Goal: Task Accomplishment & Management: Manage account settings

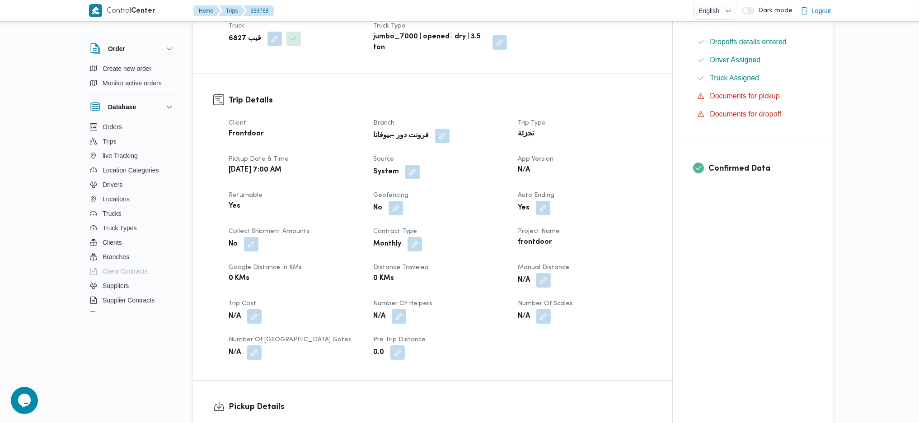
scroll to position [116, 0]
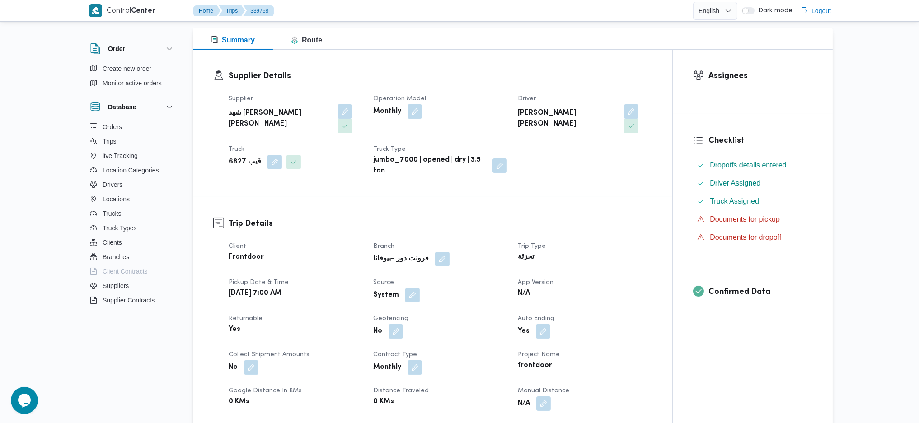
drag, startPoint x: 460, startPoint y: 196, endPoint x: 445, endPoint y: 198, distance: 15.0
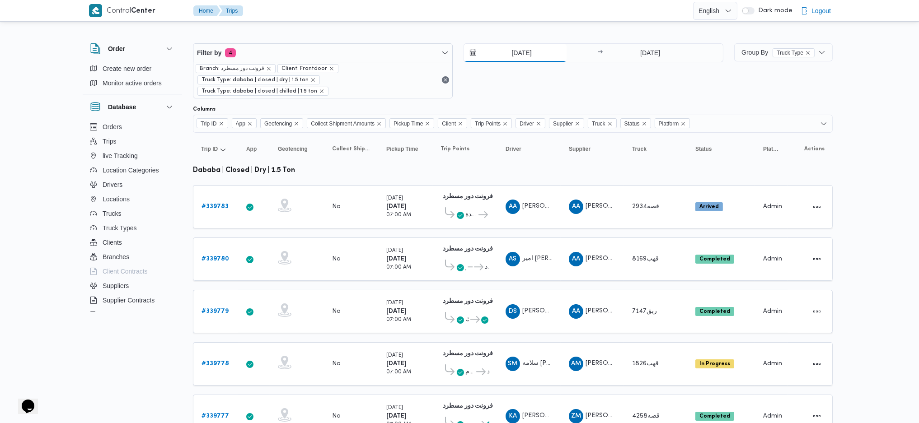
click at [535, 55] on input "25/9/2025" at bounding box center [515, 53] width 103 height 18
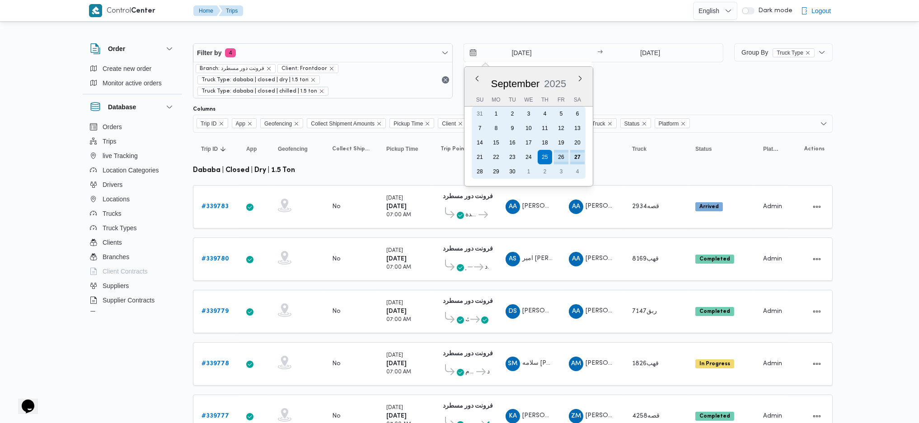
click at [576, 154] on div "27" at bounding box center [577, 157] width 14 height 14
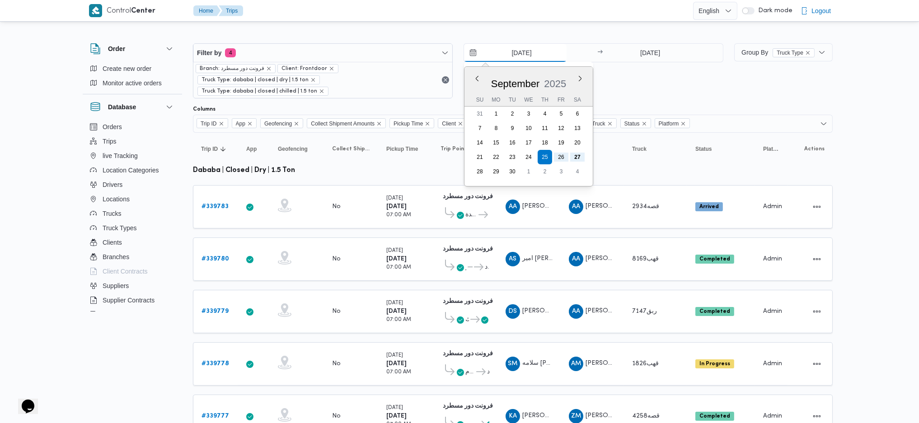
type input "27/9/2025"
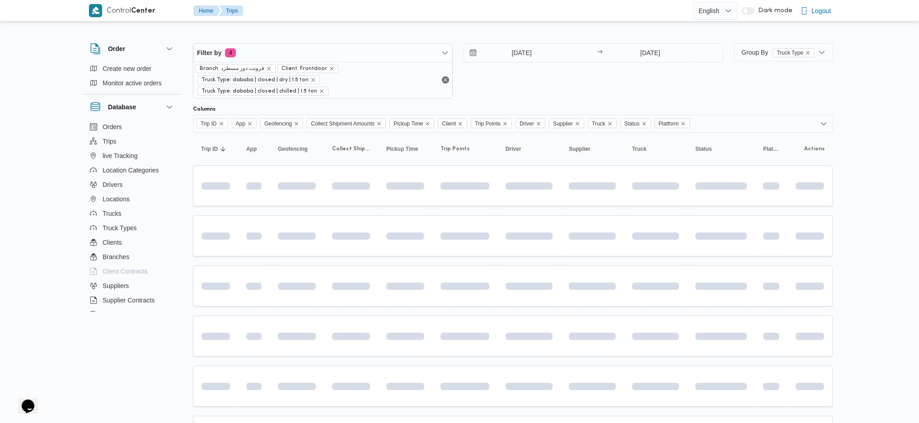
click at [308, 250] on table "Trip ID Click to sort in ascending order App Click to sort in ascending order G…" at bounding box center [513, 375] width 640 height 484
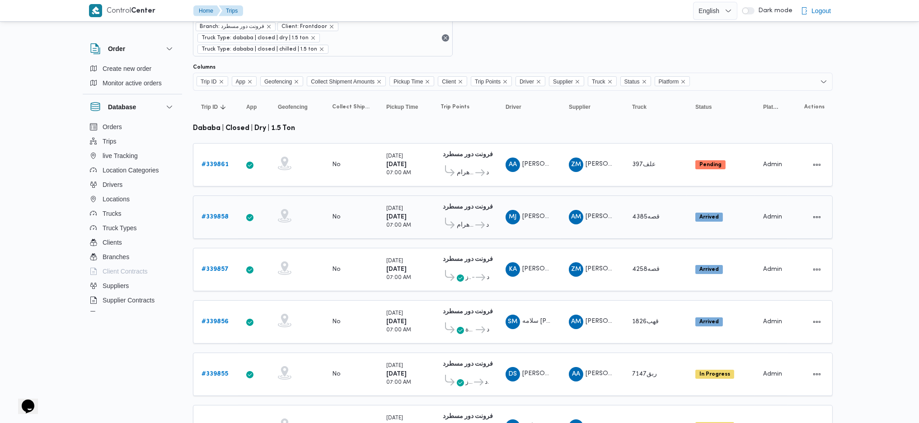
scroll to position [60, 0]
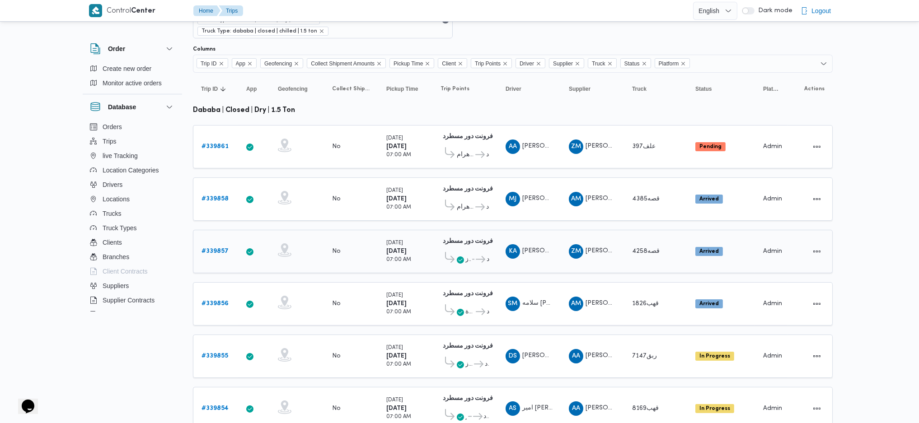
click at [220, 248] on b "# 339857" at bounding box center [214, 251] width 27 height 6
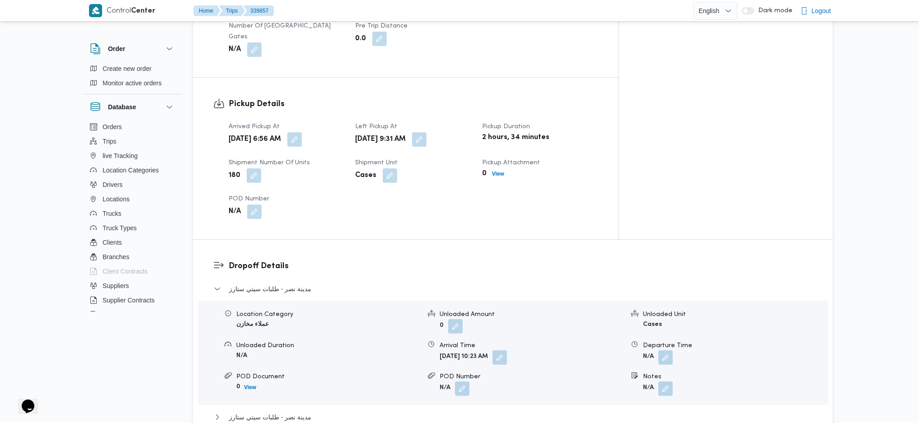
scroll to position [662, 0]
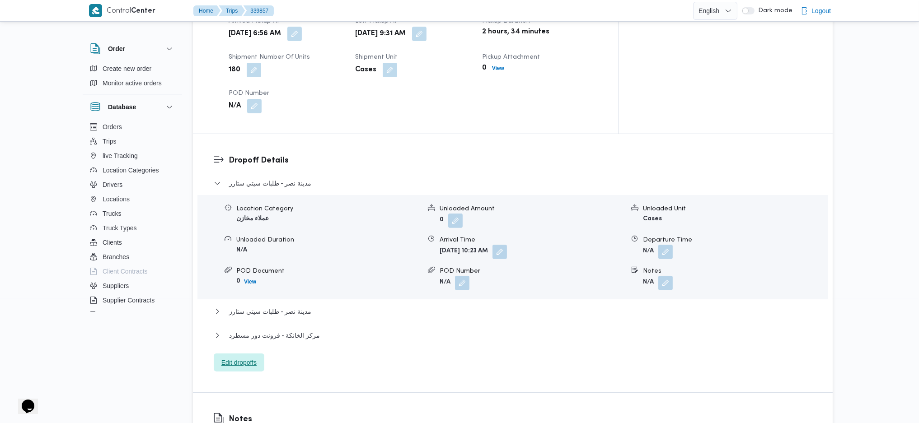
click at [251, 281] on span "Edit dropoffs" at bounding box center [238, 362] width 35 height 11
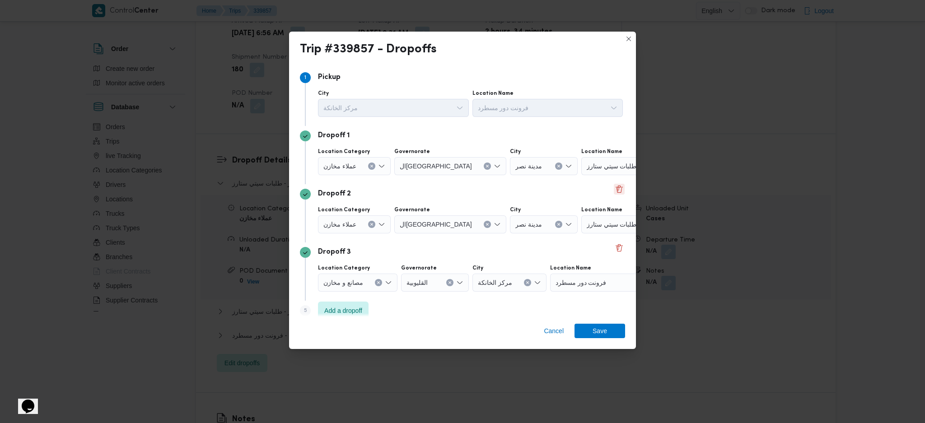
click at [614, 187] on button "Delete" at bounding box center [619, 189] width 11 height 11
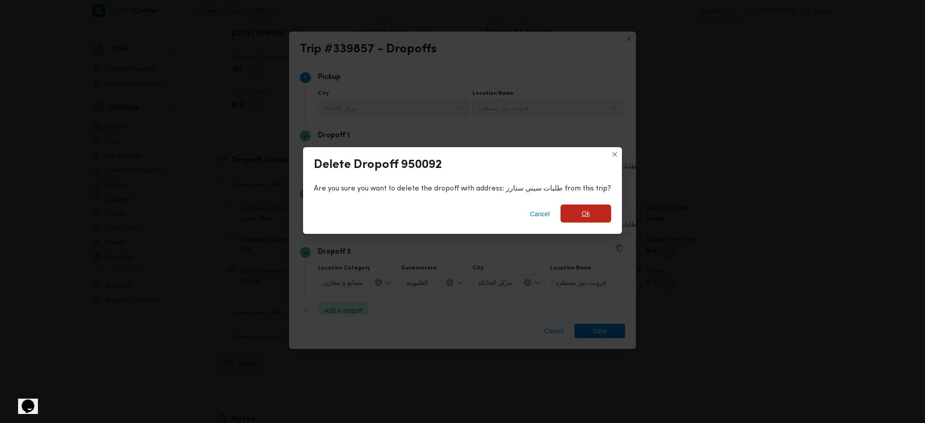
click at [578, 220] on span "Ok" at bounding box center [586, 214] width 51 height 18
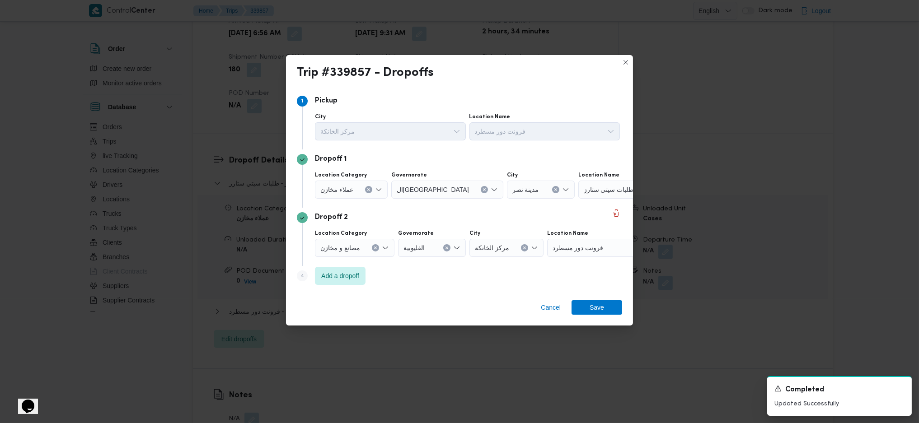
click at [588, 198] on div "Location Category عملاء مخازن Governorate القاهرة City مدينة نصر Location Name …" at bounding box center [467, 185] width 309 height 31
click at [635, 191] on div at bounding box center [637, 190] width 5 height 14
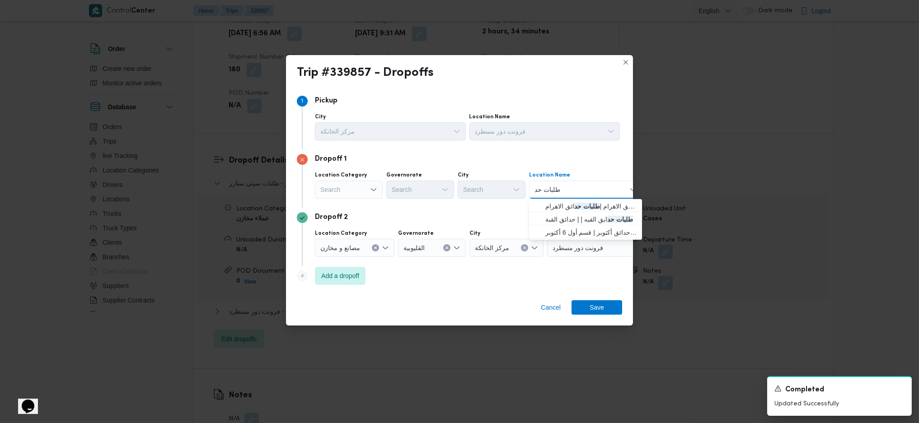
type input "طلبات حد"
click at [572, 205] on span "طلبات مارت حدائق الاهرام | طلبات حد ائق الاهرام | null" at bounding box center [590, 206] width 91 height 11
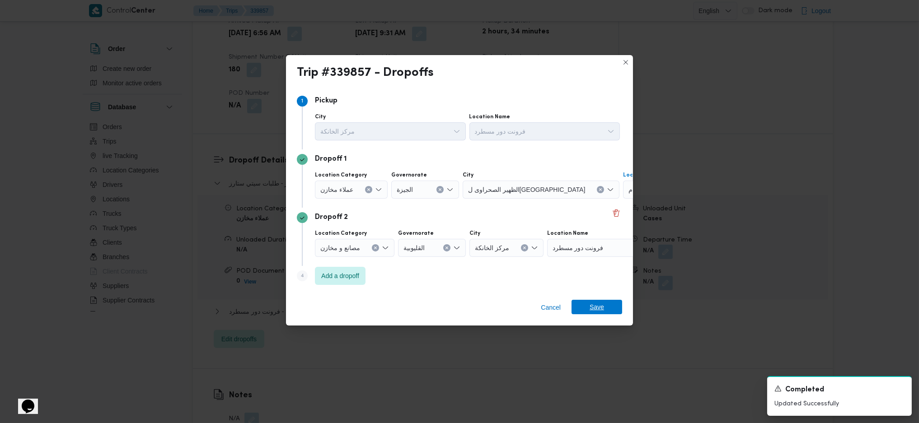
click at [595, 281] on span "Save" at bounding box center [597, 307] width 14 height 14
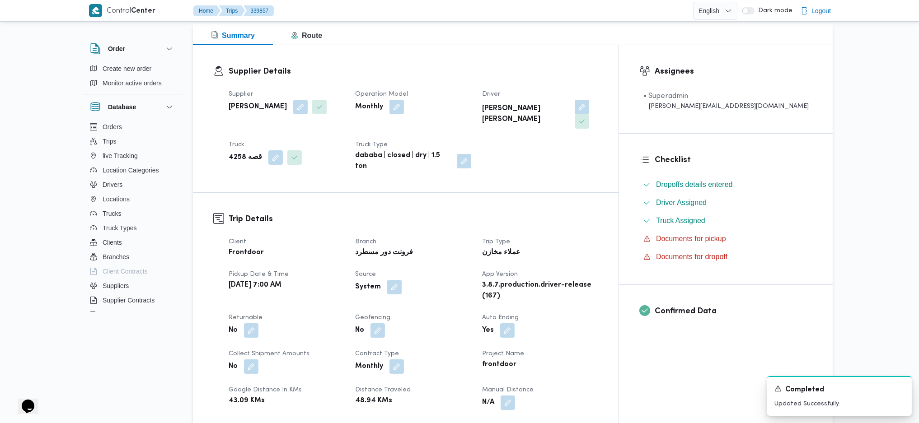
scroll to position [0, 0]
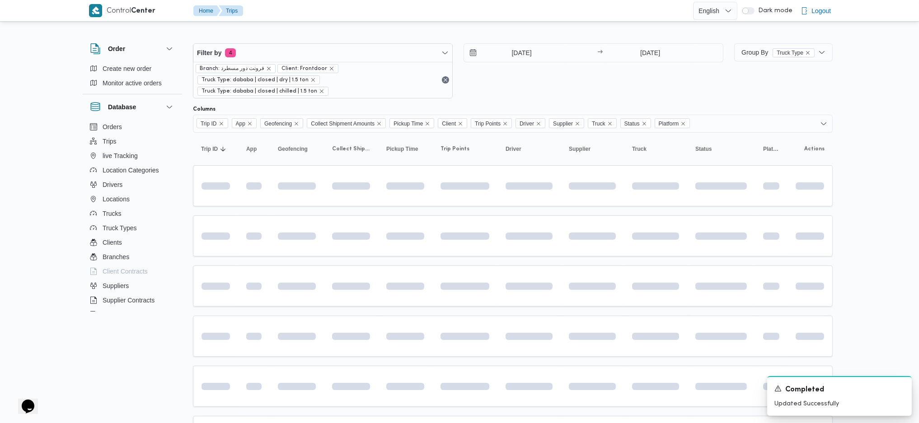
scroll to position [60, 0]
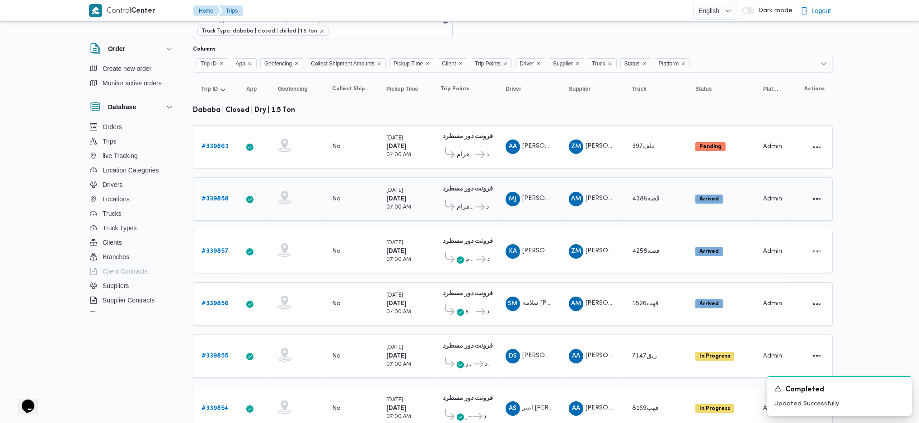
click at [218, 196] on b "# 339858" at bounding box center [214, 199] width 27 height 6
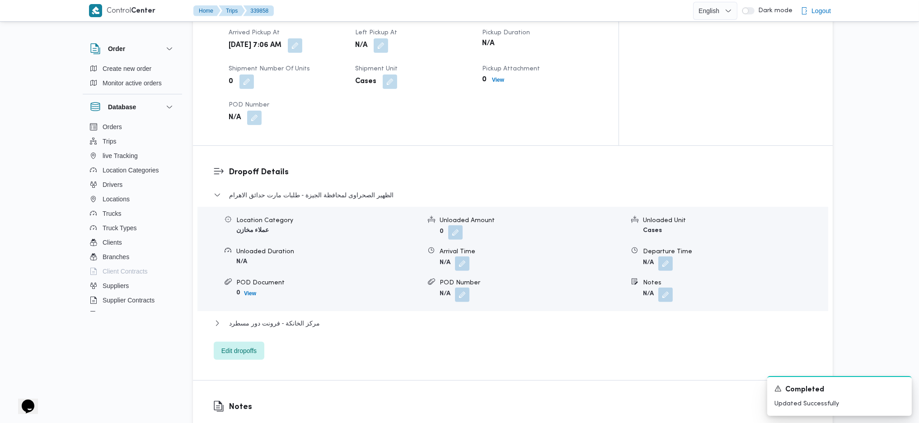
scroll to position [723, 0]
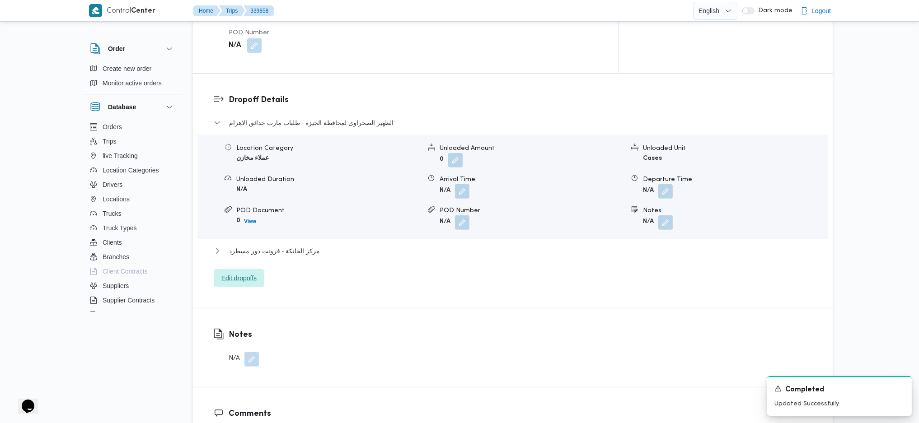
click at [231, 269] on span "Edit dropoffs" at bounding box center [239, 278] width 51 height 18
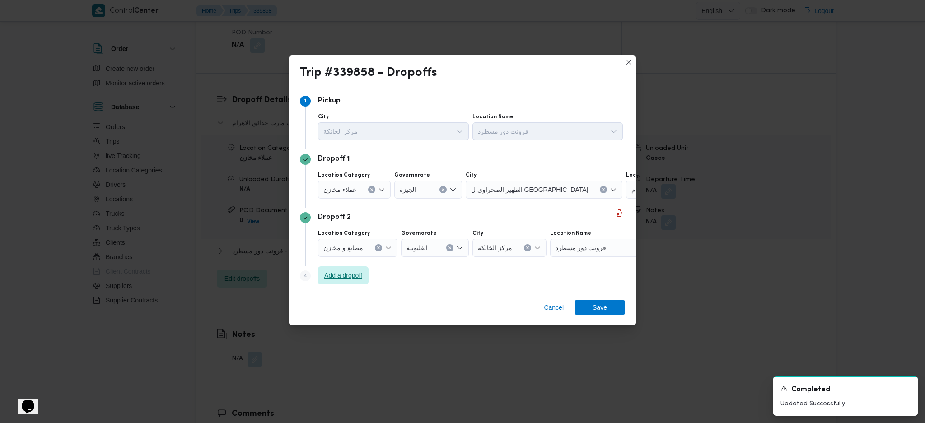
click at [354, 276] on span "Add a dropoff" at bounding box center [343, 275] width 38 height 11
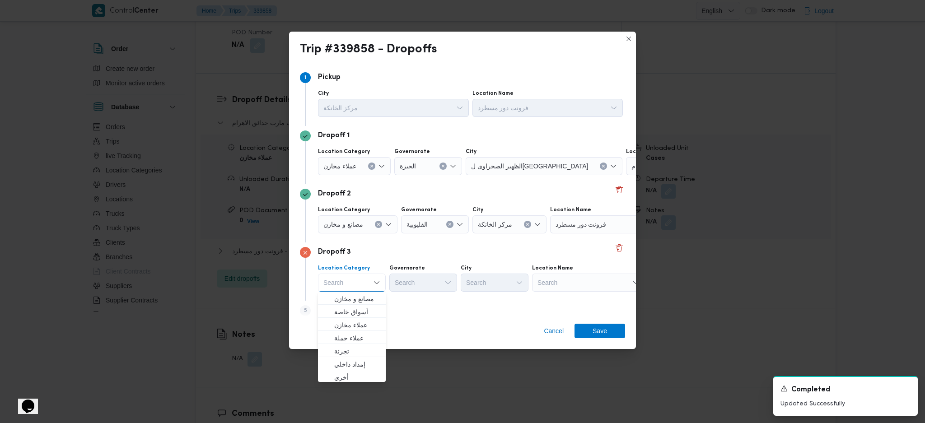
click at [580, 235] on div "Dropoff 2 Location Category مصانع و مخازن Governorate القليوبية City مركز الخان…" at bounding box center [462, 213] width 325 height 58
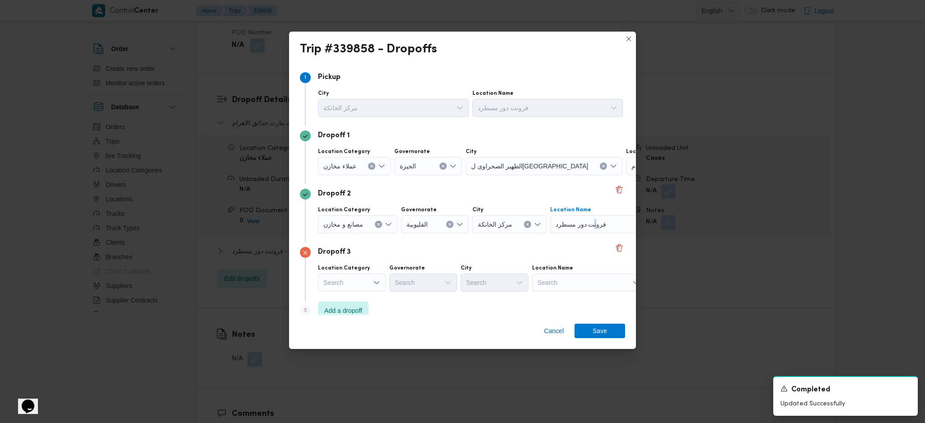
click at [591, 226] on span "فرونت دور مسطرد" at bounding box center [581, 224] width 51 height 10
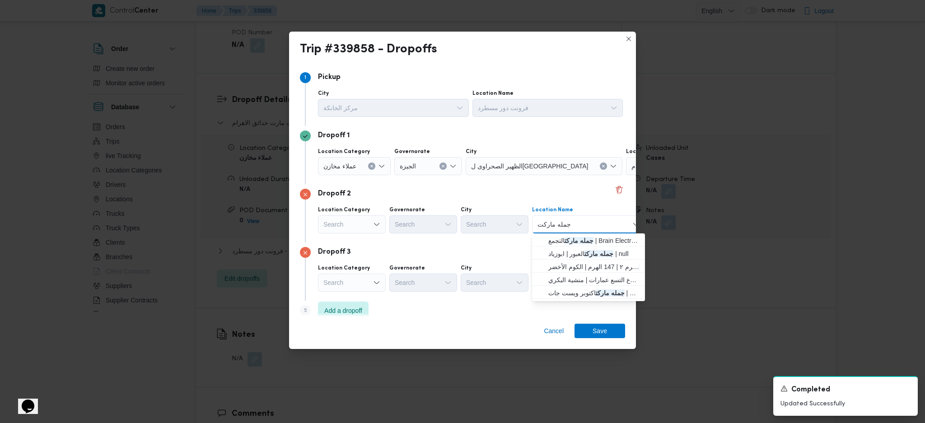
type input "جمله ماركت"
click at [595, 199] on div "Dropoff 2" at bounding box center [462, 194] width 325 height 11
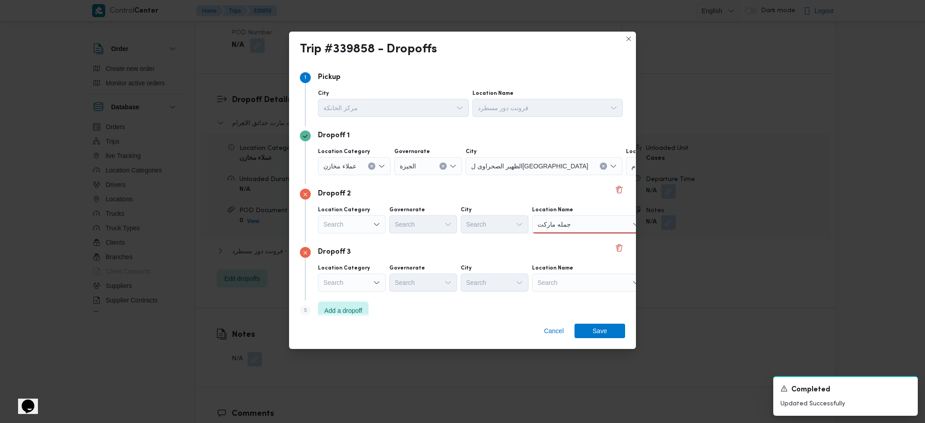
drag, startPoint x: 552, startPoint y: 323, endPoint x: 535, endPoint y: 317, distance: 17.7
click at [552, 281] on div "Cancel Save" at bounding box center [462, 333] width 347 height 33
click at [557, 281] on span "Cancel" at bounding box center [554, 331] width 20 height 11
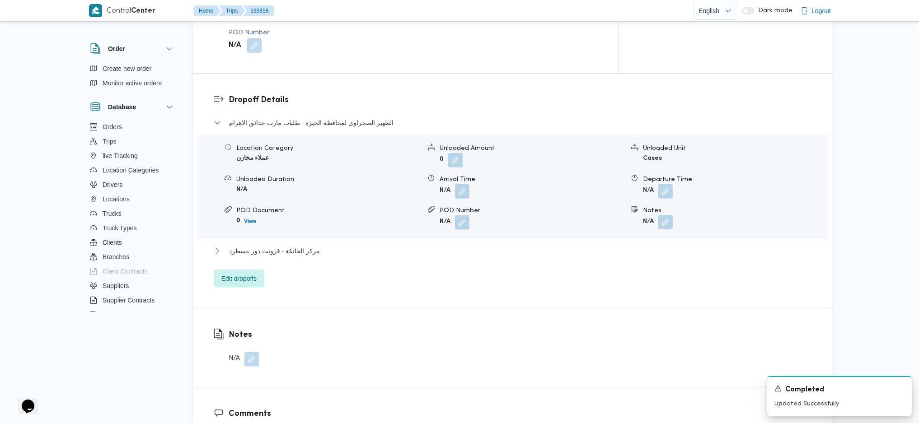
click at [661, 215] on button "button" at bounding box center [665, 222] width 14 height 14
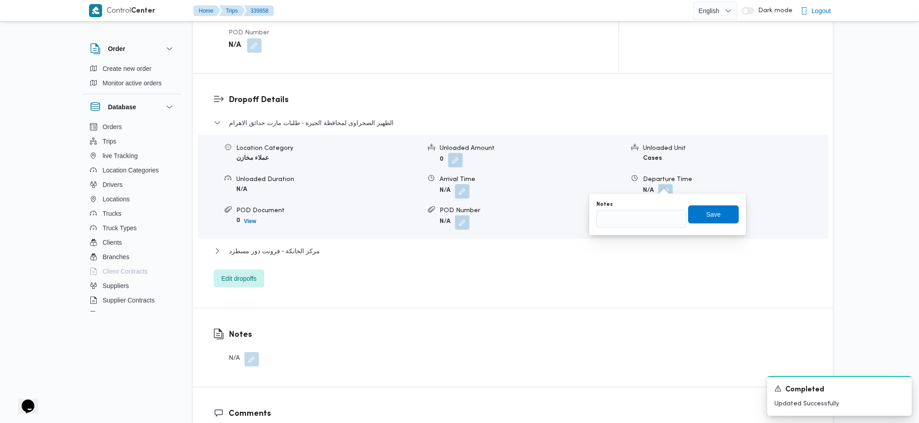
click at [630, 205] on div "Notes" at bounding box center [641, 204] width 90 height 7
click at [632, 229] on div "You are in a dialog. To close this dialog, hit escape. Notes Save" at bounding box center [667, 215] width 157 height 42
drag, startPoint x: 635, startPoint y: 219, endPoint x: 667, endPoint y: 229, distance: 33.0
click at [637, 218] on input "Notes" at bounding box center [641, 219] width 90 height 18
type input "و"
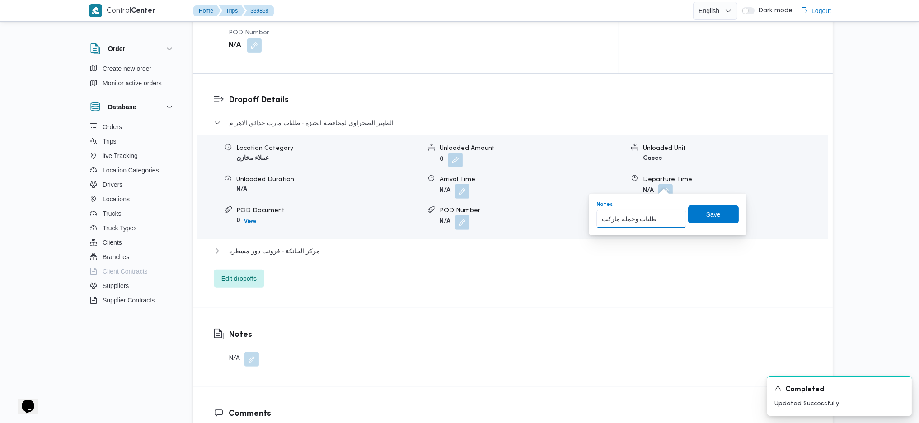
type input "طلبات وجملة ماركت"
click button "Save" at bounding box center [713, 215] width 51 height 18
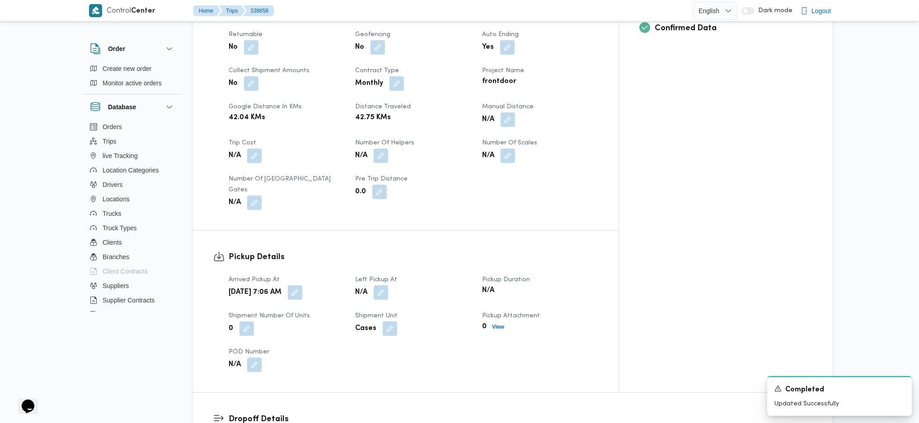
scroll to position [482, 0]
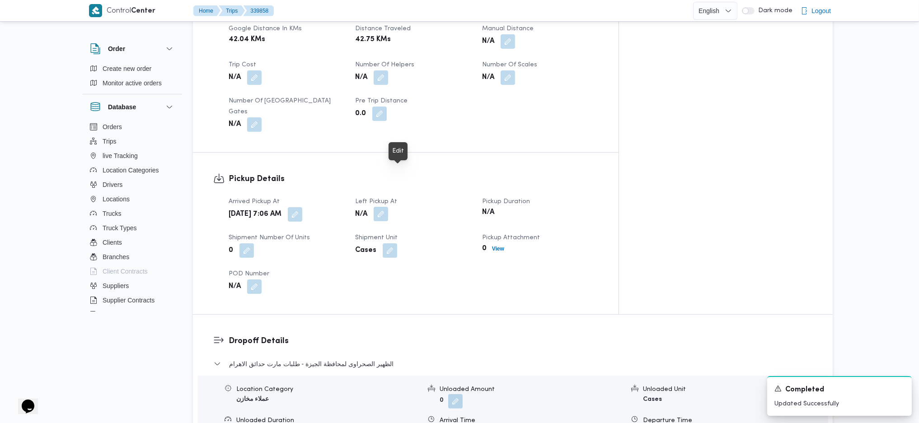
click at [388, 207] on button "button" at bounding box center [381, 214] width 14 height 14
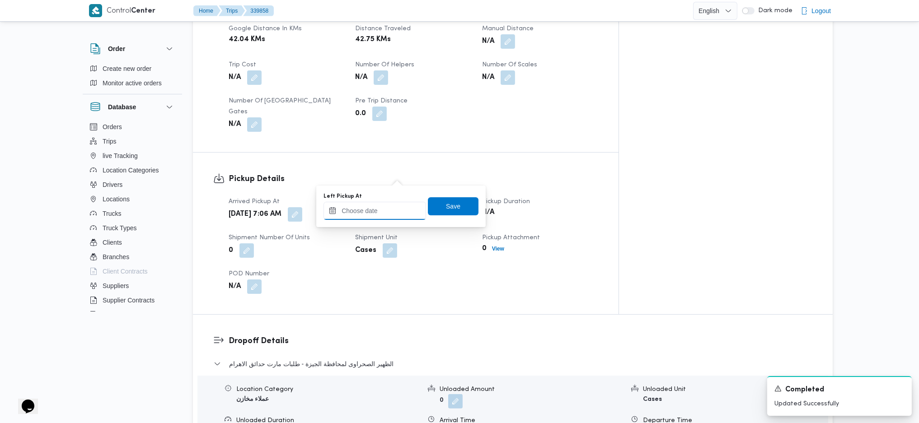
click at [384, 210] on input "Left Pickup At" at bounding box center [374, 211] width 103 height 18
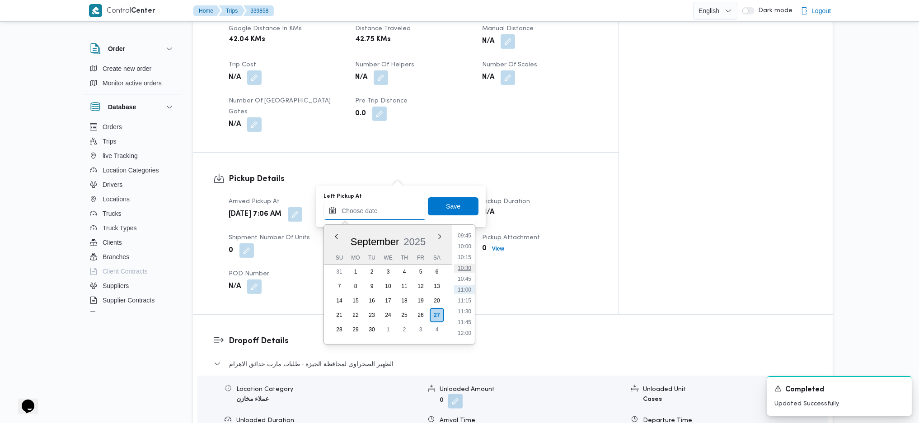
scroll to position [364, 0]
click at [465, 256] on li "08:45" at bounding box center [464, 252] width 21 height 9
type input "27/09/2025 08:45"
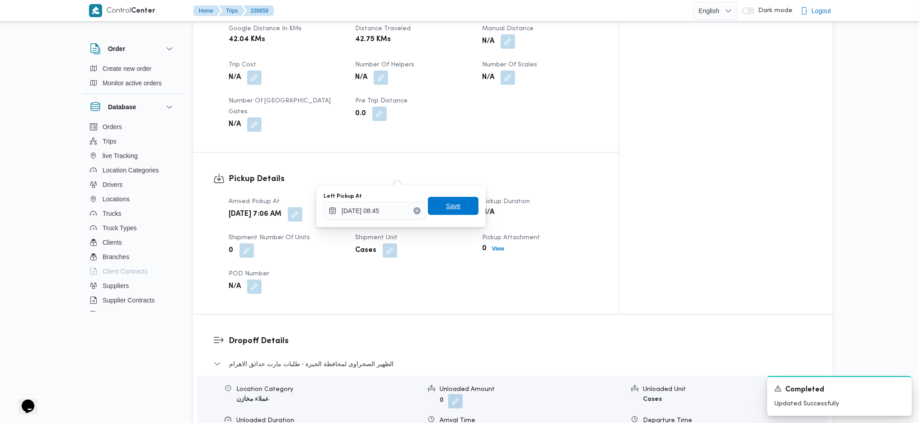
click at [457, 209] on span "Save" at bounding box center [453, 206] width 51 height 18
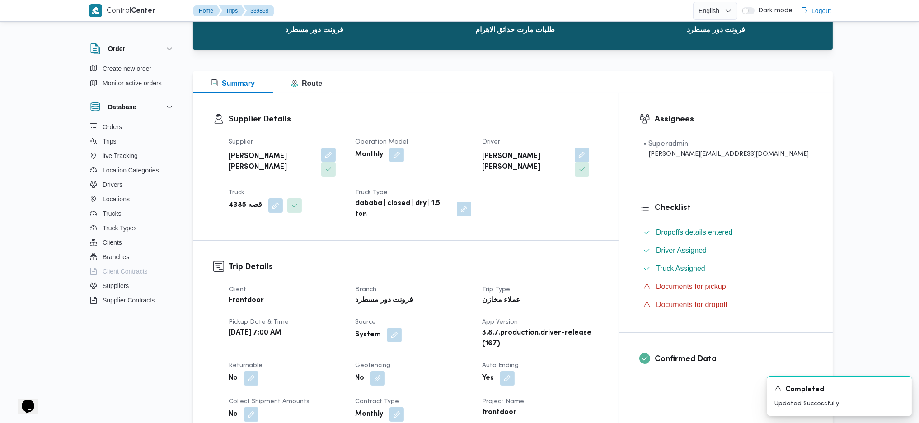
scroll to position [0, 0]
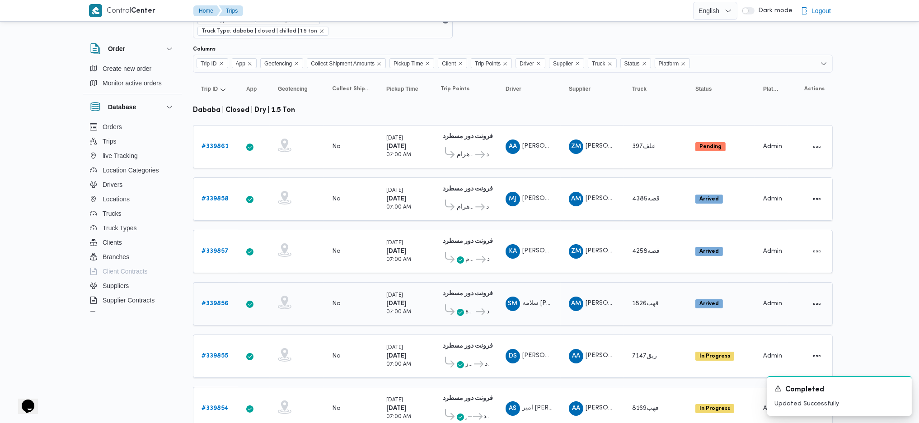
scroll to position [181, 0]
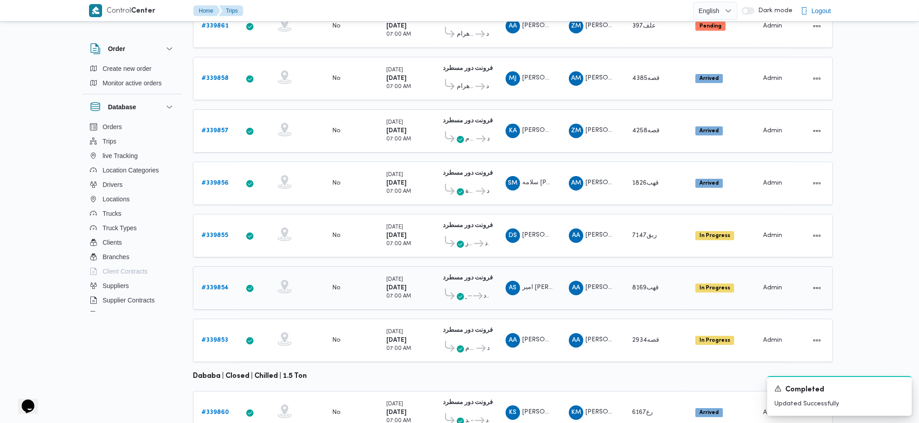
click at [220, 281] on b "# 339854" at bounding box center [214, 288] width 27 height 6
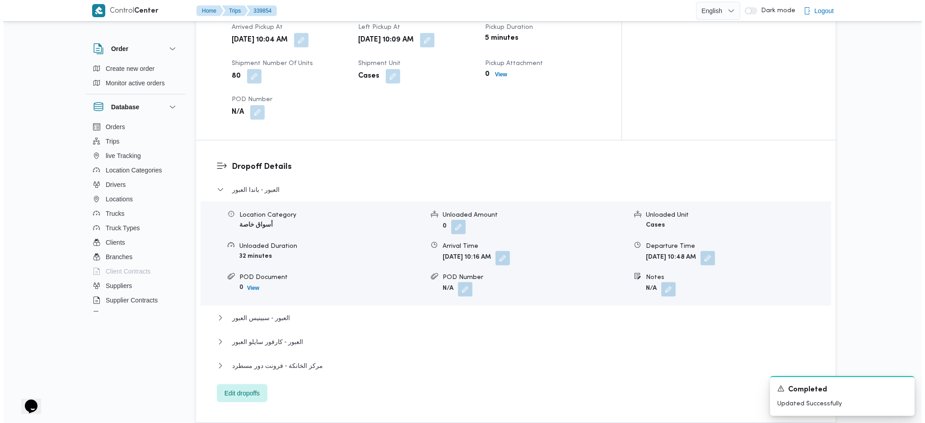
scroll to position [723, 0]
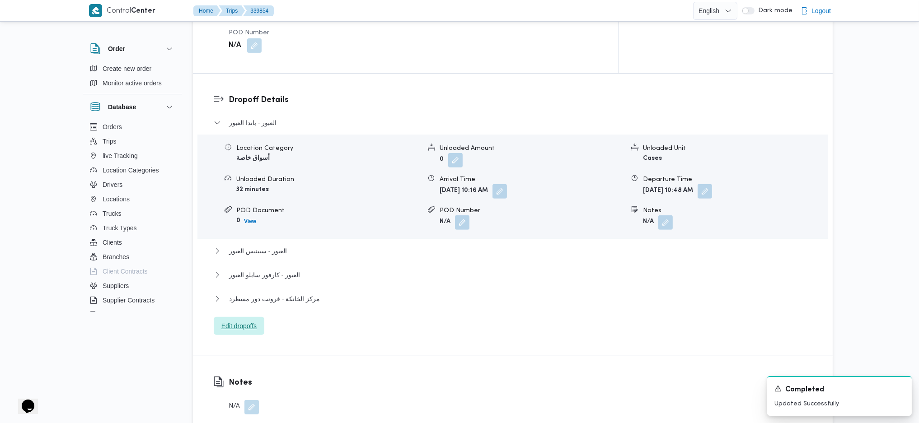
click at [239, 281] on span "Edit dropoffs" at bounding box center [239, 326] width 51 height 18
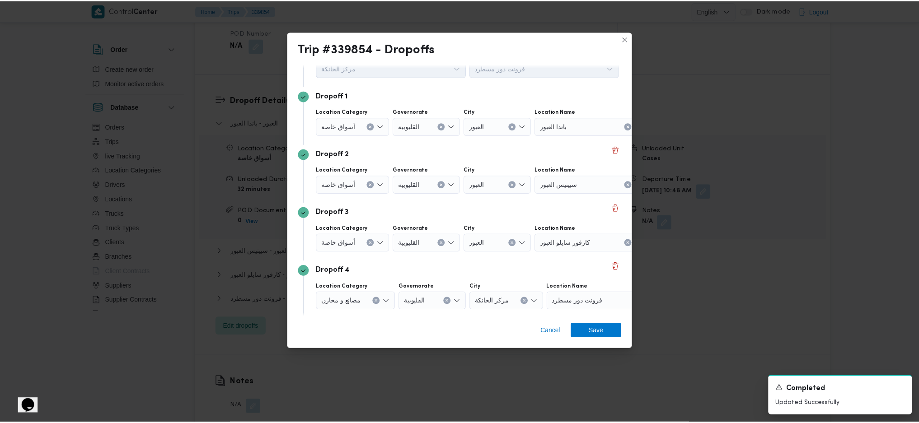
scroll to position [60, 0]
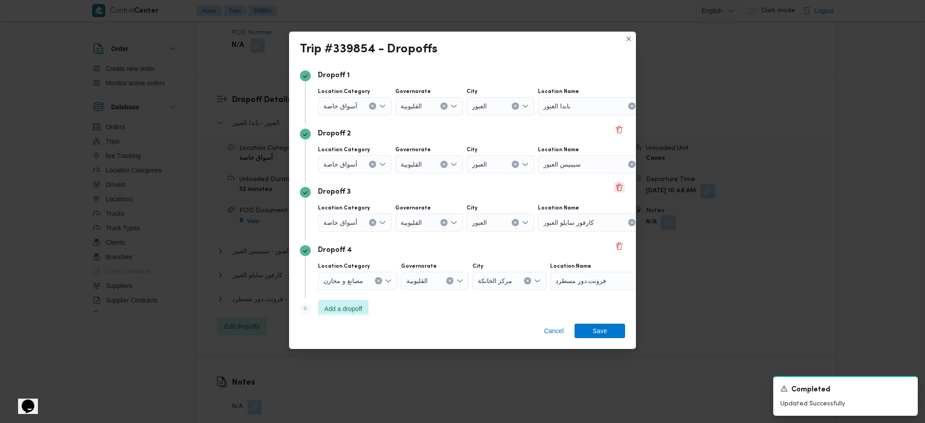
click at [614, 185] on button "Delete" at bounding box center [619, 187] width 11 height 11
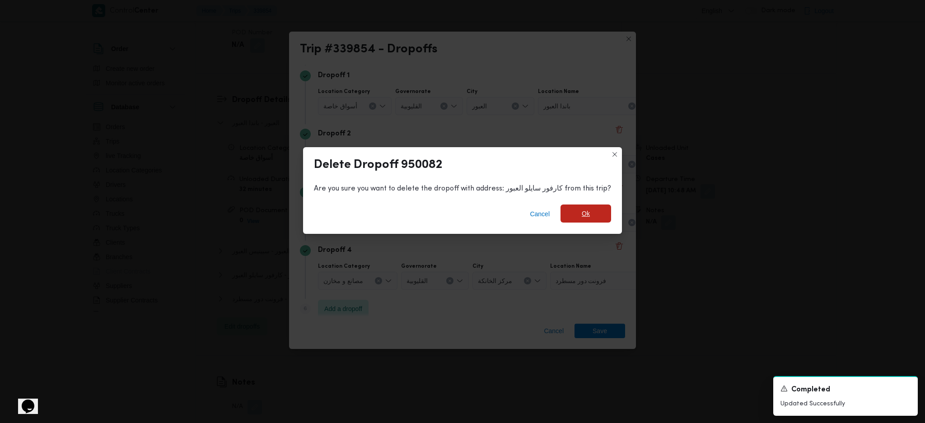
click at [582, 214] on span "Ok" at bounding box center [586, 213] width 8 height 11
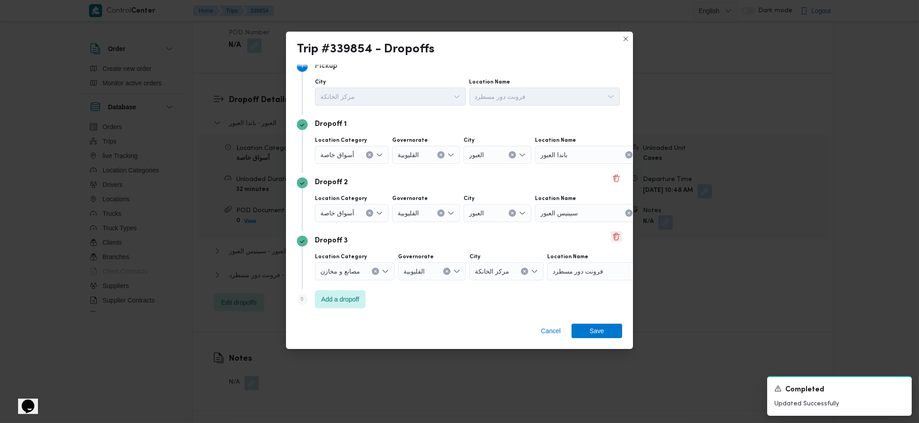
scroll to position [11, 0]
click at [593, 216] on div "سبينيس العبور" at bounding box center [591, 213] width 113 height 18
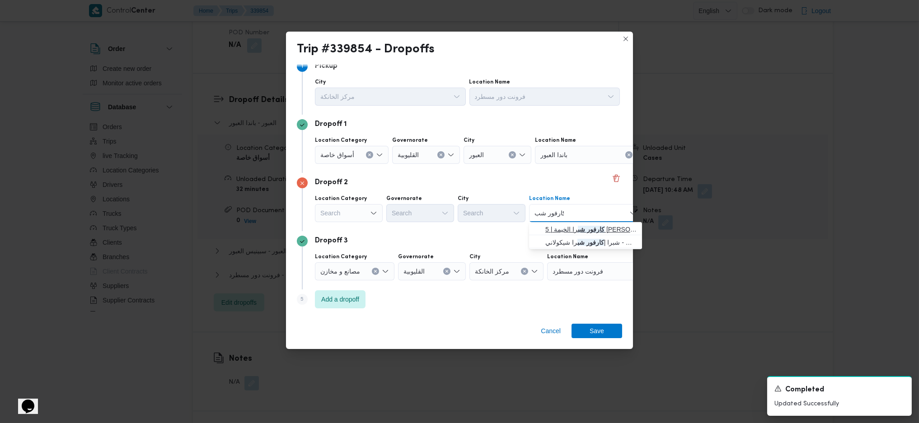
type input "كارفور شب"
click at [584, 230] on span "كارفور شب را الخيمة | 5 أحمد عبد الموجود | بيجام" at bounding box center [590, 229] width 91 height 11
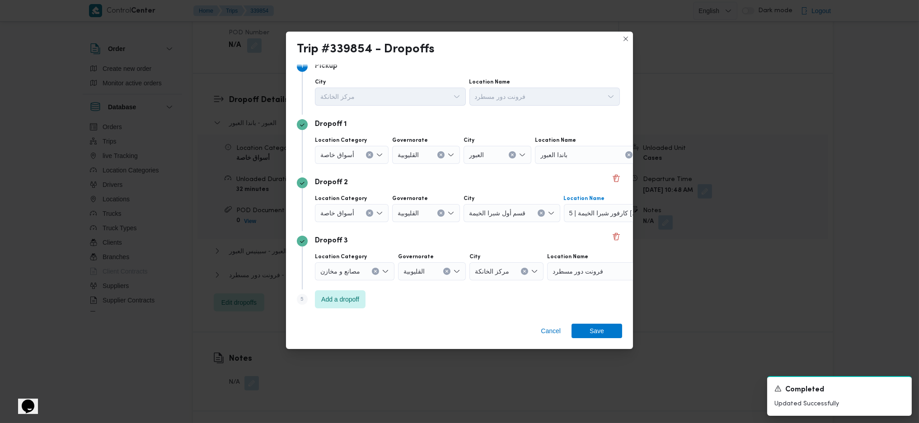
click at [601, 155] on div "باندا العبور" at bounding box center [591, 155] width 113 height 18
type input "ب"
type input "أها"
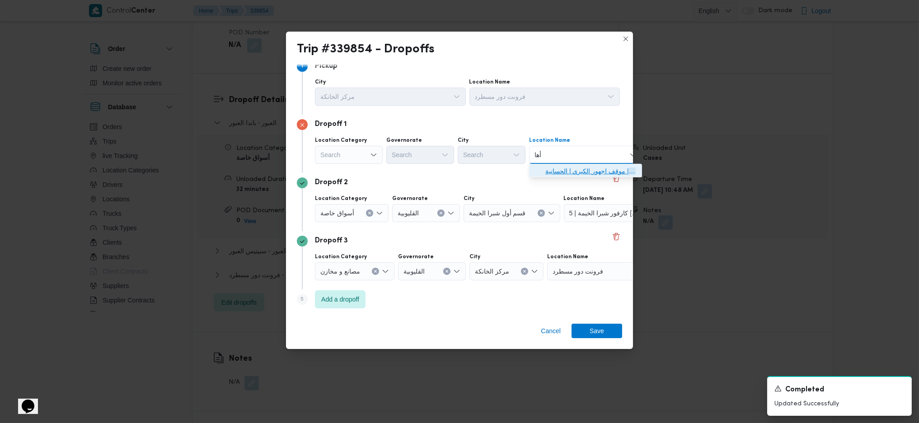
click at [573, 174] on span "باندا أها | موقف اجهور الكبري | الحسانية" at bounding box center [590, 171] width 91 height 11
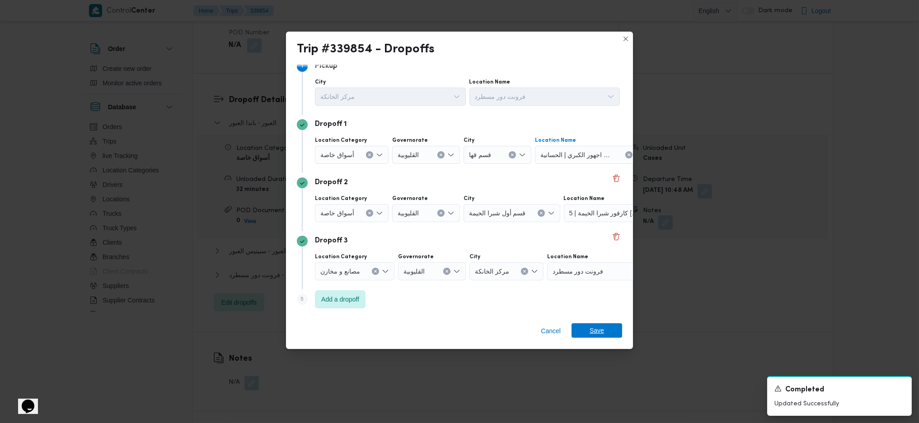
click at [604, 281] on span "Save" at bounding box center [596, 330] width 51 height 14
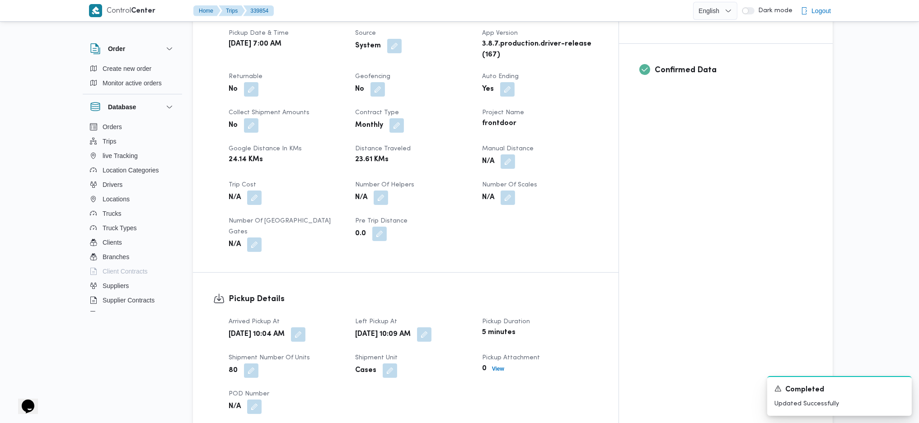
scroll to position [542, 0]
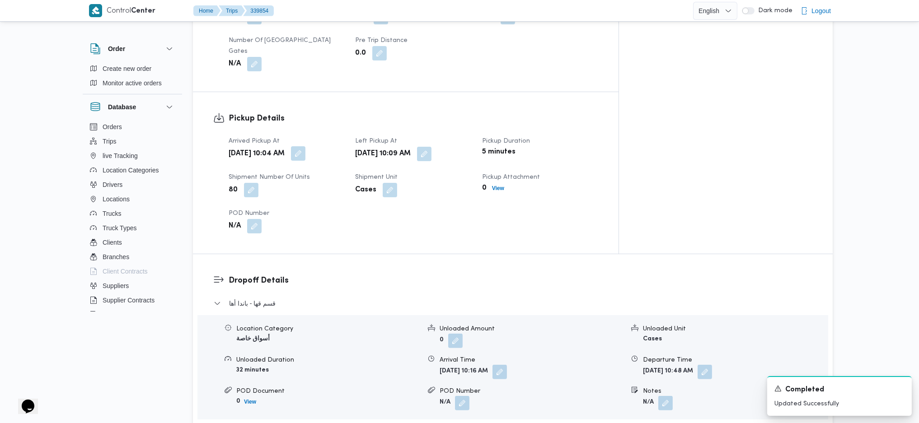
click at [305, 146] on button "button" at bounding box center [298, 153] width 14 height 14
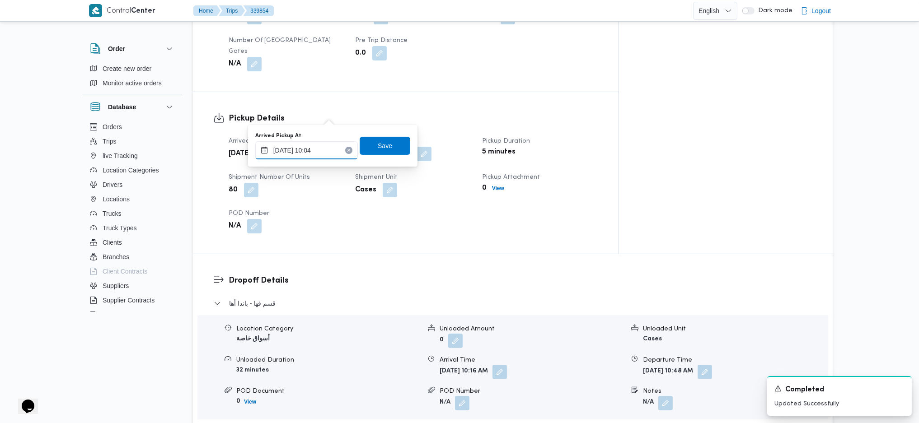
click at [305, 145] on input "27/09/2025 10:04" at bounding box center [306, 150] width 103 height 18
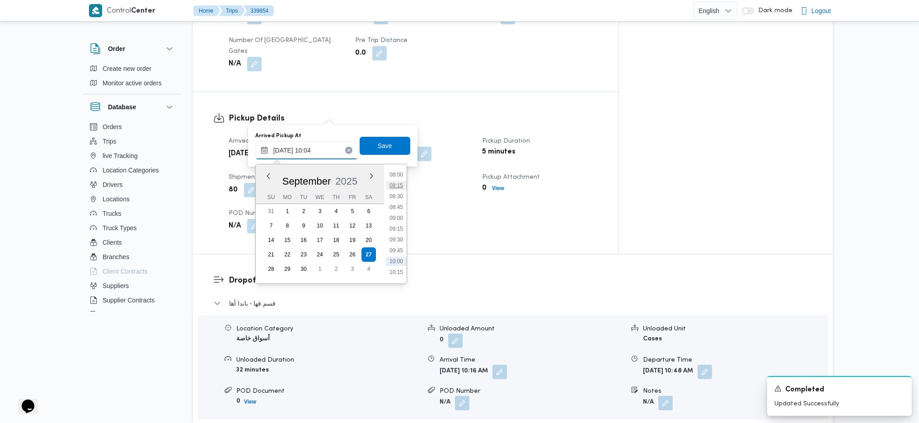
scroll to position [320, 0]
click at [392, 190] on li "07:45" at bounding box center [396, 192] width 21 height 9
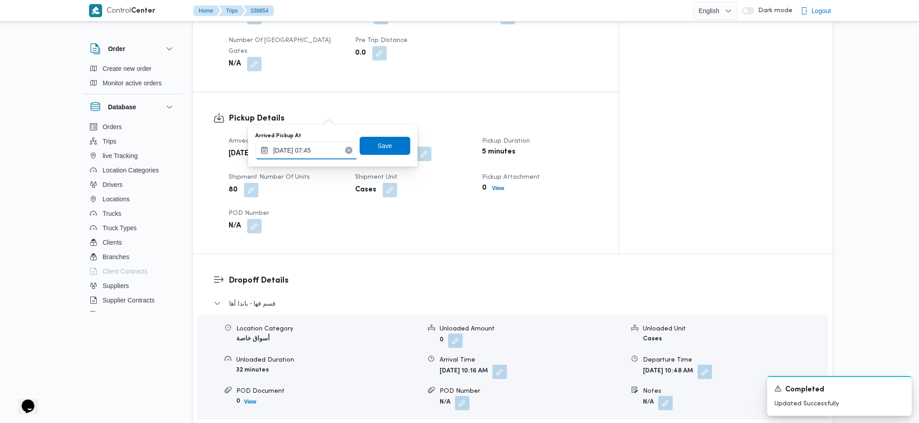
click at [332, 150] on input "27/09/2025 07:45" at bounding box center [306, 150] width 103 height 18
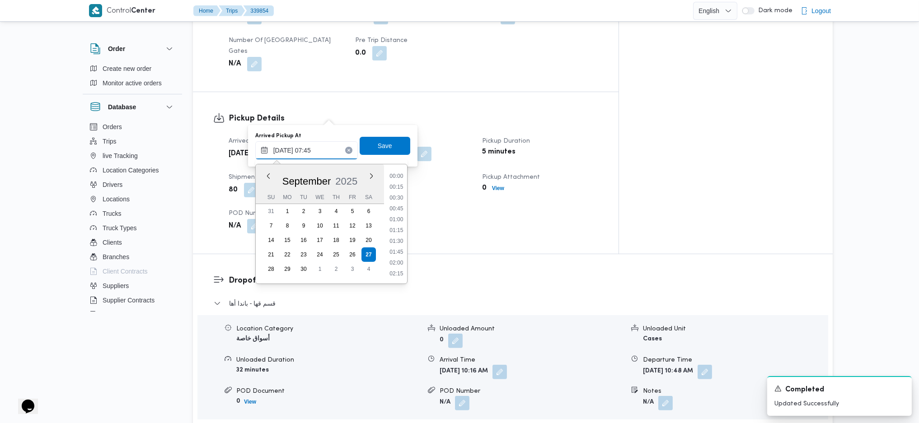
scroll to position [282, 0]
click at [394, 195] on li "07:00" at bounding box center [396, 197] width 21 height 9
type input "[DATE] 07:00"
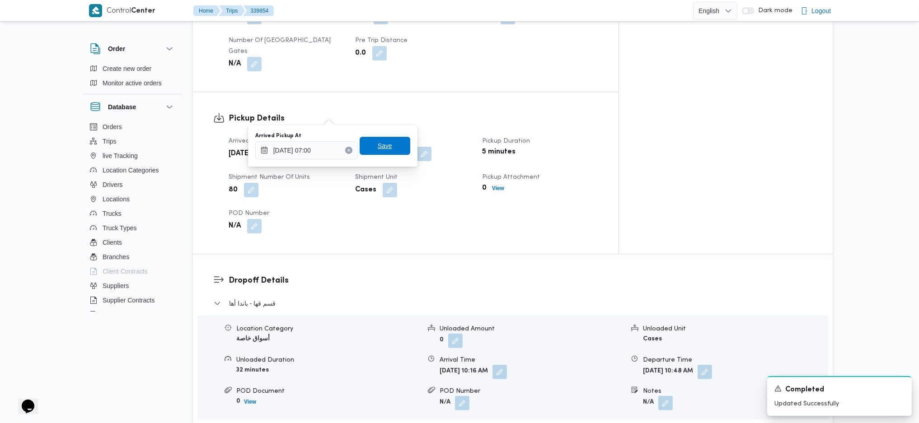
click at [378, 149] on span "Save" at bounding box center [385, 145] width 14 height 11
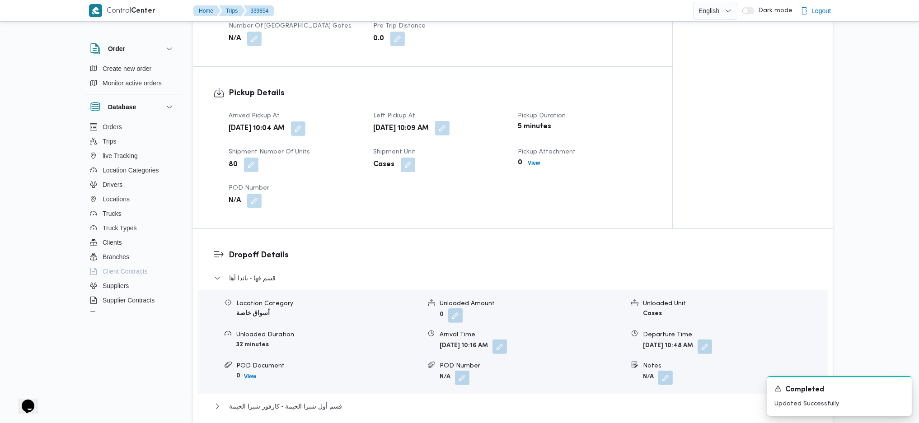
click at [450, 121] on button "button" at bounding box center [442, 128] width 14 height 14
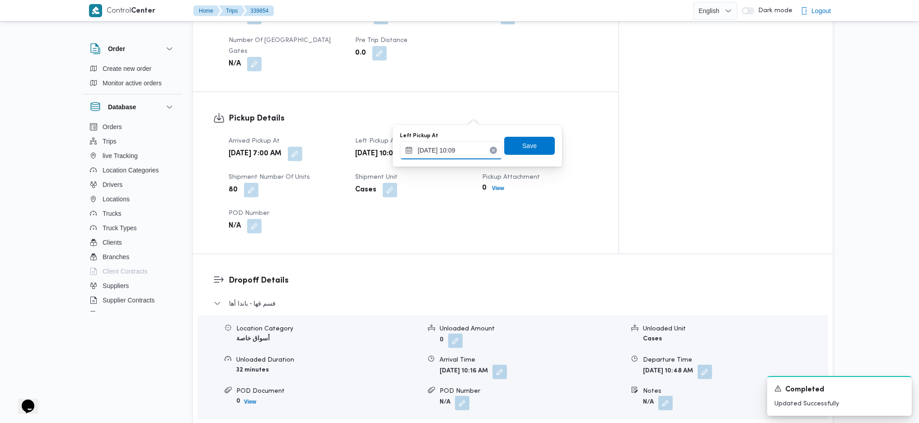
click at [452, 151] on input "27/09/2025 10:09" at bounding box center [451, 150] width 103 height 18
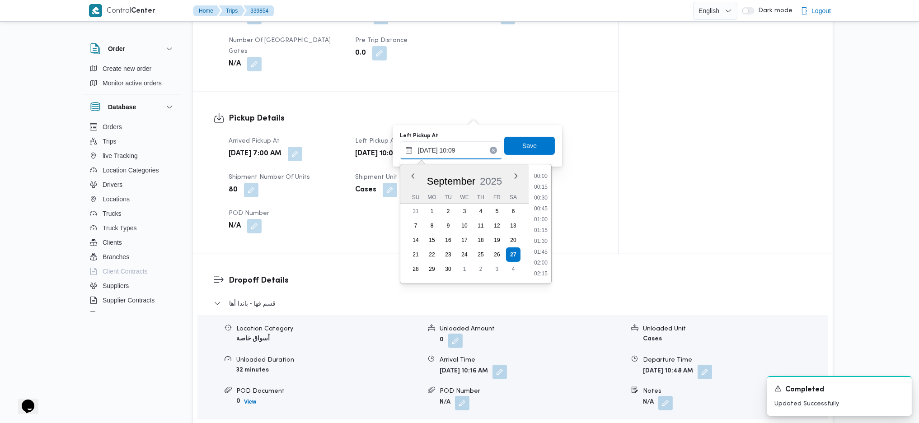
scroll to position [380, 0]
click at [534, 190] on li "09:00" at bounding box center [540, 186] width 21 height 9
type input "27/09/2025 09:00"
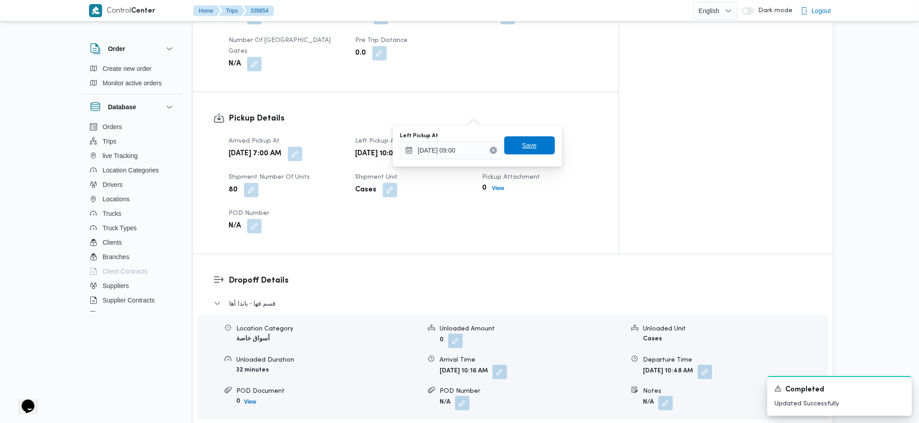
click at [522, 145] on span "Save" at bounding box center [529, 145] width 14 height 11
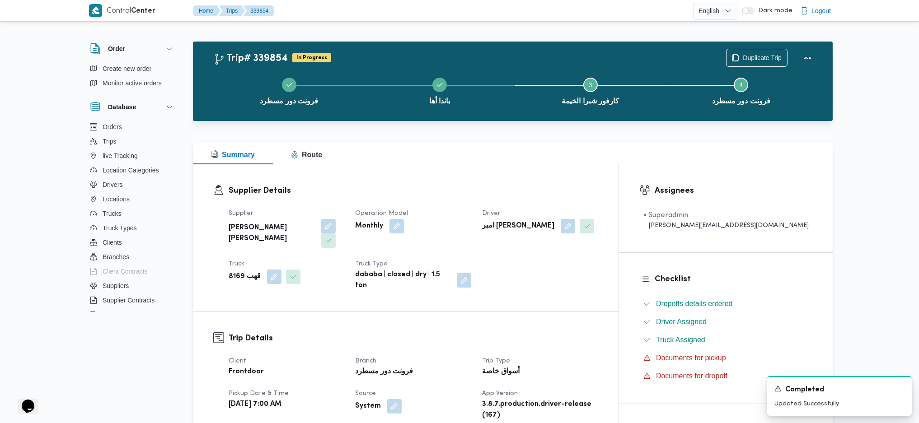
scroll to position [0, 0]
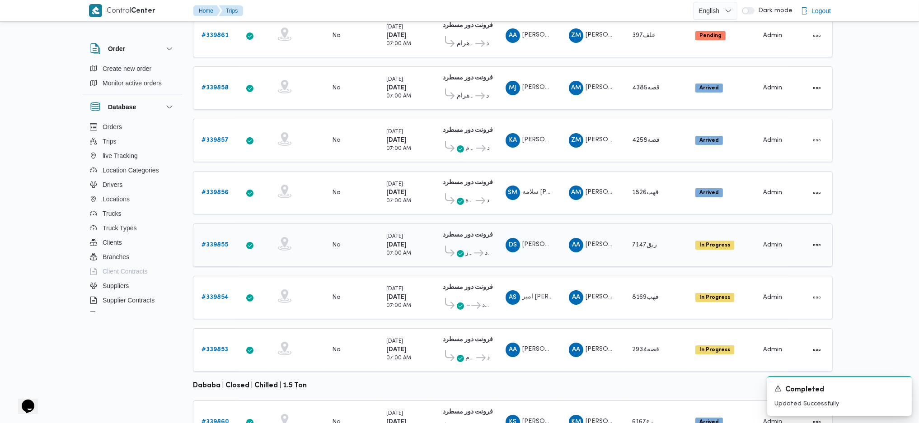
scroll to position [91, 0]
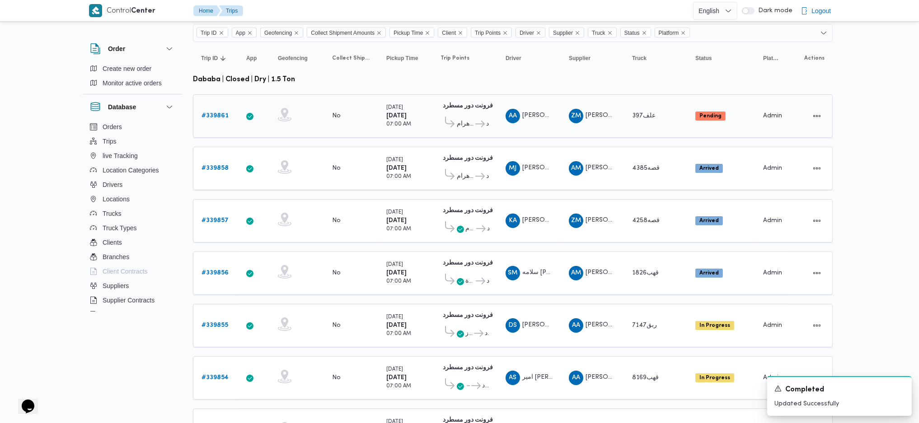
click at [215, 113] on b "# 339861" at bounding box center [214, 116] width 27 height 6
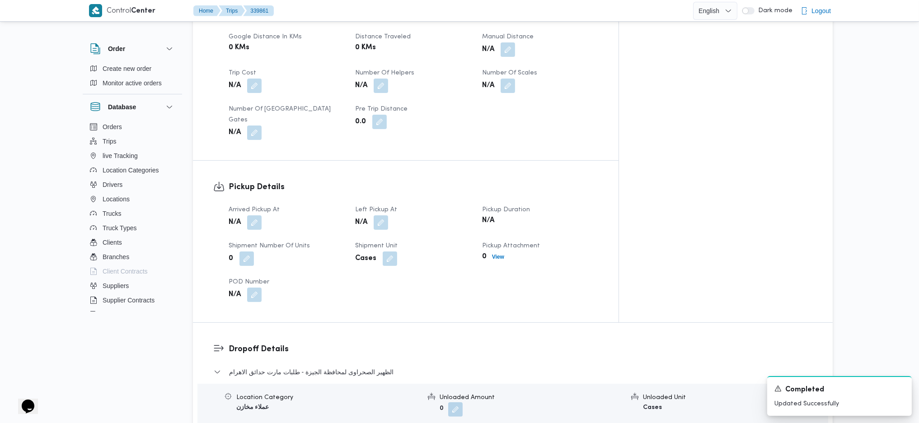
scroll to position [452, 0]
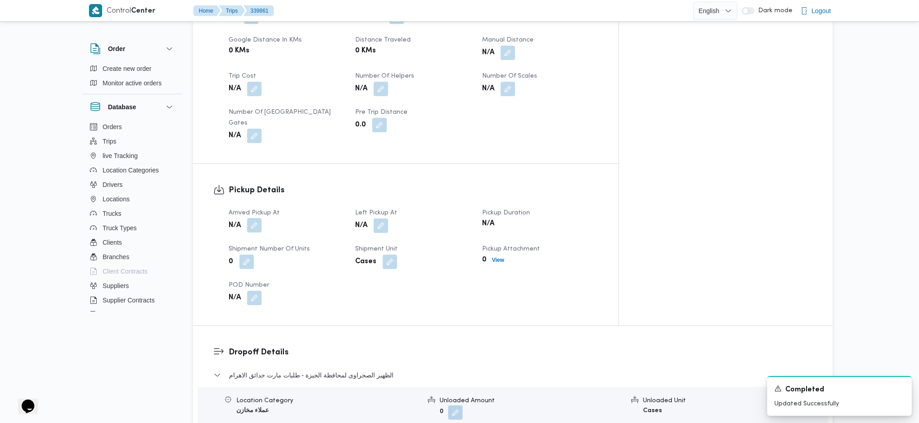
click at [255, 218] on button "button" at bounding box center [254, 225] width 14 height 14
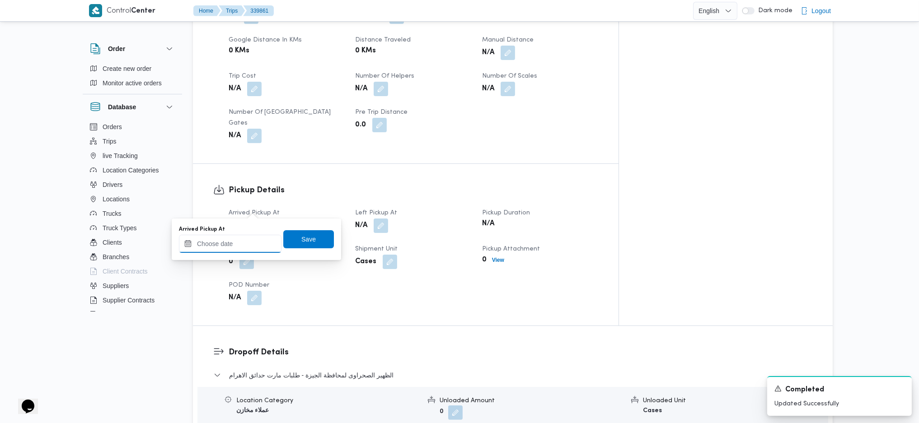
click at [238, 241] on input "Arrived Pickup At" at bounding box center [230, 244] width 103 height 18
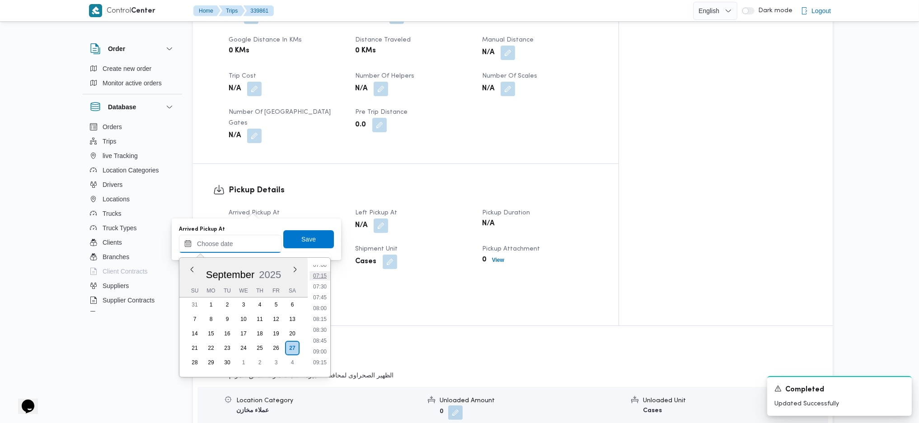
scroll to position [304, 0]
click at [321, 281] on li "07:15" at bounding box center [319, 280] width 21 height 9
type input "27/09/2025 07:15"
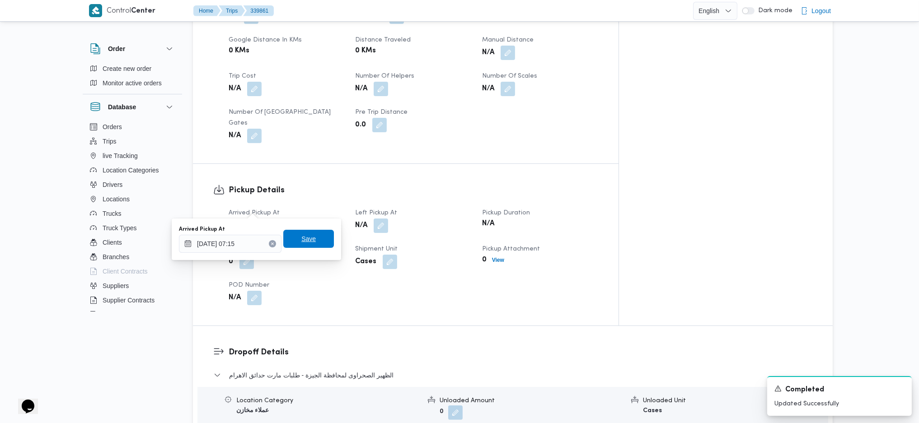
drag, startPoint x: 298, startPoint y: 245, endPoint x: 312, endPoint y: 245, distance: 14.0
click at [298, 244] on span "Save" at bounding box center [308, 239] width 51 height 18
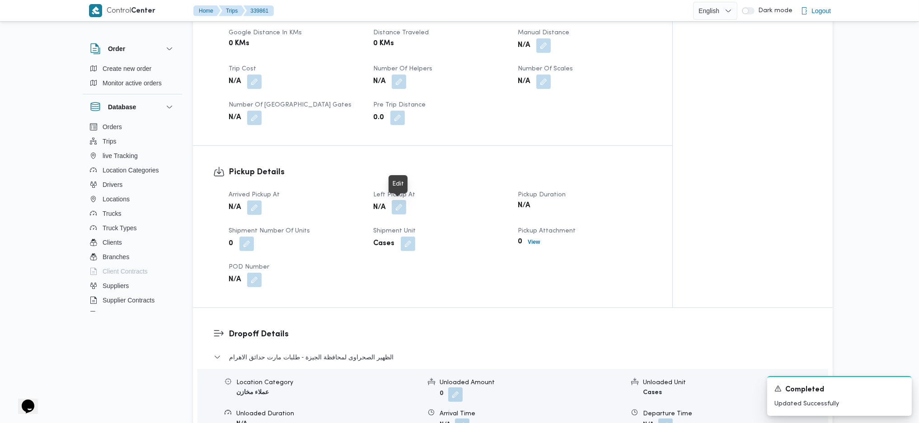
click at [400, 209] on button "button" at bounding box center [399, 207] width 14 height 14
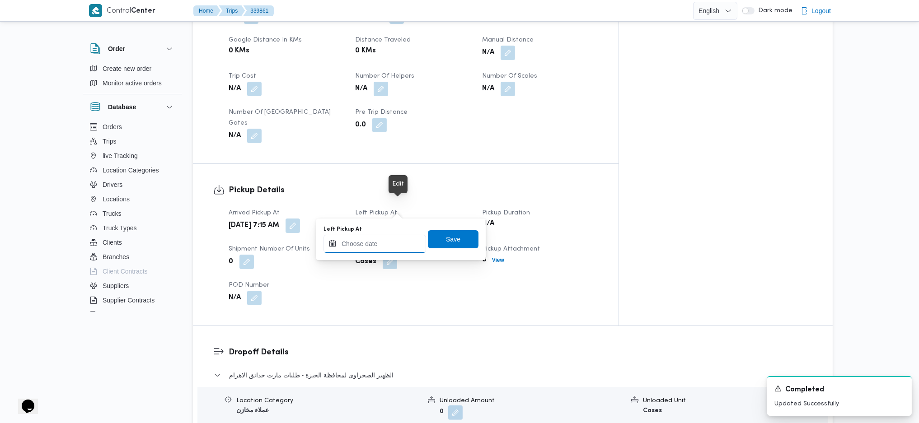
click at [392, 245] on input "Left Pickup At" at bounding box center [374, 244] width 103 height 18
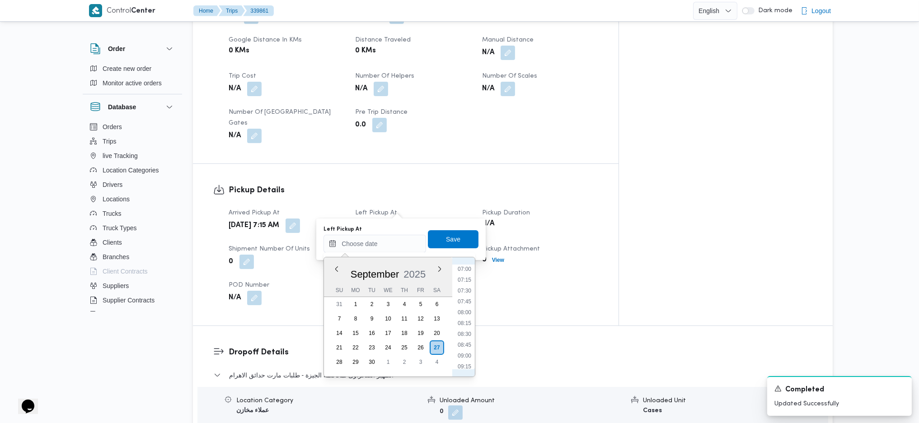
click at [466, 281] on ul "00:00 00:15 00:30 00:45 01:00 01:15 01:30 01:45 02:00 02:15 02:30 02:45 03:00 0…" at bounding box center [464, 317] width 21 height 105
click at [466, 281] on li "08:30" at bounding box center [464, 334] width 21 height 9
type input "[DATE] 08:30"
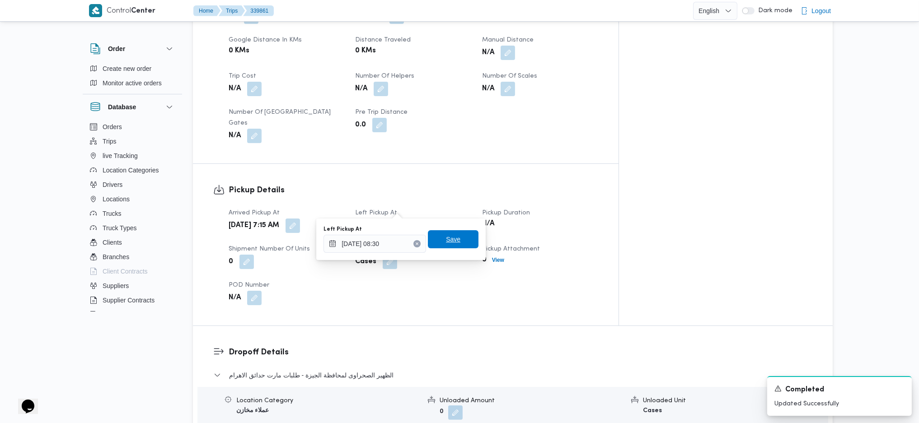
click at [461, 243] on span "Save" at bounding box center [453, 239] width 51 height 18
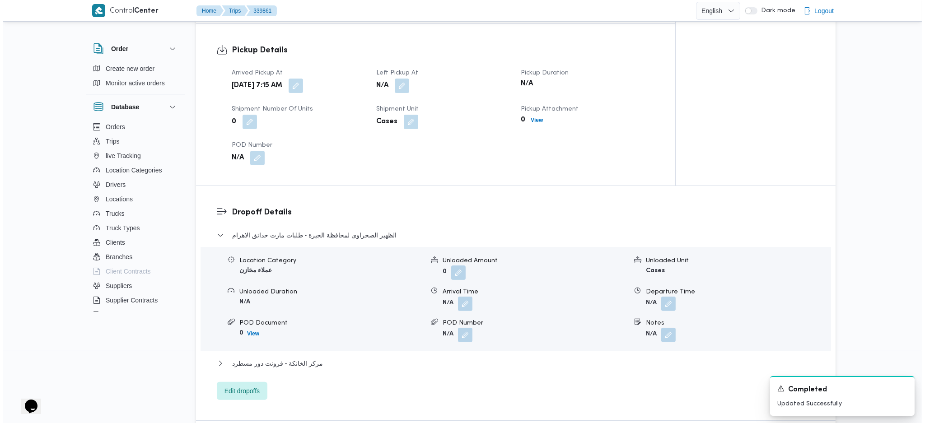
scroll to position [633, 0]
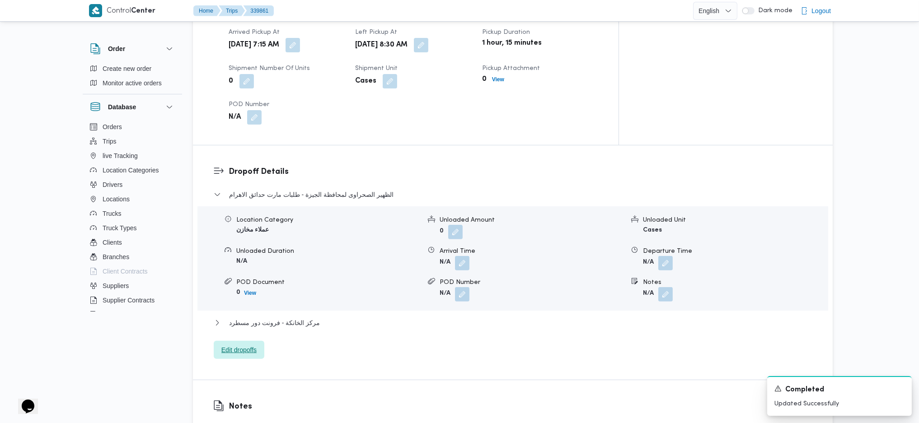
click at [237, 281] on span "Edit dropoffs" at bounding box center [238, 350] width 35 height 11
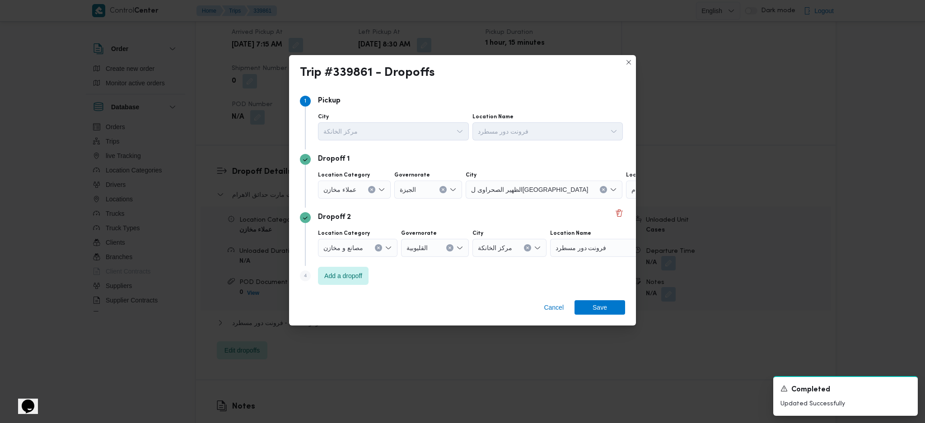
drag, startPoint x: 603, startPoint y: 195, endPoint x: 609, endPoint y: 194, distance: 6.3
click at [626, 194] on div "طلبات مارت حدائق الاهرام" at bounding box center [682, 190] width 113 height 18
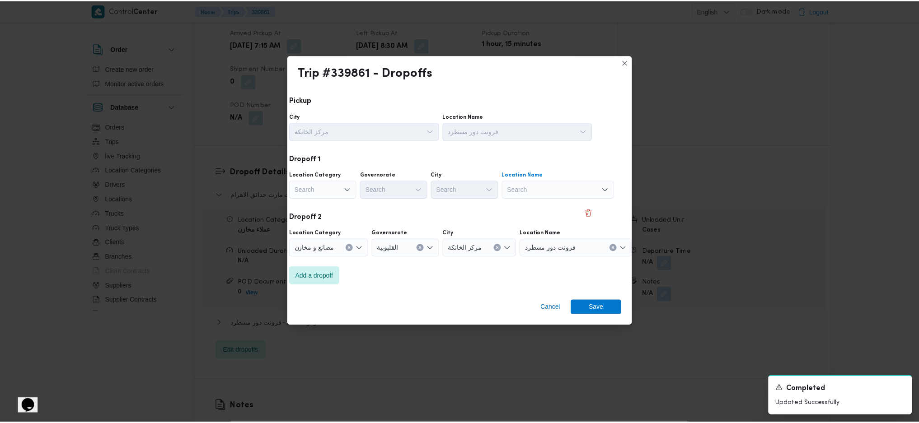
scroll to position [0, 23]
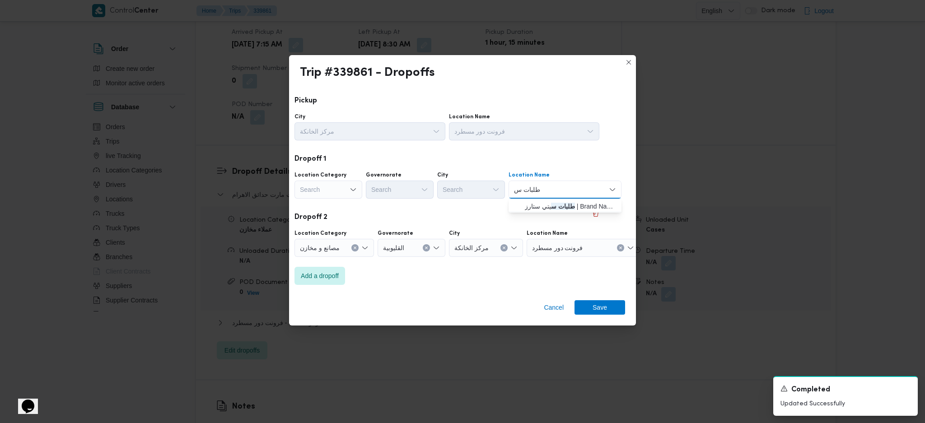
type input "طلبات سي"
click at [554, 210] on span "طلبات سي تي ستارز | Brand Names | مساكن المهندسين" at bounding box center [570, 206] width 91 height 11
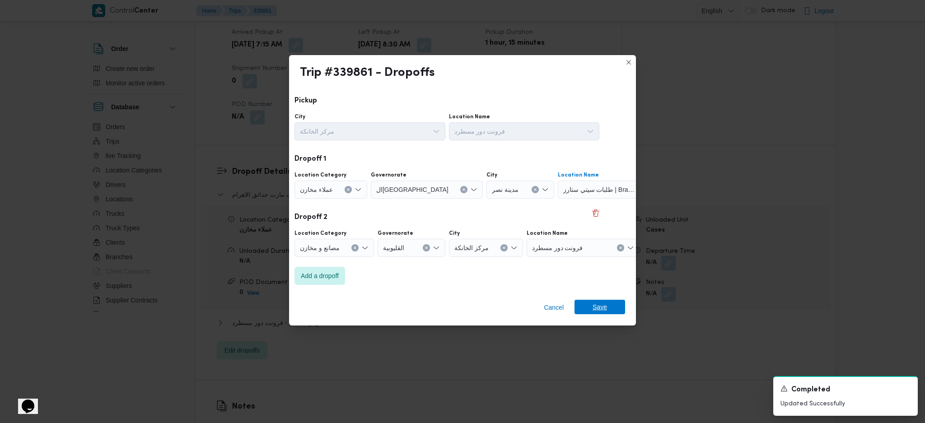
click at [594, 281] on span "Save" at bounding box center [600, 307] width 14 height 14
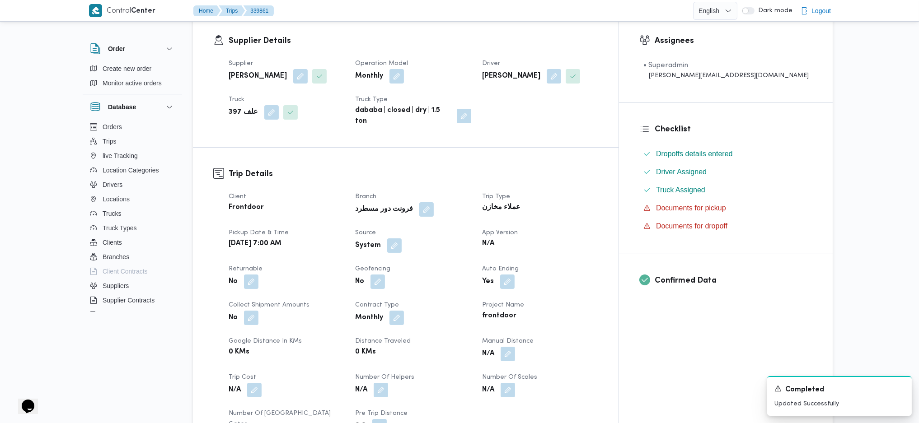
scroll to position [0, 0]
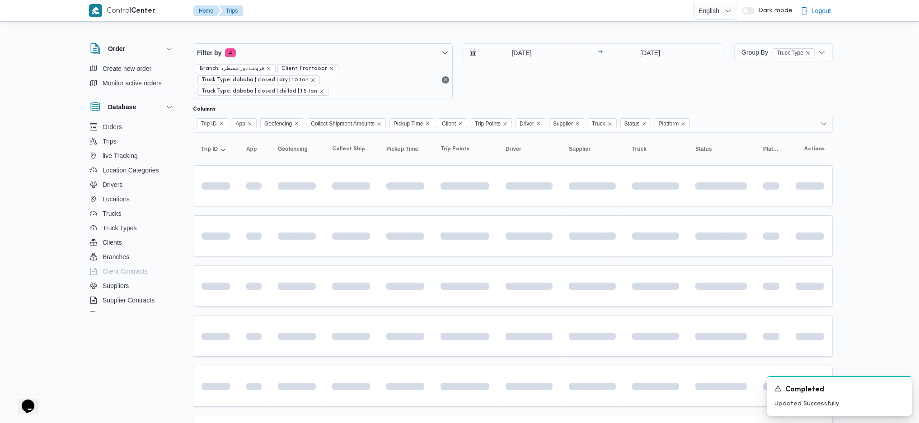
scroll to position [102, 0]
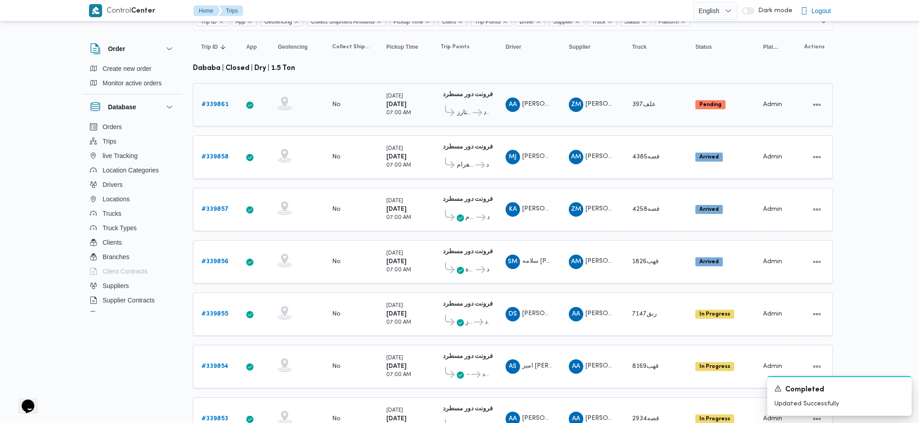
click at [614, 98] on span "ZM زياد محمد سيد عتريس" at bounding box center [592, 105] width 47 height 14
click at [625, 144] on td "Truck قصه4385" at bounding box center [655, 157] width 63 height 43
click at [630, 201] on div "قصه4258" at bounding box center [655, 210] width 54 height 18
click at [629, 253] on div "قهب1826" at bounding box center [655, 262] width 54 height 18
drag, startPoint x: 629, startPoint y: 249, endPoint x: 674, endPoint y: 231, distance: 48.4
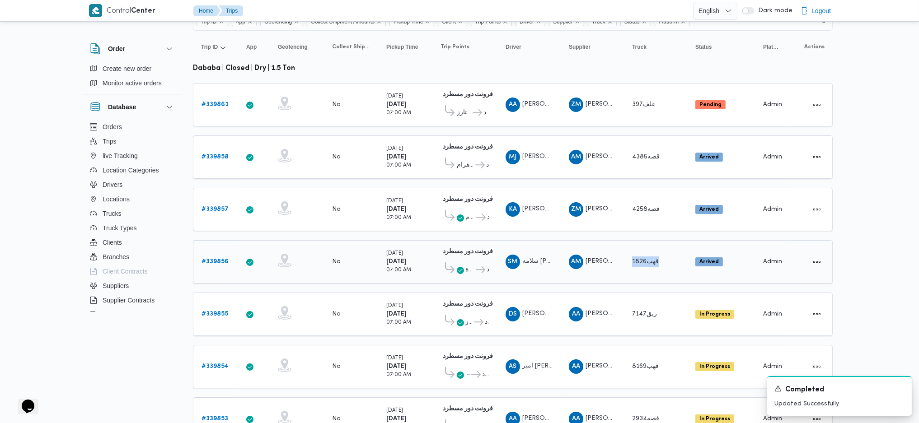
click at [674, 240] on td "Truck قهب1826" at bounding box center [655, 261] width 63 height 43
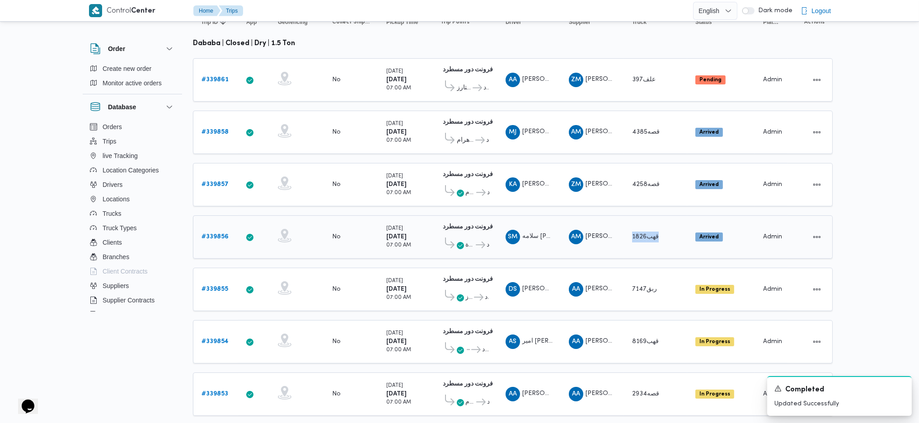
scroll to position [162, 0]
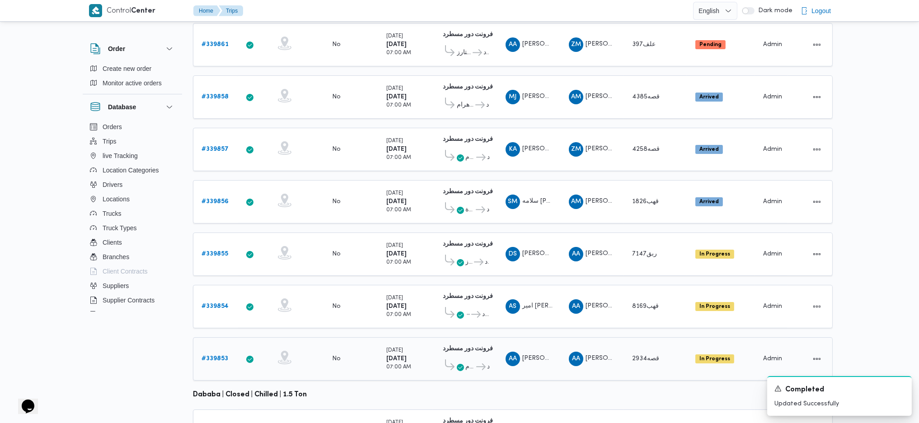
click at [627, 281] on td "Truck قصه2934" at bounding box center [655, 358] width 63 height 43
click at [632, 281] on td "Truck قصه2934" at bounding box center [655, 358] width 63 height 43
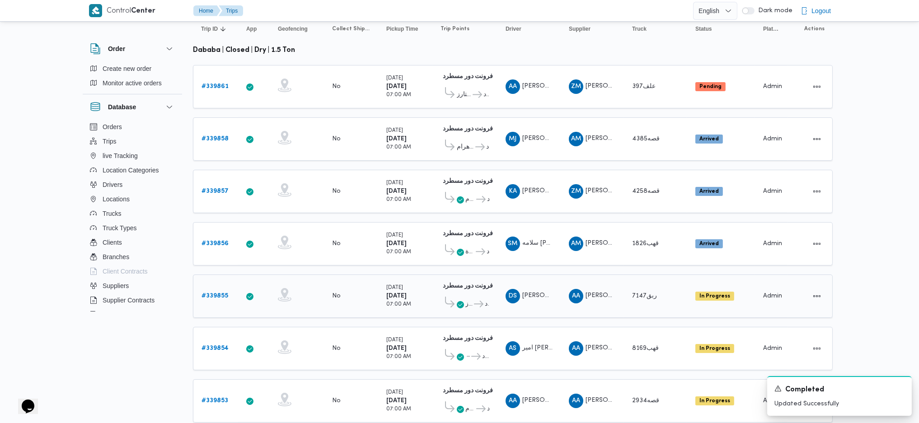
scroll to position [241, 0]
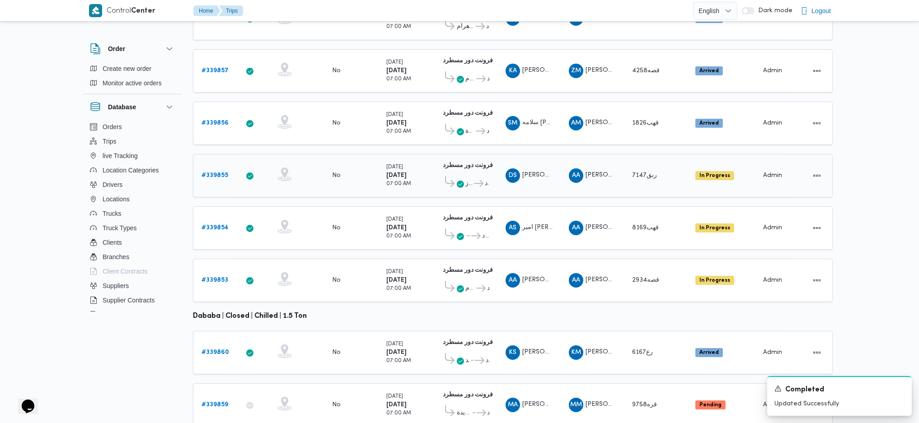
click at [212, 173] on b "# 339855" at bounding box center [214, 176] width 27 height 6
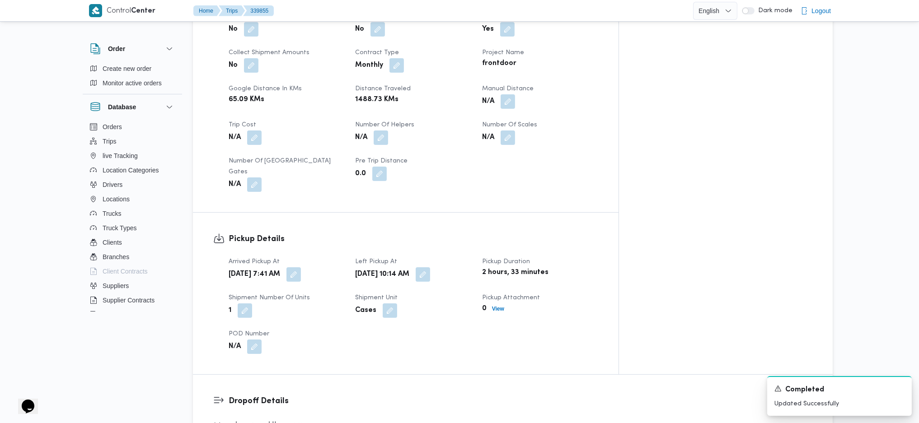
scroll to position [783, 0]
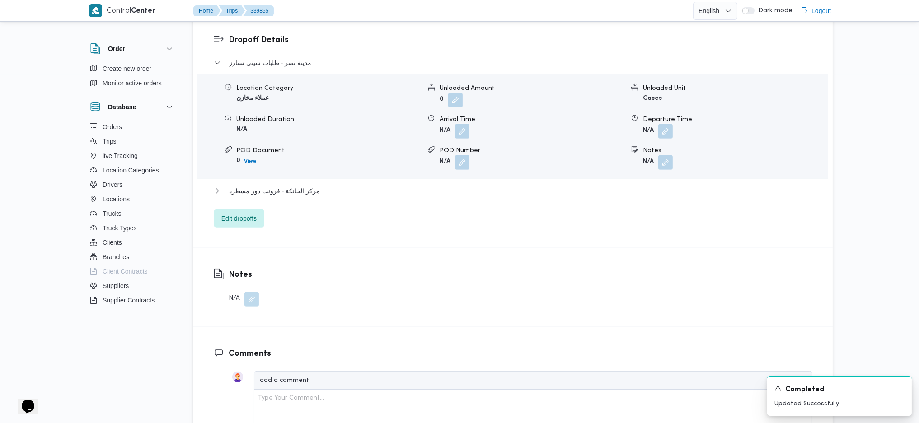
click at [248, 270] on div "Notes N/A" at bounding box center [236, 287] width 86 height 79
click at [249, 281] on button "button" at bounding box center [251, 299] width 14 height 14
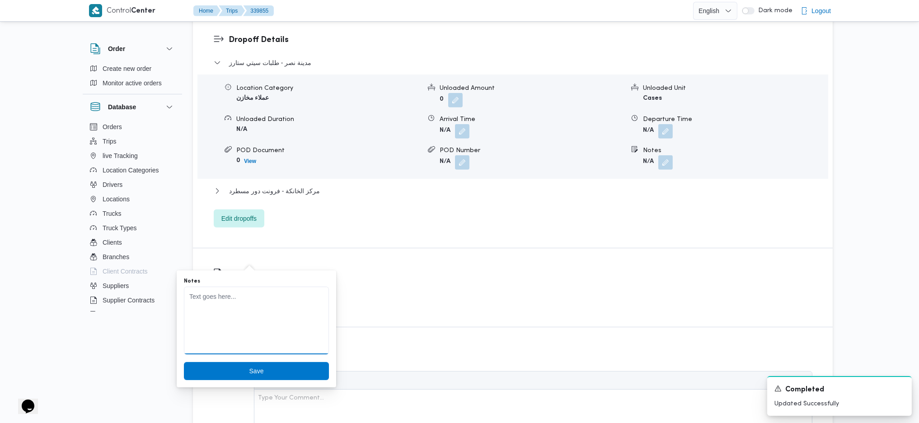
click at [277, 281] on textarea "Notes" at bounding box center [256, 321] width 145 height 68
type textarea "تعديل فواتير"
click at [184, 281] on button "Save" at bounding box center [256, 371] width 145 height 18
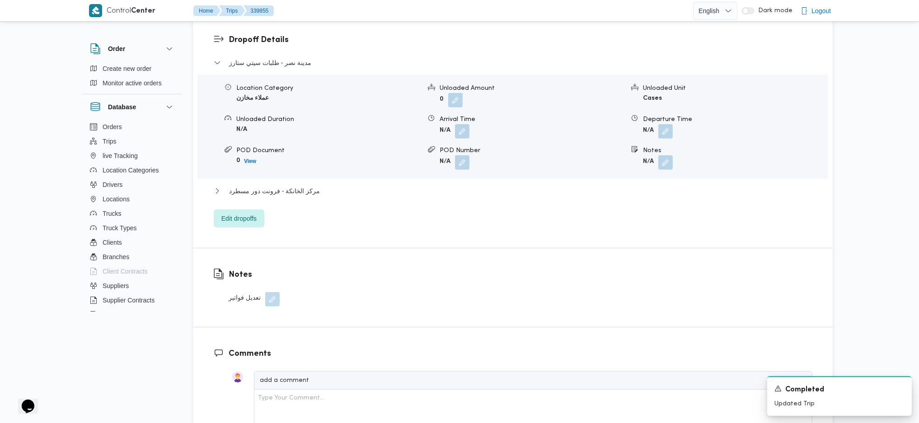
scroll to position [723, 0]
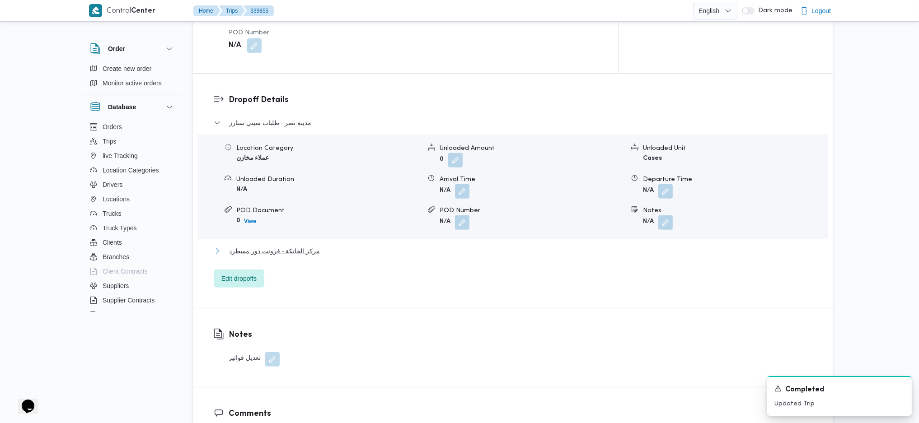
click at [227, 246] on button "مركز الخانكة - فرونت دور مسطرد" at bounding box center [513, 251] width 599 height 11
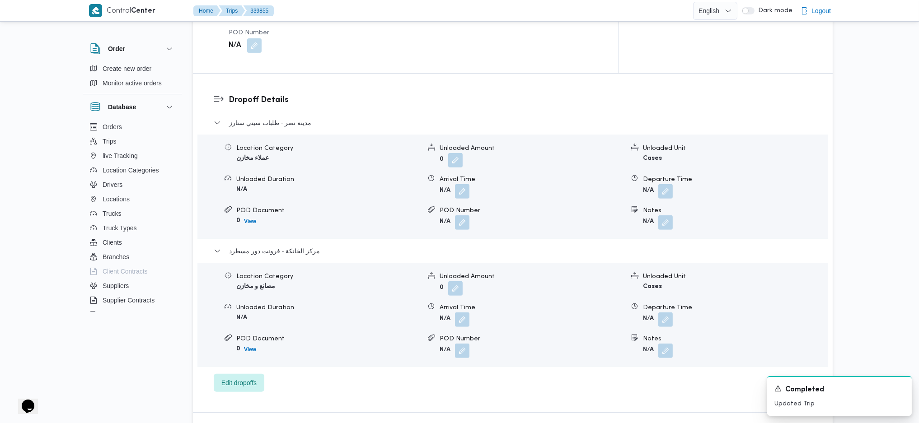
click at [240, 281] on div "مدينة نصر - طلبات سيتي ستارز Location Category عملاء مخازن Unloaded Amount 0 Un…" at bounding box center [513, 254] width 599 height 275
click at [243, 281] on span "Edit dropoffs" at bounding box center [238, 382] width 35 height 11
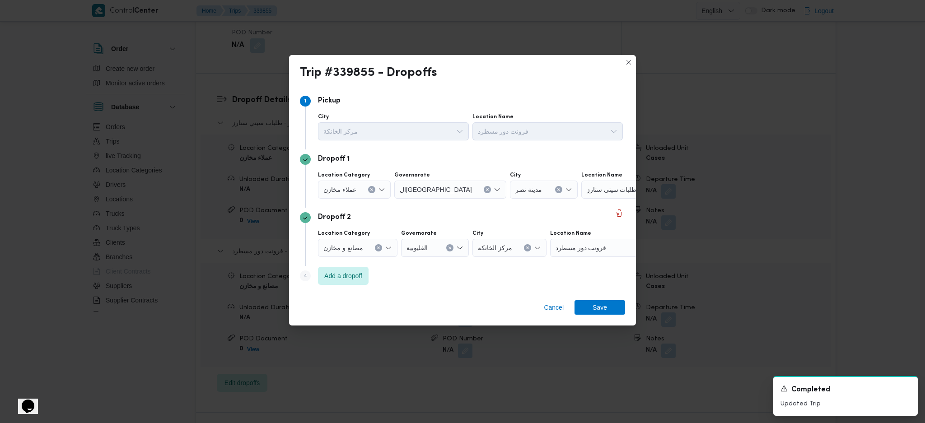
click at [370, 189] on icon "Clear input" at bounding box center [372, 190] width 4 height 4
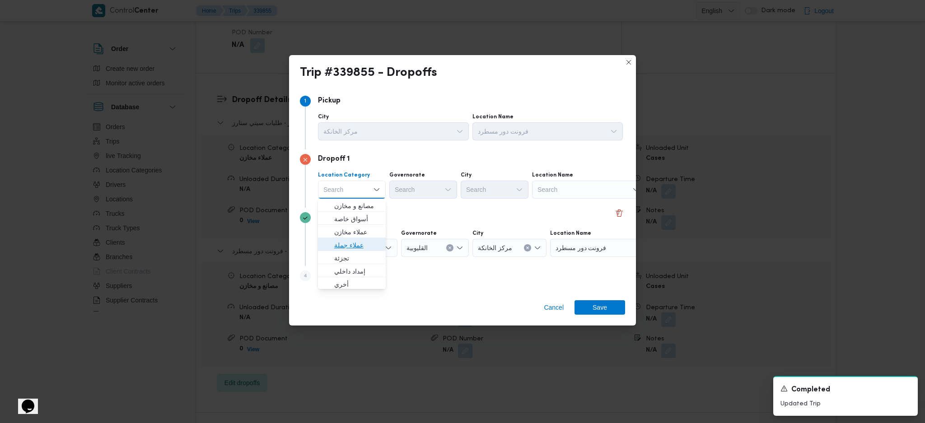
click at [362, 243] on span "عملاء جملة" at bounding box center [357, 245] width 46 height 11
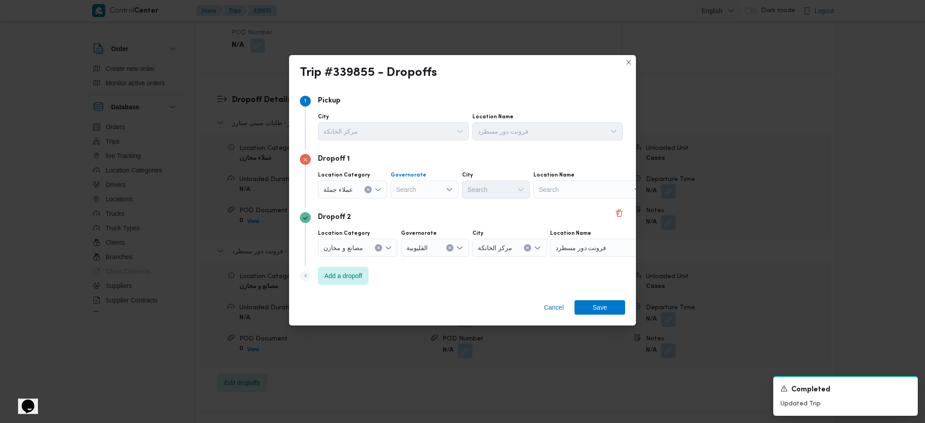
click at [427, 191] on div "Search" at bounding box center [425, 190] width 68 height 18
type input "قاه"
click at [429, 211] on span "ال قاه رة" at bounding box center [429, 206] width 46 height 11
click at [506, 194] on div "Search" at bounding box center [540, 190] width 68 height 18
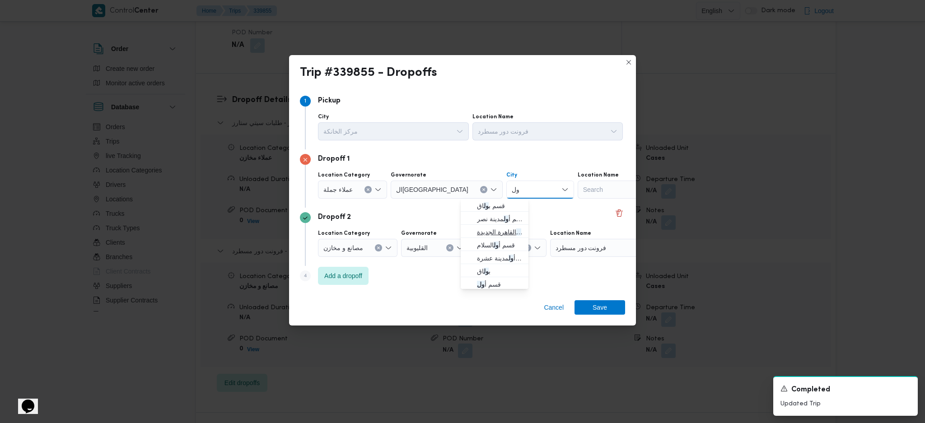
type input "ول"
click at [499, 236] on span "قسم أ ول القاهرة الجديدة" at bounding box center [500, 232] width 46 height 11
click at [594, 281] on span "Save" at bounding box center [600, 307] width 14 height 14
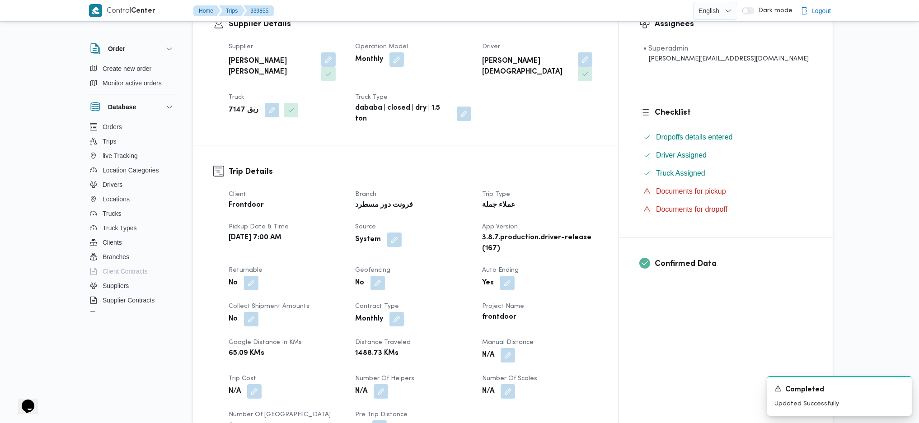
scroll to position [0, 0]
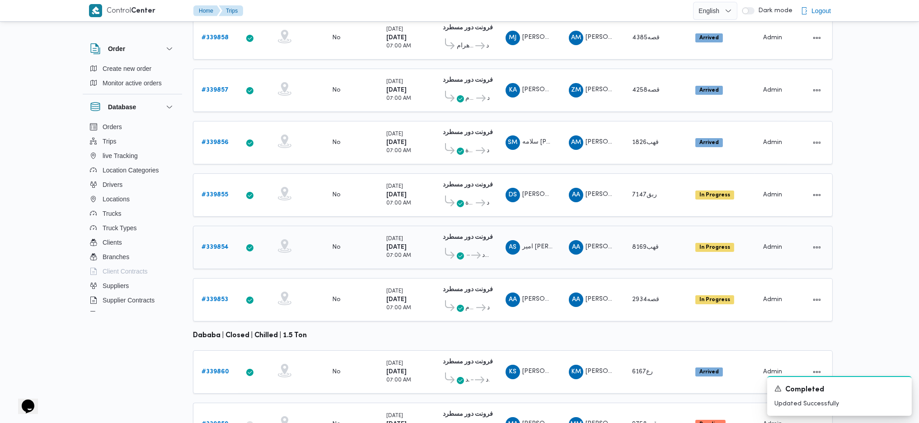
scroll to position [252, 0]
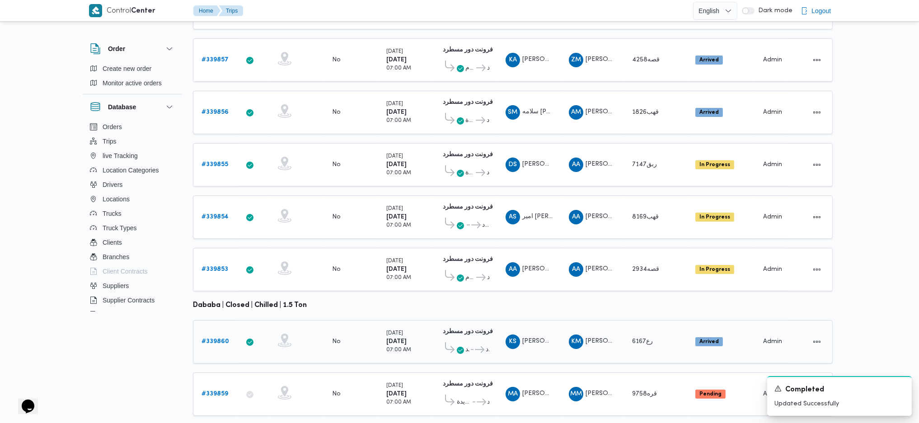
click at [217, 281] on b "# 339860" at bounding box center [215, 342] width 28 height 6
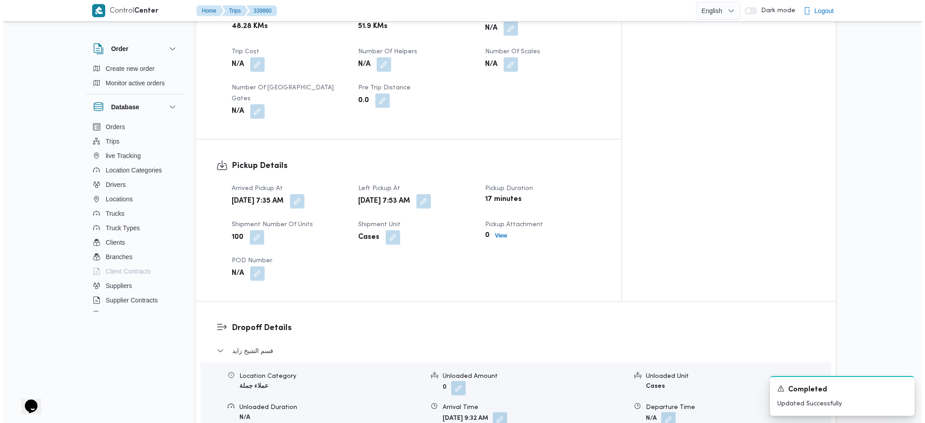
scroll to position [723, 0]
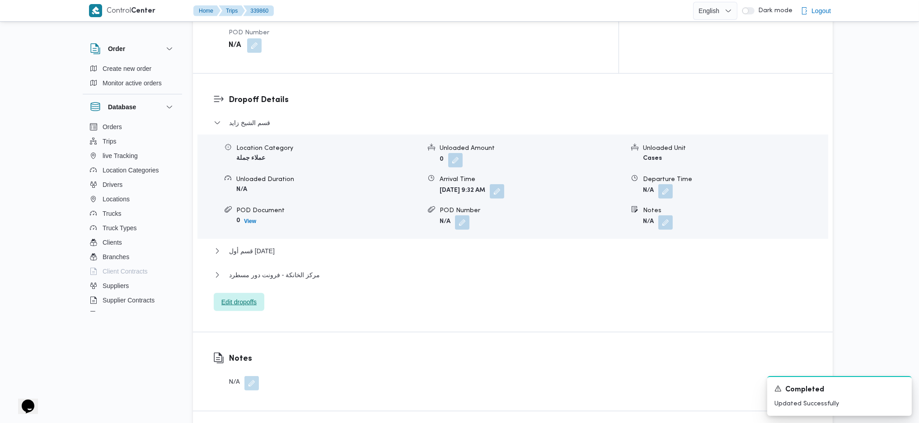
click at [253, 281] on span "Edit dropoffs" at bounding box center [238, 302] width 35 height 11
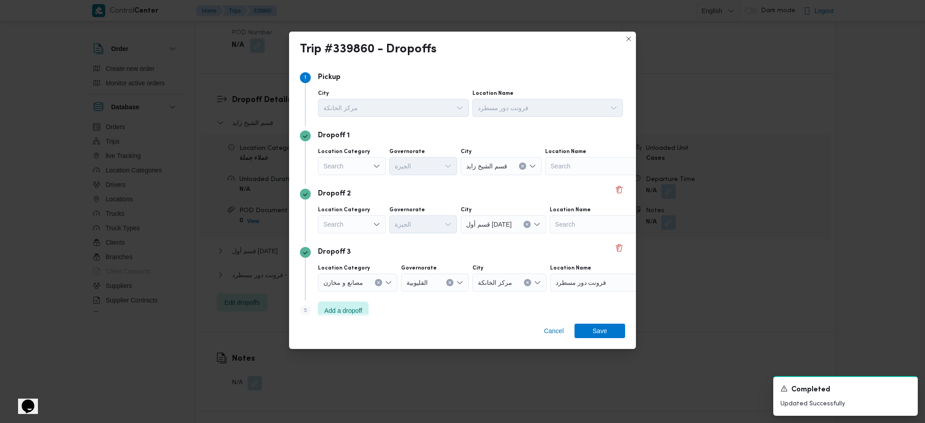
click at [352, 162] on div "Search" at bounding box center [352, 166] width 68 height 18
click at [361, 216] on span "عملاء جملة" at bounding box center [357, 221] width 46 height 11
click at [431, 165] on div "Search" at bounding box center [425, 166] width 68 height 18
type input "قاه"
click at [415, 178] on span "الدقهلية" at bounding box center [429, 182] width 46 height 11
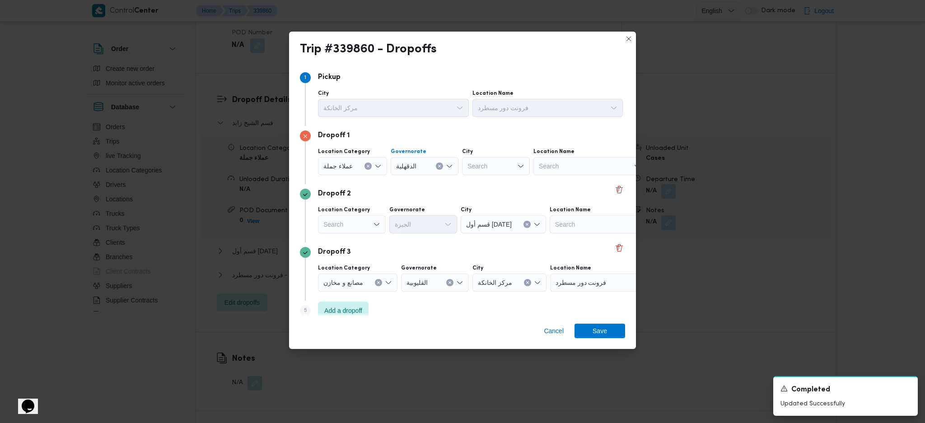
drag, startPoint x: 435, startPoint y: 164, endPoint x: 443, endPoint y: 167, distance: 7.7
click at [436, 164] on button "Clear input" at bounding box center [439, 166] width 7 height 7
click at [426, 253] on span "[GEOGRAPHIC_DATA]" at bounding box center [429, 253] width 46 height 11
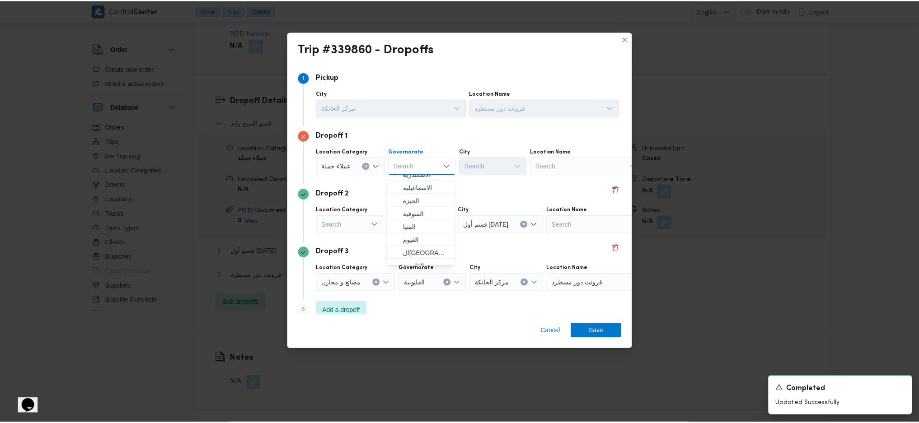
scroll to position [0, 0]
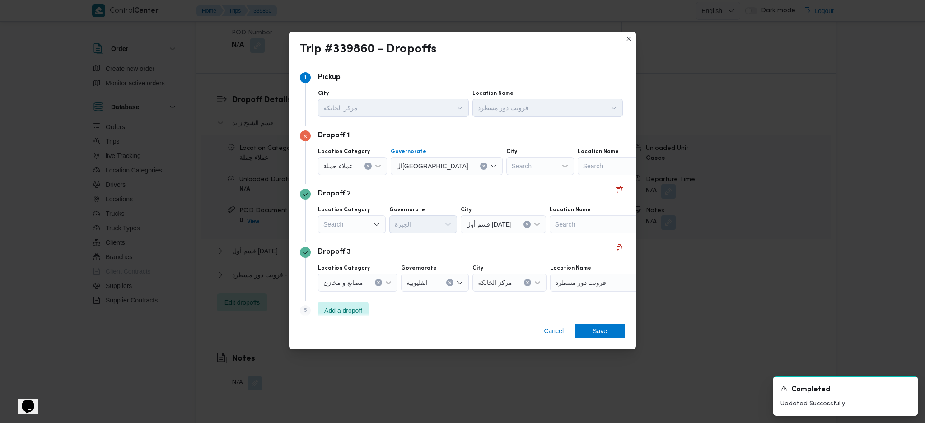
click at [506, 167] on div "Search" at bounding box center [540, 166] width 68 height 18
type input "ول"
click at [497, 202] on span "قسم أ ول القاهرة الجديدة" at bounding box center [494, 208] width 61 height 14
click at [380, 227] on div "Search" at bounding box center [352, 224] width 68 height 18
click at [361, 220] on div "Search" at bounding box center [352, 224] width 68 height 18
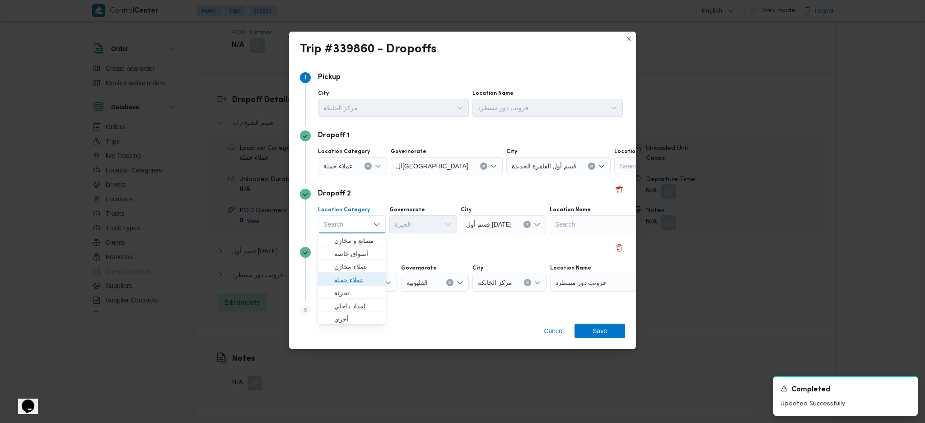
click at [365, 279] on span "عملاء جملة" at bounding box center [357, 280] width 46 height 11
click at [419, 223] on div "Search" at bounding box center [425, 224] width 68 height 18
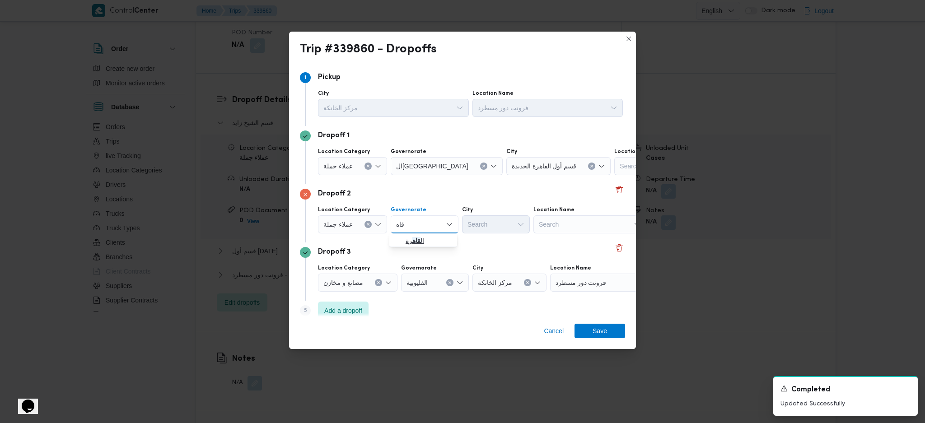
type input "قاه"
click at [415, 239] on mark "قاه" at bounding box center [416, 240] width 8 height 7
click at [506, 223] on div "Search" at bounding box center [540, 224] width 68 height 18
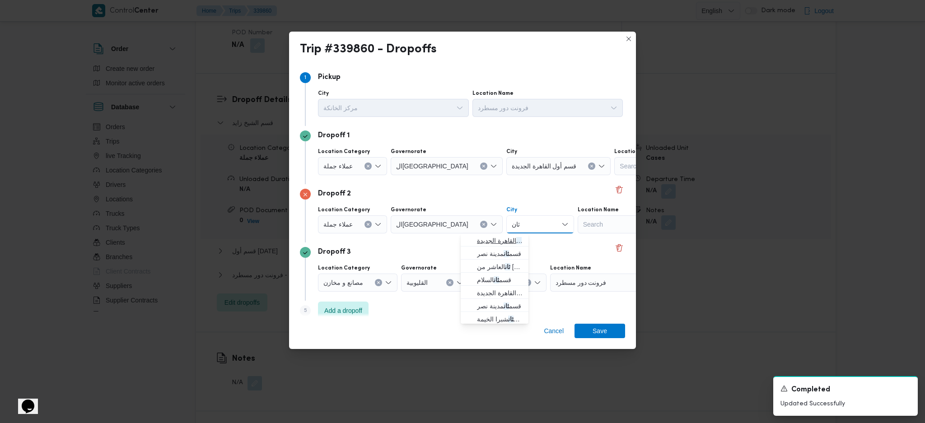
type input "ثان"
drag, startPoint x: 493, startPoint y: 242, endPoint x: 507, endPoint y: 246, distance: 14.7
click at [494, 242] on span "قسم ثان القاهرة الجديدة" at bounding box center [500, 240] width 46 height 11
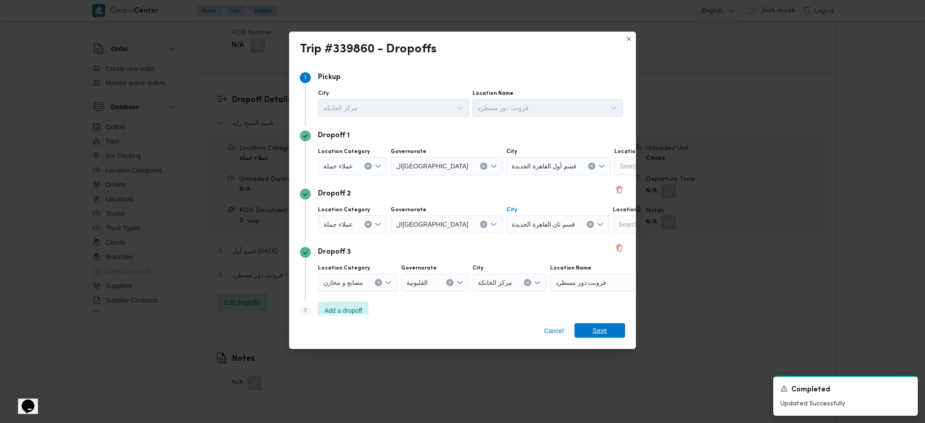
click at [604, 281] on span "Save" at bounding box center [600, 330] width 14 height 14
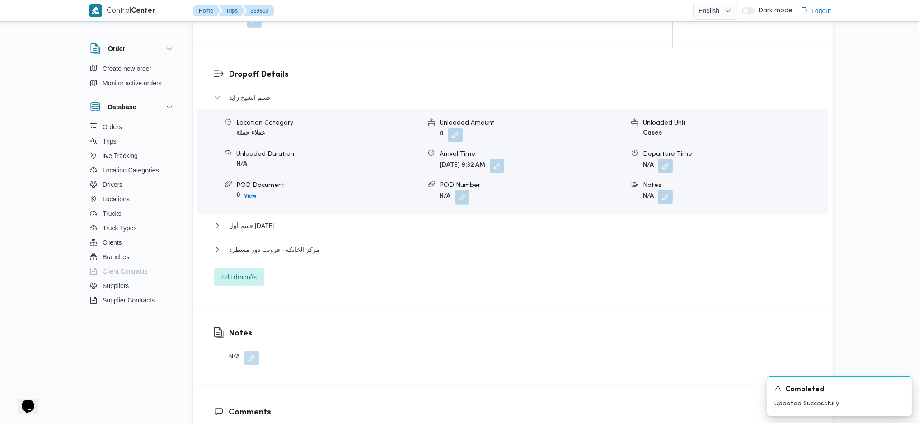
click at [666, 190] on button "button" at bounding box center [665, 197] width 14 height 14
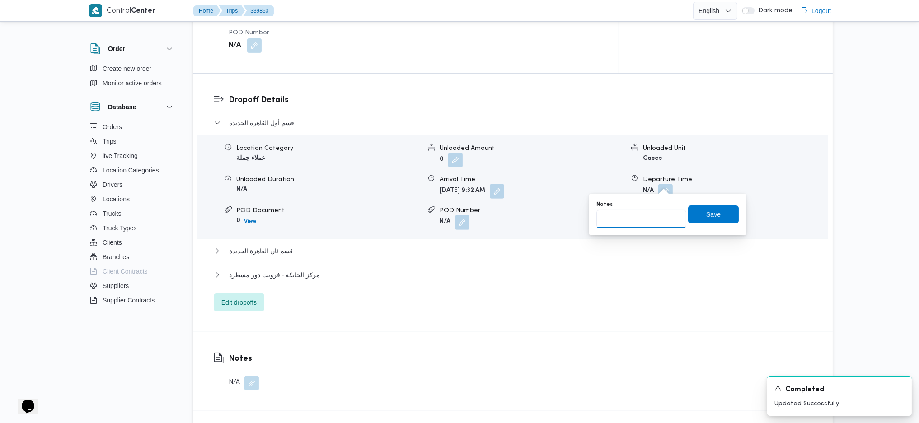
click at [646, 217] on input "Notes" at bounding box center [641, 219] width 90 height 18
type input "رابيت التجمع ورابيت مافيدا والفار مافيدا"
click button "Save" at bounding box center [713, 215] width 51 height 18
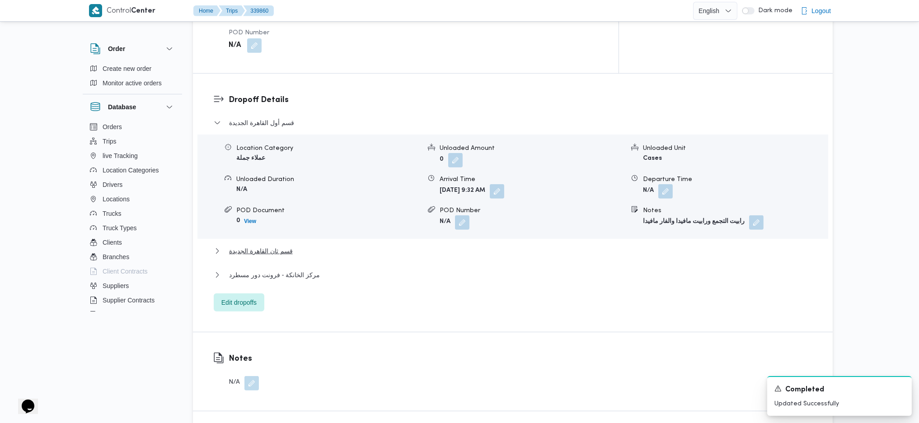
drag, startPoint x: 269, startPoint y: 203, endPoint x: 273, endPoint y: 211, distance: 9.1
click at [271, 206] on div "قسم أول القاهرة الجديدة Location Category عملاء جملة Unloaded Amount 0 Unloaded…" at bounding box center [513, 214] width 599 height 194
click at [273, 246] on span "قسم ثان القاهرة الجديدة" at bounding box center [261, 251] width 64 height 11
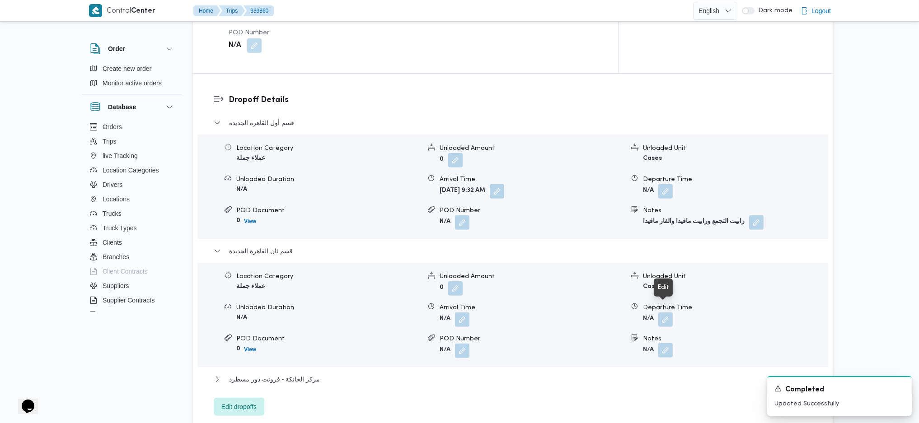
click at [666, 281] on button "button" at bounding box center [665, 350] width 14 height 14
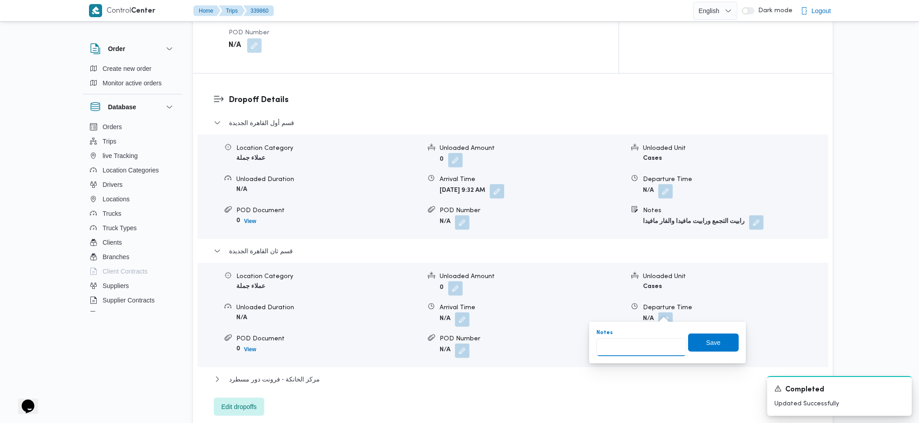
click at [633, 281] on input "Notes" at bounding box center [641, 347] width 90 height 18
type input "رابيت الرحاب ورابيت مدينتى واوسكار مدينتى وبي الجملة مدينتى"
click button "Save" at bounding box center [713, 343] width 51 height 18
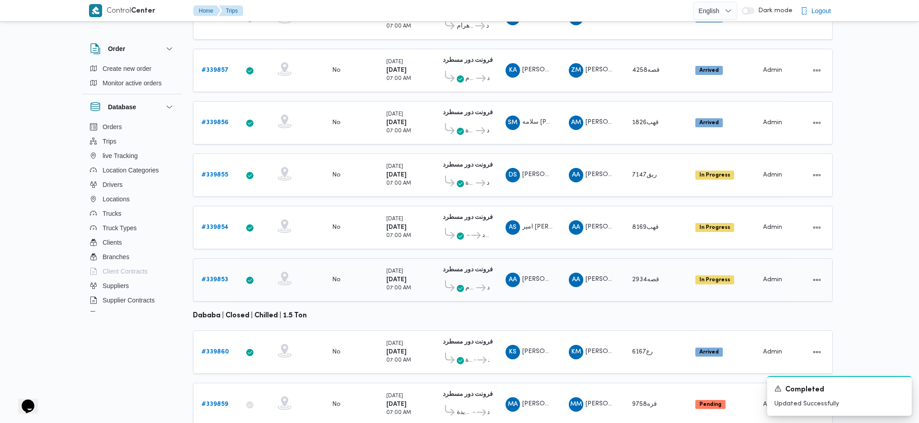
scroll to position [252, 0]
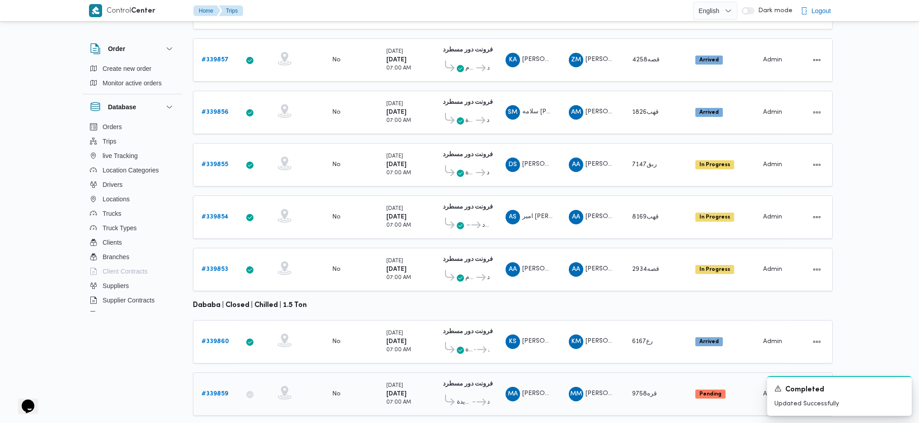
click at [214, 281] on b "# 339859" at bounding box center [214, 394] width 27 height 6
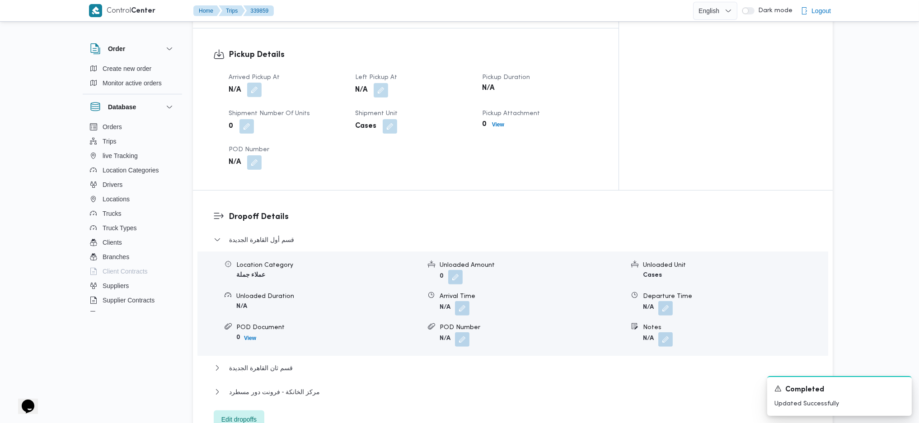
scroll to position [482, 0]
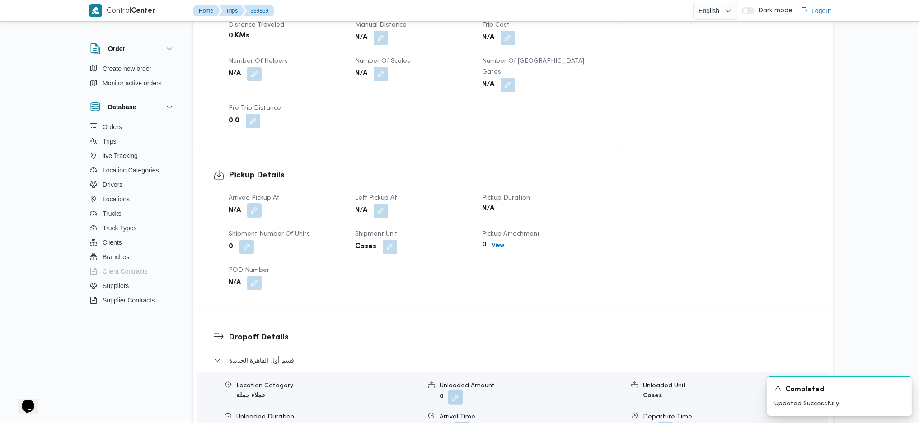
click at [255, 203] on button "button" at bounding box center [254, 210] width 14 height 14
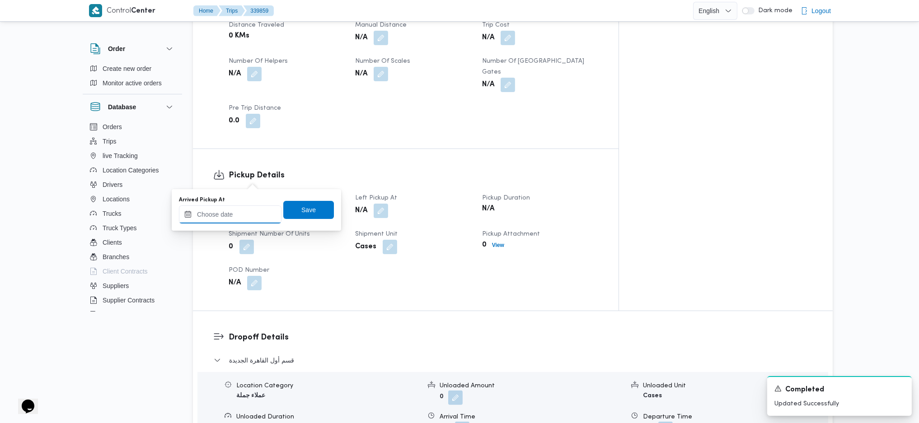
drag, startPoint x: 241, startPoint y: 208, endPoint x: 253, endPoint y: 219, distance: 17.0
click at [240, 208] on input "Arrived Pickup At" at bounding box center [230, 215] width 103 height 18
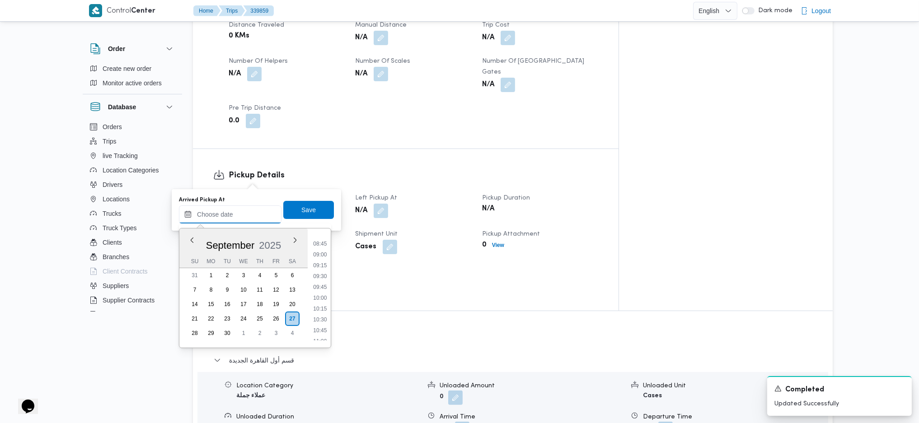
scroll to position [314, 0]
click at [316, 254] on li "07:30" at bounding box center [319, 251] width 21 height 9
type input "[DATE] 07:30"
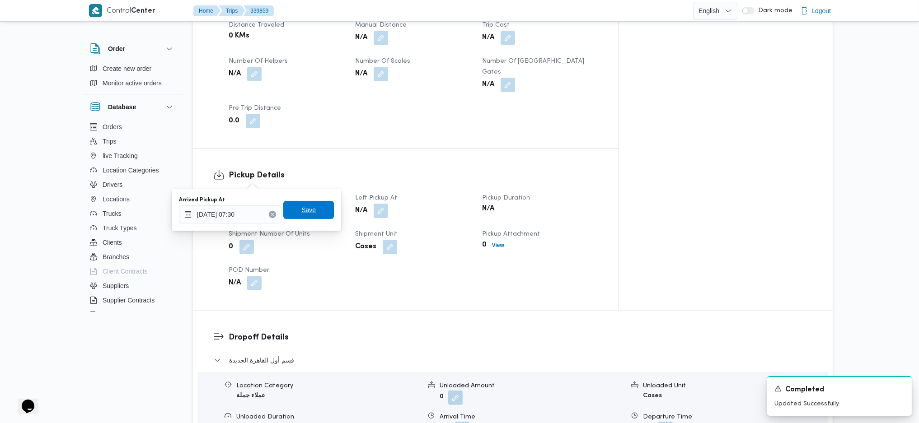
click at [297, 214] on span "Save" at bounding box center [308, 210] width 51 height 18
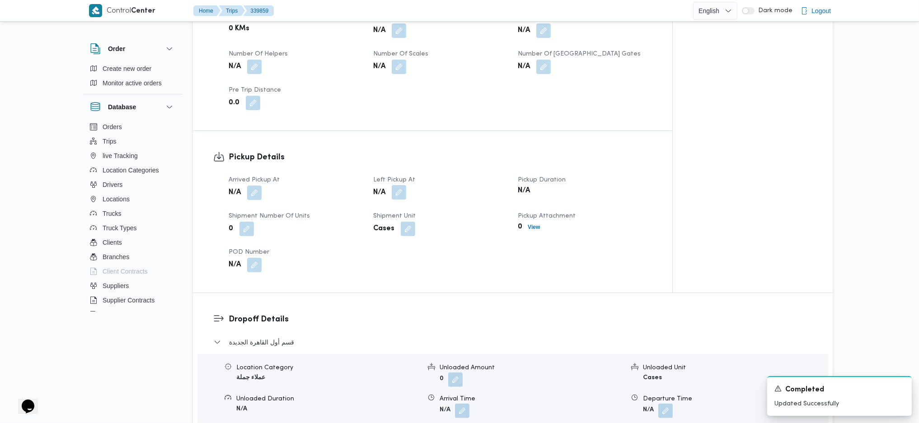
click at [395, 185] on button "button" at bounding box center [399, 192] width 14 height 14
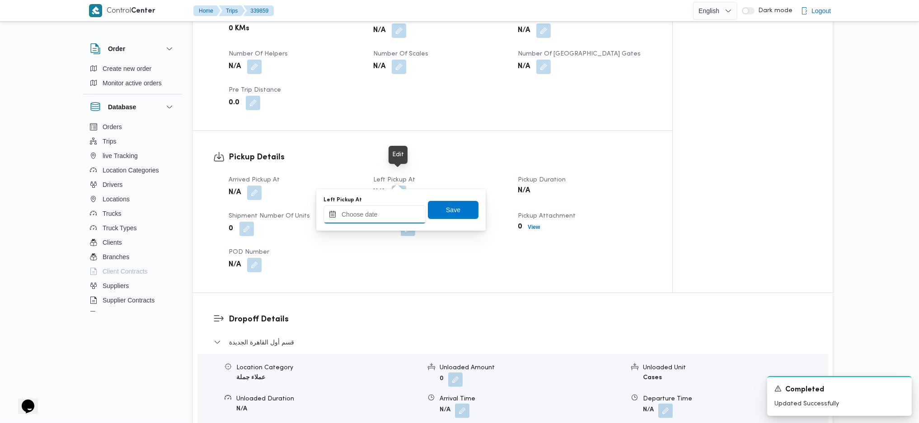
click at [382, 222] on input "Left Pickup At" at bounding box center [374, 215] width 103 height 18
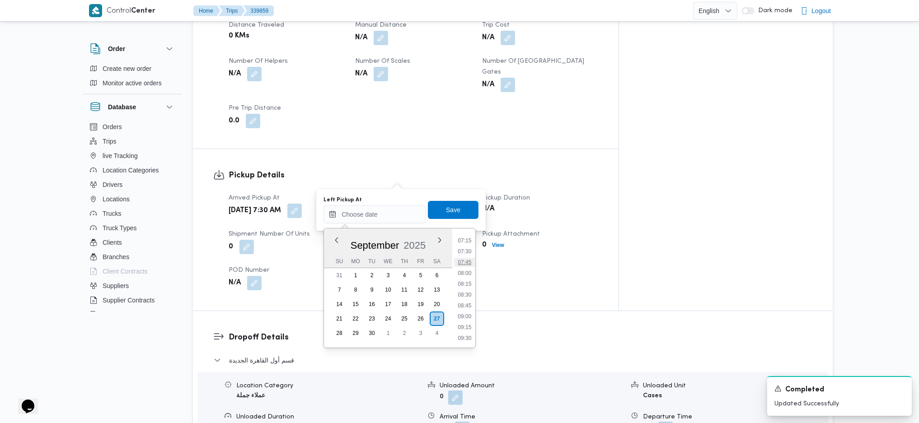
click at [466, 264] on li "07:45" at bounding box center [464, 262] width 21 height 9
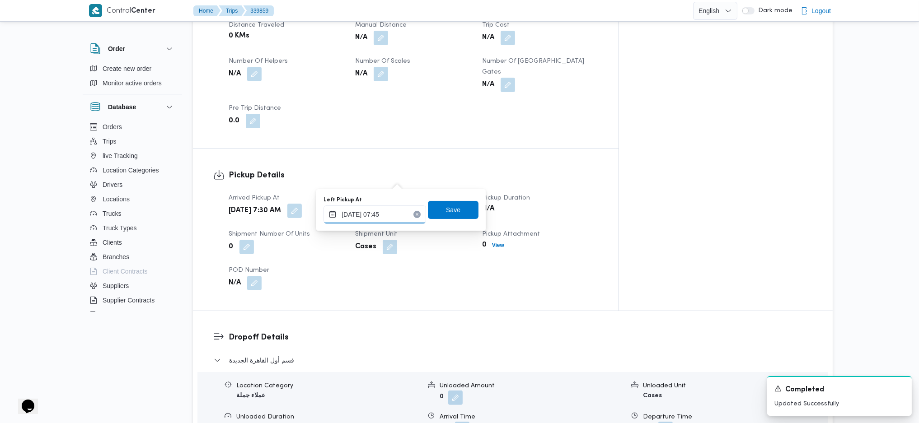
click at [385, 215] on input "[DATE] 07:45" at bounding box center [374, 215] width 103 height 18
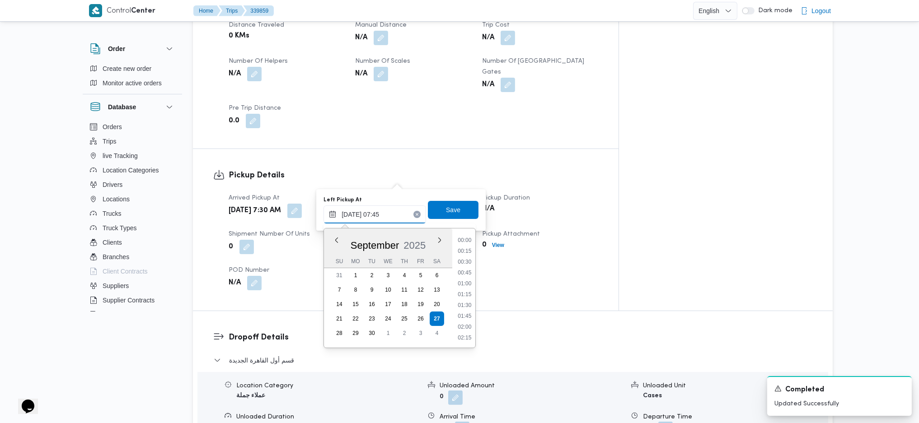
scroll to position [282, 0]
click at [464, 281] on li "08:45" at bounding box center [464, 337] width 21 height 9
type input "[DATE] 08:45"
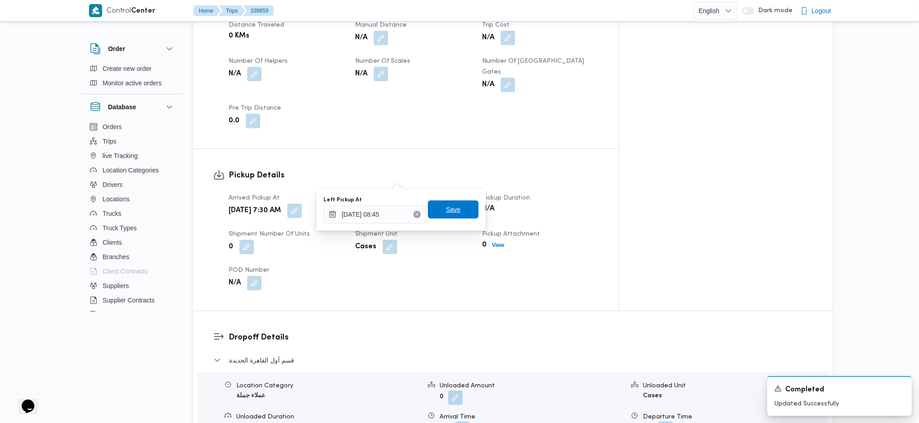
click at [448, 215] on span "Save" at bounding box center [453, 210] width 51 height 18
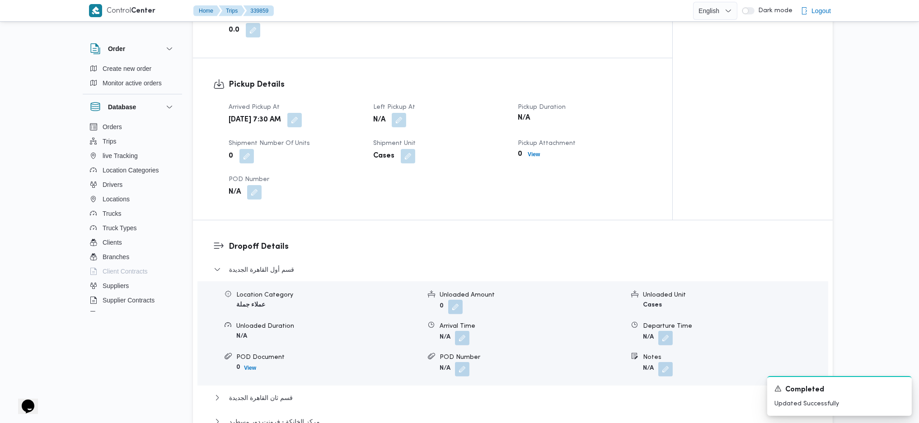
scroll to position [662, 0]
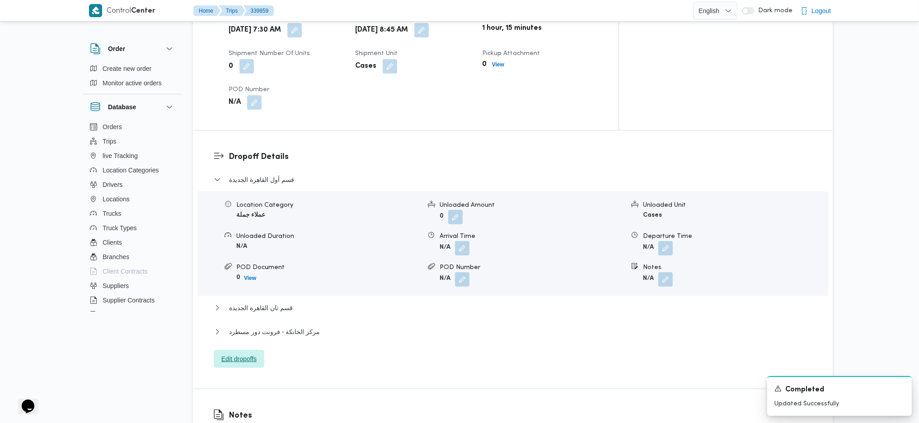
click at [232, 281] on span "Edit dropoffs" at bounding box center [238, 359] width 35 height 11
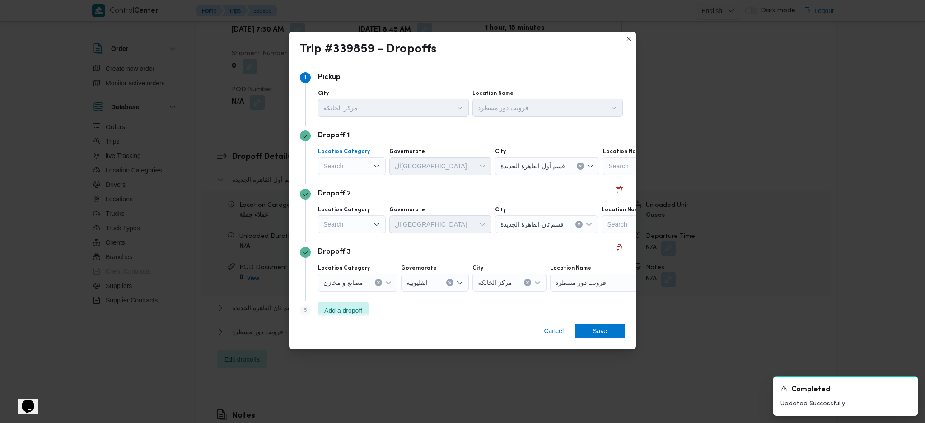
click at [354, 168] on div "Search" at bounding box center [352, 166] width 68 height 18
drag, startPoint x: 365, startPoint y: 219, endPoint x: 427, endPoint y: 169, distance: 79.7
click at [365, 219] on span "عملاء جملة" at bounding box center [357, 222] width 46 height 11
click at [432, 160] on div "Search" at bounding box center [425, 166] width 68 height 18
type input "جيز"
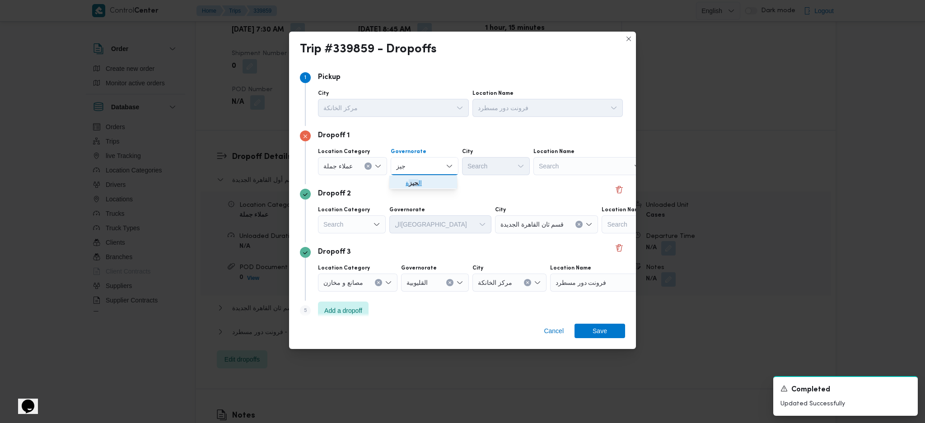
click at [427, 183] on span "ال جيز ة" at bounding box center [429, 183] width 46 height 11
click at [490, 163] on div "Search" at bounding box center [496, 166] width 68 height 18
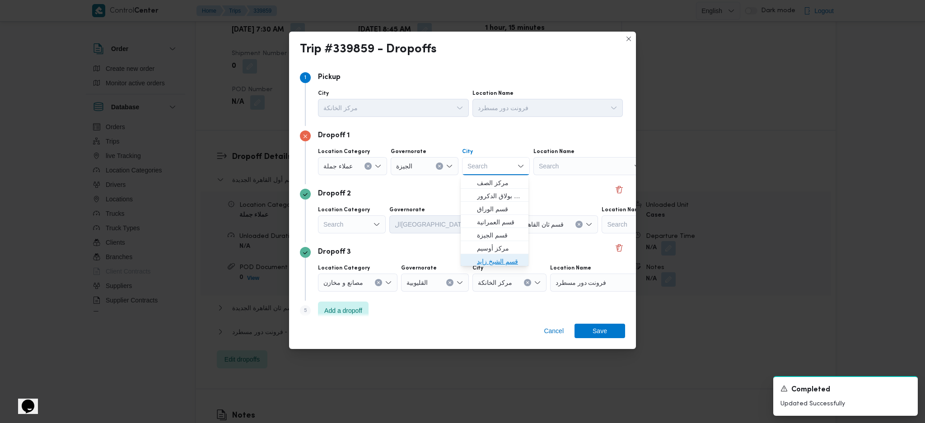
click at [505, 261] on span "قسم الشيخ زايد" at bounding box center [500, 261] width 46 height 11
click at [366, 226] on div "Search" at bounding box center [352, 224] width 68 height 18
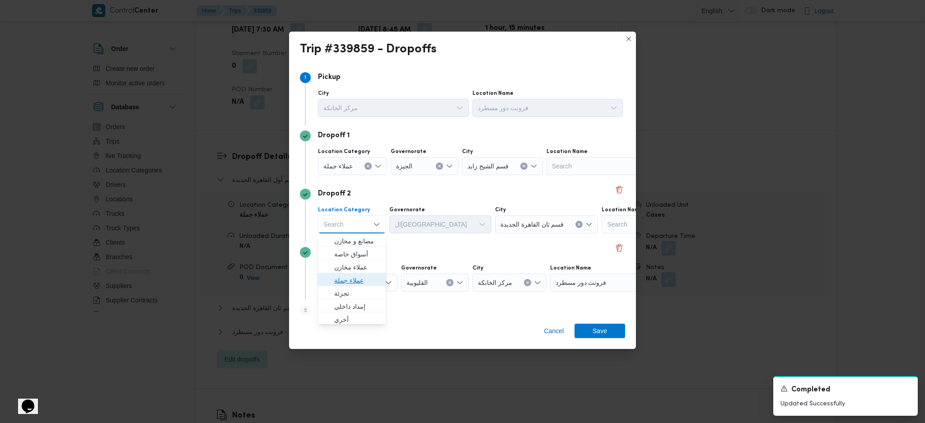
click at [361, 276] on span "عملاء جملة" at bounding box center [357, 280] width 46 height 11
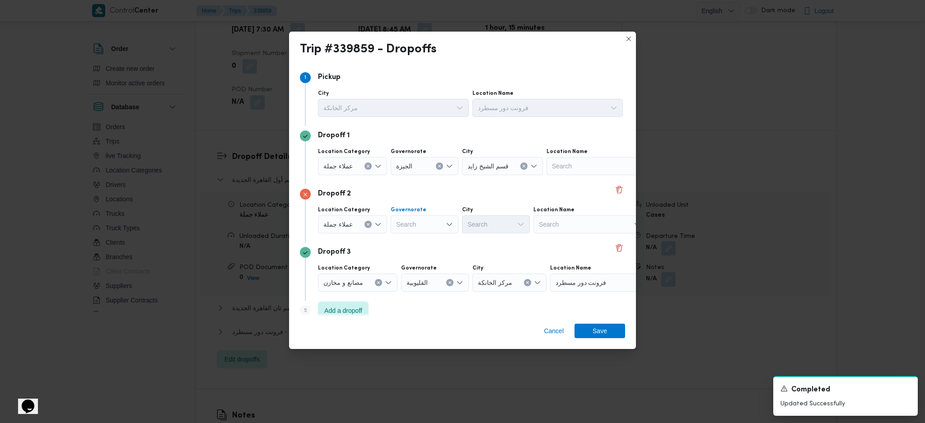
click at [421, 228] on div "Search" at bounding box center [425, 224] width 68 height 18
type input "جيز"
click at [416, 243] on mark "جيز" at bounding box center [413, 241] width 9 height 7
click at [492, 226] on div "Search" at bounding box center [496, 224] width 68 height 18
type input "رام"
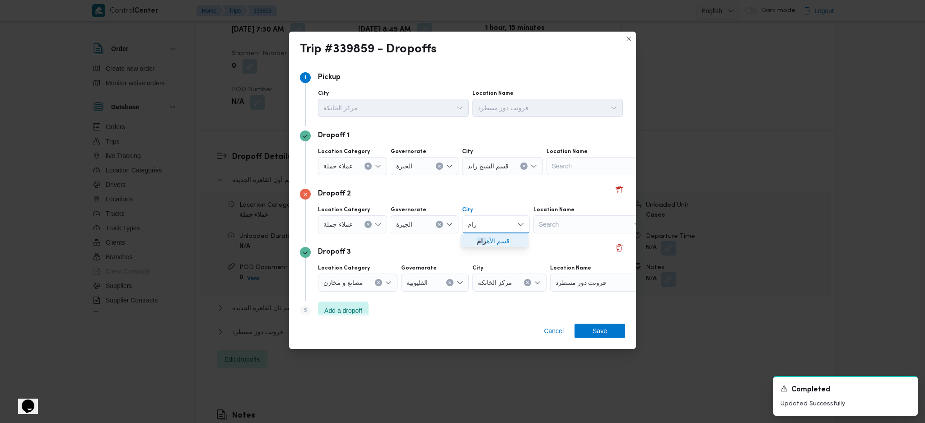
click at [491, 236] on span "قسم الأه رام" at bounding box center [500, 241] width 46 height 11
click at [594, 281] on span "Save" at bounding box center [600, 330] width 14 height 14
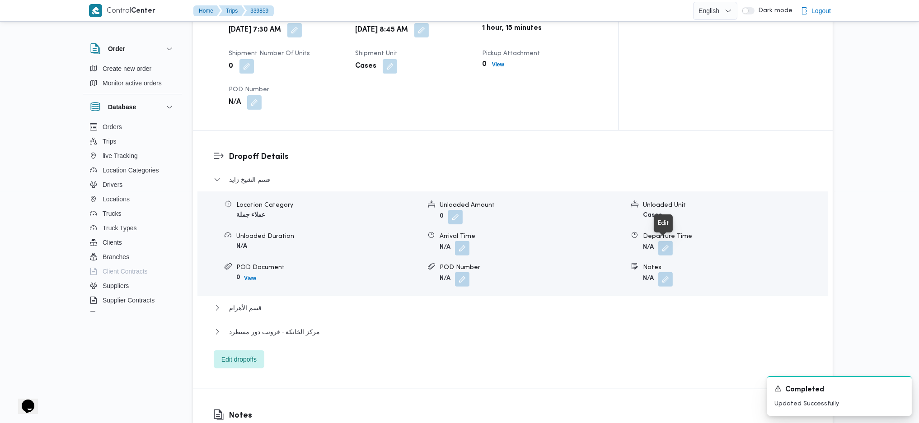
drag, startPoint x: 663, startPoint y: 249, endPoint x: 657, endPoint y: 257, distance: 9.7
click at [665, 272] on button "button" at bounding box center [665, 279] width 14 height 14
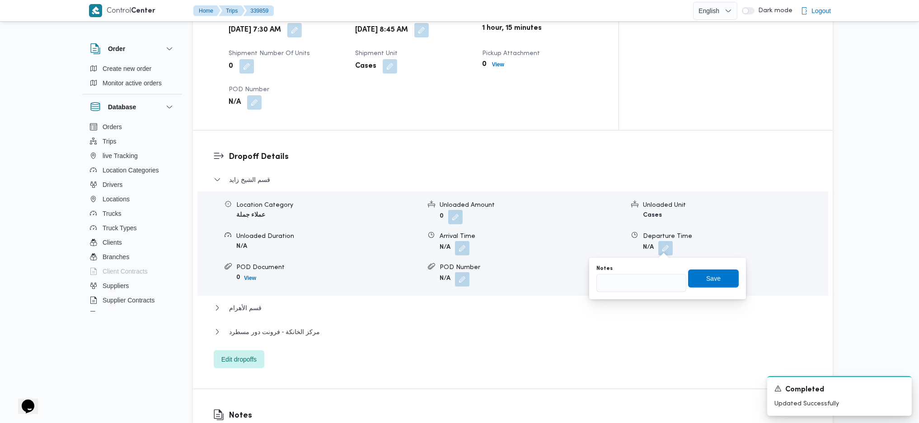
click at [614, 281] on div "You are in a dialog. To close this dialog, hit escape. Notes Save" at bounding box center [667, 279] width 157 height 42
click at [632, 281] on input "Notes" at bounding box center [641, 283] width 90 height 18
type input "اوسكار زايد ورابيت سوديك"
click button "Save" at bounding box center [713, 279] width 51 height 18
click at [258, 281] on span "قسم الأهرام" at bounding box center [245, 308] width 33 height 11
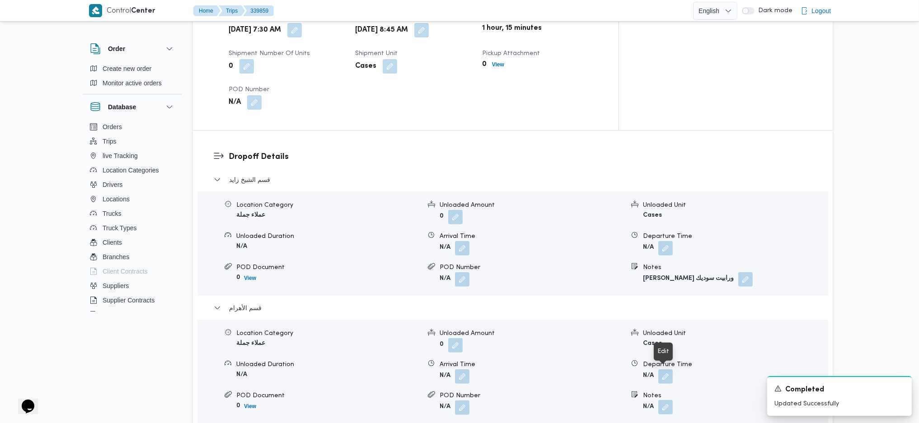
click at [670, 281] on button "button" at bounding box center [665, 407] width 14 height 14
click at [653, 281] on input "Notes" at bounding box center [641, 348] width 90 height 18
type input "رابيت دريم ومكاوى الهرم"
click button "Save" at bounding box center [713, 344] width 51 height 18
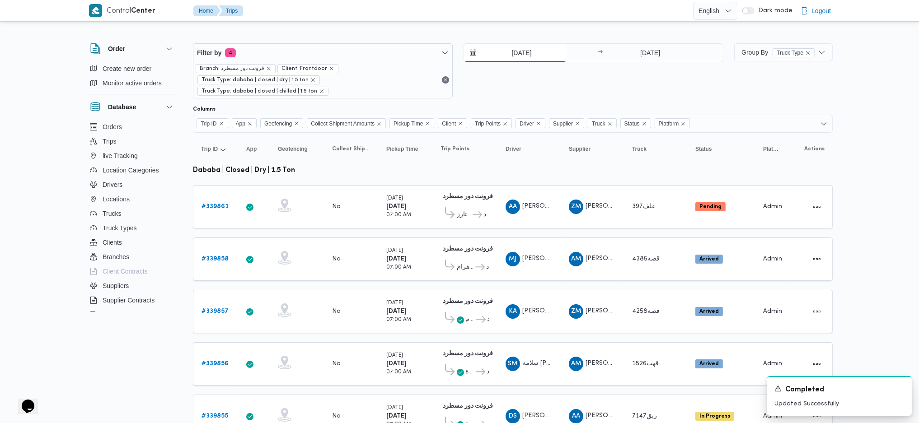
click at [531, 51] on input "[DATE]" at bounding box center [515, 53] width 103 height 18
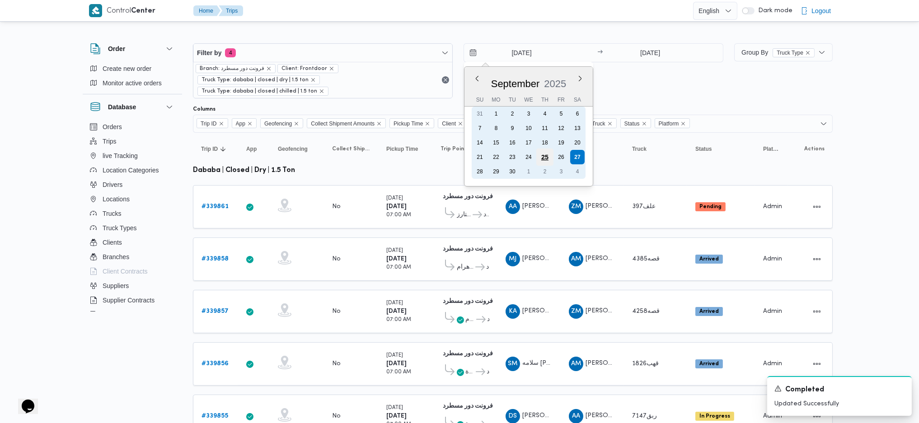
click at [544, 151] on div "25" at bounding box center [544, 157] width 17 height 17
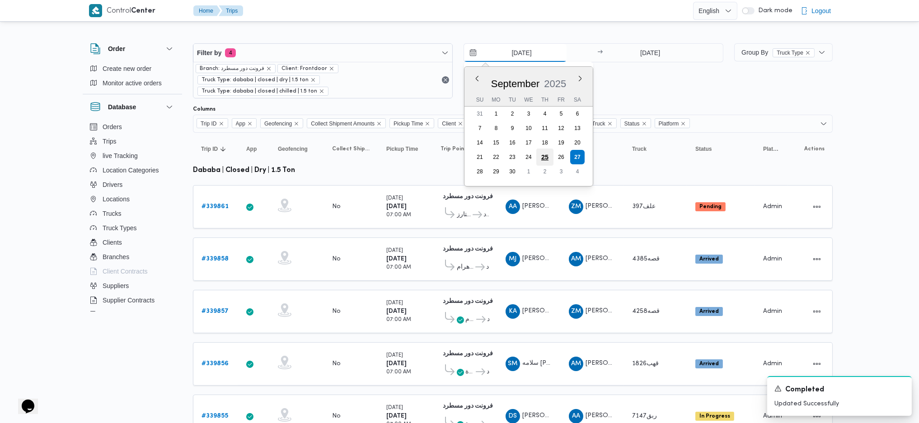
type input "[DATE]"
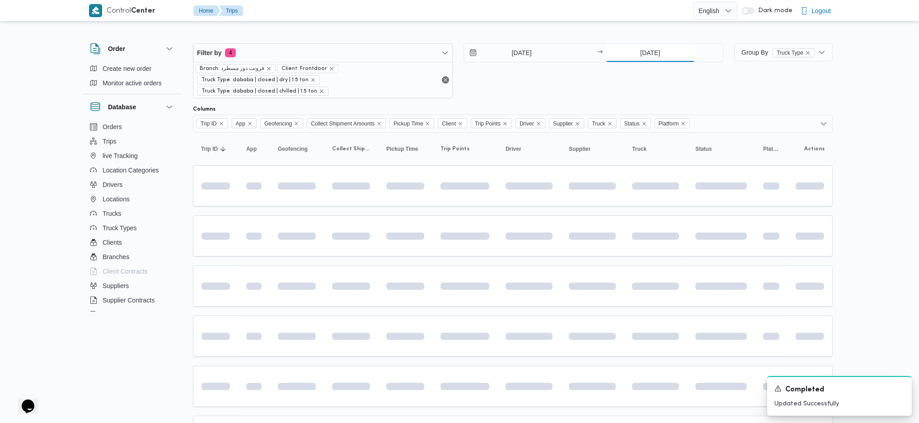
click at [637, 56] on input "[DATE]" at bounding box center [650, 53] width 90 height 18
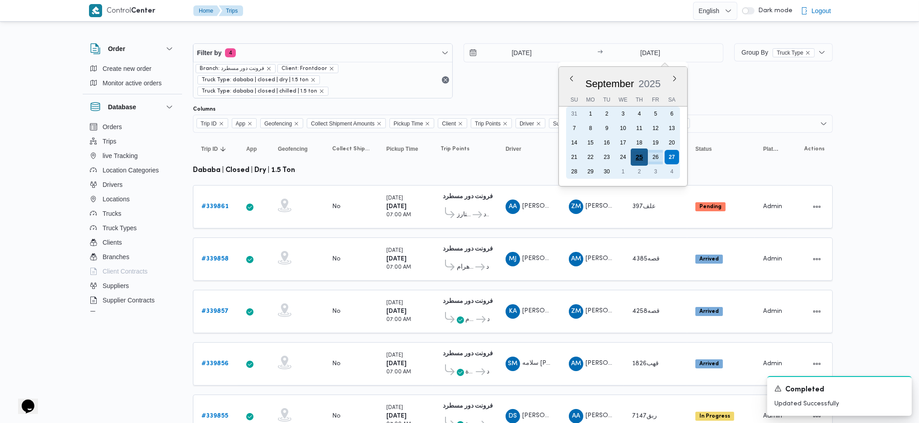
click at [635, 155] on div "25" at bounding box center [638, 157] width 17 height 17
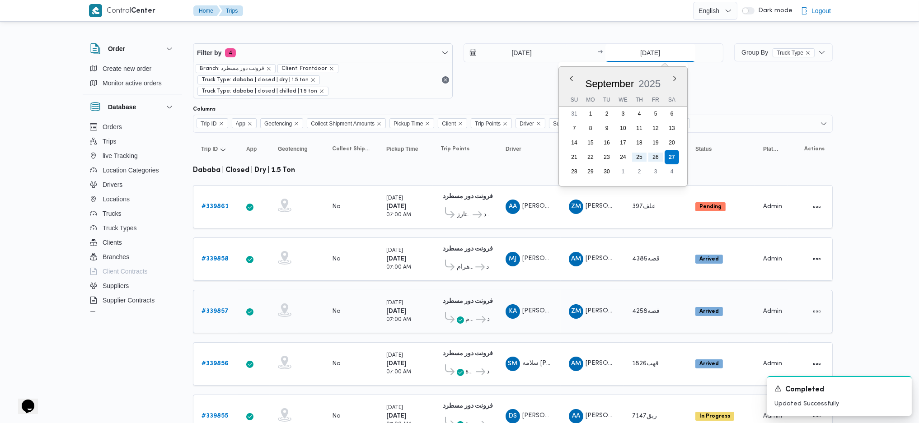
type input "[DATE]"
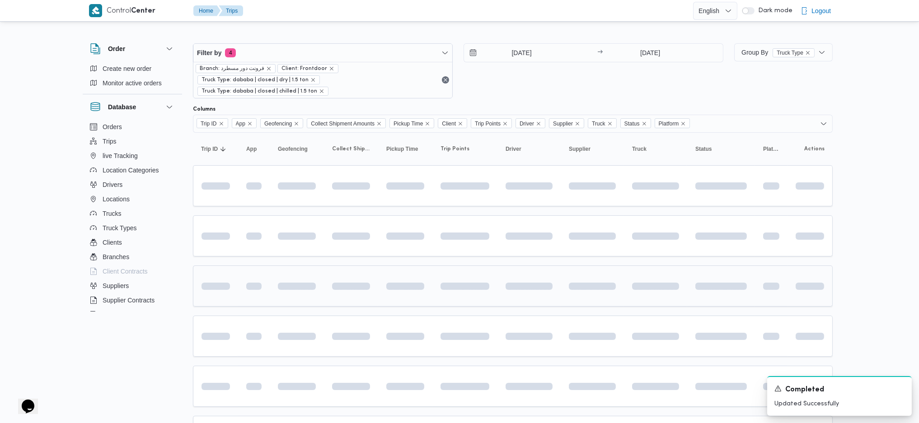
click at [495, 266] on td at bounding box center [464, 286] width 65 height 41
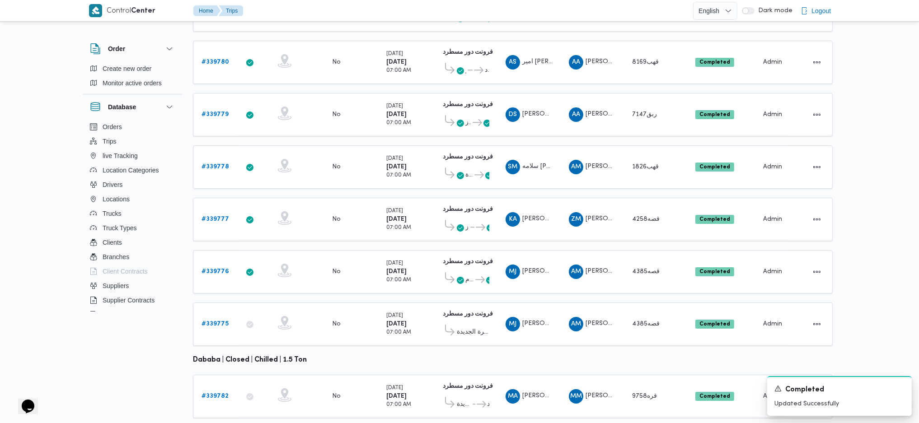
scroll to position [252, 0]
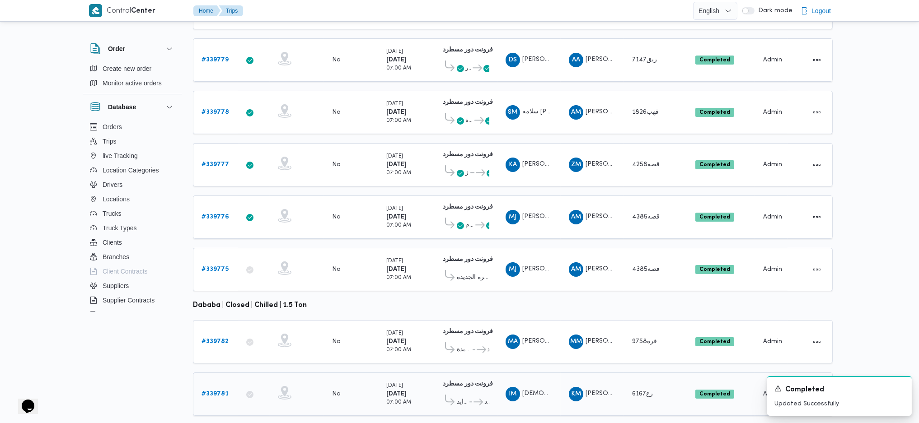
click at [220, 281] on b "# 339781" at bounding box center [214, 394] width 27 height 6
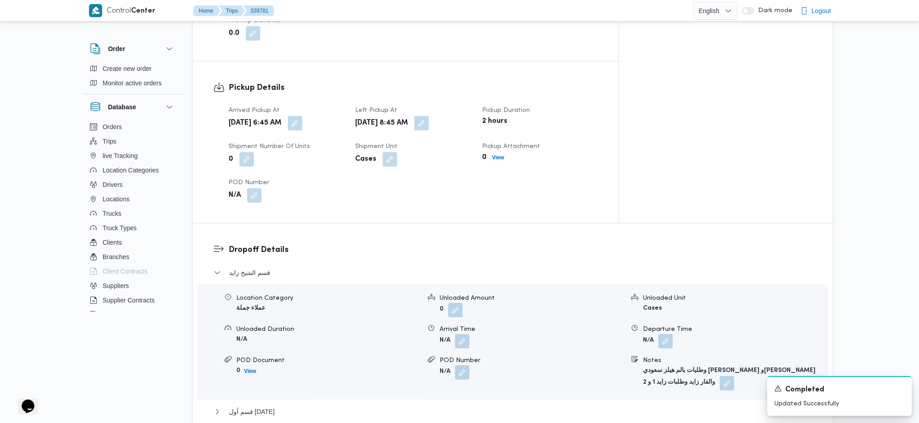
scroll to position [723, 0]
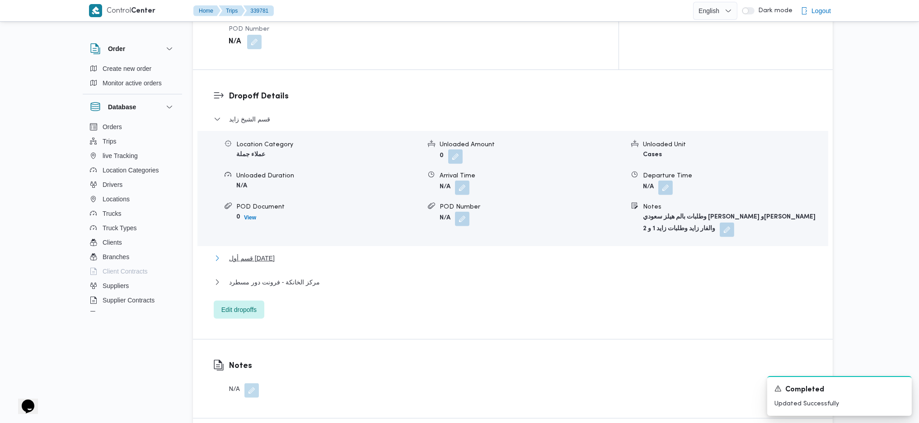
click at [273, 253] on span "قسم أول 6 أكتوبر" at bounding box center [252, 258] width 46 height 11
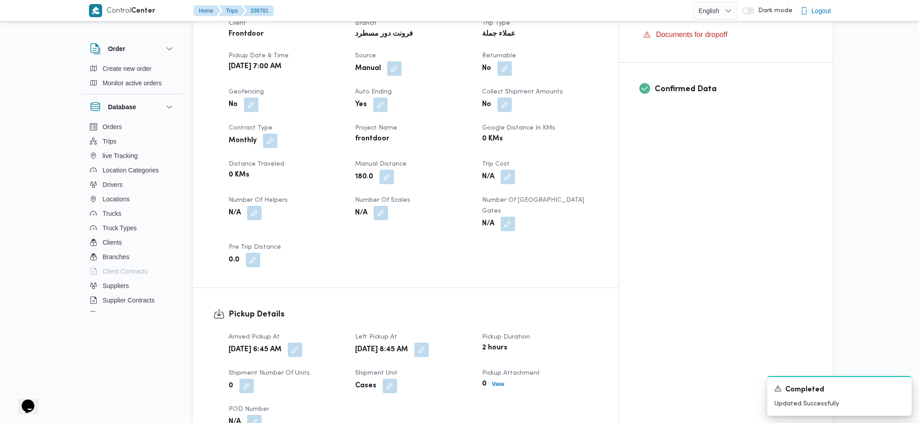
scroll to position [301, 0]
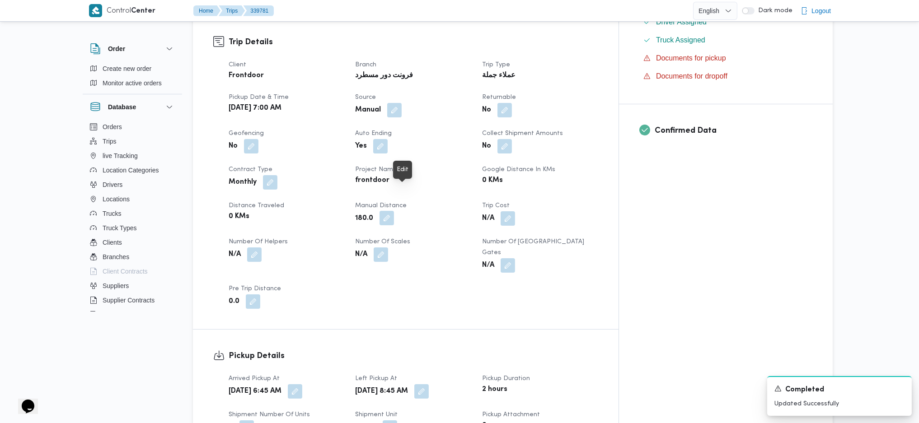
click at [394, 211] on button "button" at bounding box center [386, 218] width 14 height 14
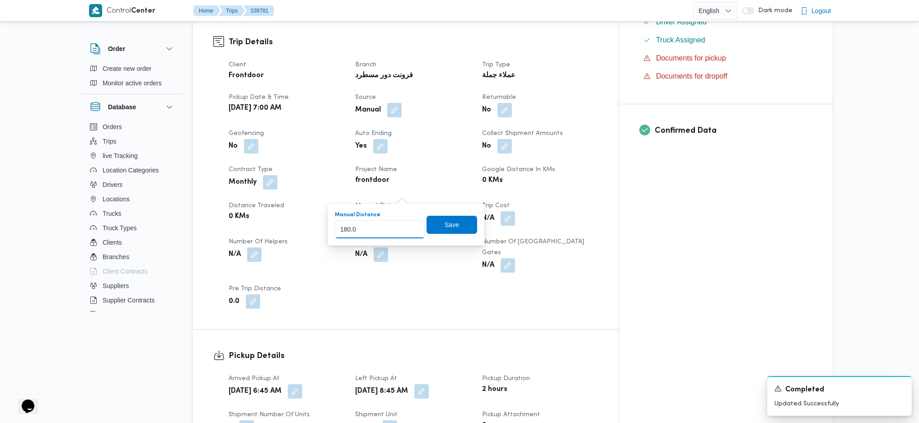
click at [393, 237] on input "180.0" at bounding box center [380, 229] width 90 height 18
type input "1"
type input "210"
click button "Save" at bounding box center [451, 225] width 51 height 18
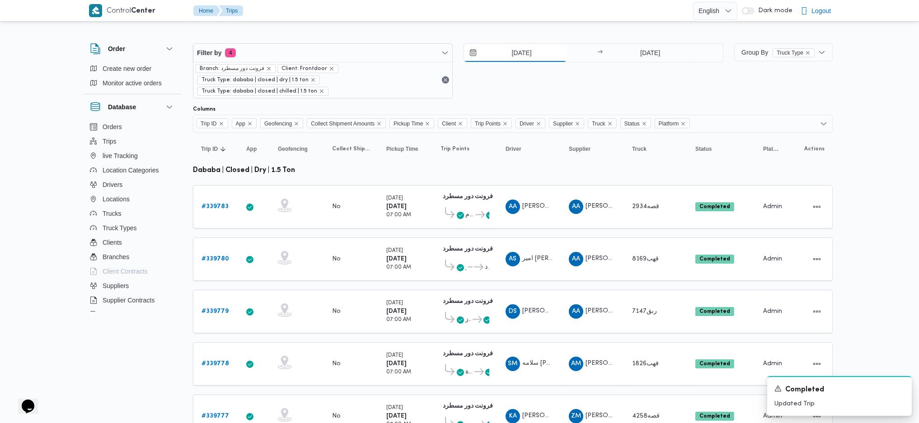
click at [514, 54] on input "[DATE]" at bounding box center [515, 53] width 103 height 18
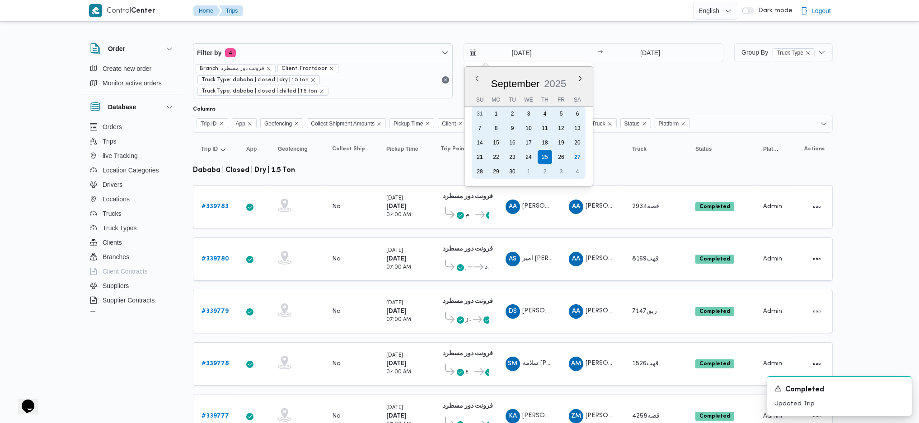
drag, startPoint x: 529, startPoint y: 156, endPoint x: 638, endPoint y: 72, distance: 137.2
click at [530, 155] on div "24" at bounding box center [528, 157] width 14 height 14
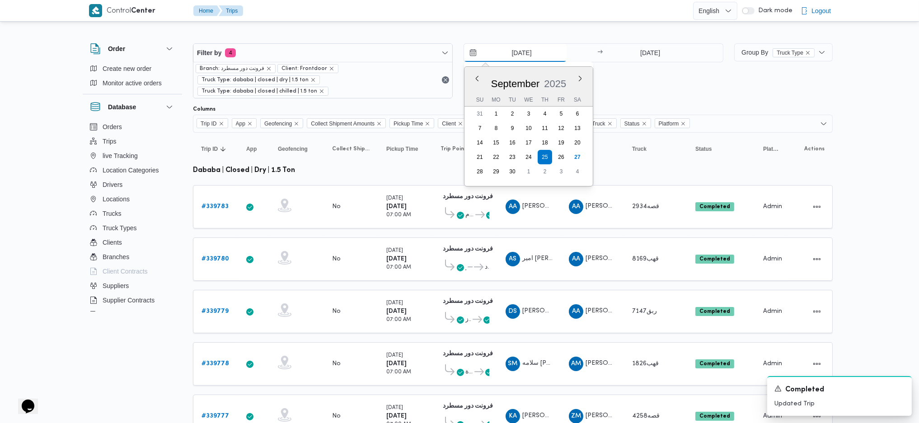
type input "24/9/2025"
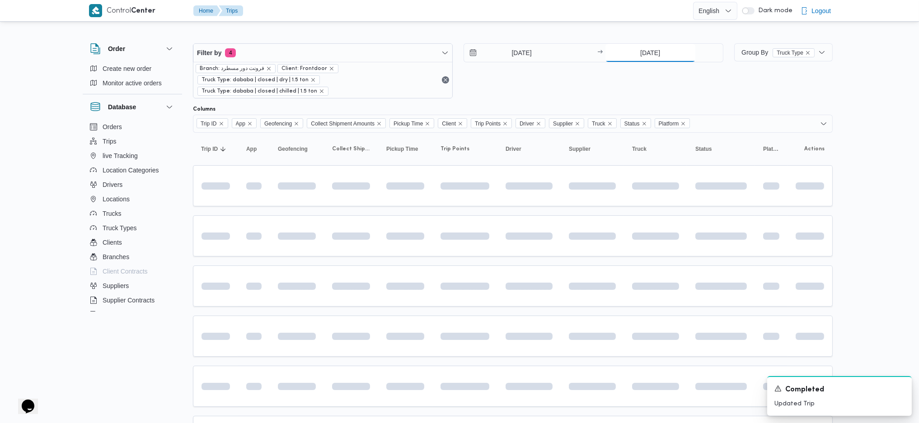
click at [641, 59] on input "[DATE]" at bounding box center [650, 53] width 90 height 18
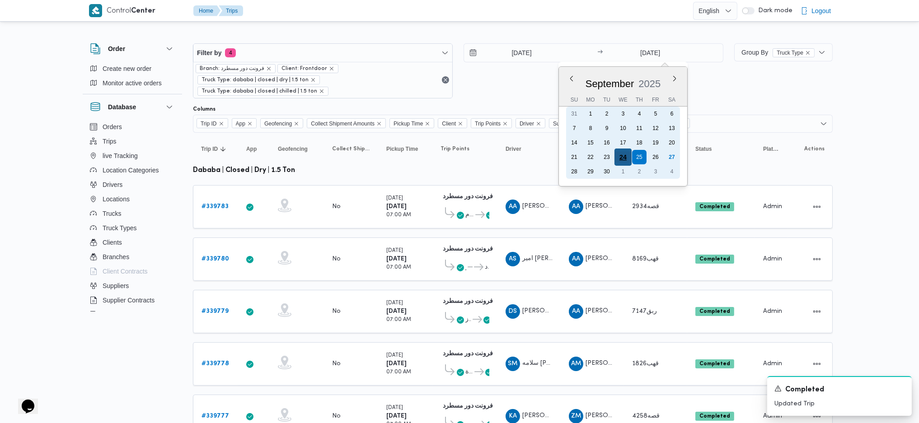
click at [618, 157] on div "24" at bounding box center [622, 157] width 17 height 17
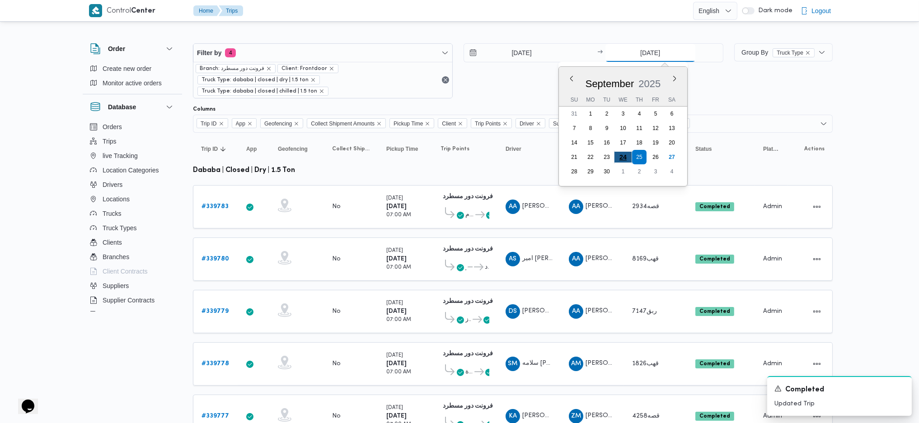
type input "24/9/2025"
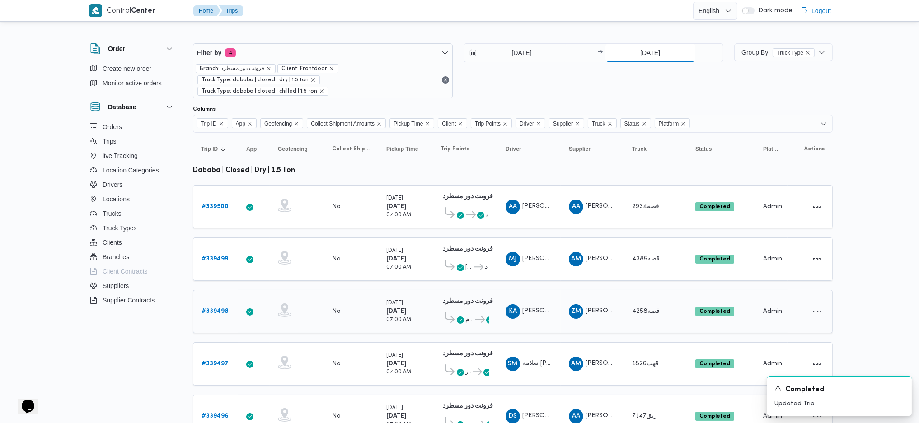
scroll to position [252, 0]
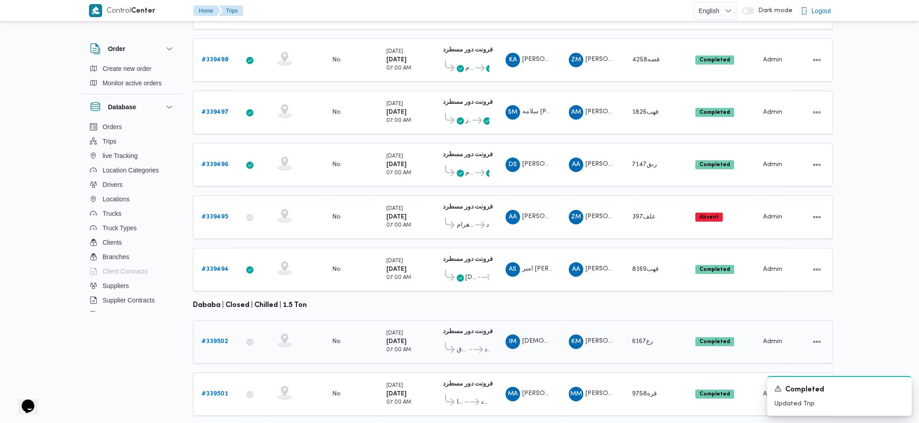
click at [212, 281] on link "# 339502" at bounding box center [214, 342] width 27 height 11
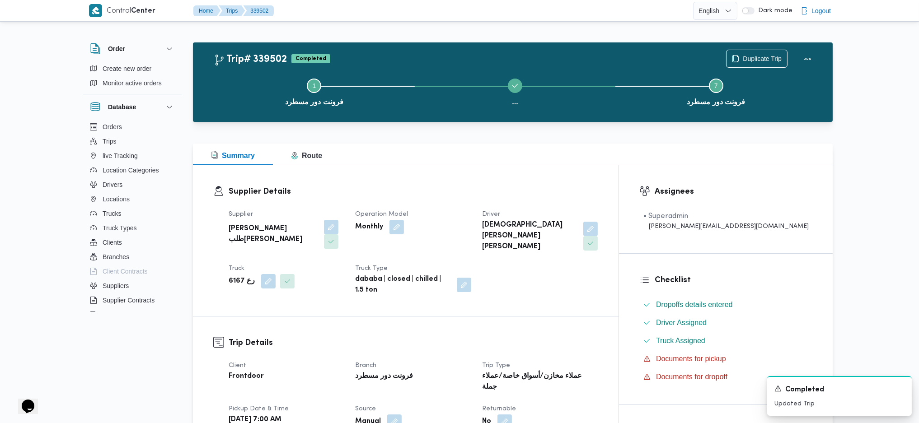
scroll to position [241, 0]
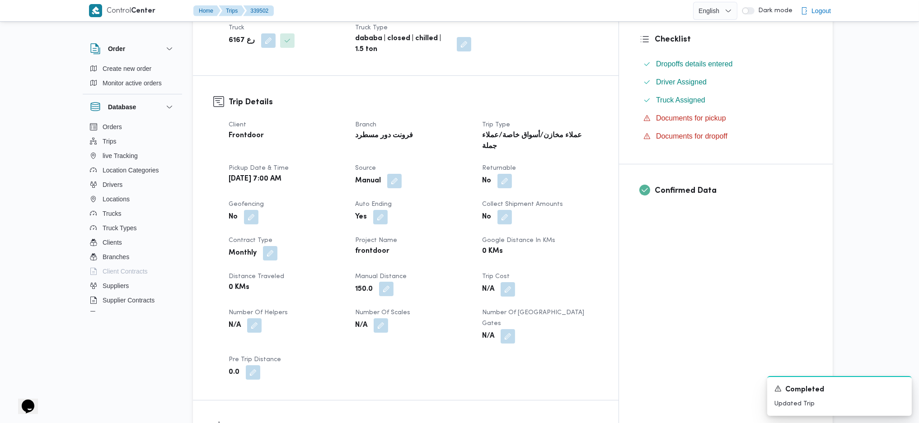
click at [393, 281] on button "button" at bounding box center [386, 289] width 14 height 14
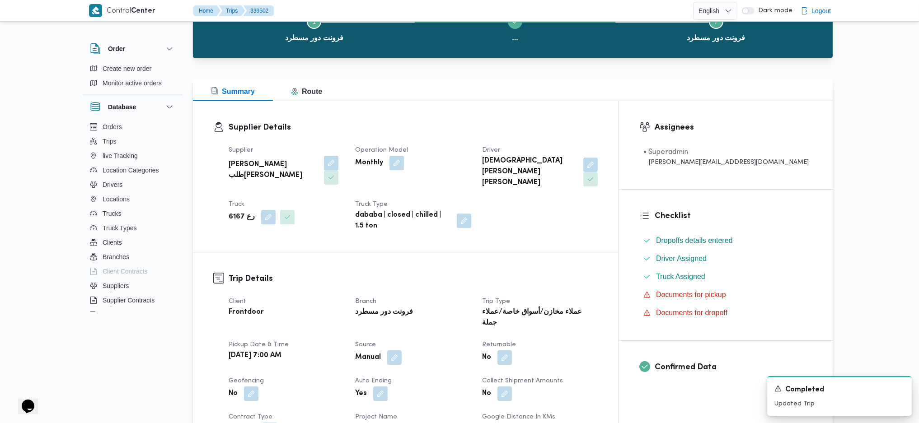
scroll to position [0, 0]
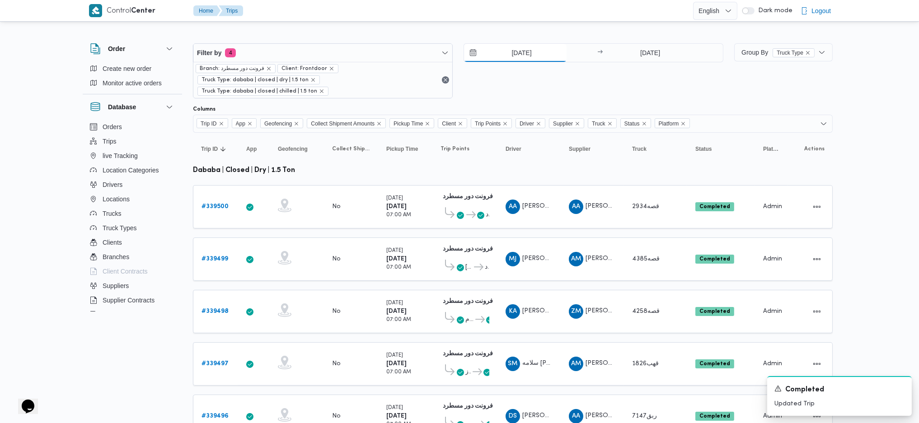
click at [518, 46] on input "24/9/2025" at bounding box center [515, 53] width 103 height 18
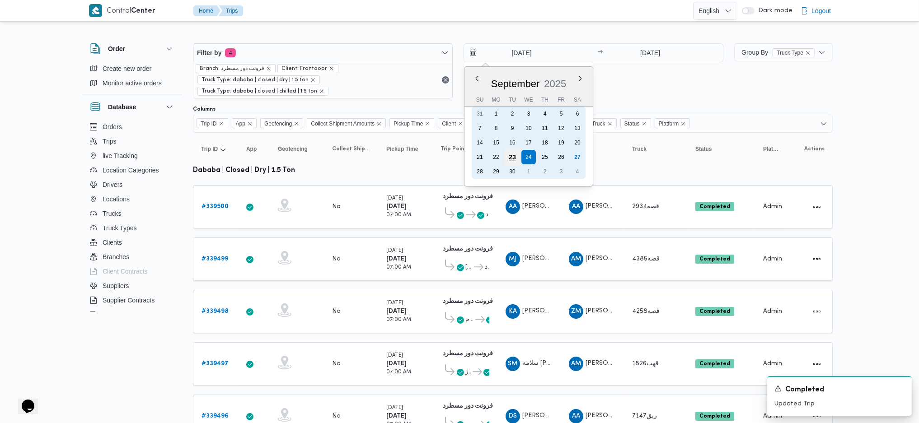
click at [514, 155] on div "23" at bounding box center [512, 157] width 17 height 17
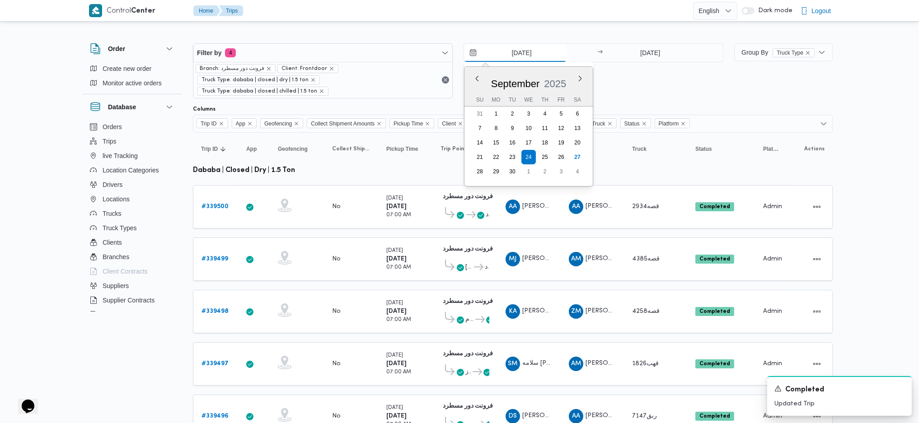
type input "23/9/2025"
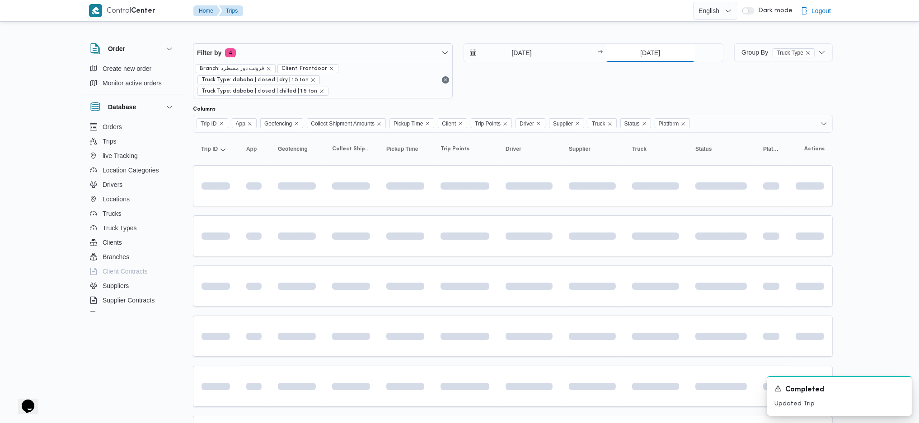
click at [624, 60] on input "24/9/2025" at bounding box center [650, 53] width 90 height 18
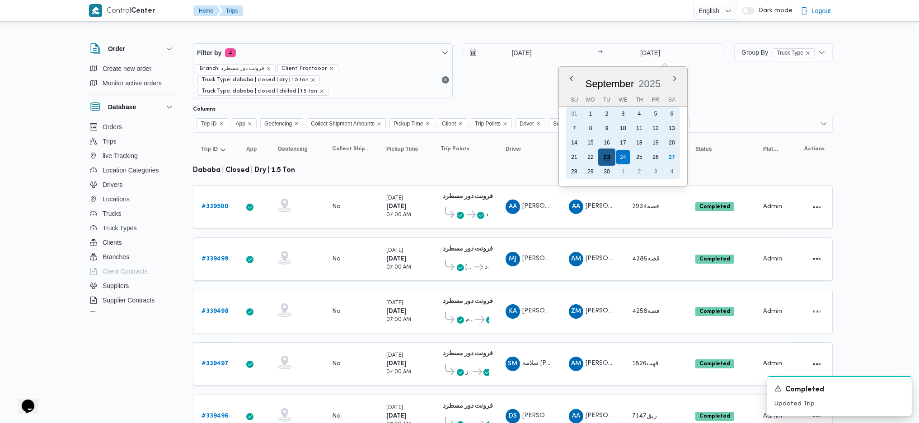
click at [604, 154] on div "23" at bounding box center [606, 157] width 17 height 17
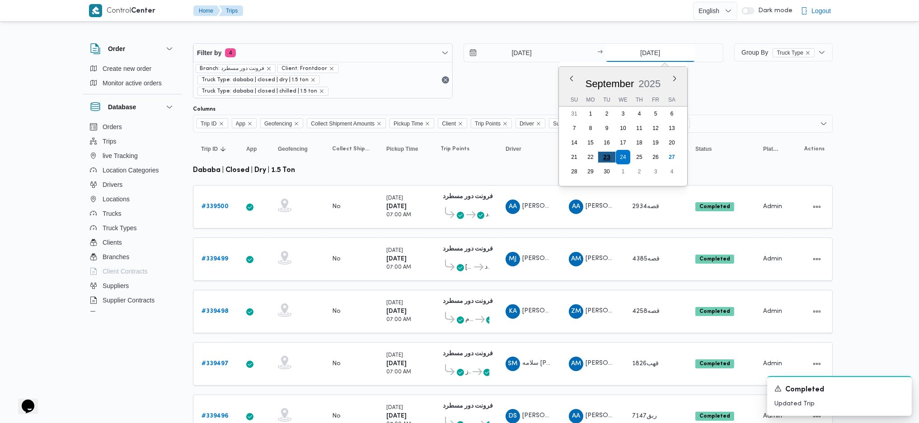
type input "23/9/2025"
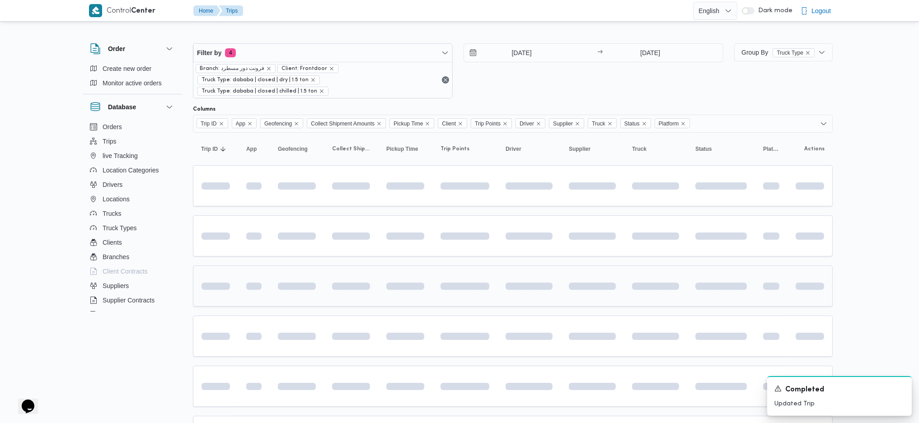
click at [449, 272] on span at bounding box center [464, 286] width 49 height 28
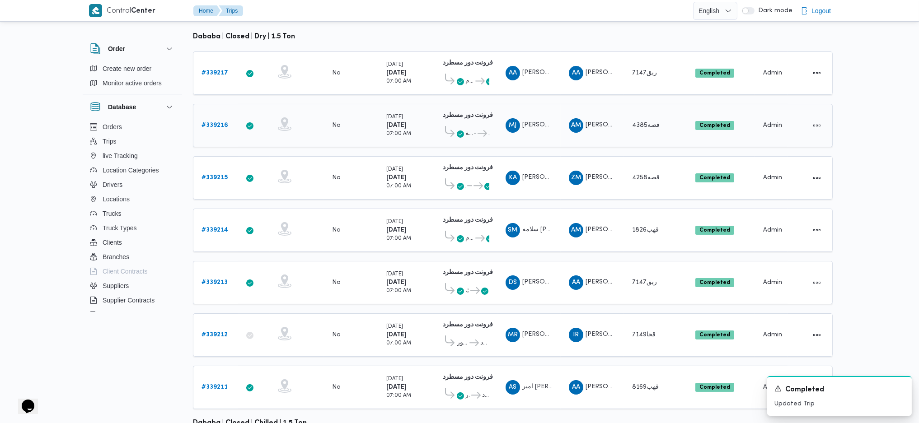
scroll to position [252, 0]
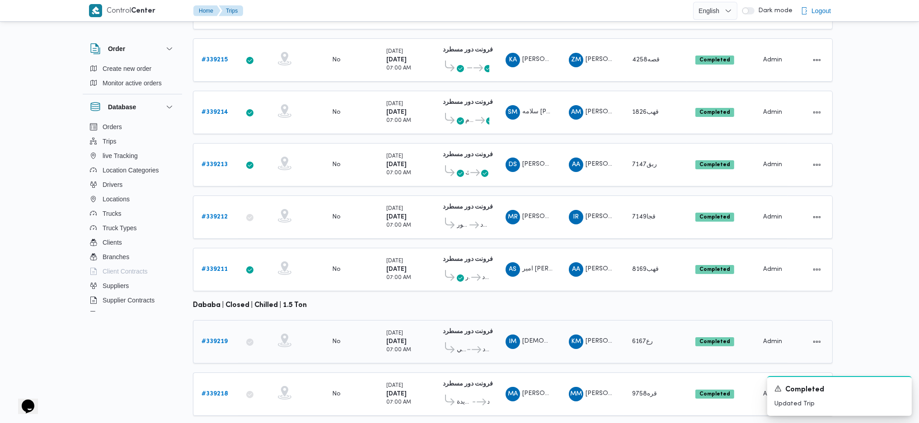
click at [227, 281] on b "# 339219" at bounding box center [214, 342] width 26 height 6
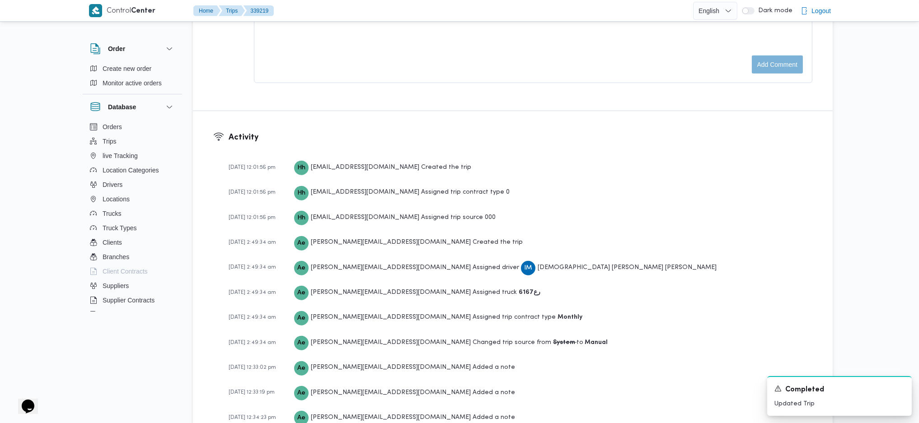
scroll to position [1059, 0]
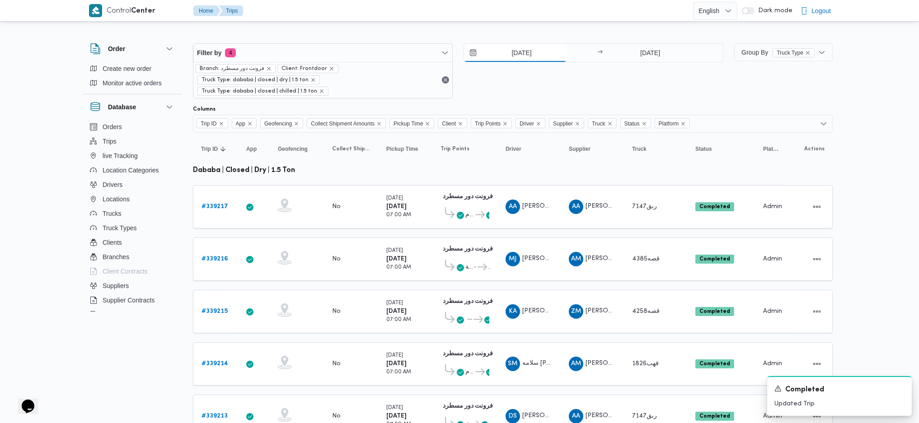
click at [514, 56] on input "23/9/2025" at bounding box center [515, 53] width 103 height 18
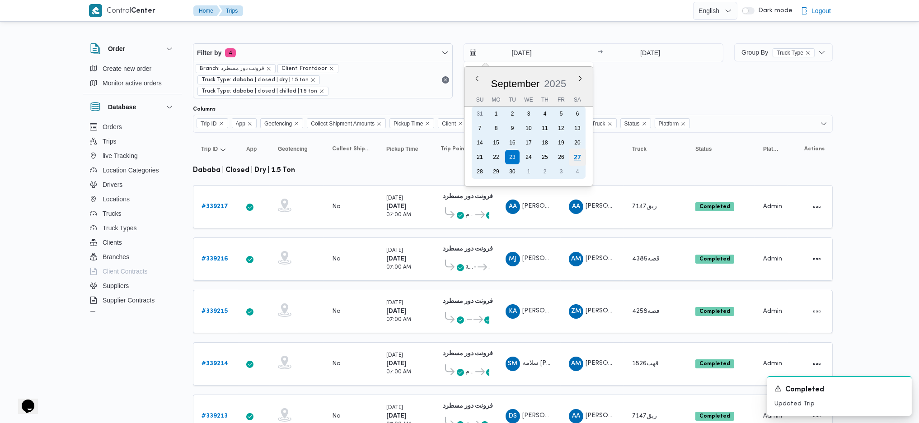
click at [582, 158] on div "27" at bounding box center [577, 157] width 17 height 17
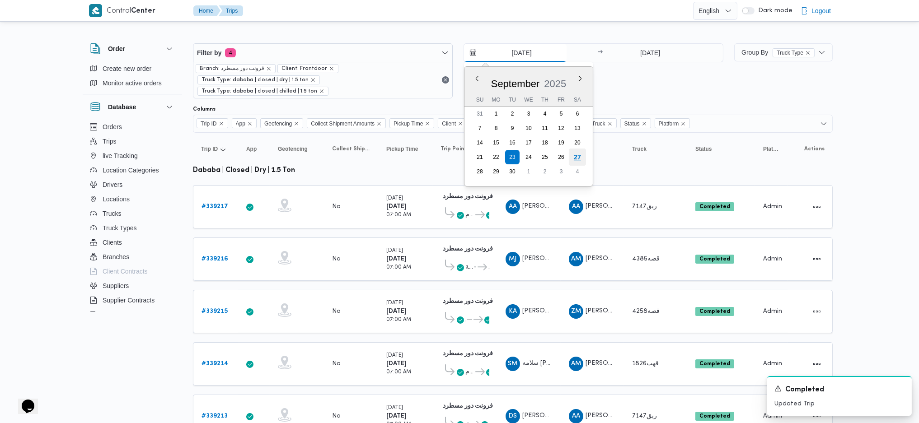
type input "[DATE]"
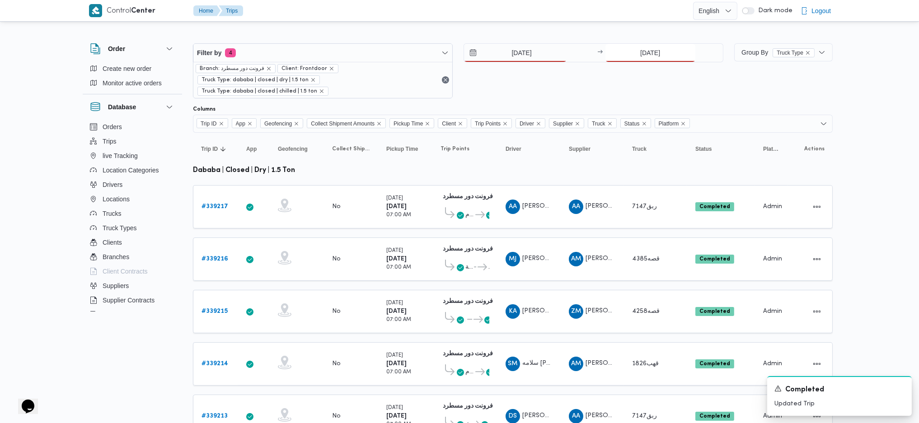
click at [637, 49] on input "23/9/2025" at bounding box center [650, 53] width 90 height 18
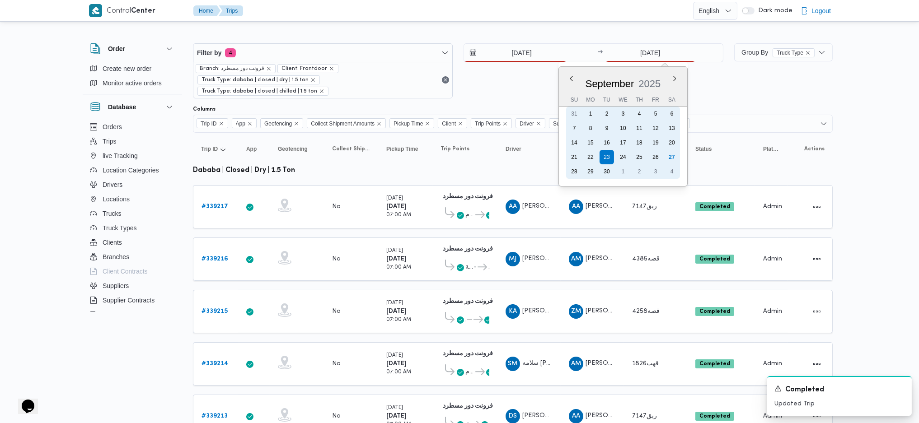
drag, startPoint x: 664, startPoint y: 158, endPoint x: 538, endPoint y: 252, distance: 157.6
click at [665, 159] on div "27" at bounding box center [672, 157] width 14 height 14
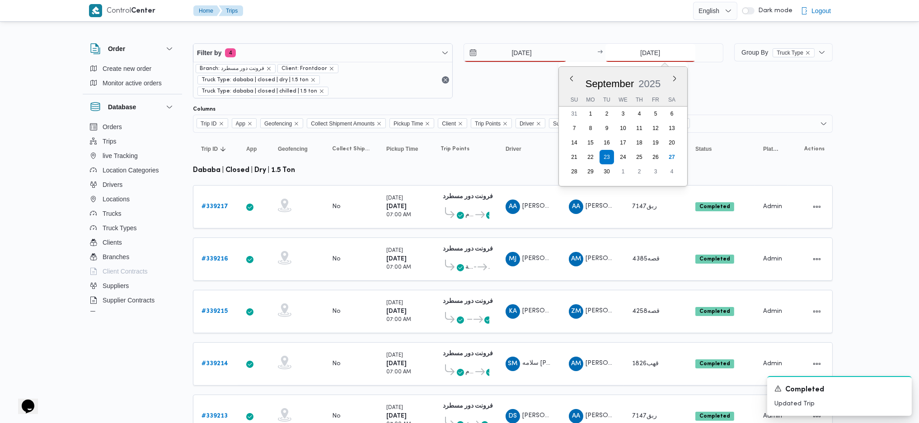
type input "[DATE]"
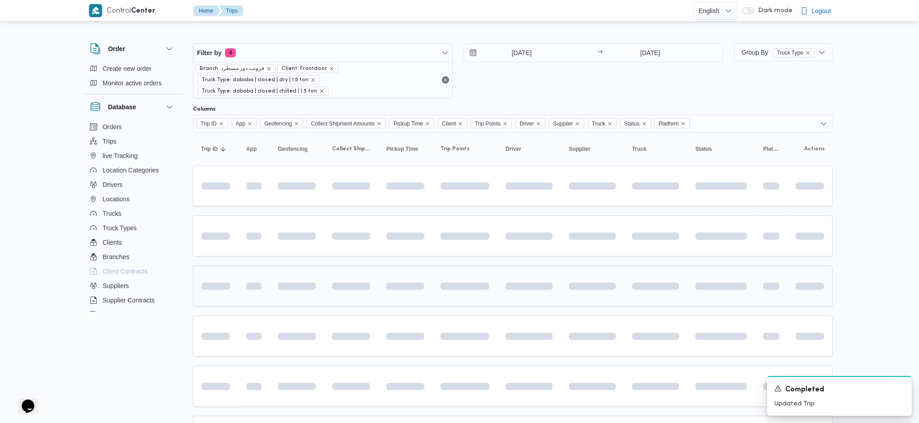
click at [499, 271] on td at bounding box center [528, 286] width 63 height 41
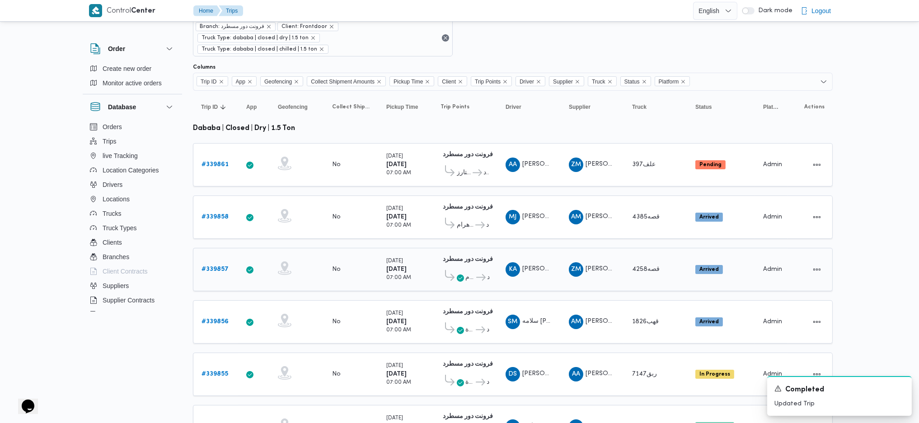
scroll to position [60, 0]
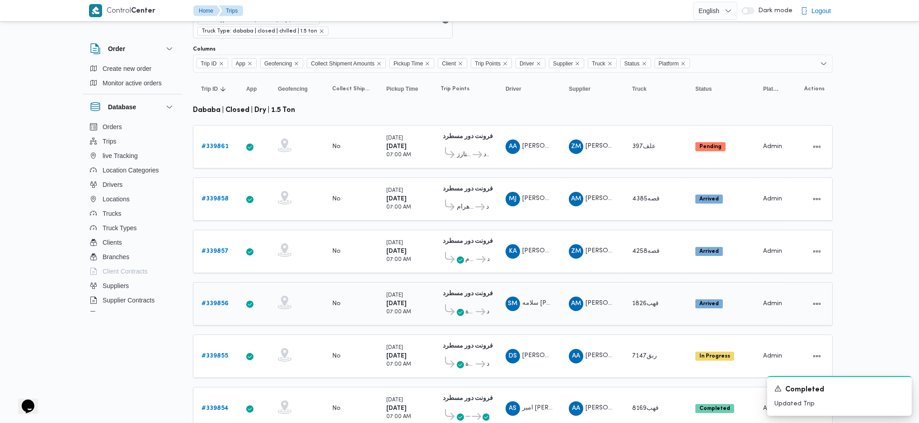
click at [228, 281] on div "# 339856" at bounding box center [216, 304] width 36 height 18
click at [223, 281] on b "# 339856" at bounding box center [214, 304] width 27 height 6
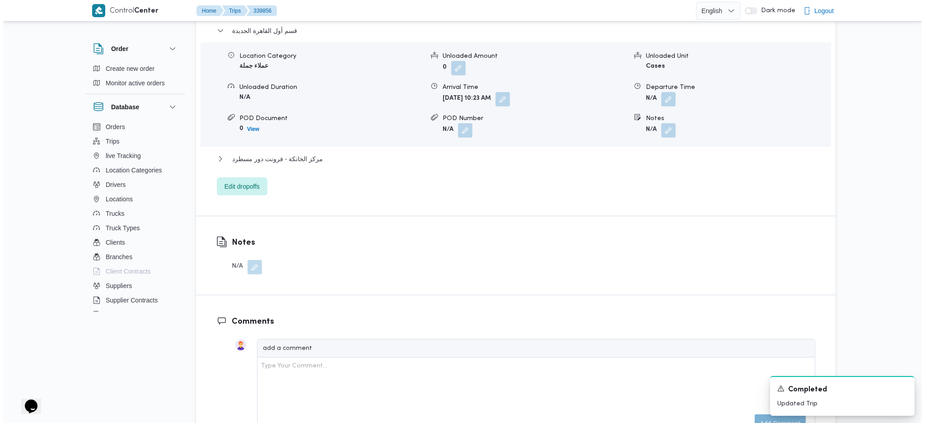
scroll to position [662, 0]
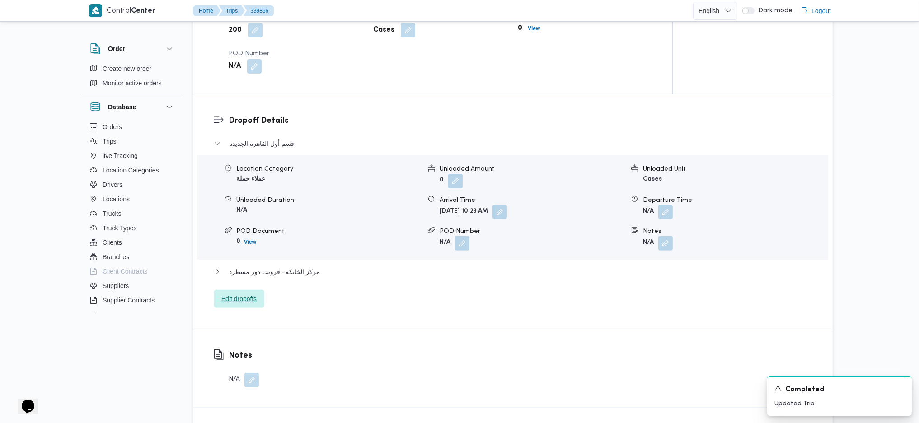
click at [228, 281] on span "Edit dropoffs" at bounding box center [238, 299] width 35 height 11
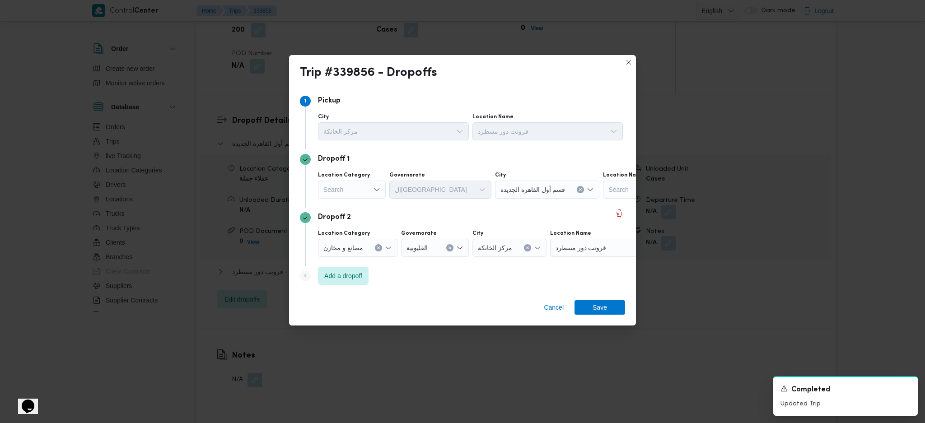
click at [358, 194] on div "Search" at bounding box center [352, 190] width 68 height 18
drag, startPoint x: 344, startPoint y: 215, endPoint x: 348, endPoint y: 216, distance: 4.7
click at [344, 215] on span "أسواق خاصة" at bounding box center [357, 219] width 46 height 11
click at [374, 189] on button "Clear input" at bounding box center [372, 189] width 7 height 7
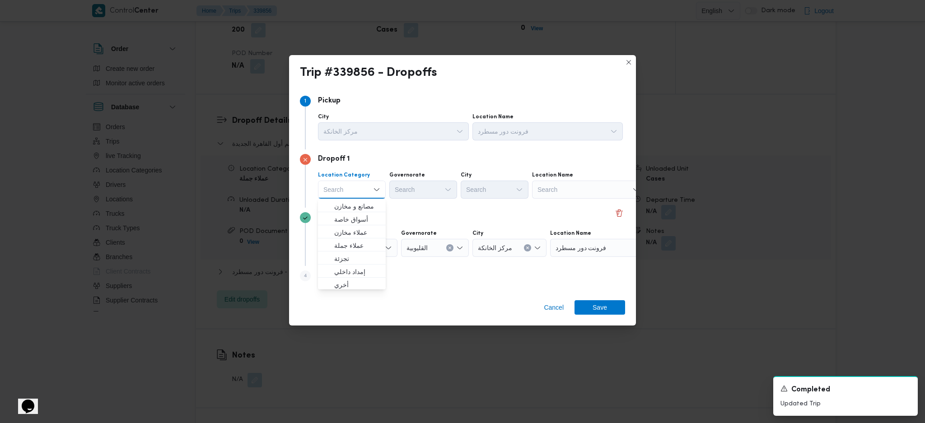
click at [611, 190] on div "Search" at bounding box center [588, 190] width 113 height 18
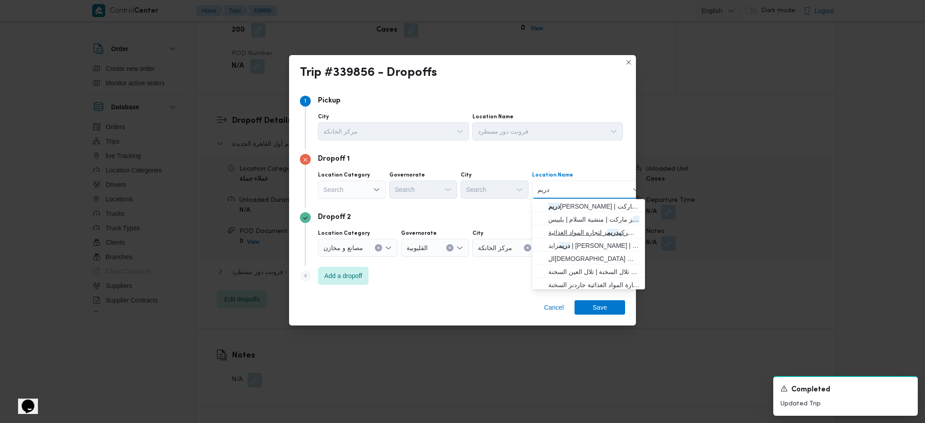
type input "دريم"
click at [587, 234] on span "شركه دريم ز لتجاره المواد الغذائية | X529+W7C | زاوية أبو مسلم" at bounding box center [593, 232] width 91 height 11
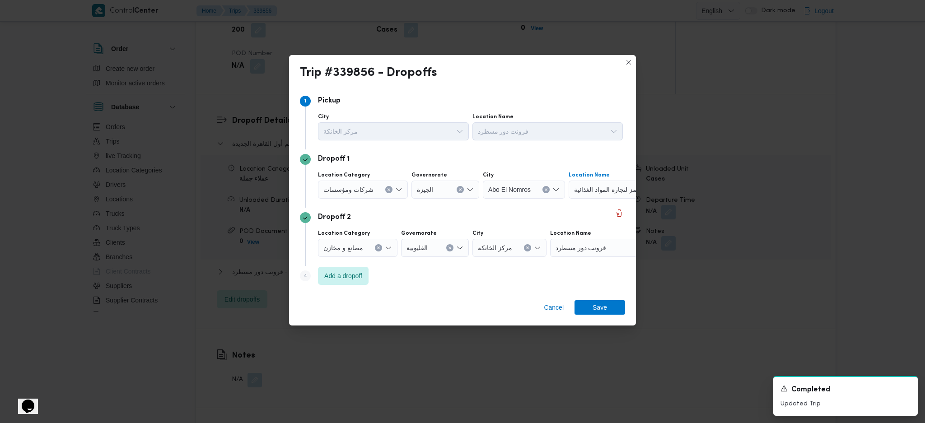
click at [598, 196] on div "شركه دريمز لتجاره المواد الغذائية | X529+W7C | زاوية أبو مسلم Combo box. Select…" at bounding box center [625, 190] width 113 height 18
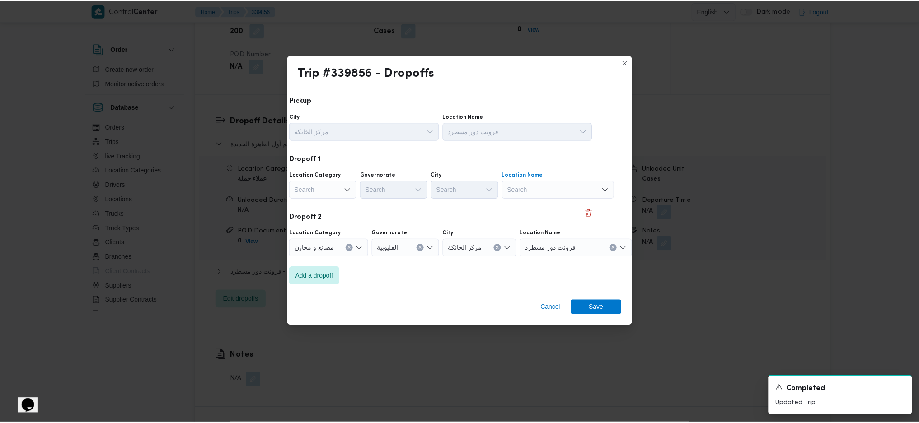
scroll to position [0, 23]
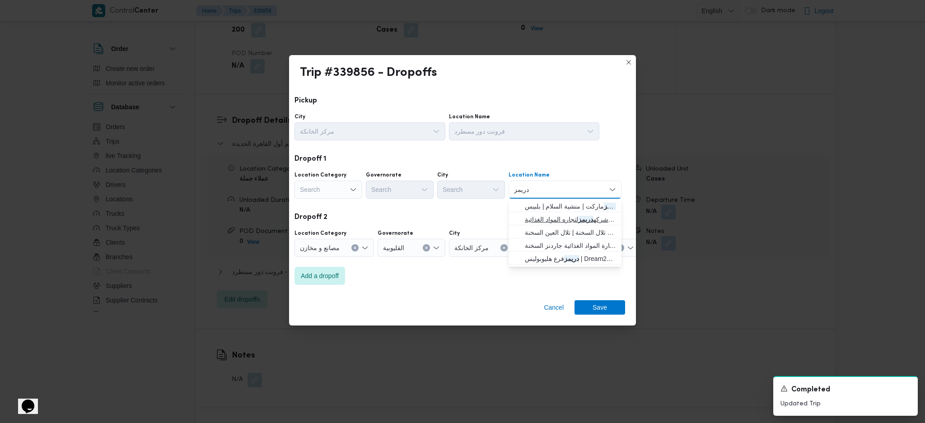
type input "دريمز"
click at [538, 221] on span "شركه دريمز لتجاره المواد الغذائية | X529+W7C | زاوية أبو مسلم" at bounding box center [570, 219] width 91 height 11
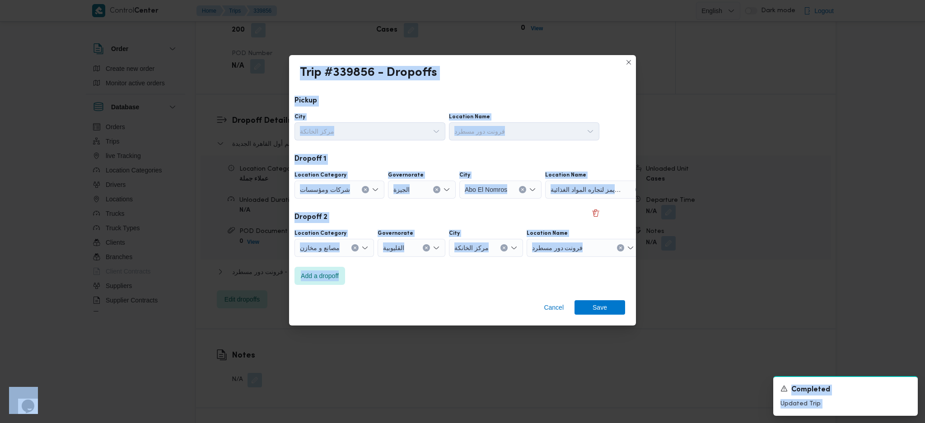
click at [522, 189] on icon "Clear input" at bounding box center [523, 190] width 2 height 2
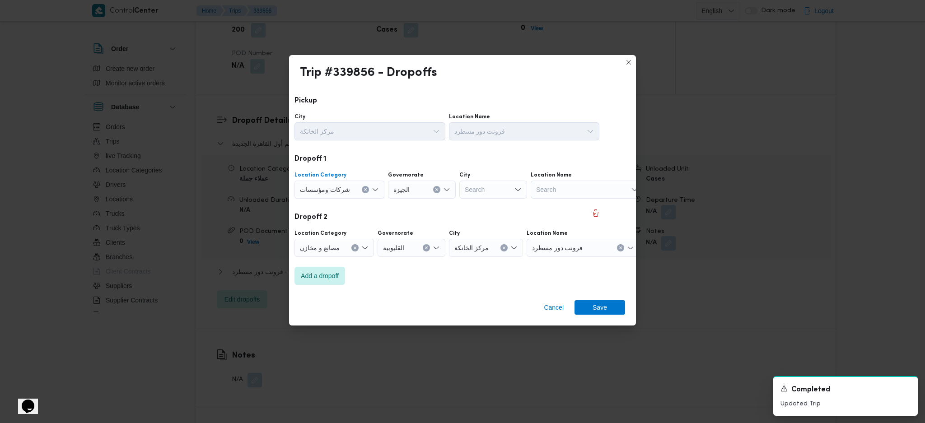
click at [362, 191] on button "Clear input" at bounding box center [365, 189] width 7 height 7
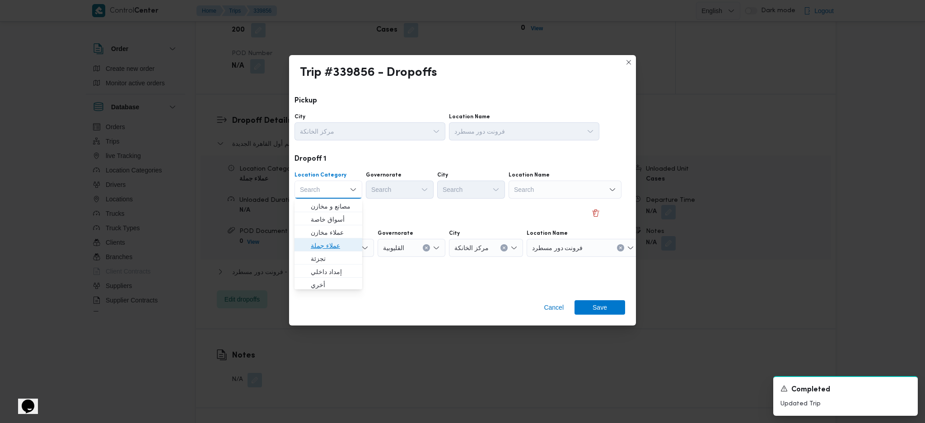
click at [335, 243] on span "عملاء جملة" at bounding box center [334, 245] width 46 height 11
drag, startPoint x: 416, startPoint y: 188, endPoint x: 417, endPoint y: 193, distance: 5.7
click at [415, 188] on div "Search" at bounding box center [401, 190] width 68 height 18
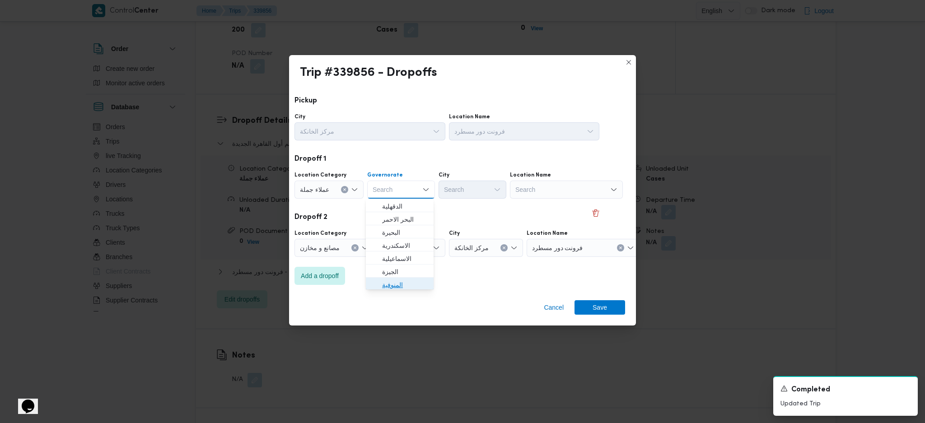
click at [410, 281] on span "المنوفية" at bounding box center [405, 285] width 46 height 11
click at [417, 192] on button "Clear input" at bounding box center [415, 189] width 7 height 7
click at [396, 281] on span "الجيزة" at bounding box center [405, 285] width 46 height 11
drag, startPoint x: 476, startPoint y: 186, endPoint x: 476, endPoint y: 192, distance: 5.9
click at [475, 186] on div "Search" at bounding box center [473, 190] width 68 height 18
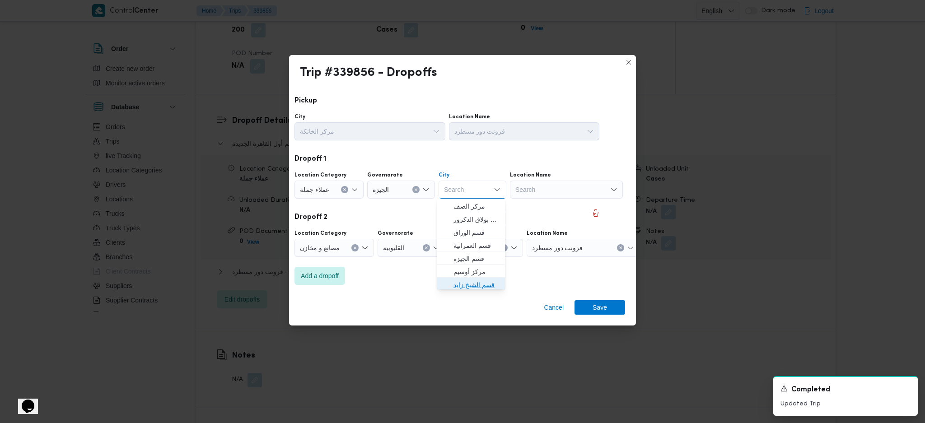
click at [471, 281] on span "قسم الشيخ زايد" at bounding box center [477, 285] width 46 height 11
click at [602, 281] on span "Save" at bounding box center [600, 307] width 14 height 14
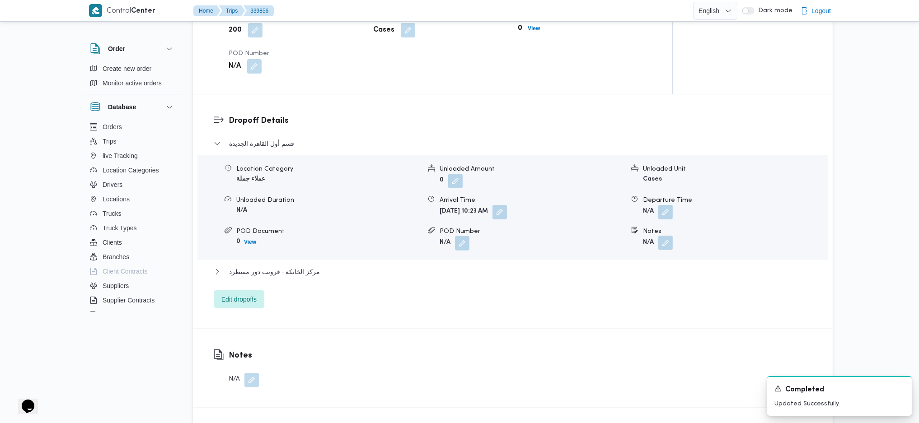
drag, startPoint x: 664, startPoint y: 239, endPoint x: 662, endPoint y: 250, distance: 11.4
click at [665, 240] on button "button" at bounding box center [665, 243] width 14 height 14
click at [632, 281] on input "Notes" at bounding box center [641, 280] width 90 height 18
type input "اوسكار زايد و شركة دريمز للاغذية"
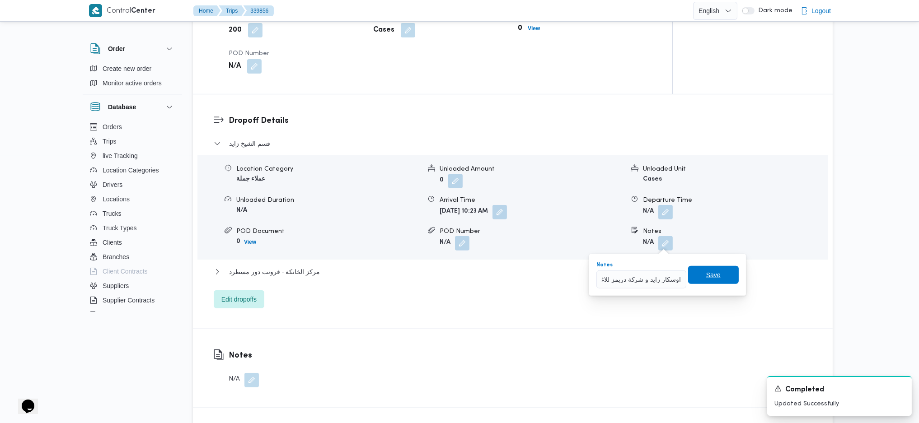
scroll to position [0, 0]
click button "Save" at bounding box center [713, 275] width 51 height 18
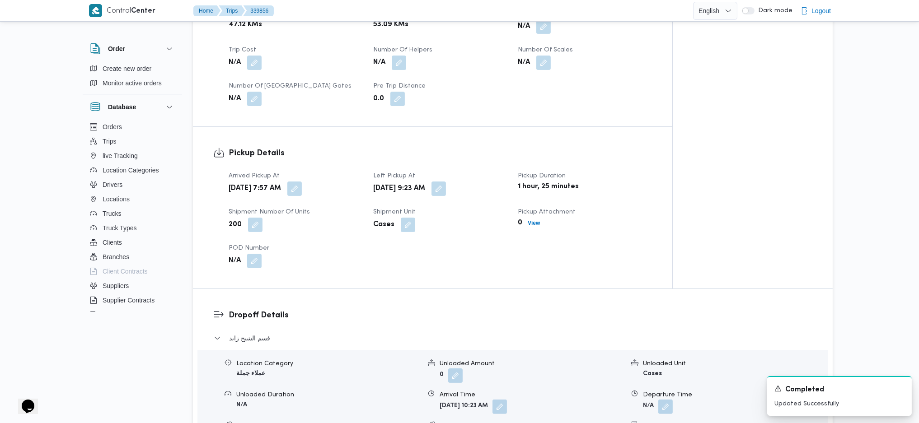
scroll to position [542, 0]
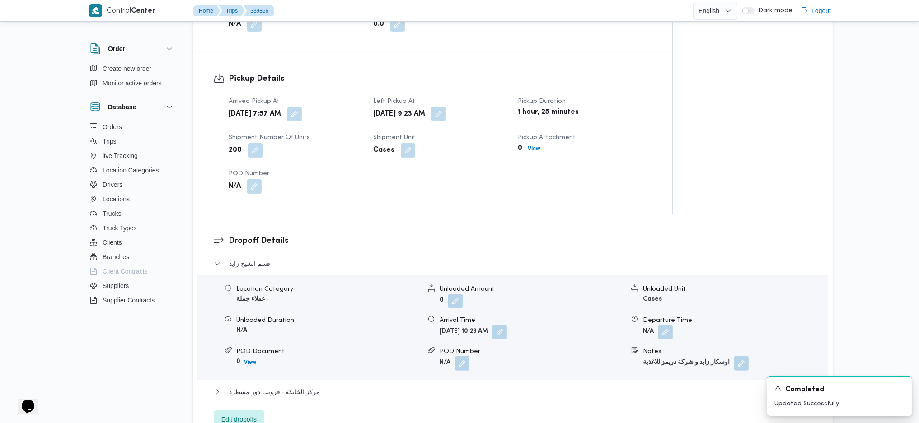
click at [446, 118] on button "button" at bounding box center [438, 114] width 14 height 14
drag, startPoint x: 445, startPoint y: 173, endPoint x: 455, endPoint y: 167, distance: 12.3
click at [449, 171] on div "Arrived Pickup At Sat, Sep 27, 2025 7:57 AM Left Pickup At Sat, Sep 27, 2025 9:…" at bounding box center [440, 145] width 434 height 108
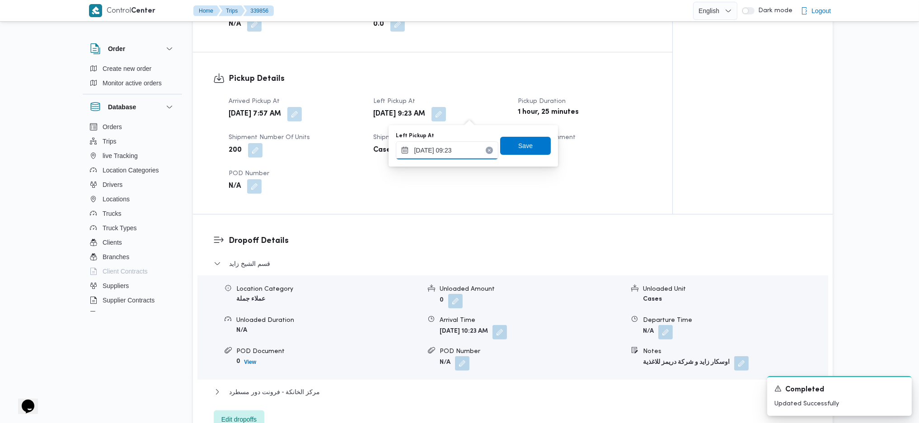
click at [457, 151] on input "27/09/2025 09:23" at bounding box center [447, 150] width 103 height 18
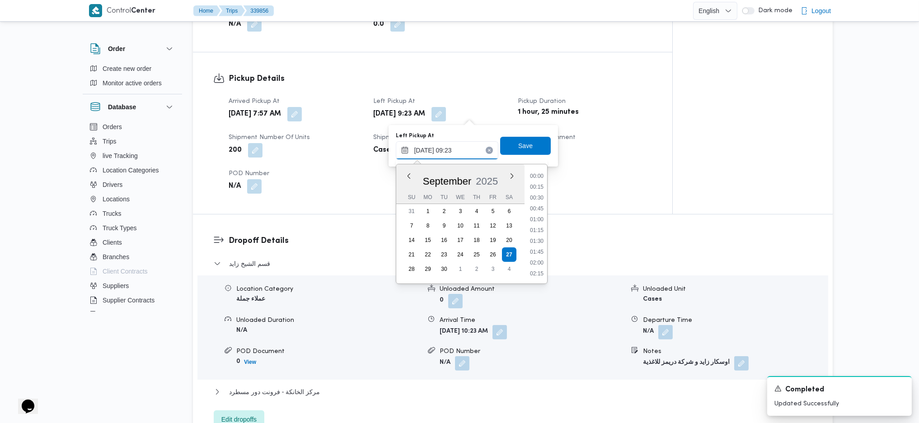
scroll to position [347, 0]
drag, startPoint x: 534, startPoint y: 216, endPoint x: 514, endPoint y: 181, distance: 40.5
click at [534, 216] on li "09:00" at bounding box center [536, 219] width 21 height 9
type input "27/09/2025 09:00"
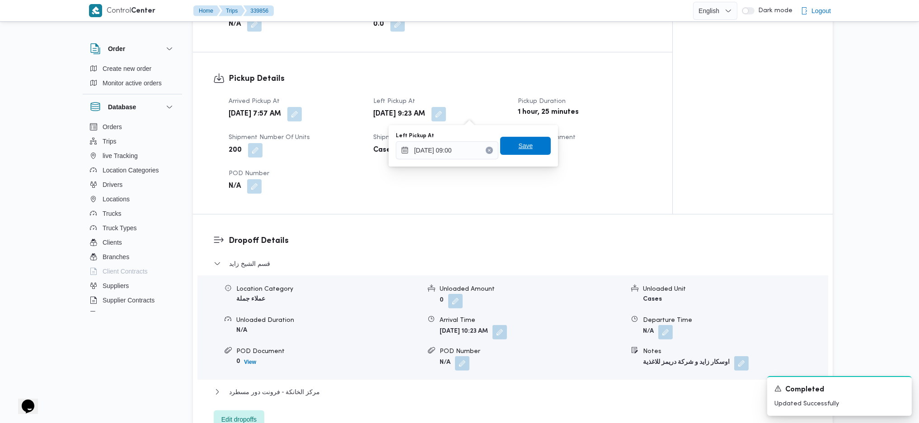
drag, startPoint x: 506, startPoint y: 145, endPoint x: 487, endPoint y: 149, distance: 19.4
click at [506, 144] on span "Save" at bounding box center [525, 146] width 51 height 18
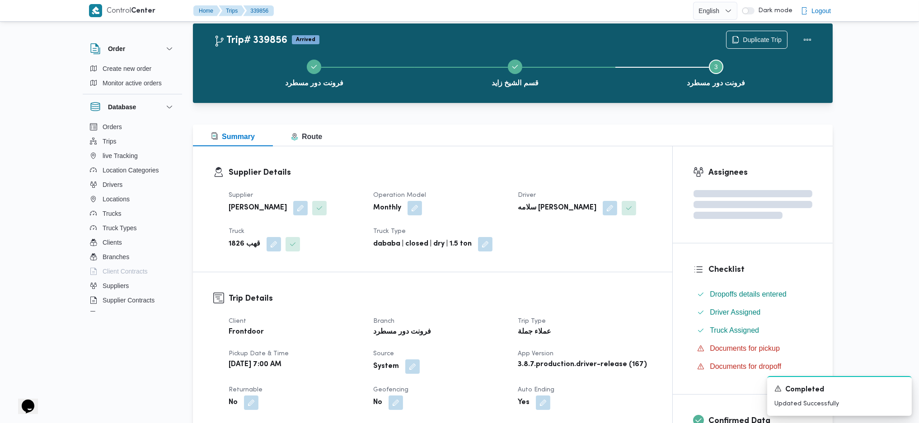
scroll to position [0, 0]
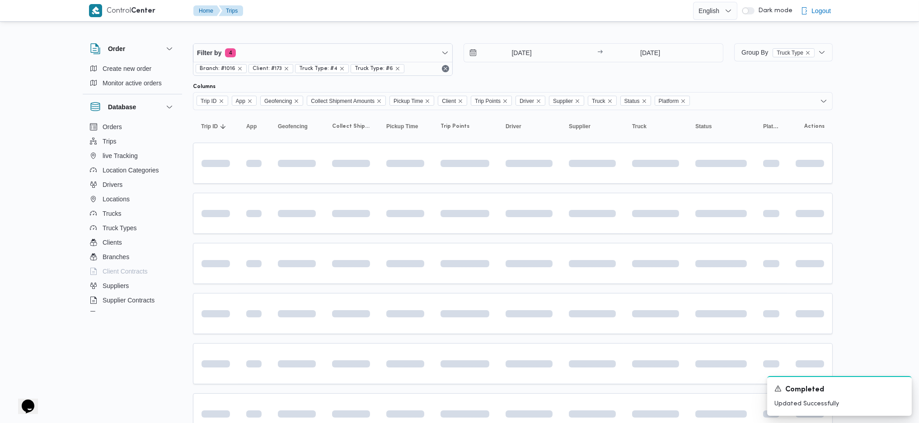
scroll to position [60, 0]
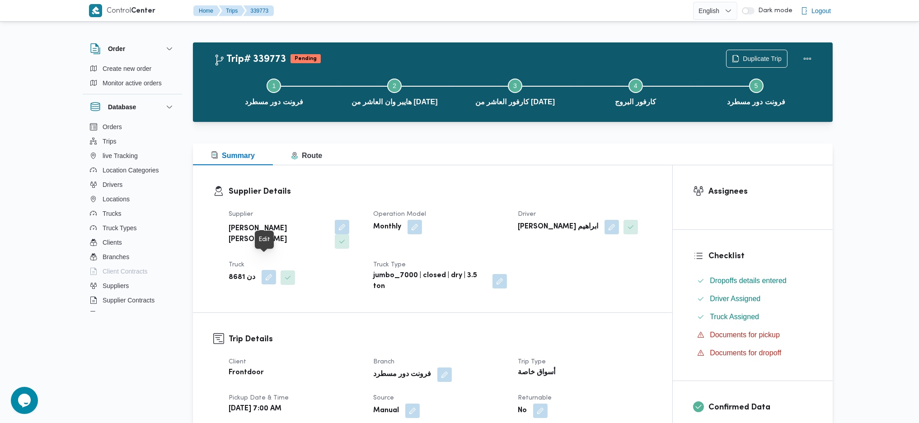
click at [268, 270] on button "button" at bounding box center [269, 277] width 14 height 14
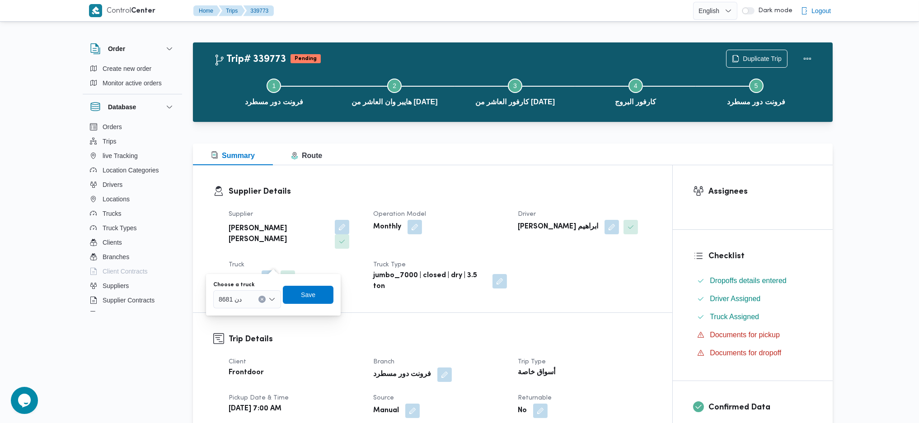
click at [234, 281] on div "دن 8681" at bounding box center [247, 299] width 68 height 18
type input "5"
click at [262, 270] on button "button" at bounding box center [269, 277] width 14 height 14
click at [241, 281] on div "Search" at bounding box center [247, 299] width 68 height 18
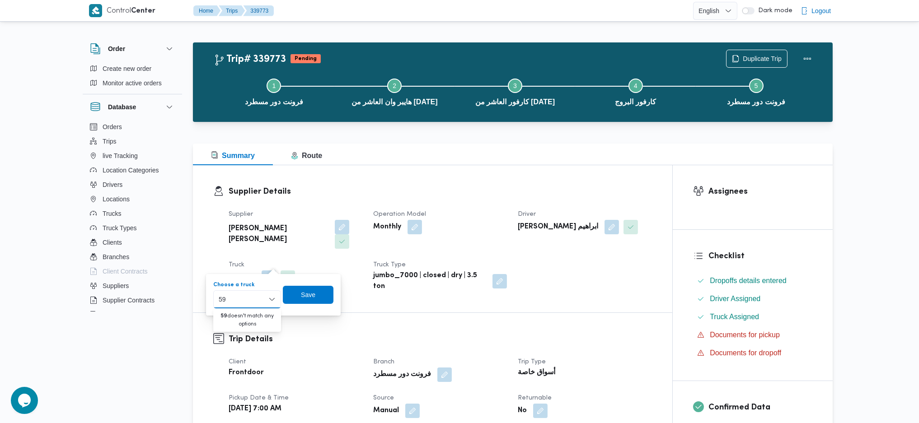
type input "59"
click at [475, 281] on h3 "Trip Details" at bounding box center [440, 339] width 423 height 12
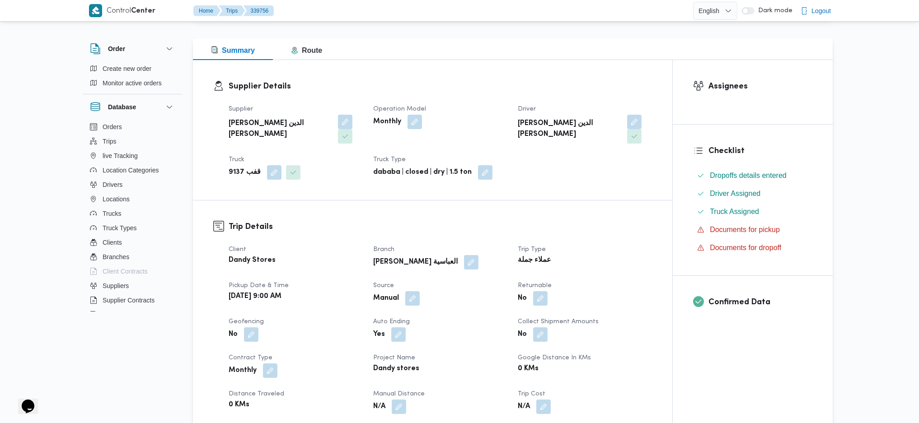
scroll to position [241, 0]
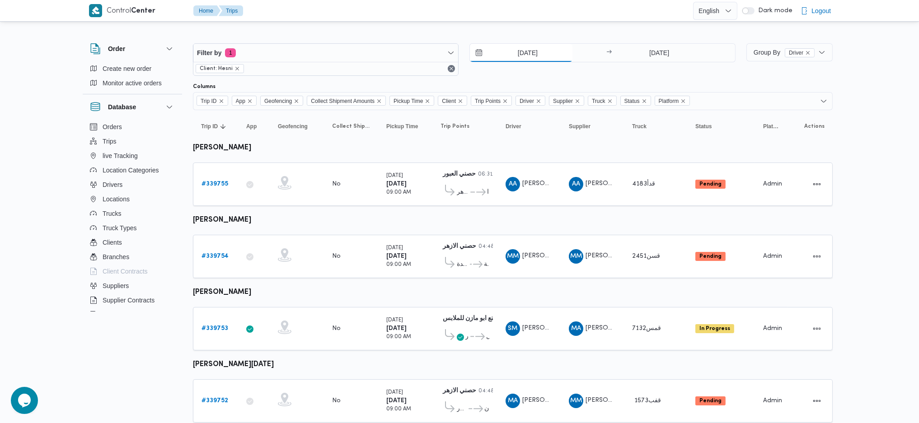
click at [541, 55] on input "[DATE]" at bounding box center [521, 53] width 103 height 18
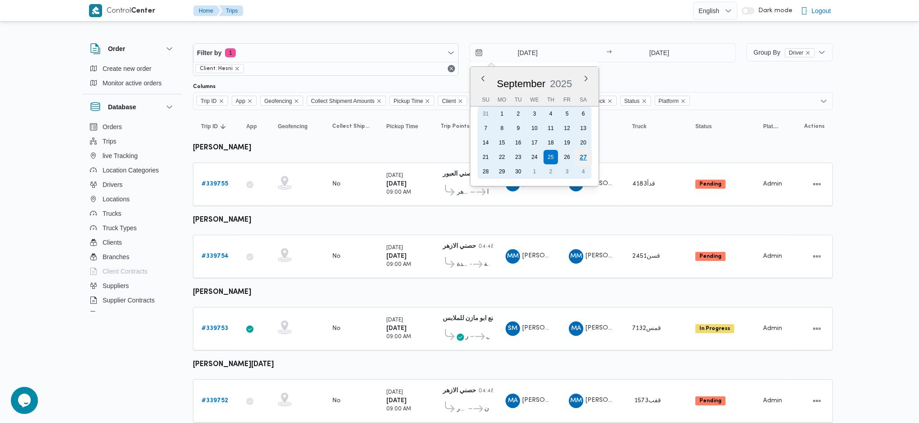
click at [585, 155] on div "27" at bounding box center [583, 157] width 17 height 17
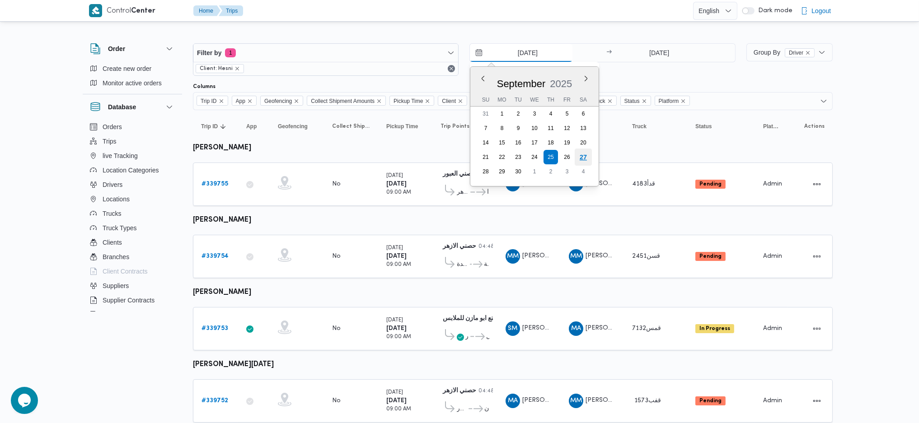
type input "[DATE]"
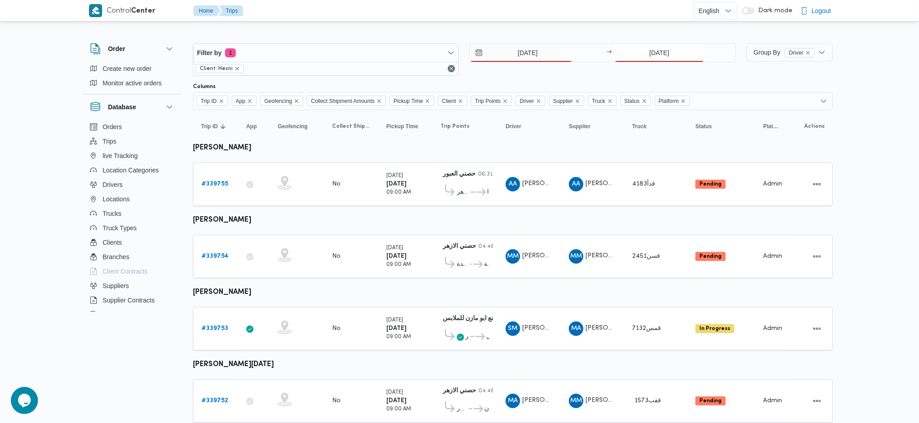
click at [656, 54] on input "[DATE]" at bounding box center [659, 53] width 90 height 18
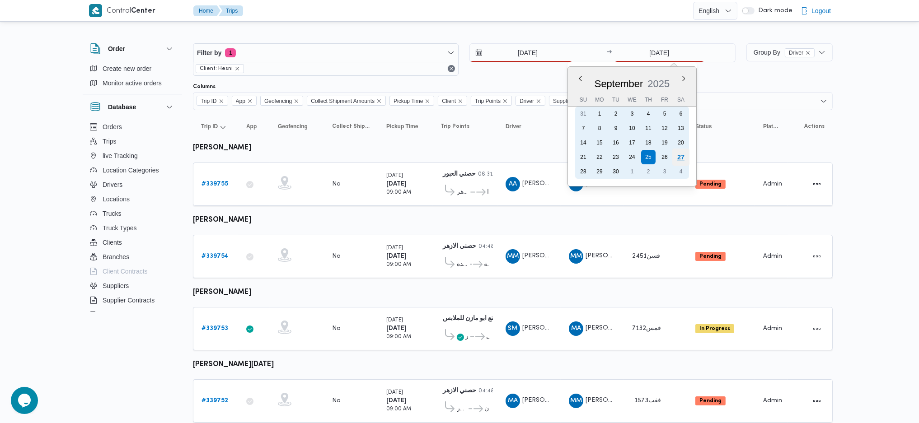
click at [685, 155] on div "27" at bounding box center [680, 157] width 17 height 17
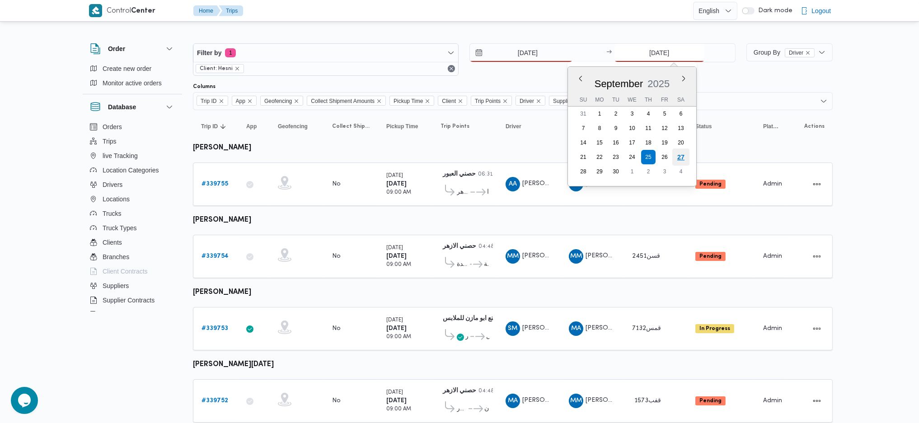
type input "[DATE]"
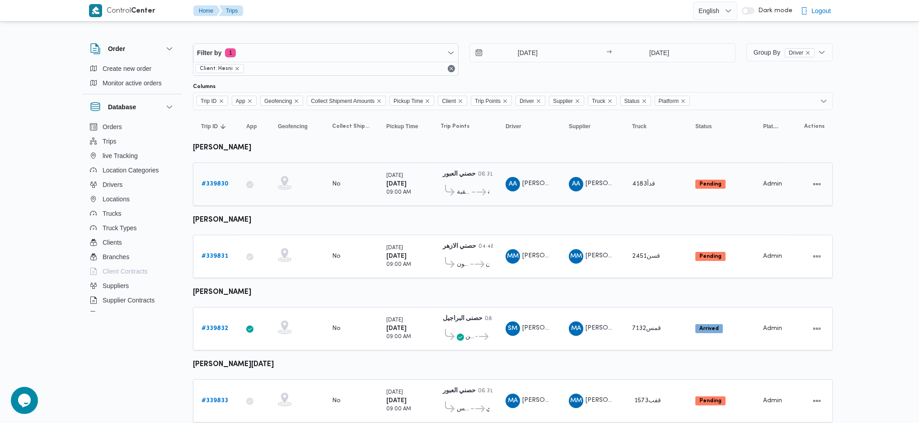
click at [221, 181] on b "# 339830" at bounding box center [214, 184] width 27 height 6
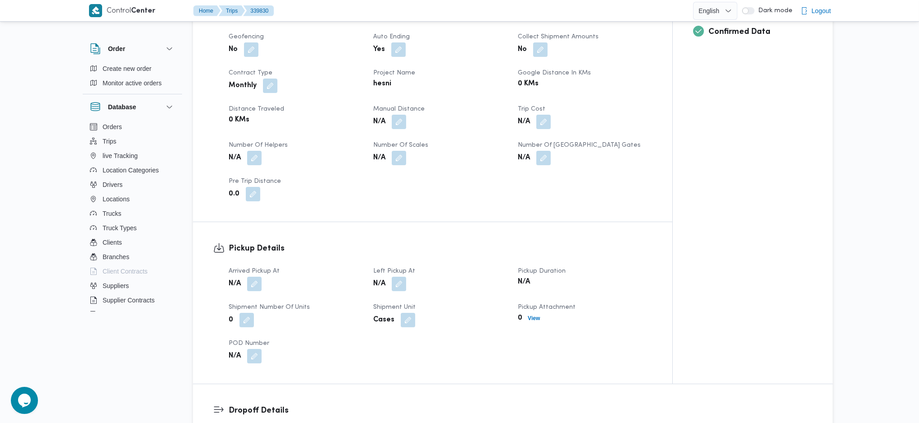
scroll to position [602, 0]
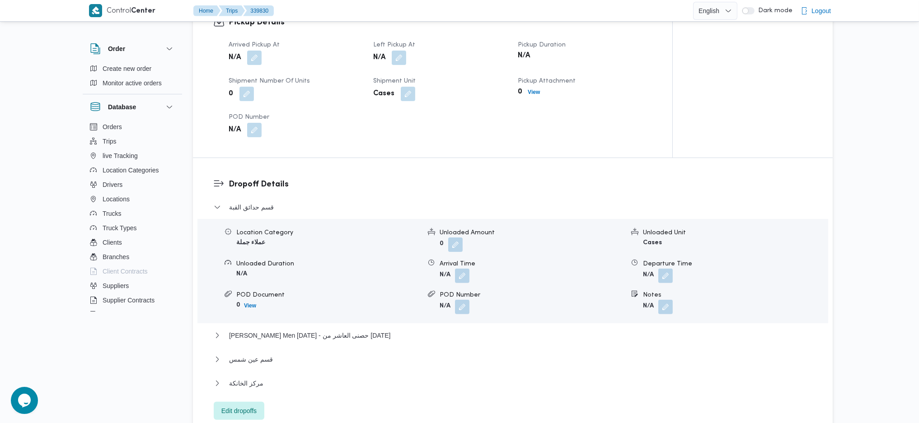
click at [258, 49] on dt "Arrived Pickup At" at bounding box center [296, 45] width 134 height 11
click at [255, 60] on button "button" at bounding box center [254, 57] width 14 height 14
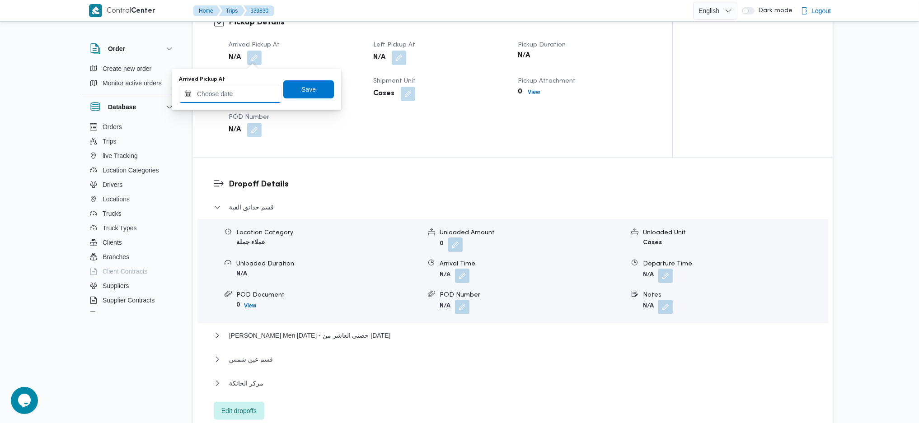
click at [232, 93] on input "Arrived Pickup At" at bounding box center [230, 94] width 103 height 18
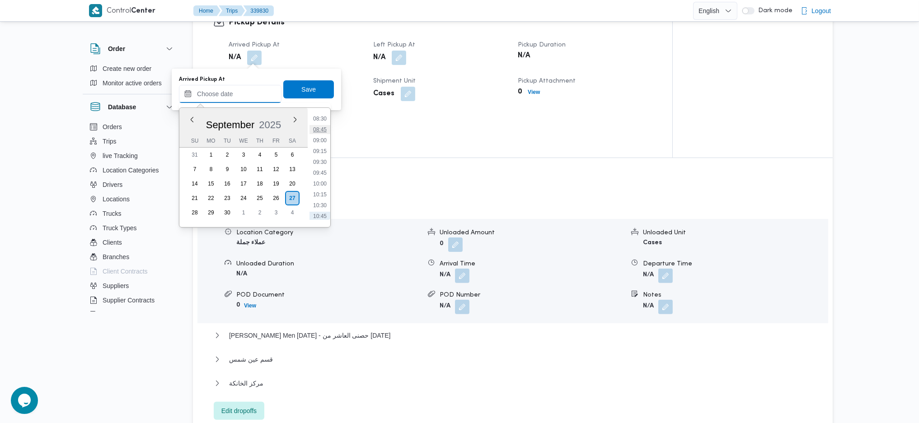
scroll to position [352, 0]
click at [323, 156] on li "09:00" at bounding box center [319, 157] width 21 height 9
type input "[DATE] 09:00"
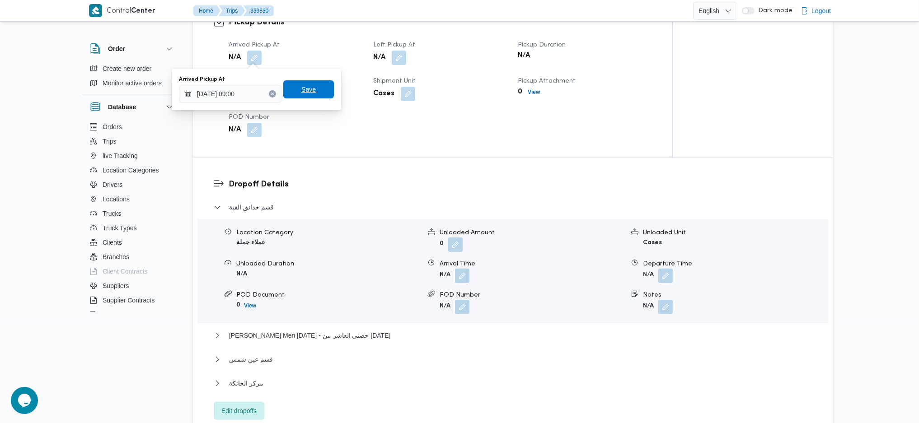
click at [308, 86] on span "Save" at bounding box center [308, 89] width 51 height 18
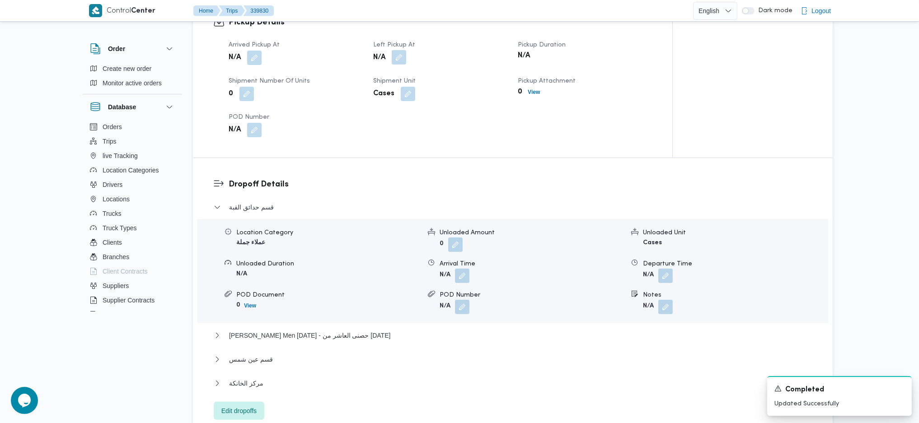
click at [392, 56] on button "button" at bounding box center [399, 57] width 14 height 14
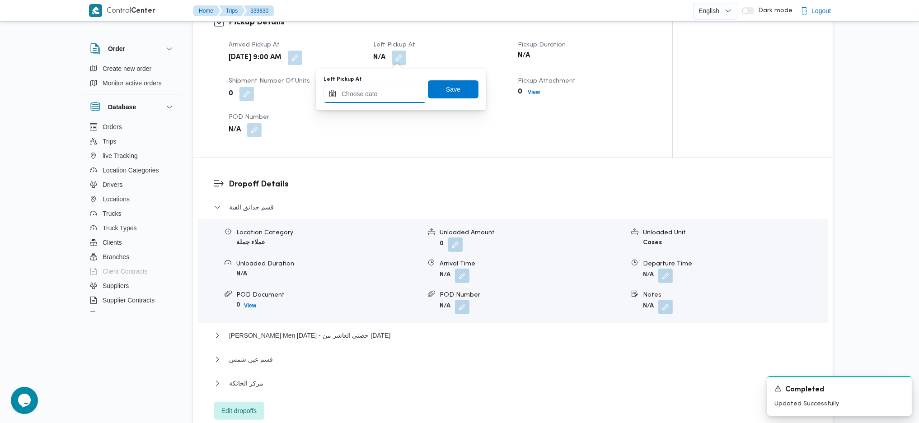
click at [375, 112] on body "Control Center Home Trips 339830 English عربي Dark mode Logout Order Create new…" at bounding box center [459, 161] width 919 height 1526
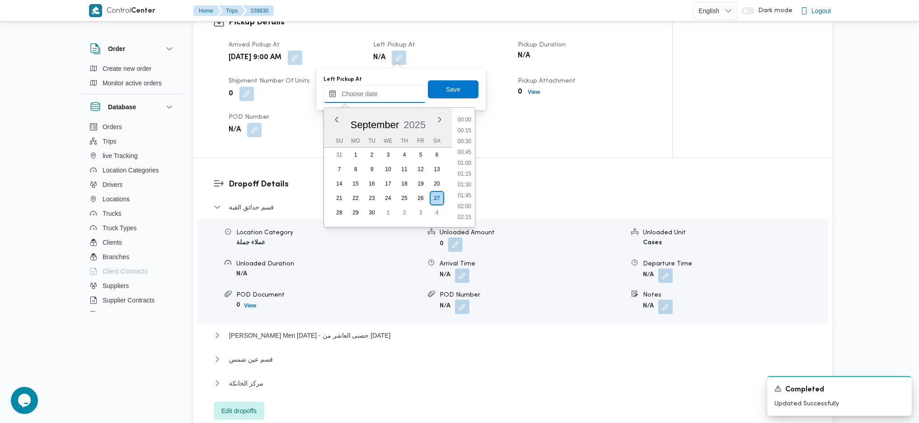
scroll to position [413, 0]
drag, startPoint x: 383, startPoint y: 96, endPoint x: 394, endPoint y: 98, distance: 11.0
click at [386, 94] on input "Left Pickup At" at bounding box center [374, 94] width 103 height 18
click at [465, 139] on li "10:00" at bounding box center [464, 140] width 21 height 9
type input "27/09/2025 10:00"
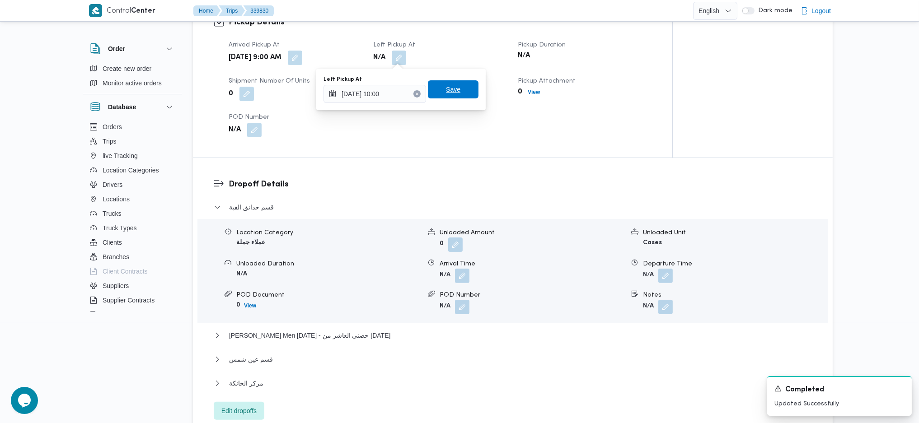
click at [447, 87] on span "Save" at bounding box center [453, 89] width 14 height 11
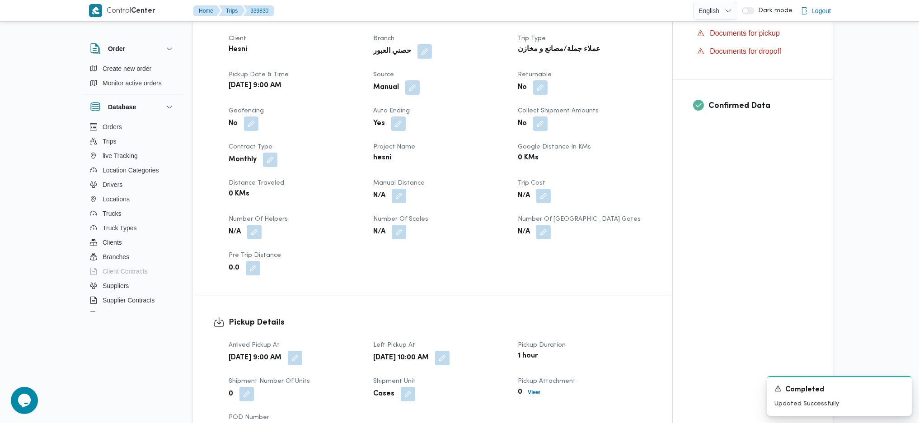
scroll to position [181, 0]
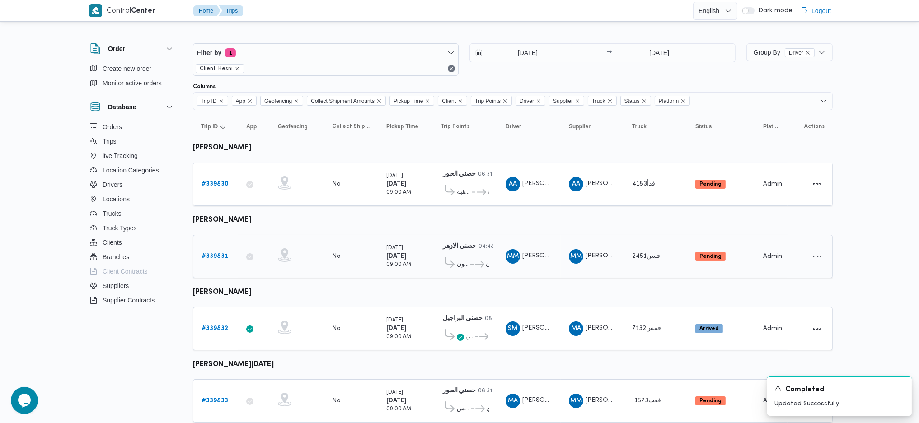
click at [206, 258] on link "# 339831" at bounding box center [214, 256] width 27 height 11
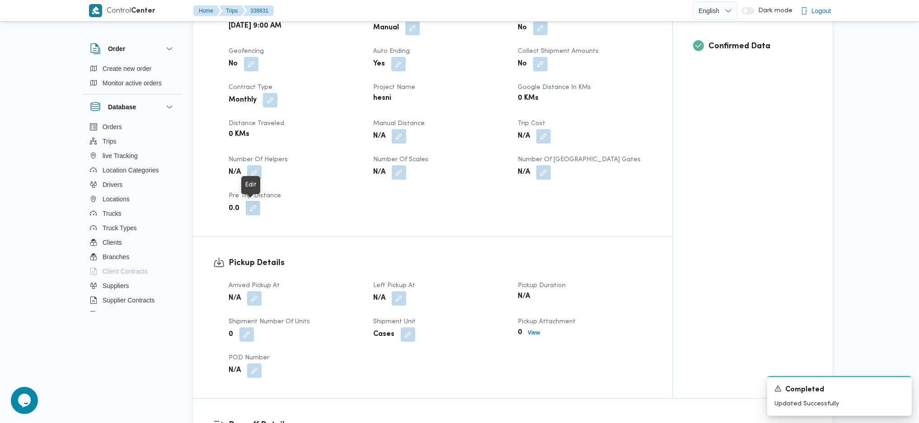
scroll to position [542, 0]
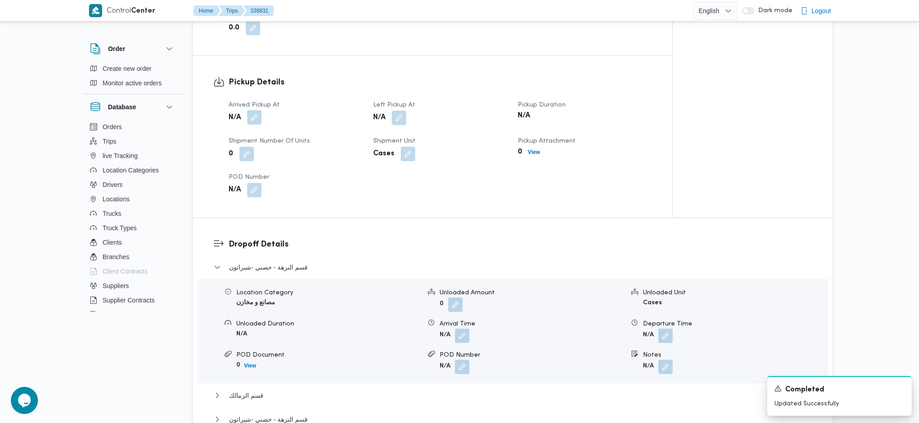
click at [250, 124] on button "button" at bounding box center [254, 117] width 14 height 14
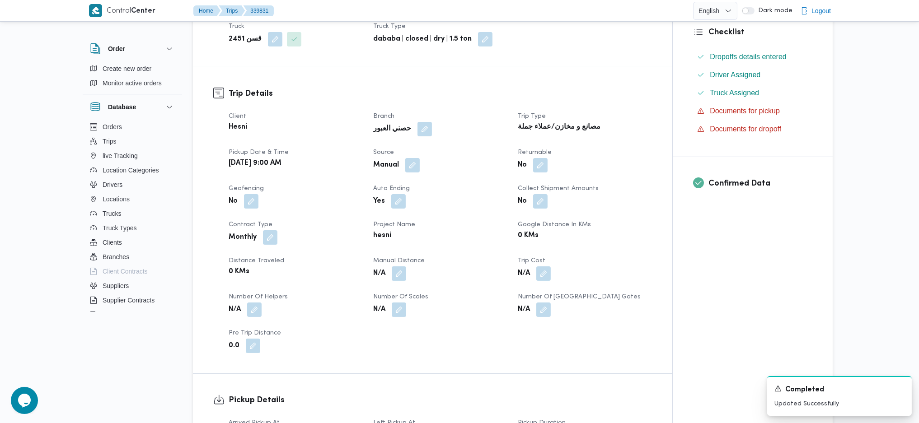
scroll to position [421, 0]
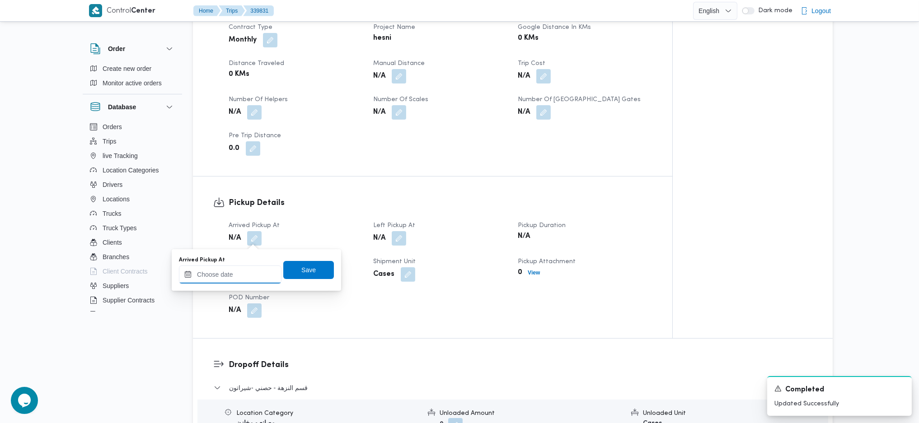
click at [248, 272] on input "Arrived Pickup At" at bounding box center [230, 275] width 103 height 18
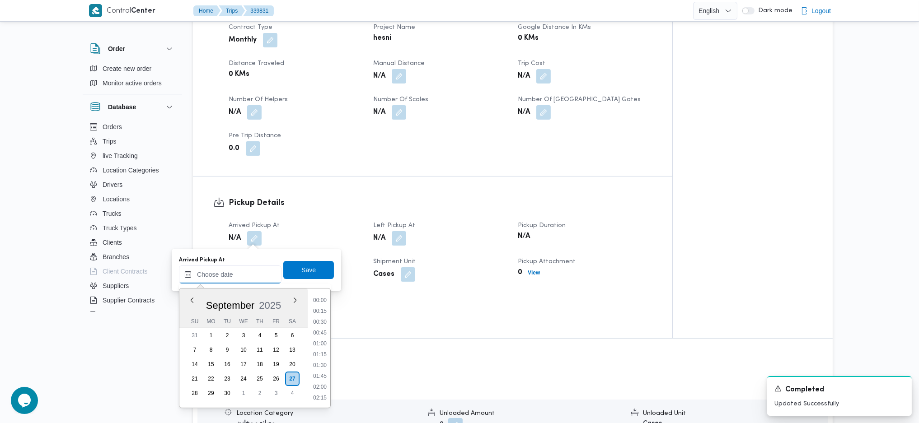
scroll to position [413, 0]
click at [319, 296] on li "09:30" at bounding box center [319, 299] width 21 height 9
type input "27/09/2025 09:30"
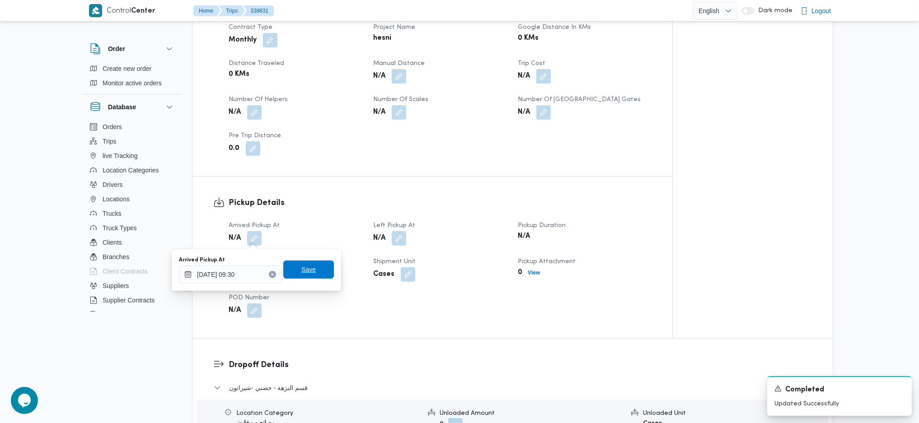
click at [308, 271] on span "Save" at bounding box center [308, 269] width 14 height 11
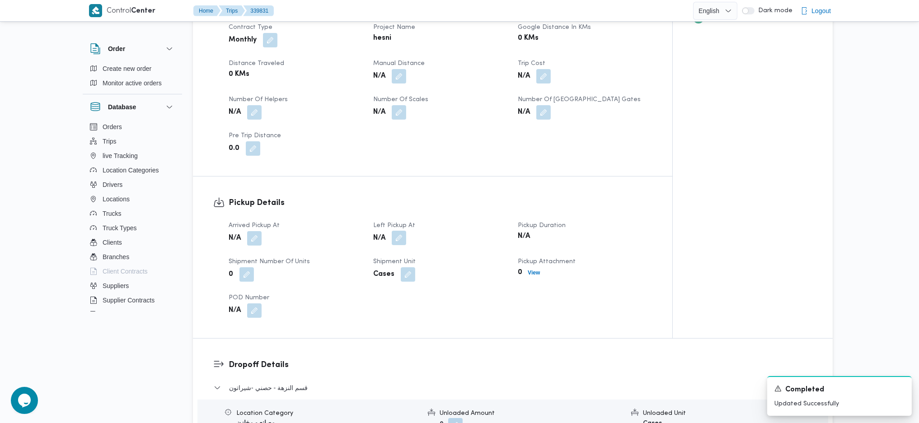
click at [394, 239] on button "button" at bounding box center [399, 238] width 14 height 14
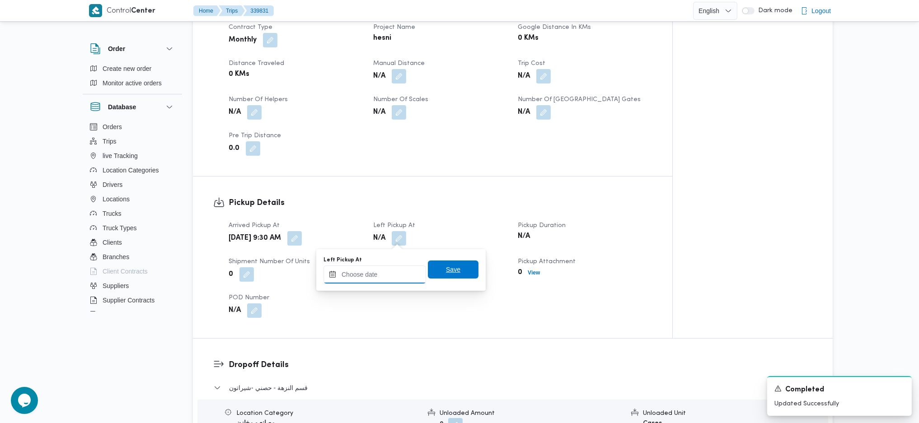
click at [382, 280] on input "Left Pickup At" at bounding box center [374, 275] width 103 height 18
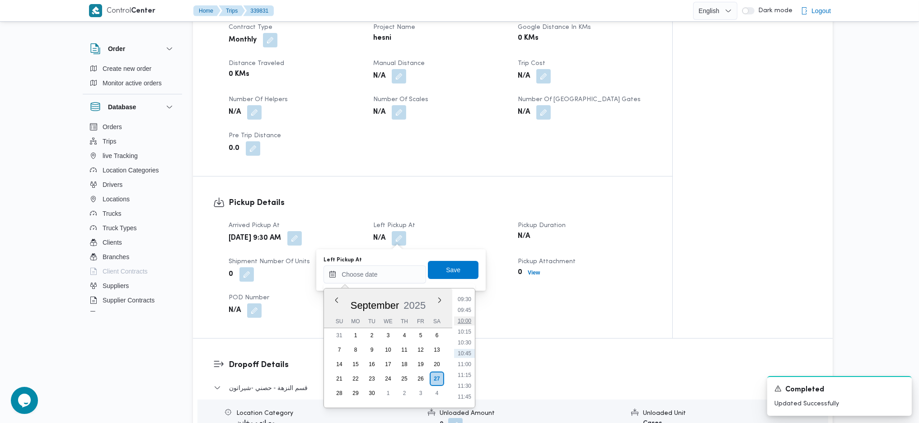
click at [464, 321] on li "10:00" at bounding box center [464, 321] width 21 height 9
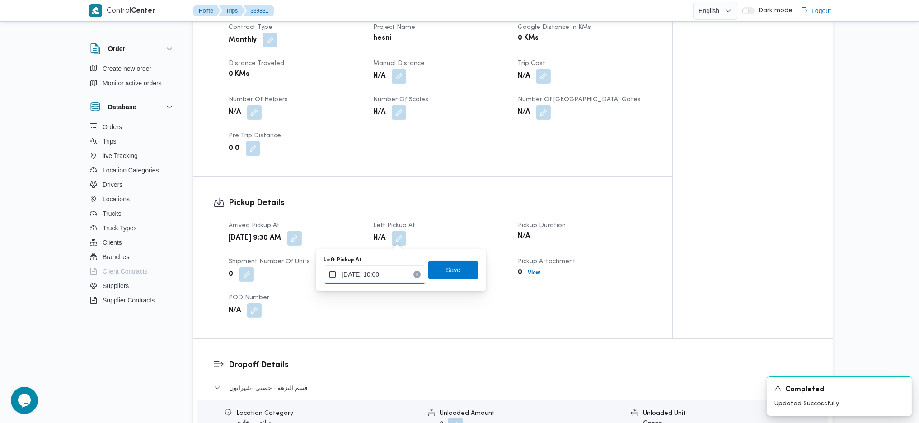
click at [398, 275] on input "27/09/2025 10:00" at bounding box center [374, 275] width 103 height 18
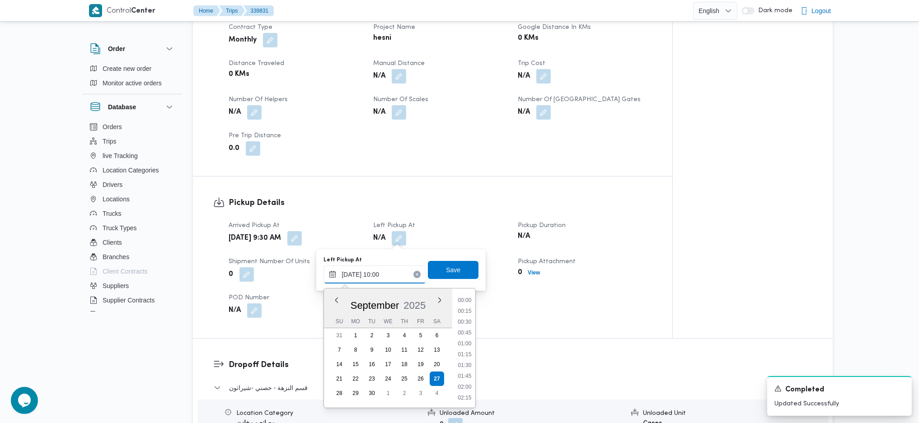
scroll to position [380, 0]
click at [465, 364] on li "10:15" at bounding box center [464, 365] width 21 height 9
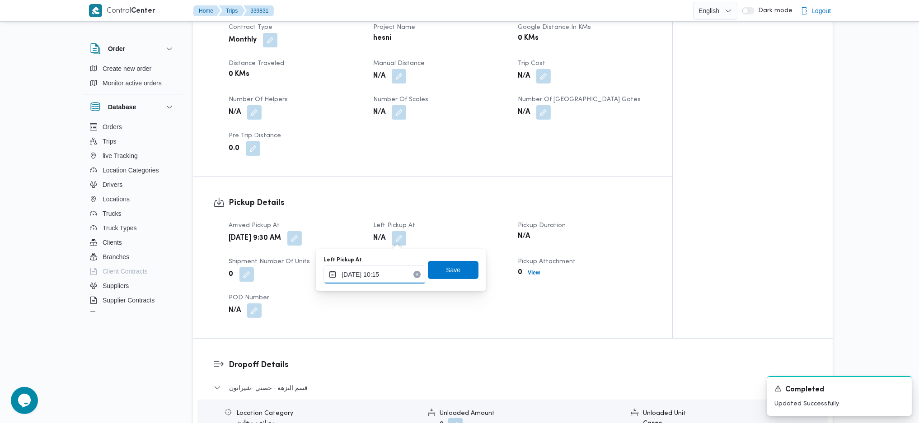
click at [393, 274] on input "27/09/2025 10:15" at bounding box center [374, 275] width 103 height 18
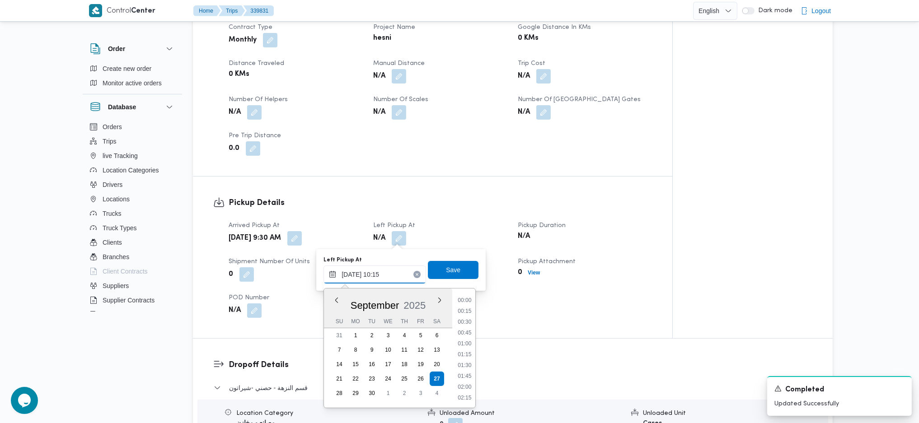
scroll to position [391, 0]
click at [463, 343] on li "10:00" at bounding box center [464, 343] width 21 height 9
type input "27/09/2025 10:00"
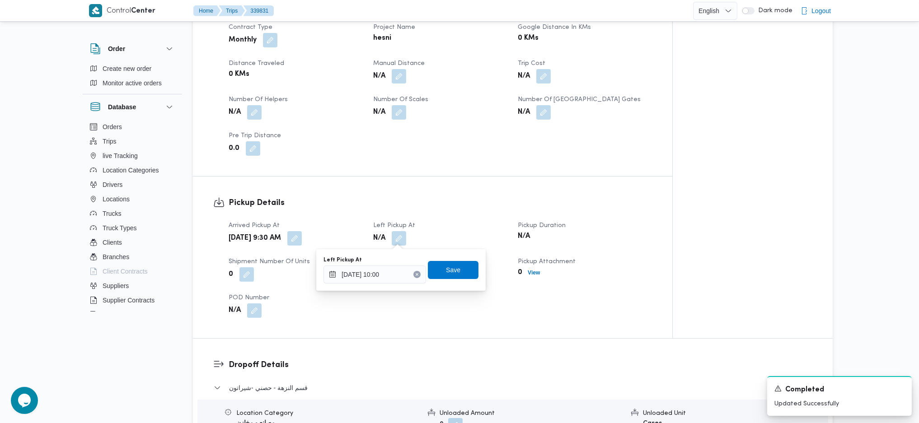
click at [443, 258] on div "Left Pickup At 27/09/2025 10:00 Save" at bounding box center [401, 270] width 157 height 29
click at [444, 276] on span "Save" at bounding box center [453, 270] width 51 height 18
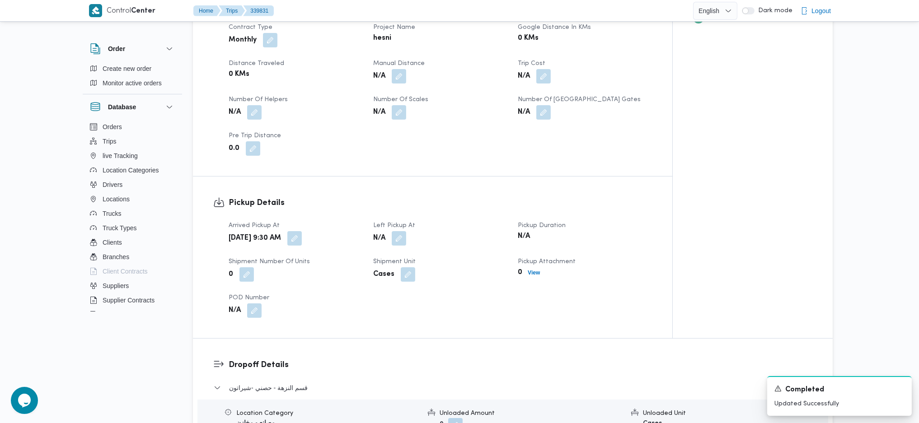
click at [455, 175] on div "Trip Details Client Hesni Branch حصني العبور Trip Type مصانع و مخازن/عملاء جملة…" at bounding box center [432, 23] width 479 height 306
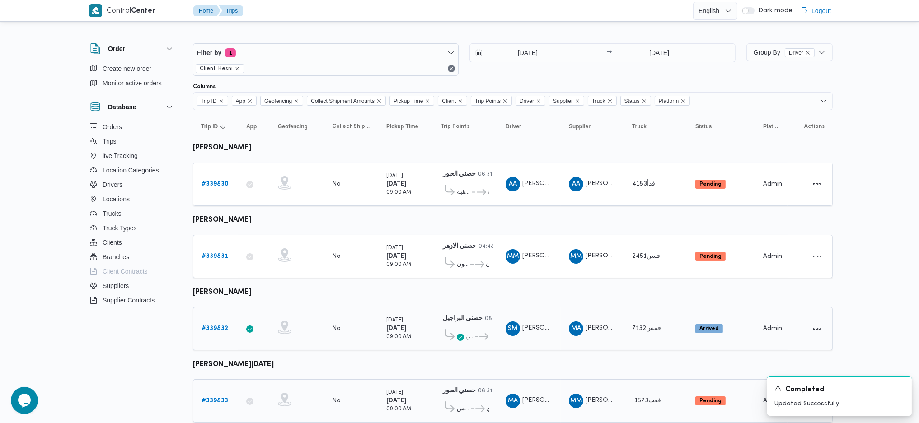
click at [220, 398] on b "# 339833" at bounding box center [214, 401] width 27 height 6
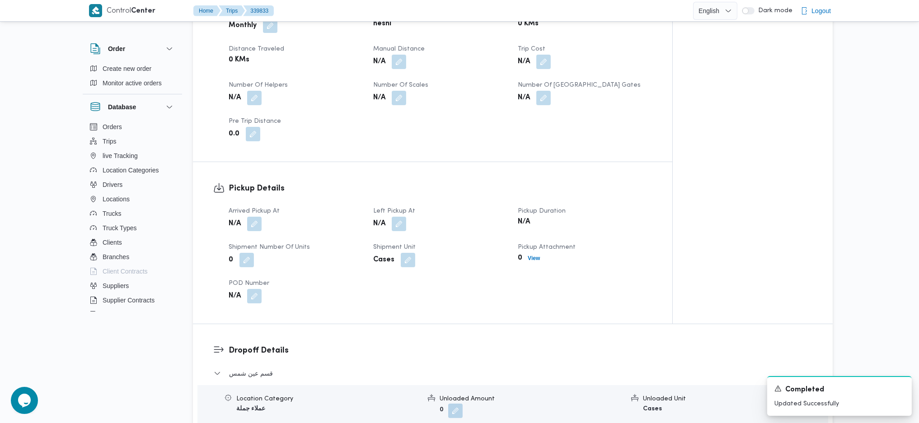
scroll to position [482, 0]
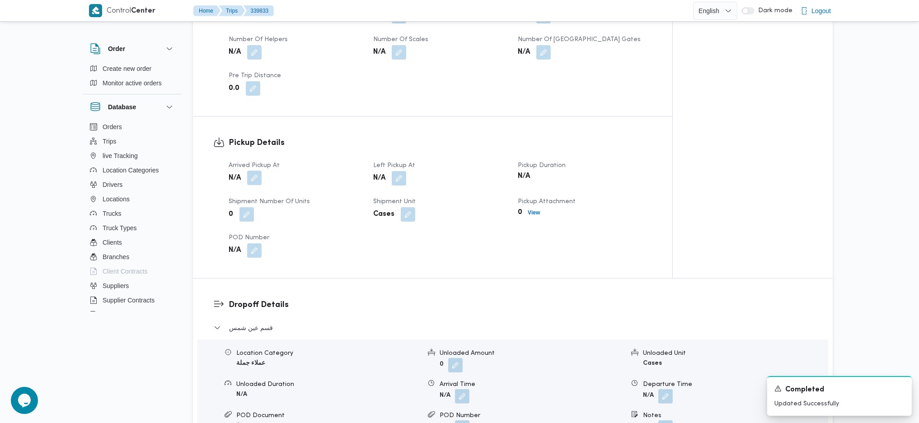
click at [260, 181] on button "button" at bounding box center [254, 178] width 14 height 14
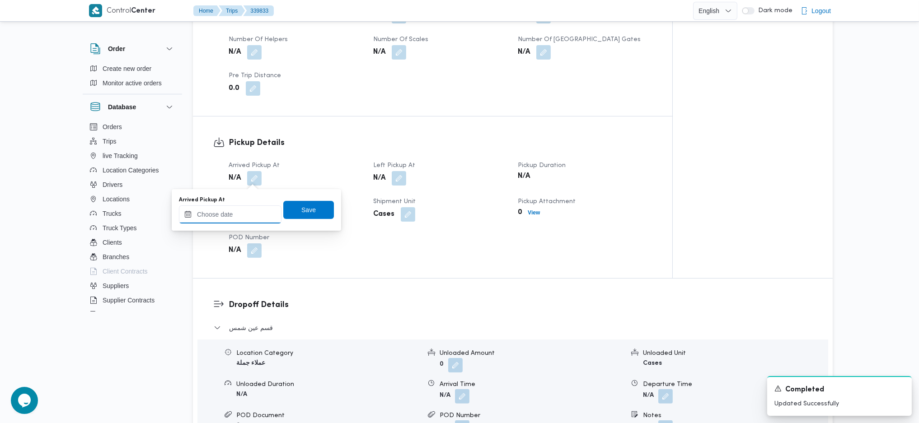
click at [241, 215] on input "Arrived Pickup At" at bounding box center [230, 215] width 103 height 18
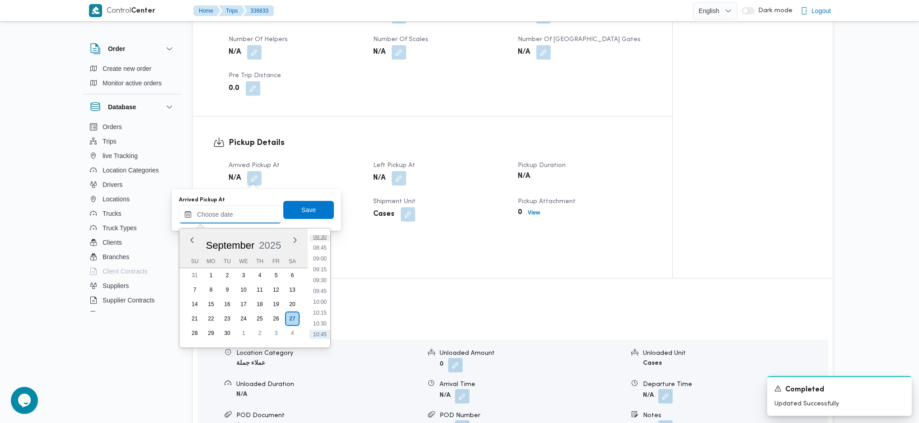
scroll to position [352, 0]
click at [322, 278] on li "09:00" at bounding box center [319, 278] width 21 height 9
type input "27/09/2025 09:00"
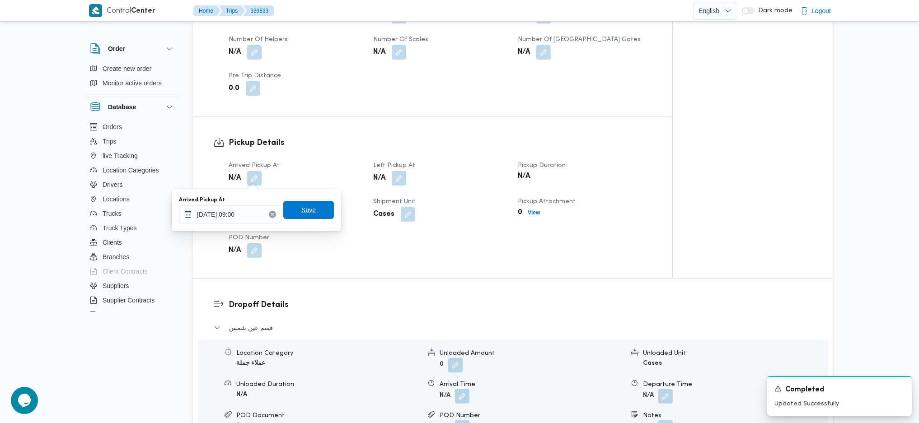
drag, startPoint x: 303, startPoint y: 210, endPoint x: 379, endPoint y: 195, distance: 77.3
click at [303, 209] on span "Save" at bounding box center [308, 210] width 14 height 11
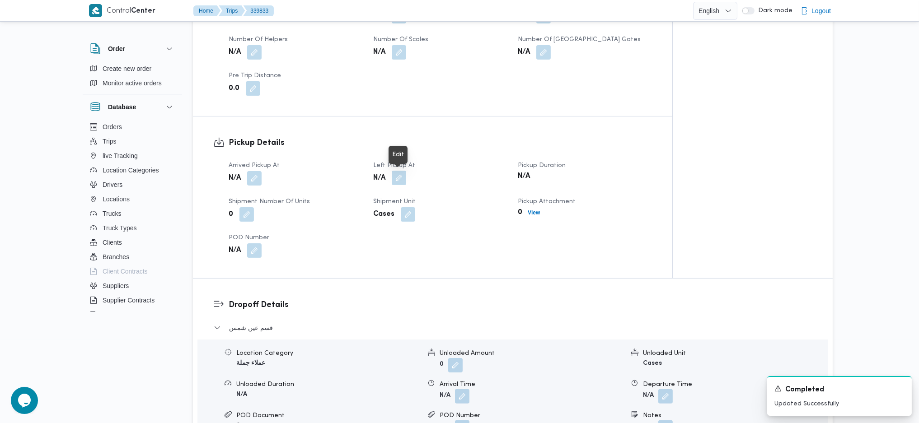
click at [399, 176] on button "button" at bounding box center [399, 178] width 14 height 14
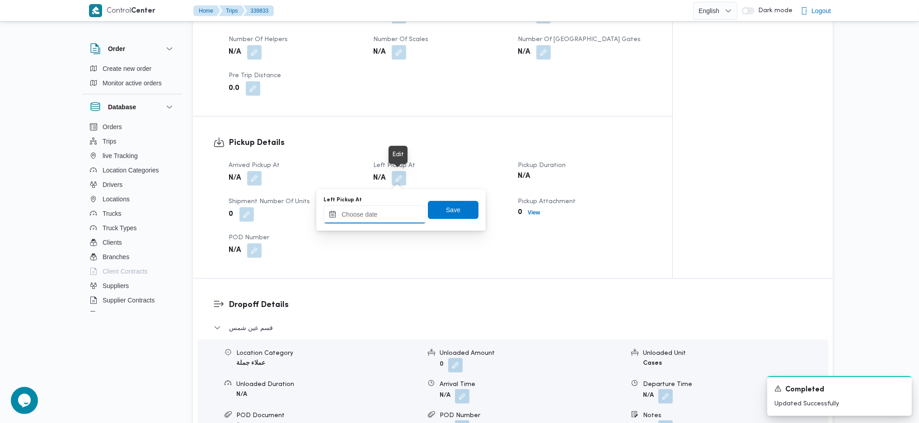
click at [378, 220] on input "Left Pickup At" at bounding box center [374, 215] width 103 height 18
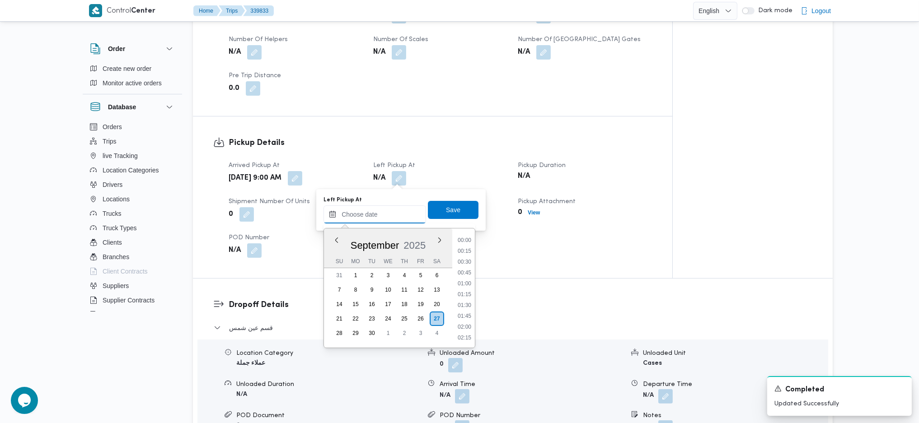
scroll to position [413, 0]
click at [466, 257] on li "10:00" at bounding box center [464, 261] width 21 height 9
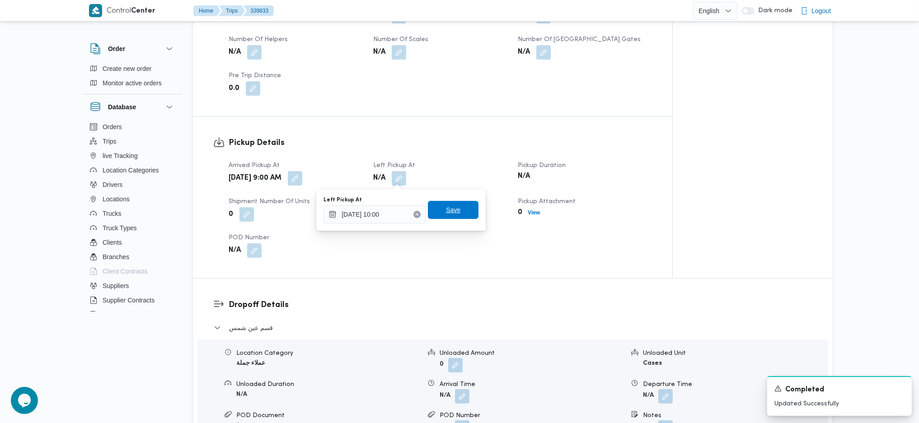
click at [451, 201] on div "Save" at bounding box center [453, 210] width 51 height 18
click at [388, 217] on input "27/09/2025 10:00" at bounding box center [374, 215] width 103 height 18
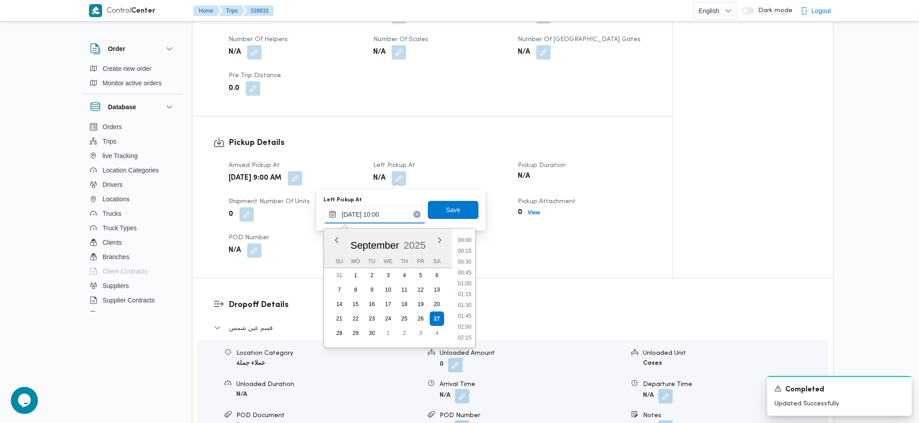
scroll to position [380, 0]
click at [464, 316] on li "10:30" at bounding box center [464, 315] width 21 height 9
type input "27/09/2025 10:30"
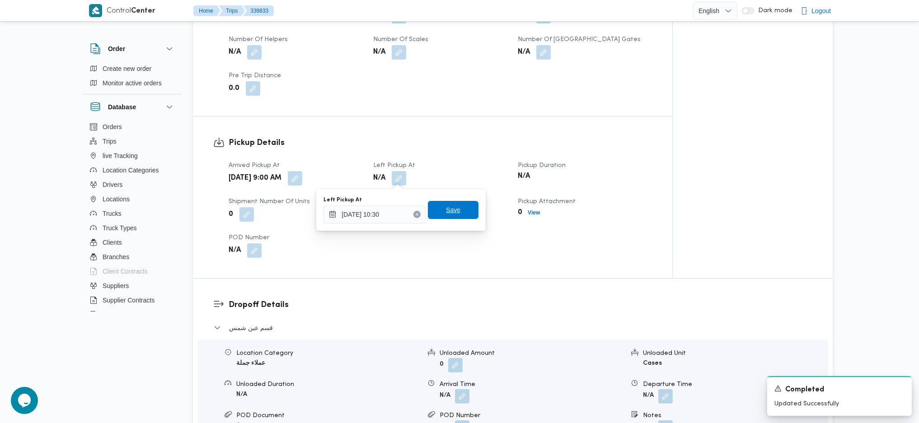
click at [453, 210] on span "Save" at bounding box center [453, 210] width 51 height 18
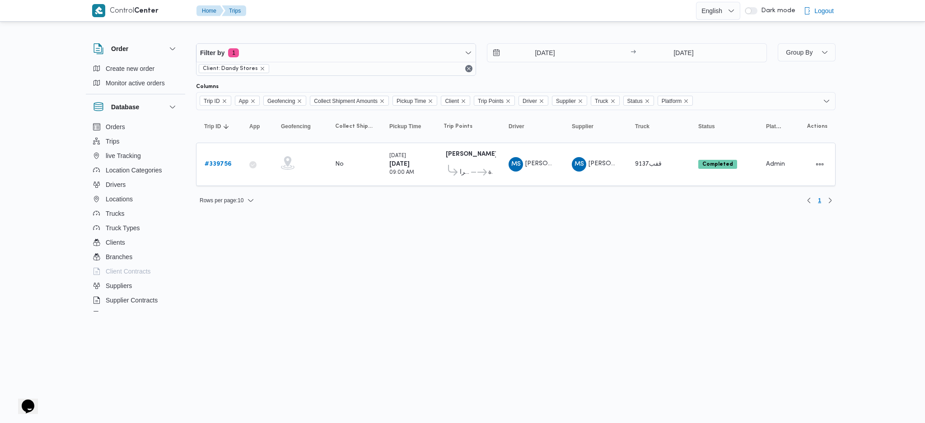
click at [730, 52] on div "[DATE]" at bounding box center [703, 53] width 128 height 18
click at [687, 42] on div "Filter by 1 Client: Dandy Stores [DATE] → [DATE]" at bounding box center [482, 59] width 582 height 43
click at [674, 63] on div "[DATE] → [DATE]" at bounding box center [627, 59] width 280 height 33
click at [679, 58] on input "[DATE]" at bounding box center [684, 53] width 90 height 18
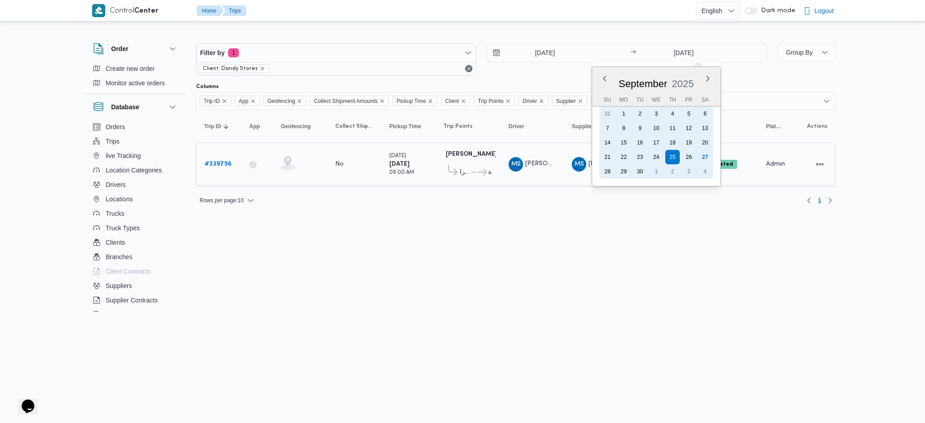
drag, startPoint x: 705, startPoint y: 151, endPoint x: 502, endPoint y: 172, distance: 203.9
click at [704, 152] on div "27" at bounding box center [705, 157] width 14 height 14
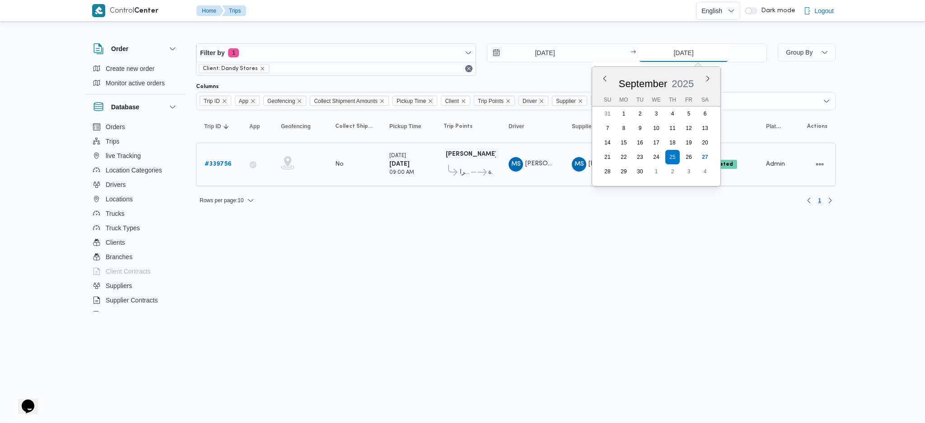
type input "[DATE]"
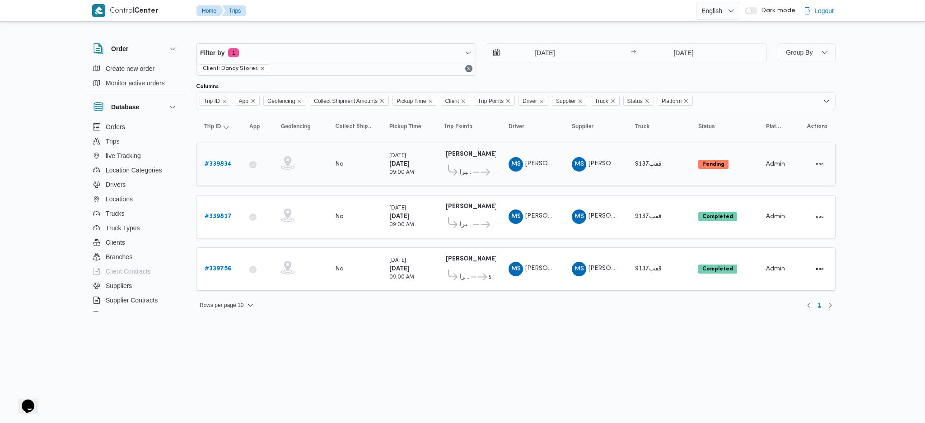
click at [218, 162] on b "# 339834" at bounding box center [218, 164] width 27 height 6
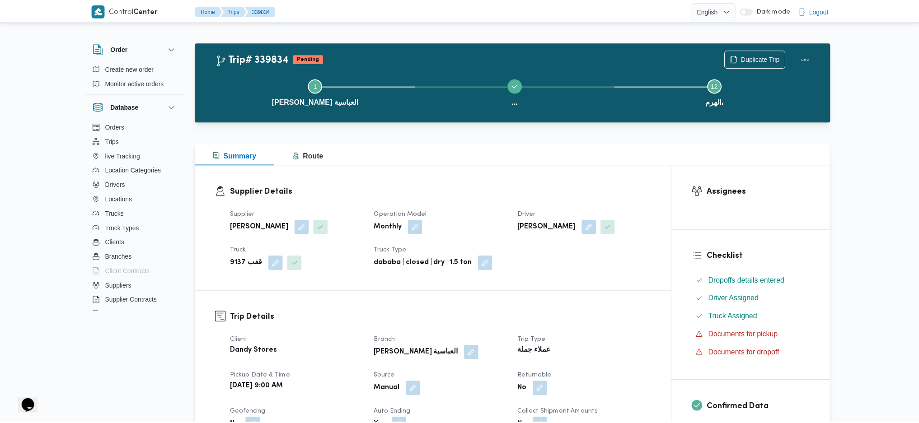
scroll to position [482, 0]
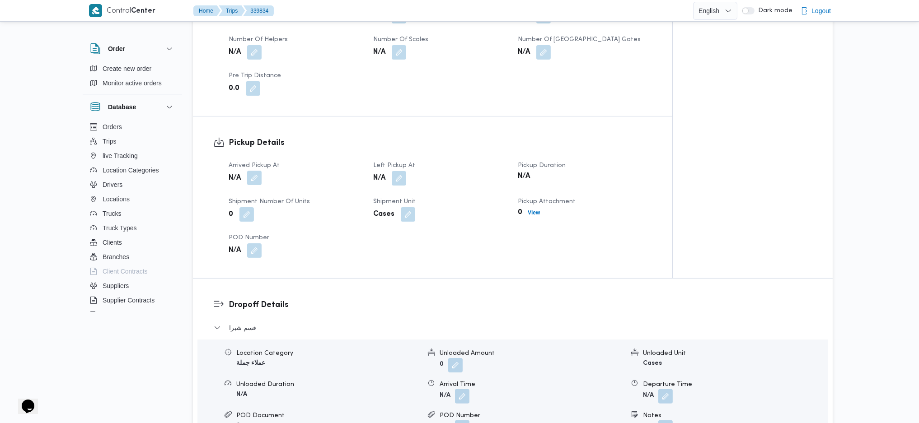
click at [254, 179] on button "button" at bounding box center [254, 178] width 14 height 14
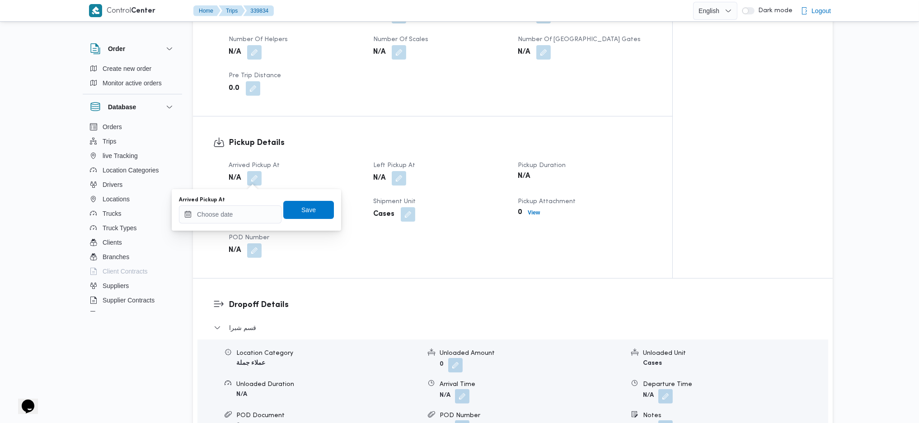
click at [232, 228] on div "You are in a dialog. To close this dialog, hit escape. Arrived Pickup At Save" at bounding box center [256, 210] width 169 height 42
click at [239, 215] on input "Arrived Pickup At" at bounding box center [230, 215] width 103 height 18
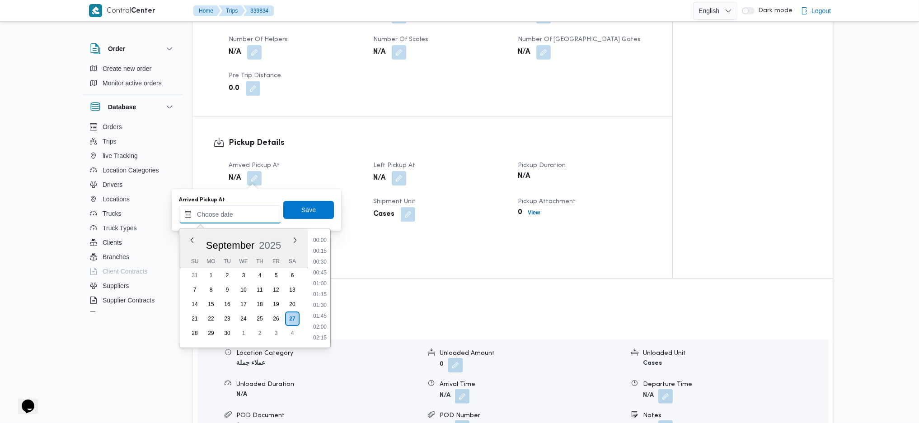
scroll to position [413, 0]
click at [319, 239] on li "09:30" at bounding box center [319, 239] width 21 height 9
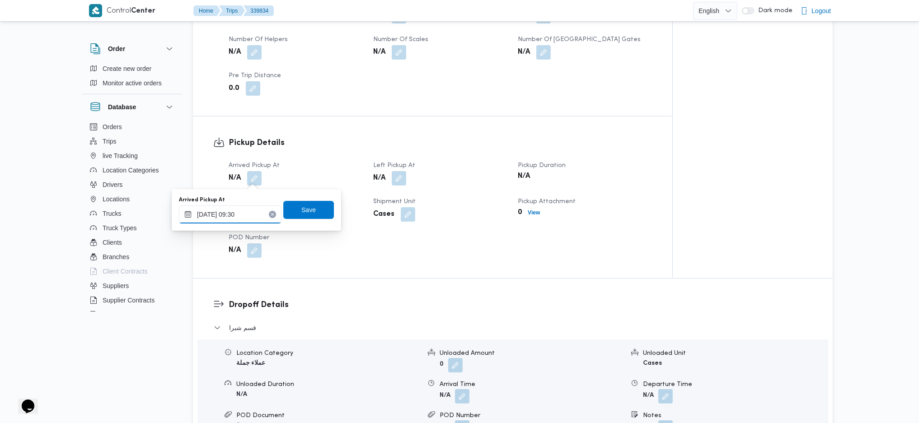
drag, startPoint x: 213, startPoint y: 219, endPoint x: 232, endPoint y: 221, distance: 19.1
click at [213, 219] on input "27/09/2025 09:30" at bounding box center [230, 215] width 103 height 18
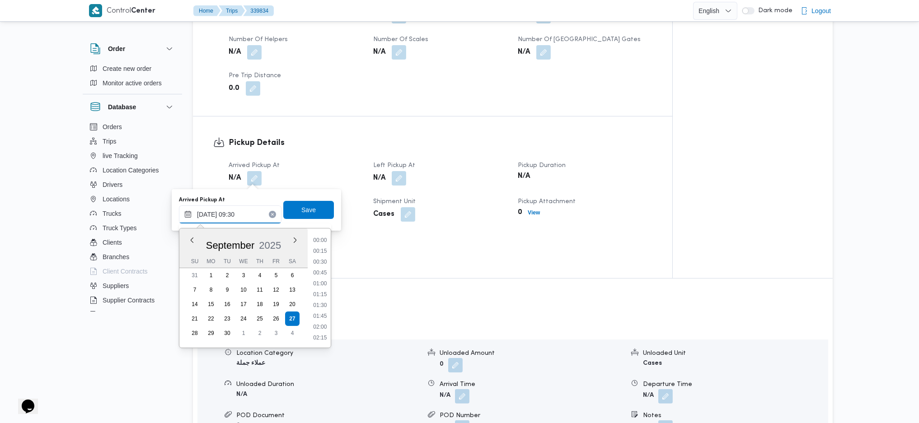
scroll to position [358, 0]
click at [321, 333] on li "10:30" at bounding box center [319, 337] width 21 height 9
type input "27/09/2025 10:30"
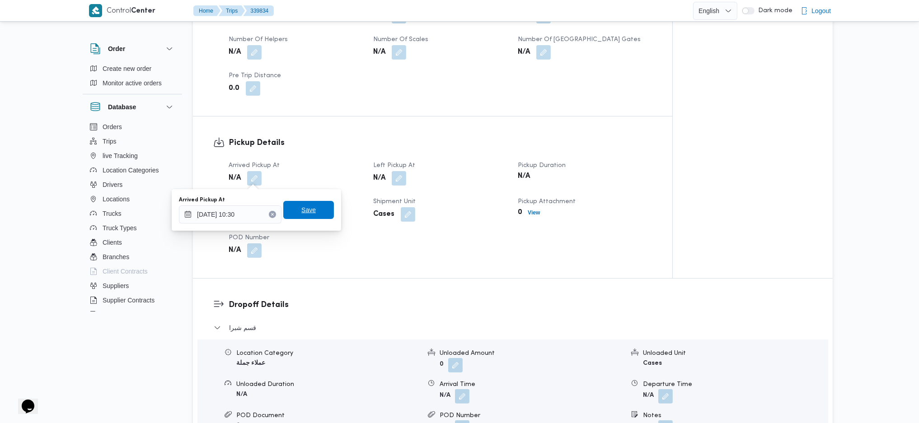
click at [304, 203] on span "Save" at bounding box center [308, 210] width 51 height 18
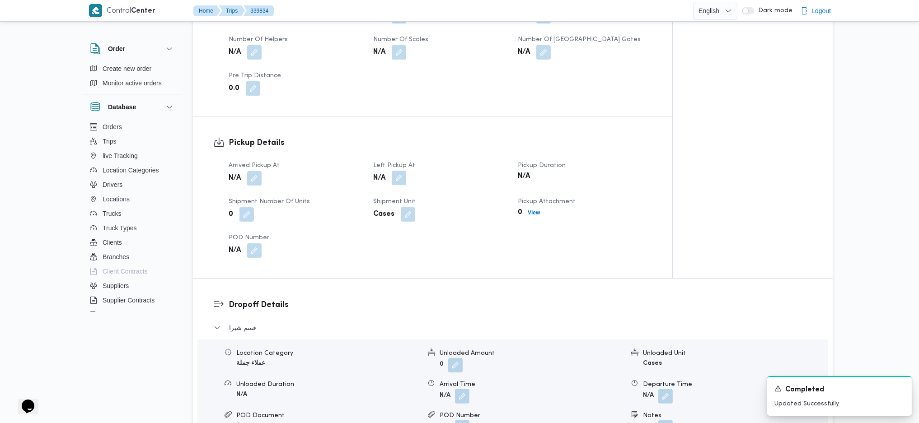
drag, startPoint x: 397, startPoint y: 174, endPoint x: 396, endPoint y: 179, distance: 4.5
click at [396, 174] on button "button" at bounding box center [399, 178] width 14 height 14
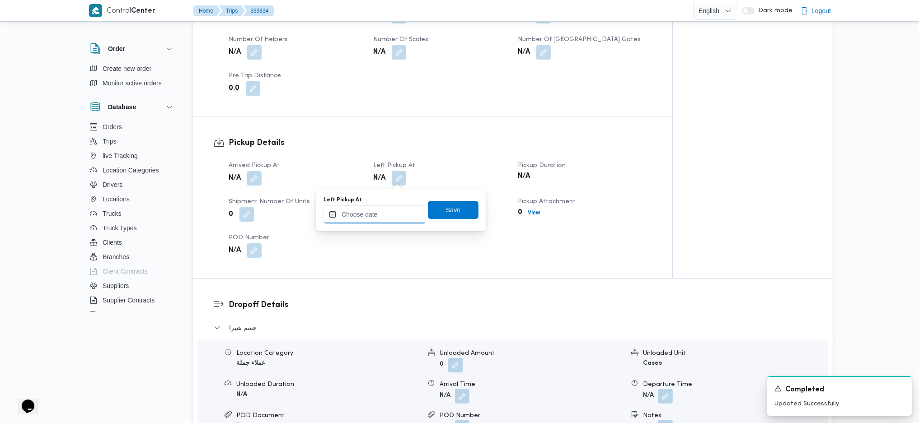
click at [377, 220] on input "Left Pickup At" at bounding box center [374, 215] width 103 height 18
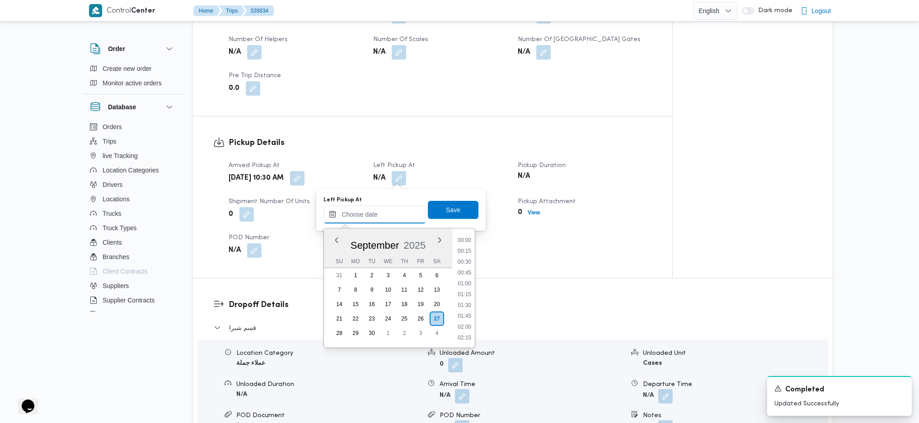
scroll to position [413, 0]
click at [463, 306] on li "11:00" at bounding box center [464, 304] width 21 height 9
type input "27/09/2025 11:00"
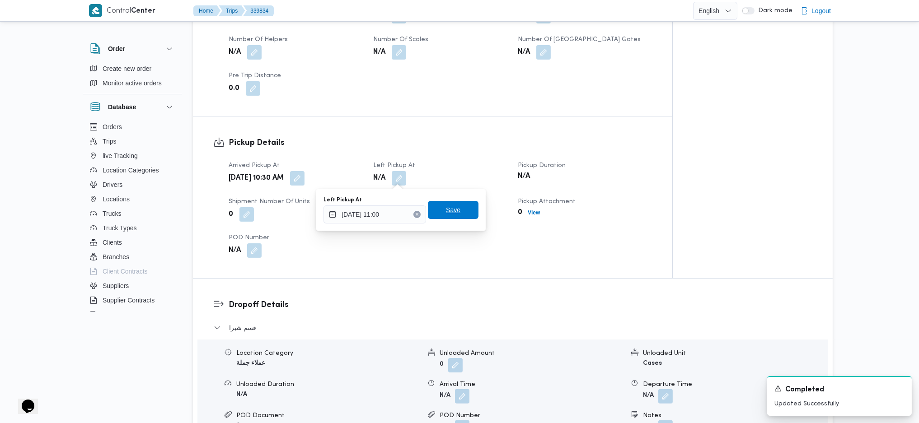
click at [446, 206] on span "Save" at bounding box center [453, 210] width 14 height 11
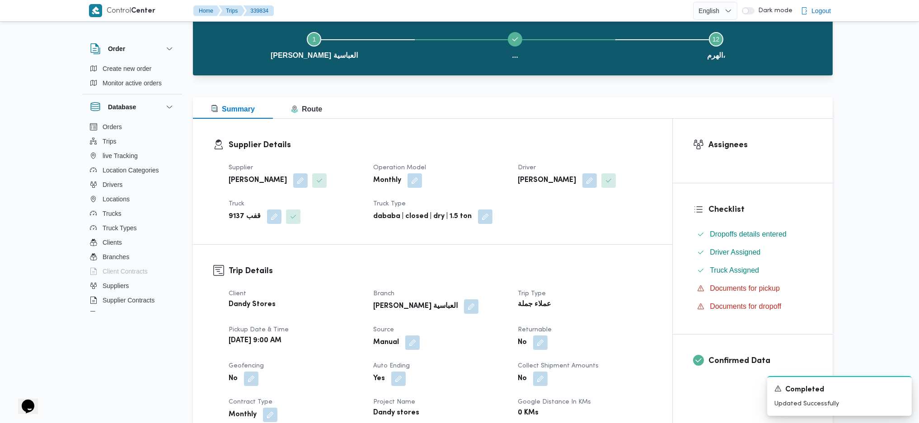
scroll to position [0, 0]
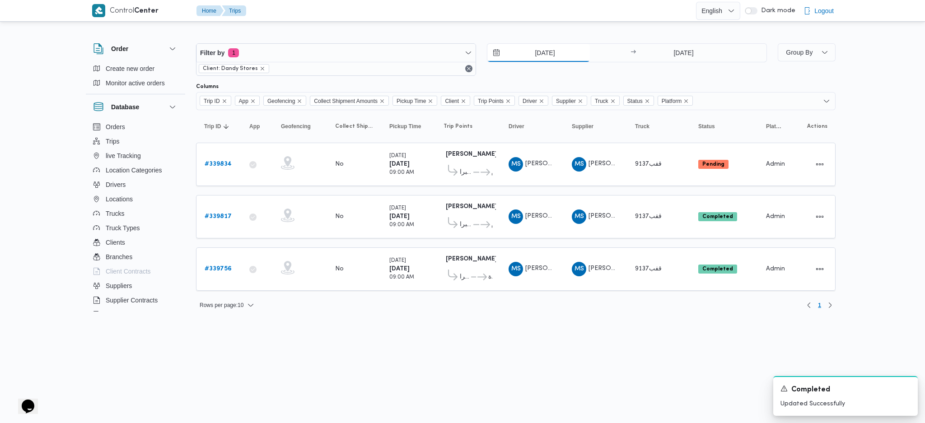
click at [543, 44] on input "[DATE]" at bounding box center [538, 53] width 103 height 18
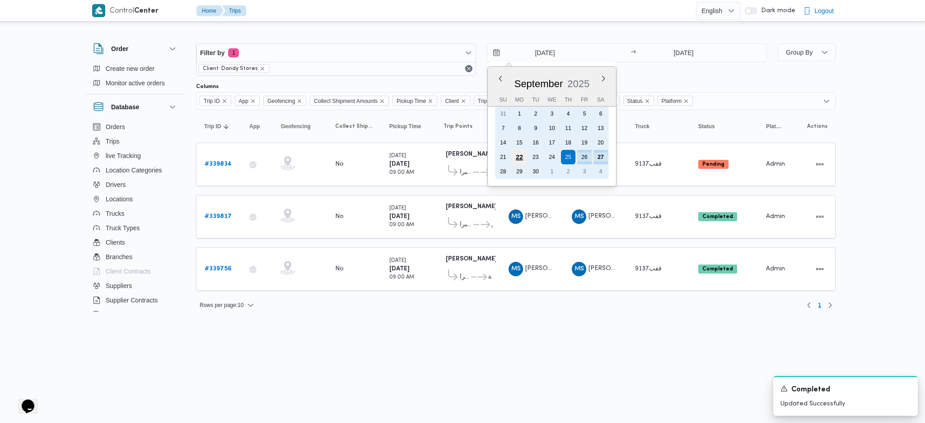
click at [526, 152] on div "22" at bounding box center [519, 157] width 17 height 17
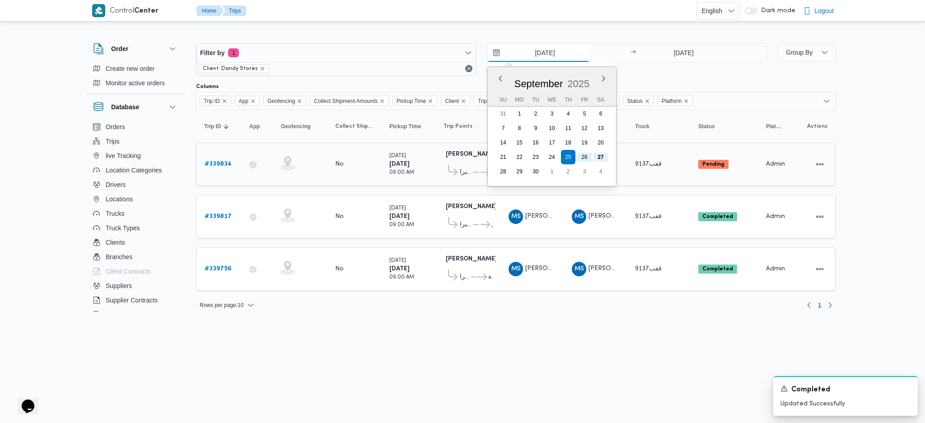
type input "22/9/2025"
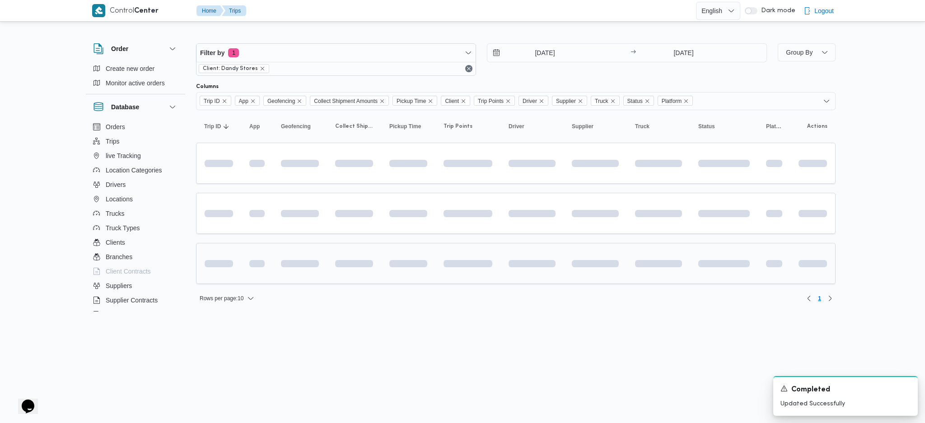
click at [485, 243] on td at bounding box center [467, 263] width 65 height 41
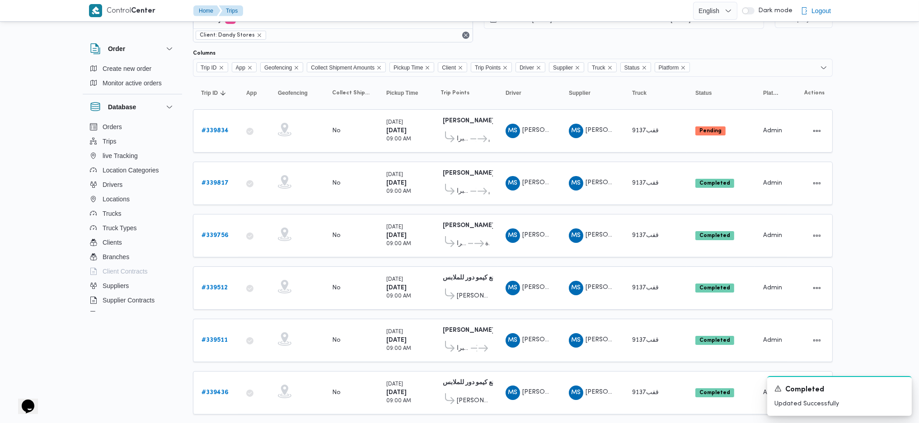
scroll to position [60, 0]
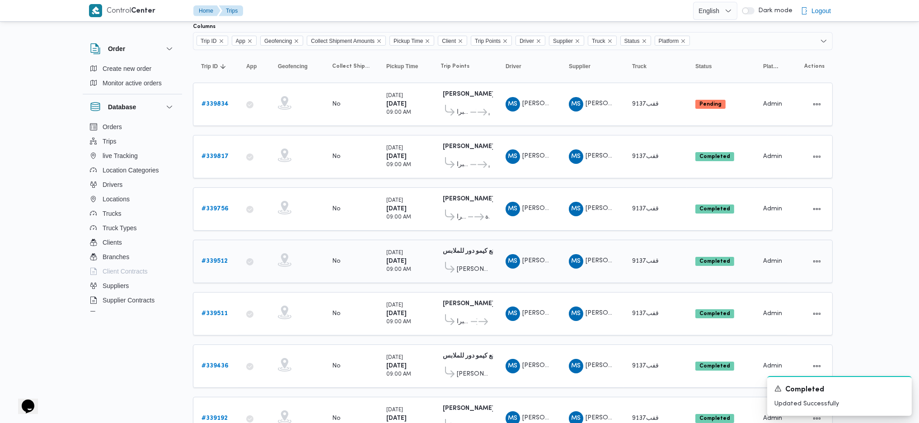
click at [212, 261] on link "# 339512" at bounding box center [214, 261] width 26 height 11
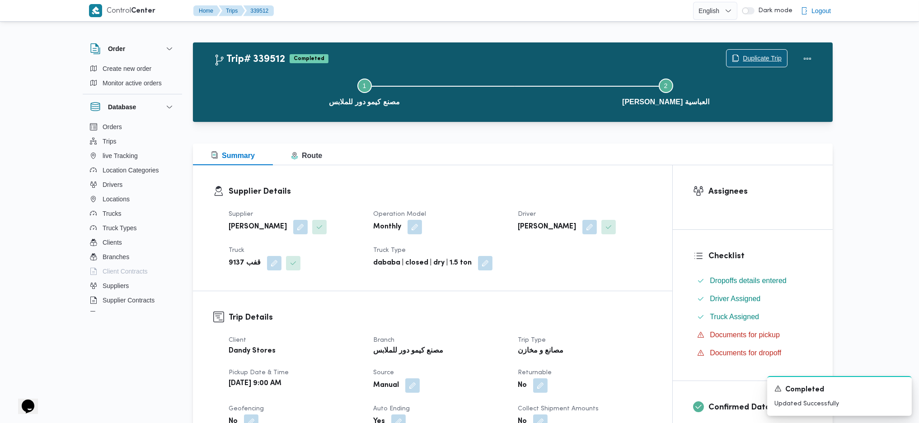
click at [750, 53] on span "Duplicate Trip" at bounding box center [756, 58] width 61 height 17
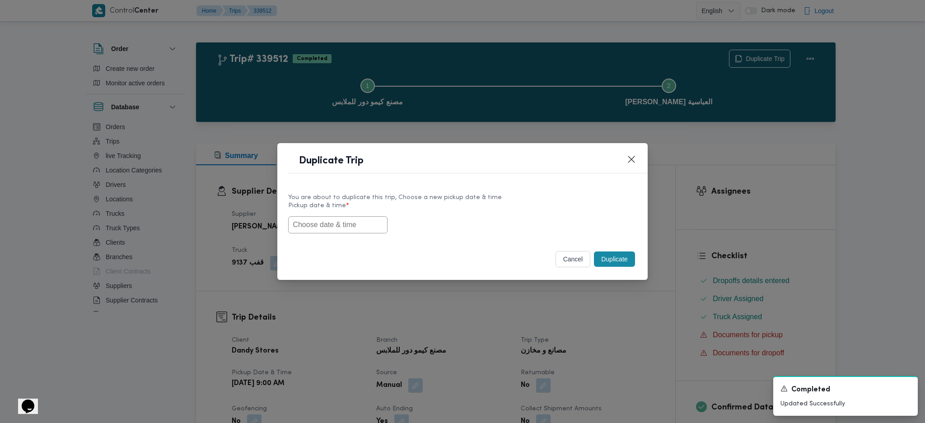
click at [341, 224] on input "text" at bounding box center [337, 224] width 99 height 17
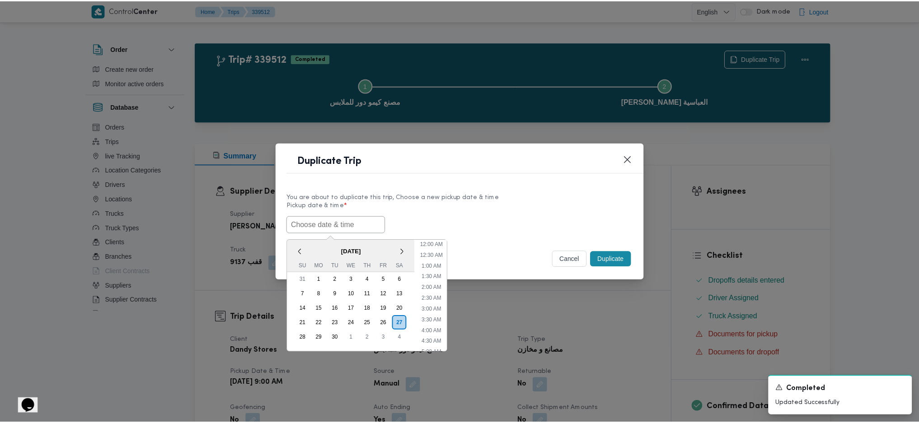
scroll to position [178, 0]
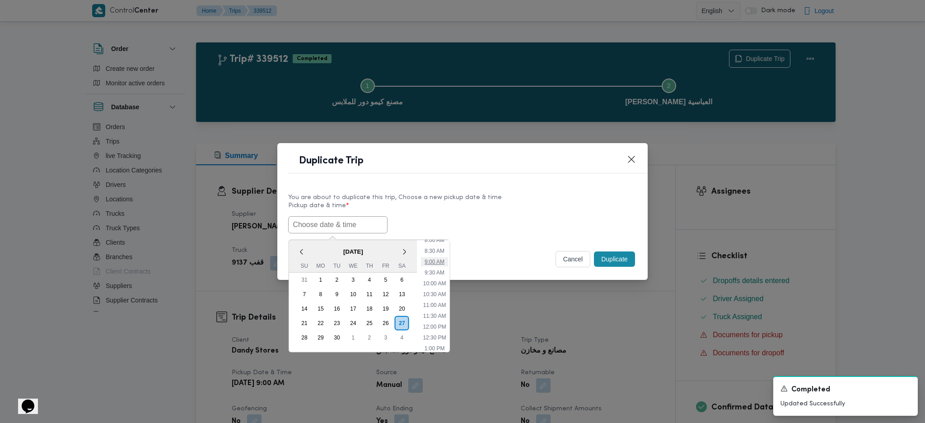
click at [433, 260] on li "9:00 AM" at bounding box center [434, 262] width 27 height 9
type input "27/09/2025 9:00AM"
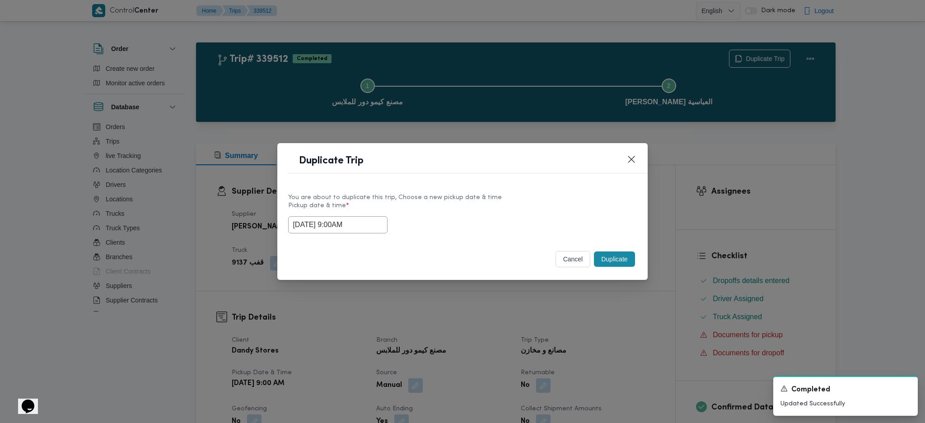
click at [604, 262] on button "Duplicate" at bounding box center [614, 259] width 41 height 15
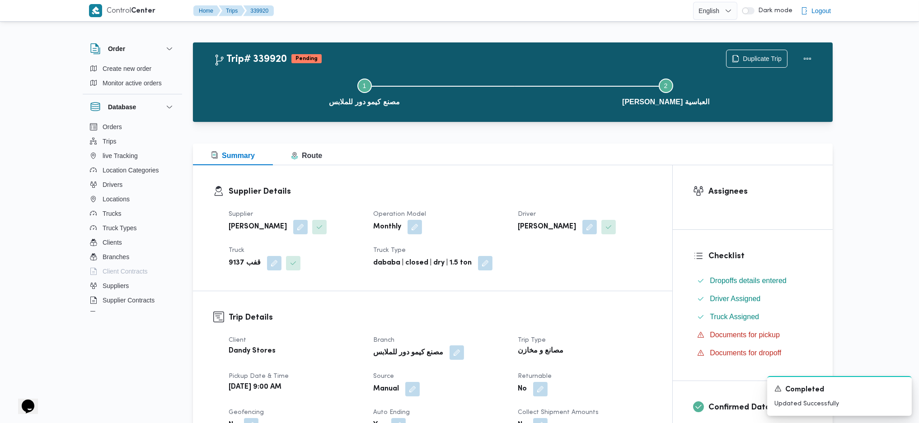
click at [450, 357] on button "button" at bounding box center [457, 353] width 14 height 14
click at [422, 388] on span "مصنع كيمو دور للملابس" at bounding box center [400, 389] width 61 height 10
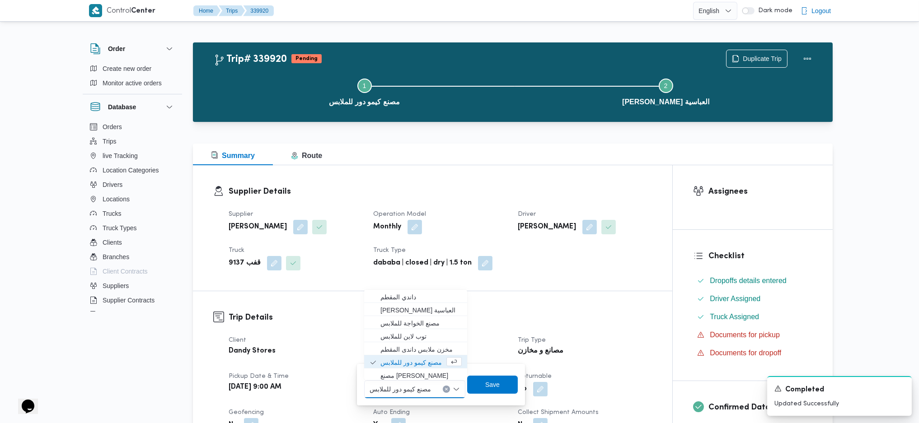
click at [408, 288] on div "Supplier Details Supplier محمد صلاح الدين سيد محمد Operation Model Monthly Driv…" at bounding box center [432, 228] width 479 height 126
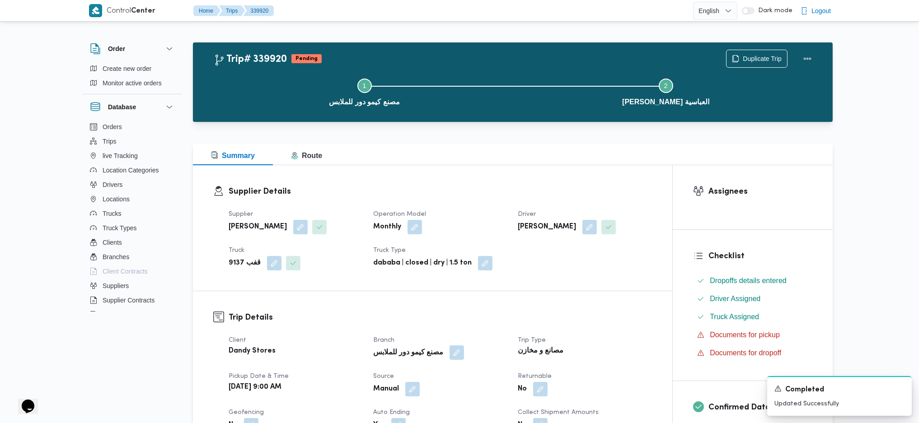
drag, startPoint x: 444, startPoint y: 351, endPoint x: 443, endPoint y: 358, distance: 7.7
click at [450, 351] on button "button" at bounding box center [457, 353] width 14 height 14
drag, startPoint x: 413, startPoint y: 390, endPoint x: 421, endPoint y: 387, distance: 8.9
click at [414, 390] on span "مصنع كيمو دور للملابس" at bounding box center [400, 389] width 61 height 10
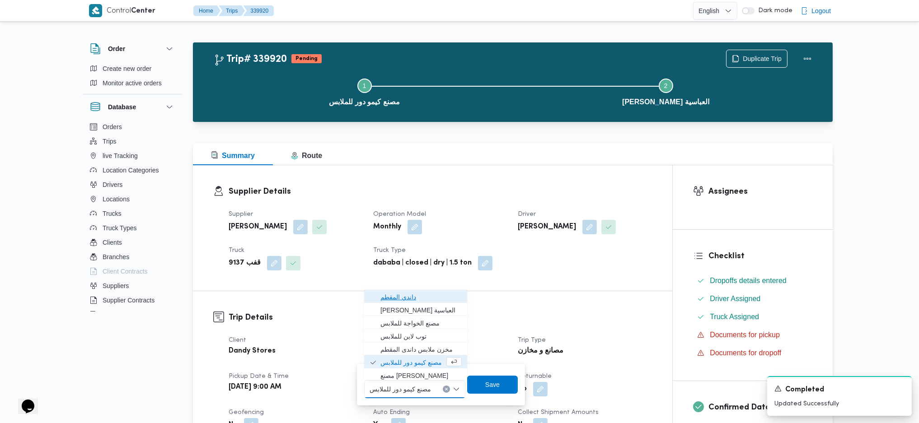
drag, startPoint x: 434, startPoint y: 296, endPoint x: 484, endPoint y: 352, distance: 75.2
click at [434, 295] on span "داندي المقطم" at bounding box center [420, 297] width 81 height 11
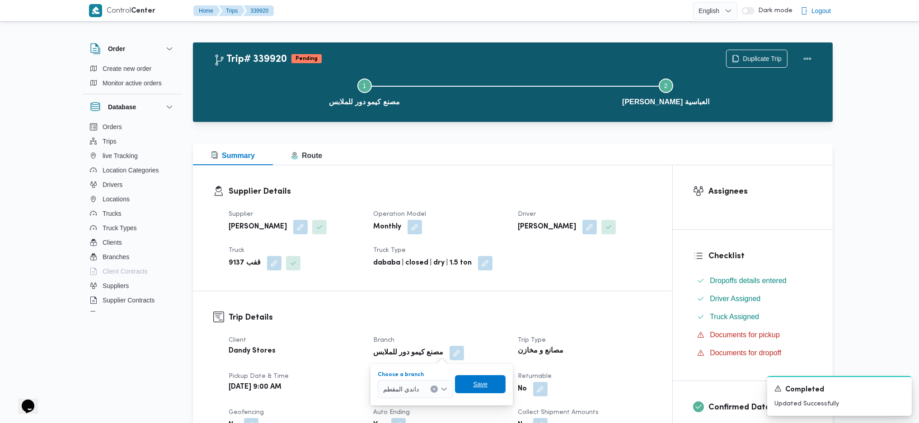
click at [501, 390] on span "Save" at bounding box center [480, 384] width 51 height 18
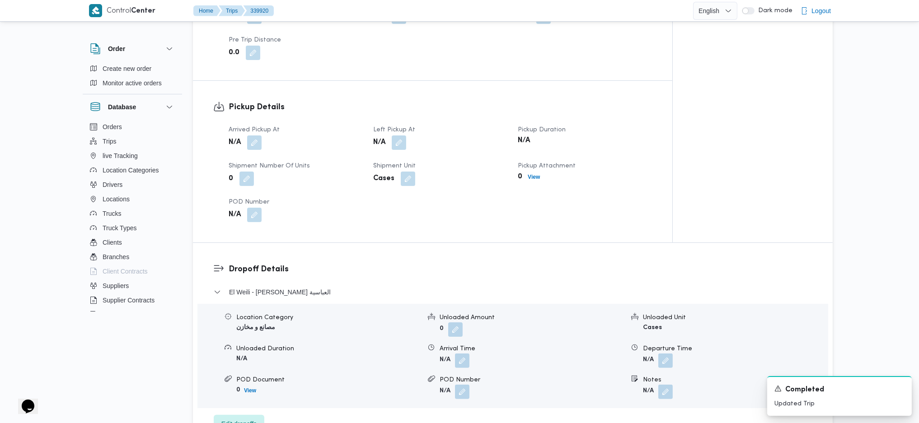
scroll to position [602, 0]
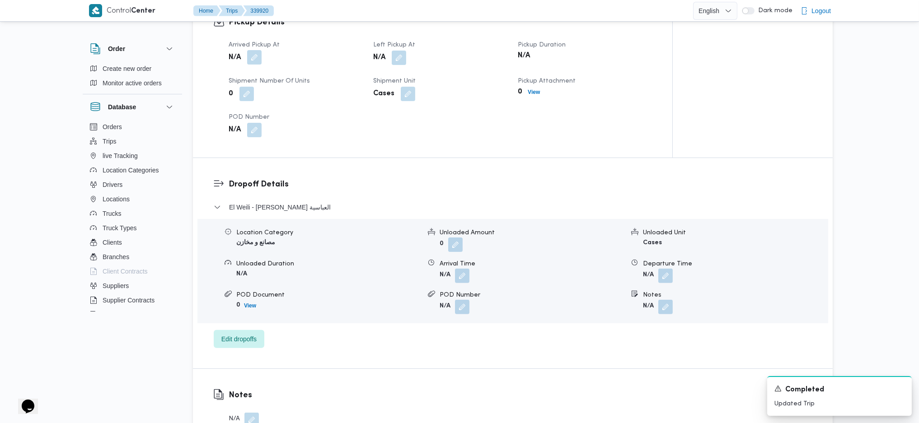
click at [258, 54] on button "button" at bounding box center [254, 57] width 14 height 14
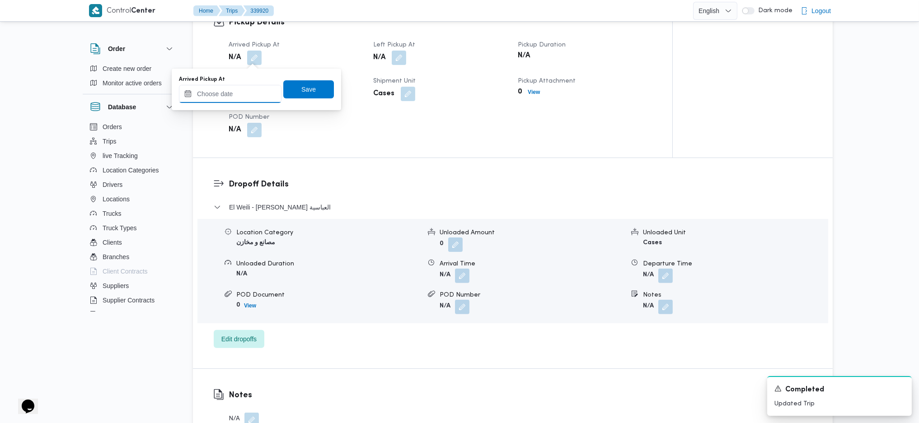
click at [237, 97] on input "Arrived Pickup At" at bounding box center [230, 94] width 103 height 18
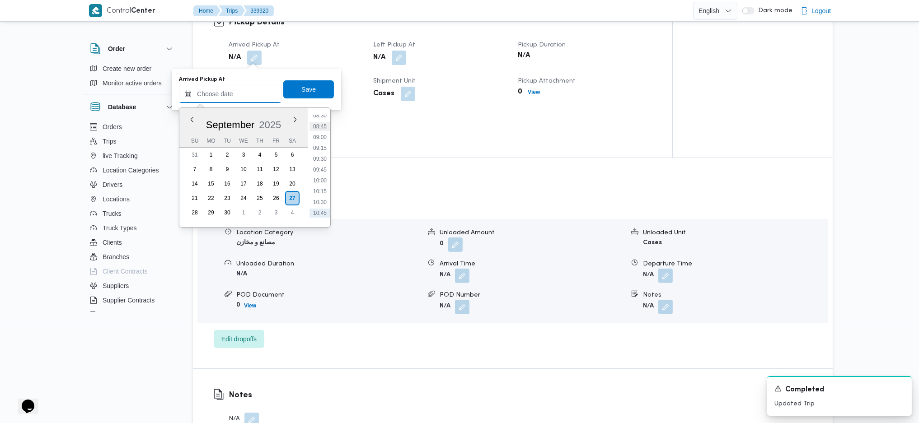
scroll to position [352, 0]
drag, startPoint x: 324, startPoint y: 159, endPoint x: 318, endPoint y: 137, distance: 22.9
click at [324, 159] on li "09:00" at bounding box center [319, 157] width 21 height 9
type input "[DATE] 09:00"
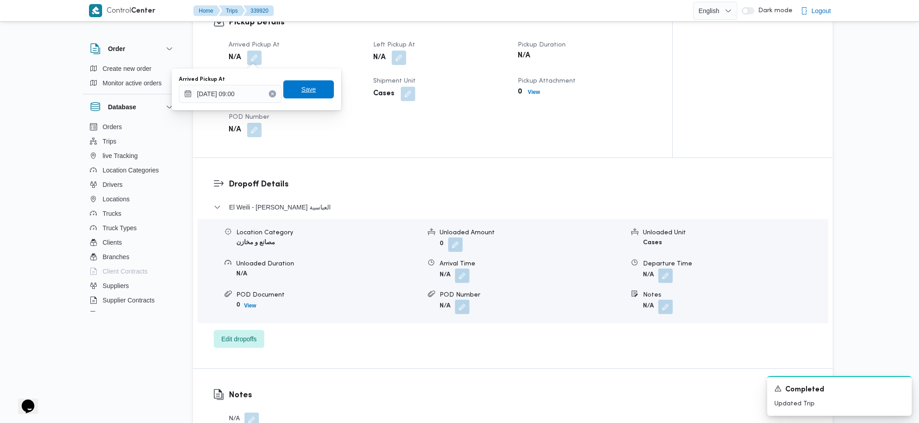
click at [308, 93] on span "Save" at bounding box center [308, 89] width 14 height 11
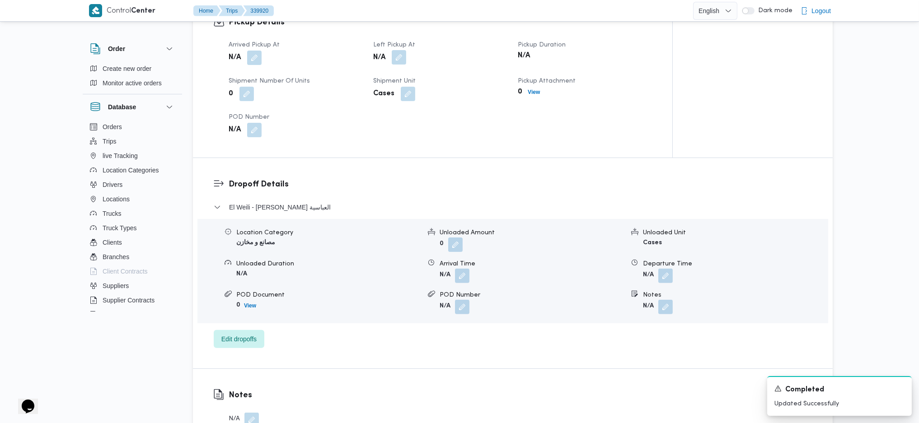
click at [395, 60] on button "button" at bounding box center [399, 57] width 14 height 14
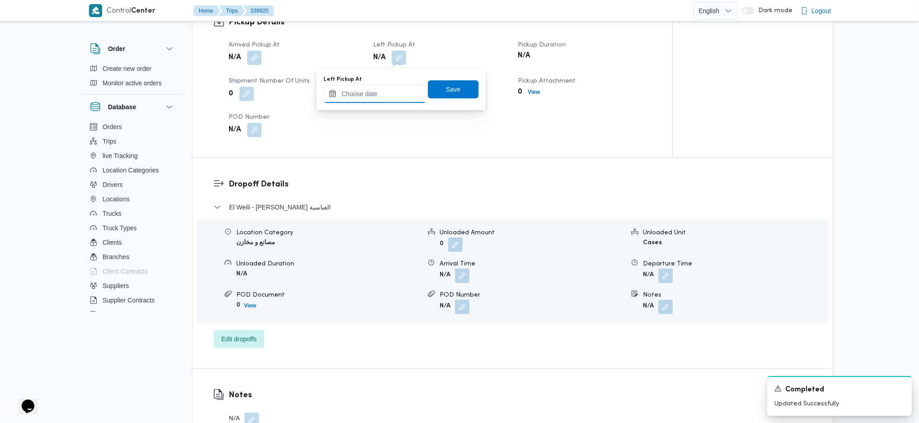
click at [384, 98] on input "Left Pickup At" at bounding box center [374, 94] width 103 height 18
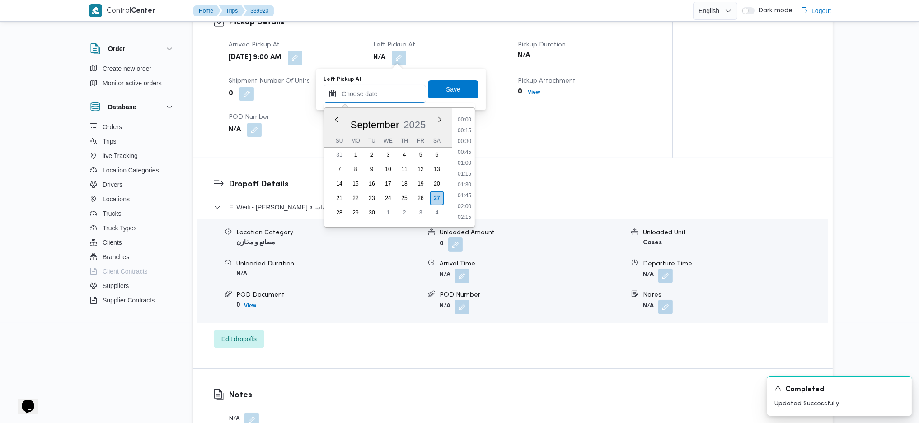
scroll to position [413, 0]
click at [463, 117] on li "09:30" at bounding box center [464, 118] width 21 height 9
type input "27/09/2025 09:30"
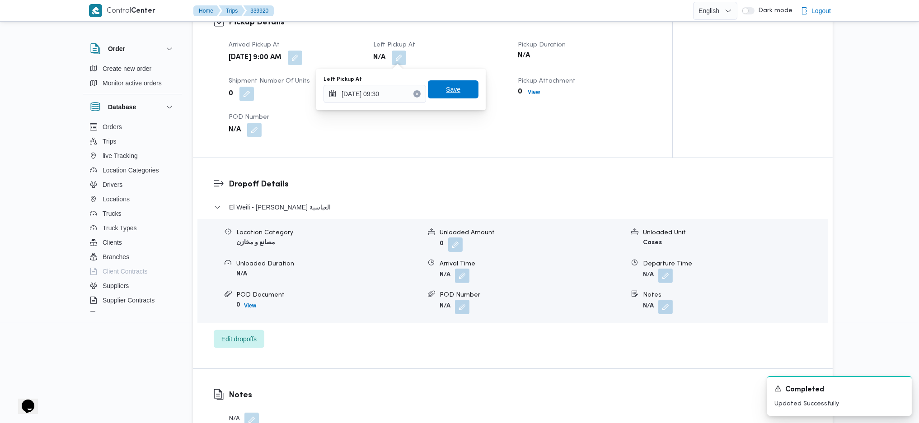
click at [449, 91] on span "Save" at bounding box center [453, 89] width 14 height 11
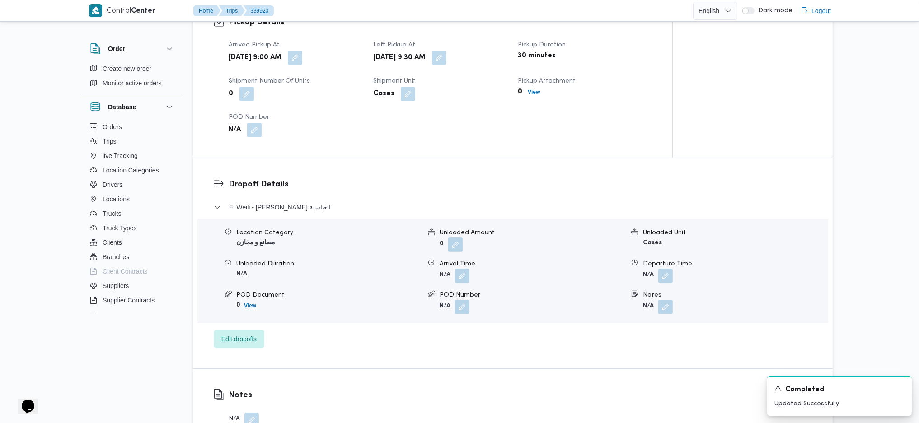
click at [667, 283] on div "Location Category مصانع و مخازن Unloaded Amount 0 Unloaded Unit Cases Unloaded …" at bounding box center [513, 271] width 638 height 103
click at [667, 277] on button "button" at bounding box center [665, 275] width 14 height 14
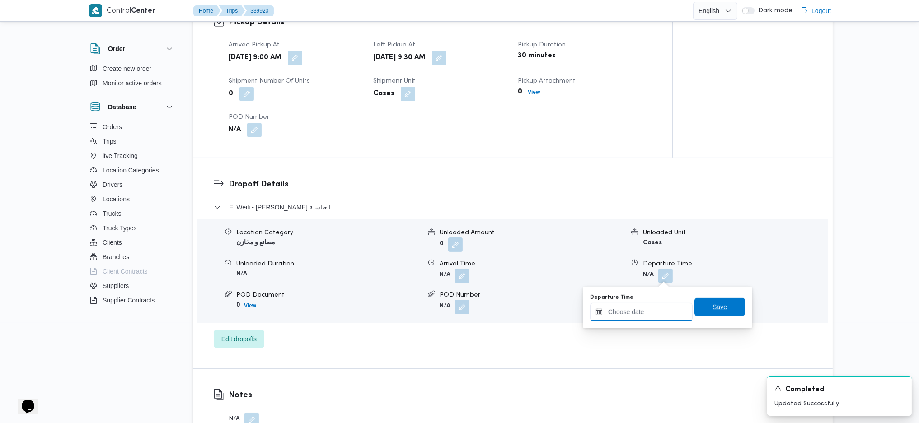
click at [644, 311] on input "Departure Time" at bounding box center [641, 312] width 103 height 18
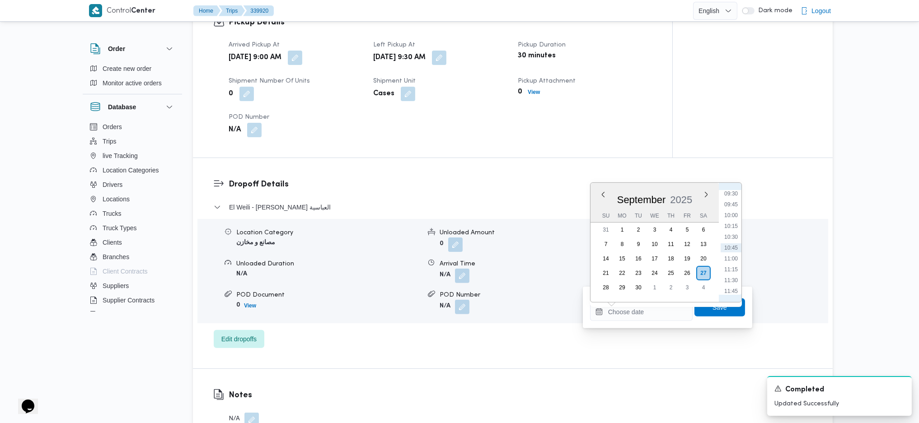
click at [731, 238] on li "10:30" at bounding box center [731, 237] width 21 height 9
type input "27/09/2025 10:30"
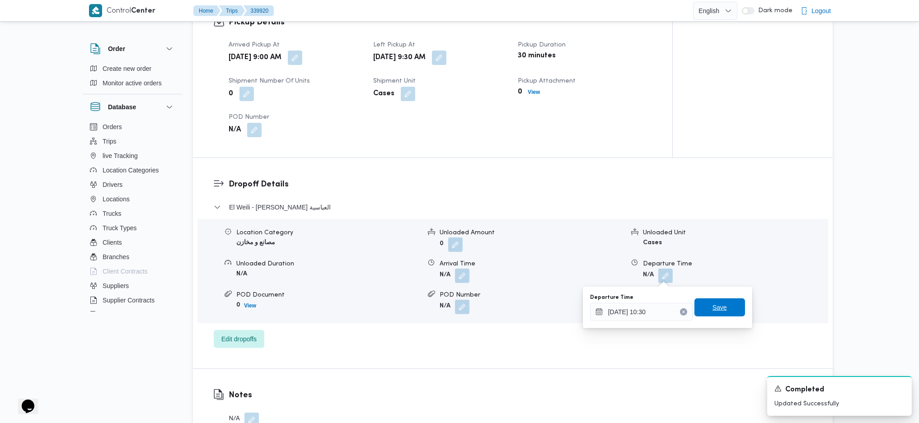
drag, startPoint x: 717, startPoint y: 306, endPoint x: 576, endPoint y: 248, distance: 152.5
click at [714, 303] on span "Save" at bounding box center [719, 308] width 51 height 18
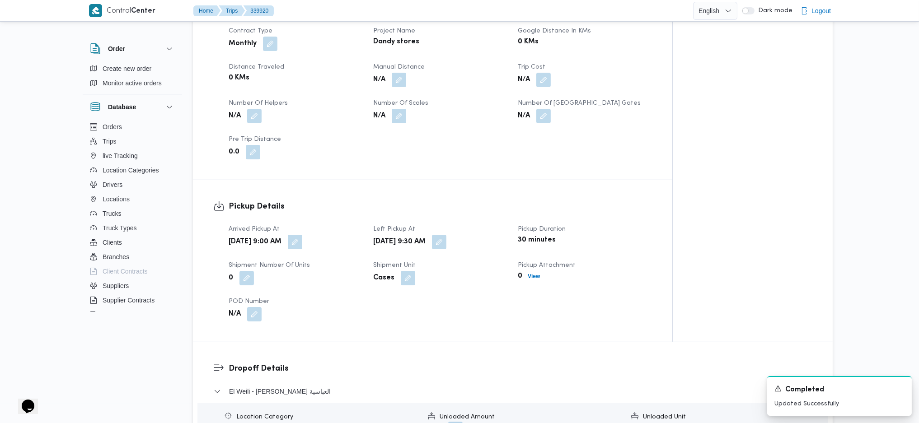
scroll to position [181, 0]
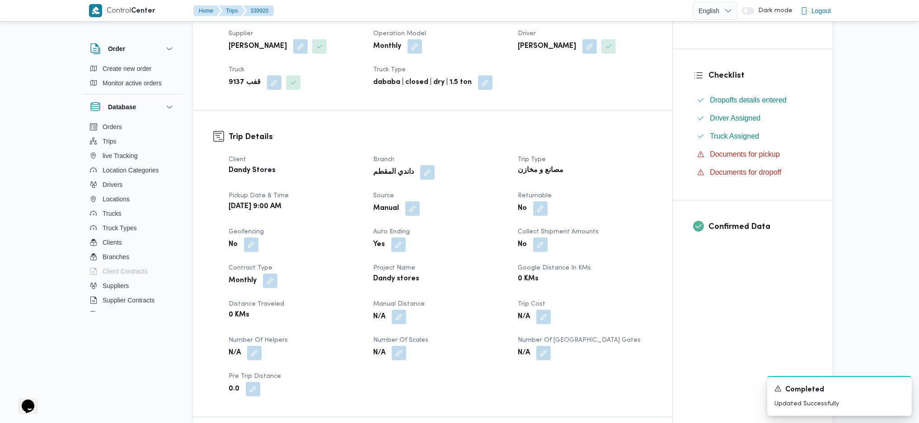
click at [403, 319] on button "button" at bounding box center [399, 317] width 14 height 14
click at [366, 352] on input "Manual Distance" at bounding box center [375, 353] width 90 height 18
type input "15"
click at [450, 351] on span "Save" at bounding box center [446, 348] width 51 height 18
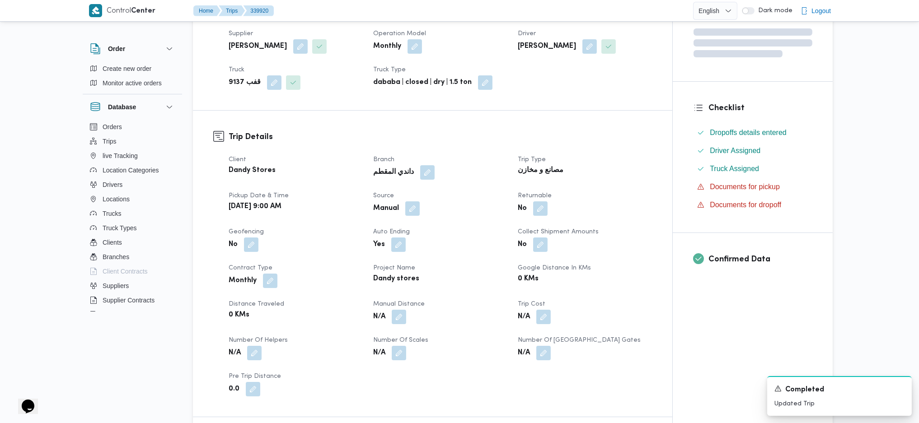
scroll to position [0, 0]
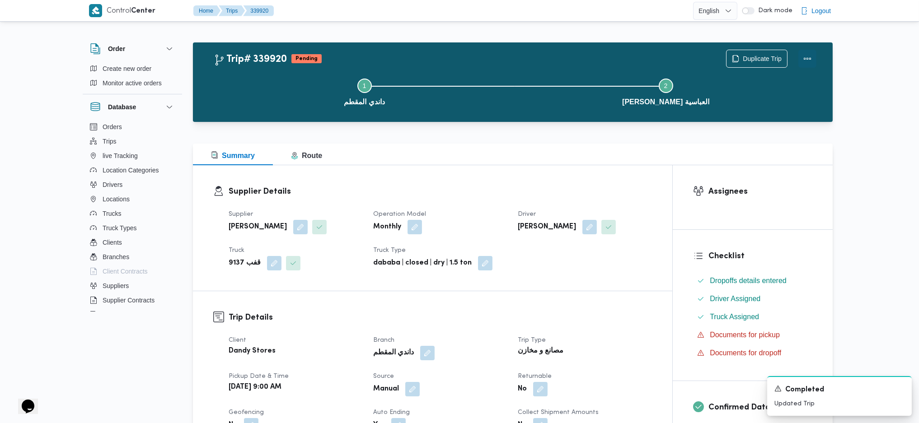
click at [810, 64] on button "Actions" at bounding box center [807, 59] width 18 height 18
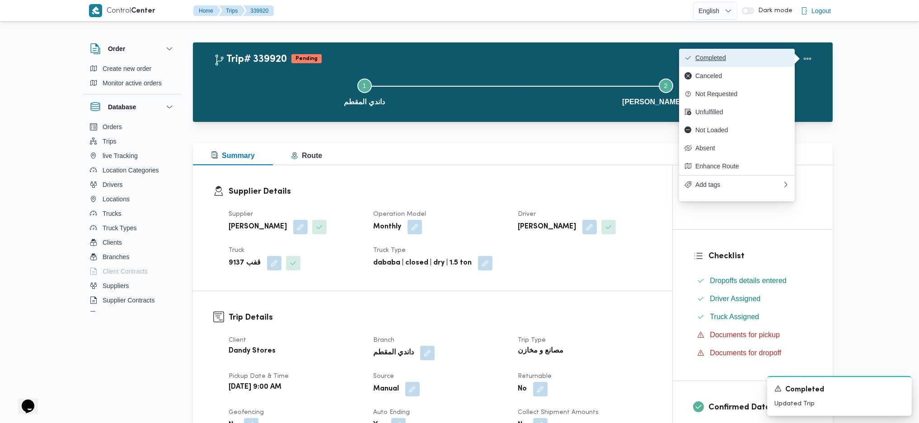
click at [747, 50] on button "Completed" at bounding box center [737, 58] width 116 height 18
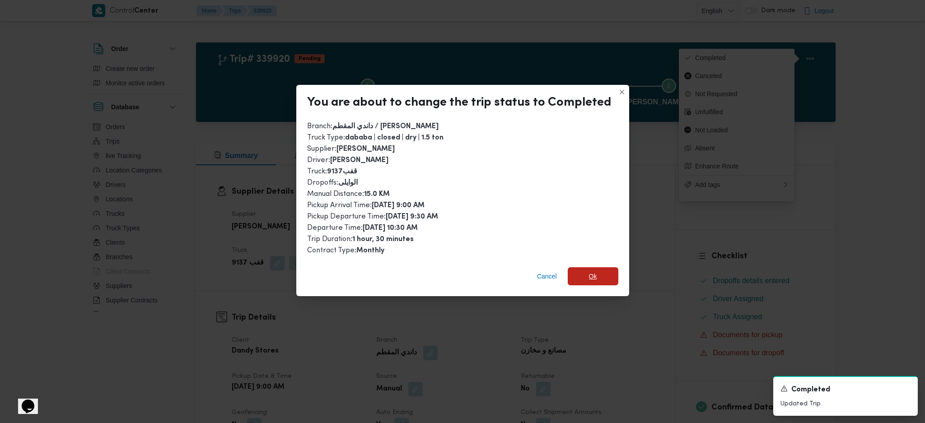
click at [586, 277] on span "Ok" at bounding box center [593, 276] width 51 height 18
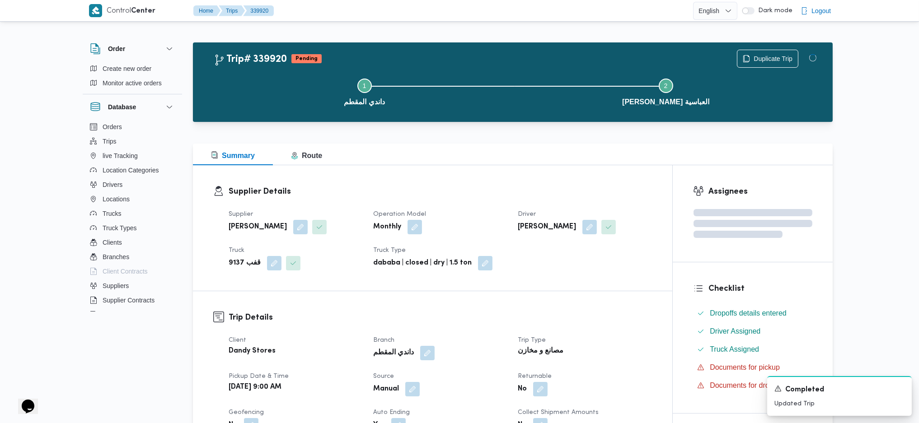
drag, startPoint x: 608, startPoint y: 350, endPoint x: 461, endPoint y: 171, distance: 231.7
click at [603, 349] on div "مصانع و مخازن" at bounding box center [585, 351] width 136 height 13
click at [459, 158] on div "Summary Route" at bounding box center [513, 155] width 640 height 22
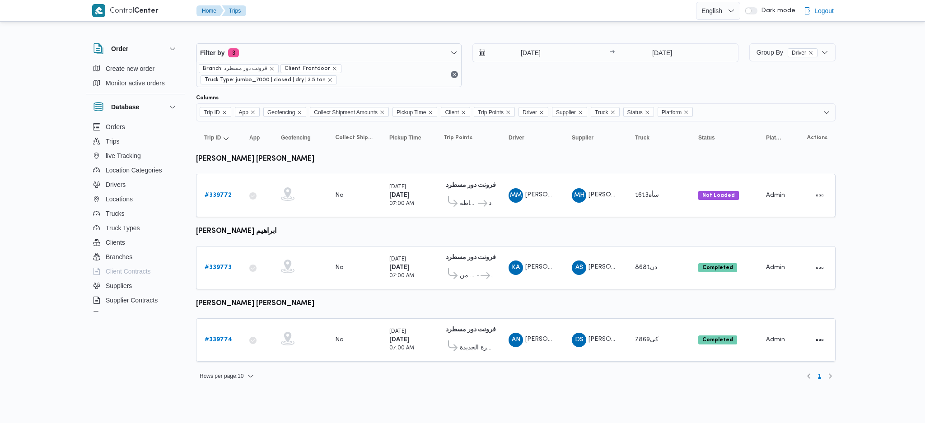
click at [535, 64] on div "[DATE] → [DATE]" at bounding box center [606, 65] width 266 height 44
click at [532, 50] on input "[DATE]" at bounding box center [524, 53] width 103 height 18
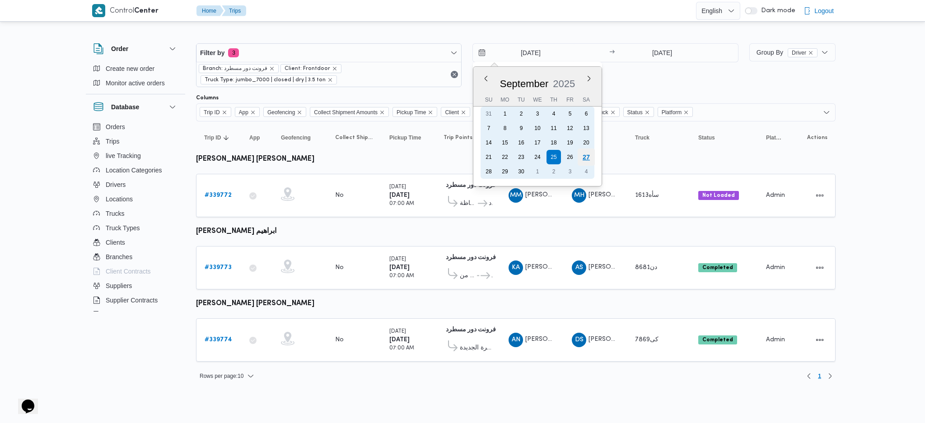
click at [593, 154] on div "27" at bounding box center [586, 157] width 17 height 17
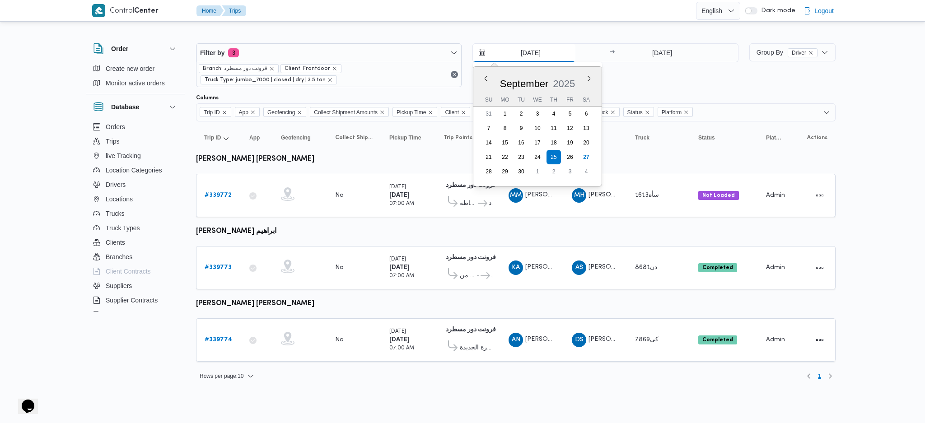
type input "[DATE]"
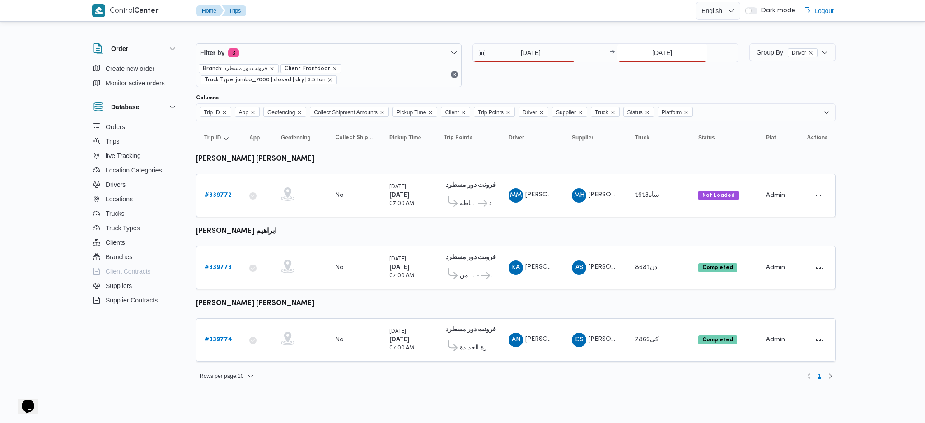
click at [670, 54] on input "[DATE]" at bounding box center [663, 53] width 90 height 18
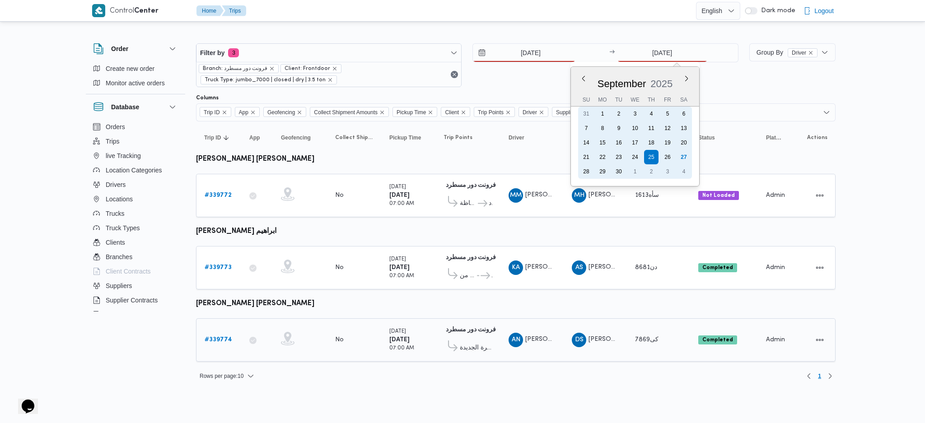
drag, startPoint x: 685, startPoint y: 155, endPoint x: 586, endPoint y: 253, distance: 139.0
click at [687, 156] on div "27" at bounding box center [684, 157] width 14 height 14
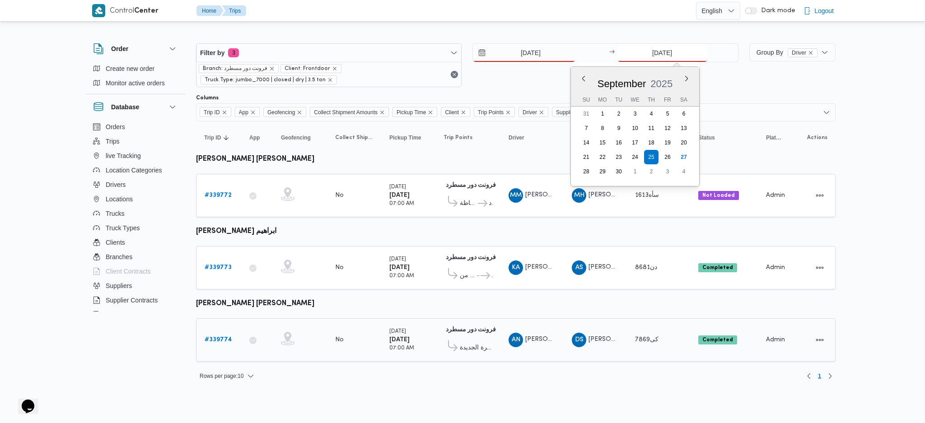
type input "[DATE]"
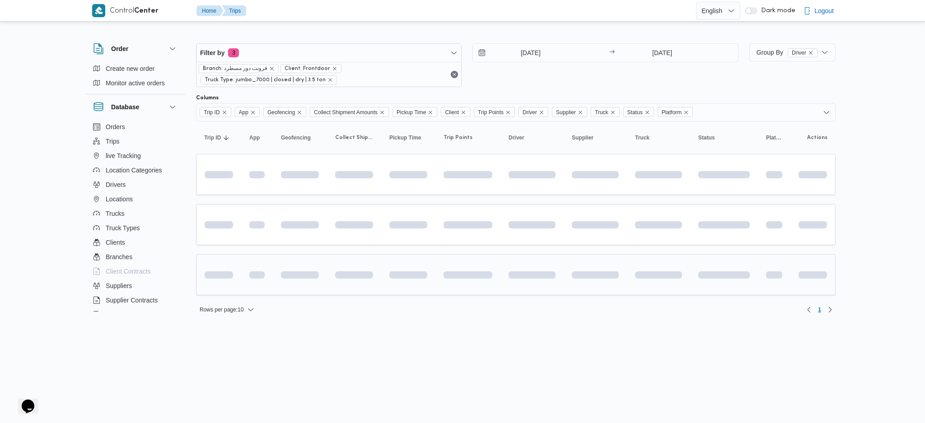
click at [562, 285] on td at bounding box center [532, 274] width 63 height 41
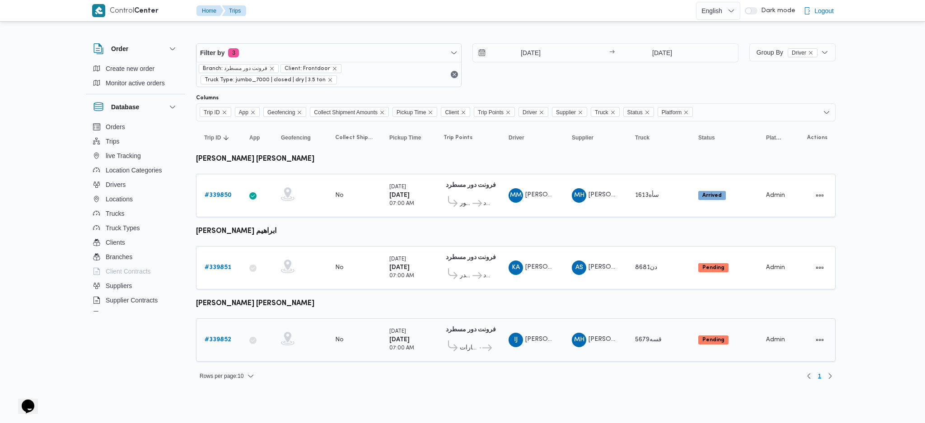
click at [216, 335] on link "# 339852" at bounding box center [218, 340] width 27 height 11
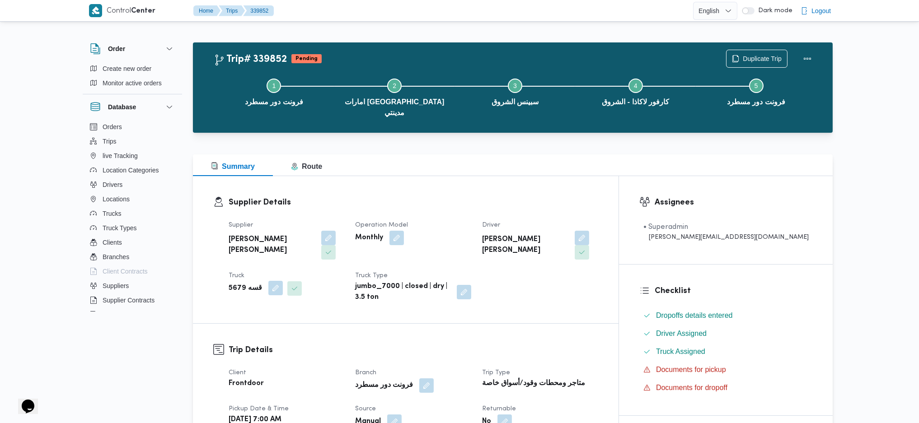
click at [273, 281] on button "button" at bounding box center [275, 288] width 14 height 14
click at [257, 290] on div "Choose a truck قسه 5679" at bounding box center [251, 294] width 68 height 27
click at [248, 301] on span "قسه 5679" at bounding box center [237, 299] width 28 height 10
type input "598"
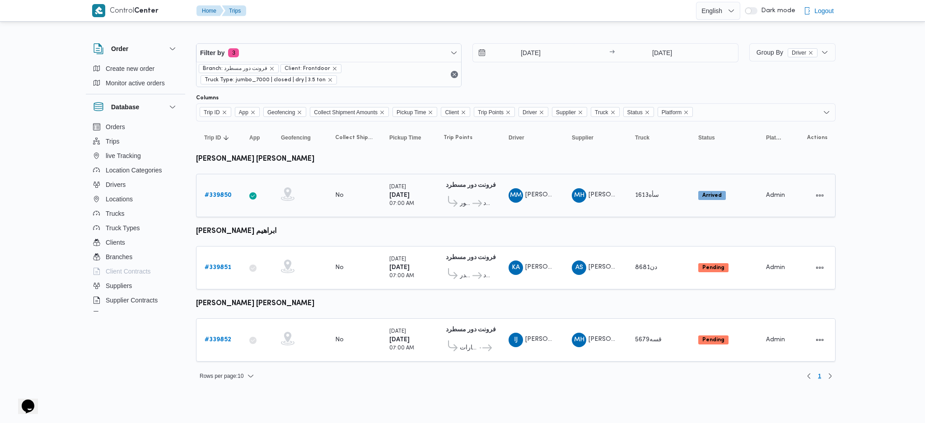
click at [213, 192] on b "# 339850" at bounding box center [218, 195] width 27 height 6
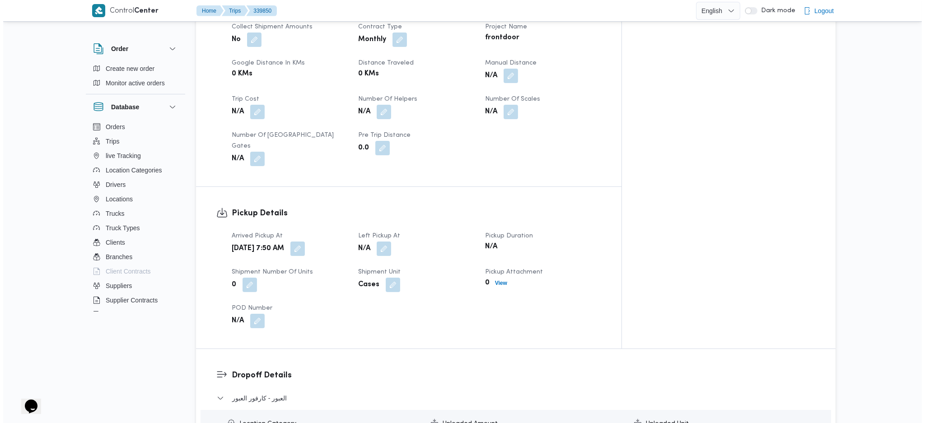
scroll to position [602, 0]
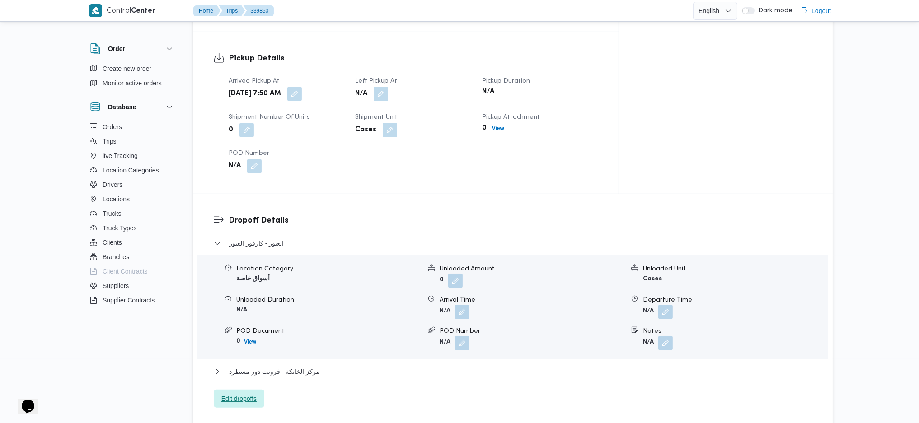
click at [234, 393] on span "Edit dropoffs" at bounding box center [238, 398] width 35 height 11
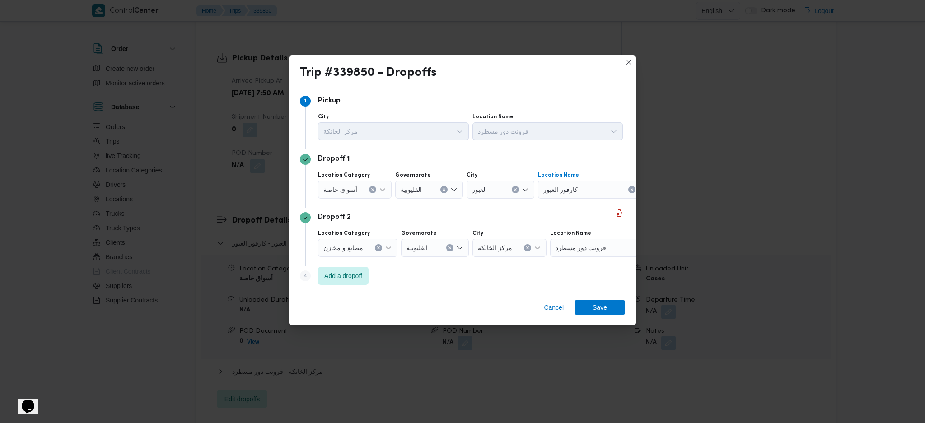
click at [591, 190] on div "كارفور العبور" at bounding box center [594, 190] width 113 height 18
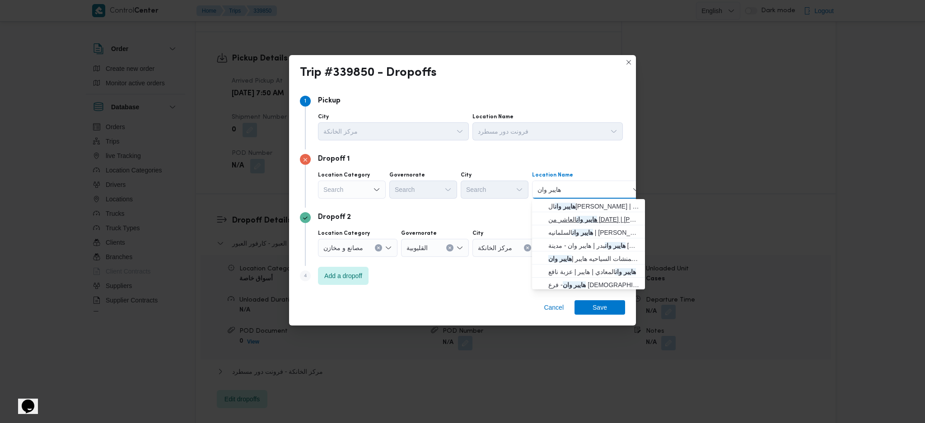
type input "هايبر وان"
click at [576, 220] on span "هايبر وان العاشر من [DATE] | هايبر وان العاشر من [DATE] | null" at bounding box center [593, 219] width 91 height 11
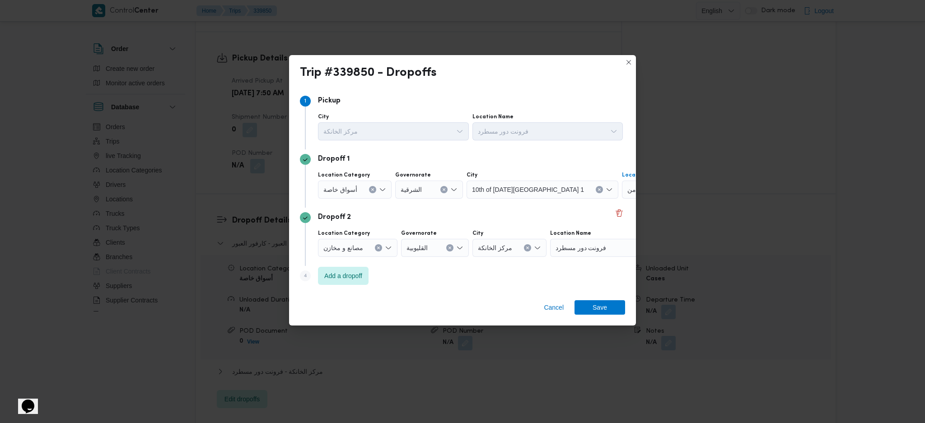
click at [599, 256] on div "فرونت دور مسطرد" at bounding box center [606, 248] width 113 height 18
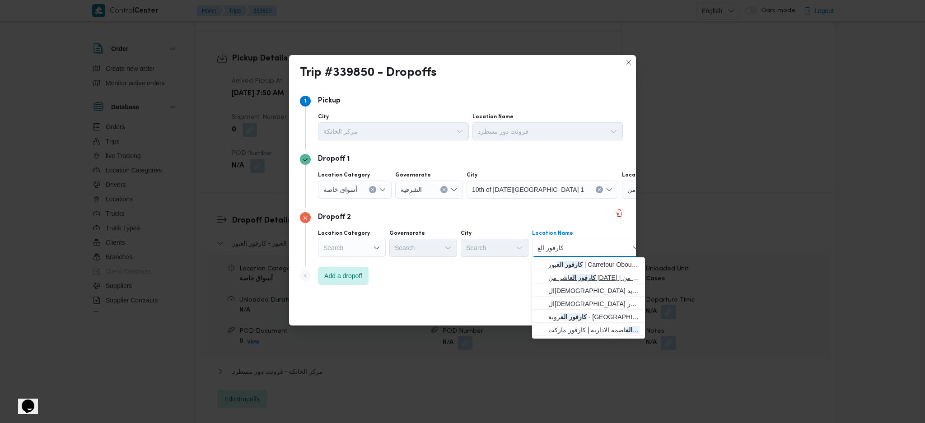
type input "كارفور الع"
click at [588, 278] on span "كارفور الع اشر من [DATE] | كارفور هايبر ماركت العاشر من [DATE] | null" at bounding box center [593, 277] width 91 height 11
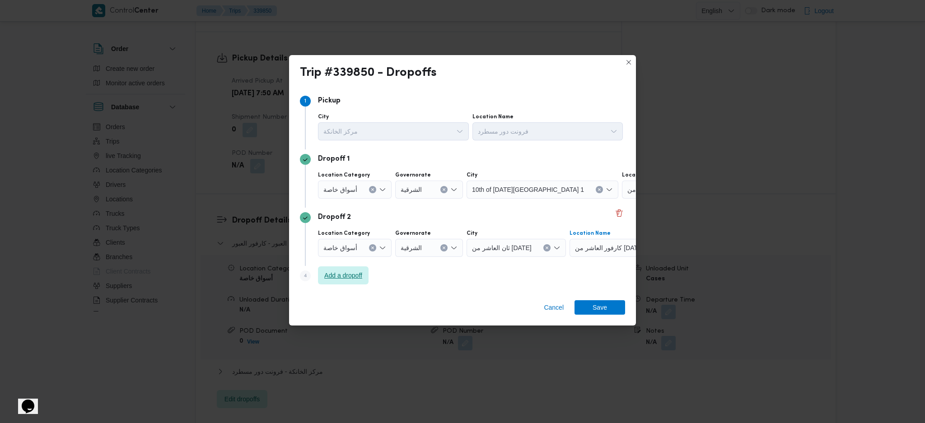
click at [351, 277] on span "Add a dropoff" at bounding box center [343, 275] width 38 height 11
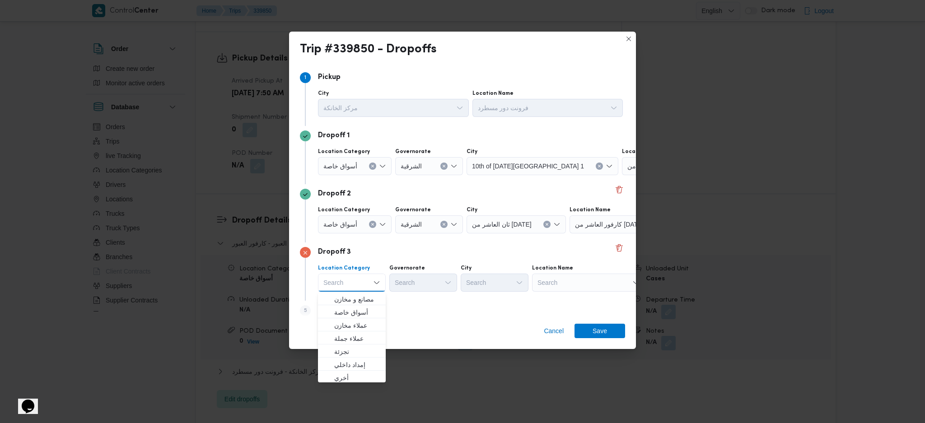
click at [597, 286] on div "Search" at bounding box center [588, 283] width 113 height 18
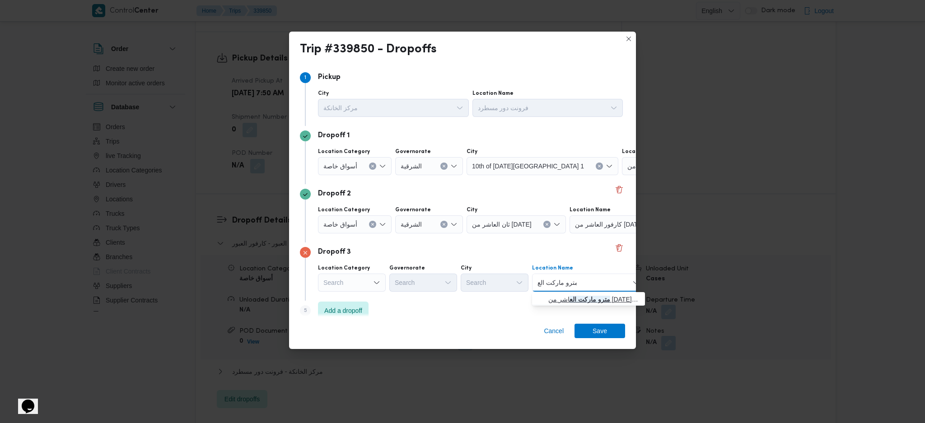
type input "مترو ماركت الع"
drag, startPoint x: 602, startPoint y: 296, endPoint x: 496, endPoint y: 322, distance: 109.3
click at [602, 296] on span "مترو ماركت الع اشر من [DATE] | مدينة العاشر من [DATE] | null" at bounding box center [593, 299] width 91 height 11
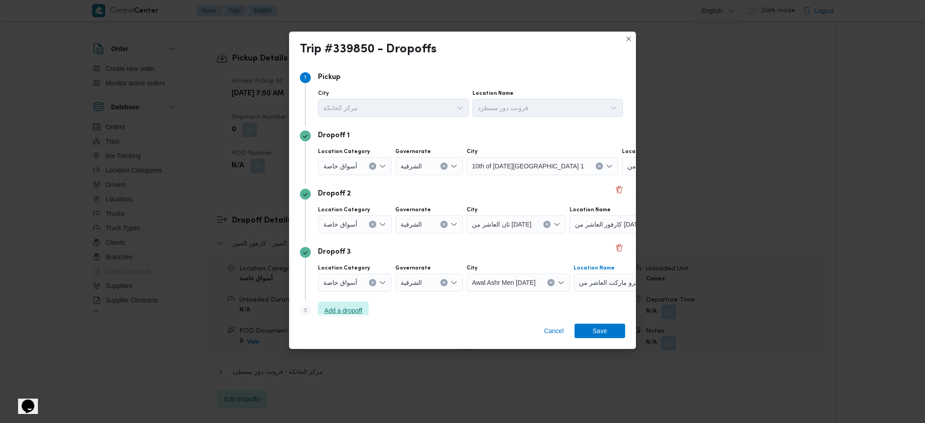
drag, startPoint x: 350, startPoint y: 306, endPoint x: 456, endPoint y: 307, distance: 105.7
click at [352, 302] on span "Add a dropoff" at bounding box center [343, 311] width 51 height 18
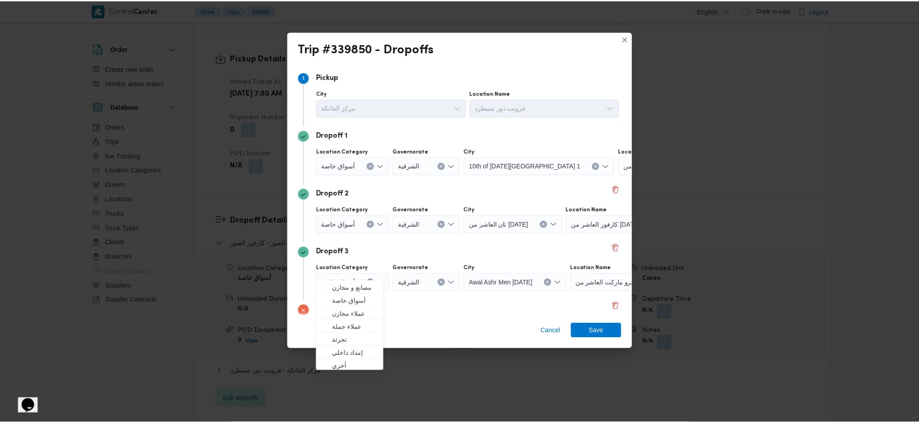
scroll to position [69, 0]
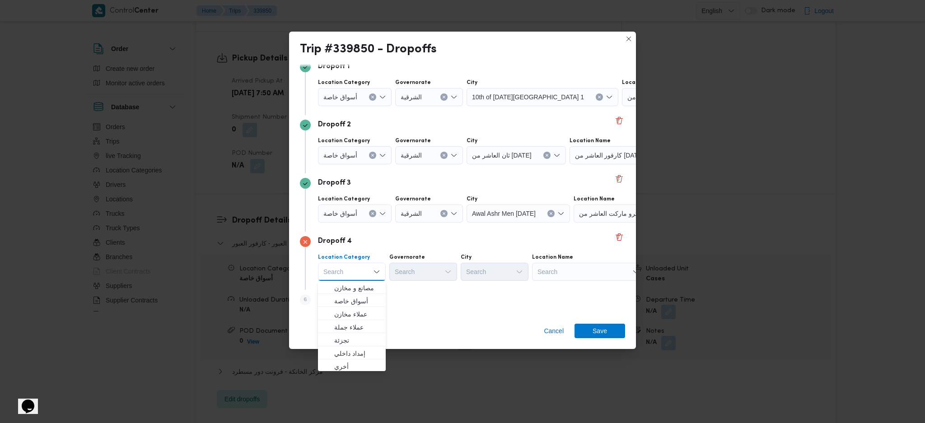
click at [565, 273] on div "Search" at bounding box center [588, 272] width 113 height 18
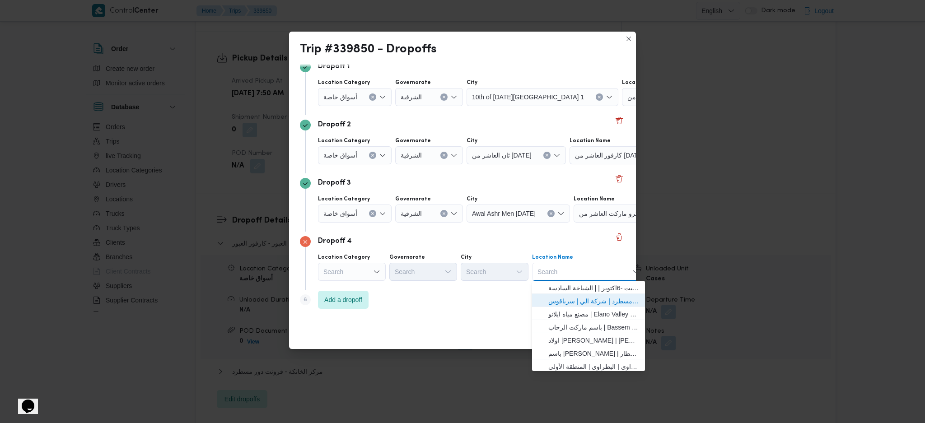
click at [595, 301] on span "فرونت دور مسطرد | شركة الي | سرياقوس" at bounding box center [593, 301] width 91 height 11
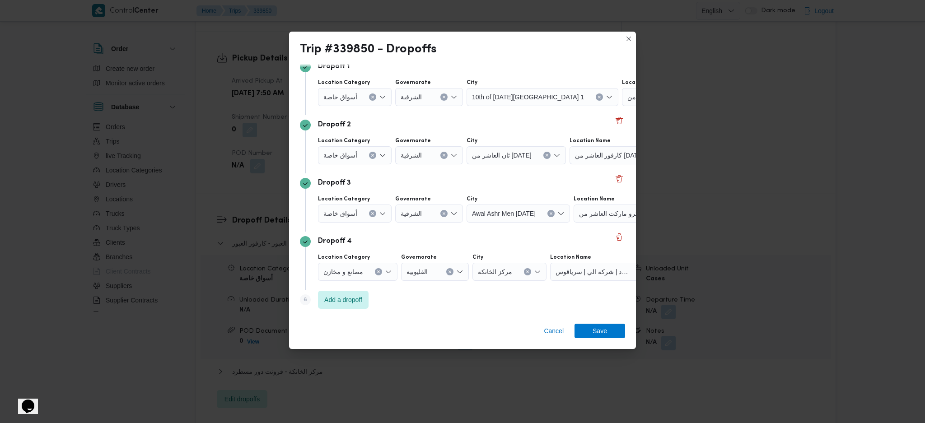
click at [587, 344] on div "Cancel Save" at bounding box center [462, 333] width 347 height 33
drag, startPoint x: 593, startPoint y: 330, endPoint x: 584, endPoint y: 320, distance: 13.7
click at [593, 329] on span "Save" at bounding box center [600, 331] width 14 height 14
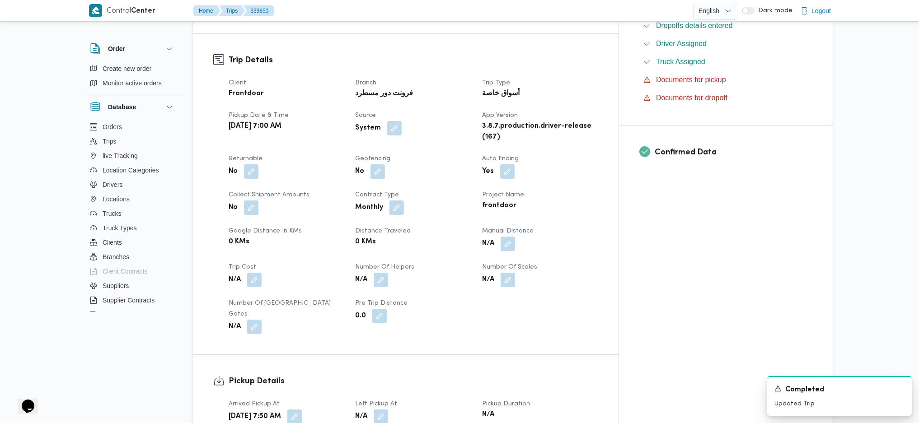
scroll to position [361, 0]
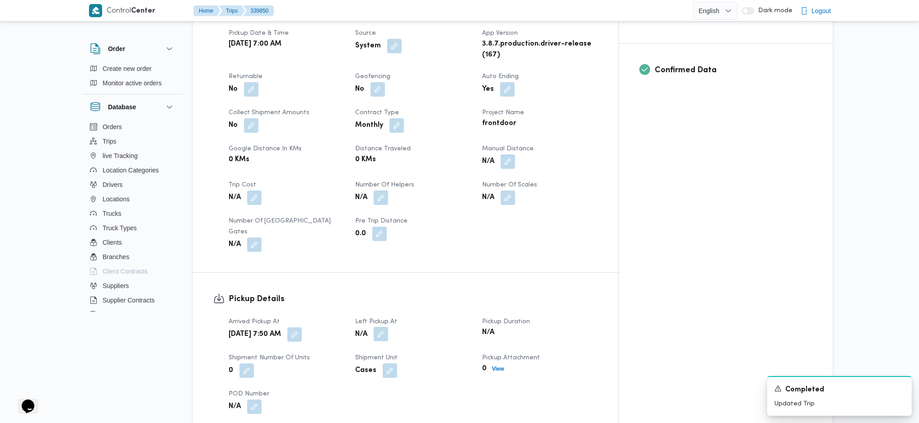
click at [388, 327] on button "button" at bounding box center [381, 334] width 14 height 14
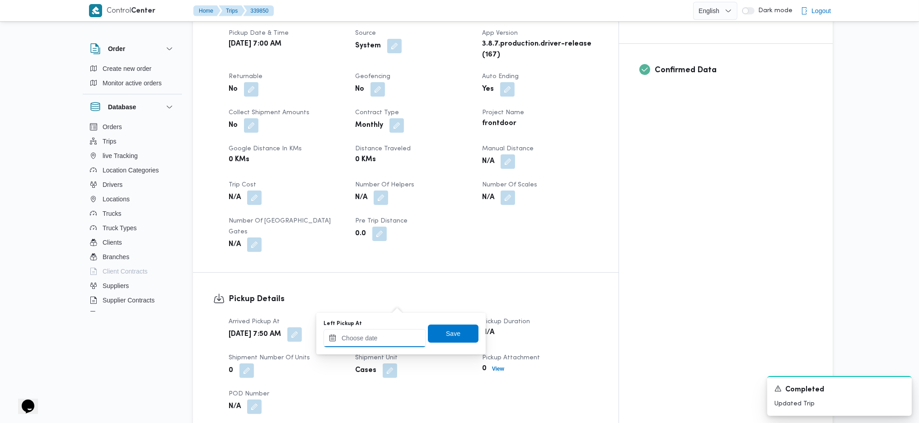
click at [375, 346] on input "Left Pickup At" at bounding box center [374, 338] width 103 height 18
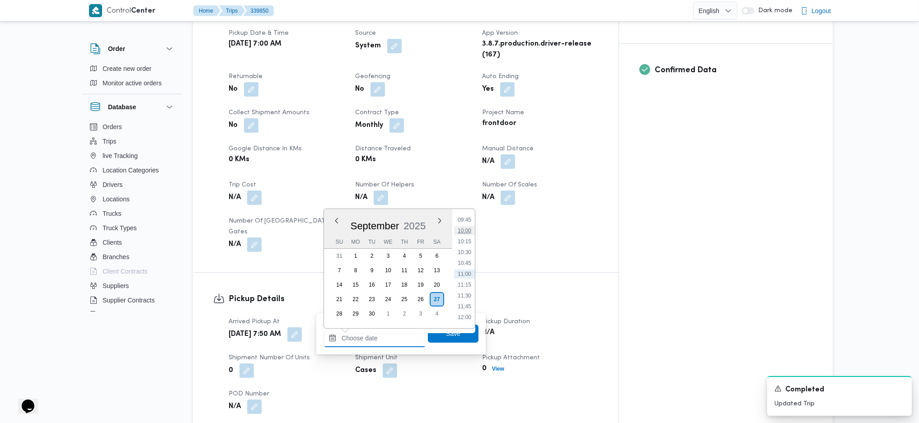
scroll to position [304, 0]
click at [465, 238] on li "07:30" at bounding box center [464, 242] width 21 height 9
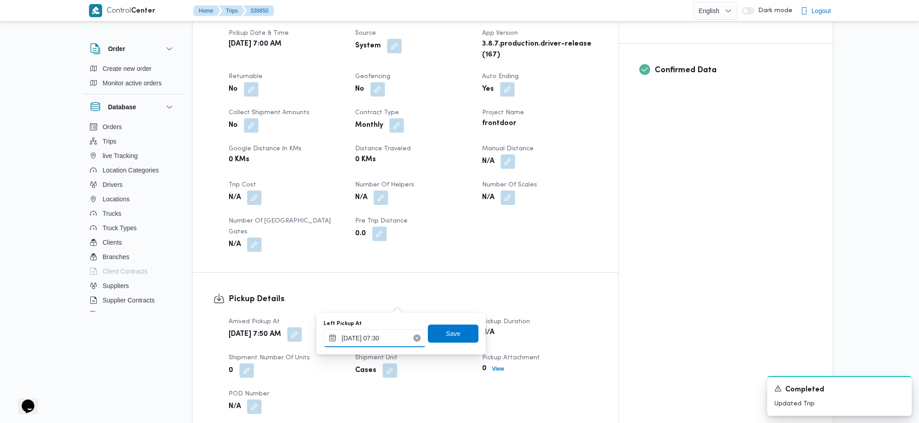
drag, startPoint x: 364, startPoint y: 340, endPoint x: 370, endPoint y: 338, distance: 6.3
click at [365, 340] on input "27/09/2025 07:30" at bounding box center [374, 338] width 103 height 18
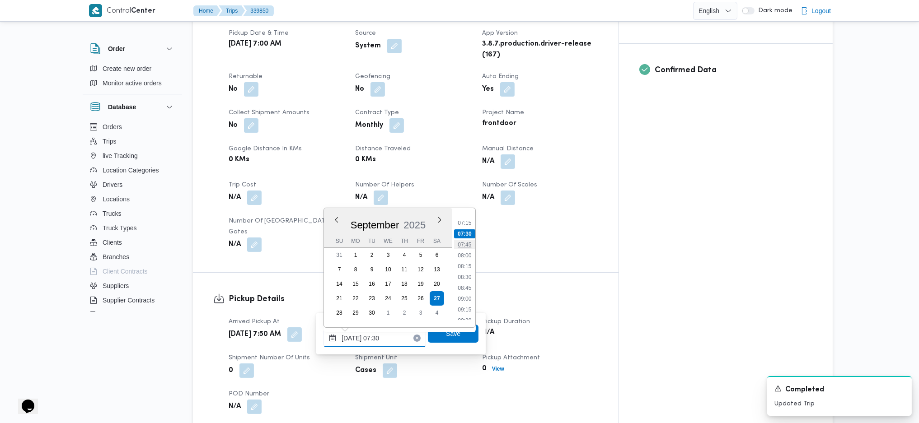
scroll to position [332, 0]
click at [471, 275] on li "09:00" at bounding box center [464, 278] width 21 height 9
type input "27/09/2025 09:00"
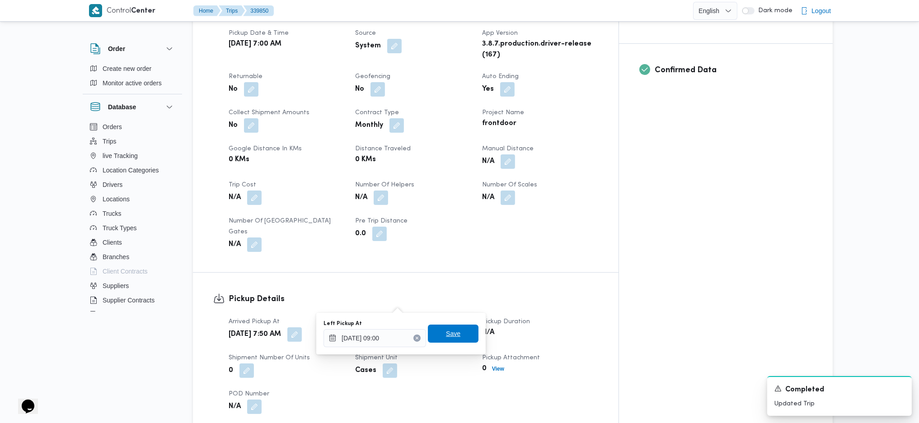
click at [446, 330] on span "Save" at bounding box center [453, 333] width 14 height 11
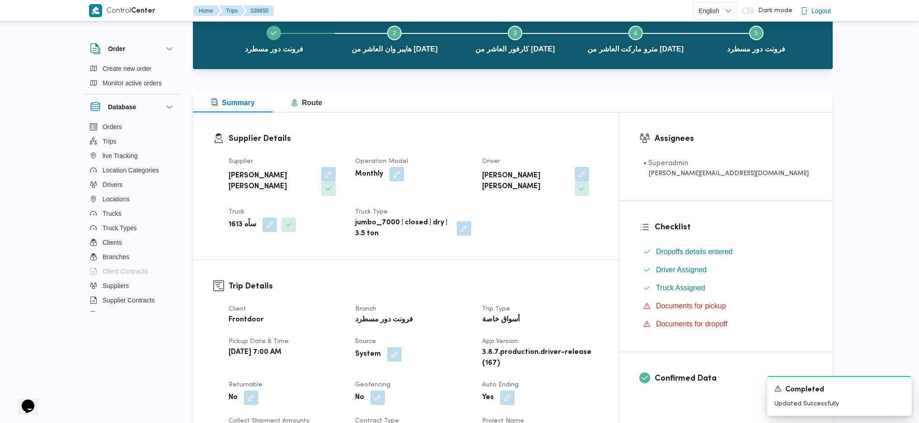
scroll to position [0, 0]
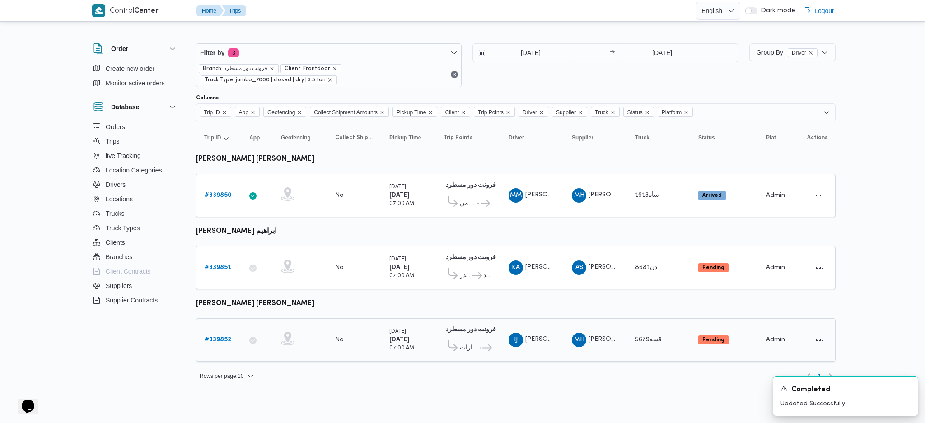
click at [222, 337] on b "# 339852" at bounding box center [218, 340] width 27 height 6
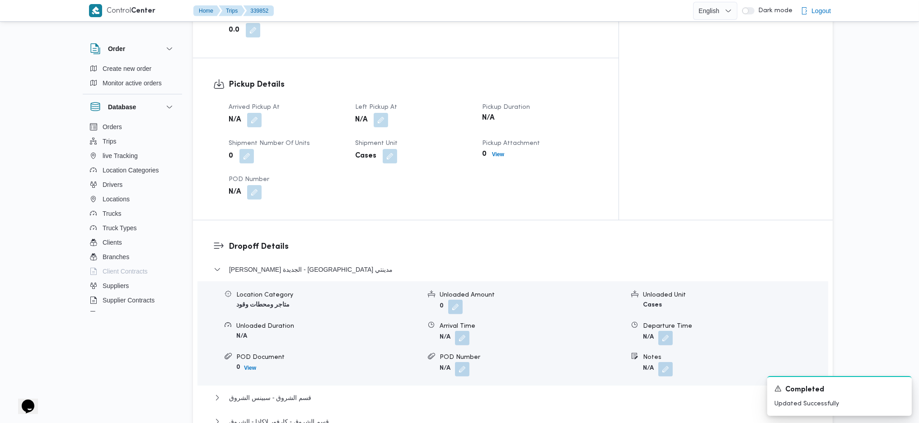
scroll to position [602, 0]
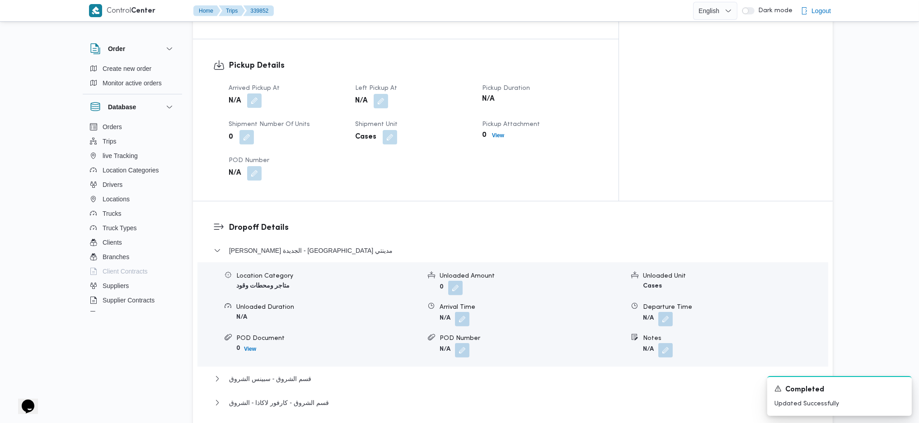
click at [256, 94] on button "button" at bounding box center [254, 101] width 14 height 14
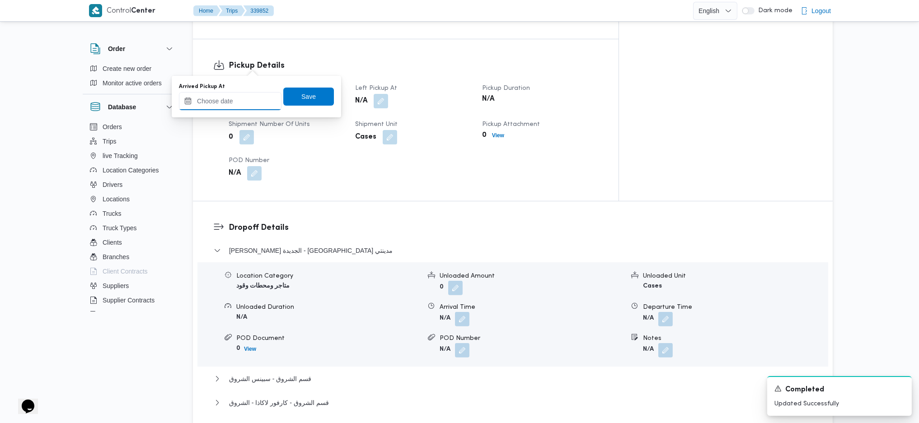
click at [236, 99] on input "Arrived Pickup At" at bounding box center [230, 101] width 103 height 18
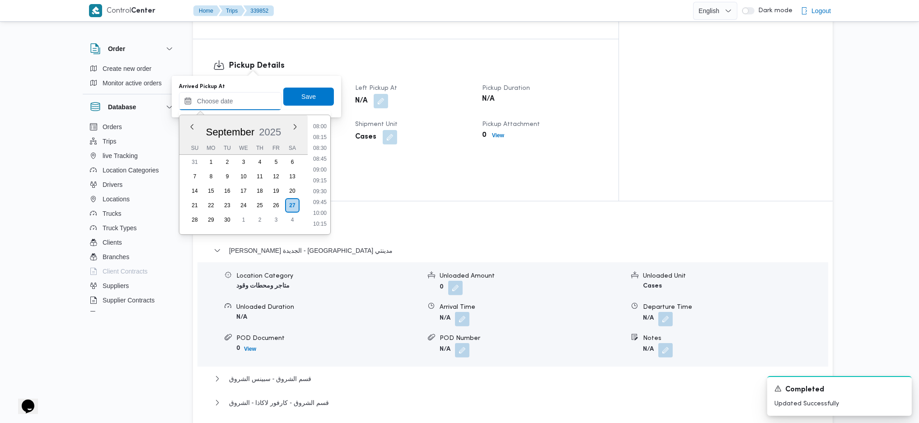
scroll to position [243, 0]
click at [318, 159] on ul "00:00 00:15 00:30 00:45 01:00 01:15 01:30 01:45 02:00 02:15 02:30 02:45 03:00 0…" at bounding box center [319, 174] width 21 height 105
click at [319, 163] on li "06:30" at bounding box center [319, 165] width 21 height 9
type input "27/09/2025 06:30"
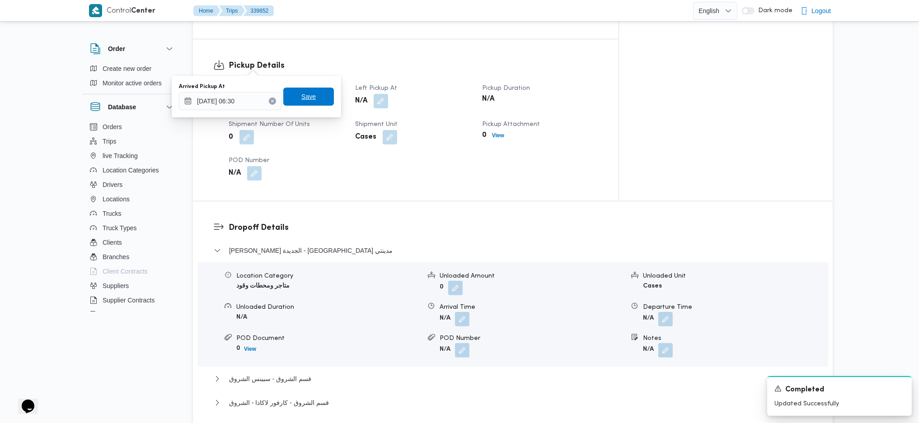
click at [307, 94] on span "Save" at bounding box center [308, 96] width 14 height 11
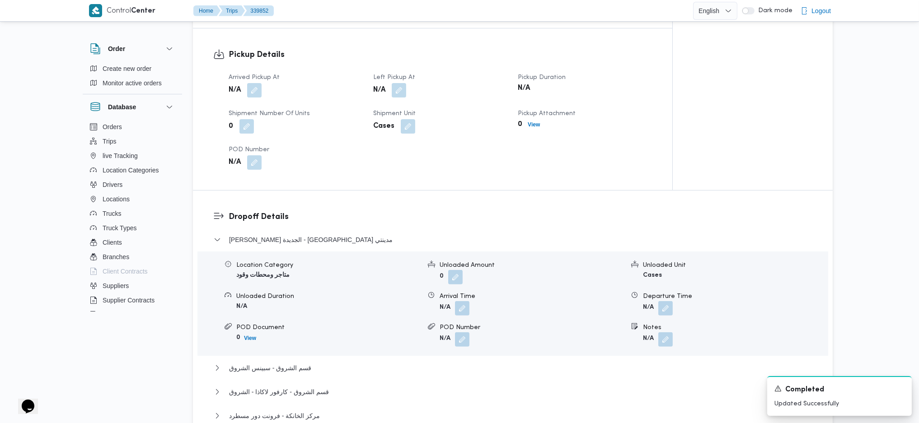
drag, startPoint x: 394, startPoint y: 66, endPoint x: 387, endPoint y: 89, distance: 24.6
click at [396, 83] on button "button" at bounding box center [399, 90] width 14 height 14
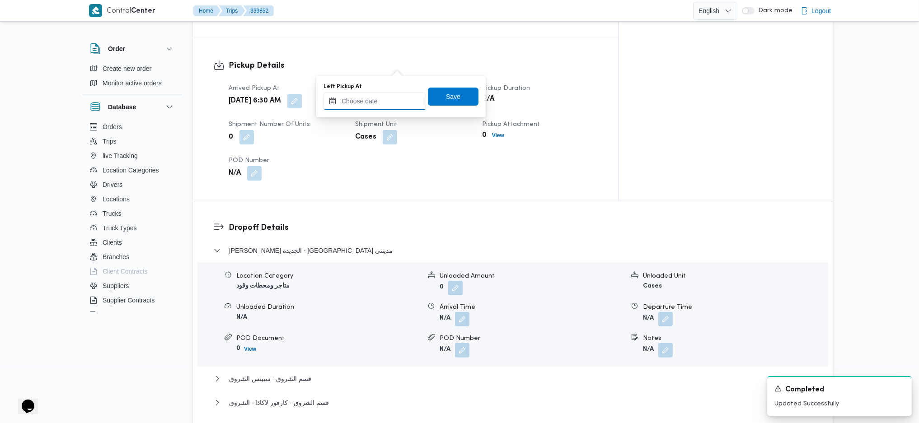
click at [370, 105] on input "Left Pickup At" at bounding box center [374, 101] width 103 height 18
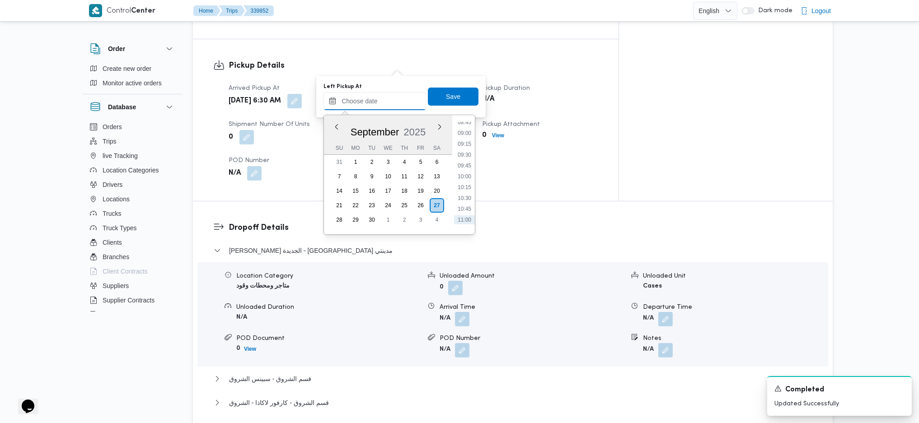
scroll to position [364, 0]
click at [469, 133] on li "08:30" at bounding box center [464, 131] width 21 height 9
type input "27/09/2025 08:30"
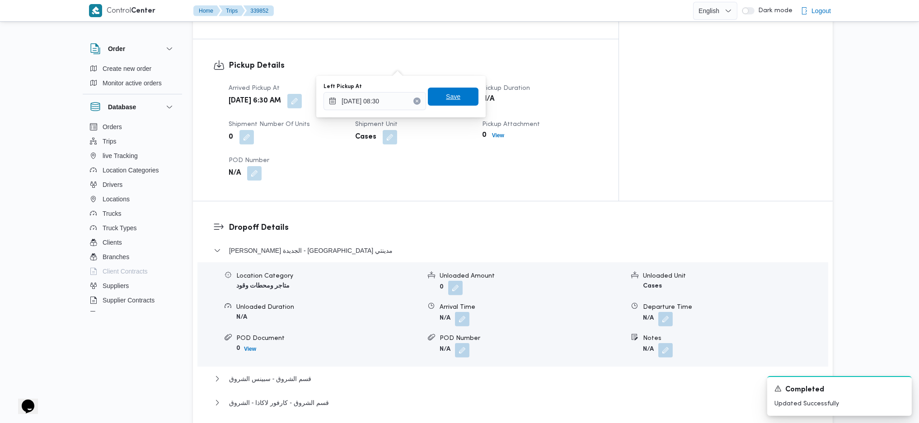
click at [446, 98] on span "Save" at bounding box center [453, 96] width 14 height 11
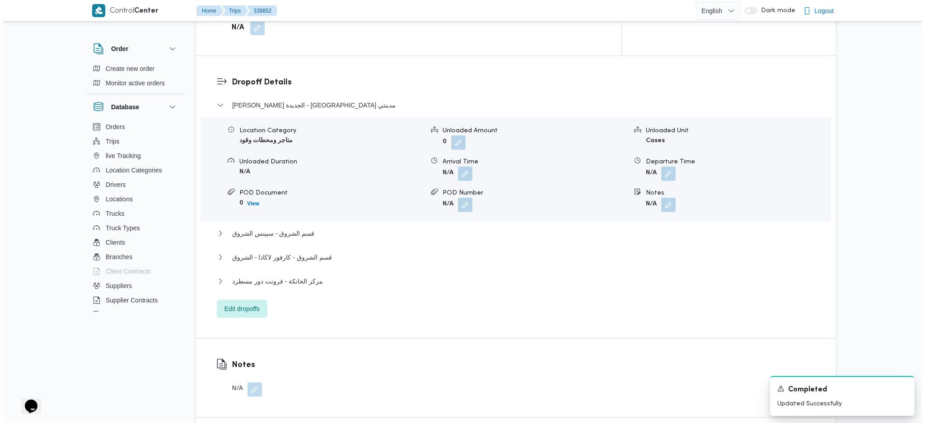
scroll to position [843, 0]
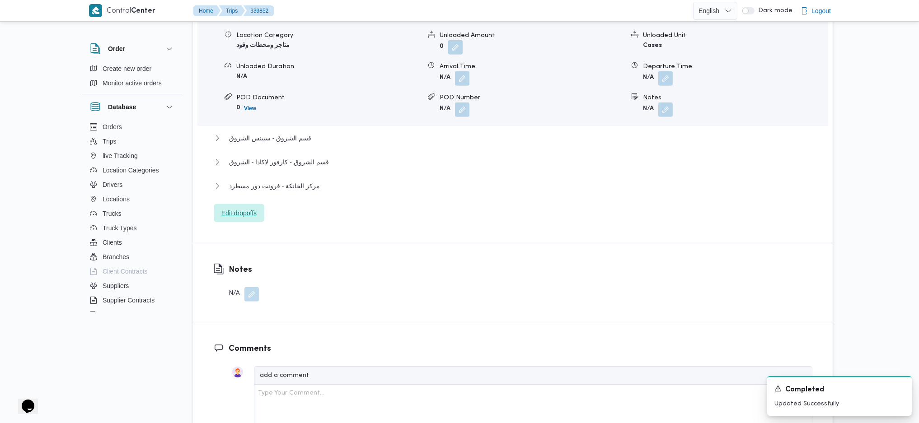
click at [246, 208] on span "Edit dropoffs" at bounding box center [238, 213] width 35 height 11
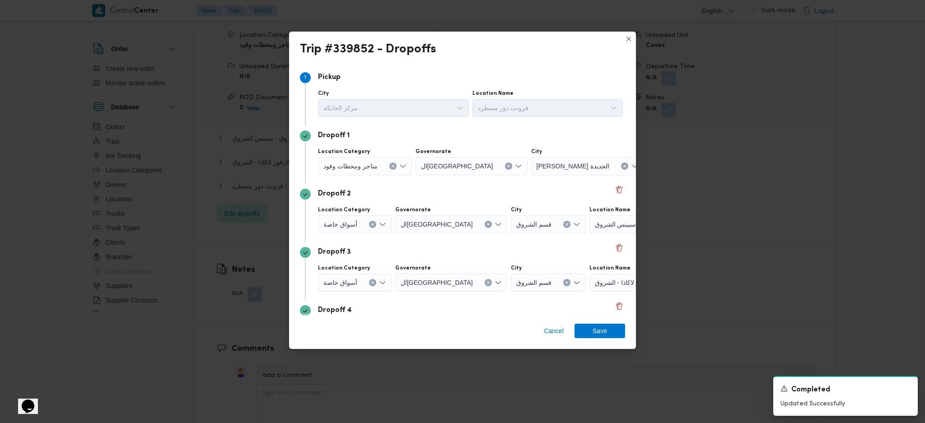
drag, startPoint x: 612, startPoint y: 162, endPoint x: 721, endPoint y: 241, distance: 134.7
click at [653, 163] on span "امارات مصر مدينتي" at bounding box center [689, 166] width 73 height 10
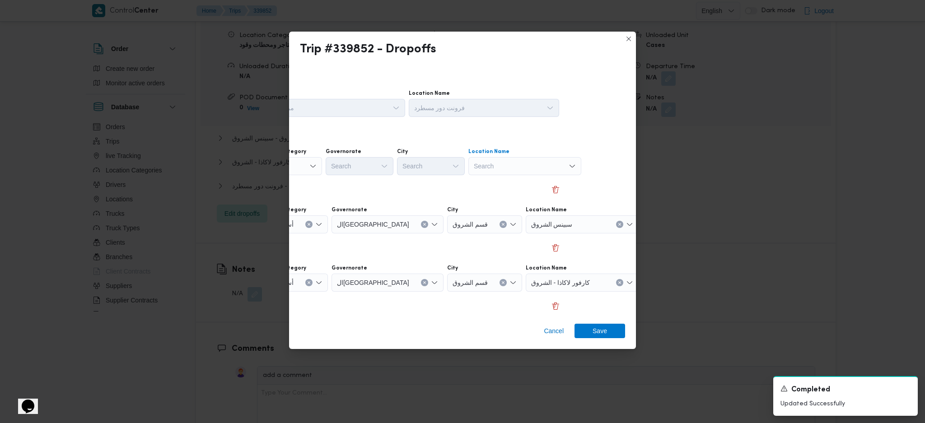
scroll to position [0, 30]
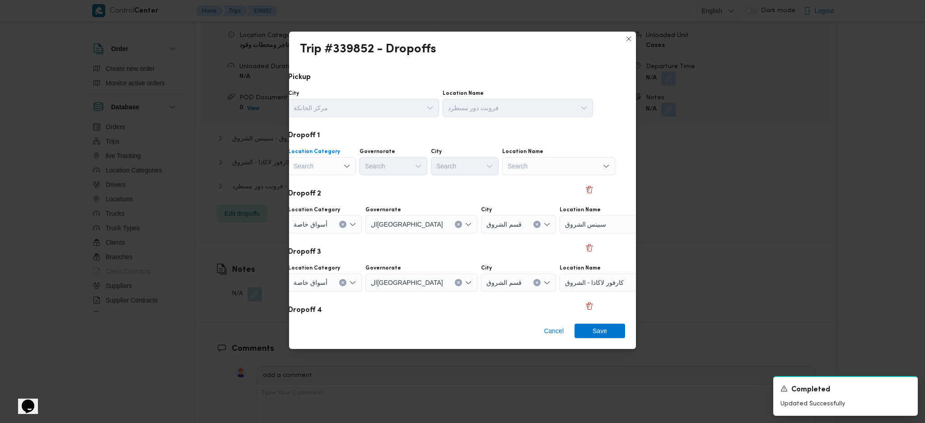
click at [327, 172] on div "Search" at bounding box center [322, 166] width 68 height 18
click at [333, 198] on span "أسواق خاصة" at bounding box center [327, 196] width 46 height 11
click at [417, 170] on div "Search" at bounding box center [399, 166] width 68 height 18
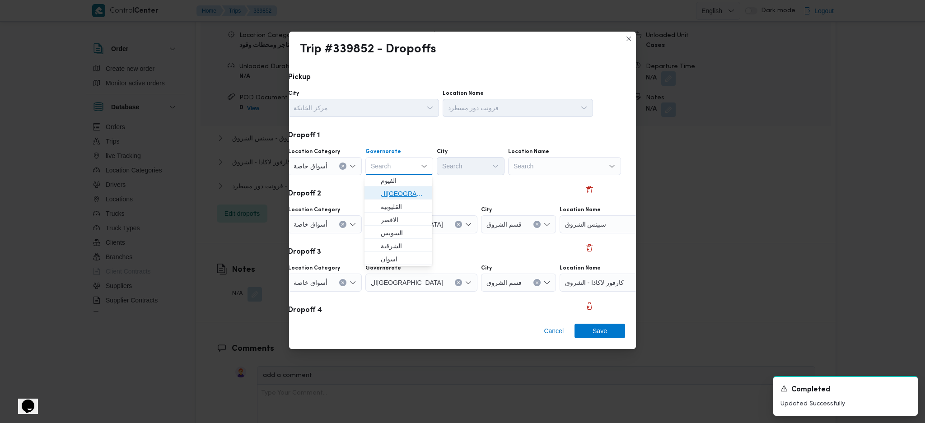
click at [393, 194] on span "القاهرة" at bounding box center [404, 193] width 46 height 11
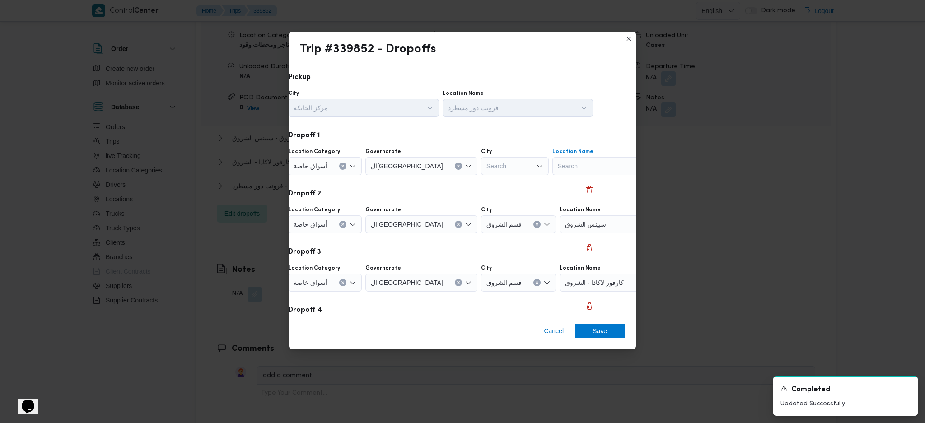
drag, startPoint x: 582, startPoint y: 162, endPoint x: 592, endPoint y: 163, distance: 9.6
click at [582, 162] on div "Search" at bounding box center [609, 166] width 113 height 18
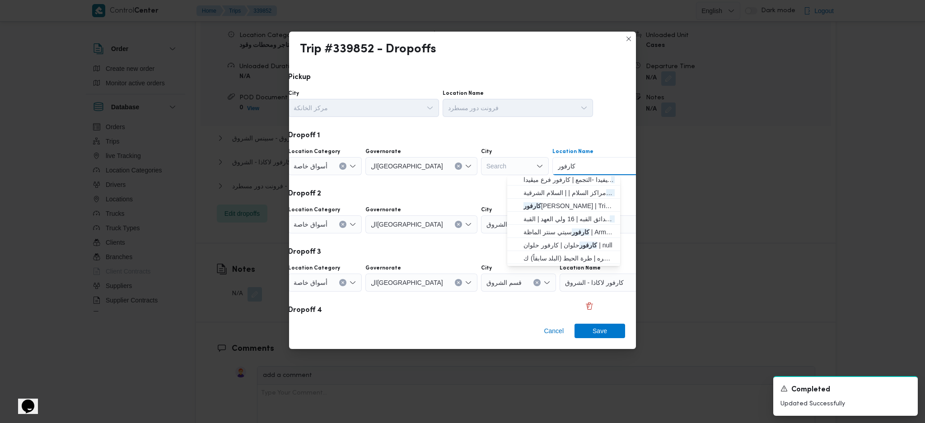
scroll to position [82, 0]
type input "كارفور"
click at [555, 235] on span "كارفور سيتي سنتر الماظة | Armani Exchange | شيراتون المطار" at bounding box center [569, 231] width 91 height 11
click at [487, 224] on span "قسم الشروق" at bounding box center [504, 224] width 35 height 10
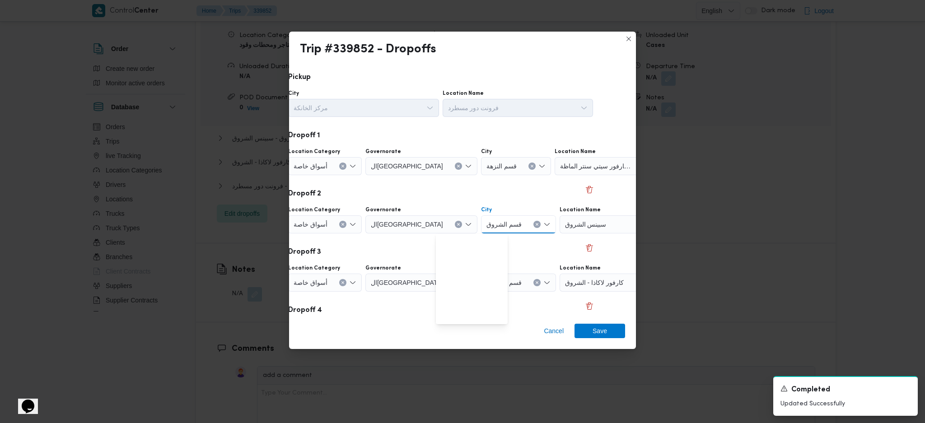
scroll to position [198, 0]
click at [608, 221] on div at bounding box center [610, 224] width 5 height 14
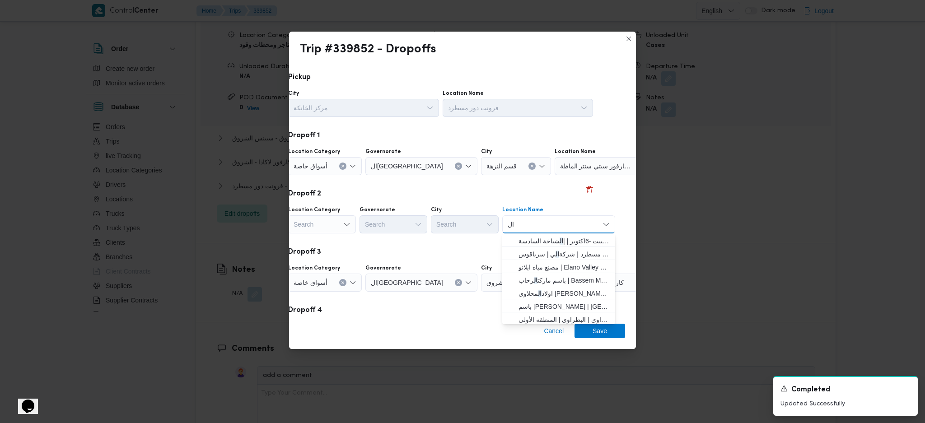
type input "ا"
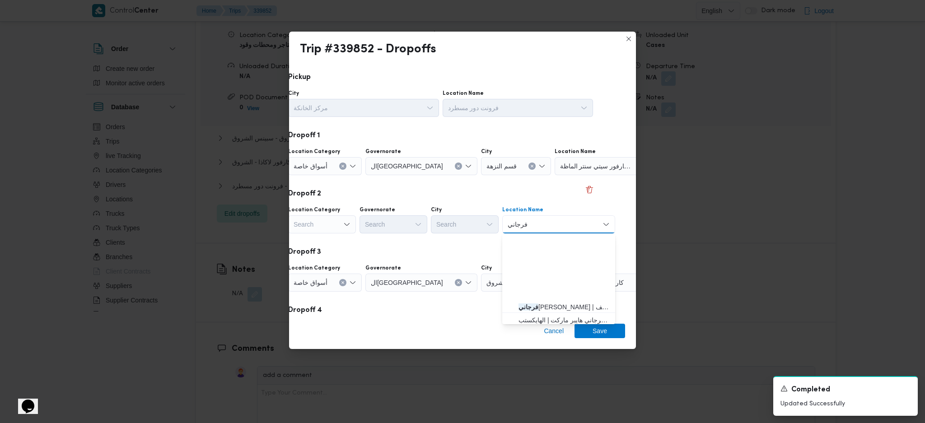
scroll to position [0, 0]
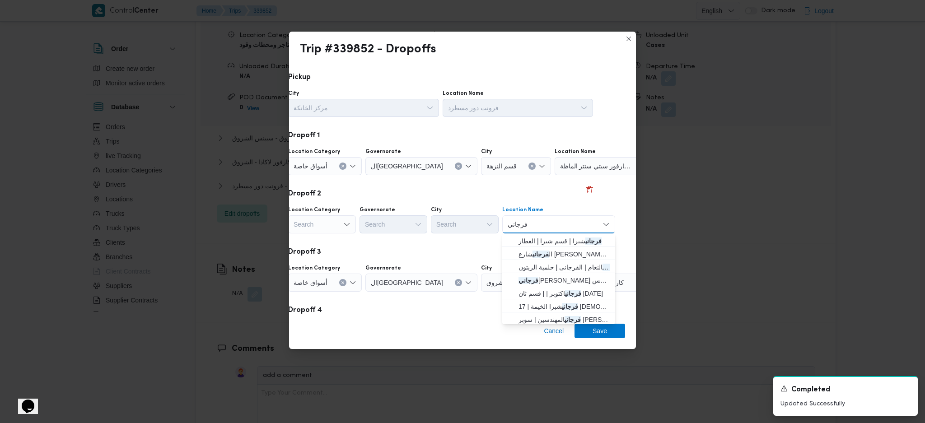
type input "فرجاني"
click at [334, 227] on div "Search" at bounding box center [322, 224] width 68 height 18
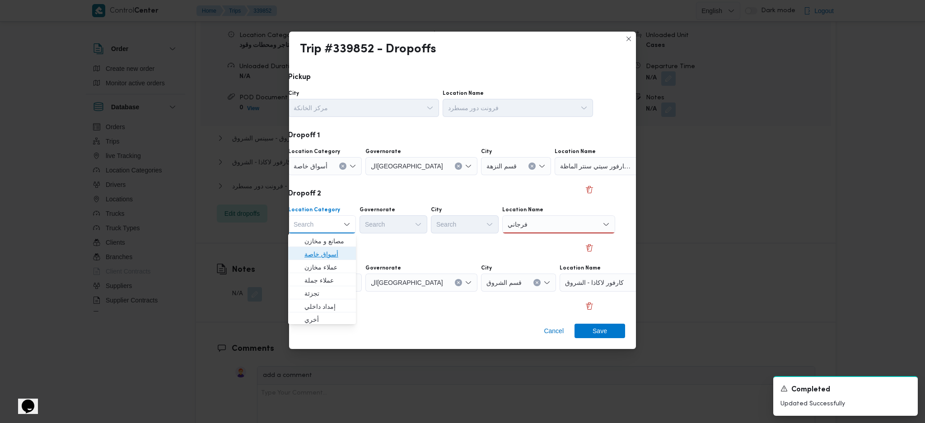
click at [331, 255] on span "أسواق خاصة" at bounding box center [327, 254] width 46 height 11
click at [389, 226] on div "Search" at bounding box center [399, 224] width 68 height 18
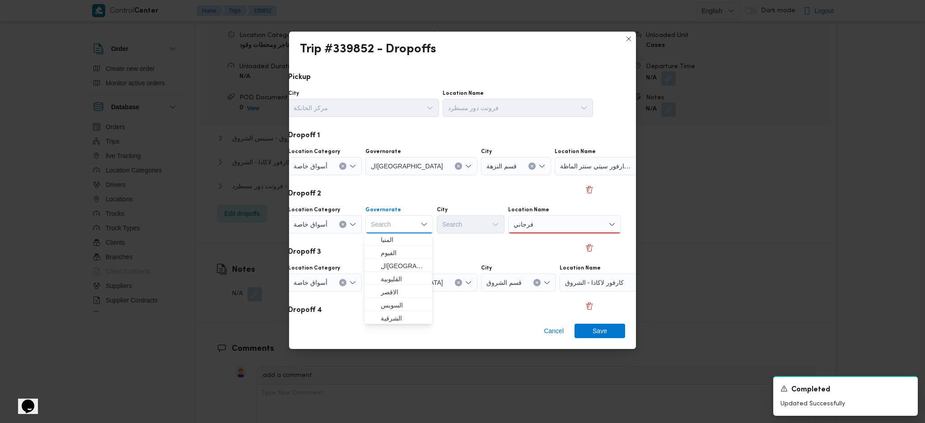
scroll to position [120, 0]
click at [401, 253] on span "القاهرة" at bounding box center [404, 252] width 46 height 11
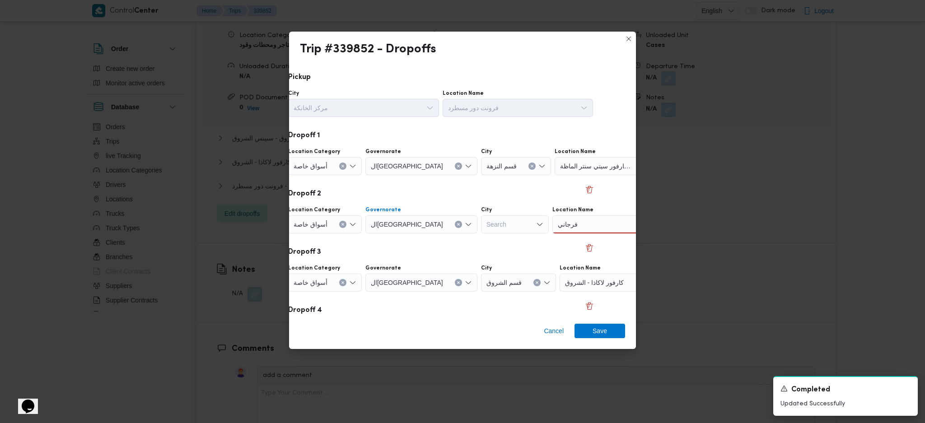
click at [481, 224] on div "Search" at bounding box center [515, 224] width 68 height 18
type input "[GEOGRAPHIC_DATA]"
drag, startPoint x: 447, startPoint y: 240, endPoint x: 453, endPoint y: 241, distance: 5.5
click at [448, 241] on icon "button" at bounding box center [444, 241] width 7 height 7
click at [572, 227] on div "فرجاني فرجاني" at bounding box center [628, 224] width 113 height 18
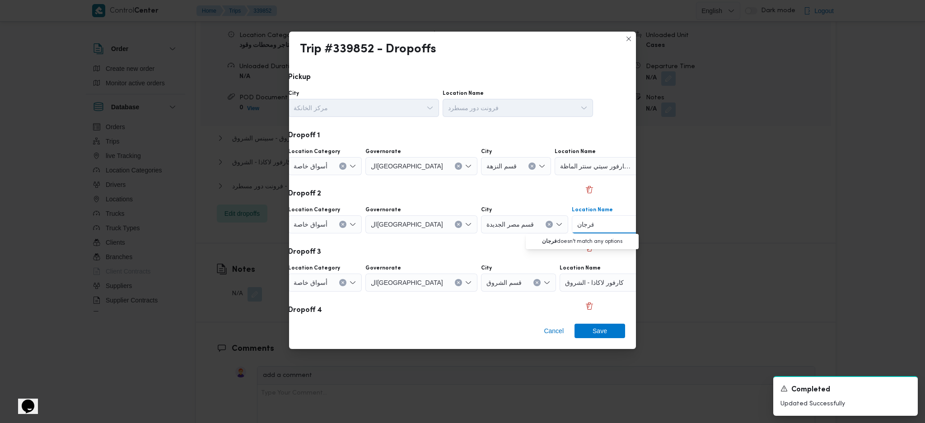
type input "فرجان"
click at [546, 222] on button "Clear input" at bounding box center [549, 224] width 7 height 7
type input "نز"
click at [440, 239] on span "قسم ال نز هة" at bounding box center [470, 241] width 61 height 14
click at [562, 225] on div "فرجان فرجان" at bounding box center [611, 224] width 113 height 18
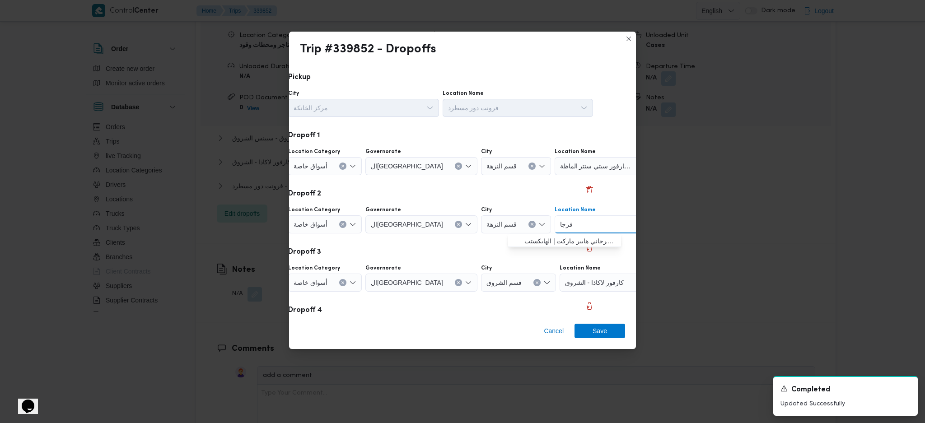
type input "فرجا"
click at [484, 229] on div "قسم النزهة" at bounding box center [516, 224] width 70 height 18
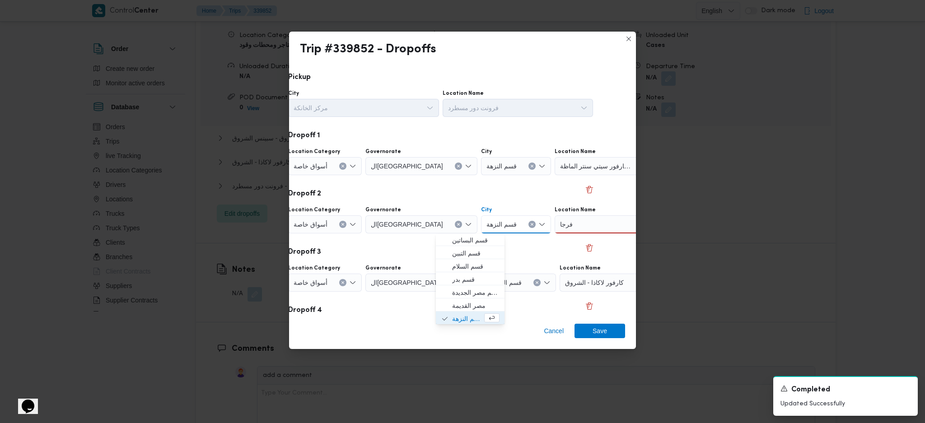
click at [530, 224] on icon "Clear input" at bounding box center [532, 225] width 4 height 4
type input "نصر"
click at [478, 237] on span "قسم أول مدينة نصر" at bounding box center [475, 241] width 46 height 11
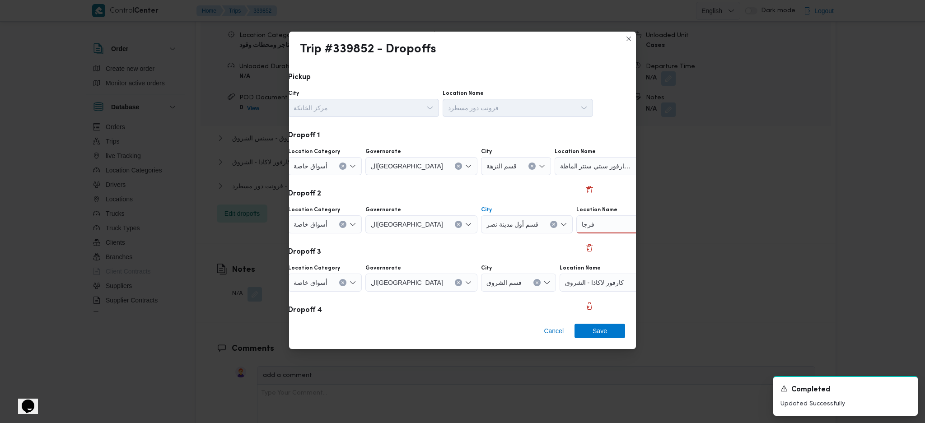
click at [576, 226] on div "فرجا فرجا" at bounding box center [632, 224] width 113 height 18
type input "فرجان"
click at [561, 224] on icon "Open list of options" at bounding box center [563, 224] width 5 height 3
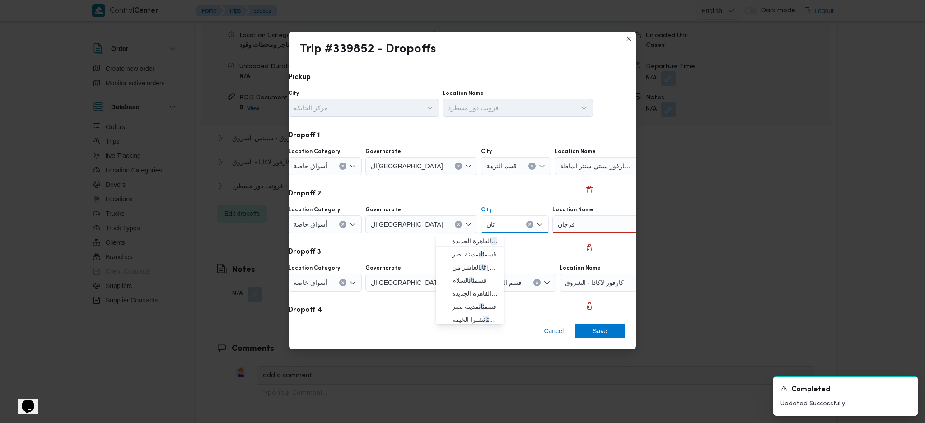
type input "ثان"
click at [473, 254] on span "قسم ثان مدينة نصر" at bounding box center [475, 254] width 46 height 11
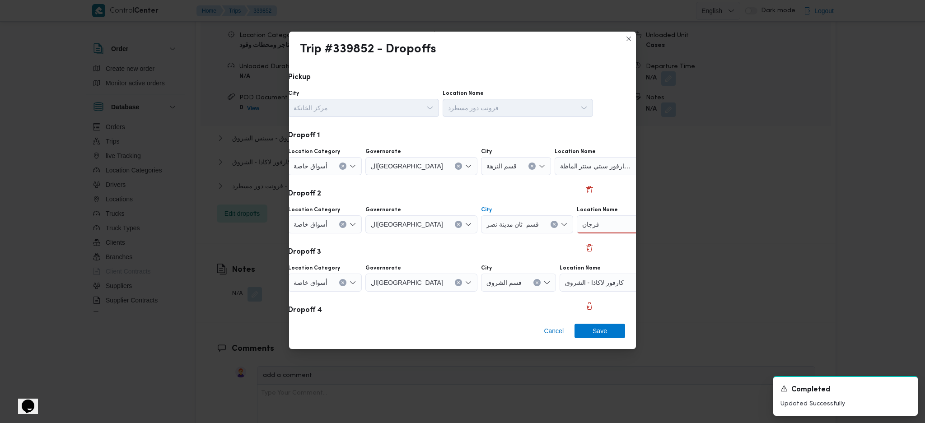
click at [594, 231] on div "فرجان فرجان" at bounding box center [633, 224] width 113 height 18
type input "فرجا"
click at [551, 224] on button "Clear input" at bounding box center [554, 224] width 7 height 7
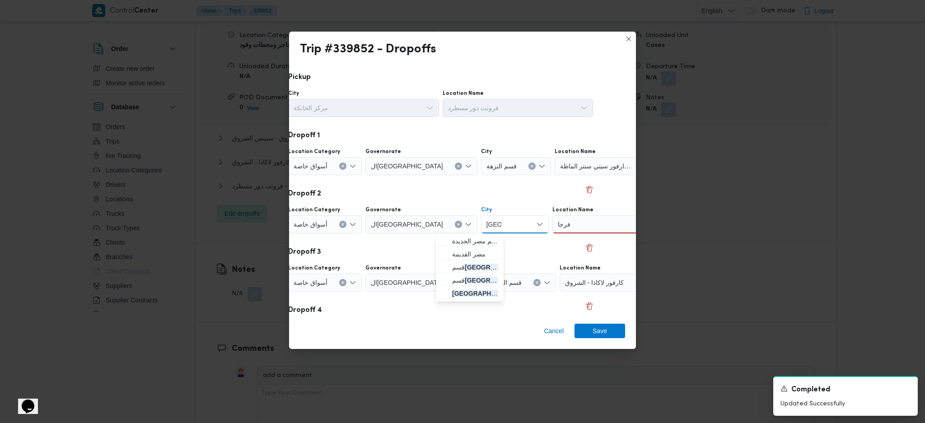
type input "[GEOGRAPHIC_DATA]"
click at [453, 241] on span "قسم مصر الجديدة" at bounding box center [475, 241] width 46 height 11
click at [590, 228] on div "فرجا فرجا" at bounding box center [628, 224] width 113 height 18
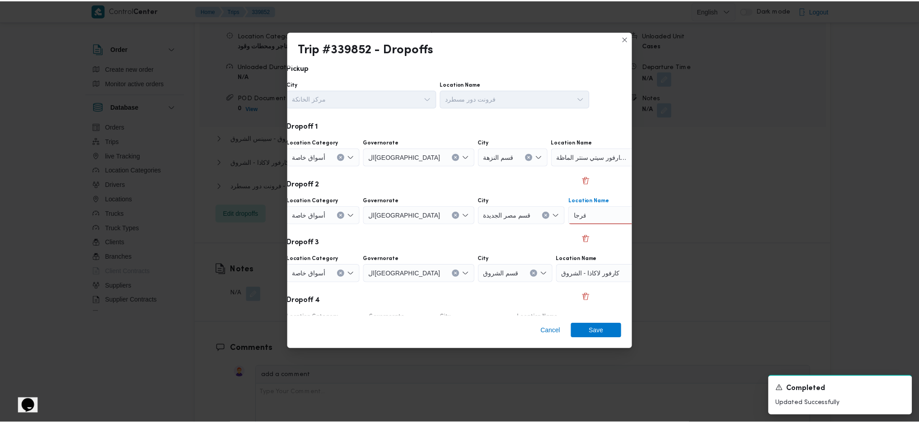
scroll to position [69, 30]
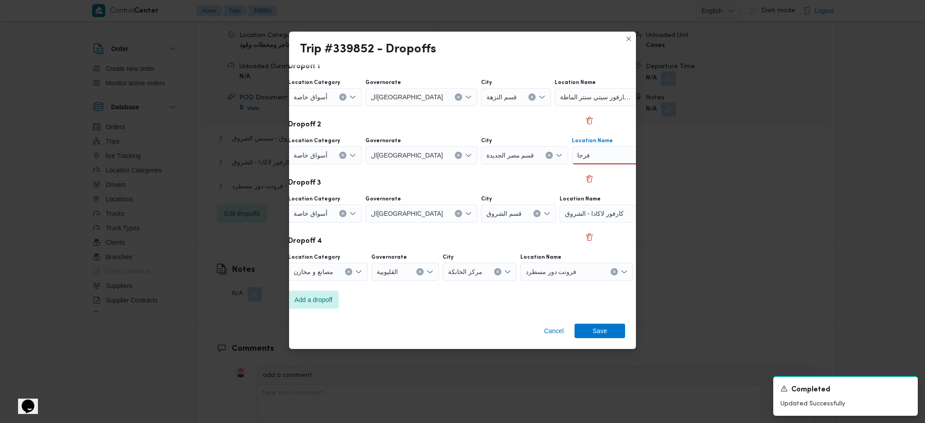
click at [593, 153] on div "فرجا فرجا" at bounding box center [628, 155] width 113 height 18
click at [581, 159] on div "فرج فرج Combo box. Selected. فرج. Selected. Combo box input. Search. Type some …" at bounding box center [628, 155] width 113 height 18
type input "ف"
click at [345, 155] on button "Clear input" at bounding box center [342, 155] width 7 height 7
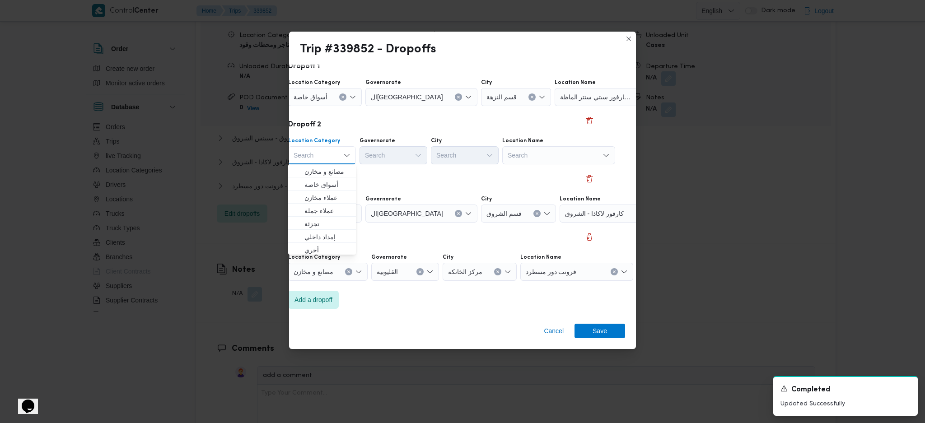
click at [583, 155] on div "Search" at bounding box center [558, 155] width 113 height 18
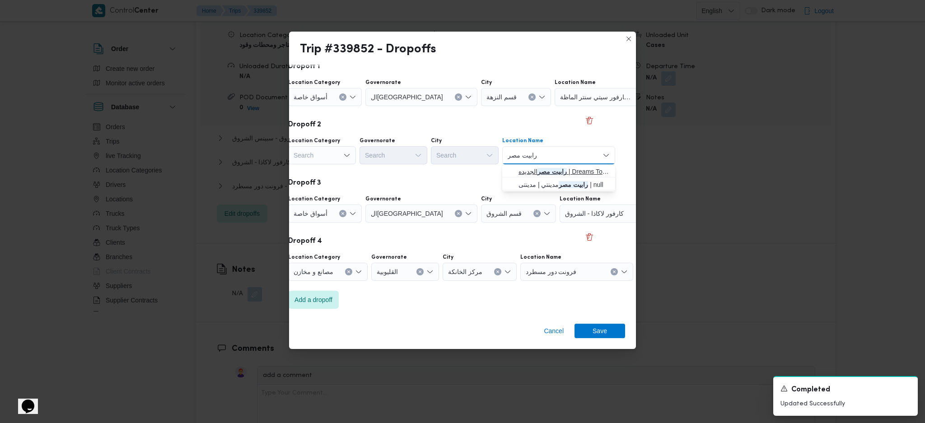
type input "رابيت مصر"
click at [553, 176] on span "رابيت مصر الجديده | Dreams Tower | النزهة" at bounding box center [564, 171] width 91 height 11
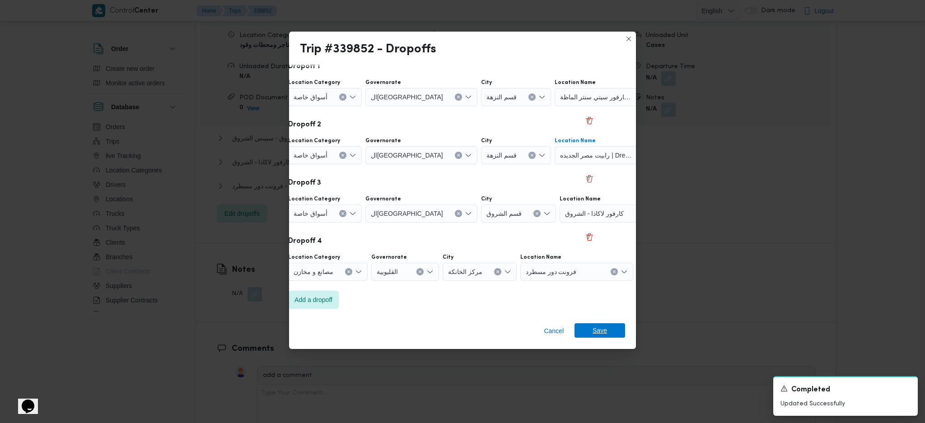
click at [608, 328] on span "Save" at bounding box center [600, 330] width 51 height 14
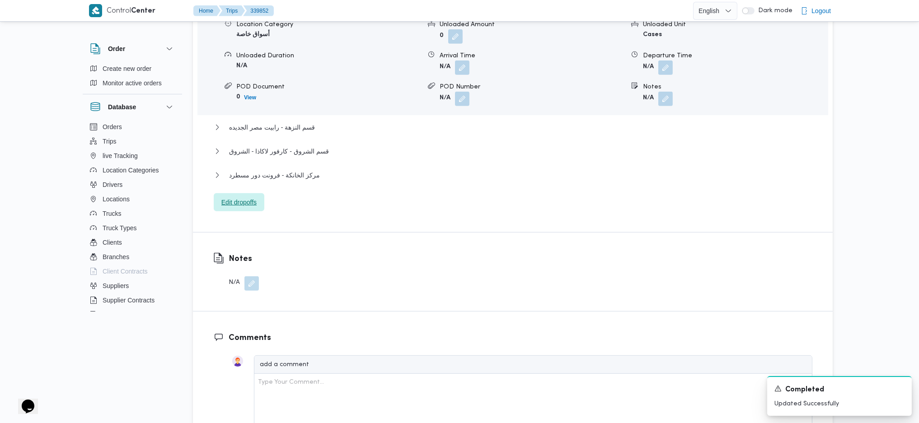
click at [241, 197] on span "Edit dropoffs" at bounding box center [238, 202] width 35 height 11
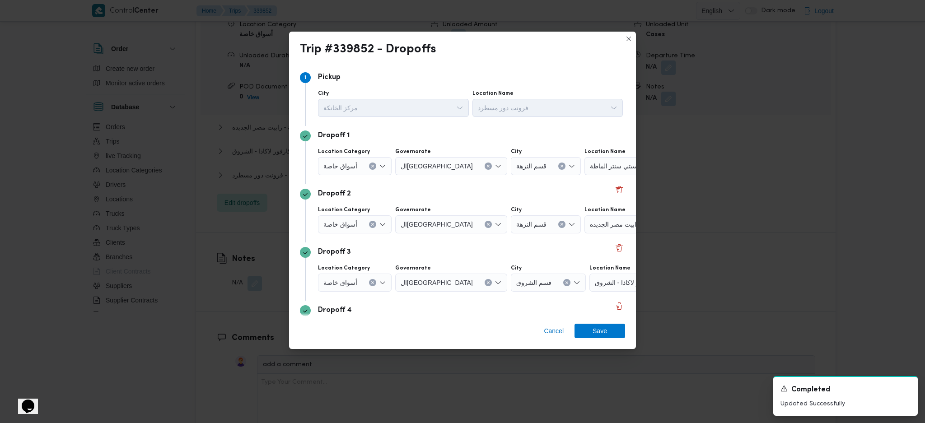
click at [617, 254] on div "Dropoff 3" at bounding box center [462, 252] width 325 height 11
click at [617, 247] on button "Delete" at bounding box center [619, 247] width 11 height 11
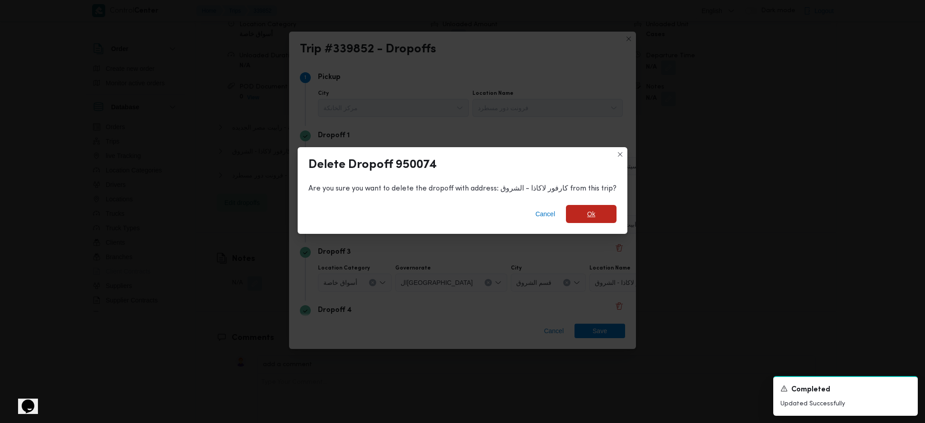
click at [592, 217] on span "Ok" at bounding box center [591, 214] width 51 height 18
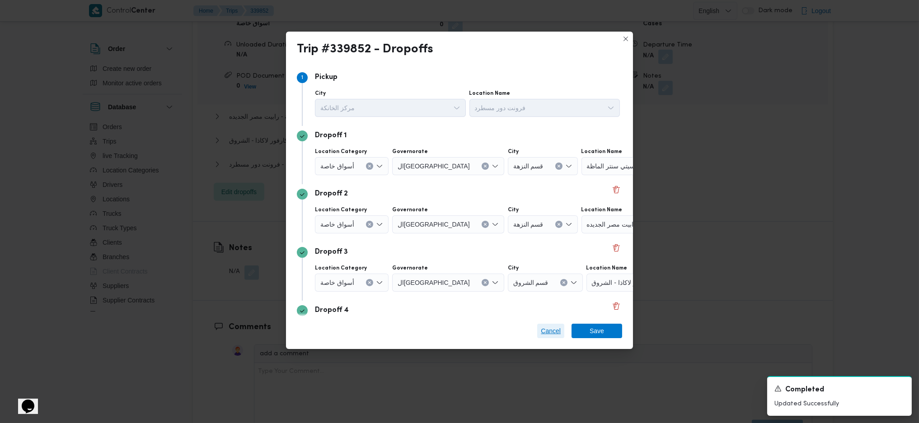
drag, startPoint x: 553, startPoint y: 331, endPoint x: 565, endPoint y: 317, distance: 18.0
click at [553, 330] on span "Cancel" at bounding box center [551, 331] width 20 height 11
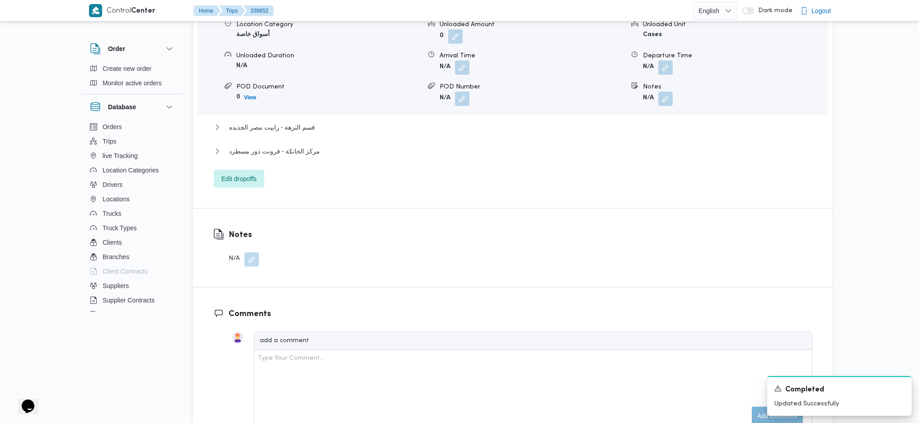
click at [326, 94] on div "قسم النزهة - كارفور سيتي سنتر الماظة Location Category أسواق خاصة Unloaded Amou…" at bounding box center [513, 91] width 599 height 194
drag, startPoint x: 320, startPoint y: 98, endPoint x: 385, endPoint y: 120, distance: 69.0
click at [321, 96] on div "قسم النزهة - كارفور سيتي سنتر الماظة Location Category أسواق خاصة Unloaded Amou…" at bounding box center [513, 91] width 599 height 194
click at [323, 122] on button "قسم النزهة - رابيت مصر الجديده" at bounding box center [513, 127] width 599 height 11
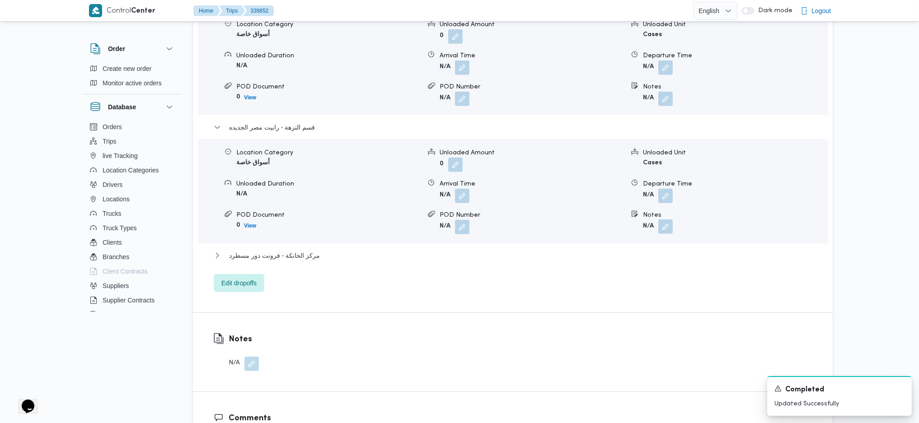
click at [671, 220] on button "button" at bounding box center [665, 227] width 14 height 14
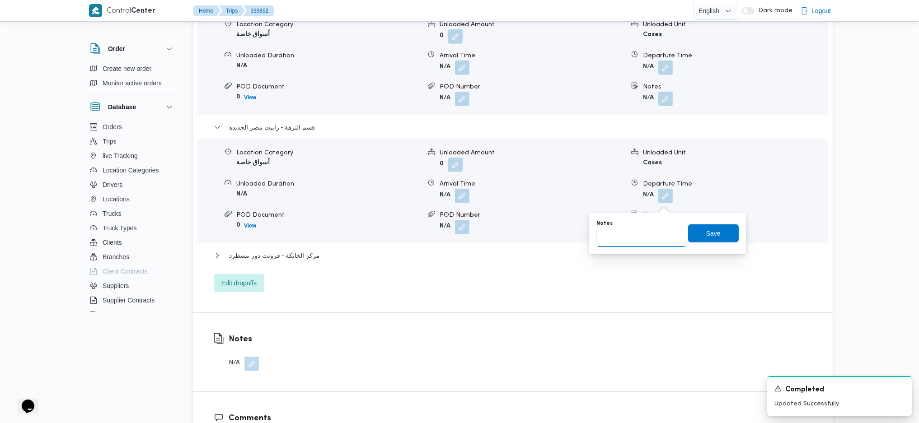
drag, startPoint x: 618, startPoint y: 228, endPoint x: 622, endPoint y: 234, distance: 7.5
click at [618, 229] on div "Notes" at bounding box center [641, 233] width 90 height 27
type input "رابيت والفرجانى الميرغني"
click button "Save" at bounding box center [713, 234] width 51 height 18
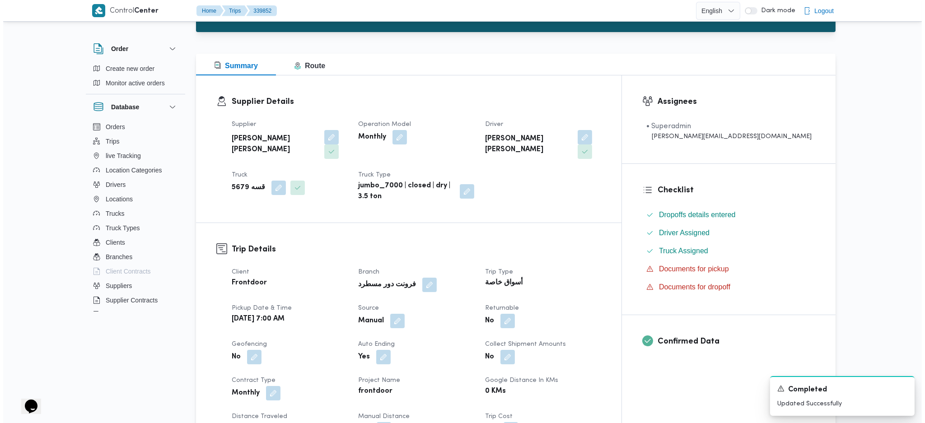
scroll to position [0, 0]
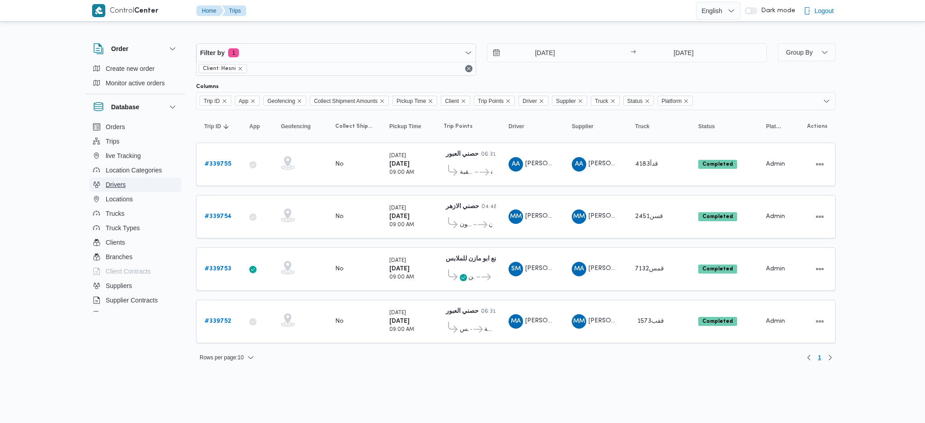
click at [119, 185] on span "Drivers" at bounding box center [116, 184] width 20 height 11
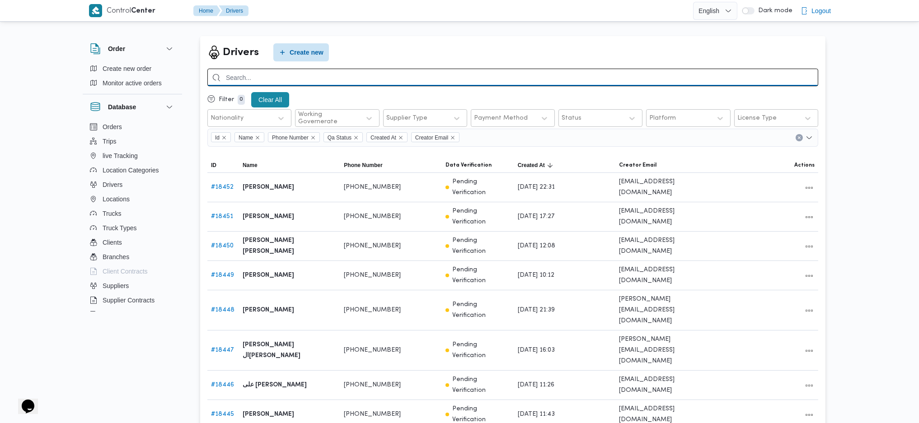
click at [319, 74] on input "search" at bounding box center [512, 78] width 611 height 18
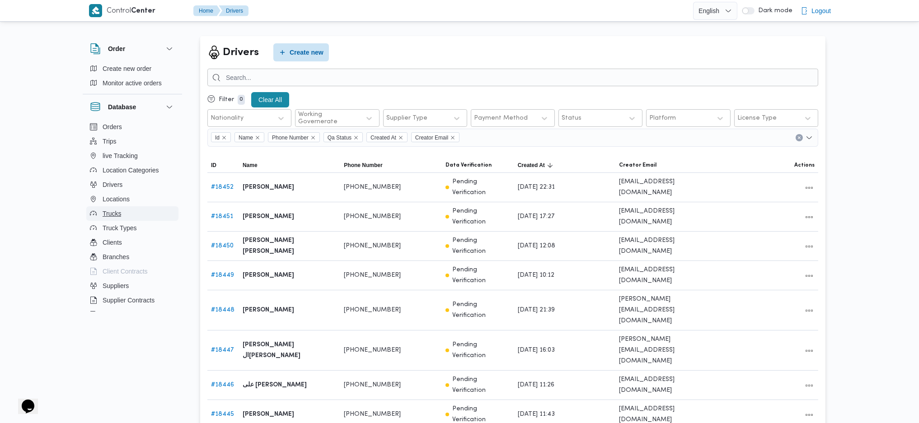
click at [122, 215] on button "Trucks" at bounding box center [132, 213] width 92 height 14
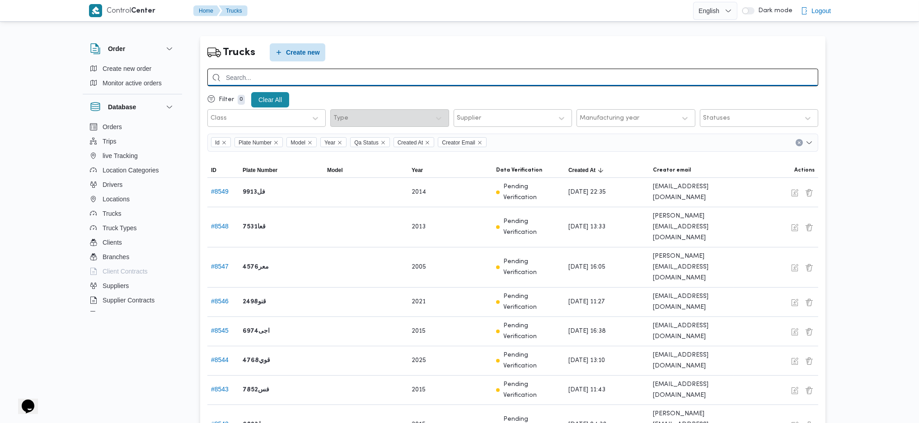
click at [314, 82] on input "search" at bounding box center [512, 78] width 611 height 18
type input "5984"
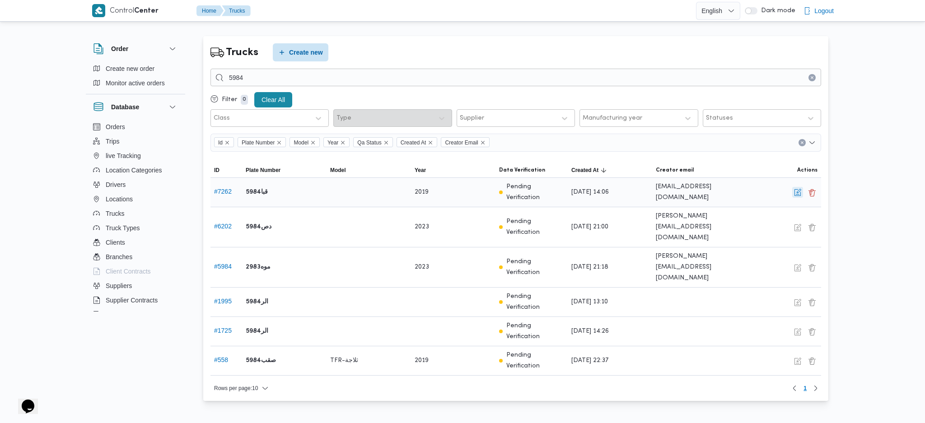
click at [797, 198] on span "Edit" at bounding box center [797, 192] width 11 height 11
click at [799, 191] on button "button" at bounding box center [797, 192] width 11 height 11
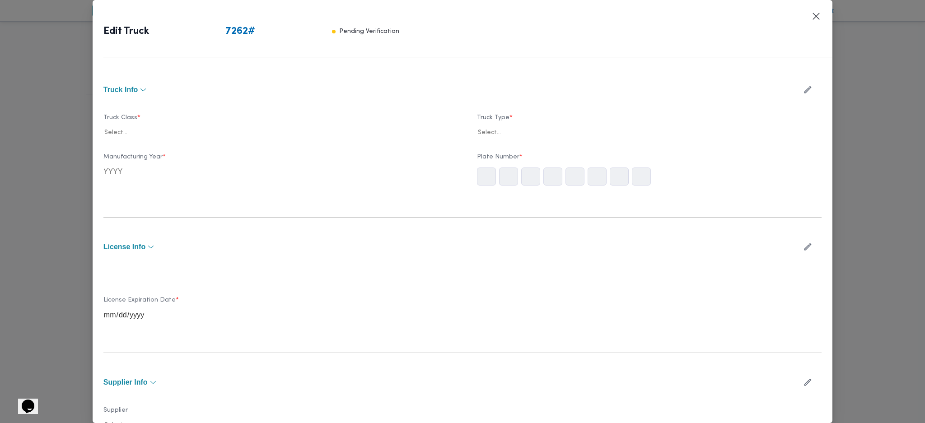
type input "2019"
type input "2025-02-23"
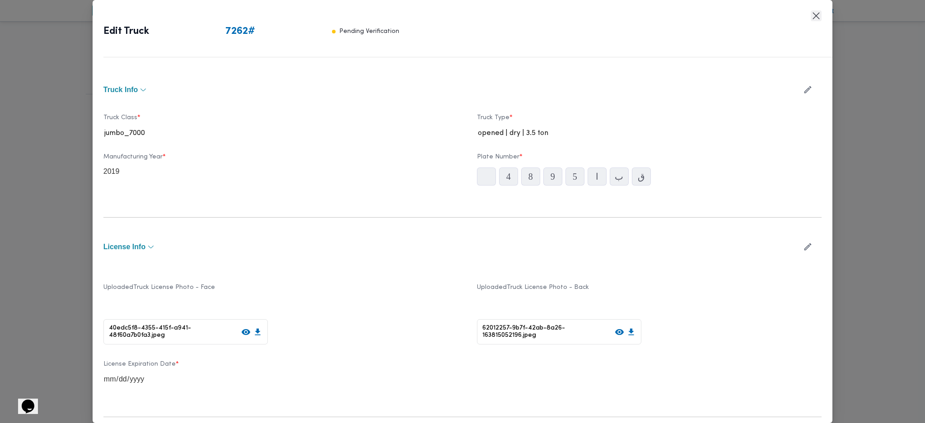
click at [817, 13] on button "Closes this modal window" at bounding box center [816, 15] width 11 height 11
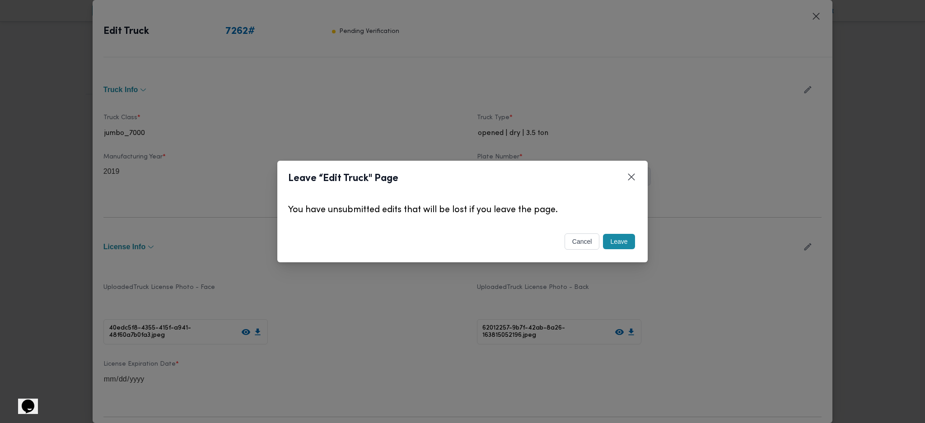
click at [579, 242] on button "cancel" at bounding box center [582, 242] width 35 height 16
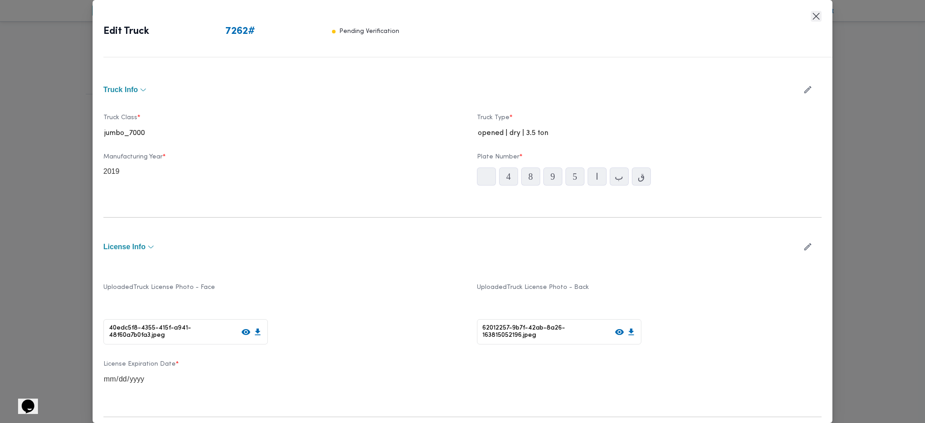
scroll to position [60, 0]
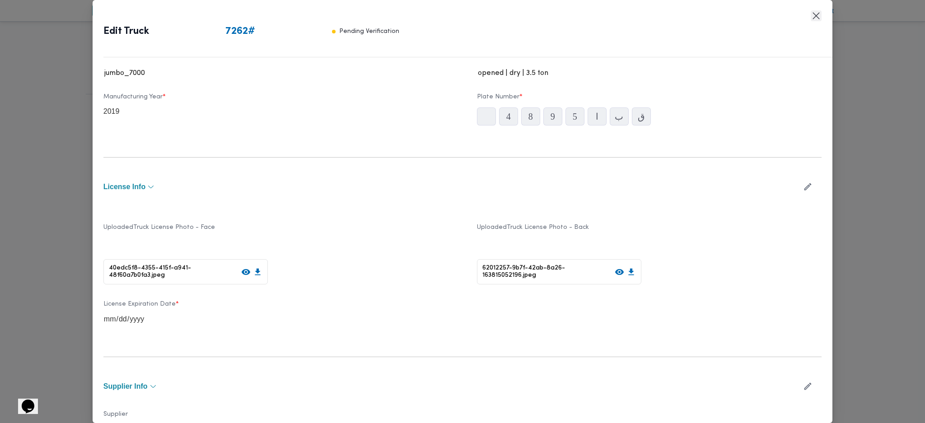
click at [817, 20] on div "Edit Truck 7262 # Pending Verification Truck Info Truck Class * jumbo_7000 Truc…" at bounding box center [463, 211] width 740 height 423
click at [815, 14] on button "Closes this modal window" at bounding box center [816, 15] width 11 height 11
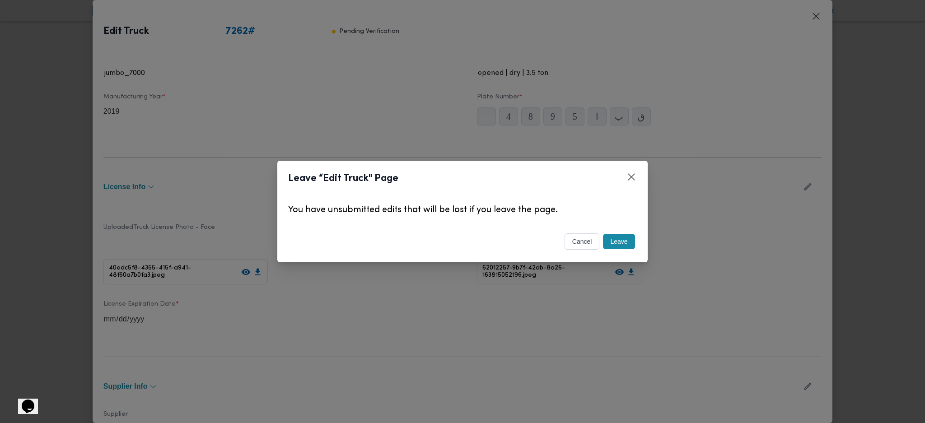
click at [636, 244] on div "Leave" at bounding box center [618, 241] width 35 height 19
drag, startPoint x: 616, startPoint y: 243, endPoint x: 623, endPoint y: 243, distance: 6.8
click at [622, 243] on button "Leave" at bounding box center [619, 241] width 32 height 15
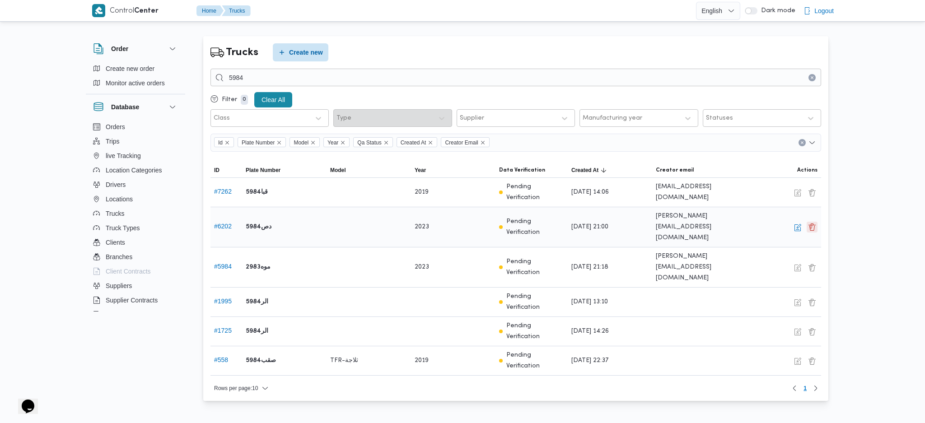
click at [807, 222] on button "button" at bounding box center [812, 227] width 11 height 11
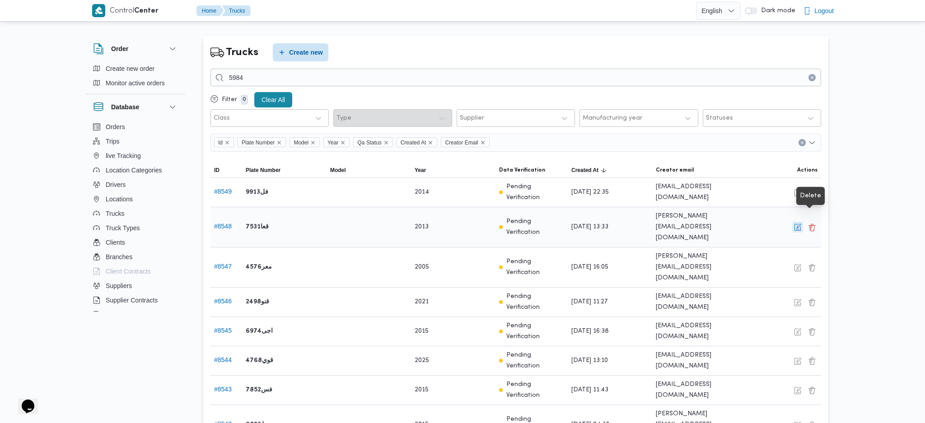
click at [798, 222] on button "button" at bounding box center [797, 227] width 11 height 11
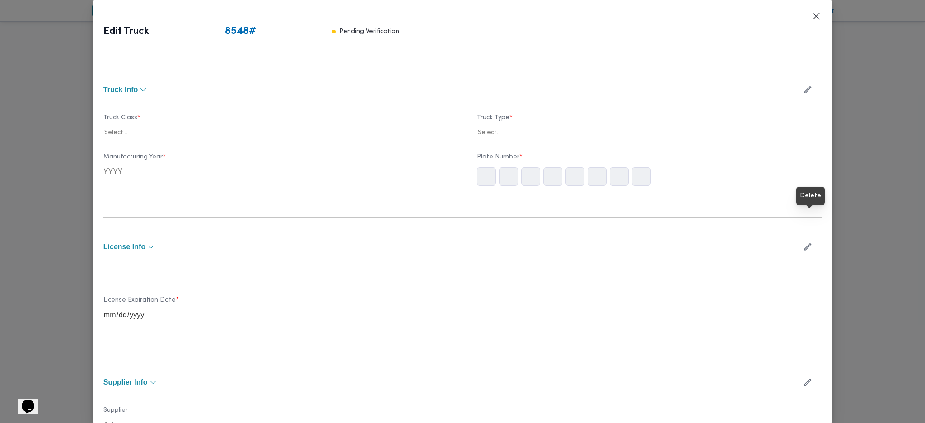
type input "2013"
type input "2029-09-25"
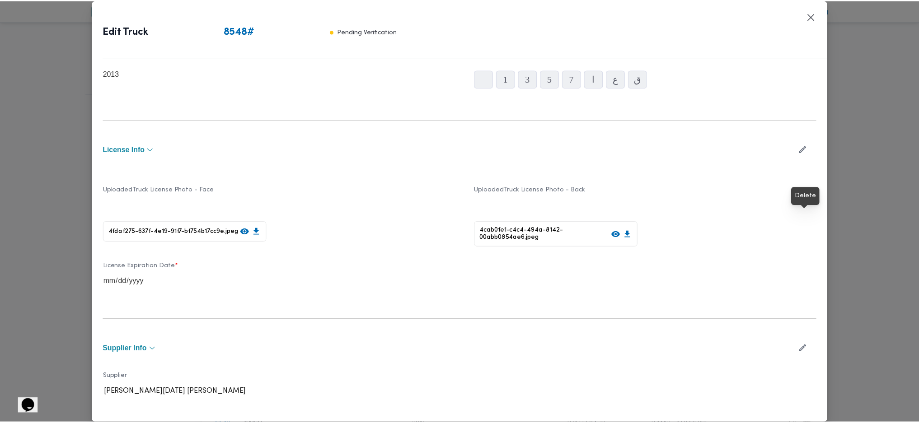
scroll to position [0, 0]
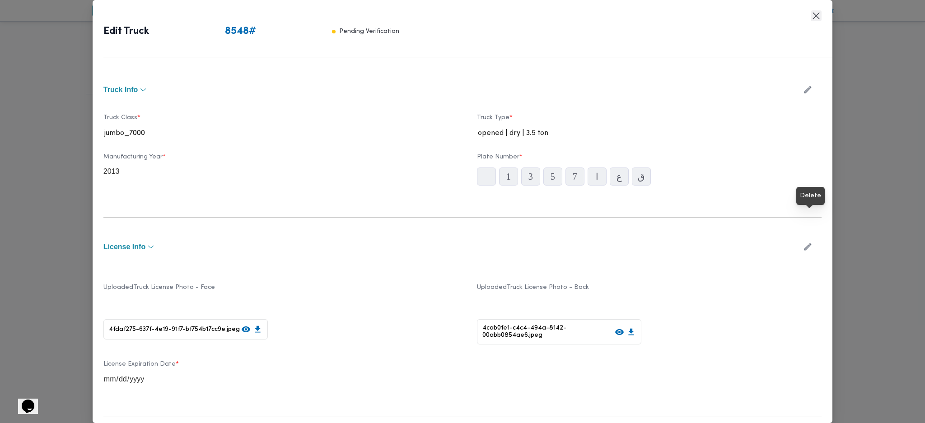
click at [815, 15] on button "Closes this modal window" at bounding box center [816, 15] width 11 height 11
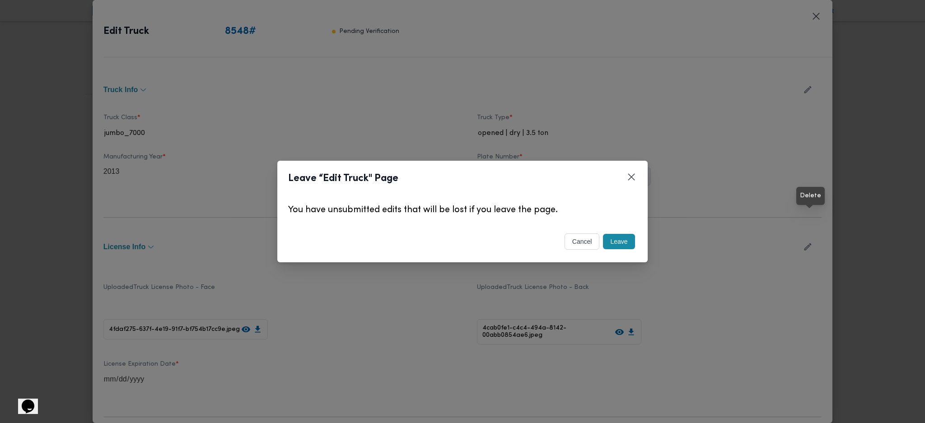
click at [623, 241] on button "Leave" at bounding box center [619, 241] width 32 height 15
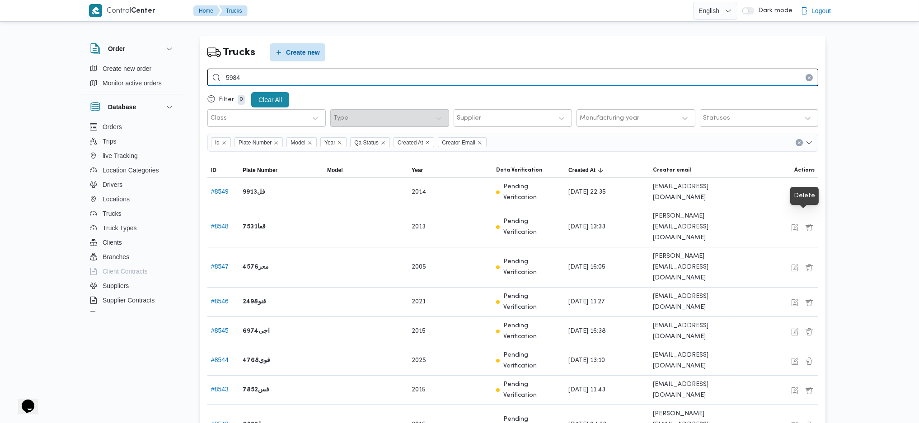
click at [320, 78] on input "5984" at bounding box center [512, 78] width 611 height 18
click at [314, 79] on input "5984" at bounding box center [512, 78] width 611 height 18
click at [344, 80] on input "5984" at bounding box center [512, 78] width 611 height 18
type input "5"
click at [404, 79] on input "search" at bounding box center [512, 78] width 611 height 18
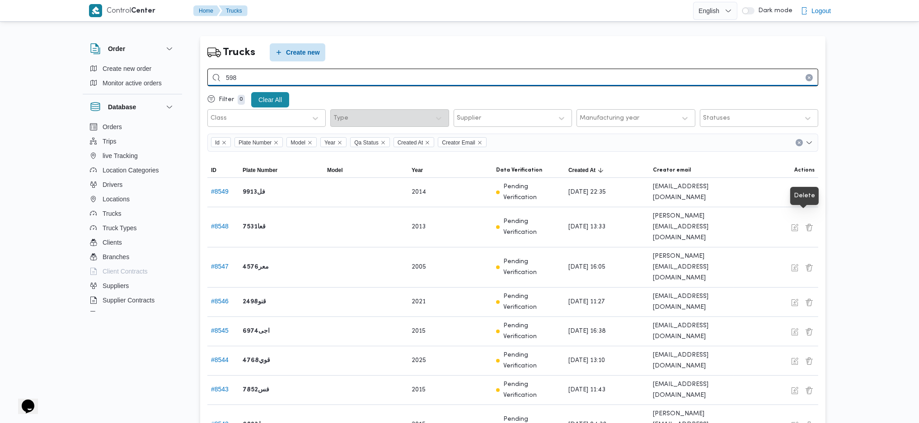
type input "5984"
click at [404, 79] on input "5984" at bounding box center [512, 78] width 611 height 18
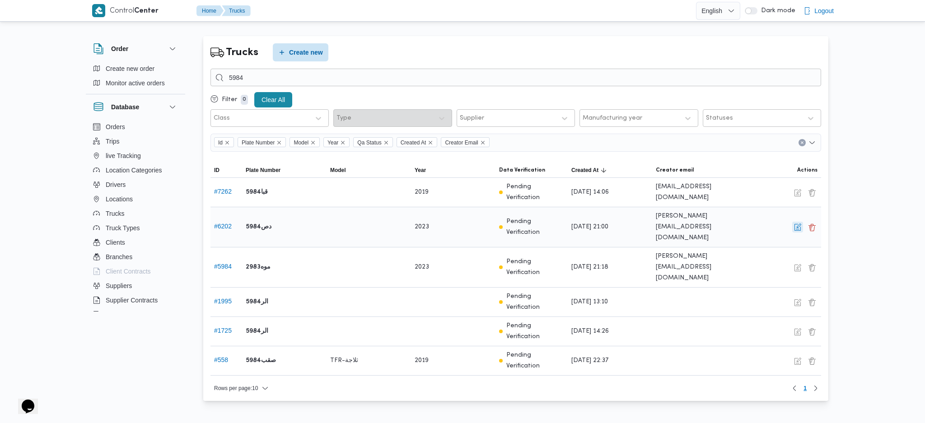
click at [798, 223] on button "button" at bounding box center [797, 227] width 11 height 11
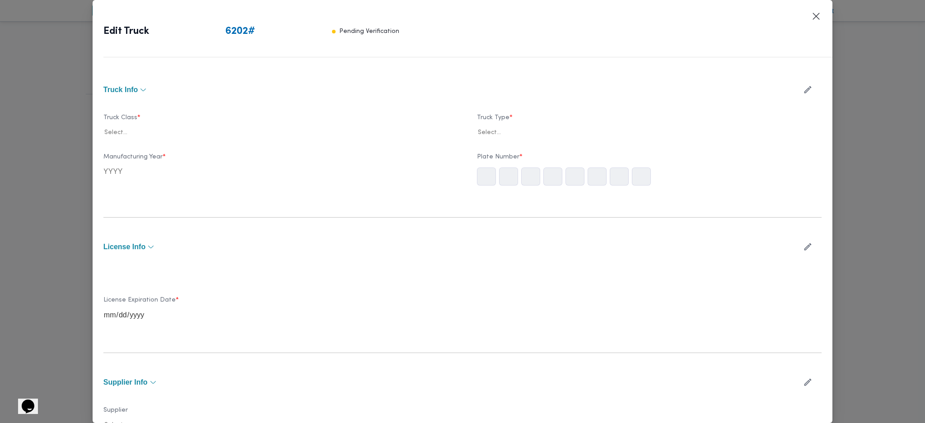
type input "2023"
type input "[DATE]"
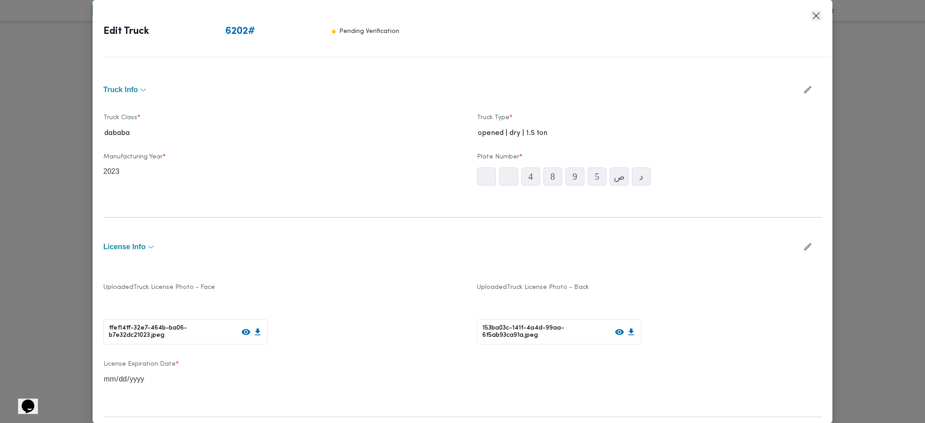
click at [811, 14] on button "Closes this modal window" at bounding box center [816, 15] width 11 height 11
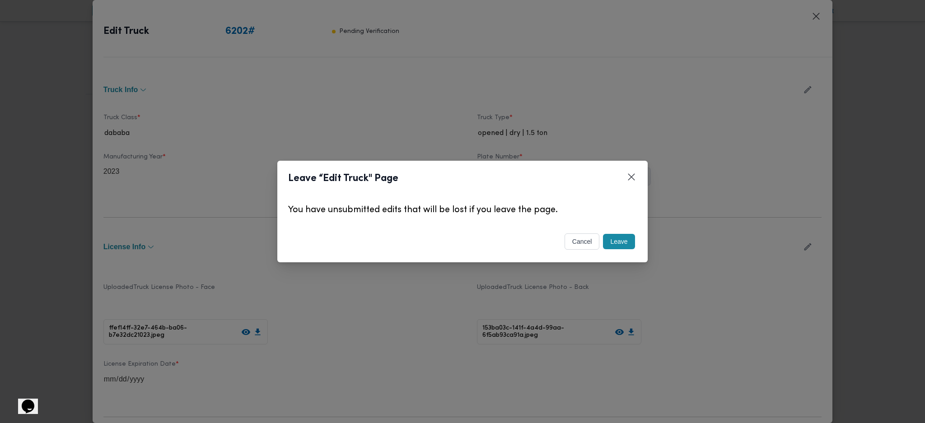
click at [613, 244] on button "Leave" at bounding box center [619, 241] width 32 height 15
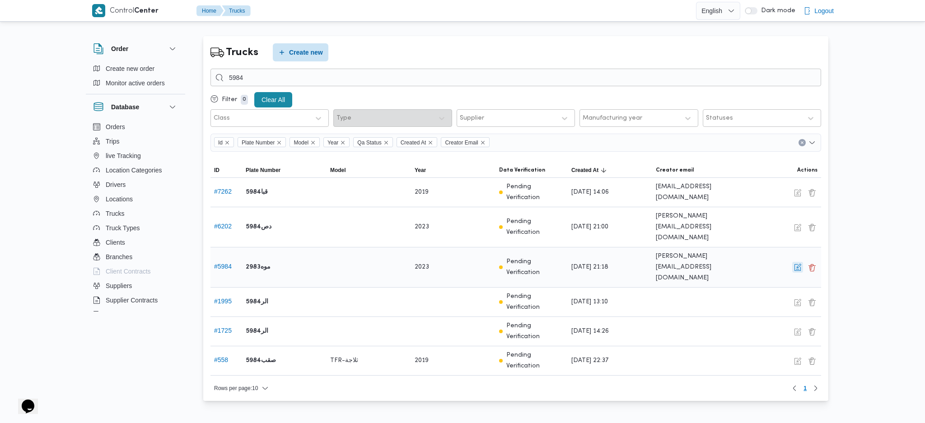
click at [796, 262] on button "button" at bounding box center [797, 267] width 11 height 11
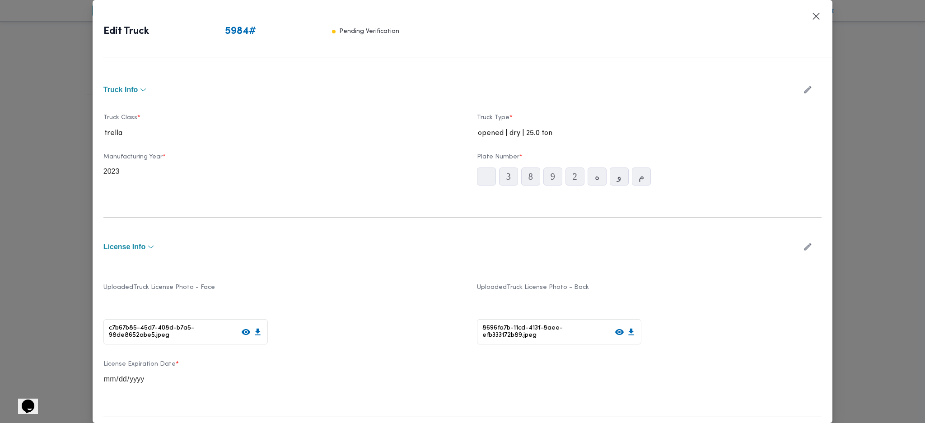
type input "2023"
type input "[DATE]"
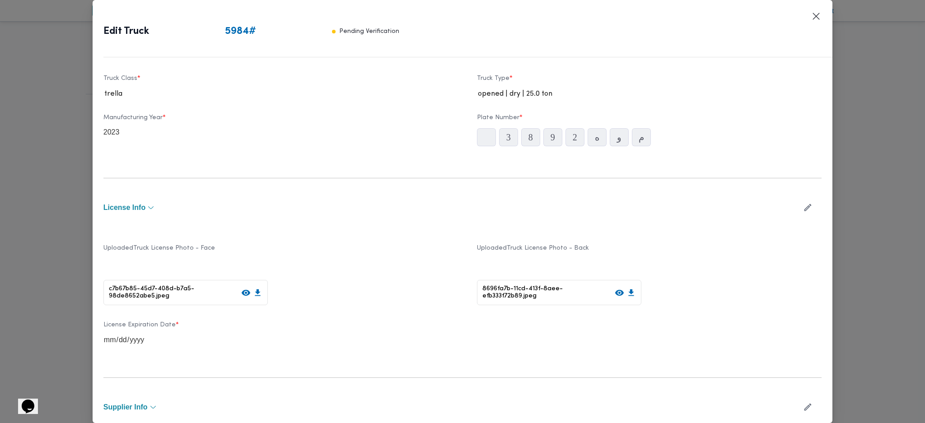
scroll to position [60, 0]
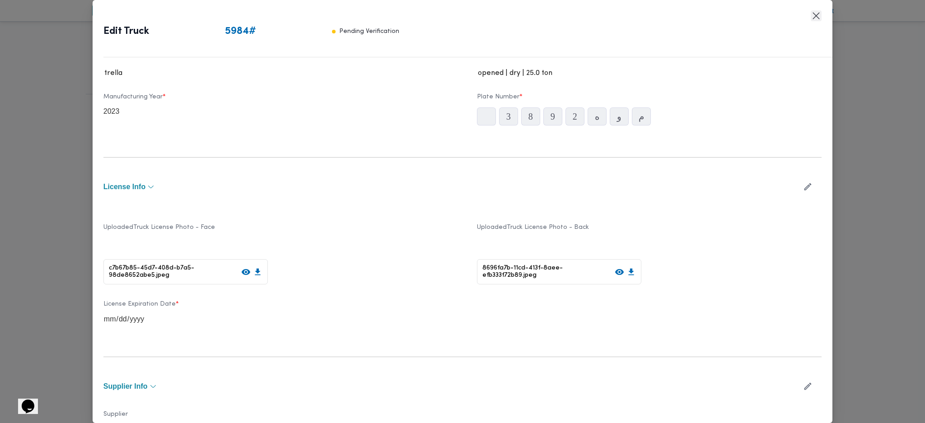
click at [821, 20] on button "Closes this modal window" at bounding box center [816, 15] width 11 height 11
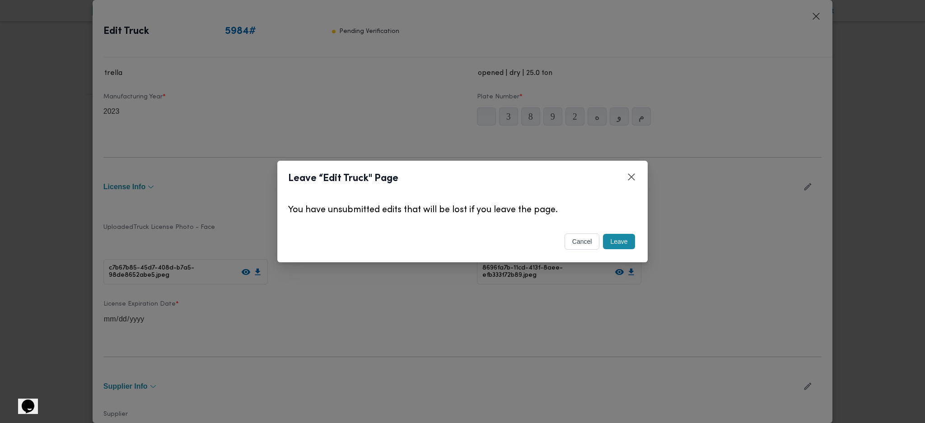
click at [618, 243] on button "Leave" at bounding box center [619, 241] width 32 height 15
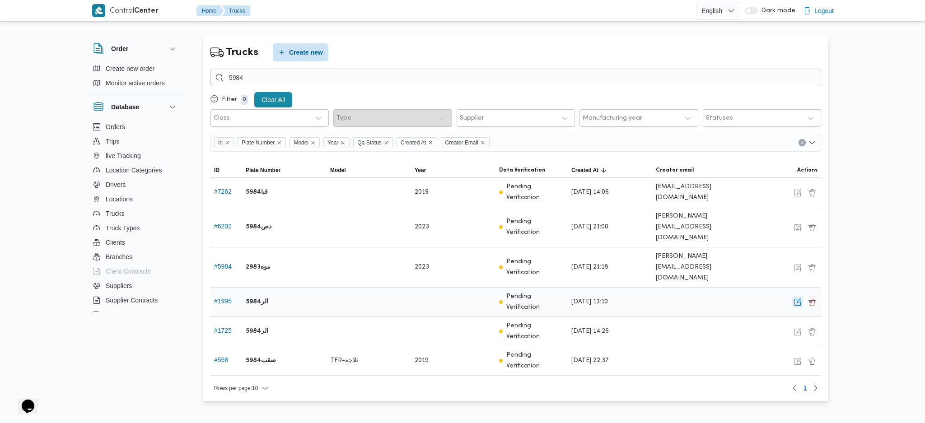
click at [797, 297] on button "button" at bounding box center [797, 302] width 11 height 11
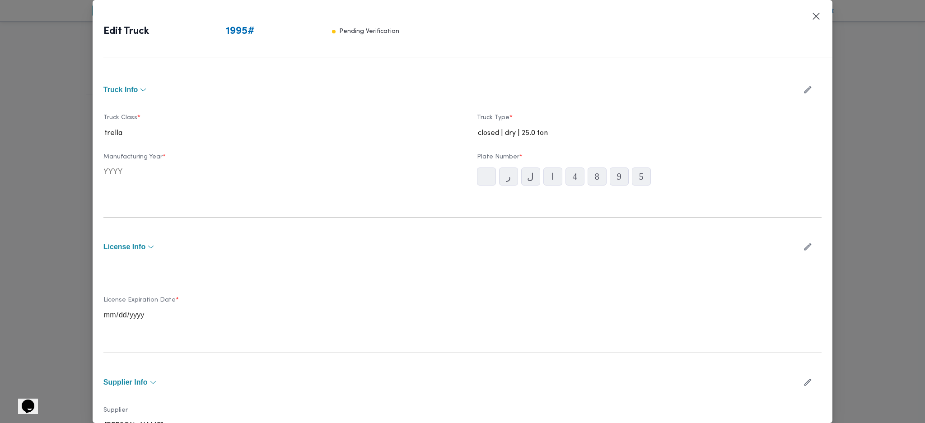
click at [815, 24] on header "Edit Truck 1995 # Pending Verification" at bounding box center [473, 34] width 740 height 47
click at [814, 20] on button "Closes this modal window" at bounding box center [816, 15] width 11 height 11
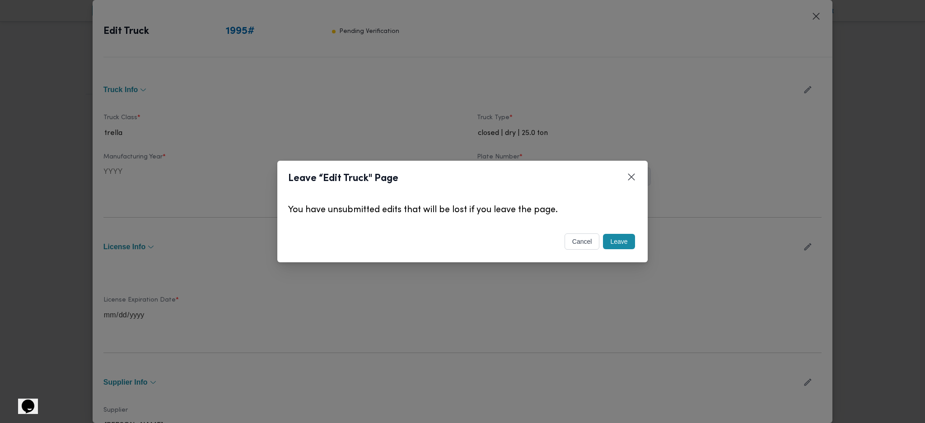
click at [629, 229] on div "cancel Leave" at bounding box center [462, 244] width 370 height 38
click at [624, 244] on button "Leave" at bounding box center [619, 241] width 32 height 15
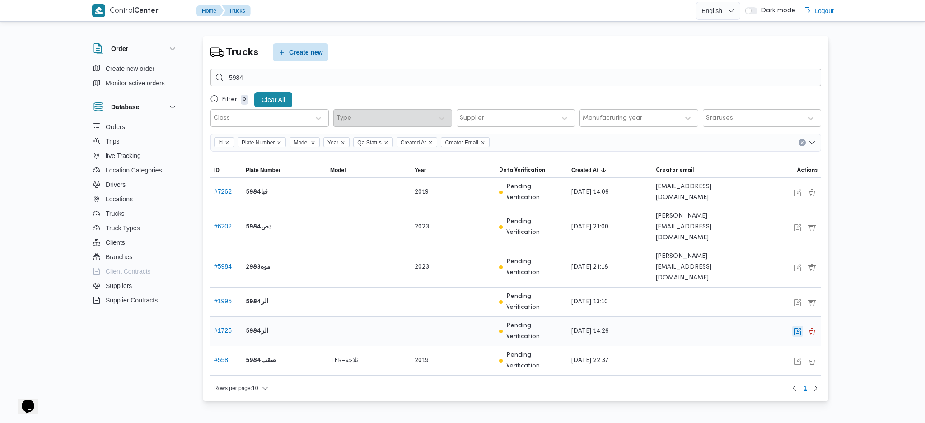
click at [797, 326] on button "button" at bounding box center [797, 331] width 11 height 11
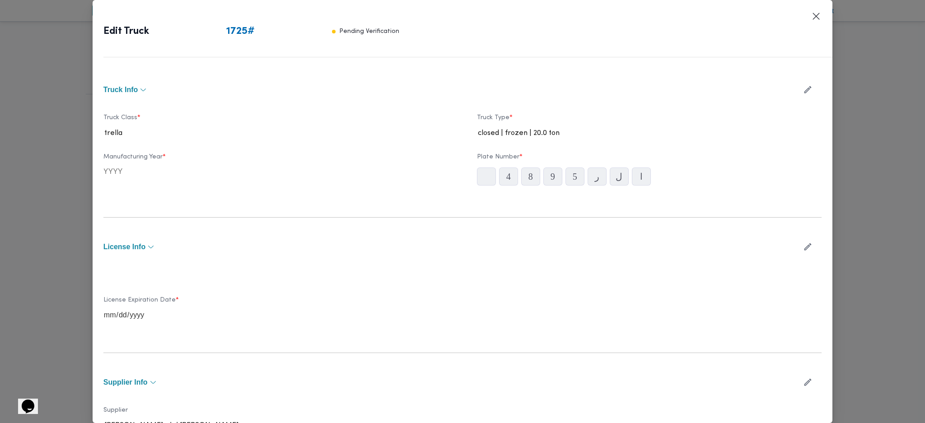
click at [810, 18] on header "Edit Truck 1725 # Pending Verification" at bounding box center [473, 34] width 740 height 47
click at [820, 21] on button "Closes this modal window" at bounding box center [816, 15] width 11 height 11
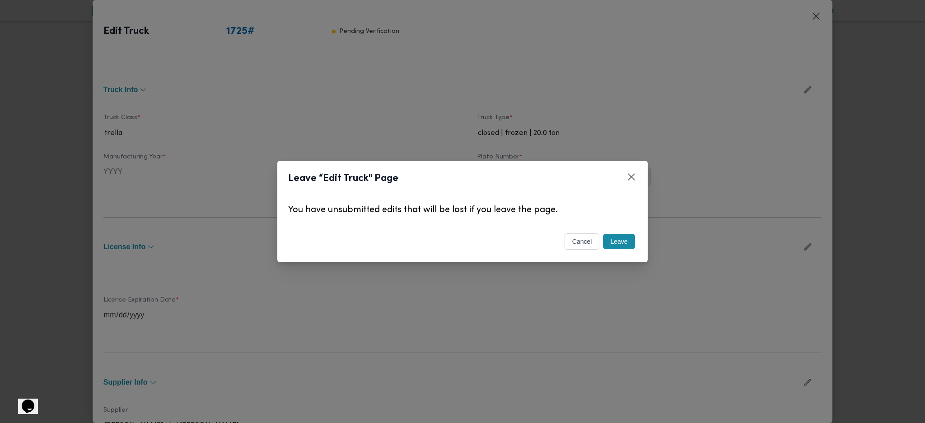
drag, startPoint x: 620, startPoint y: 235, endPoint x: 641, endPoint y: 241, distance: 21.0
click at [620, 236] on button "Leave" at bounding box center [619, 241] width 32 height 15
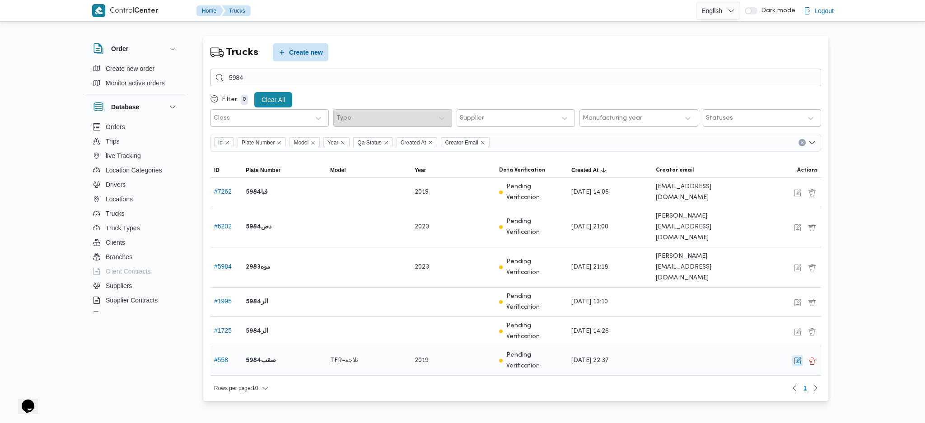
click at [798, 356] on button "button" at bounding box center [797, 361] width 11 height 11
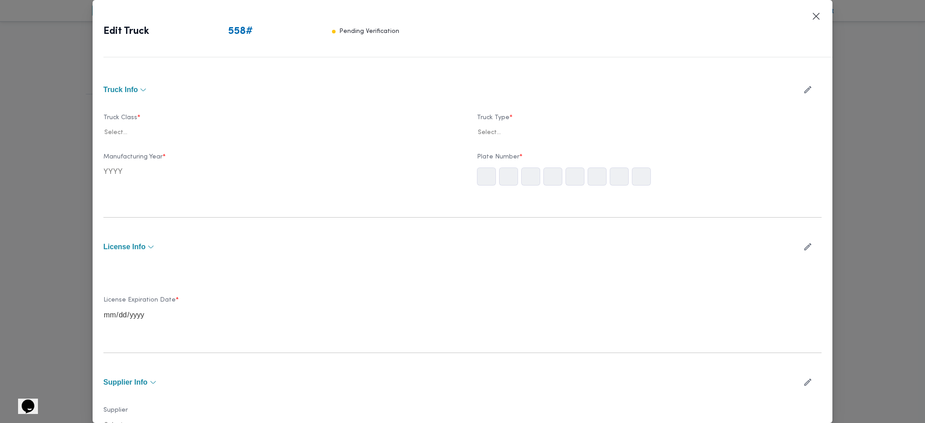
type input "2019"
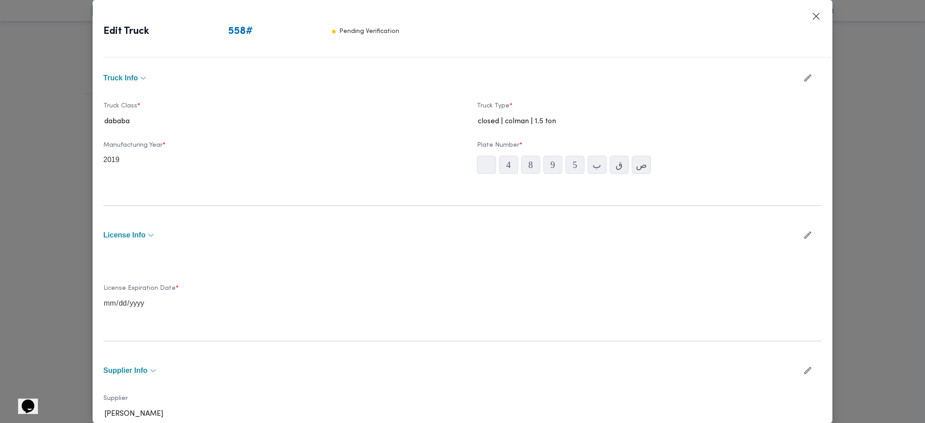
scroll to position [0, 0]
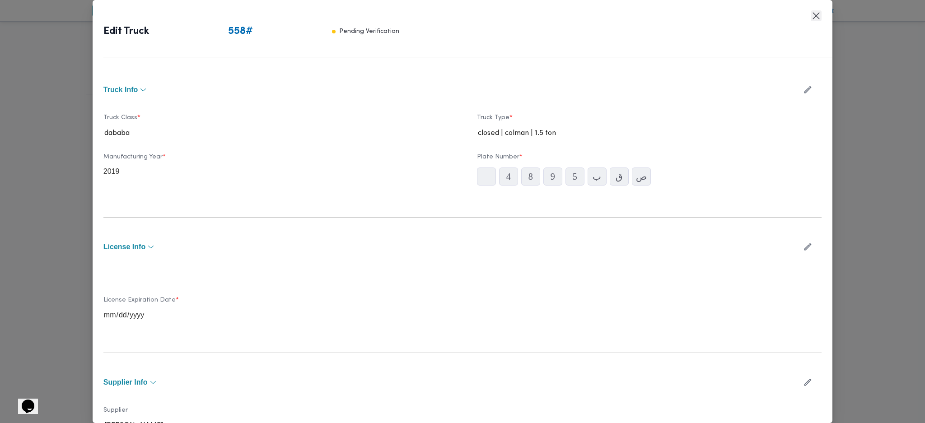
click at [815, 20] on button "Closes this modal window" at bounding box center [816, 15] width 11 height 11
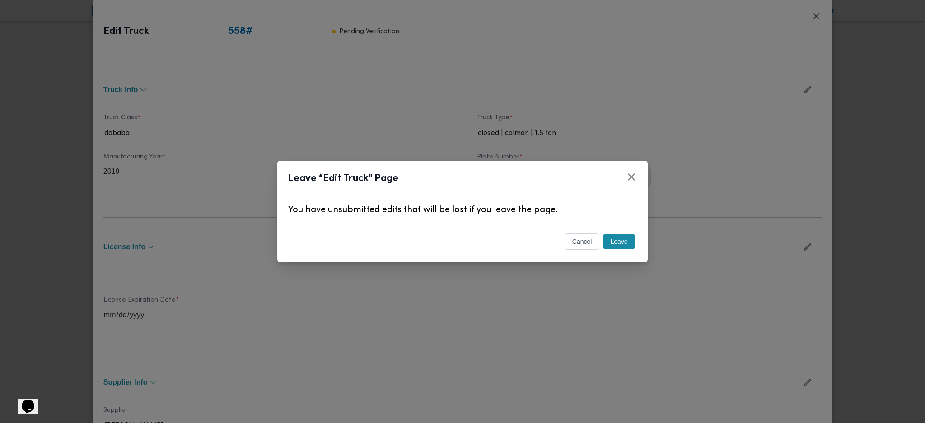
drag, startPoint x: 622, startPoint y: 234, endPoint x: 623, endPoint y: 239, distance: 5.6
click at [622, 236] on button "Leave" at bounding box center [619, 241] width 32 height 15
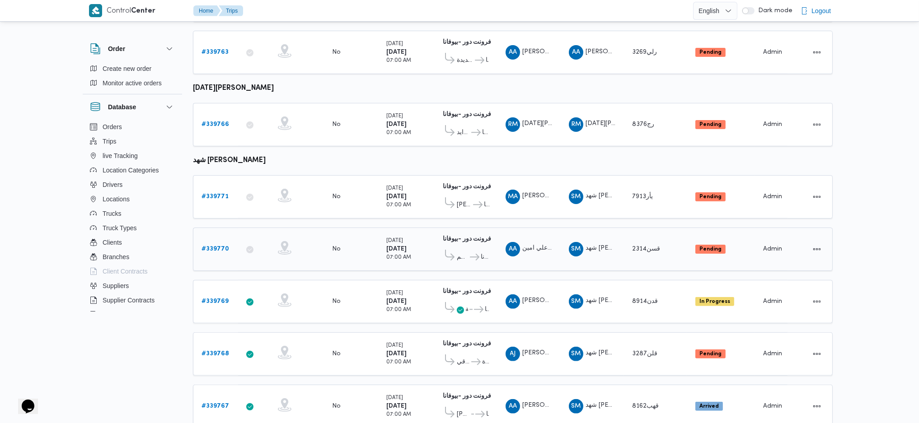
scroll to position [587, 0]
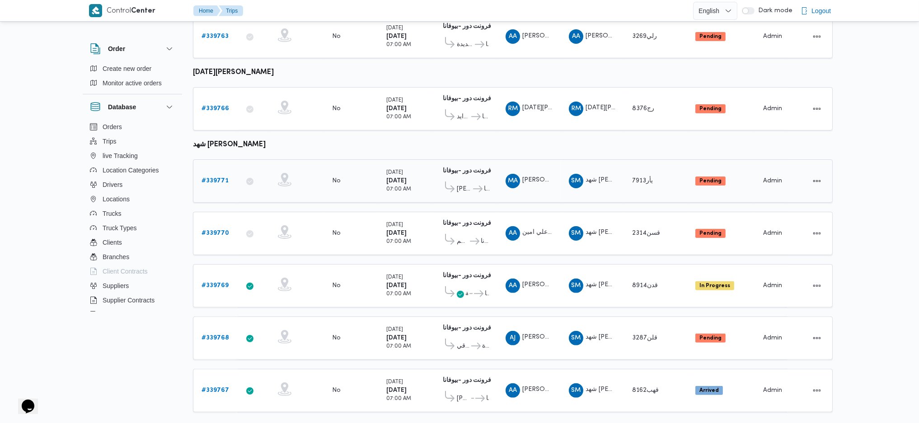
click at [216, 178] on b "# 339771" at bounding box center [214, 181] width 27 height 6
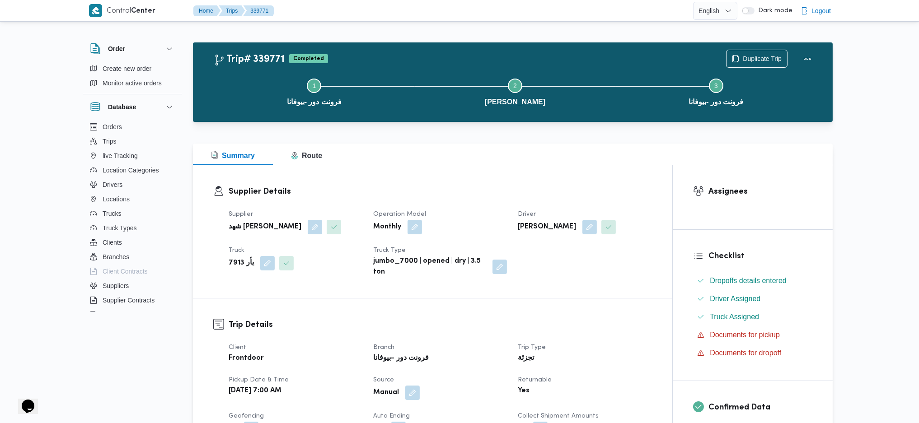
drag, startPoint x: 290, startPoint y: 228, endPoint x: 275, endPoint y: 202, distance: 30.4
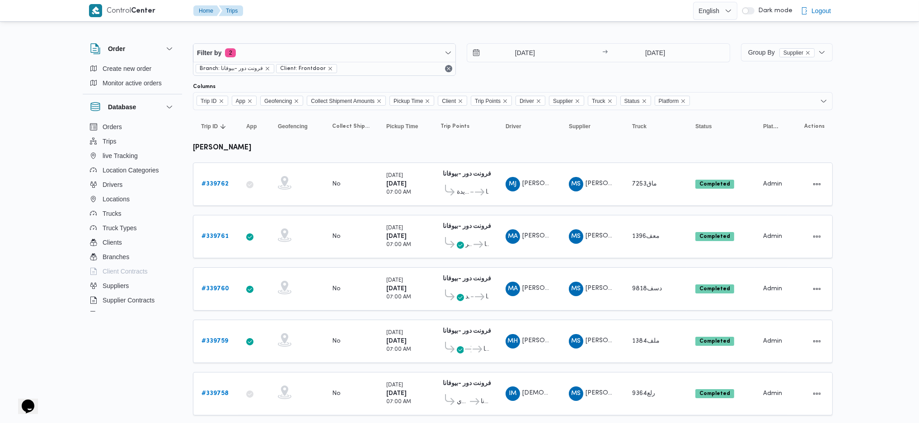
click at [529, 33] on div at bounding box center [513, 36] width 640 height 14
click at [521, 54] on input "[DATE]" at bounding box center [518, 53] width 103 height 18
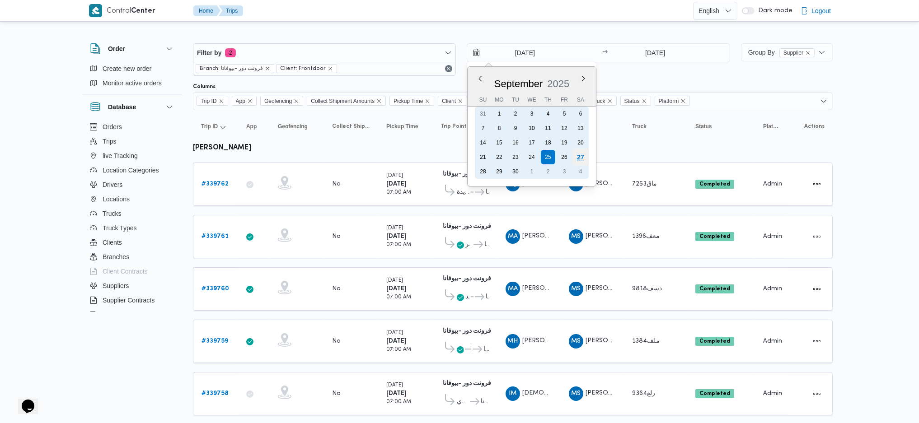
click at [582, 159] on div "27" at bounding box center [580, 157] width 17 height 17
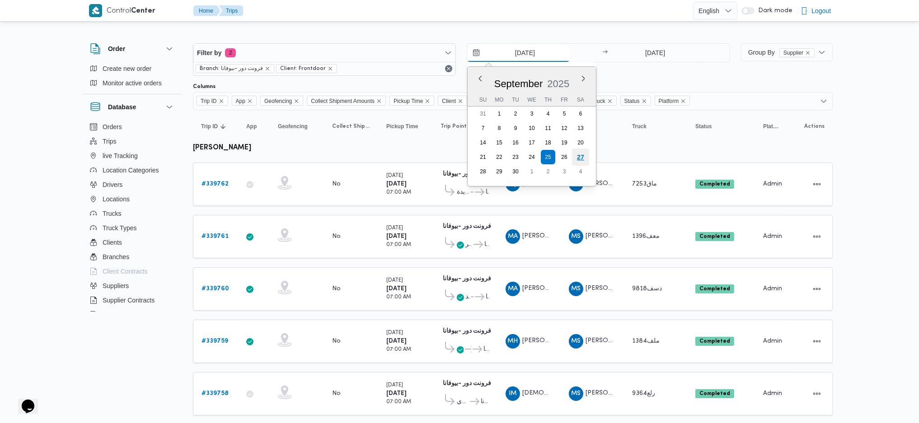
type input "[DATE]"
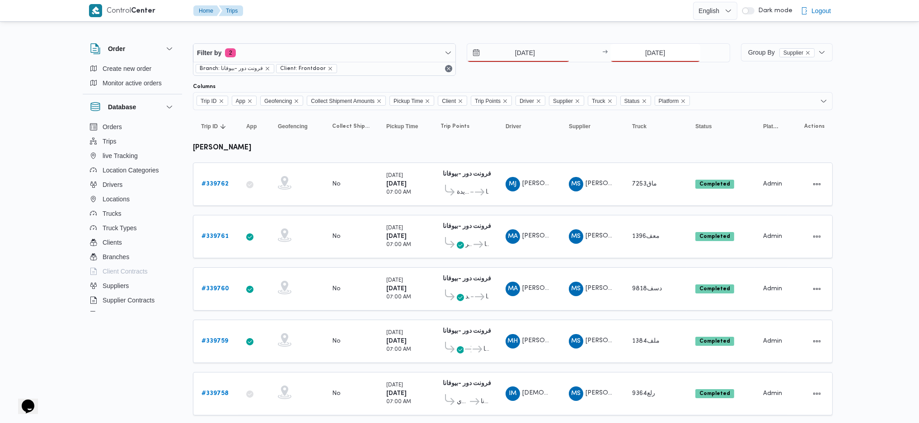
click at [653, 55] on input "[DATE]" at bounding box center [655, 53] width 90 height 18
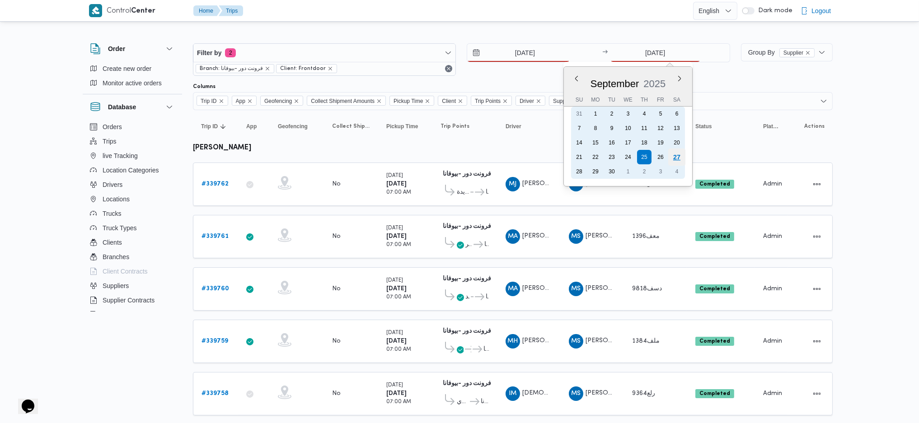
click at [674, 155] on div "27" at bounding box center [676, 157] width 17 height 17
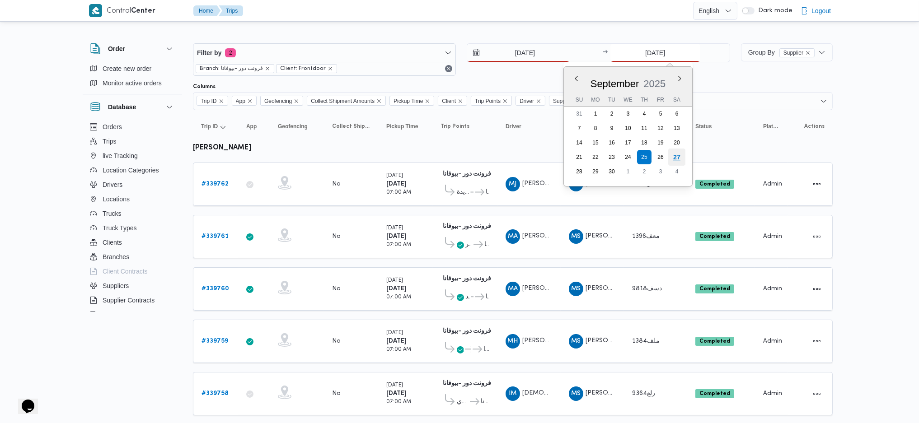
type input "[DATE]"
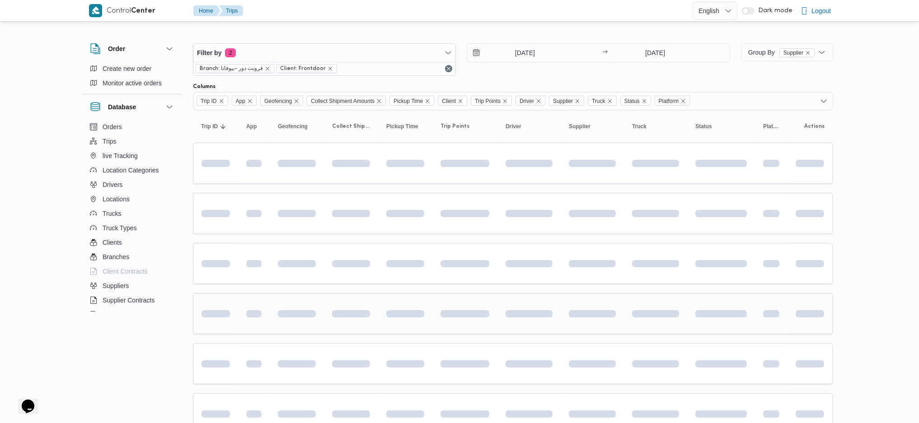
click at [410, 314] on span at bounding box center [426, 313] width 84 height 7
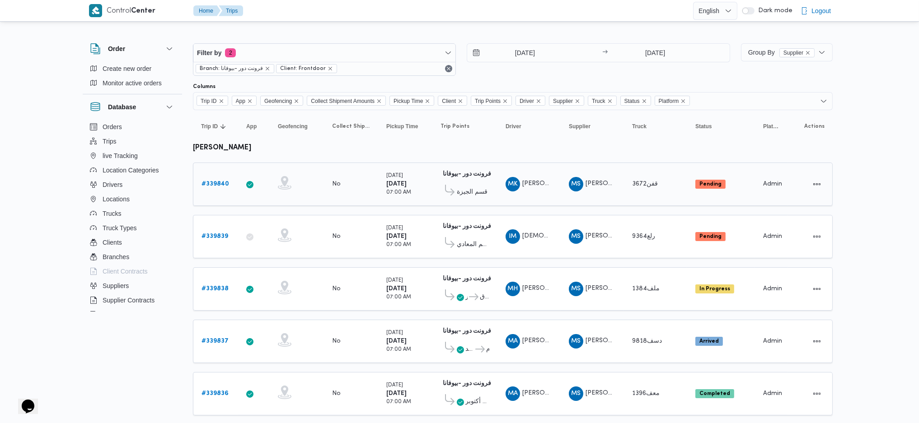
click at [220, 188] on link "# 339840" at bounding box center [215, 184] width 28 height 11
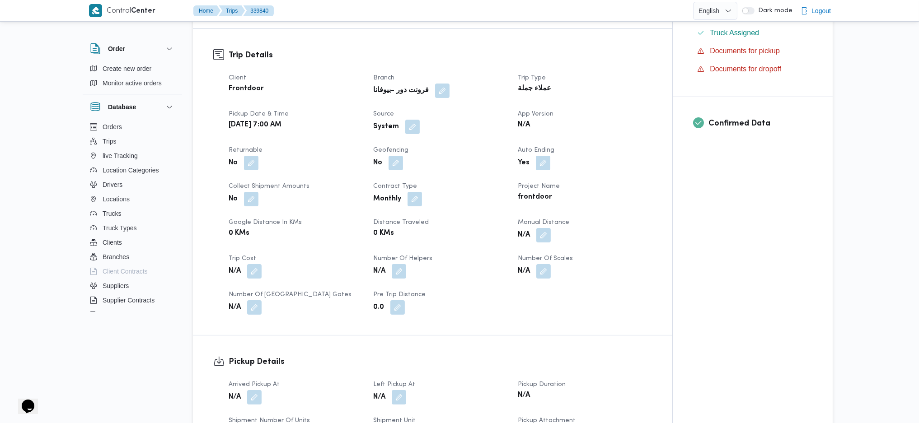
scroll to position [241, 0]
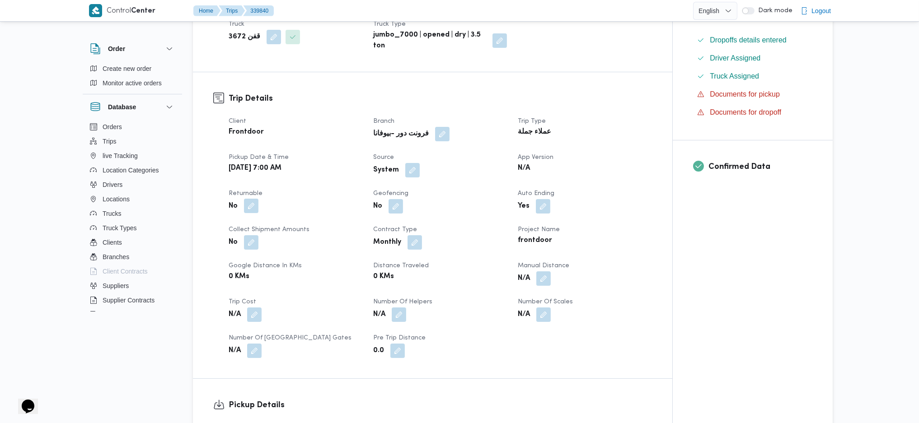
click at [252, 199] on button "button" at bounding box center [251, 206] width 14 height 14
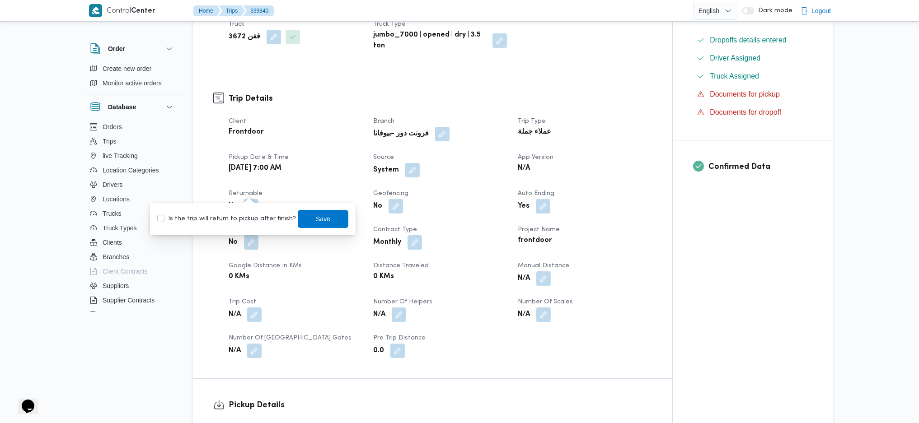
click at [243, 215] on label "Is the trip will return to pickup after finish?" at bounding box center [226, 219] width 139 height 11
checkbox input "true"
click at [316, 218] on span "Save" at bounding box center [323, 218] width 14 height 11
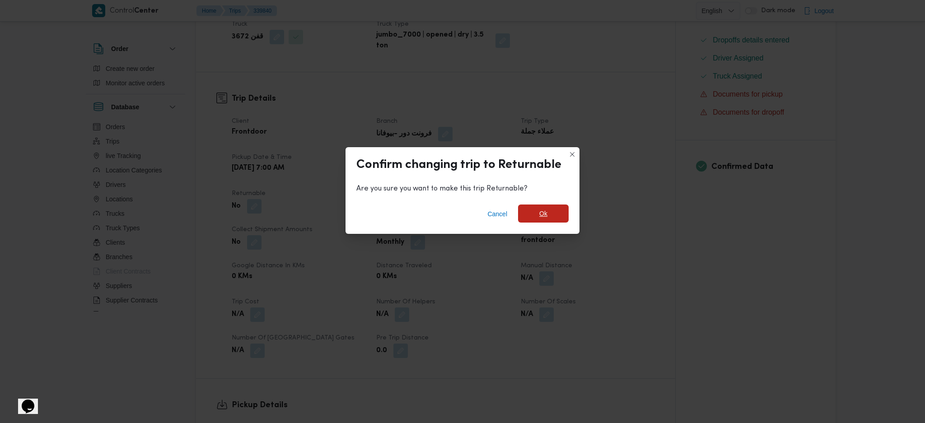
click at [551, 212] on span "Ok" at bounding box center [543, 214] width 51 height 18
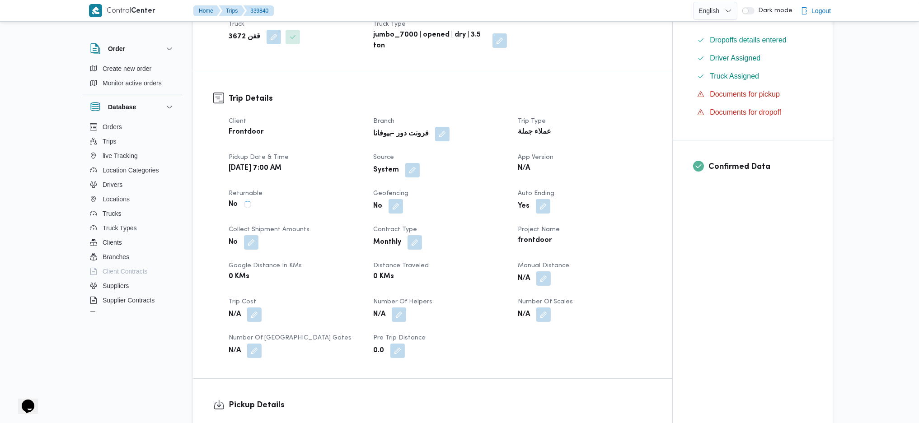
scroll to position [602, 0]
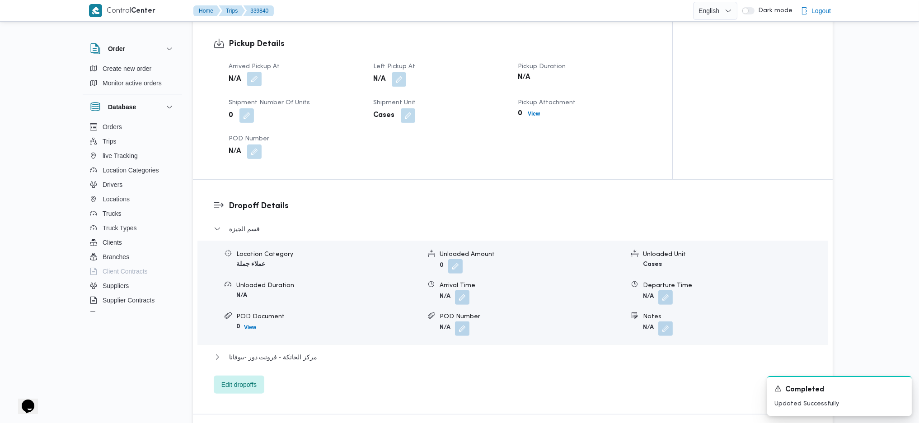
click at [255, 72] on button "button" at bounding box center [254, 79] width 14 height 14
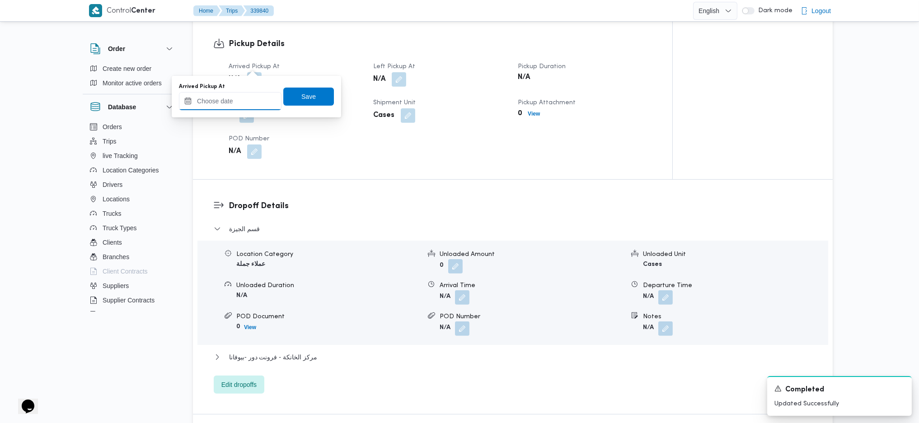
click at [242, 103] on input "Arrived Pickup At" at bounding box center [230, 101] width 103 height 18
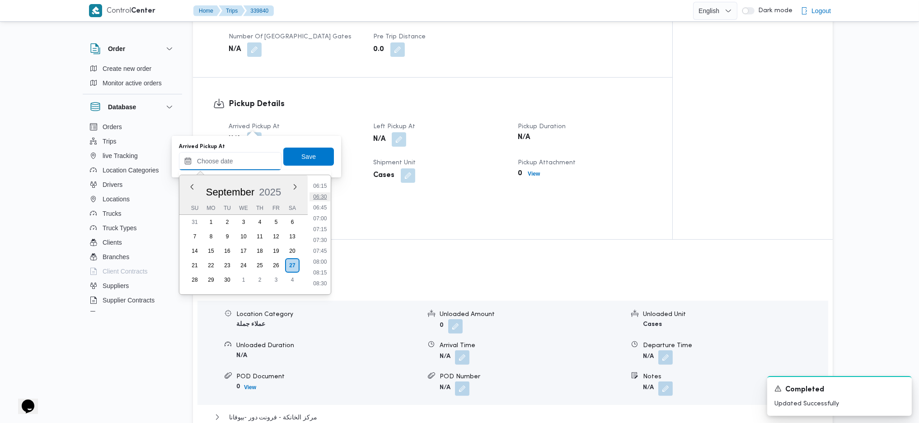
scroll to position [265, 0]
click at [327, 245] on li "07:30" at bounding box center [319, 247] width 21 height 9
type input "[DATE] 07:30"
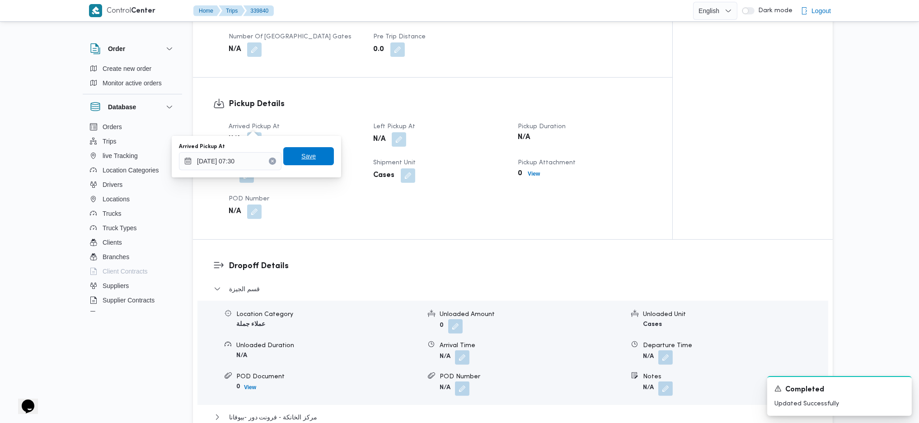
click at [304, 159] on span "Save" at bounding box center [308, 156] width 14 height 11
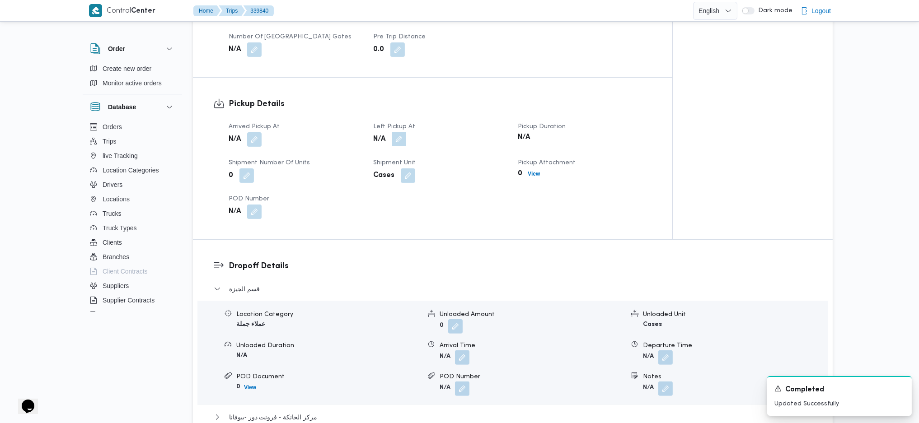
click at [398, 132] on button "button" at bounding box center [399, 139] width 14 height 14
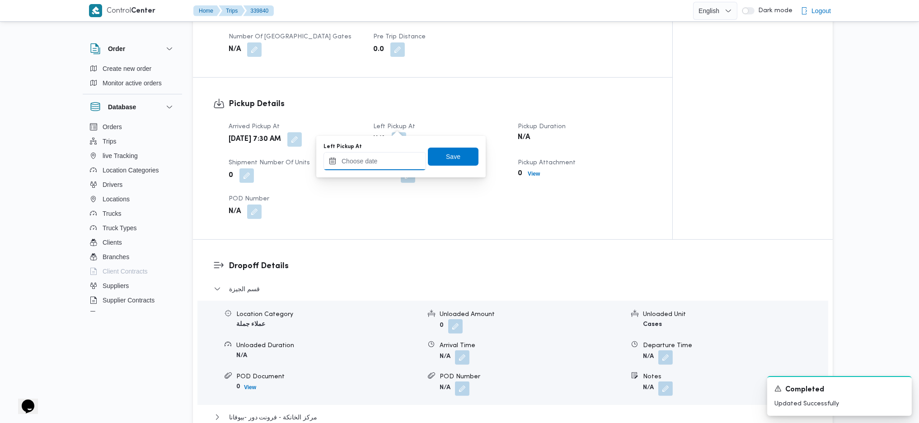
click at [381, 159] on input "Left Pickup At" at bounding box center [374, 161] width 103 height 18
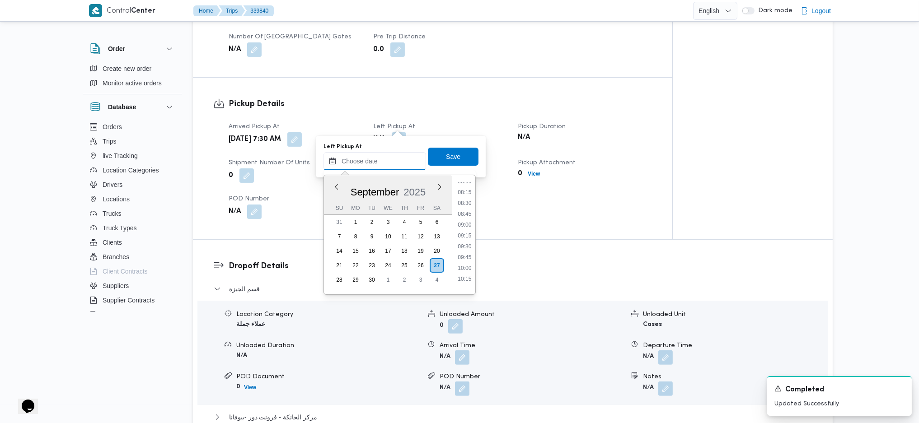
scroll to position [325, 0]
click at [464, 212] on li "08:00" at bounding box center [464, 208] width 21 height 9
type input "[DATE] 08:00"
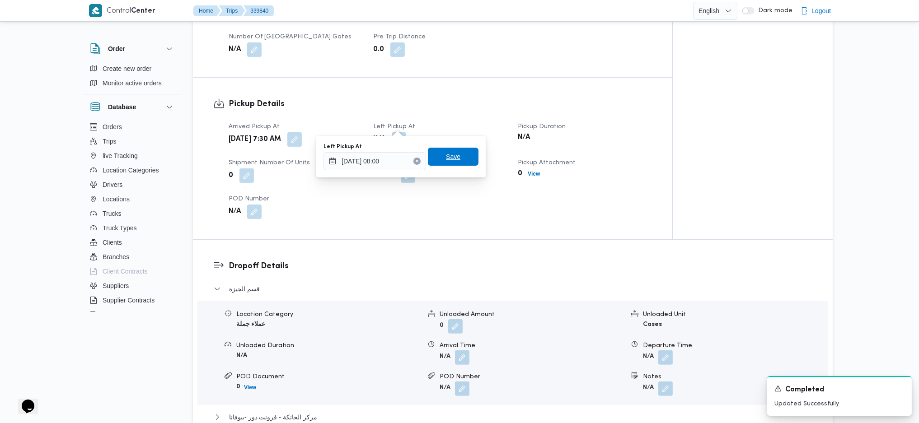
drag, startPoint x: 447, startPoint y: 157, endPoint x: 505, endPoint y: 222, distance: 87.0
click at [447, 157] on span "Save" at bounding box center [453, 156] width 14 height 11
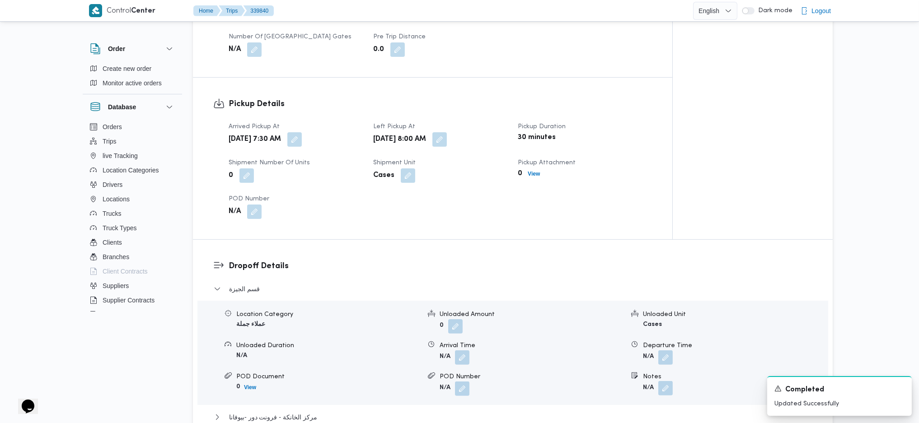
click at [670, 382] on button "button" at bounding box center [665, 388] width 14 height 14
click at [632, 349] on input "Notes" at bounding box center [641, 347] width 90 height 18
type input "البحر الاعظم"
click button "Save" at bounding box center [713, 343] width 51 height 18
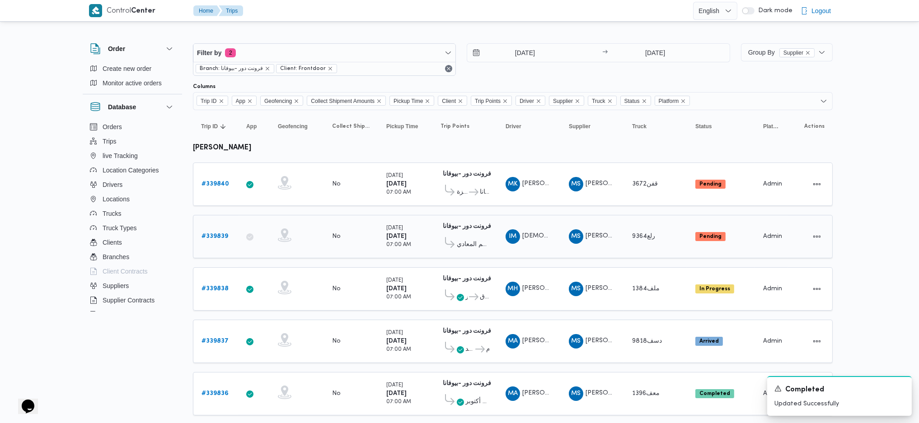
click at [221, 234] on b "# 339839" at bounding box center [214, 237] width 27 height 6
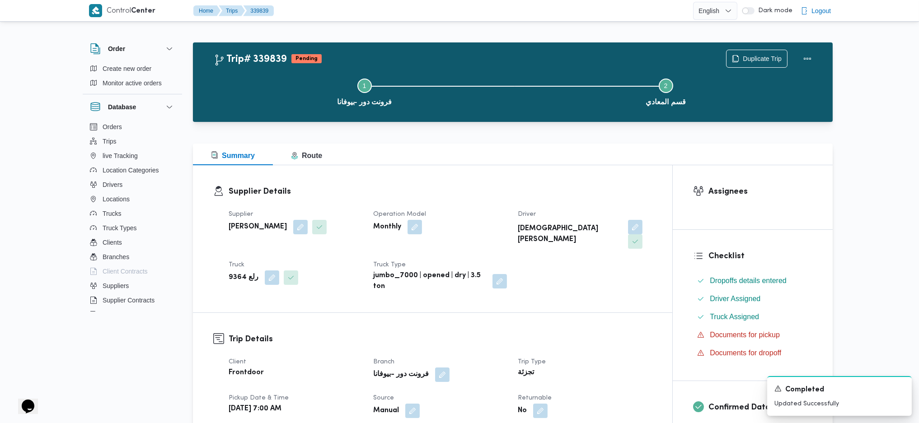
drag, startPoint x: 583, startPoint y: 229, endPoint x: 587, endPoint y: 237, distance: 9.5
click at [623, 229] on span at bounding box center [632, 227] width 19 height 14
click at [628, 230] on button "button" at bounding box center [635, 227] width 14 height 14
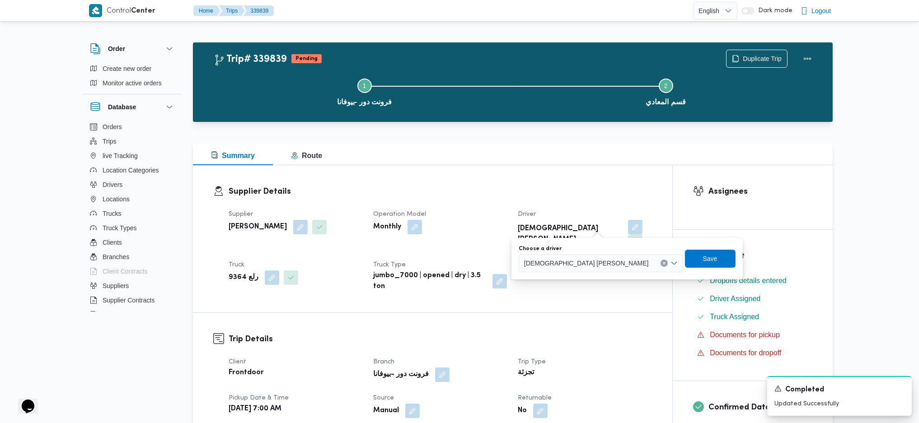
click at [567, 266] on span "[DEMOGRAPHIC_DATA] [PERSON_NAME]" at bounding box center [586, 263] width 125 height 10
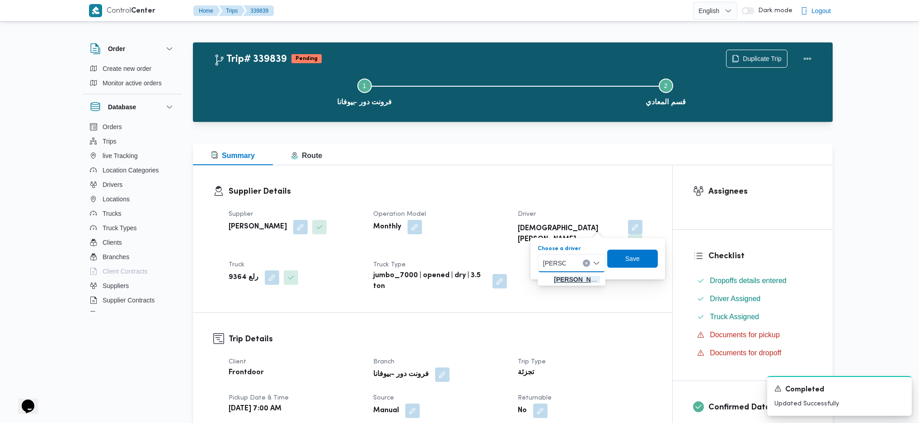
type input "[PERSON_NAME]"
click at [567, 281] on span "[PERSON_NAME] روت [PERSON_NAME]" at bounding box center [577, 279] width 46 height 11
drag, startPoint x: 649, startPoint y: 265, endPoint x: 629, endPoint y: 259, distance: 20.7
click at [649, 265] on span "Save" at bounding box center [636, 259] width 51 height 18
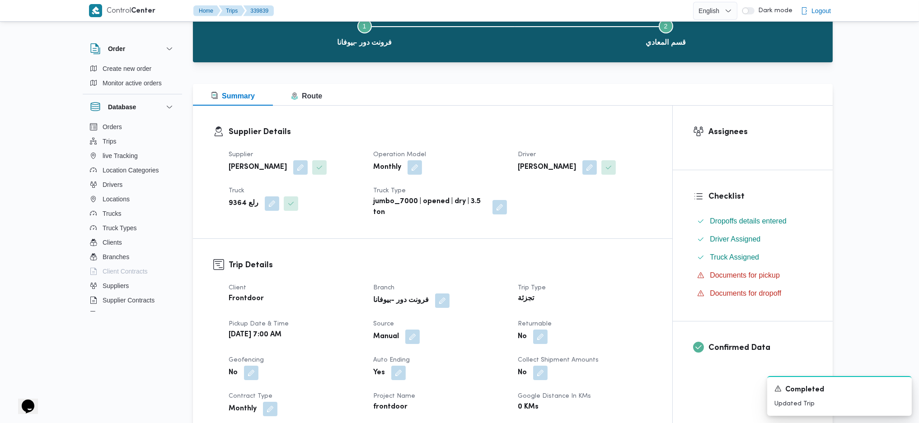
scroll to position [60, 0]
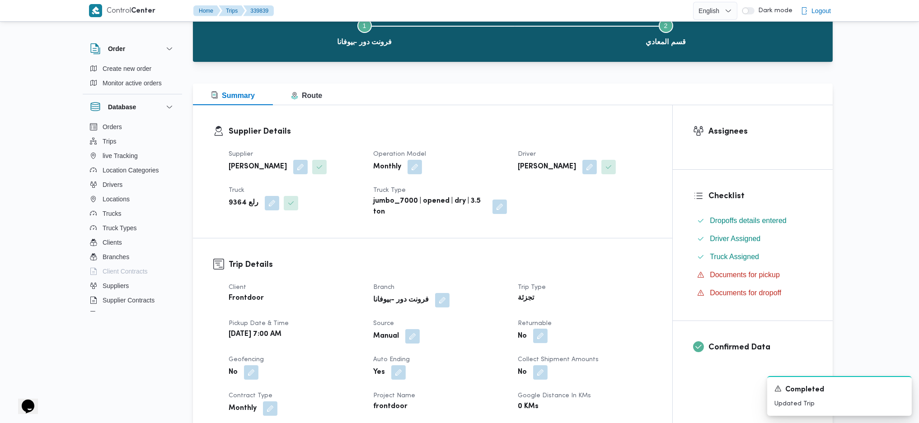
click at [543, 331] on button "button" at bounding box center [540, 336] width 14 height 14
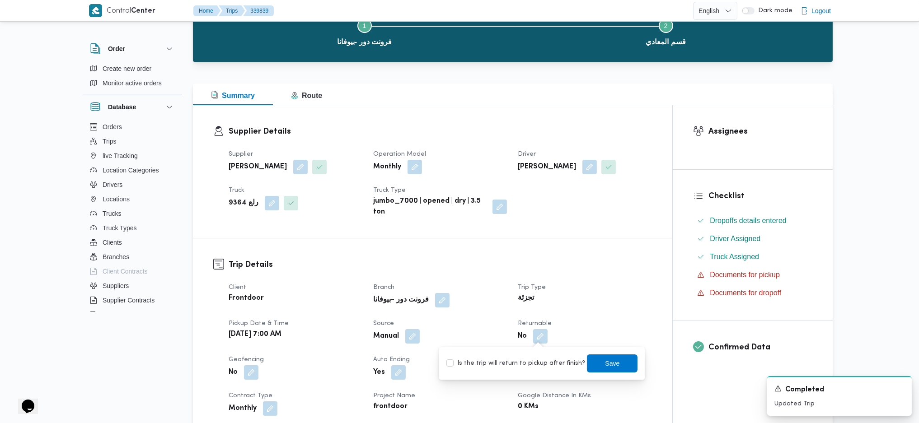
click at [494, 374] on div "You are in a dialog. To close this dialog, hit escape. Is the trip will return …" at bounding box center [542, 363] width 206 height 33
click at [528, 368] on div "Is the trip will return to pickup after finish? Save" at bounding box center [541, 364] width 193 height 20
click at [569, 367] on label "Is the trip will return to pickup after finish?" at bounding box center [515, 363] width 139 height 11
checkbox input "true"
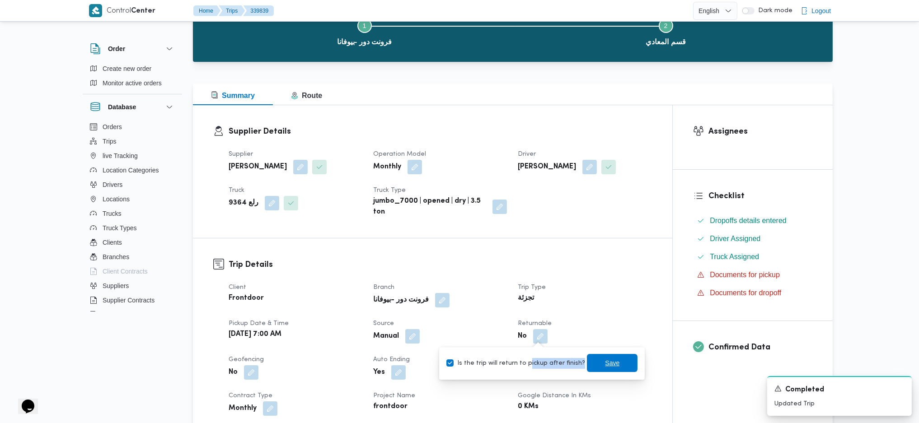
click at [605, 361] on span "Save" at bounding box center [612, 363] width 14 height 11
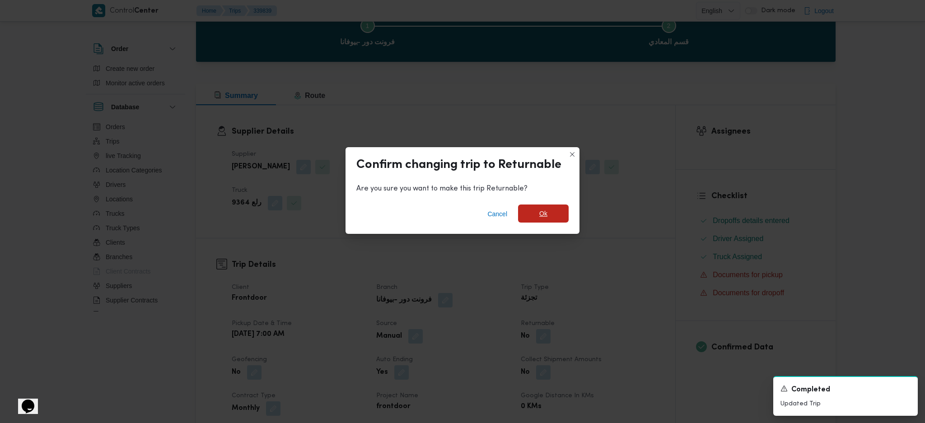
click at [548, 211] on span "Ok" at bounding box center [543, 214] width 51 height 18
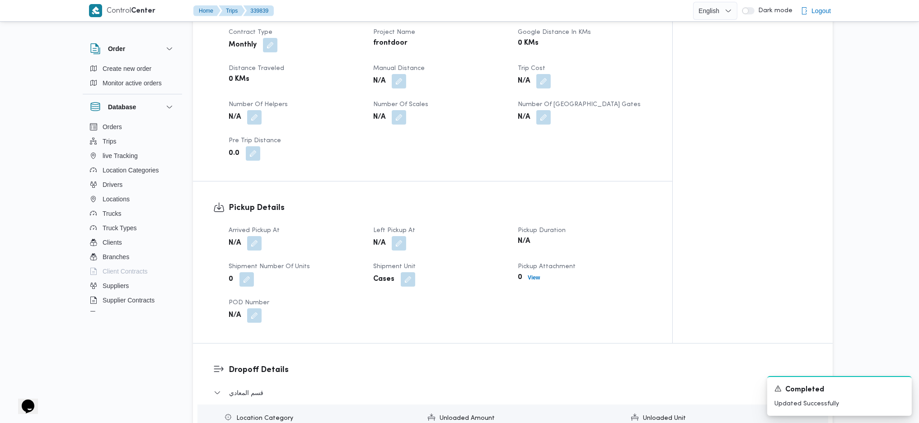
scroll to position [602, 0]
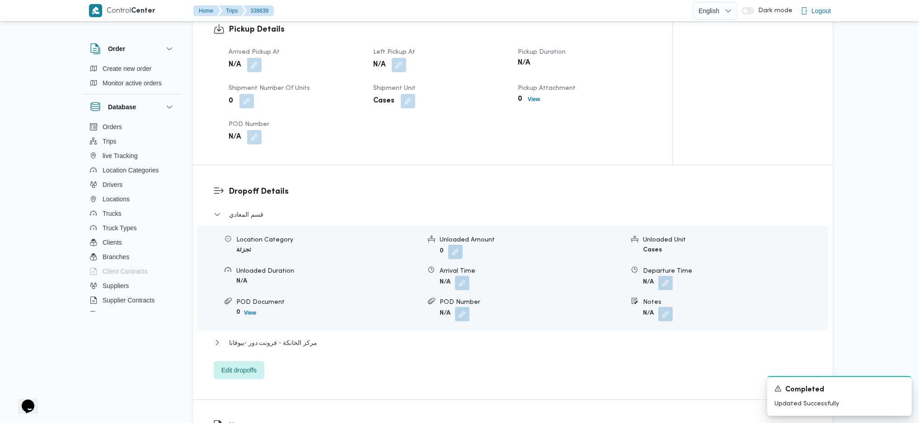
drag, startPoint x: 260, startPoint y: 64, endPoint x: 251, endPoint y: 75, distance: 14.7
click at [259, 64] on button "button" at bounding box center [254, 65] width 14 height 14
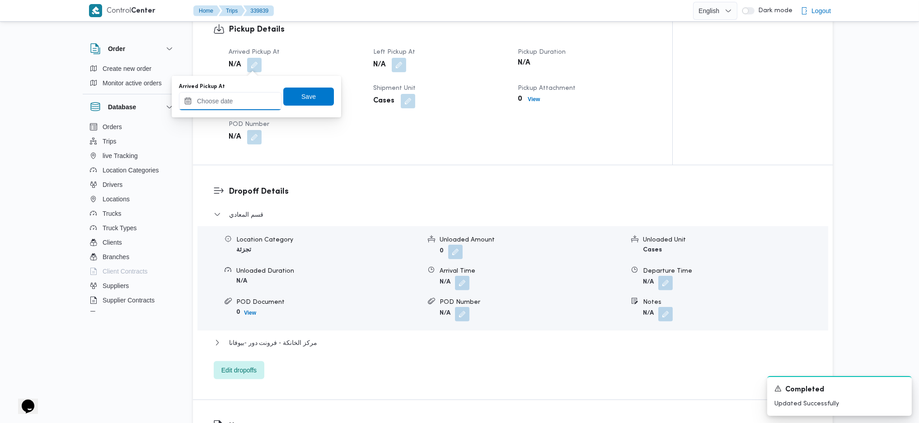
click at [231, 98] on input "Arrived Pickup At" at bounding box center [230, 101] width 103 height 18
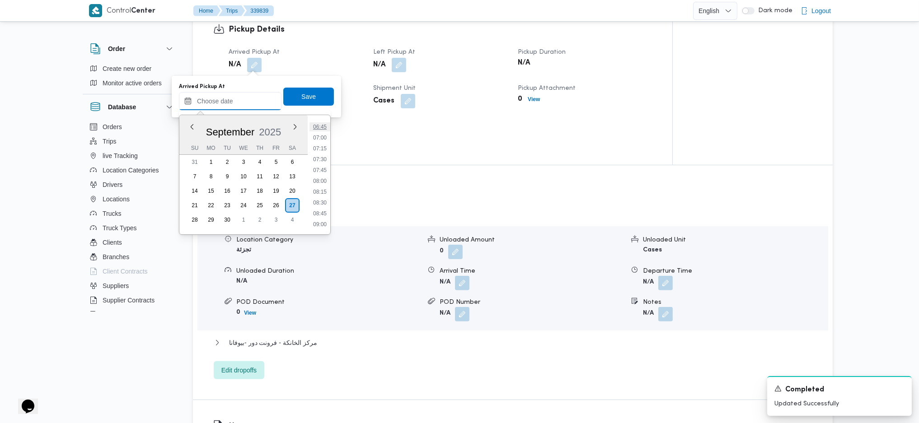
scroll to position [265, 0]
drag, startPoint x: 324, startPoint y: 163, endPoint x: 323, endPoint y: 158, distance: 4.6
click at [324, 163] on li "07:00" at bounding box center [319, 165] width 21 height 9
type input "[DATE] 07:00"
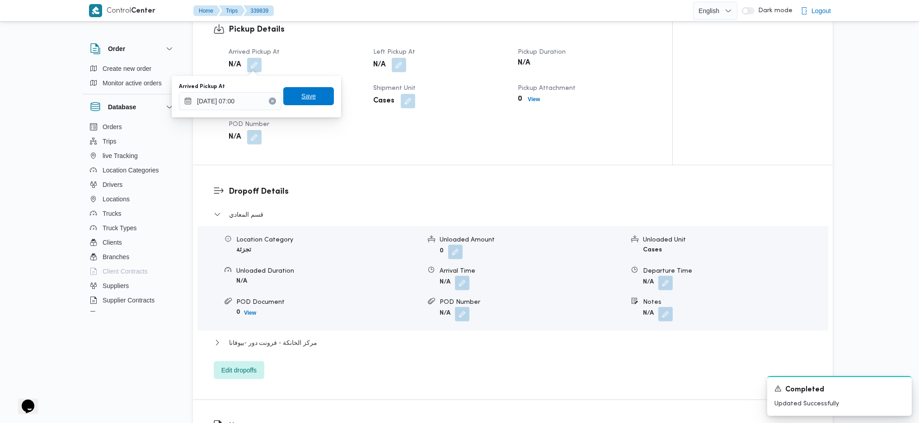
drag, startPoint x: 313, startPoint y: 97, endPoint x: 319, endPoint y: 98, distance: 6.8
click at [313, 96] on span "Save" at bounding box center [308, 97] width 51 height 18
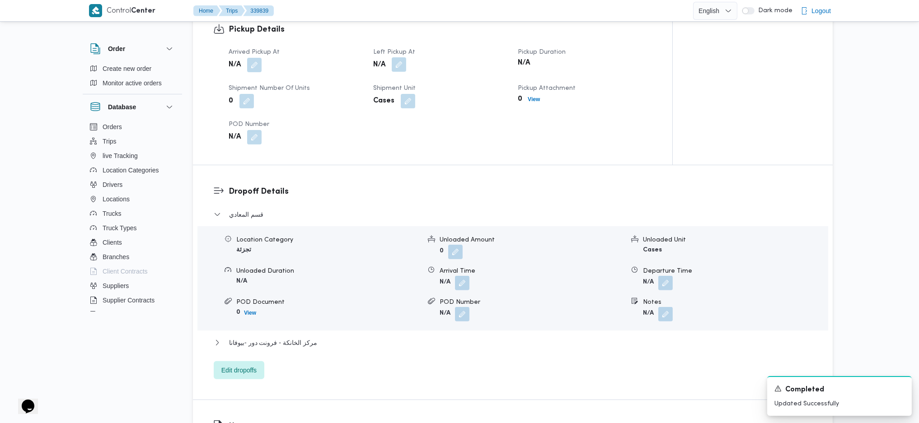
drag, startPoint x: 395, startPoint y: 69, endPoint x: 400, endPoint y: 68, distance: 5.2
click at [398, 68] on button "button" at bounding box center [399, 64] width 14 height 14
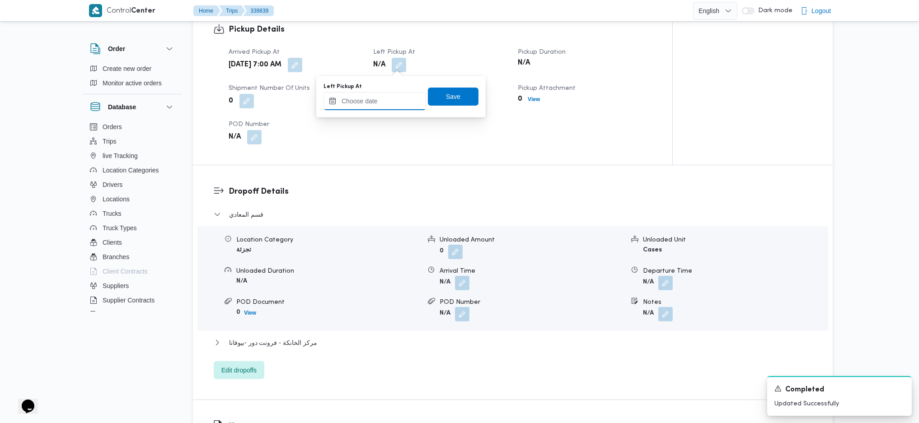
drag, startPoint x: 388, startPoint y: 109, endPoint x: 407, endPoint y: 109, distance: 19.9
click at [388, 109] on input "Left Pickup At" at bounding box center [374, 101] width 103 height 18
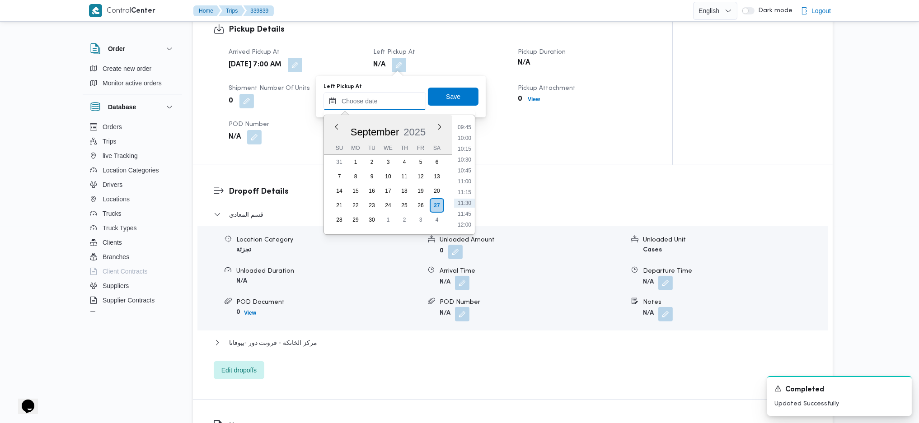
scroll to position [385, 0]
click at [463, 167] on li "09:45" at bounding box center [464, 164] width 21 height 9
type input "[DATE] 09:45"
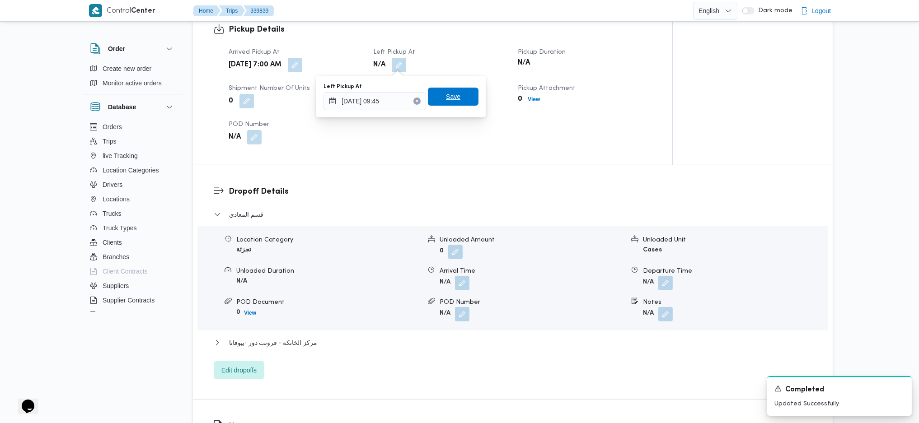
click at [449, 98] on span "Save" at bounding box center [453, 96] width 14 height 11
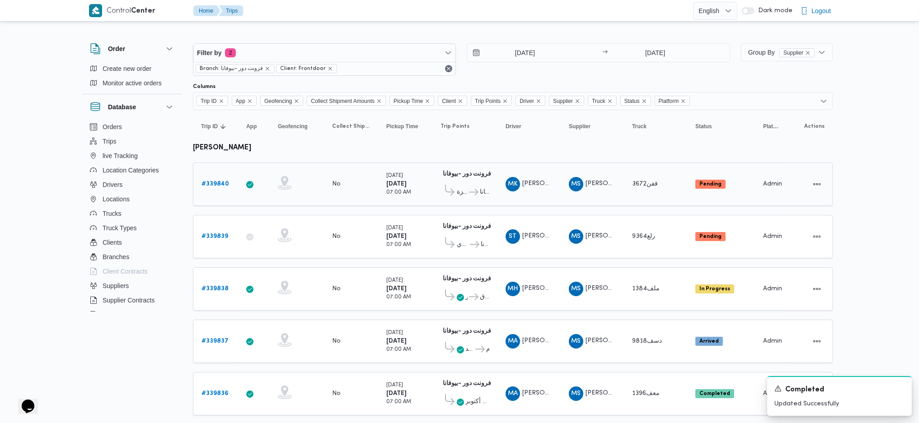
click at [222, 187] on link "# 339840" at bounding box center [215, 184] width 28 height 11
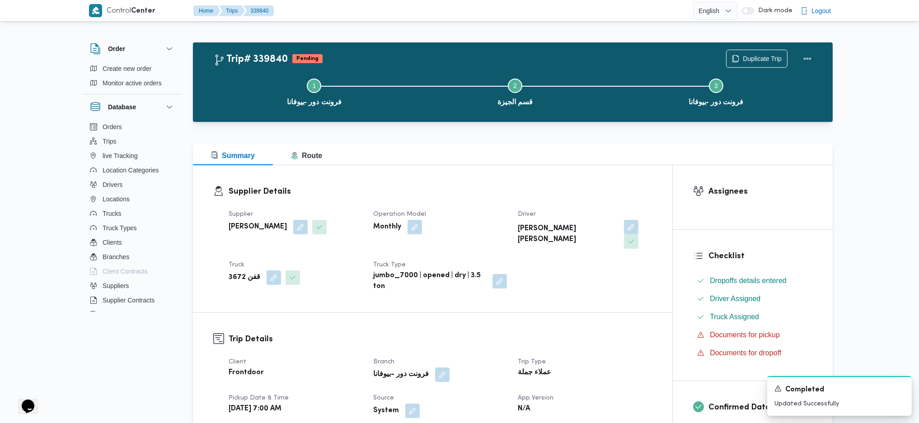
scroll to position [181, 0]
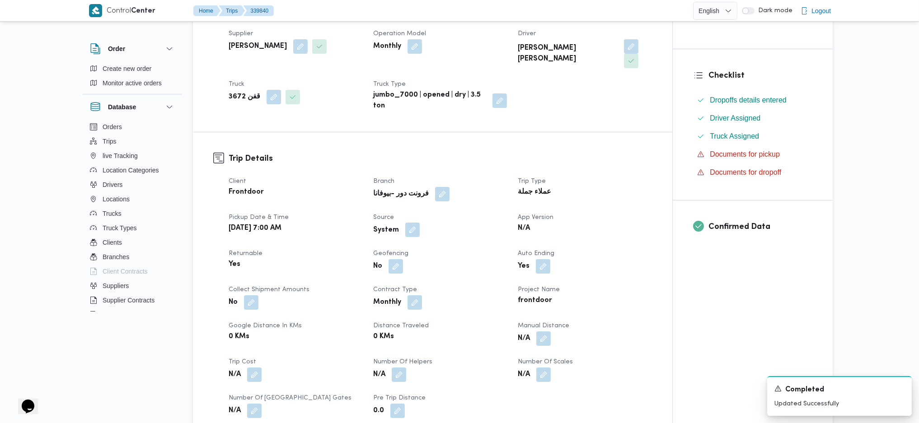
drag, startPoint x: 407, startPoint y: 213, endPoint x: 407, endPoint y: 219, distance: 5.9
click at [408, 223] on button "button" at bounding box center [412, 230] width 14 height 14
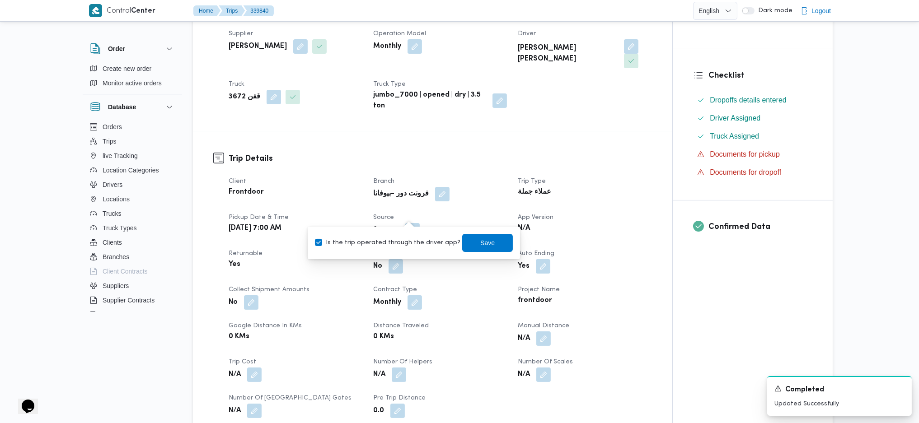
click at [389, 240] on label "Is the trip operated through the driver app?" at bounding box center [387, 243] width 145 height 11
click at [441, 243] on label "Is the trip operated through the driver app?" at bounding box center [387, 243] width 145 height 11
checkbox input "false"
click at [463, 238] on span "Save" at bounding box center [487, 243] width 51 height 18
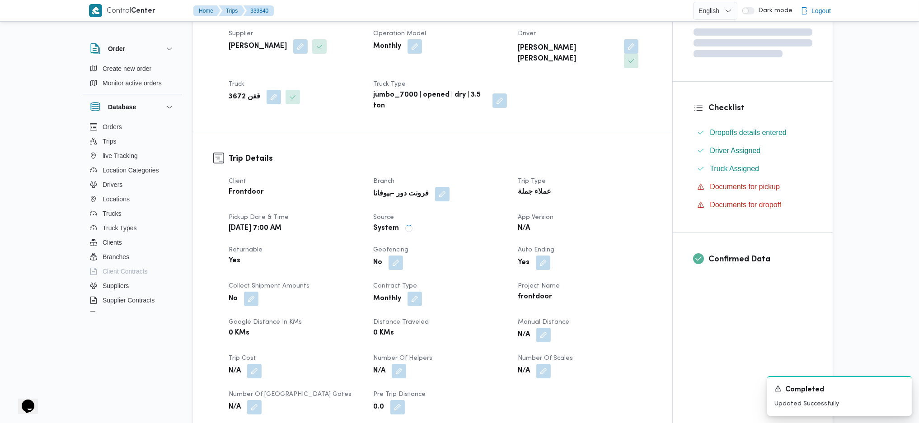
click at [476, 132] on div "Trip Details Client Frontdoor Branch فرونت دور -بيوفانا Trip Type عملاء جملة Pi…" at bounding box center [432, 283] width 479 height 303
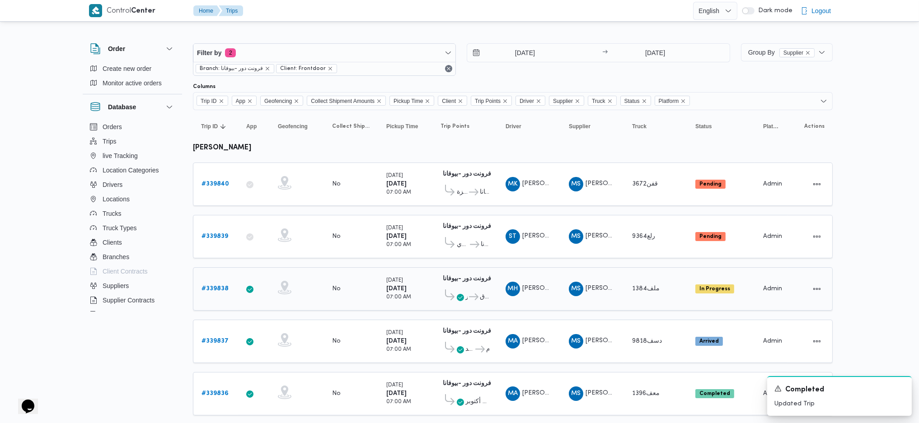
click at [218, 286] on b "# 339838" at bounding box center [214, 289] width 27 height 6
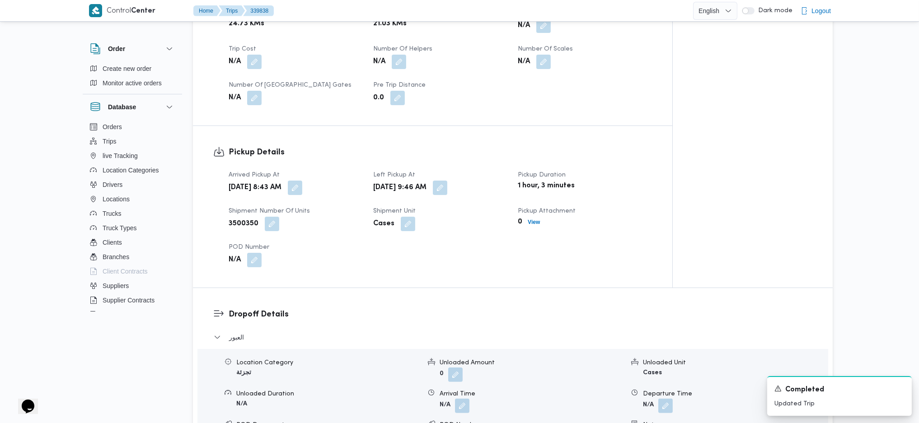
scroll to position [241, 0]
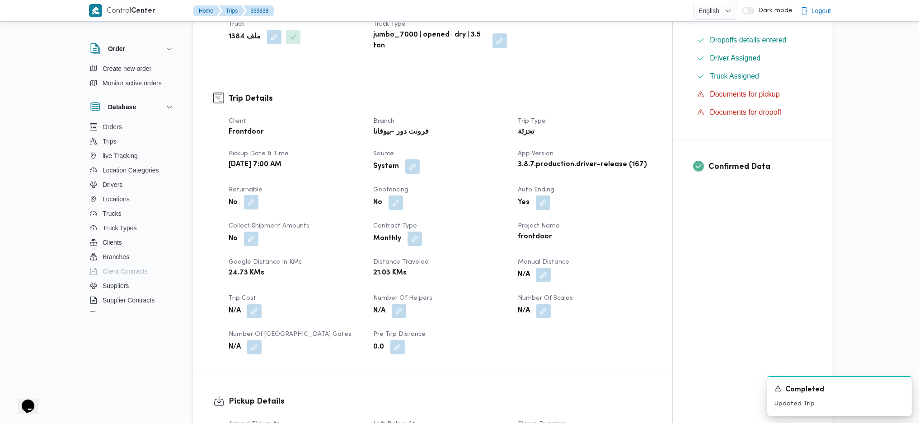
click at [246, 195] on button "button" at bounding box center [251, 202] width 14 height 14
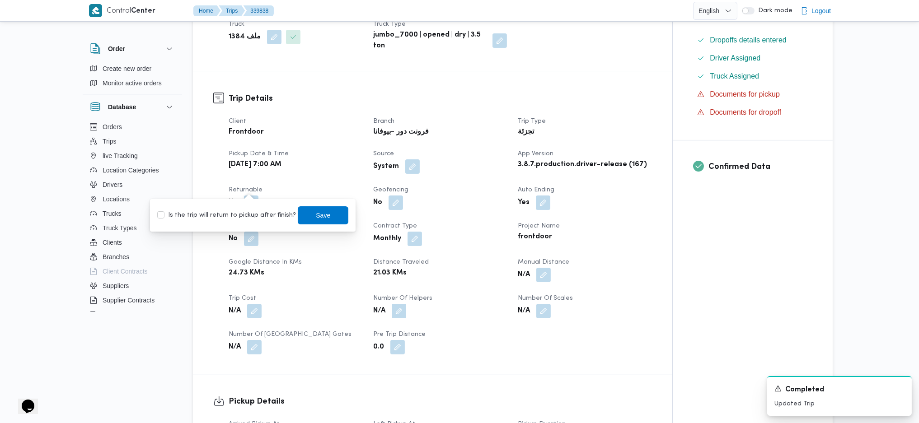
click at [239, 214] on label "Is the trip will return to pickup after finish?" at bounding box center [226, 215] width 139 height 11
checkbox input "true"
click at [302, 212] on span "Save" at bounding box center [323, 215] width 51 height 18
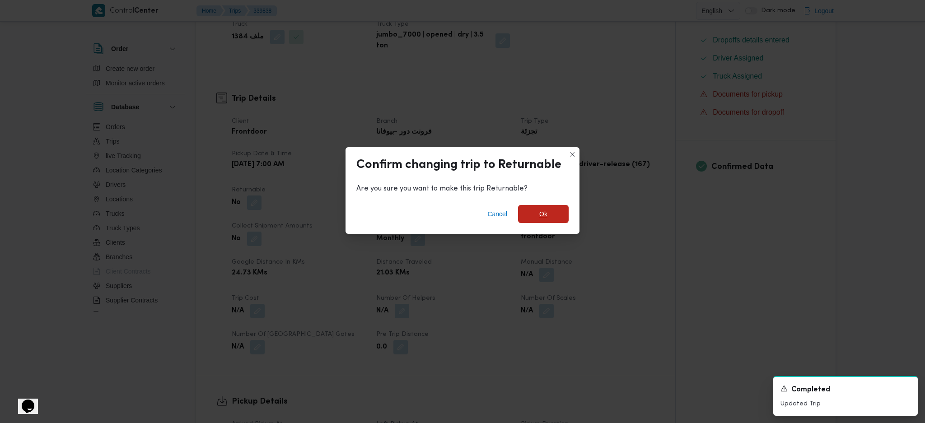
drag, startPoint x: 551, startPoint y: 217, endPoint x: 580, endPoint y: 224, distance: 29.7
click at [551, 217] on span "Ok" at bounding box center [543, 214] width 51 height 18
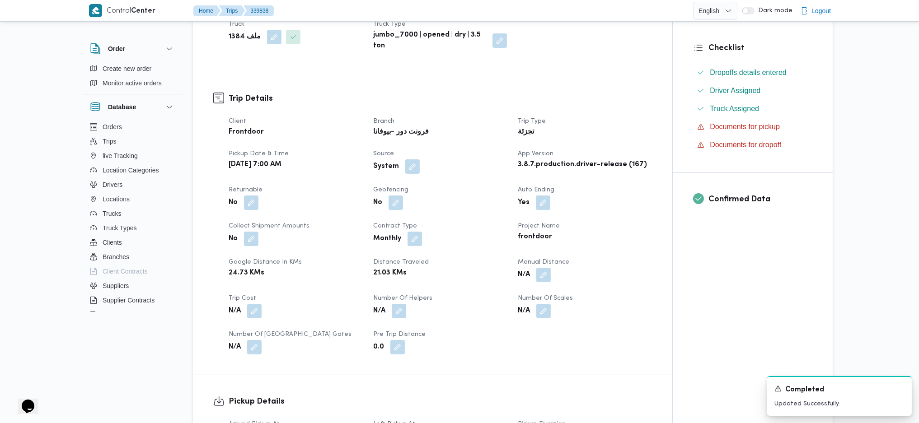
scroll to position [602, 0]
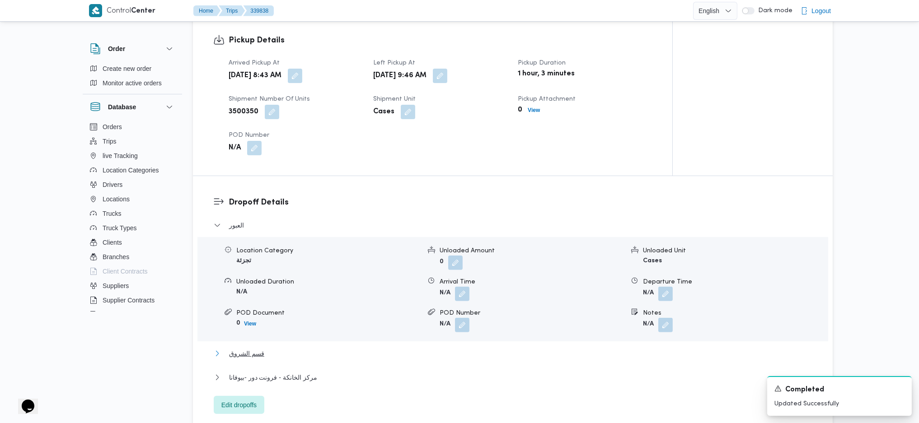
click at [255, 348] on span "قسم الشروق" at bounding box center [246, 353] width 35 height 11
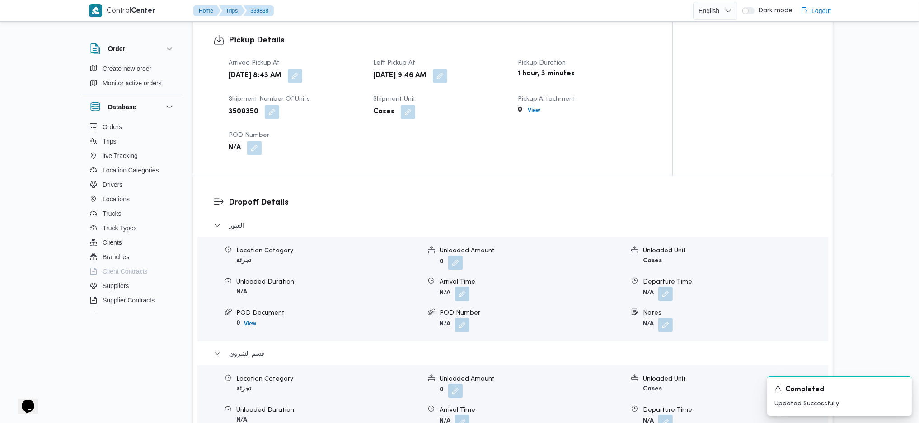
scroll to position [783, 0]
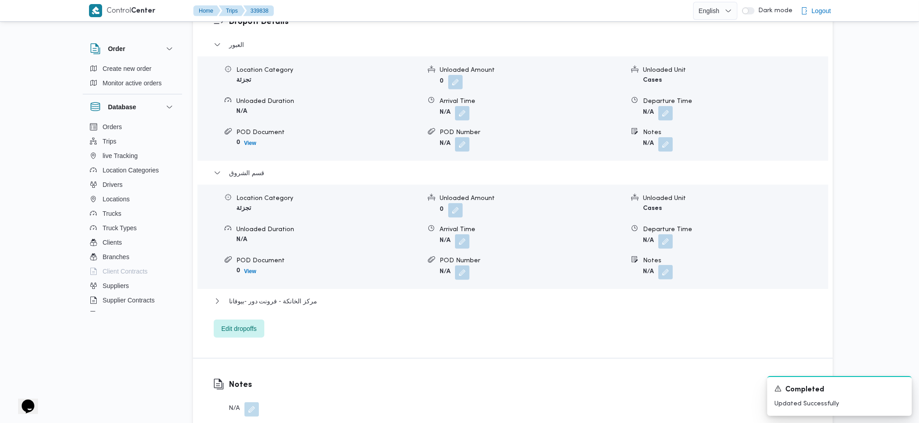
click at [666, 265] on button "button" at bounding box center [665, 272] width 14 height 14
click at [626, 294] on input "Notes" at bounding box center [641, 295] width 90 height 18
type input "المستقبل"
click button "Save" at bounding box center [713, 290] width 51 height 18
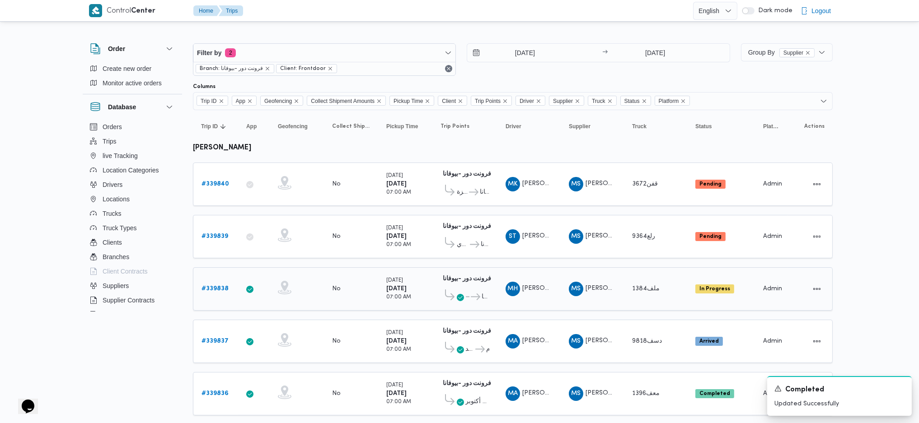
click at [484, 296] on span "فرونت دور -بيوفانا" at bounding box center [486, 297] width 8 height 11
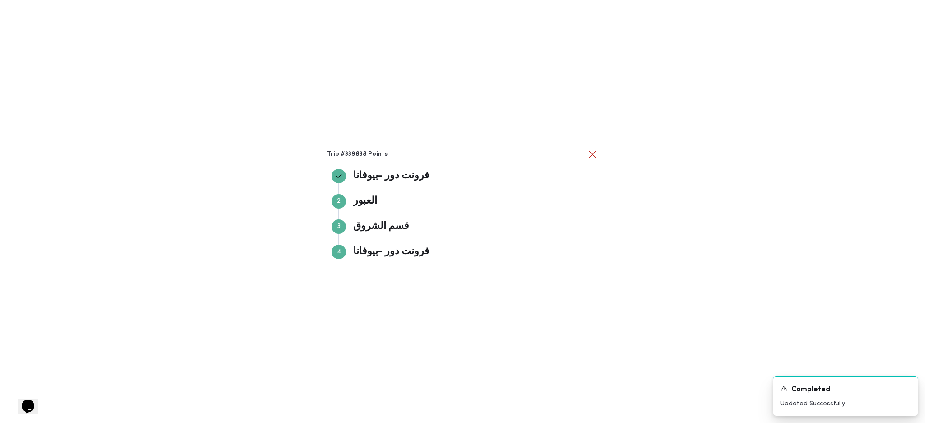
drag, startPoint x: 649, startPoint y: 295, endPoint x: 593, endPoint y: 305, distance: 57.1
click at [649, 295] on div "Trip #339838 Points فرونت دور -[PERSON_NAME] دور -بيوفانا Step 2 2 العبور العبو…" at bounding box center [462, 211] width 925 height 423
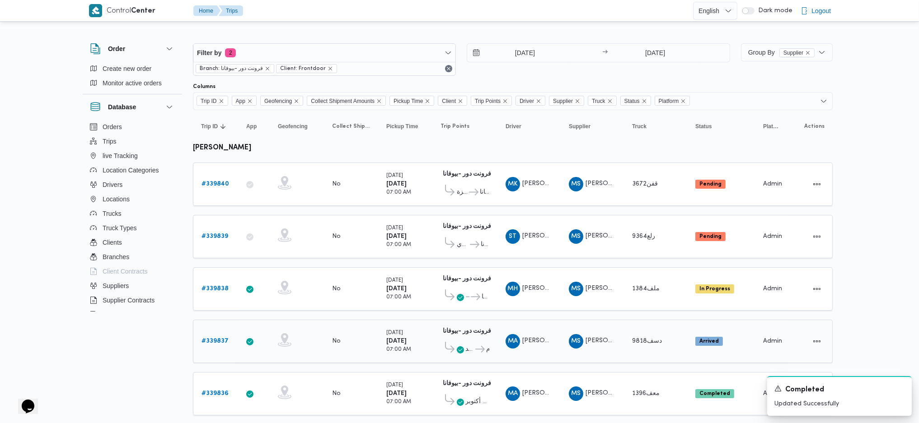
click at [218, 339] on b "# 339837" at bounding box center [214, 341] width 27 height 6
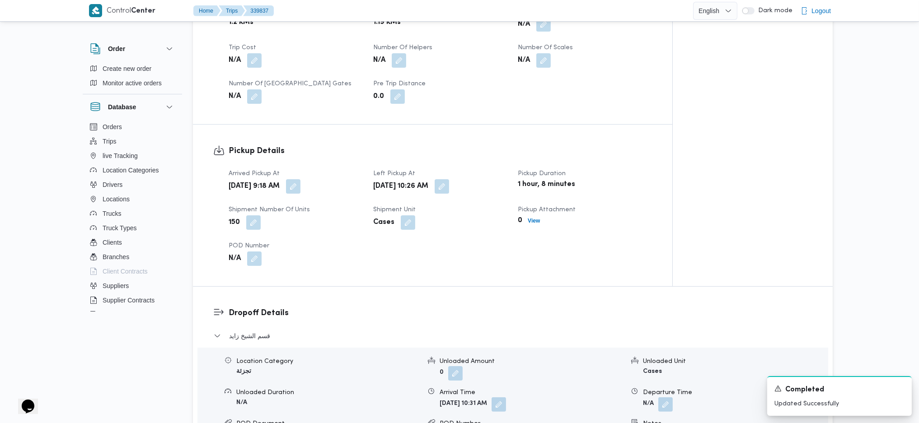
scroll to position [542, 0]
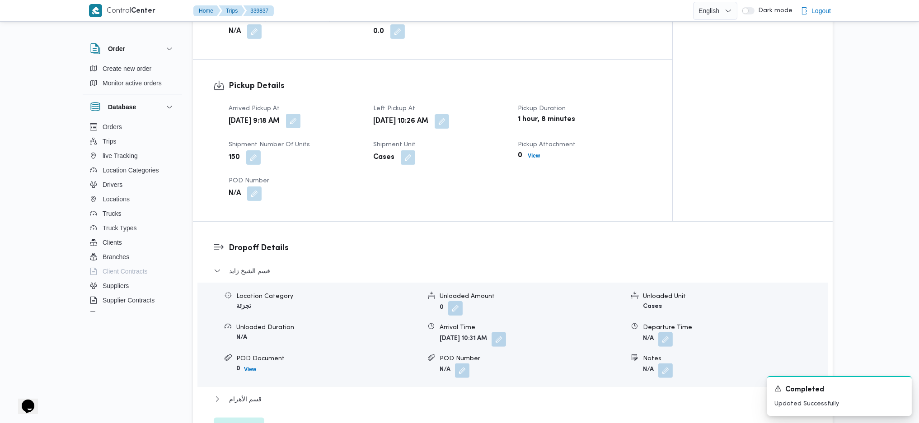
drag, startPoint x: 326, startPoint y: 120, endPoint x: 327, endPoint y: 127, distance: 7.7
click at [300, 120] on button "button" at bounding box center [293, 121] width 14 height 14
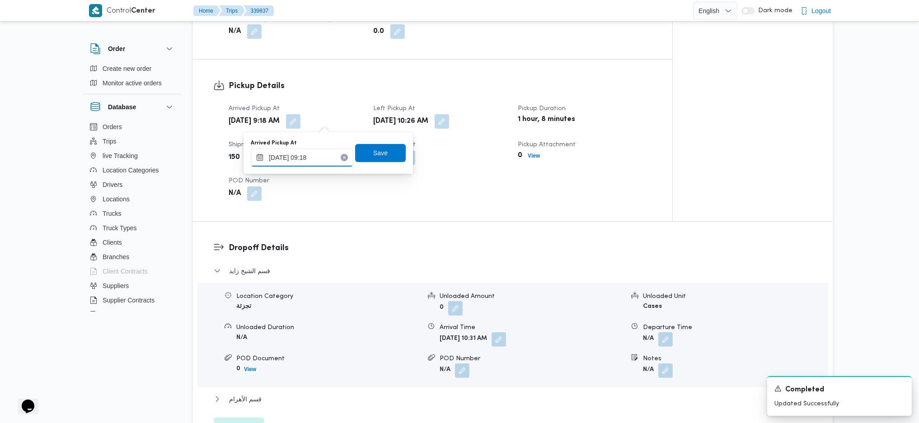
click at [320, 159] on input "[DATE] 09:18" at bounding box center [302, 158] width 103 height 18
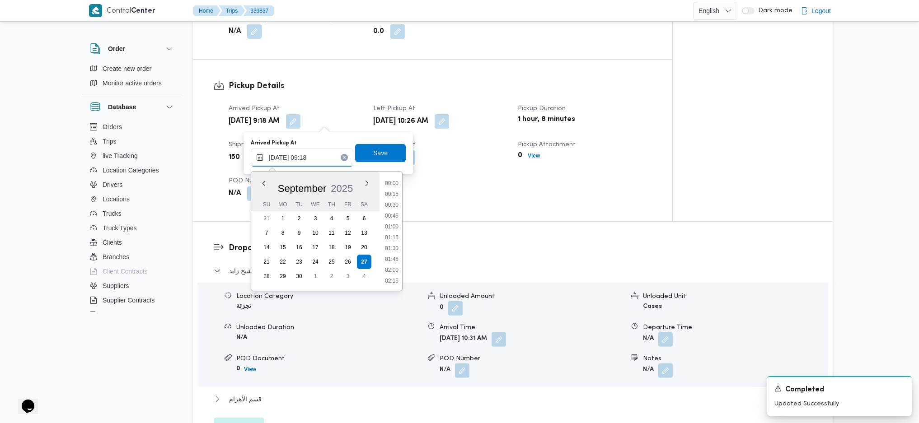
scroll to position [347, 0]
click at [393, 261] on li "09:45" at bounding box center [391, 258] width 21 height 9
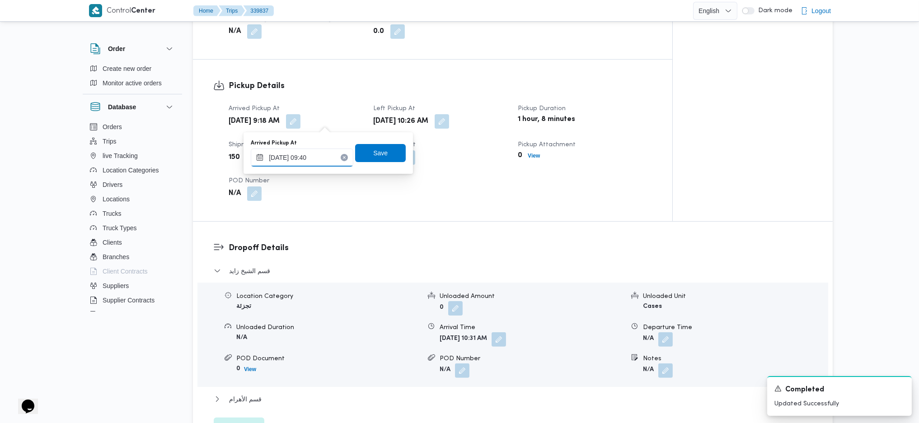
type input "[DATE] 09:40"
click button "Save" at bounding box center [380, 153] width 51 height 18
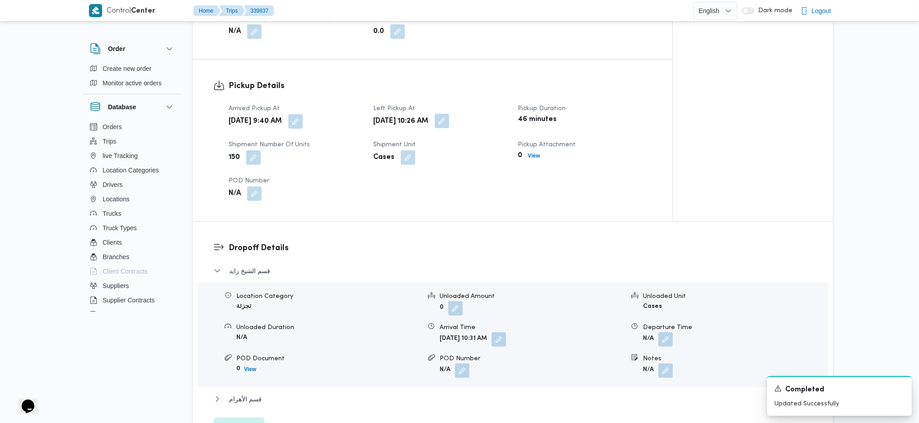
click at [449, 126] on button "button" at bounding box center [442, 121] width 14 height 14
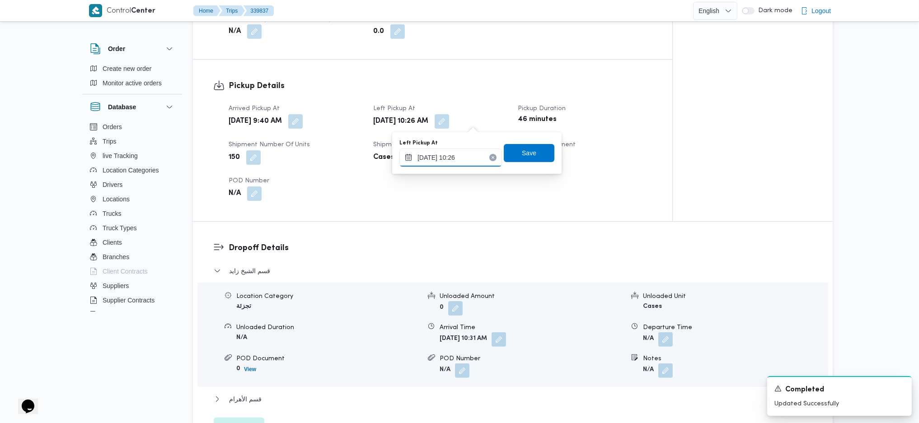
click at [452, 159] on input "[DATE] 10:26" at bounding box center [450, 158] width 103 height 18
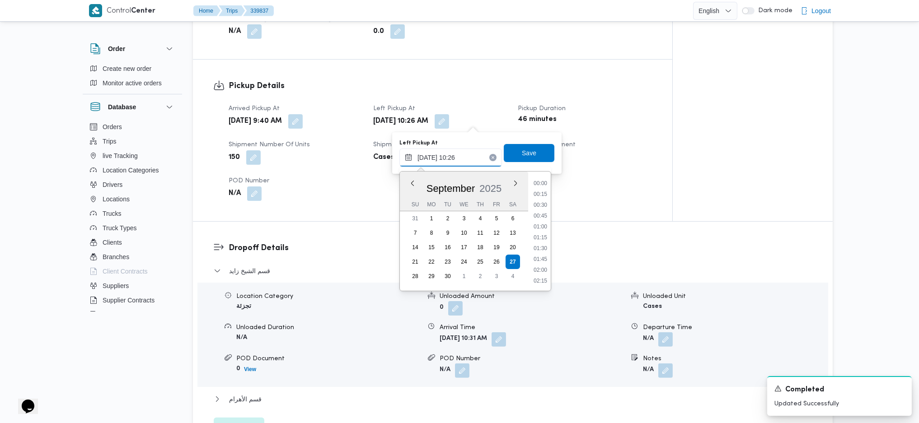
scroll to position [391, 0]
click at [544, 223] on li "10:00" at bounding box center [540, 226] width 21 height 9
type input "[DATE] 10:00"
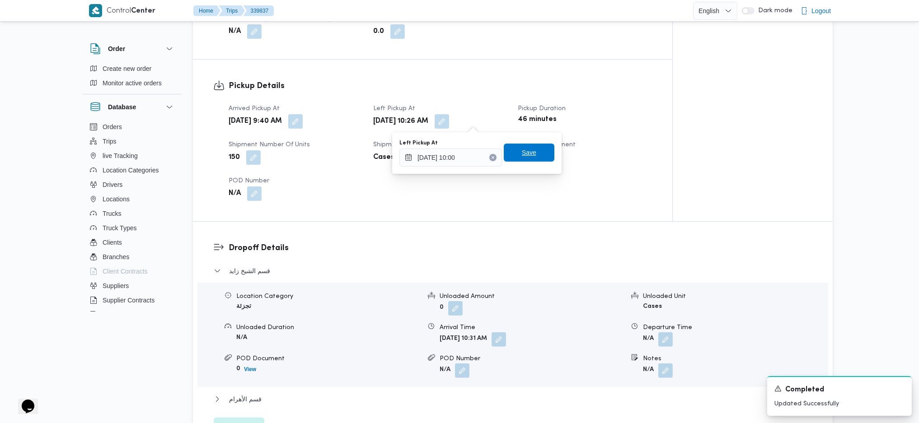
click at [533, 154] on span "Save" at bounding box center [529, 153] width 51 height 18
click at [303, 122] on button "button" at bounding box center [295, 121] width 14 height 14
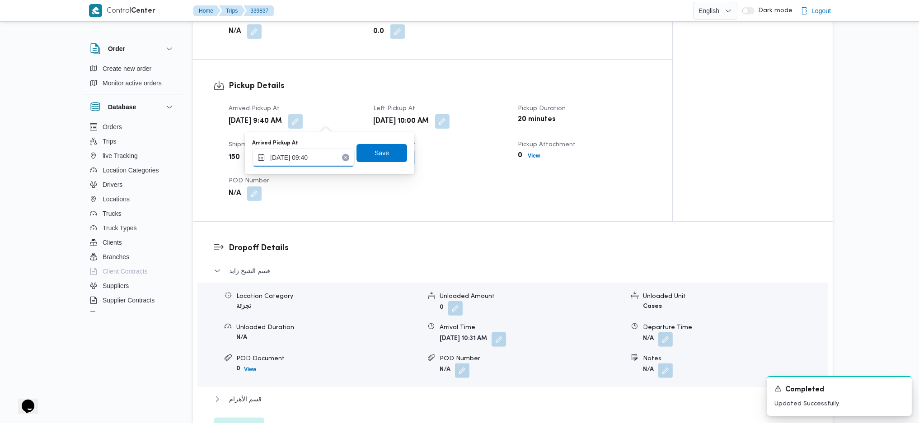
click at [312, 159] on input "[DATE] 09:40" at bounding box center [303, 158] width 103 height 18
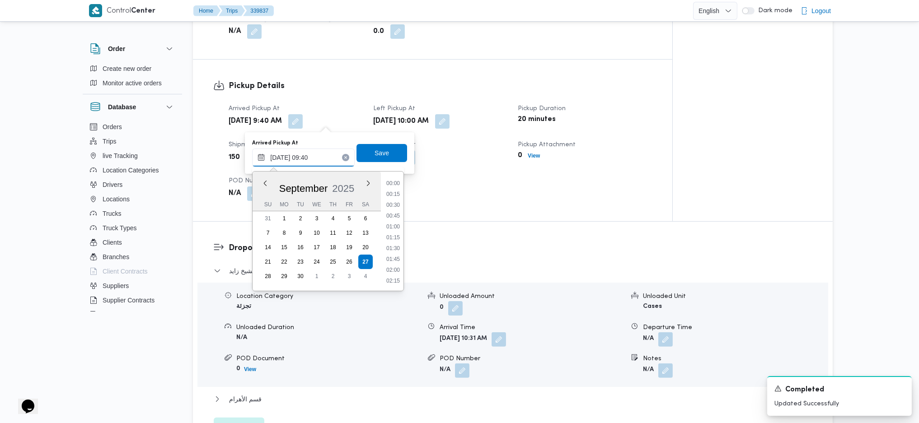
scroll to position [358, 0]
click at [398, 204] on li "08:45" at bounding box center [393, 204] width 21 height 9
type input "[DATE] 09:40"
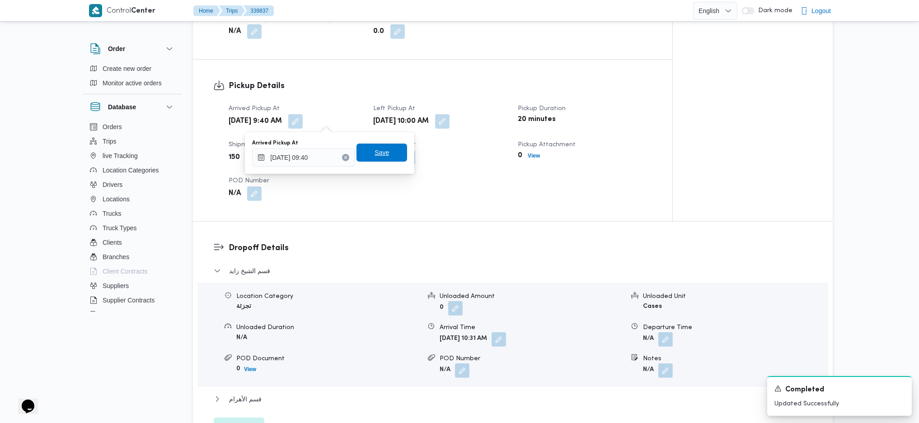
click at [375, 150] on span "Save" at bounding box center [382, 152] width 14 height 11
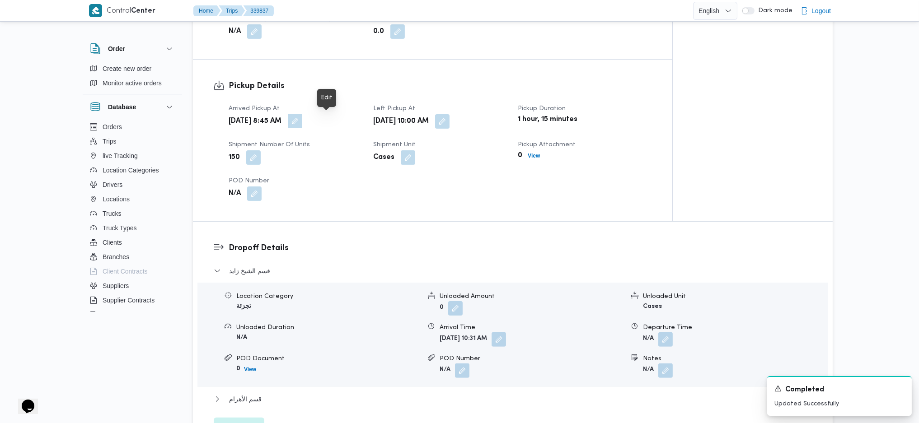
click at [302, 126] on button "button" at bounding box center [295, 121] width 14 height 14
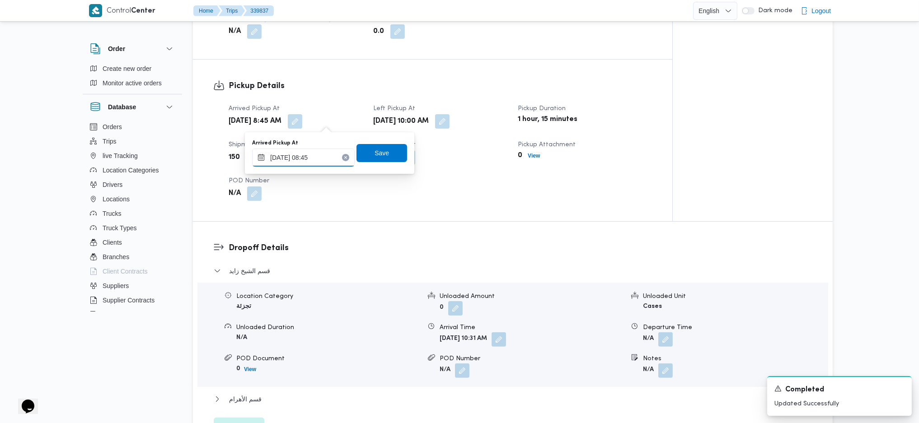
click at [324, 159] on input "[DATE] 08:45" at bounding box center [303, 158] width 103 height 18
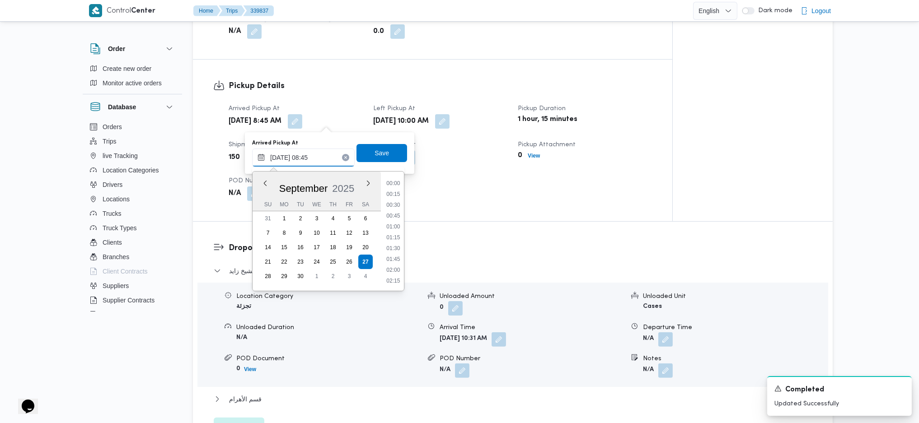
scroll to position [326, 0]
type input "[DATE] 08:40"
click at [360, 155] on span "Save" at bounding box center [381, 153] width 51 height 18
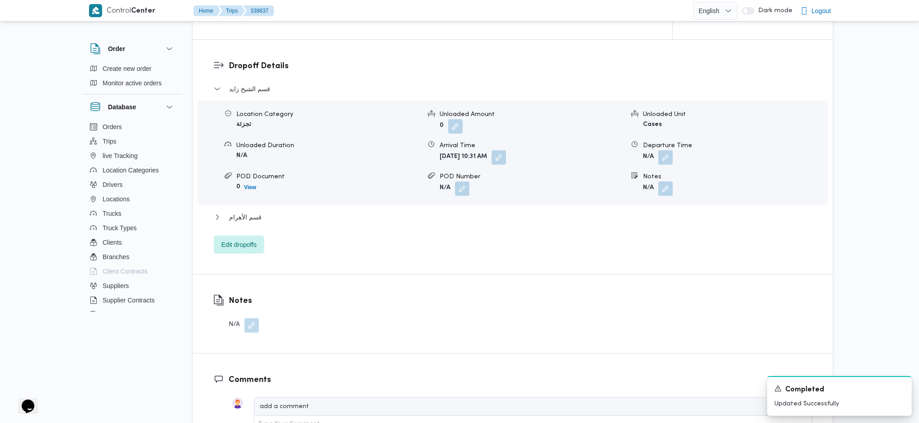
scroll to position [723, 0]
click at [262, 218] on button "قسم الأهرام" at bounding box center [513, 218] width 599 height 11
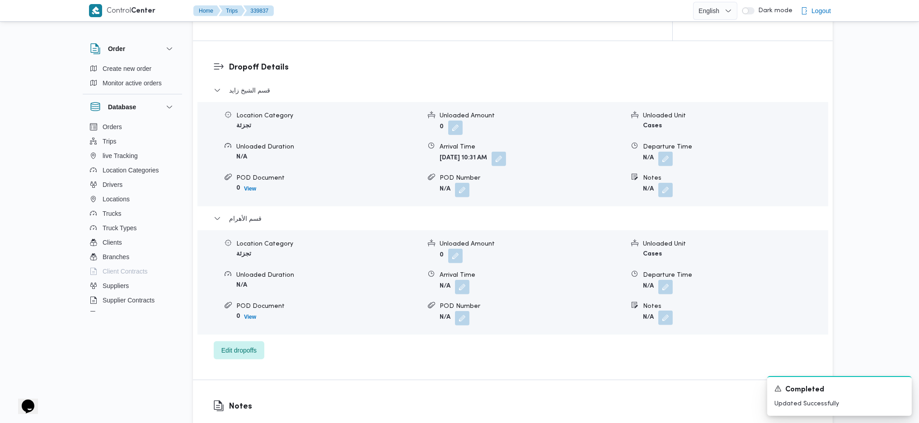
click at [668, 317] on button "button" at bounding box center [665, 318] width 14 height 14
click at [632, 355] on input "Notes" at bounding box center [641, 355] width 90 height 18
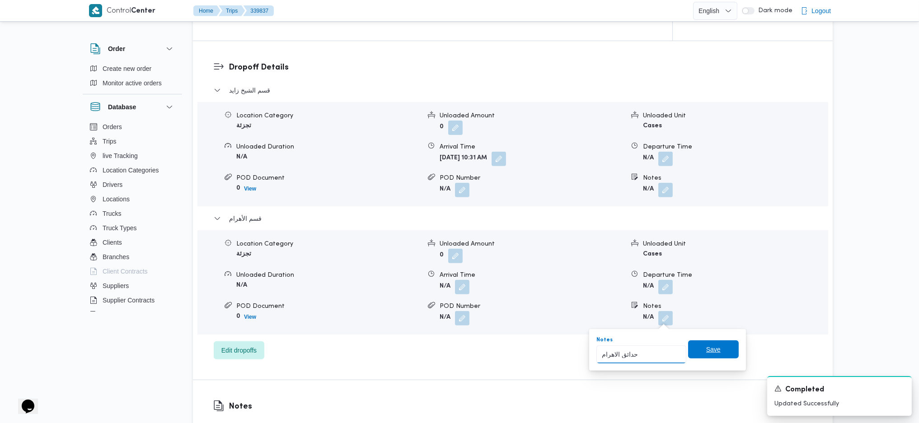
type input "حدائق الاهرام"
click at [699, 342] on span "Save" at bounding box center [713, 350] width 51 height 18
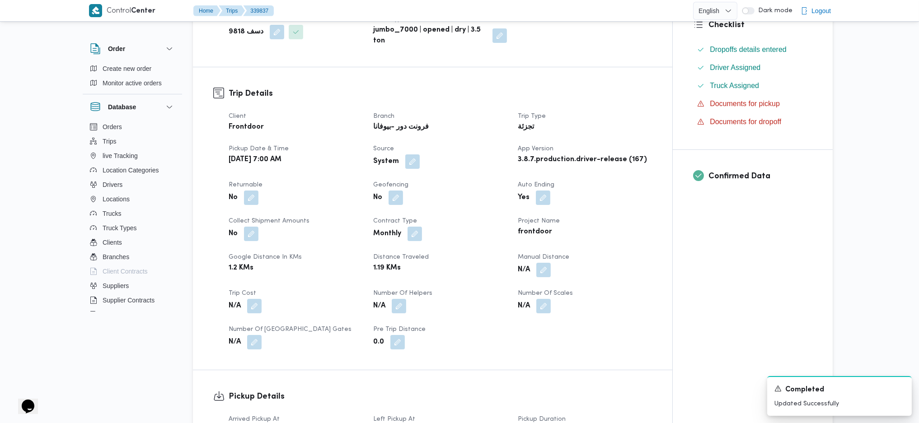
scroll to position [232, 0]
click at [249, 195] on button "button" at bounding box center [251, 197] width 14 height 14
drag, startPoint x: 221, startPoint y: 227, endPoint x: 231, endPoint y: 225, distance: 10.5
click at [221, 227] on label "Is the trip will return to pickup after finish?" at bounding box center [226, 224] width 139 height 11
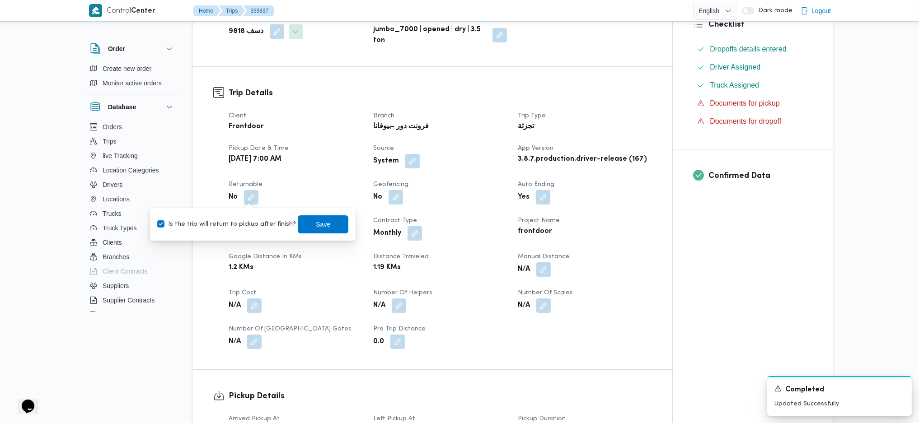
checkbox input "true"
click at [321, 217] on span "Save" at bounding box center [323, 224] width 51 height 18
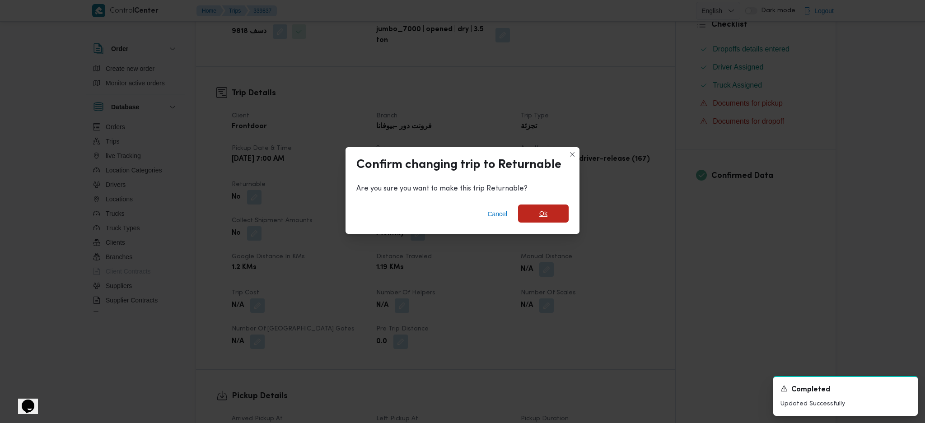
click at [550, 218] on span "Ok" at bounding box center [543, 214] width 51 height 18
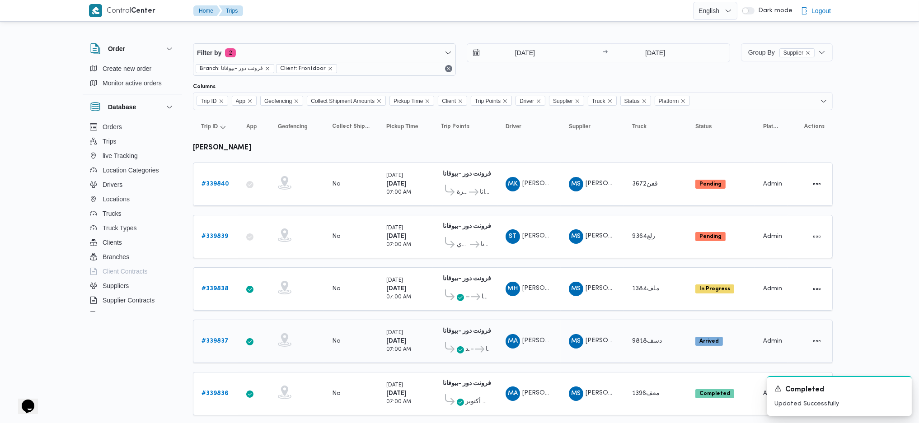
click at [475, 346] on icon at bounding box center [479, 349] width 9 height 7
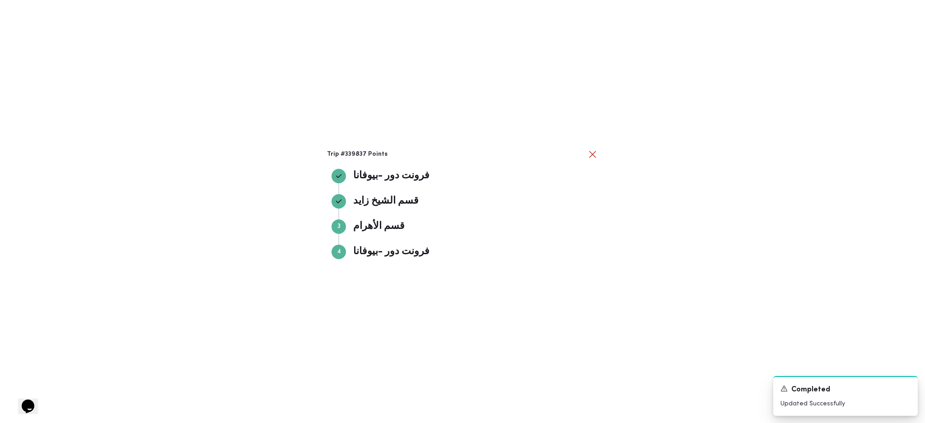
click at [474, 342] on div "Trip #339837 Points فرونت دور -[PERSON_NAME] دور -بيوفانا قسم [PERSON_NAME] قسم…" at bounding box center [462, 211] width 925 height 423
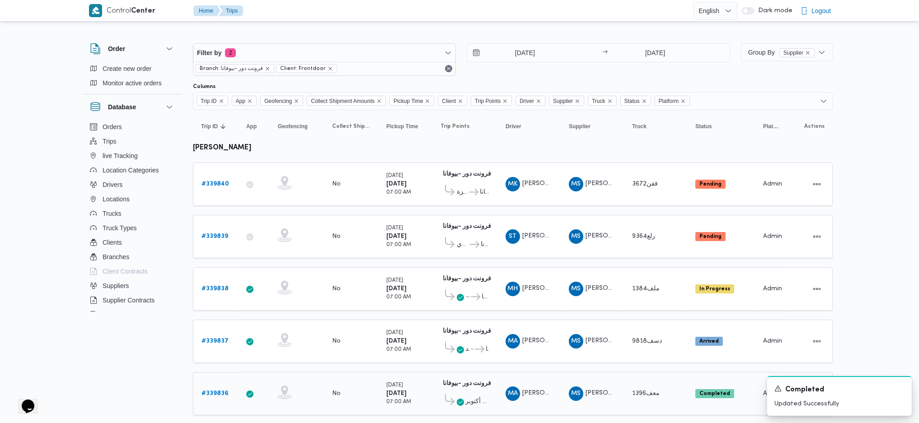
click at [218, 391] on b "# 339836" at bounding box center [214, 394] width 27 height 6
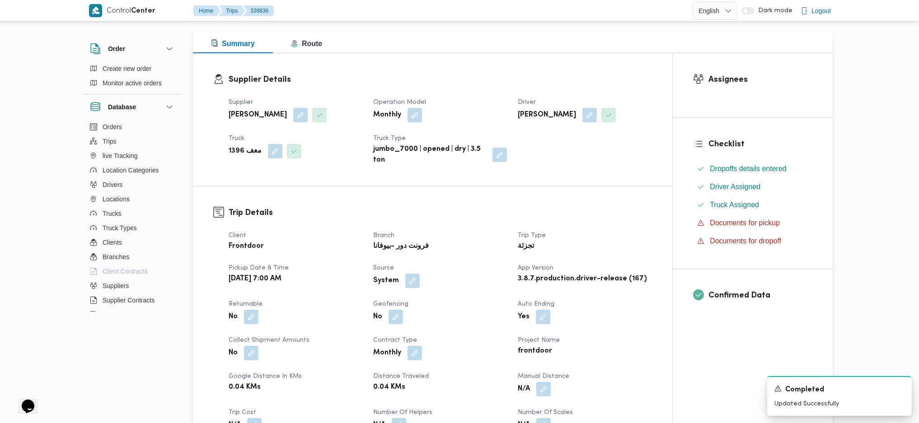
scroll to position [112, 0]
click at [414, 282] on button "button" at bounding box center [412, 280] width 14 height 14
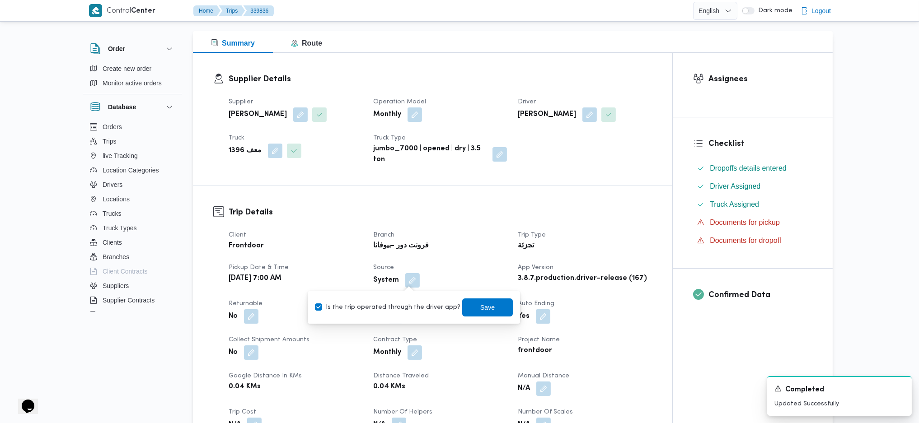
click at [383, 306] on label "Is the trip operated through the driver app?" at bounding box center [387, 307] width 145 height 11
checkbox input "false"
click at [459, 256] on div "Client Frontdoor Branch فرونت دور -بيوفانا Trip Type تجزئة Pickup date & time […" at bounding box center [440, 349] width 434 height 249
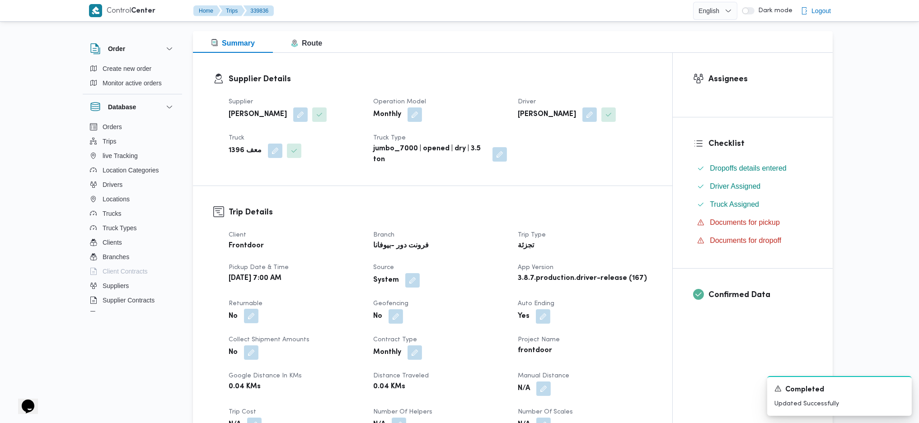
click at [251, 315] on button "button" at bounding box center [251, 316] width 14 height 14
click at [227, 343] on label "Is the trip will return to pickup after finish?" at bounding box center [226, 343] width 139 height 11
checkbox input "true"
click at [319, 338] on span "Save" at bounding box center [323, 343] width 51 height 18
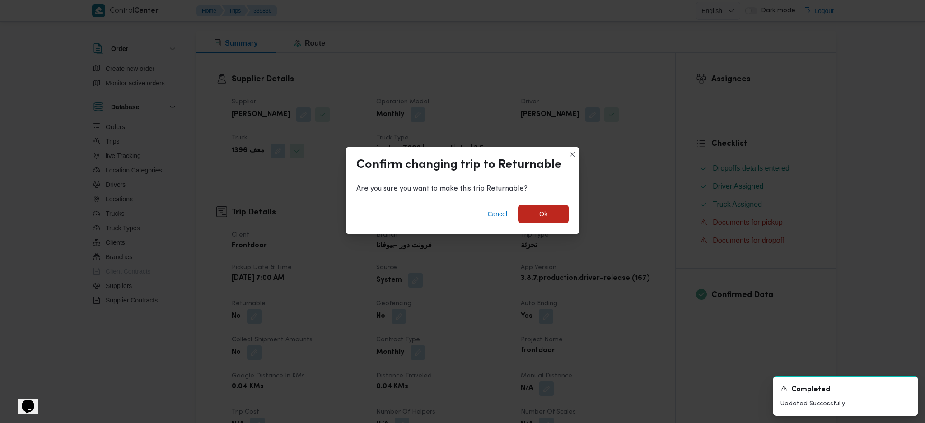
click at [565, 215] on span "Ok" at bounding box center [543, 214] width 51 height 18
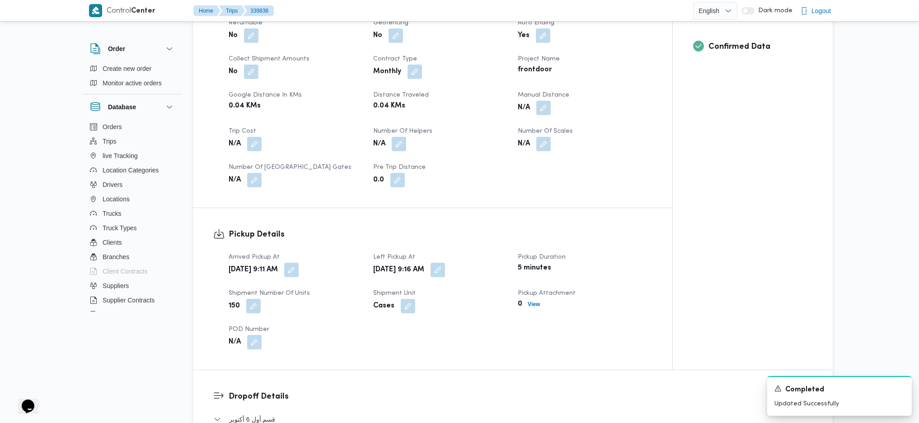
scroll to position [395, 0]
click at [326, 269] on div "[DATE] 9:11 AM" at bounding box center [296, 269] width 136 height 16
click at [299, 268] on button "button" at bounding box center [291, 268] width 14 height 14
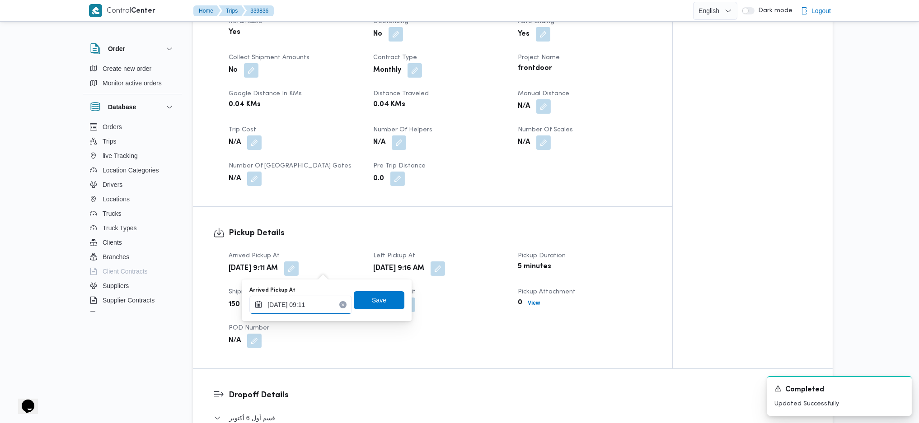
click at [300, 300] on input "[DATE] 09:11" at bounding box center [300, 305] width 103 height 18
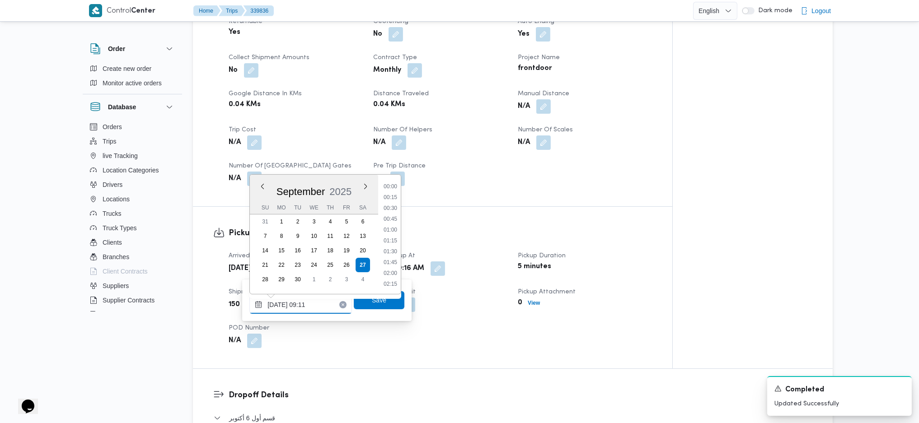
scroll to position [337, 0]
click at [388, 228] on li "08:45" at bounding box center [390, 229] width 21 height 9
type input "[DATE] 08:45"
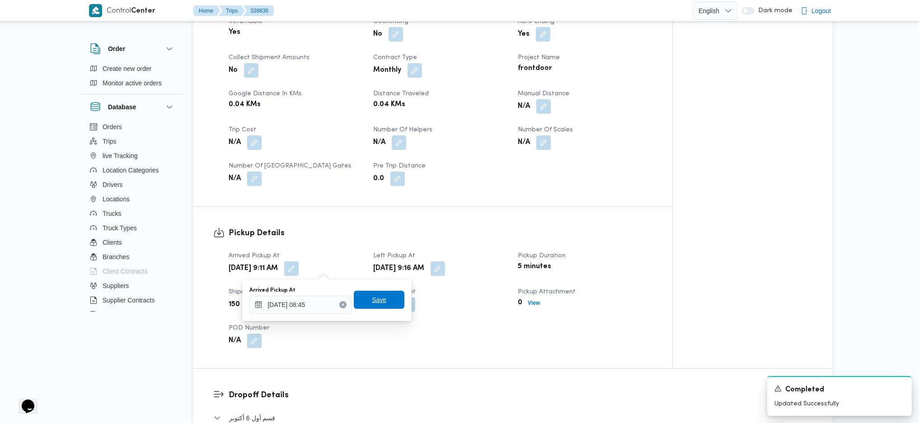
click at [378, 304] on span "Save" at bounding box center [379, 300] width 14 height 11
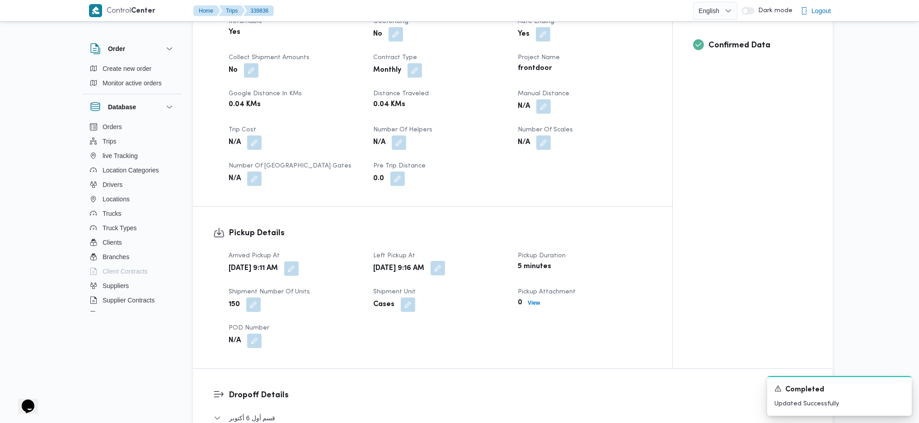
click at [445, 267] on button "button" at bounding box center [438, 268] width 14 height 14
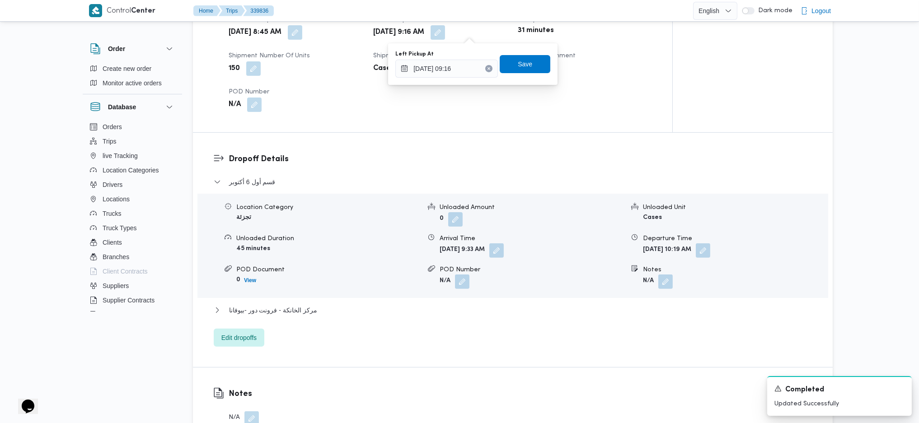
scroll to position [632, 0]
click at [504, 255] on button "button" at bounding box center [496, 249] width 14 height 14
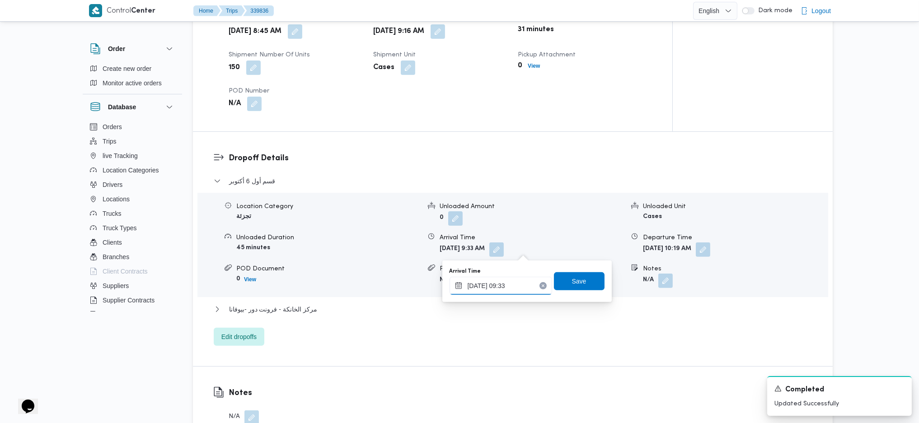
click at [498, 280] on input "[DATE] 09:33" at bounding box center [501, 286] width 103 height 18
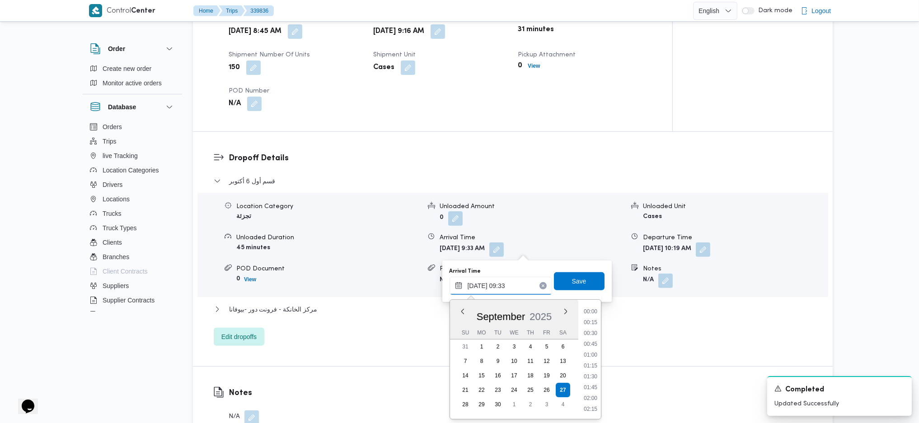
scroll to position [358, 0]
click at [592, 387] on li "10:00" at bounding box center [590, 387] width 21 height 9
type input "[DATE] 10:00"
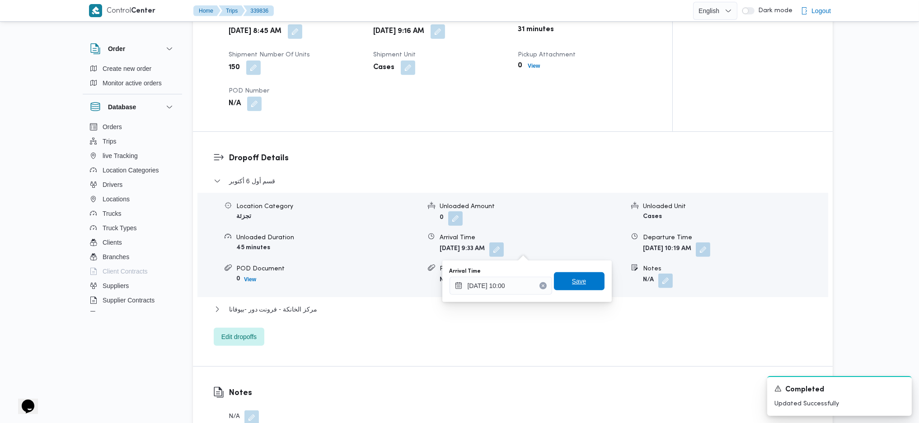
click at [572, 280] on span "Save" at bounding box center [579, 281] width 14 height 11
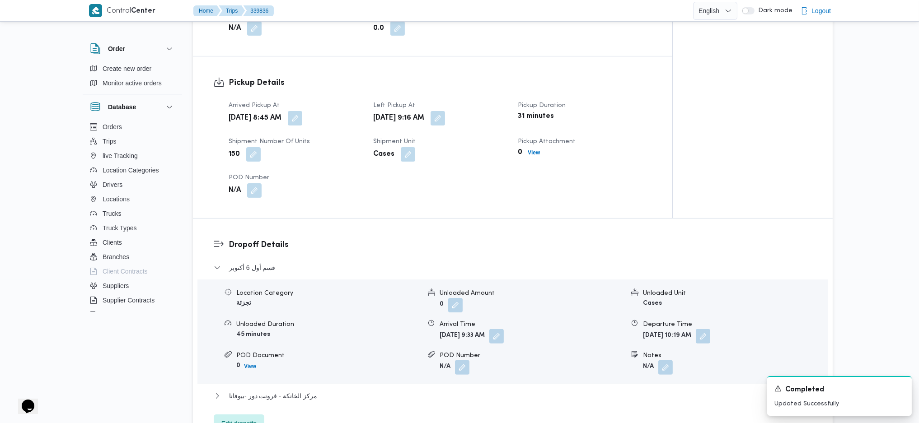
scroll to position [543, 0]
click at [445, 118] on button "button" at bounding box center [438, 120] width 14 height 14
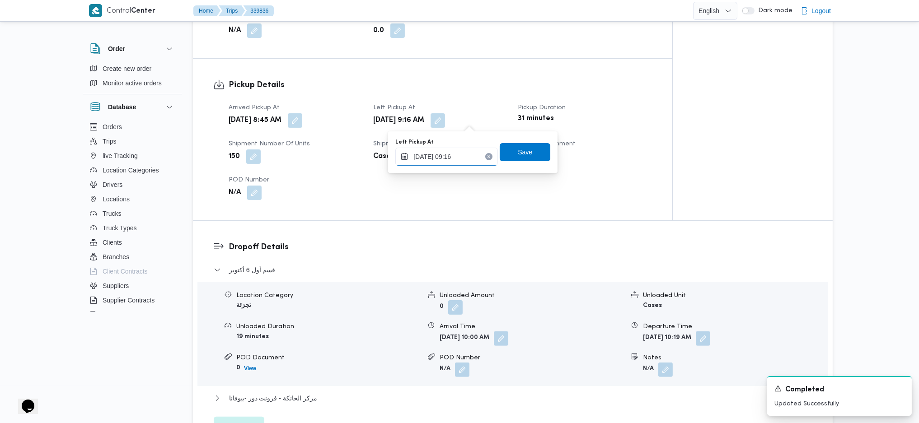
click at [445, 165] on div "[DATE] 09:16" at bounding box center [446, 157] width 103 height 18
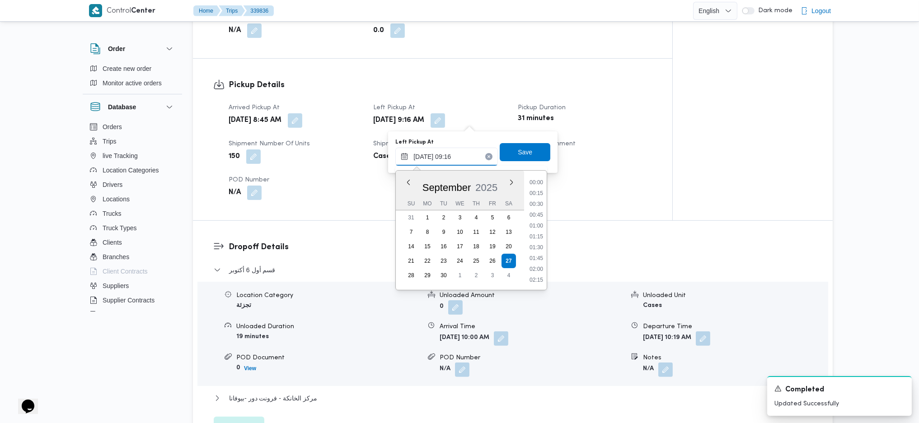
scroll to position [347, 0]
click at [540, 253] on li "09:45" at bounding box center [536, 257] width 21 height 9
type input "[DATE] 09:45"
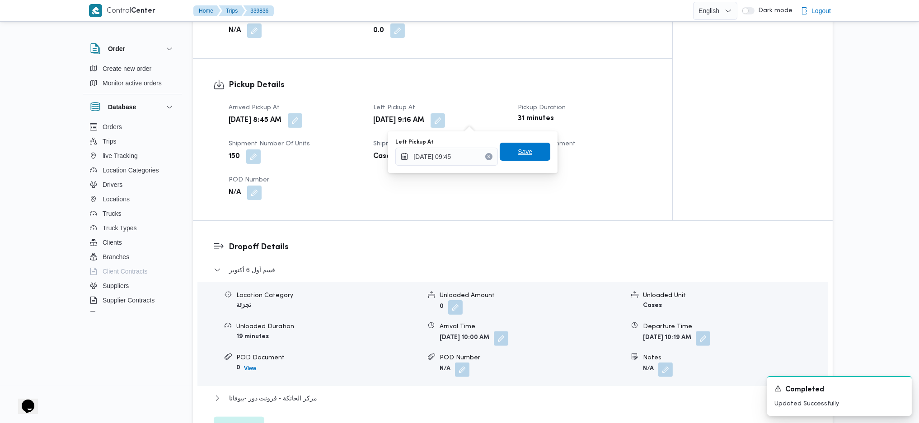
click at [520, 152] on span "Save" at bounding box center [525, 151] width 14 height 11
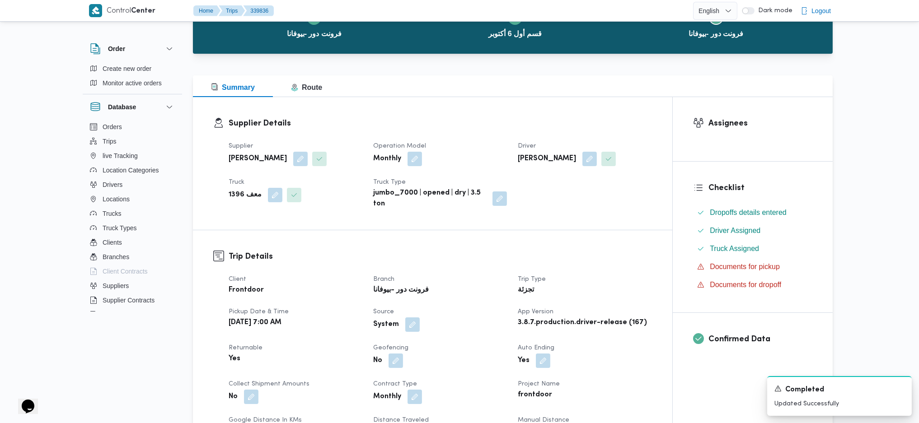
scroll to position [0, 0]
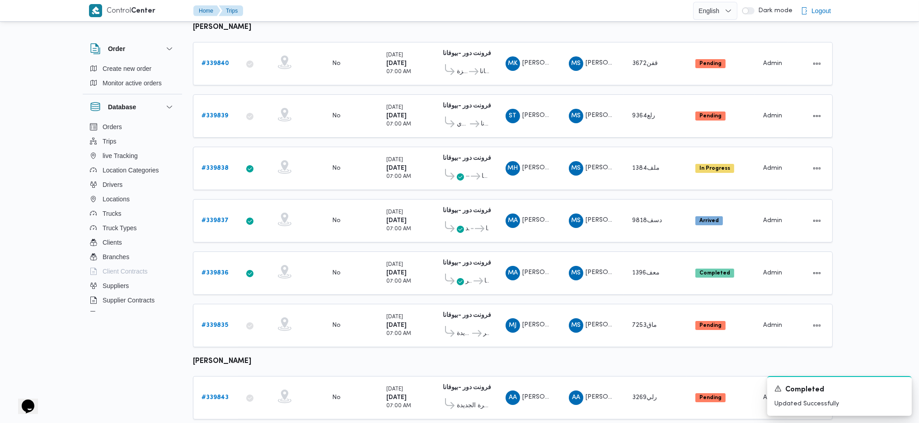
scroll to position [123, 0]
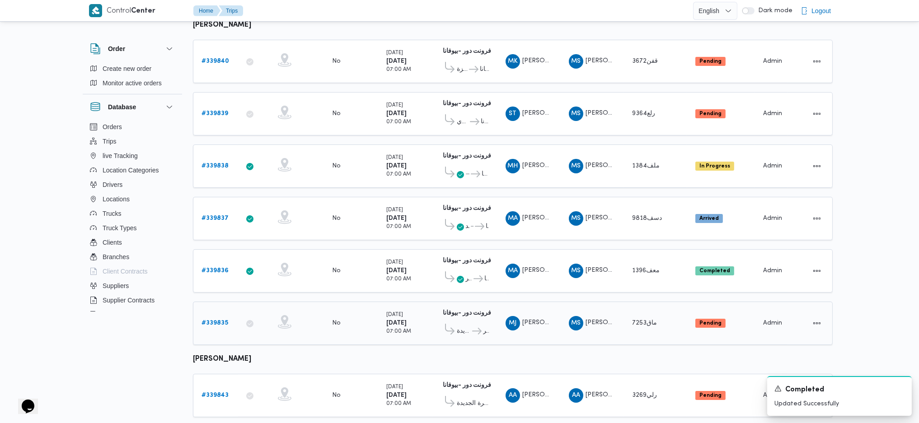
click at [211, 320] on b "# 339835" at bounding box center [214, 323] width 27 height 6
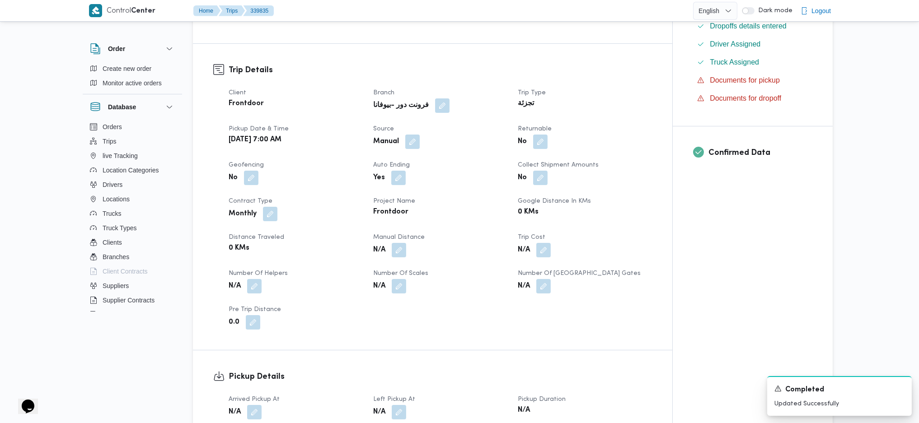
scroll to position [247, 0]
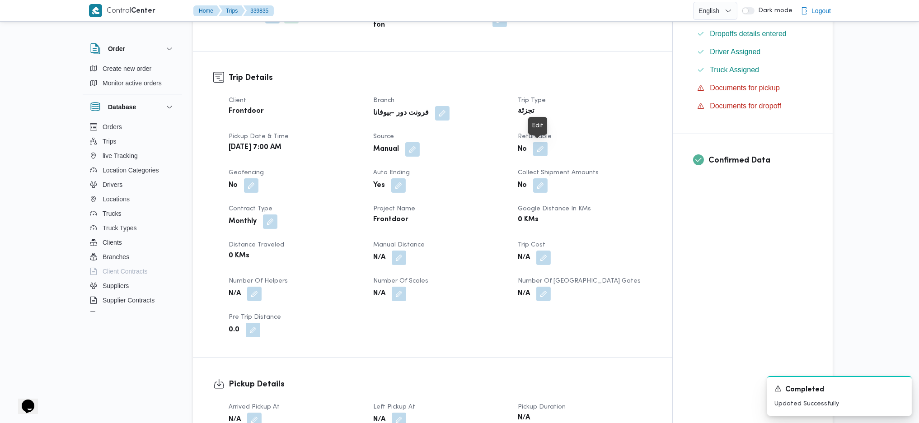
click at [541, 149] on button "button" at bounding box center [540, 149] width 14 height 14
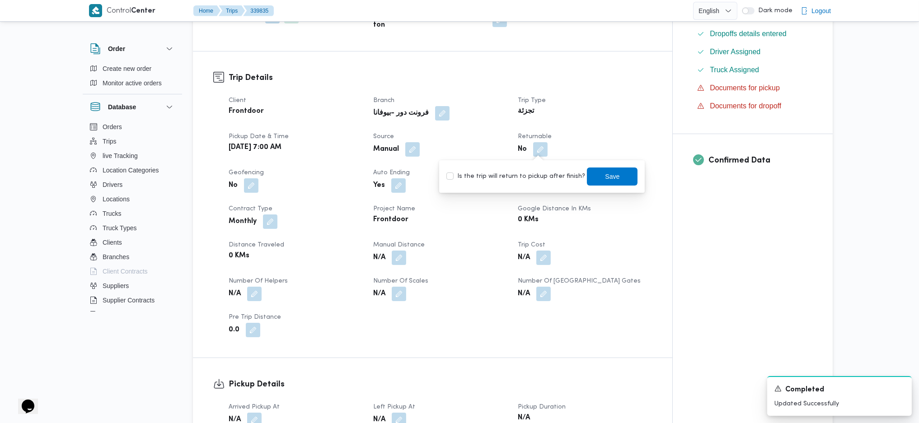
click at [515, 174] on label "Is the trip will return to pickup after finish?" at bounding box center [515, 176] width 139 height 11
checkbox input "true"
click at [613, 172] on span "Save" at bounding box center [612, 176] width 51 height 18
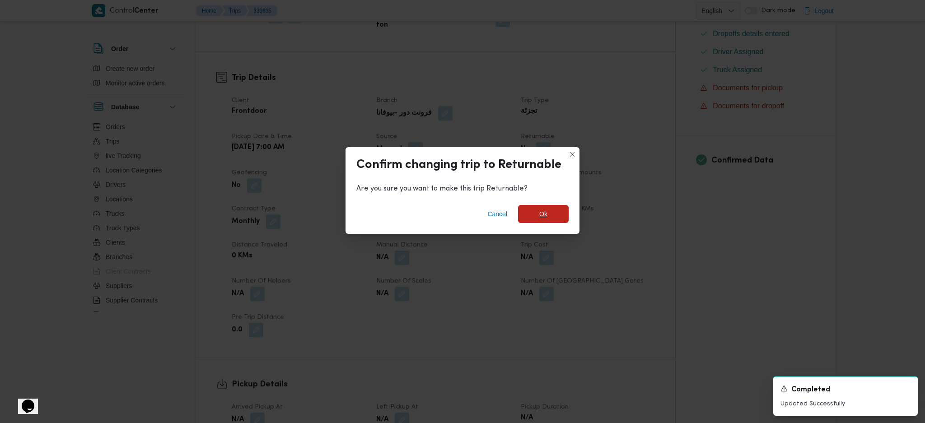
drag, startPoint x: 541, startPoint y: 208, endPoint x: 532, endPoint y: 211, distance: 8.9
click at [535, 209] on span "Ok" at bounding box center [543, 214] width 51 height 18
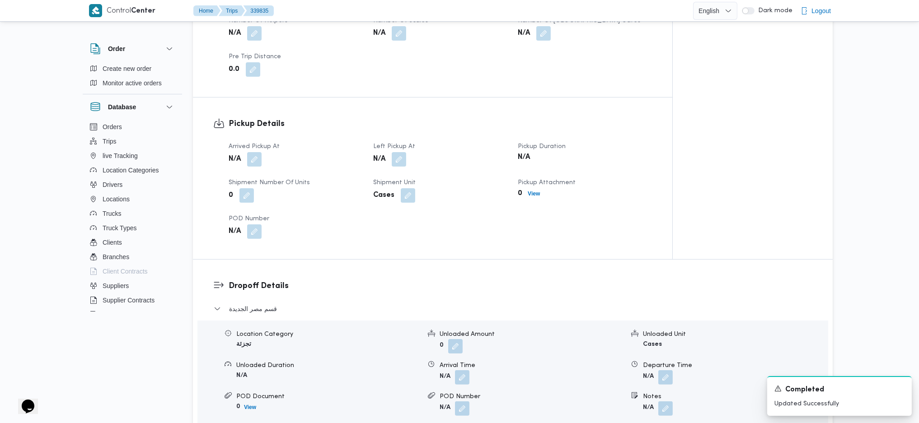
scroll to position [510, 0]
drag, startPoint x: 249, startPoint y: 159, endPoint x: 257, endPoint y: 161, distance: 7.5
click at [252, 159] on button "button" at bounding box center [254, 156] width 14 height 14
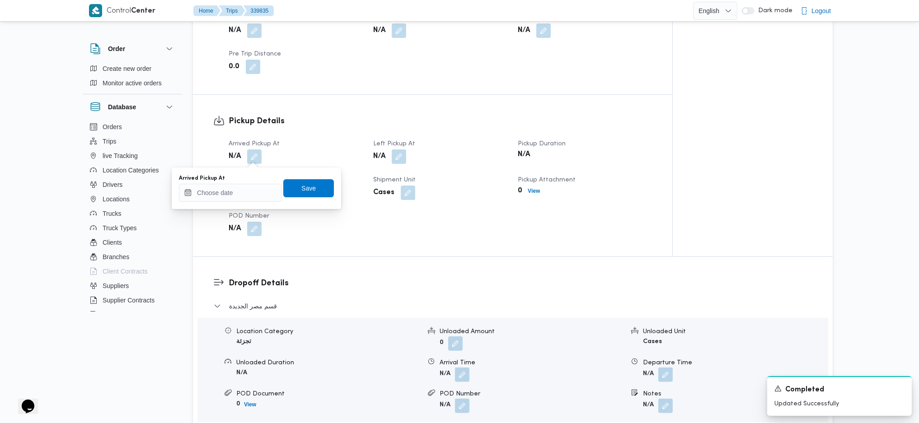
drag, startPoint x: 248, startPoint y: 183, endPoint x: 243, endPoint y: 186, distance: 6.1
click at [243, 186] on div "Arrived Pickup At" at bounding box center [230, 188] width 103 height 27
click at [239, 191] on input "Arrived Pickup At" at bounding box center [230, 193] width 103 height 18
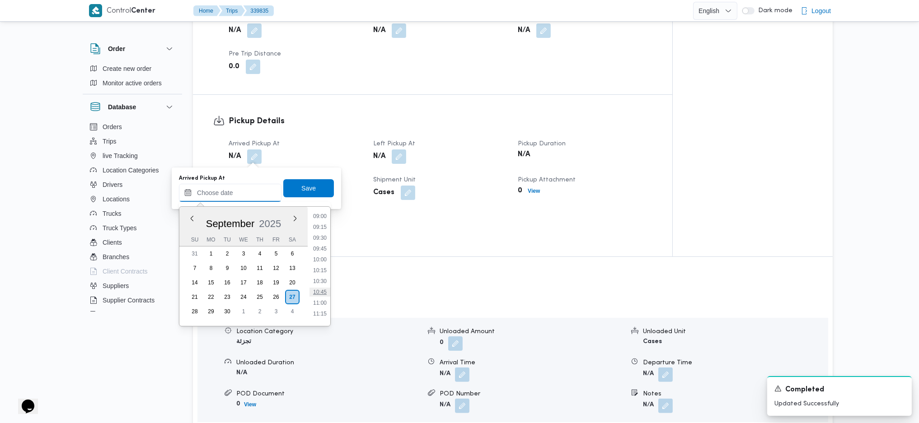
scroll to position [363, 0]
click at [319, 224] on li "08:30" at bounding box center [319, 224] width 21 height 9
type input "[DATE] 08:30"
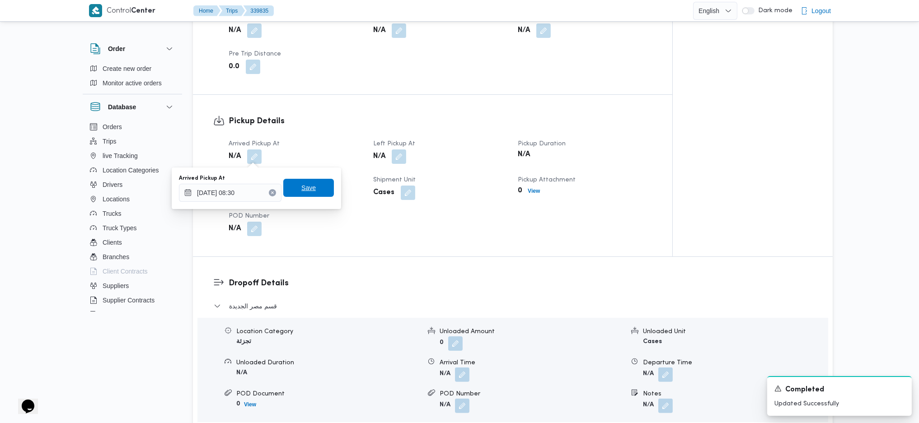
click at [314, 188] on span "Save" at bounding box center [308, 188] width 51 height 18
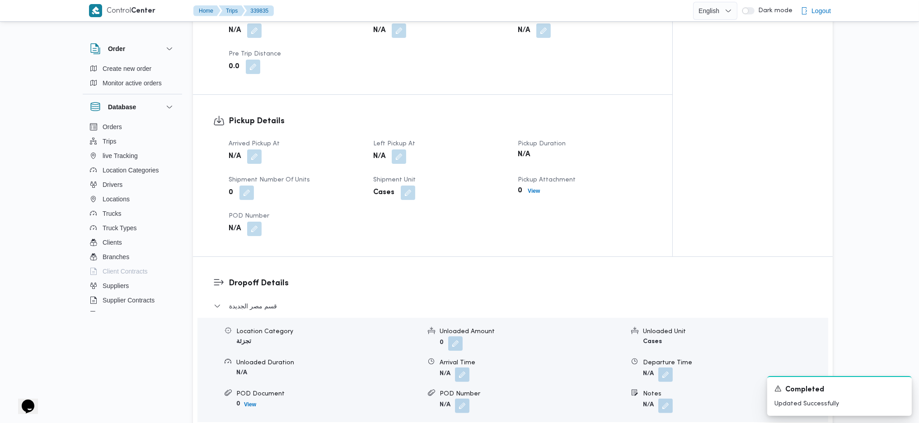
click at [400, 164] on div "N/A" at bounding box center [440, 157] width 136 height 16
click at [401, 159] on button "button" at bounding box center [399, 156] width 14 height 14
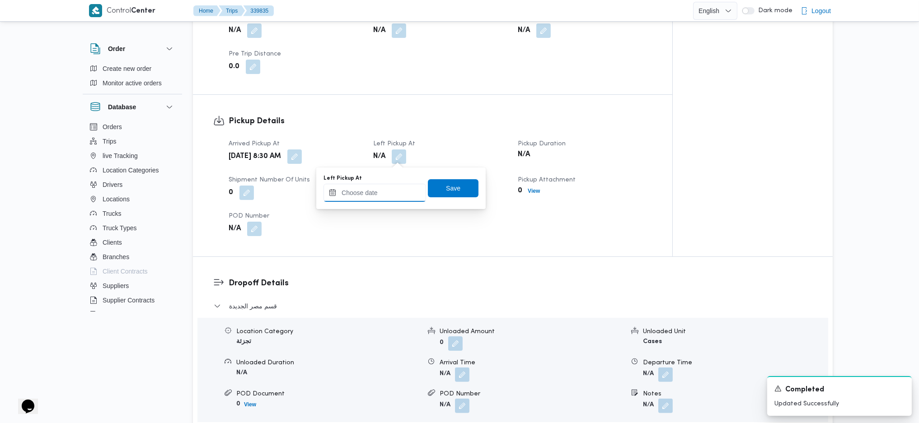
click at [368, 191] on input "Left Pickup At" at bounding box center [374, 193] width 103 height 18
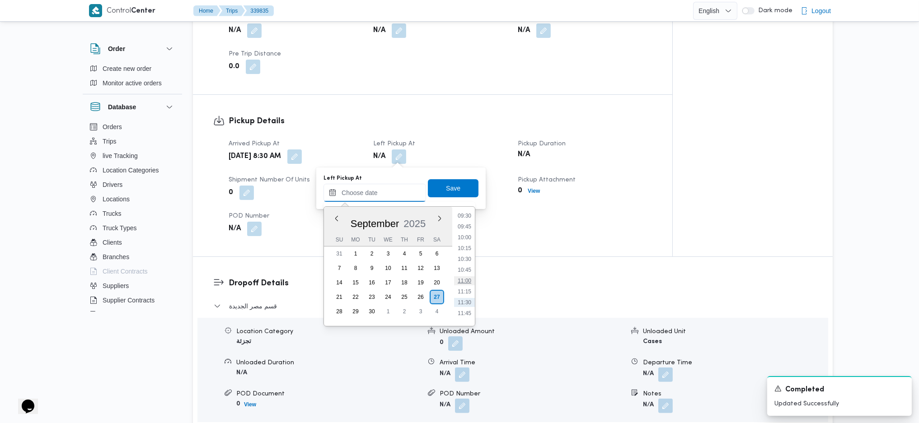
scroll to position [414, 0]
click at [472, 225] on li "09:45" at bounding box center [464, 227] width 21 height 9
type input "[DATE] 09:45"
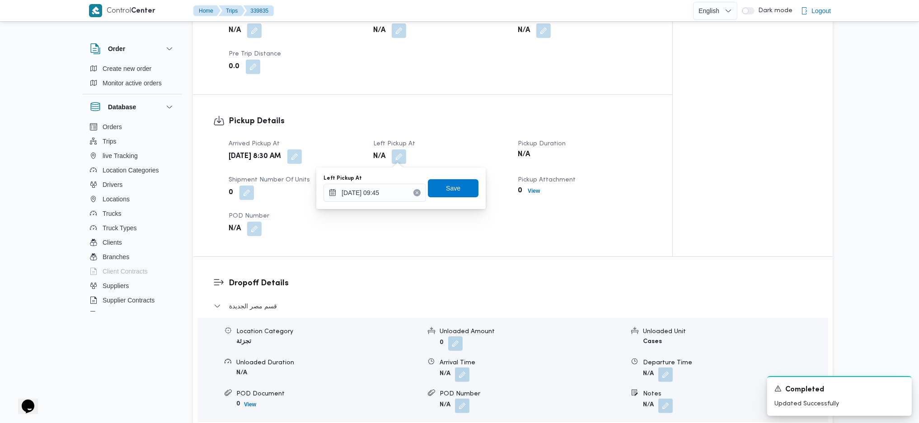
click at [438, 176] on div "Left Pickup At [DATE] 09:45 Save" at bounding box center [401, 188] width 157 height 29
click at [448, 190] on span "Save" at bounding box center [453, 188] width 14 height 11
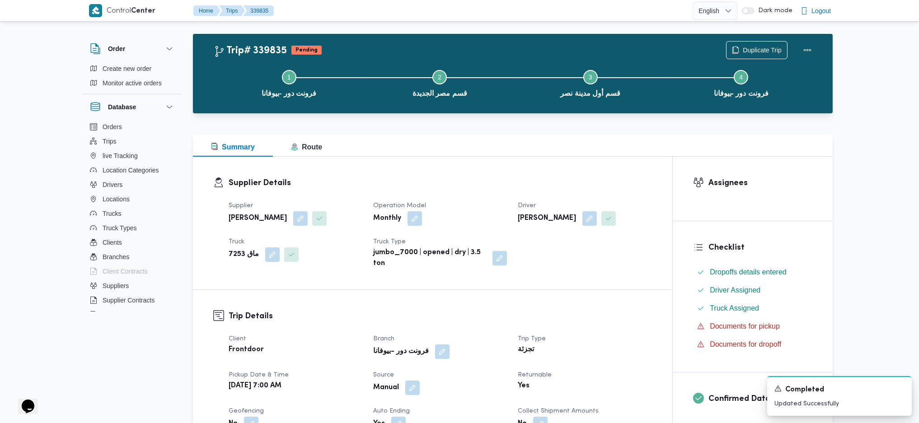
scroll to position [0, 0]
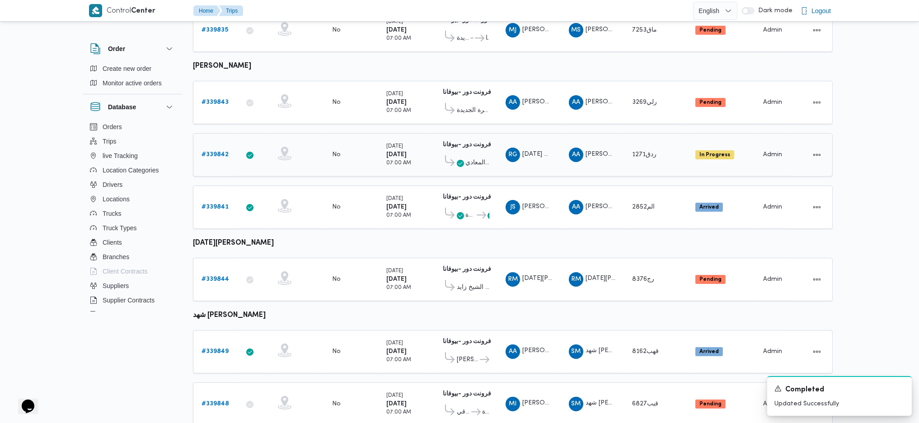
scroll to position [417, 0]
click at [220, 98] on div "# 339843" at bounding box center [216, 102] width 36 height 18
click at [220, 99] on b "# 339843" at bounding box center [214, 102] width 27 height 6
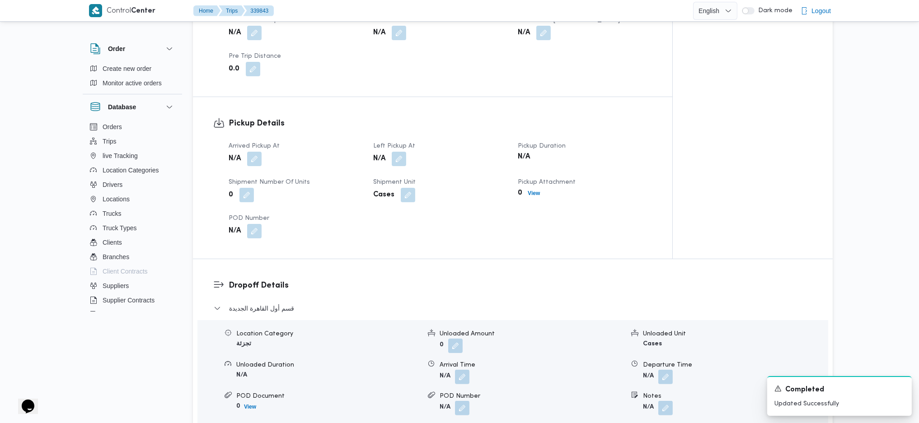
scroll to position [523, 0]
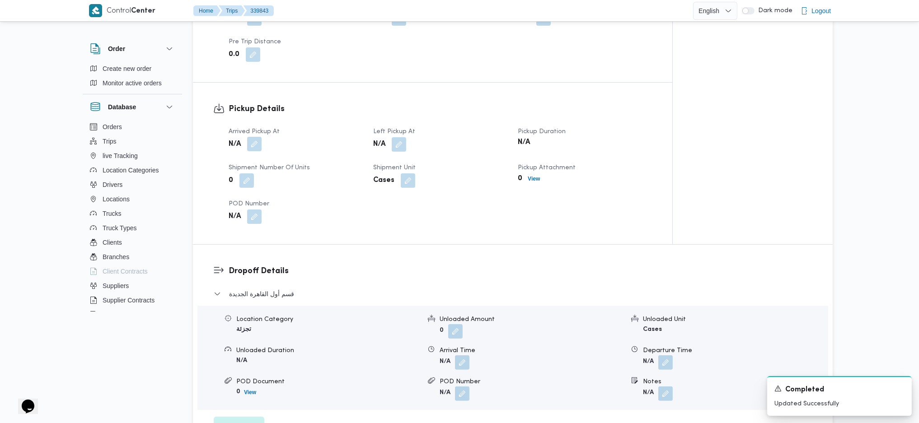
click at [256, 144] on button "button" at bounding box center [254, 144] width 14 height 14
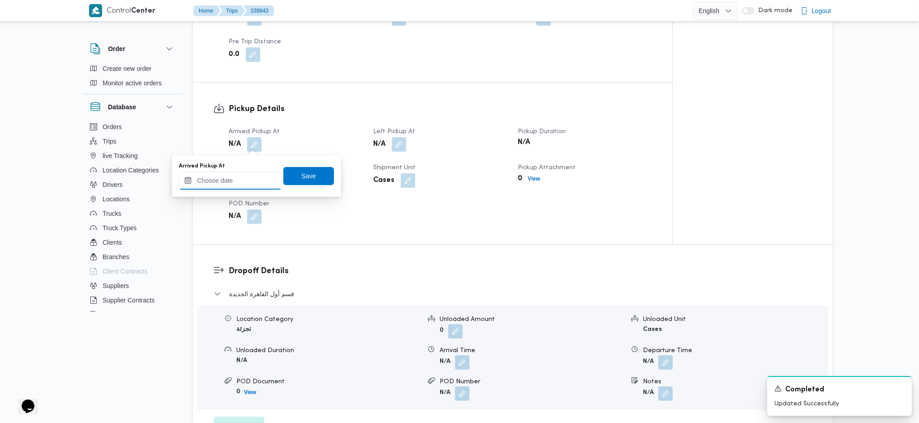
click at [226, 187] on input "Arrived Pickup At" at bounding box center [230, 181] width 103 height 18
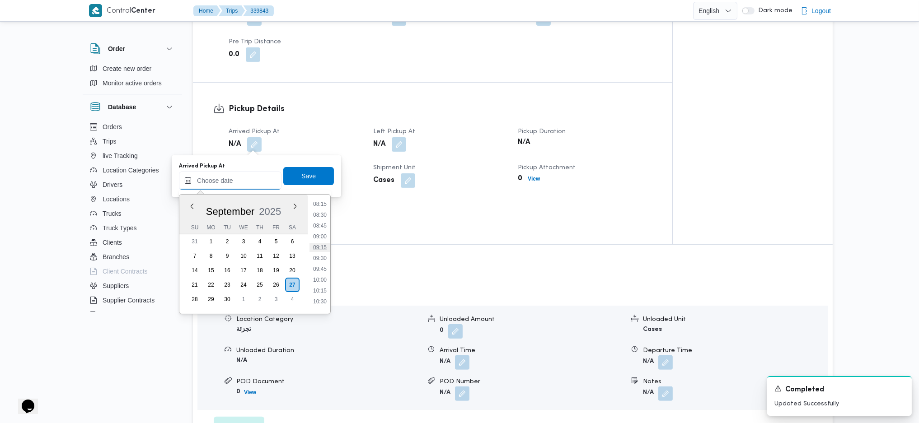
scroll to position [359, 0]
click at [323, 262] on li "09:30" at bounding box center [319, 259] width 21 height 9
type input "[DATE] 09:30"
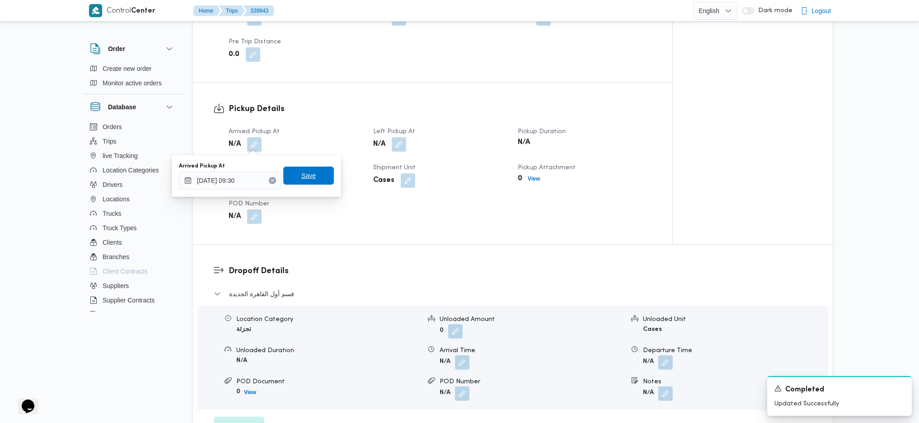
click at [305, 173] on span "Save" at bounding box center [308, 175] width 14 height 11
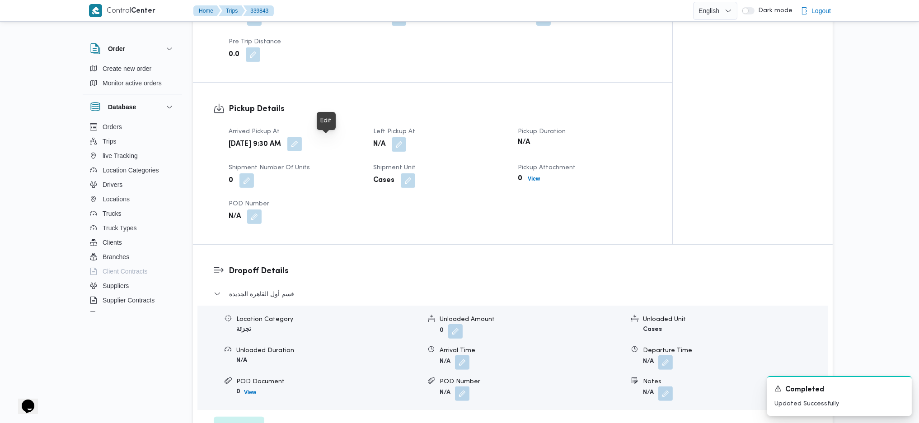
click at [302, 147] on button "button" at bounding box center [294, 144] width 14 height 14
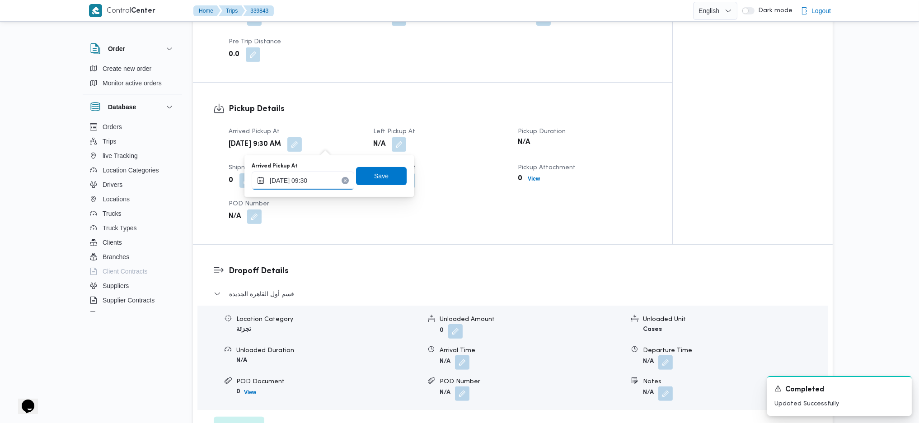
click at [295, 180] on input "[DATE] 09:30" at bounding box center [303, 181] width 103 height 18
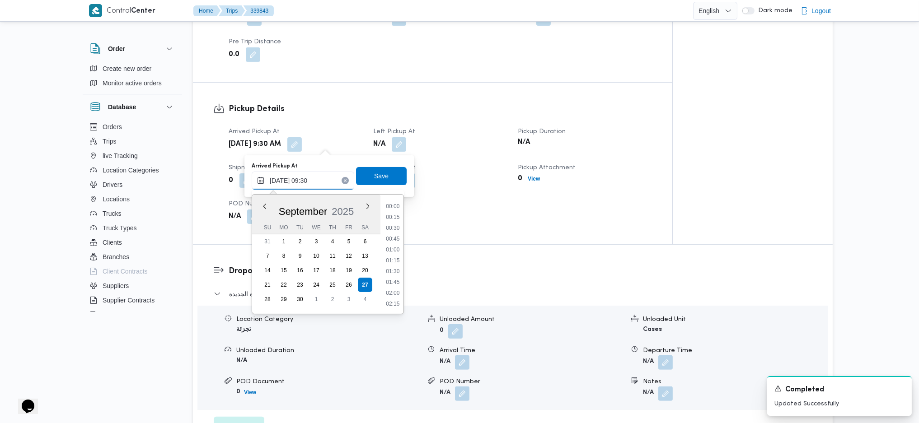
scroll to position [358, 0]
click at [393, 216] on li "08:30" at bounding box center [392, 216] width 21 height 9
type input "[DATE] 09:30"
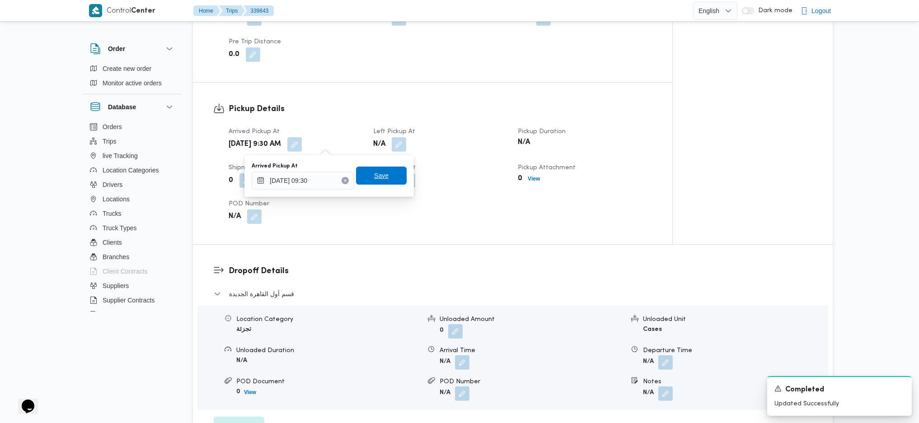
click at [377, 180] on span "Save" at bounding box center [381, 175] width 14 height 11
click at [402, 146] on button "button" at bounding box center [399, 144] width 14 height 14
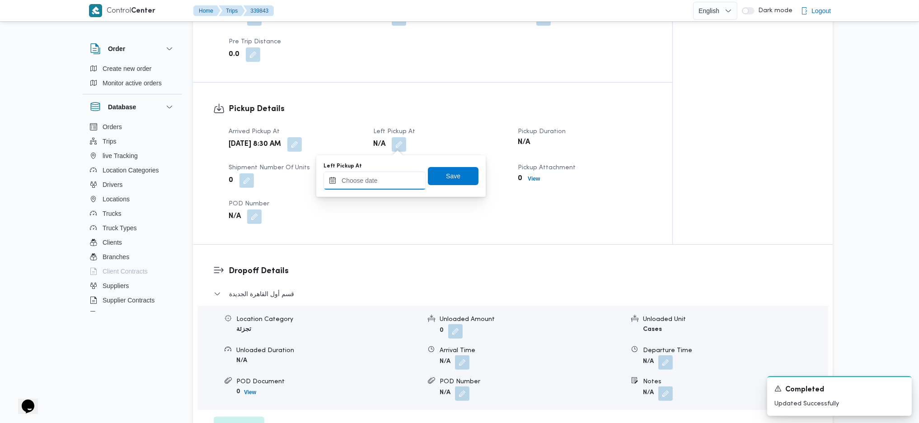
click at [388, 177] on input "Left Pickup At" at bounding box center [374, 181] width 103 height 18
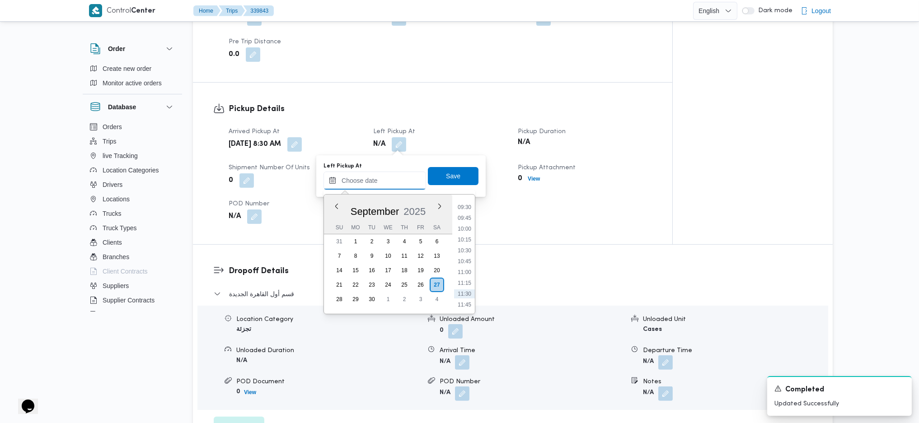
scroll to position [409, 0]
click at [461, 220] on li "09:45" at bounding box center [464, 219] width 21 height 9
type input "[DATE] 09:45"
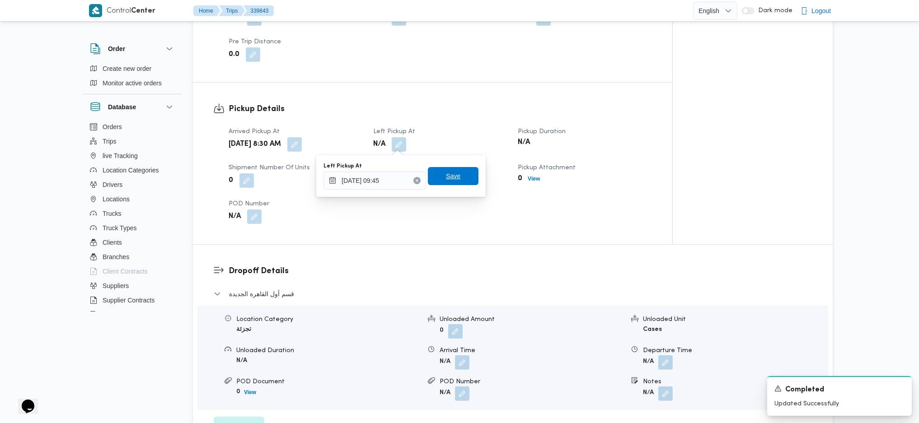
click at [449, 173] on span "Save" at bounding box center [453, 176] width 14 height 11
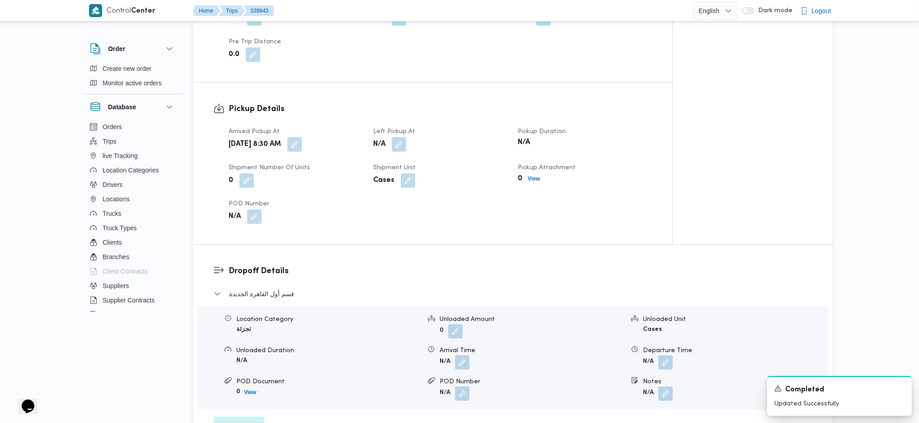
scroll to position [314, 0]
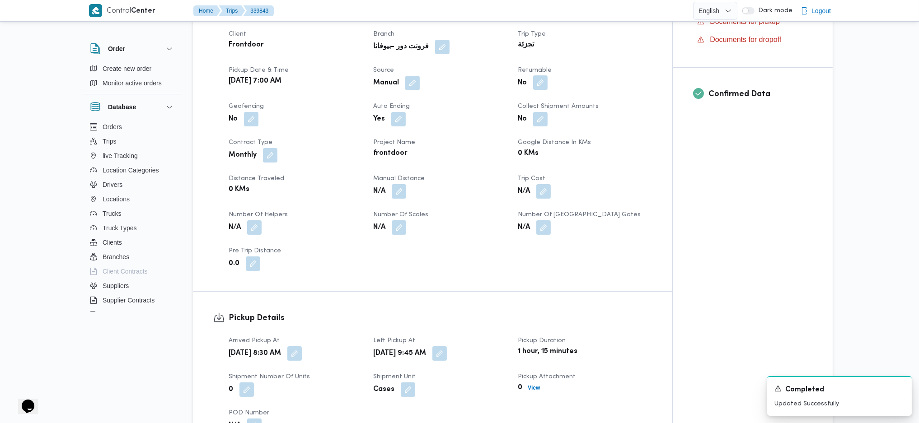
click at [540, 84] on button "button" at bounding box center [540, 82] width 14 height 14
drag, startPoint x: 516, startPoint y: 100, endPoint x: 511, endPoint y: 105, distance: 7.7
click at [514, 102] on div "Is the trip will return to pickup after finish? Save" at bounding box center [541, 110] width 193 height 20
click at [505, 109] on label "Is the trip will return to pickup after finish?" at bounding box center [515, 110] width 139 height 11
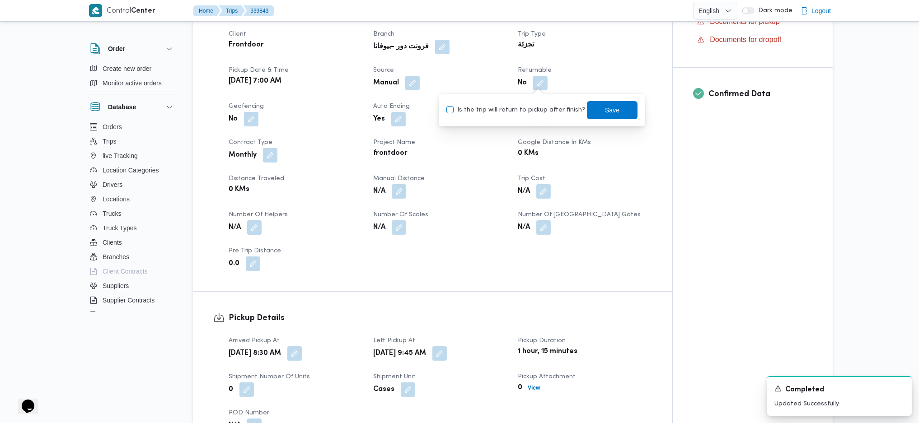
checkbox input "true"
click at [605, 108] on span "Save" at bounding box center [612, 109] width 14 height 11
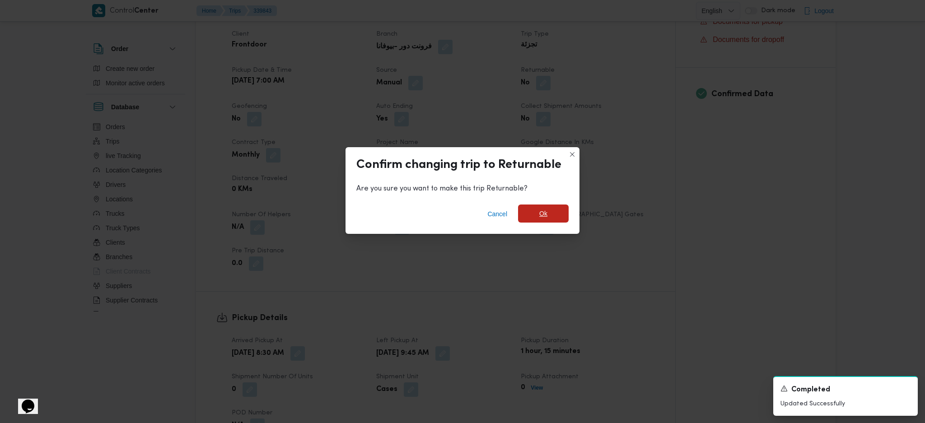
click at [540, 213] on span "Ok" at bounding box center [543, 213] width 8 height 11
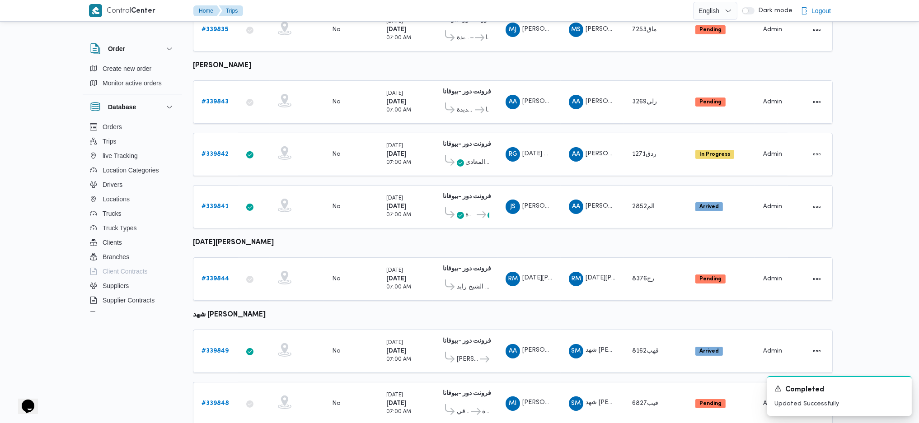
scroll to position [442, 0]
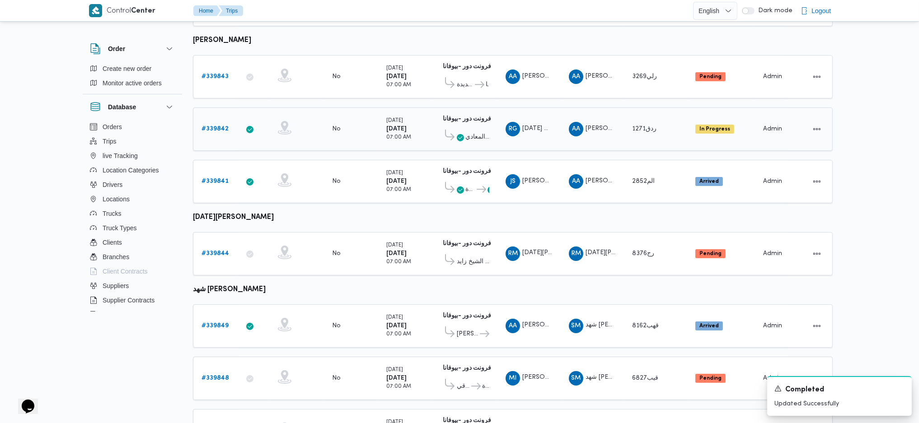
click at [213, 126] on b "# 339842" at bounding box center [214, 129] width 27 height 6
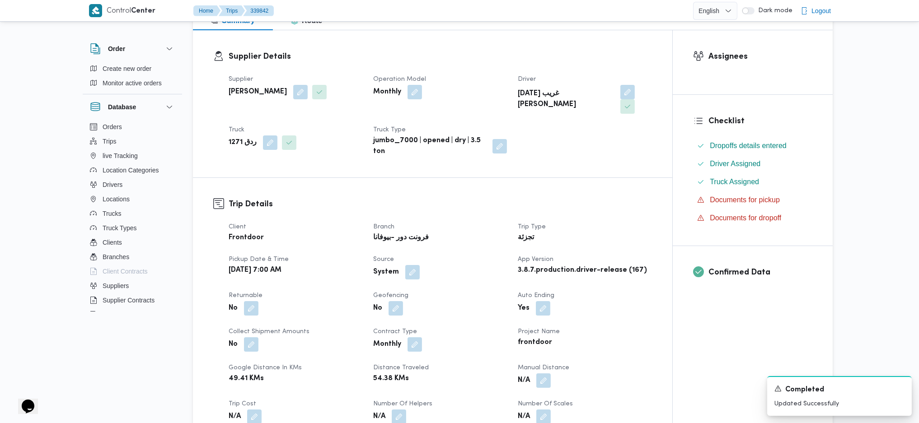
scroll to position [137, 0]
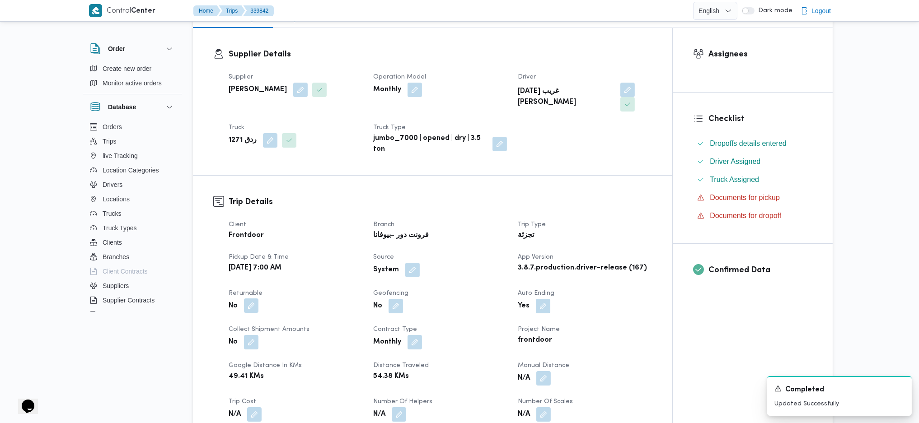
click at [249, 299] on button "button" at bounding box center [251, 306] width 14 height 14
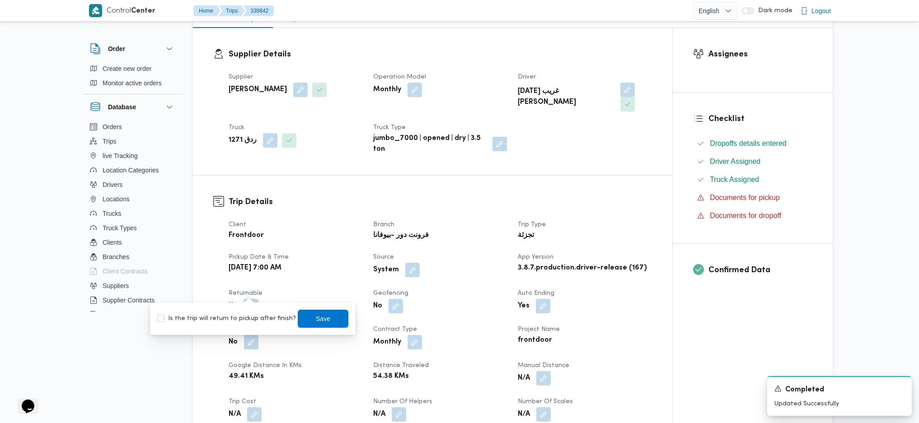
drag, startPoint x: 218, startPoint y: 322, endPoint x: 243, endPoint y: 317, distance: 25.4
click at [219, 322] on label "Is the trip will return to pickup after finish?" at bounding box center [226, 319] width 139 height 11
checkbox input "true"
click at [320, 315] on span "Save" at bounding box center [323, 318] width 14 height 11
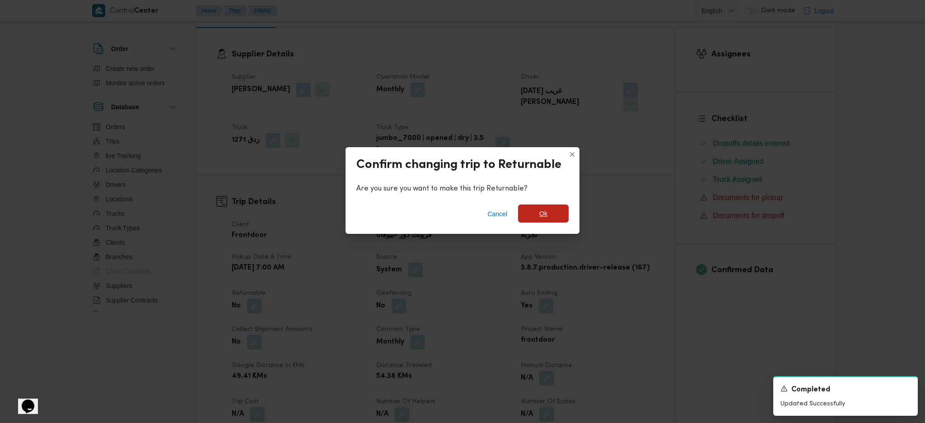
click at [564, 208] on span "Ok" at bounding box center [543, 214] width 51 height 18
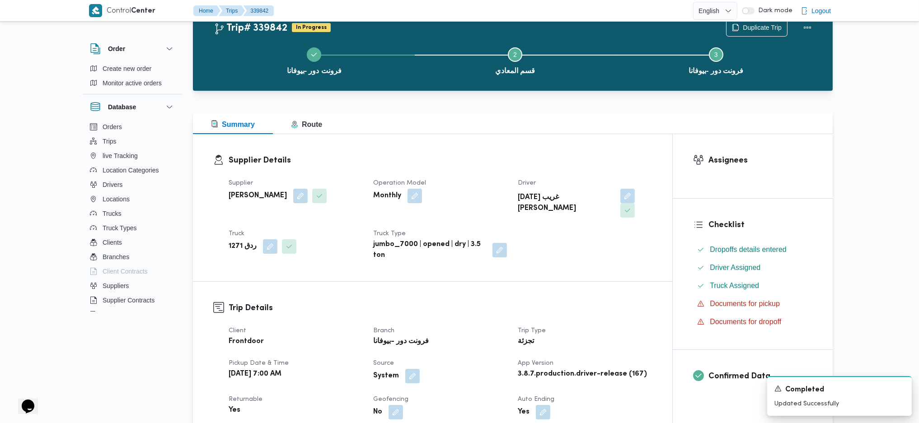
scroll to position [32, 0]
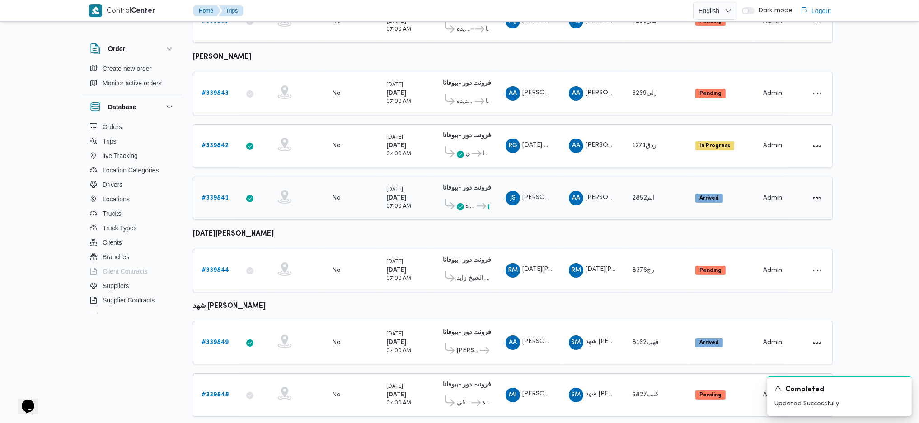
scroll to position [429, 0]
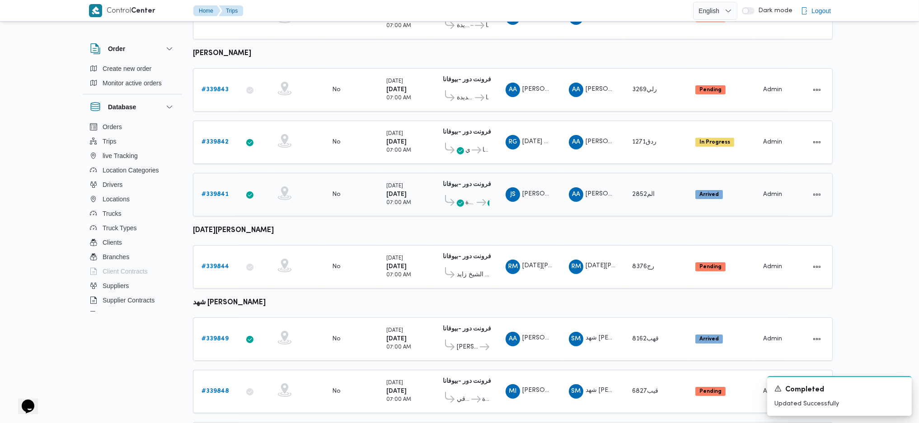
click at [211, 192] on b "# 339841" at bounding box center [214, 195] width 27 height 6
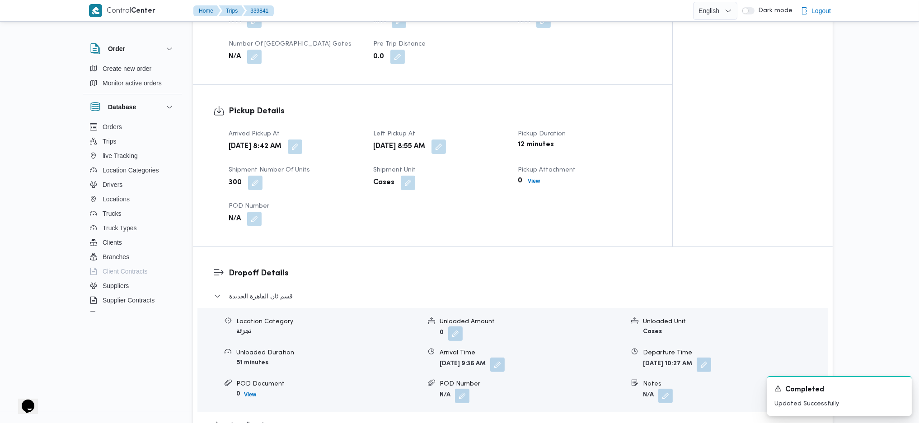
scroll to position [521, 0]
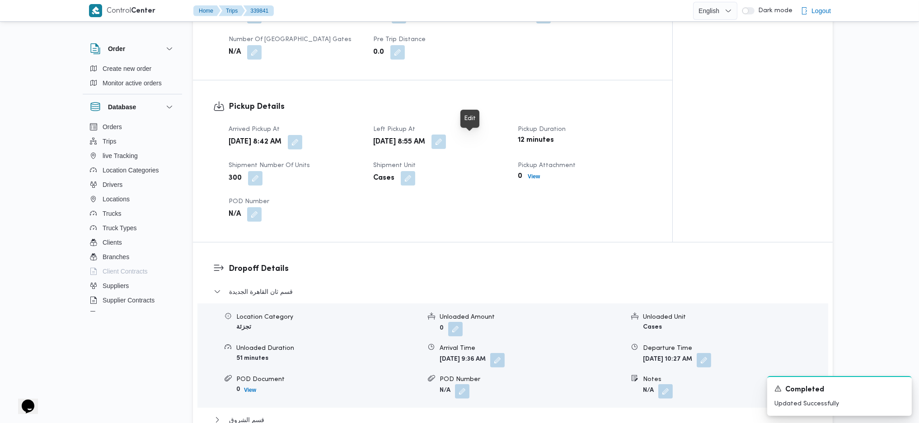
click at [446, 147] on button "button" at bounding box center [438, 142] width 14 height 14
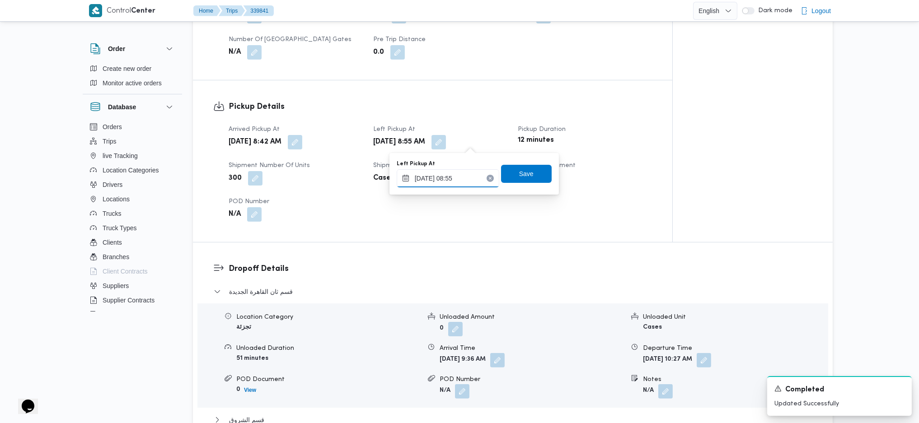
click at [446, 173] on input "[DATE] 08:55" at bounding box center [448, 178] width 103 height 18
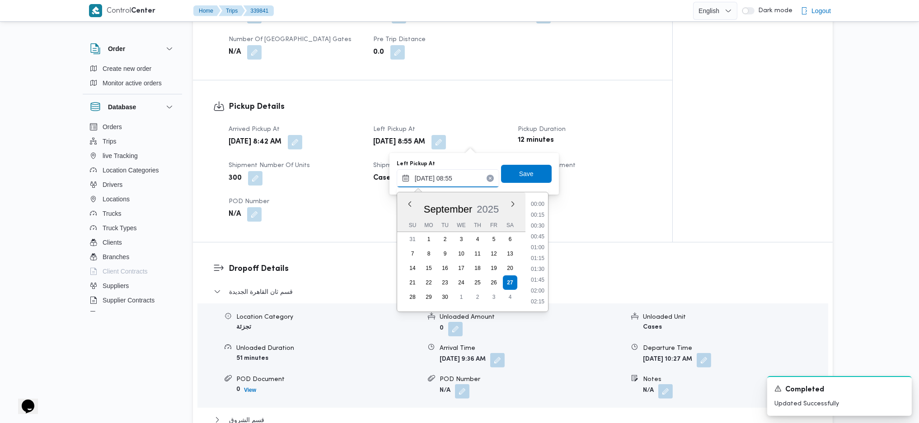
scroll to position [326, 0]
click at [534, 297] on li "09:45" at bounding box center [537, 301] width 21 height 9
type input "[DATE] 09:45"
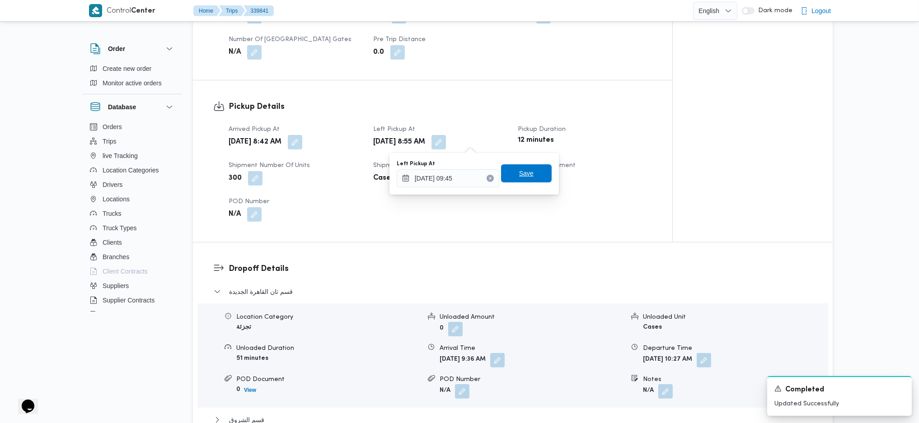
click at [520, 171] on span "Save" at bounding box center [526, 173] width 14 height 11
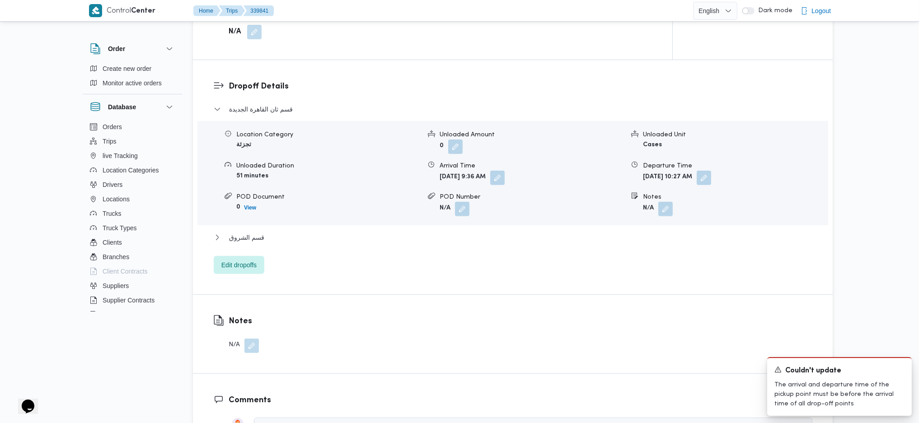
scroll to position [706, 0]
click at [505, 180] on button "button" at bounding box center [497, 176] width 14 height 14
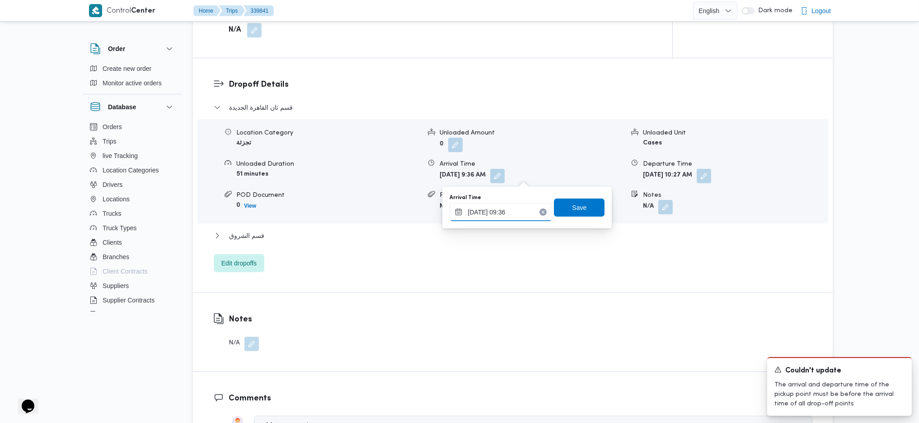
click at [495, 220] on input "[DATE] 09:36" at bounding box center [501, 212] width 103 height 18
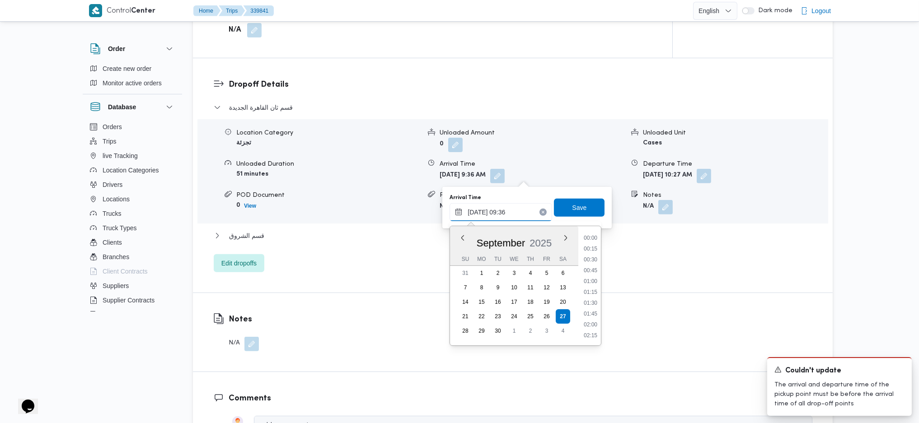
scroll to position [358, 0]
click at [590, 314] on li "10:00" at bounding box center [590, 313] width 21 height 9
type input "[DATE] 10:00"
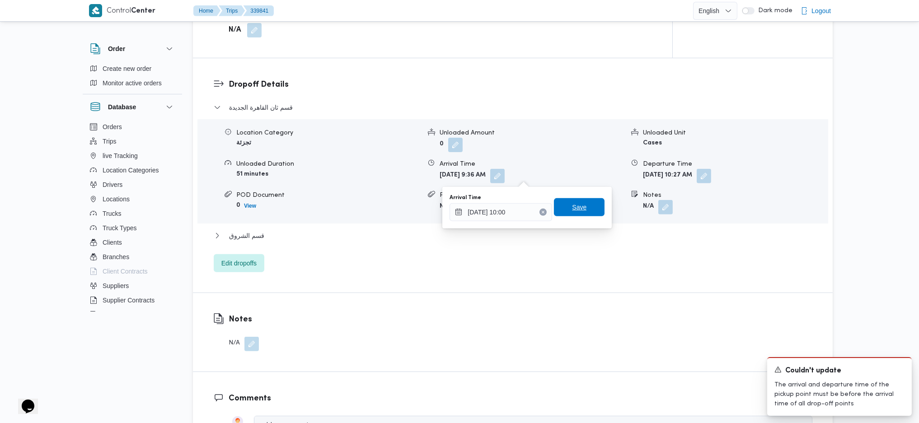
click at [573, 208] on span "Save" at bounding box center [579, 207] width 14 height 11
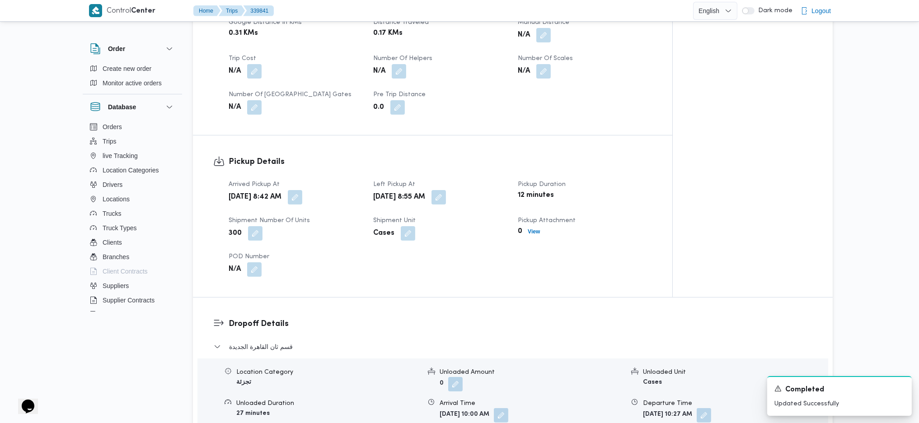
scroll to position [466, 0]
click at [446, 193] on button "button" at bounding box center [438, 197] width 14 height 14
click at [427, 244] on div "You are in a dialog. To close this dialog, hit escape. Left Pickup At [DATE] 08…" at bounding box center [473, 230] width 169 height 42
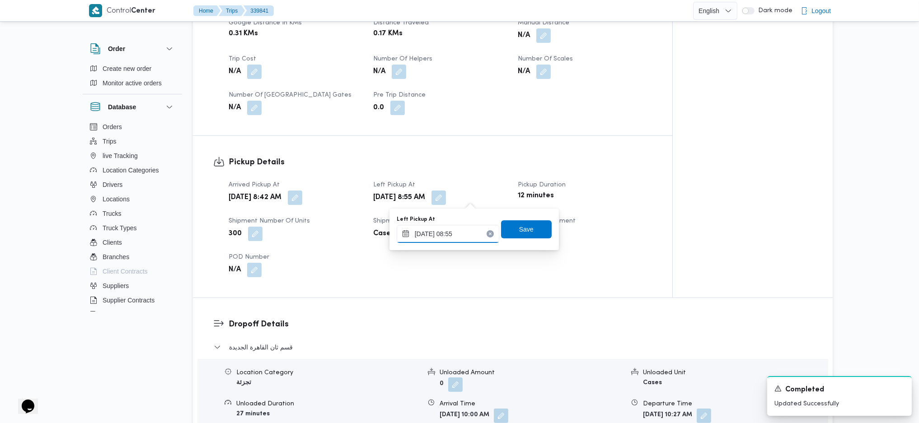
click at [464, 235] on input "[DATE] 08:55" at bounding box center [448, 234] width 103 height 18
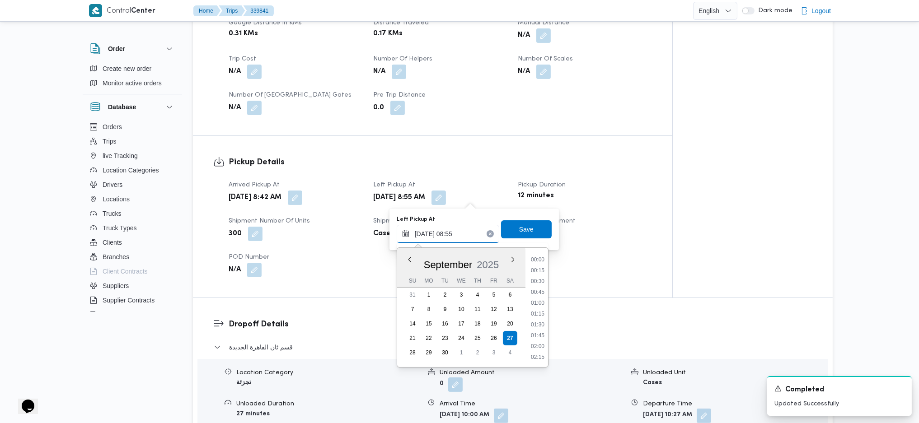
scroll to position [326, 0]
click at [541, 355] on li "09:45" at bounding box center [537, 356] width 21 height 9
type input "[DATE] 08:55"
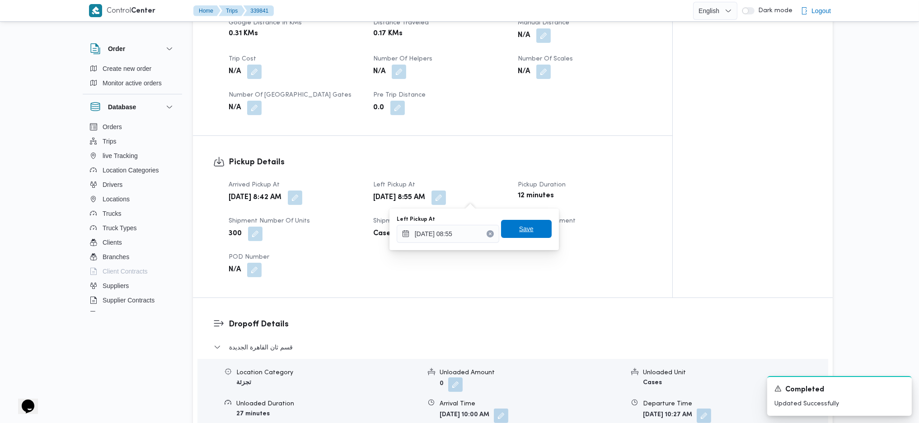
click at [520, 224] on span "Save" at bounding box center [526, 229] width 14 height 11
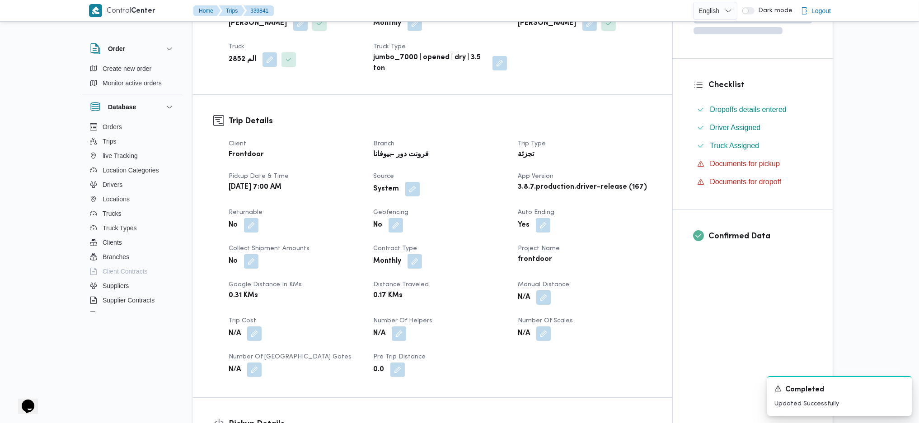
scroll to position [203, 0]
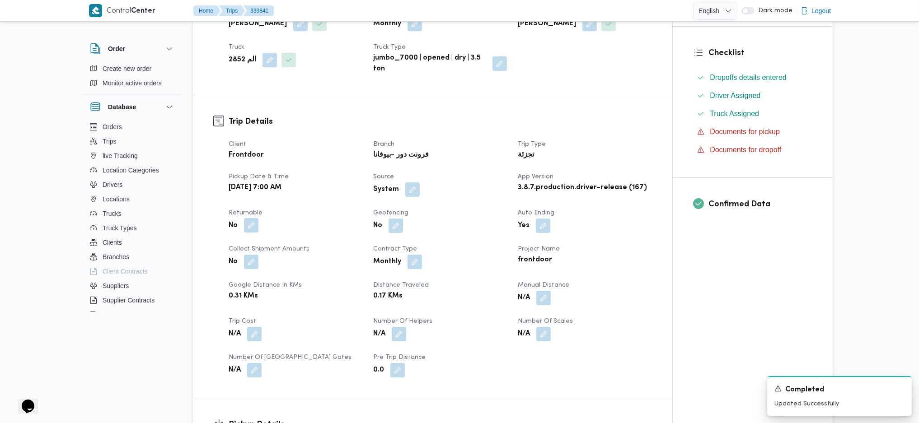
click at [254, 230] on button "button" at bounding box center [251, 225] width 14 height 14
click at [239, 249] on label "Is the trip will return to pickup after finish?" at bounding box center [226, 253] width 139 height 11
checkbox input "true"
click at [311, 253] on span "Save" at bounding box center [323, 252] width 51 height 18
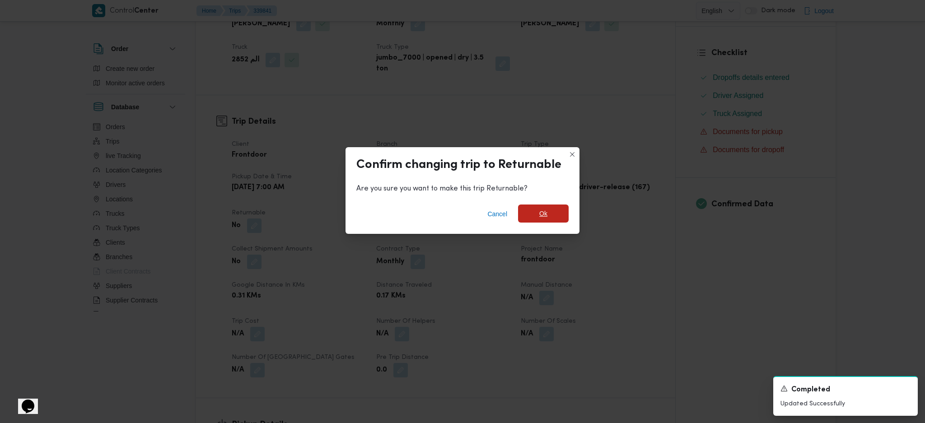
click at [542, 217] on span "Ok" at bounding box center [543, 213] width 8 height 11
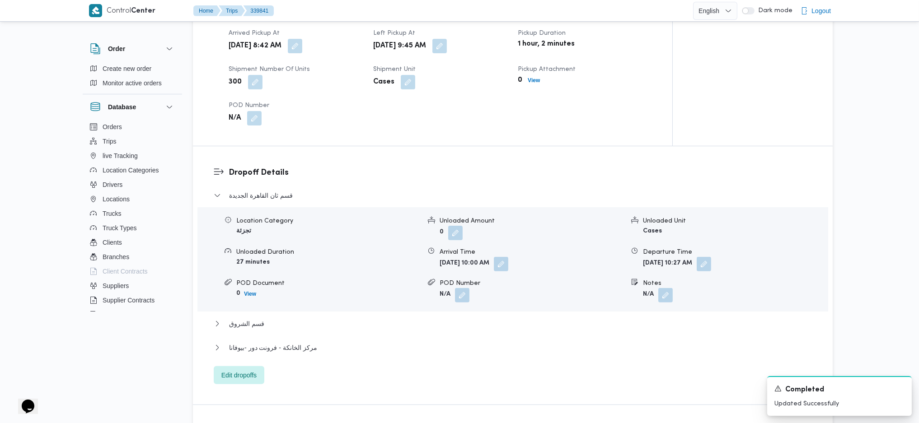
scroll to position [618, 0]
click at [661, 296] on button "button" at bounding box center [665, 294] width 14 height 14
click at [647, 329] on input "Notes" at bounding box center [641, 331] width 90 height 18
type input "مدينتى"
click button "Save" at bounding box center [713, 327] width 51 height 18
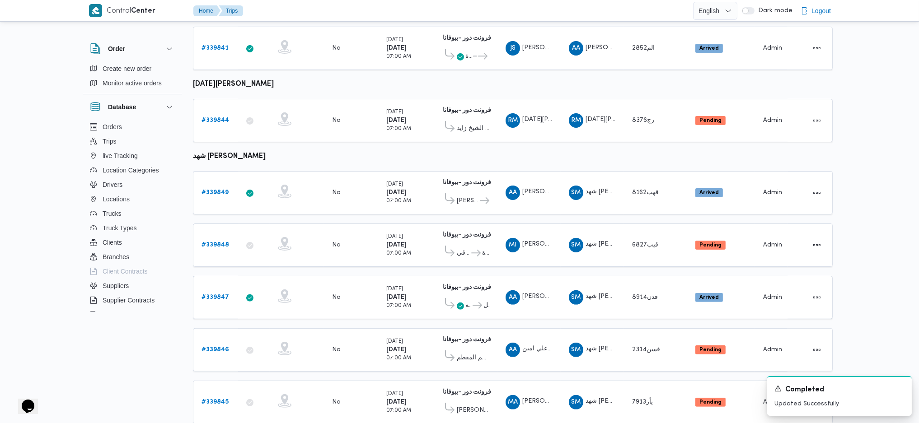
scroll to position [587, 0]
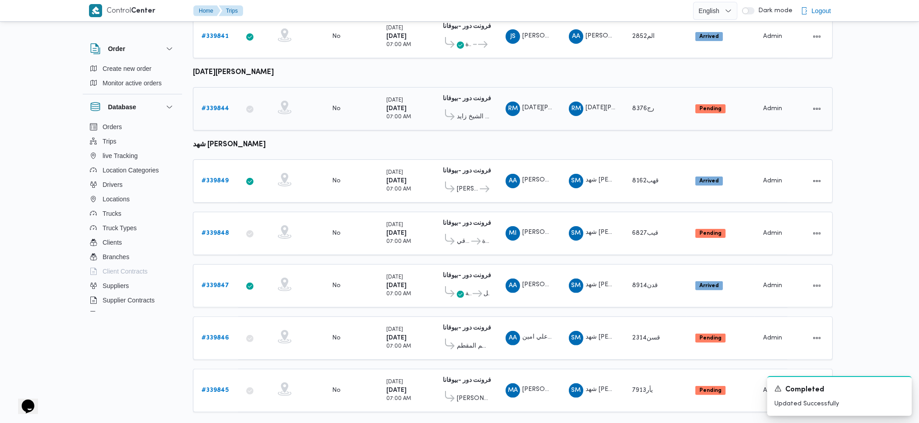
click at [217, 106] on b "# 339844" at bounding box center [215, 109] width 28 height 6
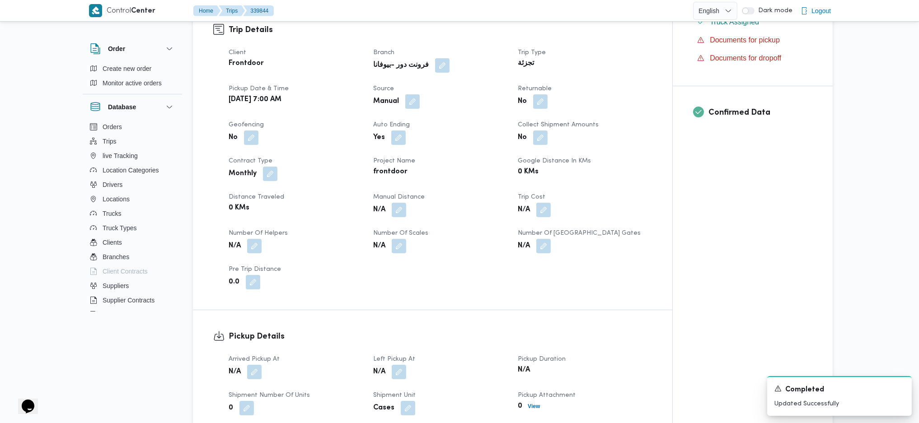
scroll to position [295, 0]
click at [542, 105] on button "button" at bounding box center [540, 101] width 14 height 14
click at [503, 129] on label "Is the trip will return to pickup after finish?" at bounding box center [515, 128] width 139 height 11
checkbox input "true"
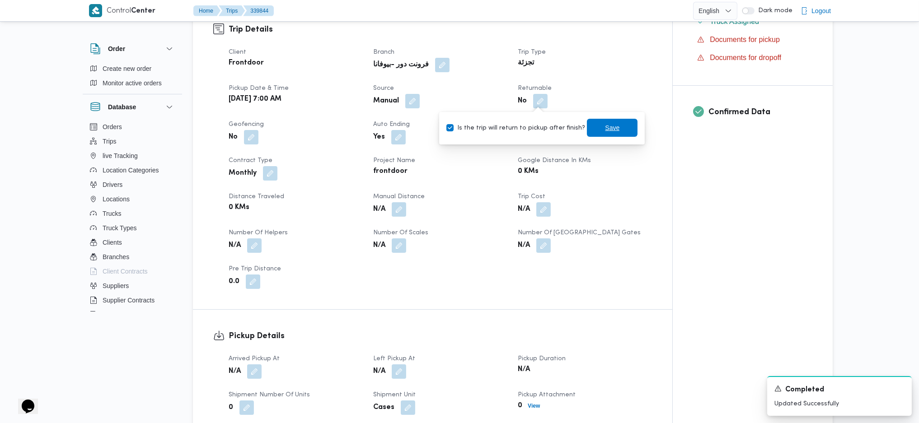
click at [609, 126] on span "Save" at bounding box center [612, 127] width 14 height 11
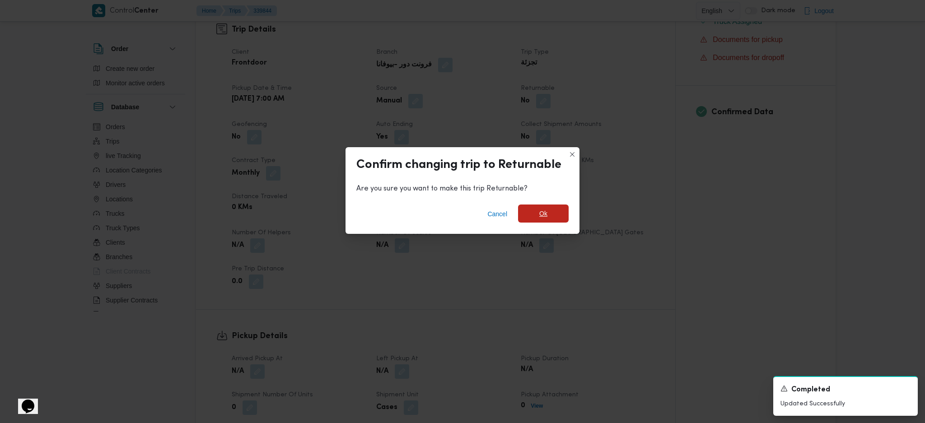
click at [540, 215] on span "Ok" at bounding box center [543, 213] width 8 height 11
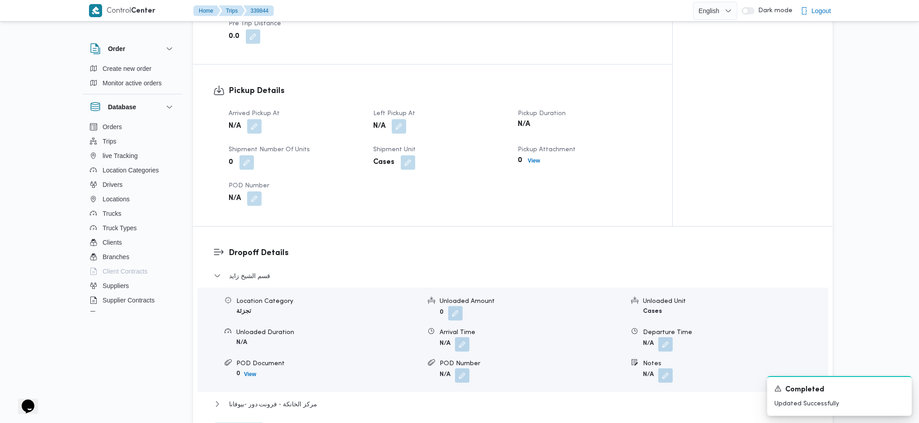
scroll to position [541, 0]
click at [257, 130] on div "N/A" at bounding box center [296, 126] width 136 height 16
click at [257, 129] on button "button" at bounding box center [254, 125] width 14 height 14
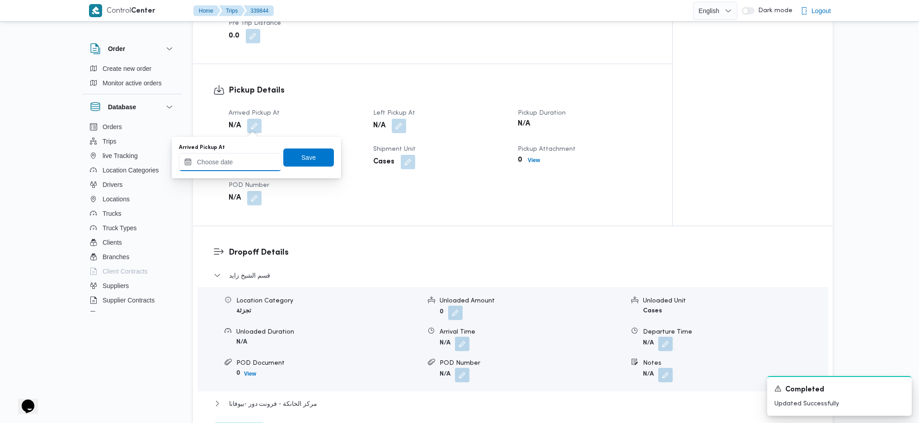
click at [239, 155] on input "Arrived Pickup At" at bounding box center [230, 162] width 103 height 18
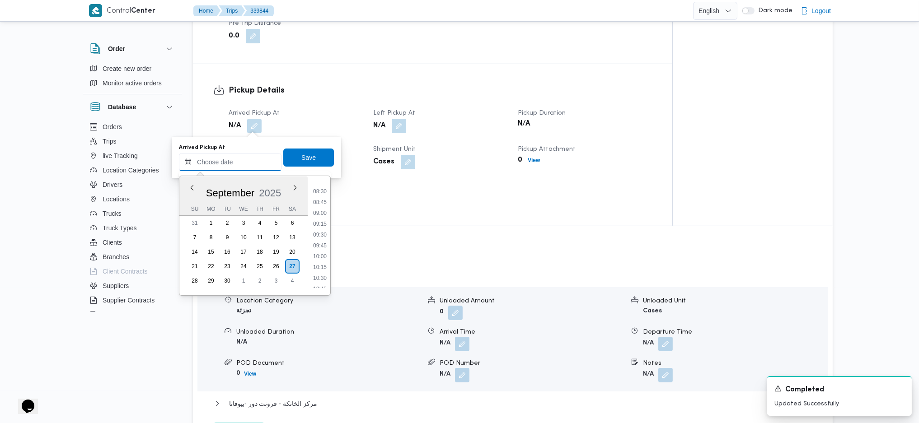
scroll to position [364, 0]
click at [323, 183] on li "08:15" at bounding box center [319, 181] width 21 height 9
type input "[DATE] 08:15"
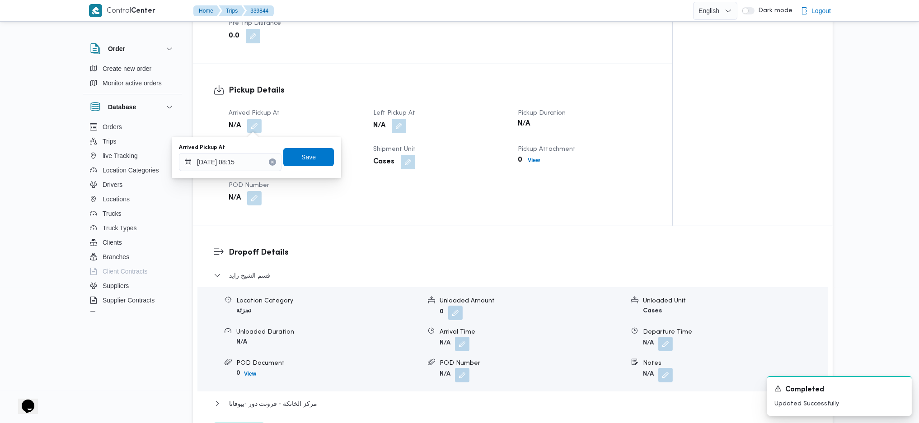
click at [301, 155] on span "Save" at bounding box center [308, 157] width 14 height 11
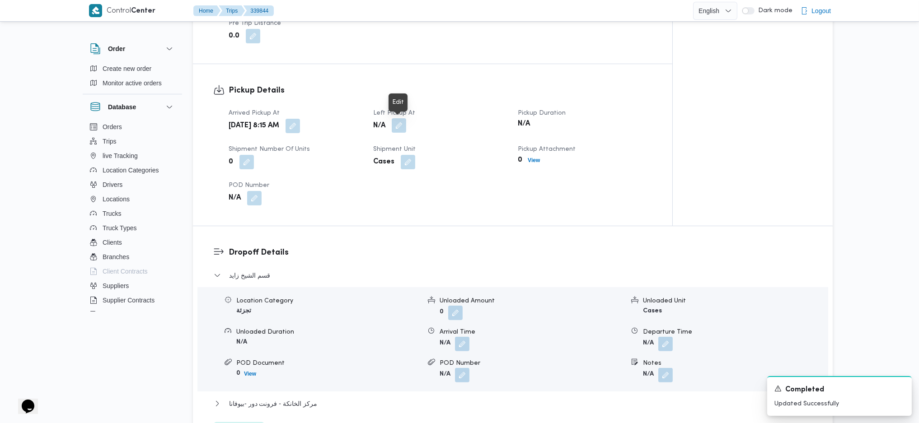
click at [398, 126] on button "button" at bounding box center [399, 125] width 14 height 14
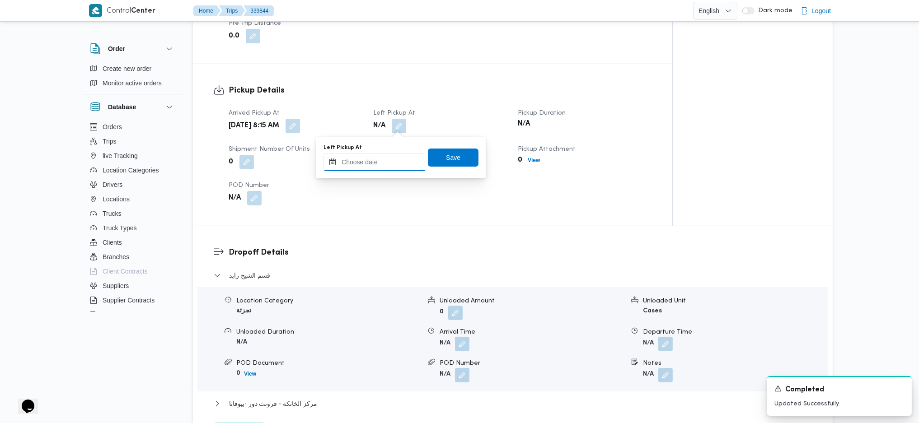
click at [377, 157] on input "Left Pickup At" at bounding box center [374, 162] width 103 height 18
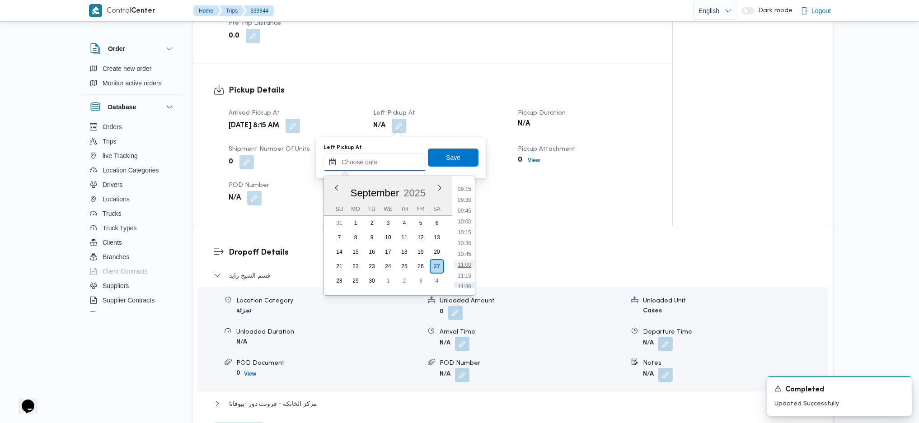
scroll to position [399, 0]
click at [472, 222] on li "10:00" at bounding box center [464, 222] width 21 height 9
type input "[DATE] 10:00"
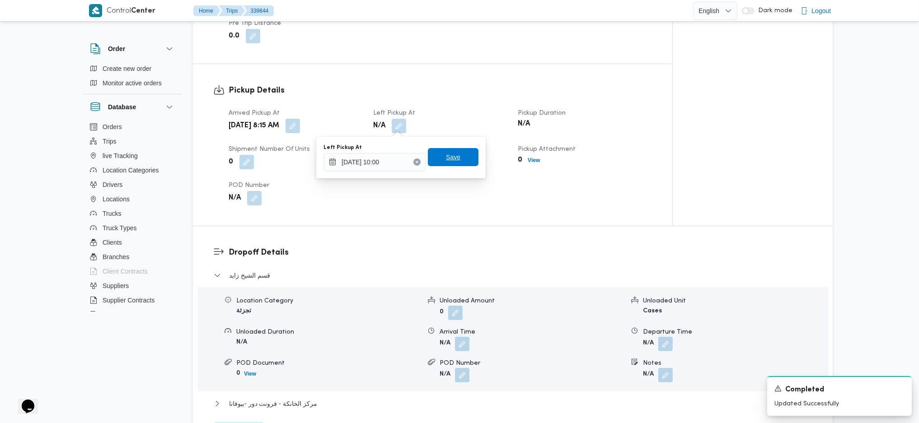
click at [452, 162] on span "Save" at bounding box center [453, 157] width 14 height 11
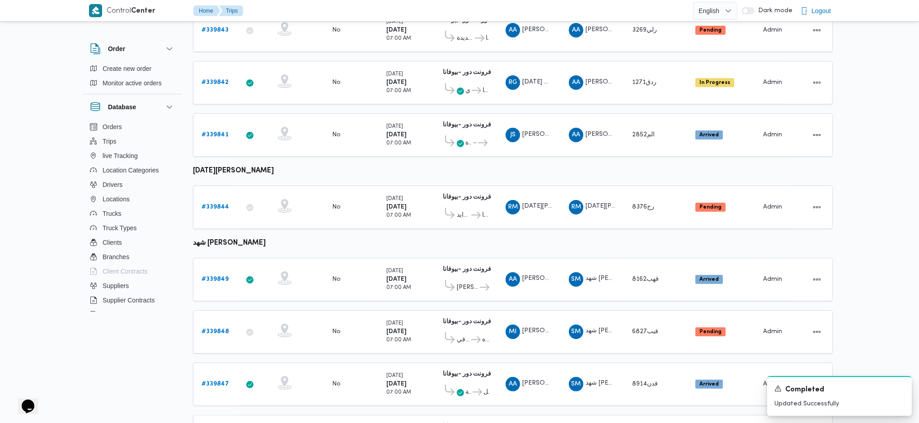
scroll to position [541, 0]
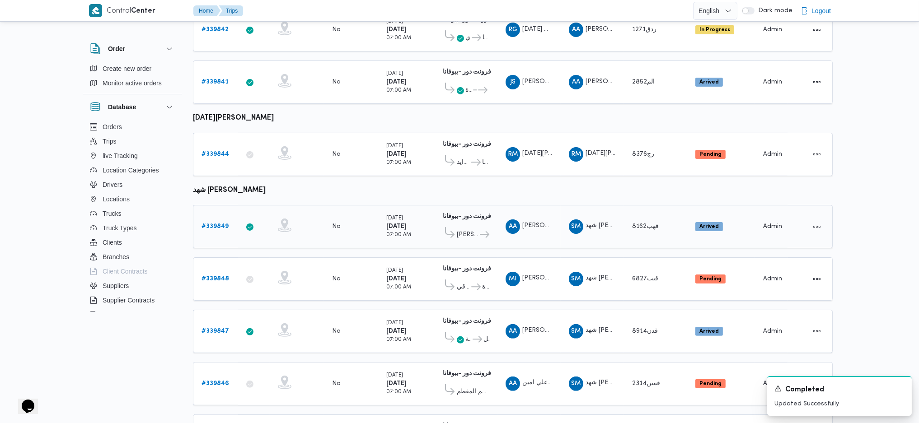
click at [215, 224] on b "# 339849" at bounding box center [214, 227] width 27 height 6
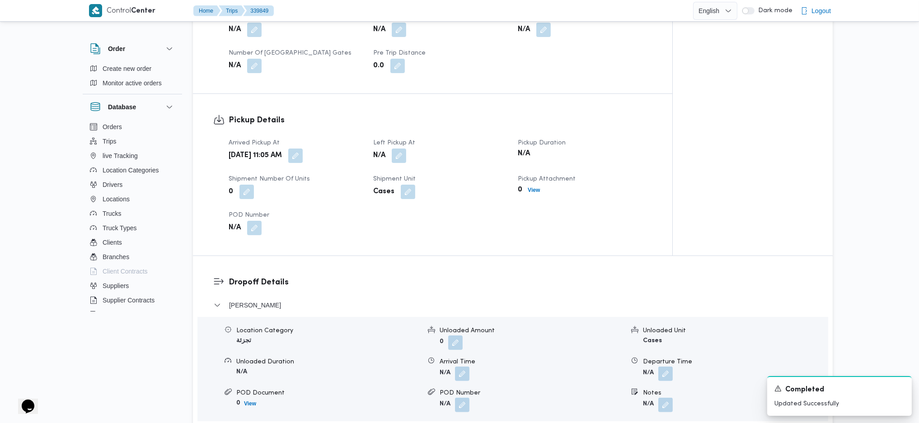
scroll to position [621, 0]
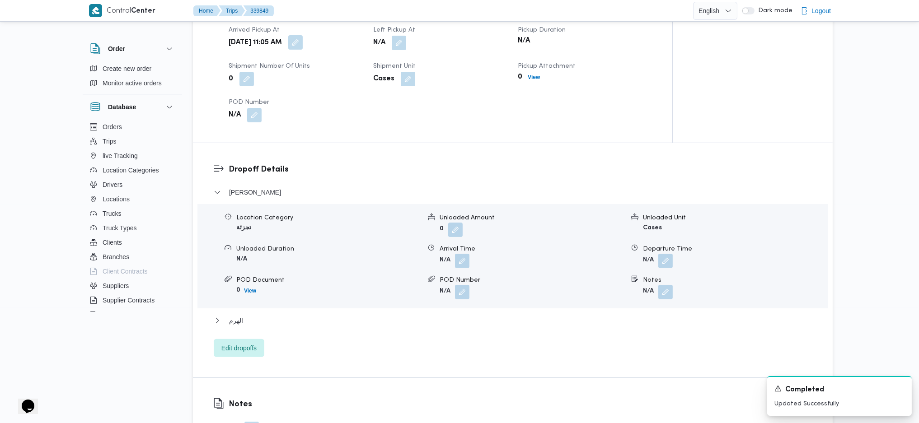
click at [303, 45] on button "button" at bounding box center [295, 42] width 14 height 14
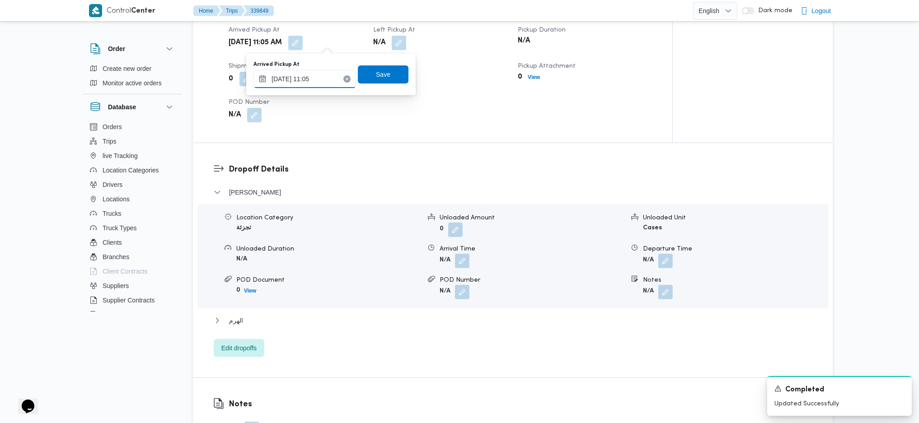
click at [293, 76] on input "[DATE] 11:05" at bounding box center [304, 79] width 103 height 18
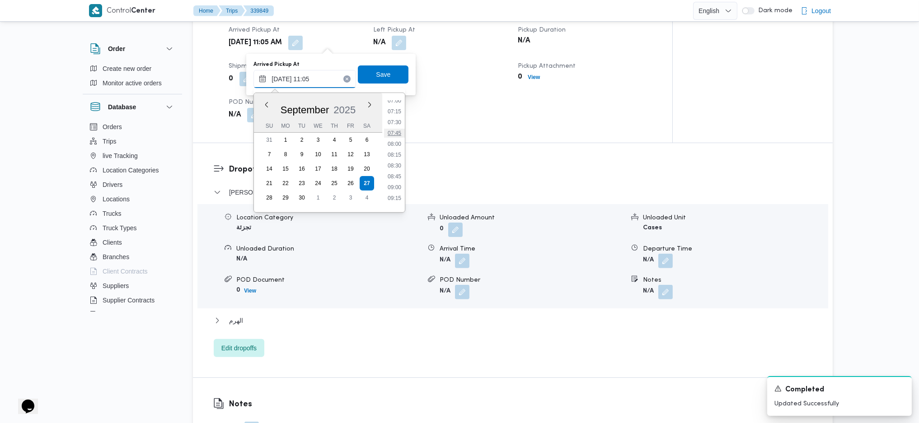
scroll to position [307, 0]
click at [398, 131] on li "07:45" at bounding box center [394, 133] width 21 height 9
type input "[DATE] 07:45"
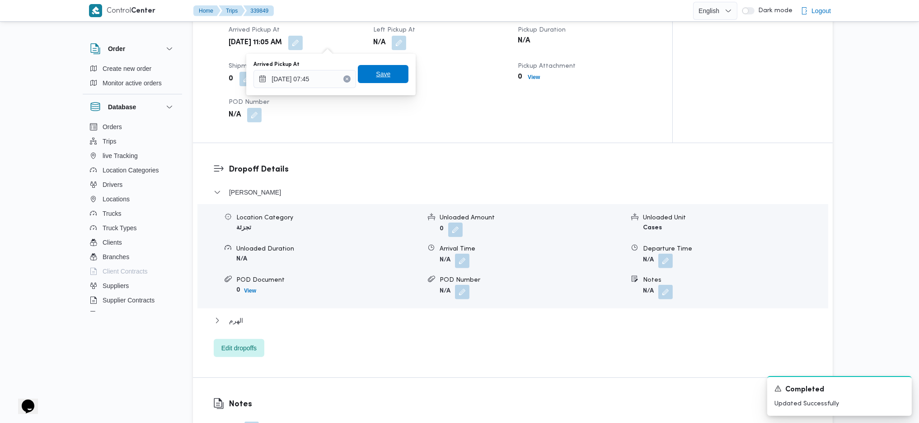
click at [383, 71] on span "Save" at bounding box center [383, 74] width 51 height 18
click at [403, 38] on button "button" at bounding box center [399, 42] width 14 height 14
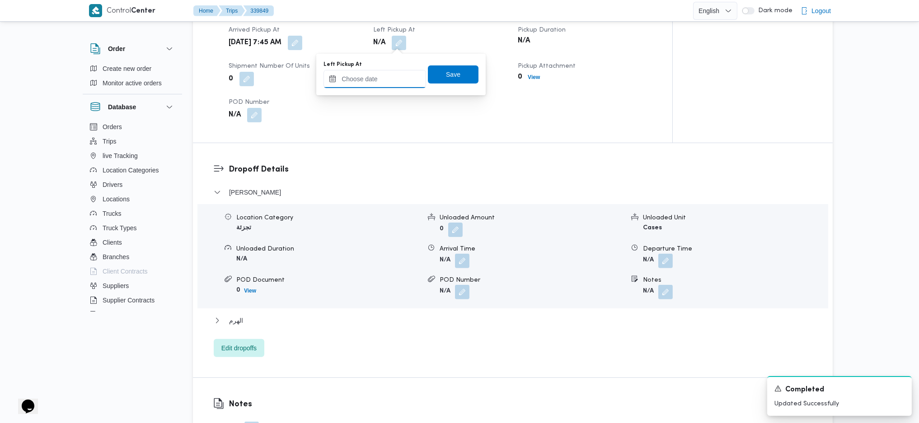
drag, startPoint x: 369, startPoint y: 80, endPoint x: 382, endPoint y: 81, distance: 13.1
click at [369, 80] on input "Left Pickup At" at bounding box center [374, 79] width 103 height 18
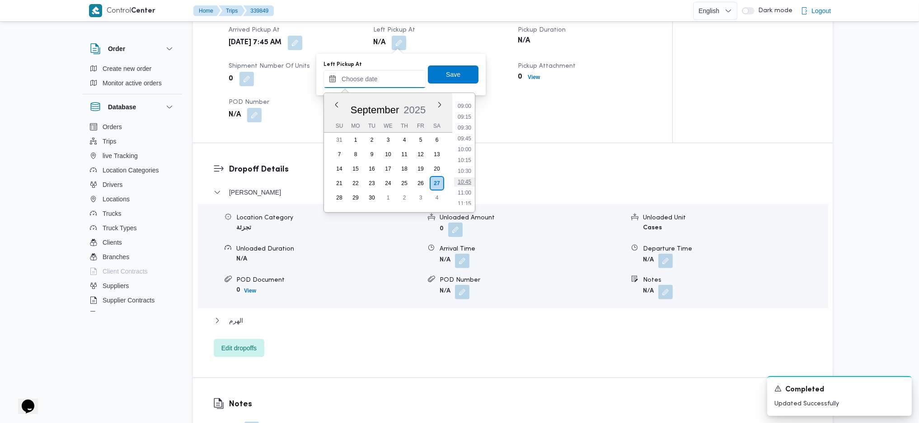
scroll to position [388, 0]
click at [464, 118] on li "09:15" at bounding box center [464, 118] width 21 height 9
type input "[DATE] 09:15"
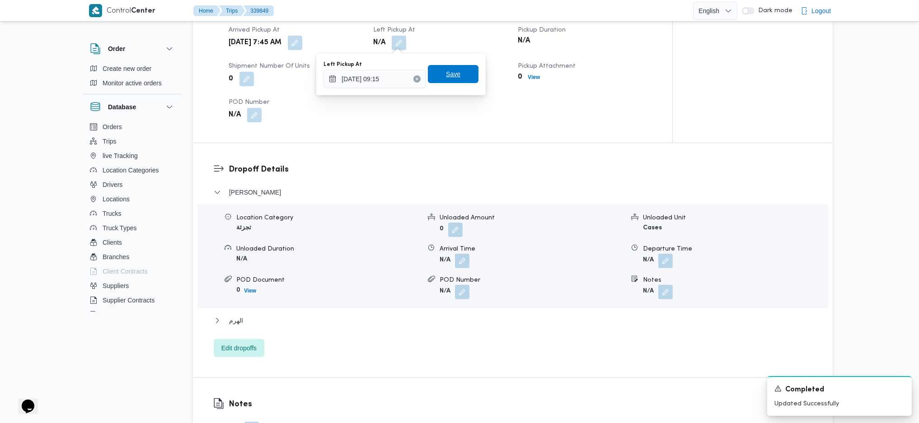
click at [447, 73] on span "Save" at bounding box center [453, 74] width 14 height 11
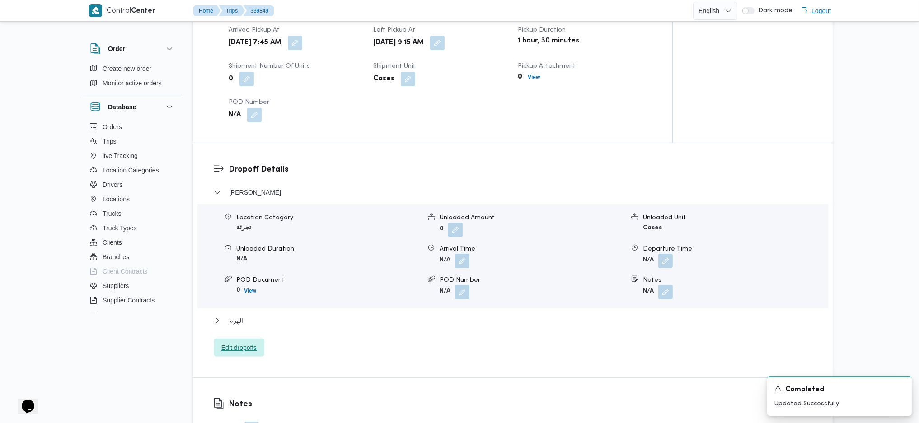
click at [244, 347] on span "Edit dropoffs" at bounding box center [238, 347] width 35 height 11
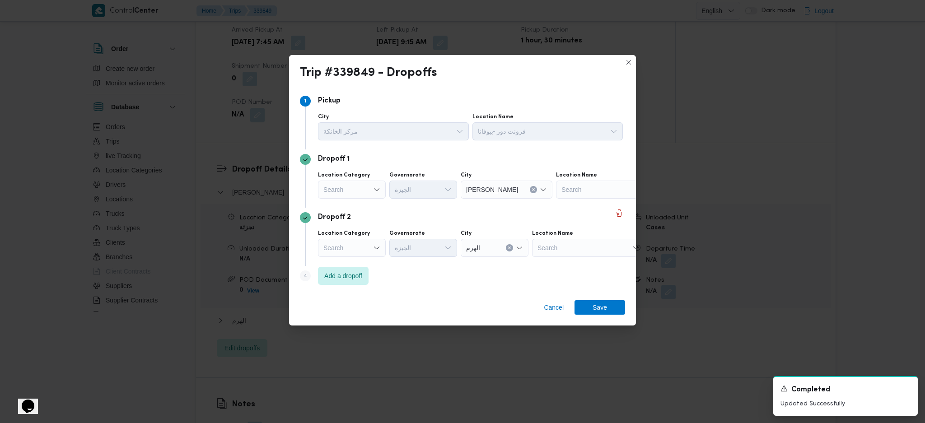
click at [365, 187] on div "Search" at bounding box center [352, 190] width 68 height 18
click at [348, 255] on span "تجزئة" at bounding box center [357, 258] width 46 height 11
click at [371, 246] on div "Search" at bounding box center [352, 248] width 68 height 18
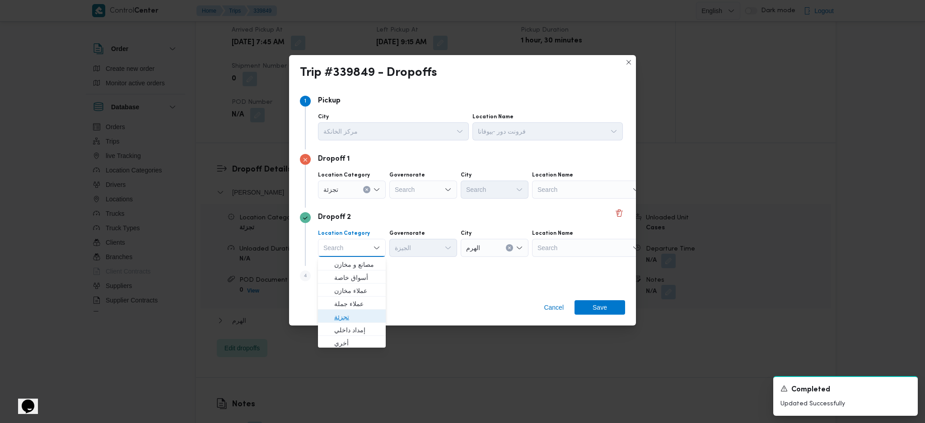
click at [342, 316] on span "تجزئة" at bounding box center [357, 317] width 46 height 11
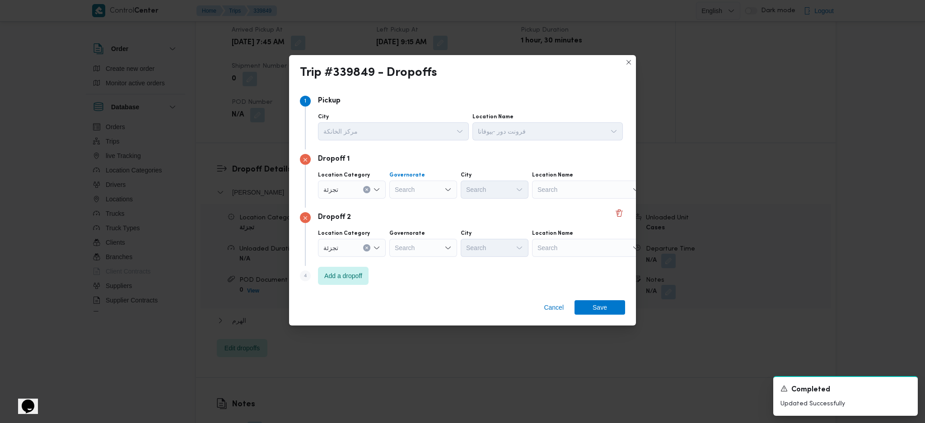
click at [424, 187] on div "Search" at bounding box center [423, 190] width 68 height 18
type input "قاه"
click at [421, 209] on span "ال قاه رة" at bounding box center [429, 206] width 46 height 11
click at [419, 255] on div "Search" at bounding box center [423, 248] width 68 height 18
type input "قاه"
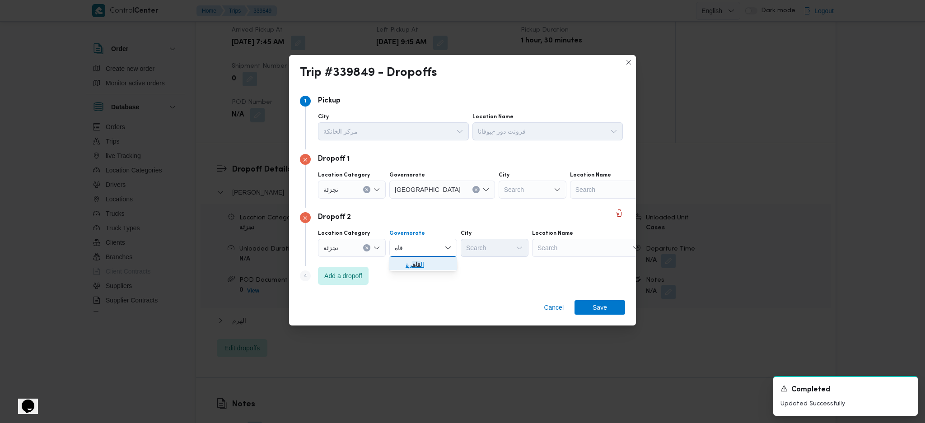
click at [418, 259] on span "ال قاه رة" at bounding box center [429, 264] width 46 height 11
click at [499, 190] on div "Search" at bounding box center [533, 190] width 68 height 18
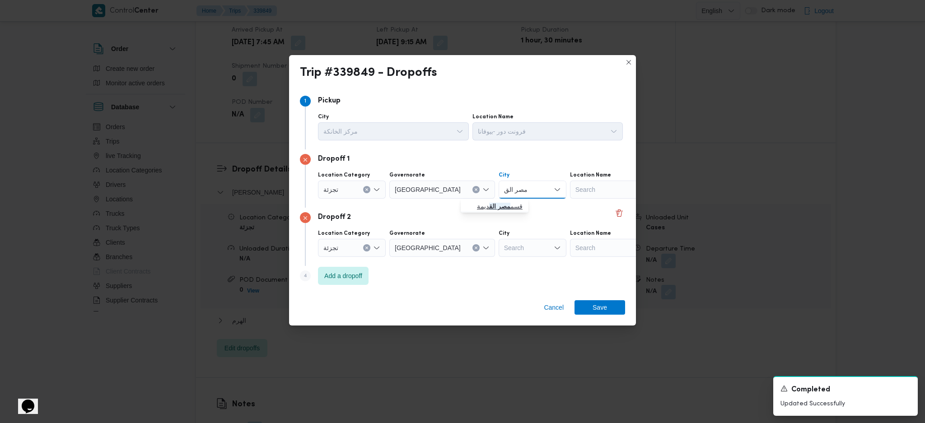
type input "مصر الق"
click at [488, 200] on span "قسم مصر الق ديمة" at bounding box center [494, 206] width 61 height 14
click at [504, 250] on div "Search" at bounding box center [533, 248] width 68 height 18
type input "قصر"
drag, startPoint x: 494, startPoint y: 260, endPoint x: 498, endPoint y: 263, distance: 5.2
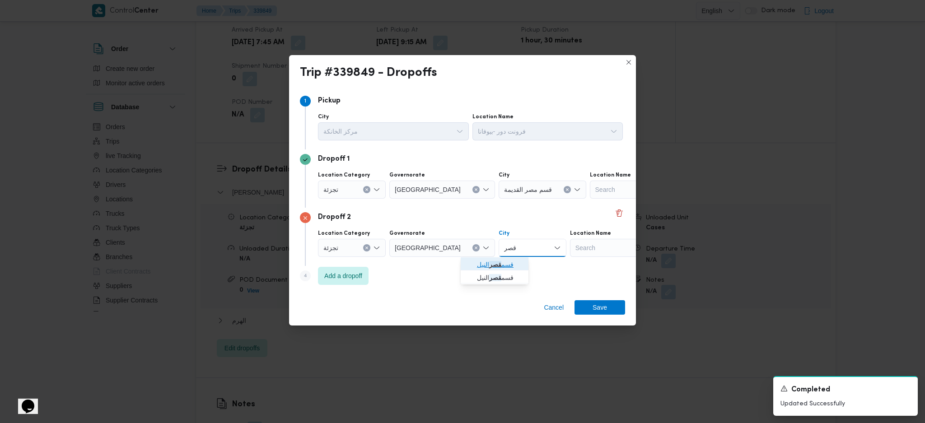
click at [493, 261] on span "قسم قصر النيل" at bounding box center [500, 264] width 46 height 11
click at [601, 309] on span "Save" at bounding box center [600, 307] width 14 height 14
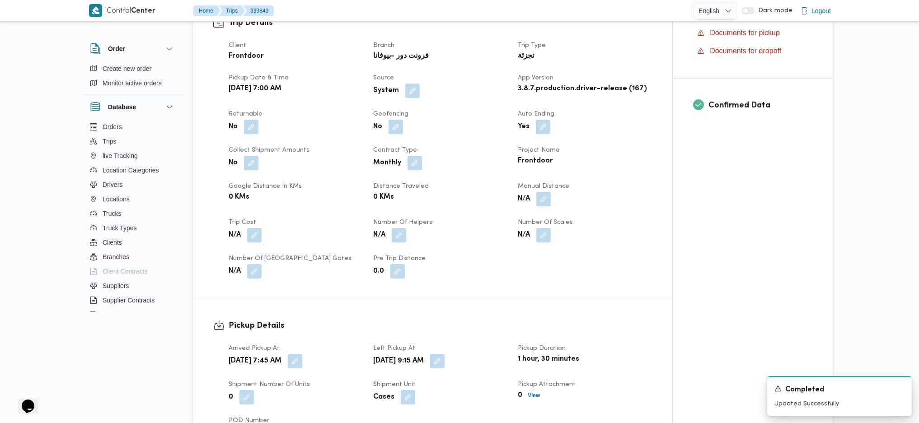
scroll to position [282, 0]
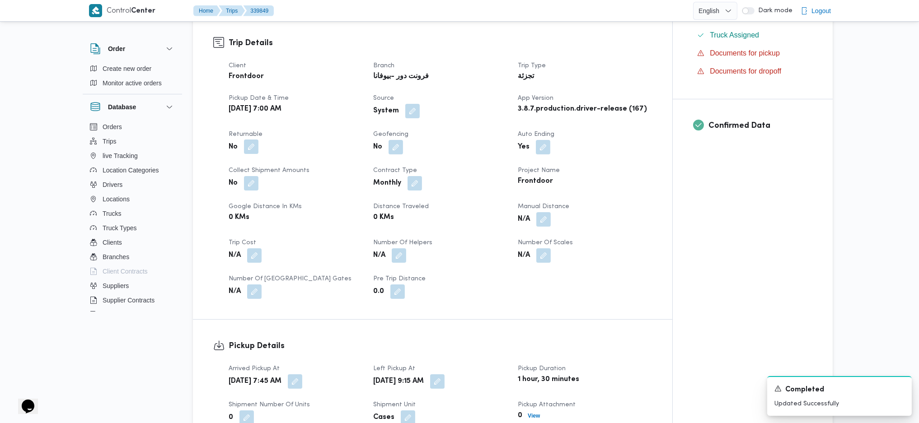
click at [247, 150] on button "button" at bounding box center [251, 147] width 14 height 14
click at [238, 179] on label "Is the trip will return to pickup after finish?" at bounding box center [226, 174] width 139 height 11
checkbox input "true"
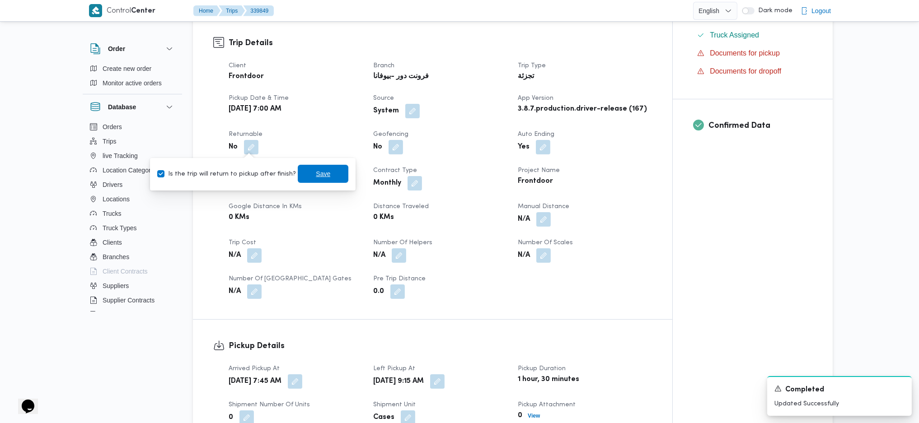
click at [316, 172] on span "Save" at bounding box center [323, 174] width 14 height 11
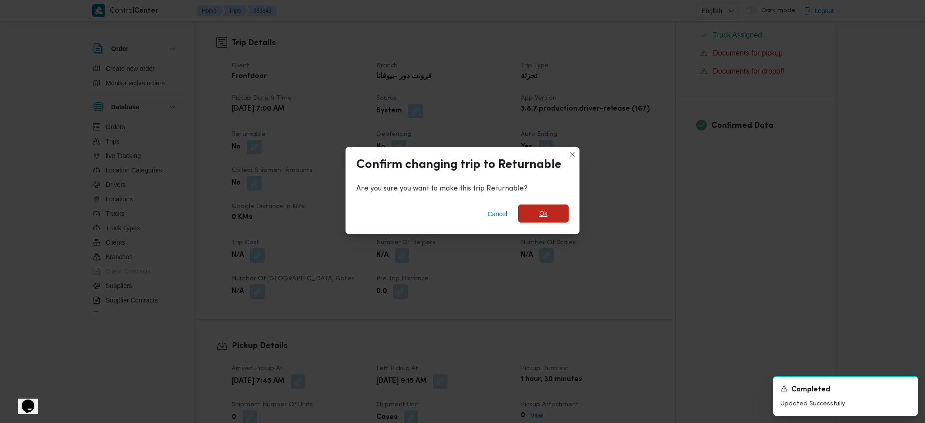
click at [547, 219] on span "Ok" at bounding box center [543, 214] width 51 height 18
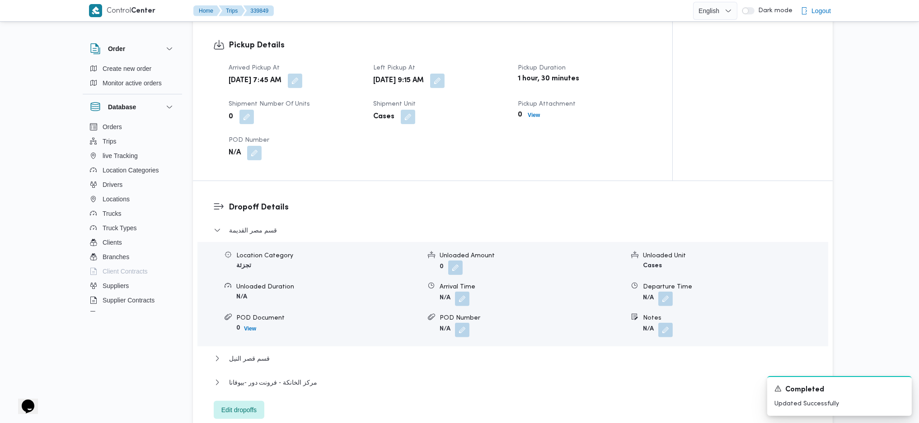
scroll to position [632, 0]
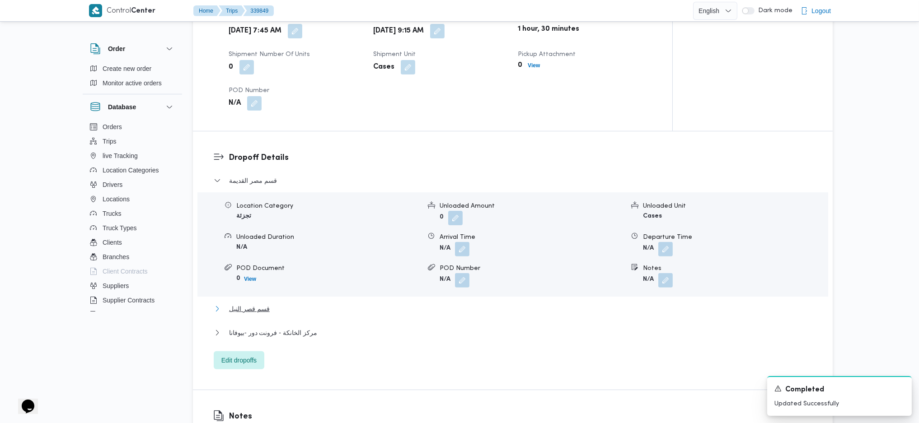
click at [258, 310] on span "قسم قصر النيل" at bounding box center [249, 309] width 41 height 11
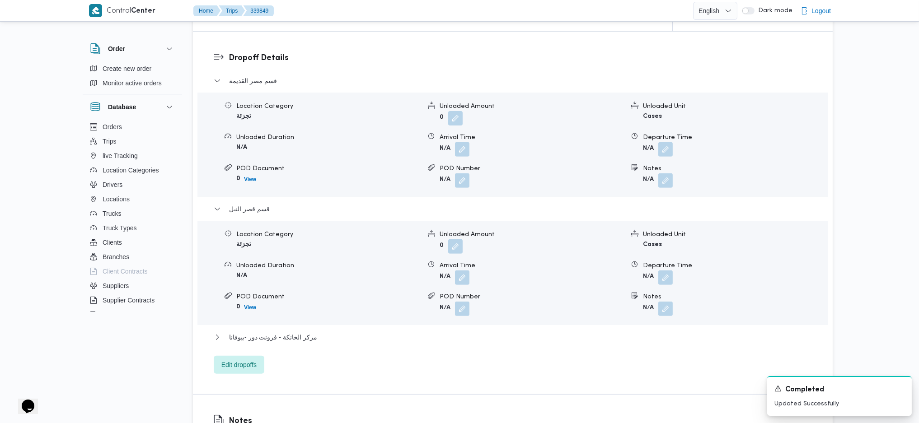
scroll to position [734, 0]
click at [664, 181] on button "button" at bounding box center [665, 179] width 14 height 14
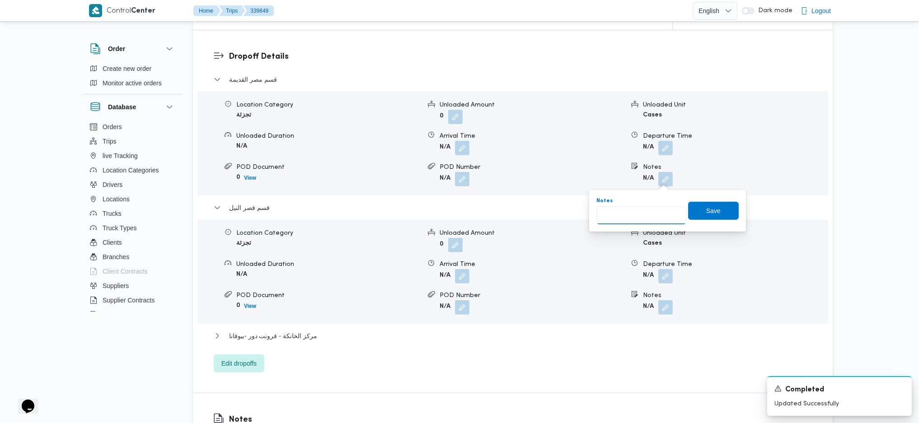
click at [622, 220] on input "Notes" at bounding box center [641, 215] width 90 height 18
type input "المنيل"
click button "Save" at bounding box center [713, 211] width 51 height 18
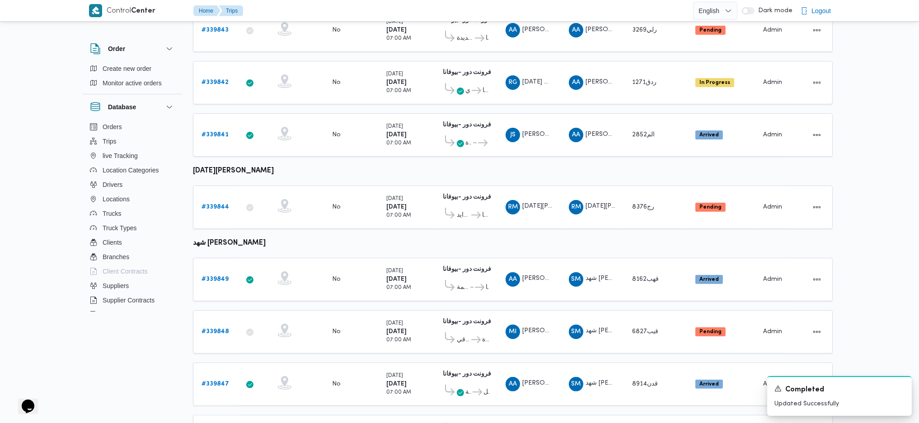
scroll to position [587, 0]
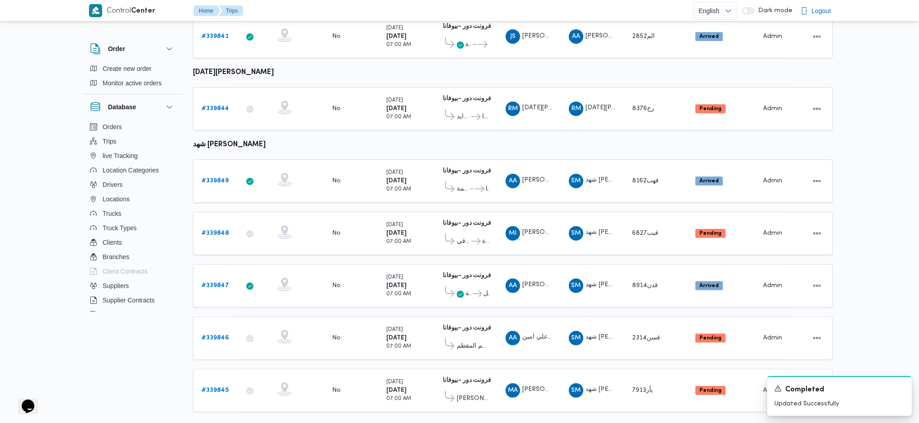
click at [622, 220] on td "Supplier SM شهد [PERSON_NAME]" at bounding box center [592, 233] width 63 height 43
click at [210, 230] on b "# 339848" at bounding box center [215, 233] width 28 height 6
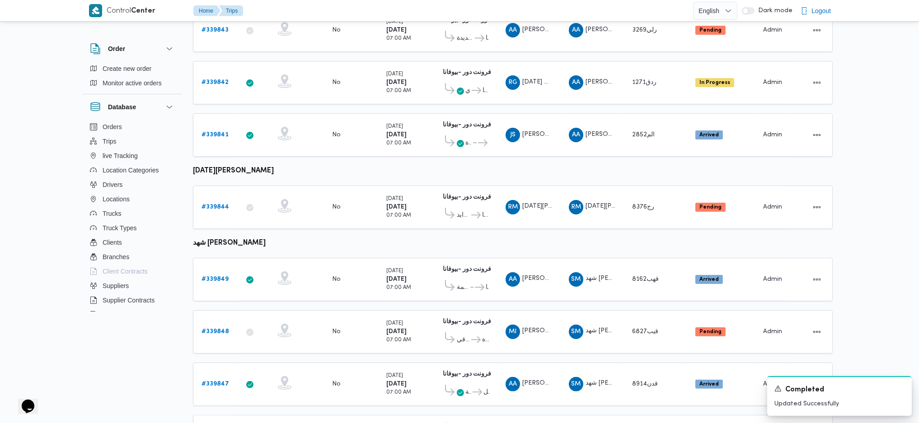
scroll to position [537, 0]
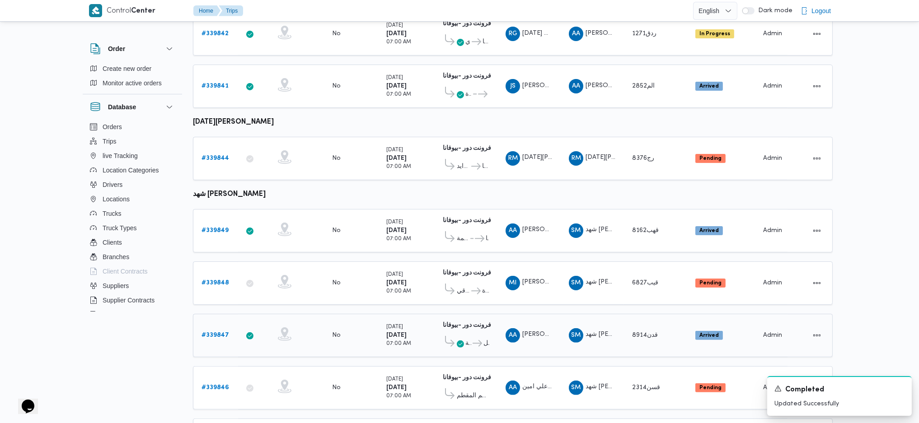
click at [204, 332] on b "# 339847" at bounding box center [215, 335] width 28 height 6
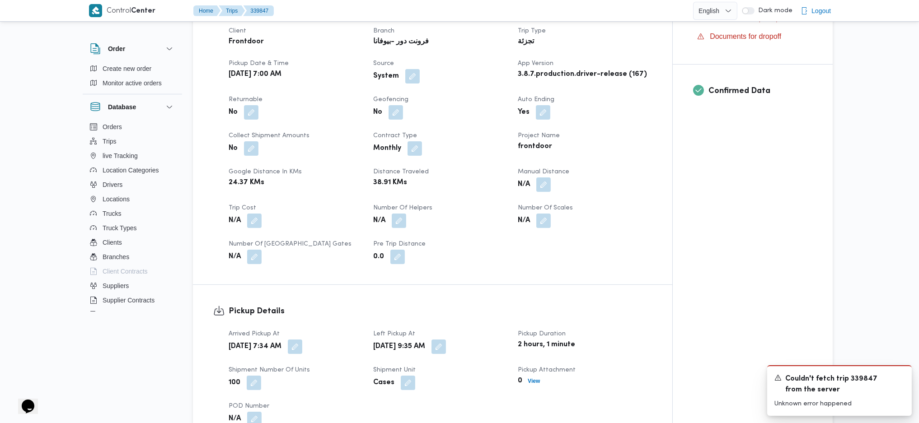
scroll to position [316, 0]
click at [250, 114] on button "button" at bounding box center [251, 113] width 14 height 14
click at [240, 131] on div "You are in a dialog. To close this dialog, hit escape. Is the trip will return …" at bounding box center [253, 140] width 206 height 33
click at [233, 138] on label "Is the trip will return to pickup after finish?" at bounding box center [226, 140] width 139 height 11
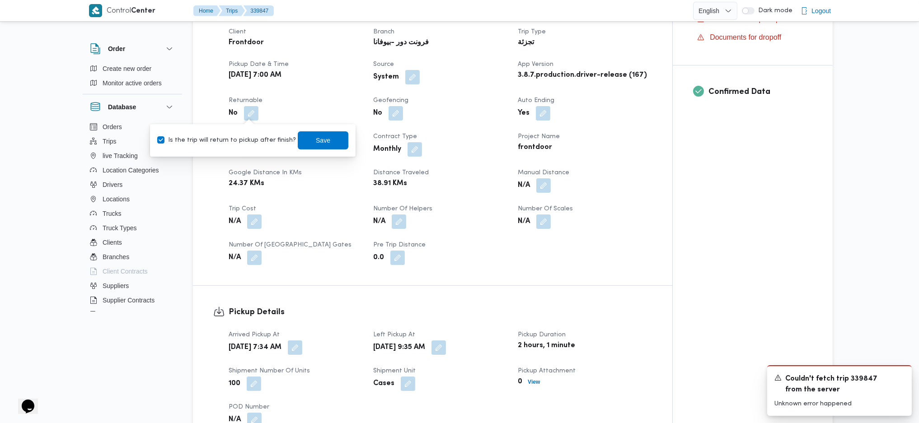
checkbox input "true"
click at [300, 145] on span "Save" at bounding box center [323, 140] width 51 height 18
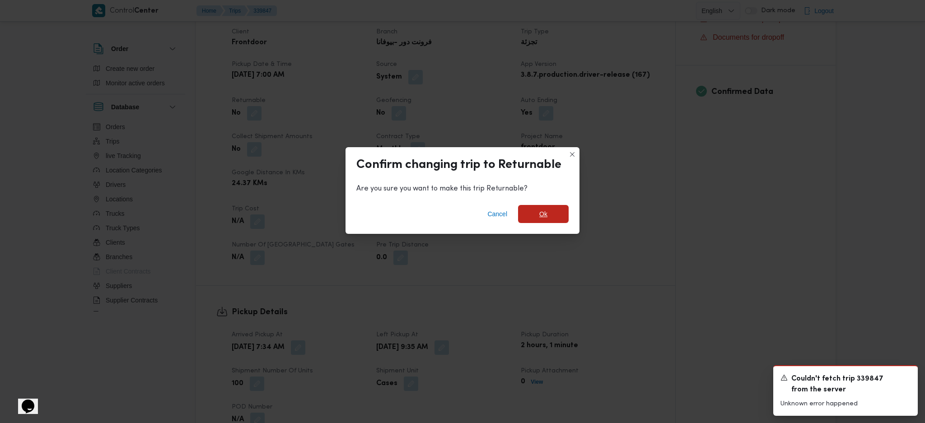
click at [553, 213] on span "Ok" at bounding box center [543, 214] width 51 height 18
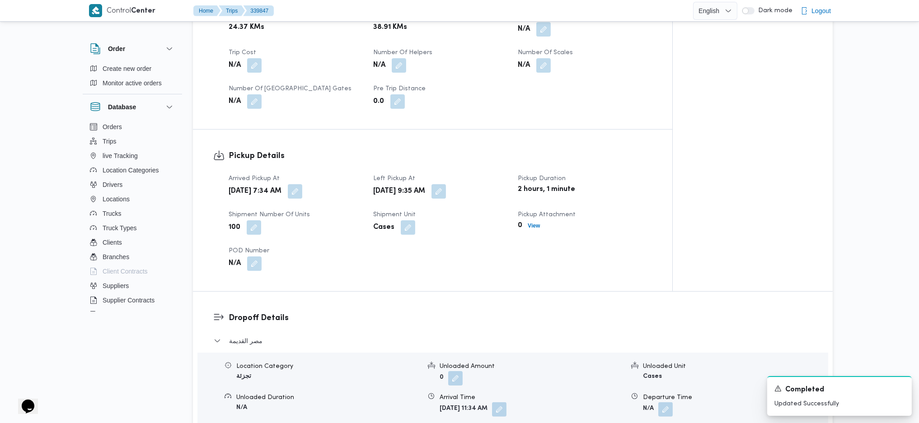
scroll to position [473, 0]
click at [302, 188] on button "button" at bounding box center [295, 190] width 14 height 14
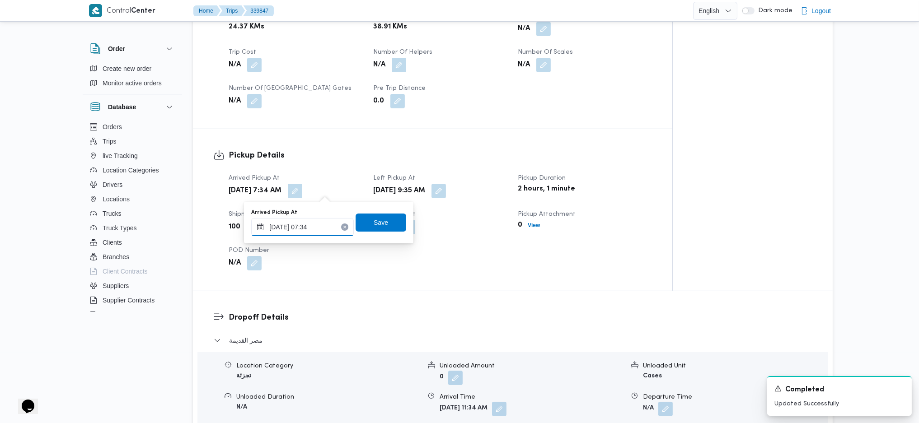
click at [295, 225] on input "[DATE] 07:34" at bounding box center [302, 227] width 103 height 18
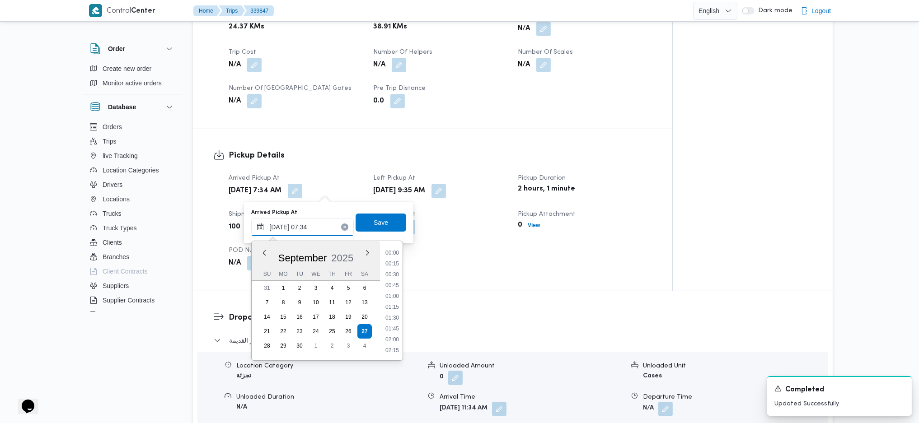
scroll to position [272, 0]
click at [394, 338] on li "08:15" at bounding box center [392, 339] width 21 height 9
type input "[DATE] 08:15"
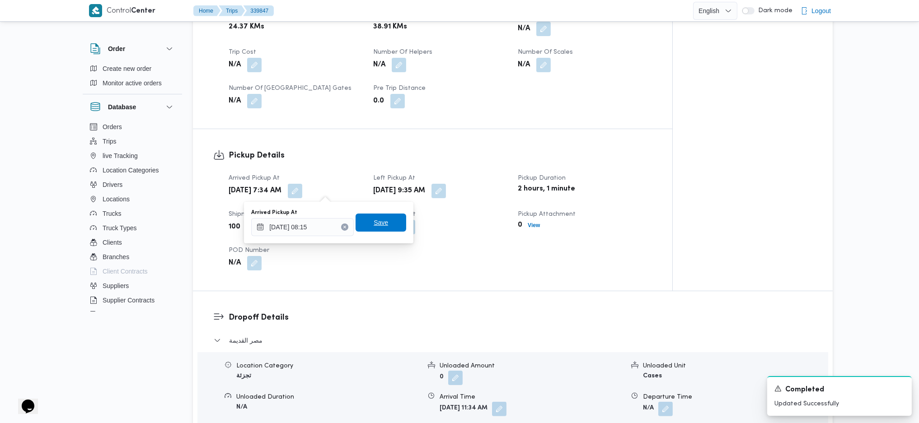
click at [386, 223] on span "Save" at bounding box center [381, 223] width 51 height 18
click at [446, 193] on button "button" at bounding box center [438, 190] width 14 height 14
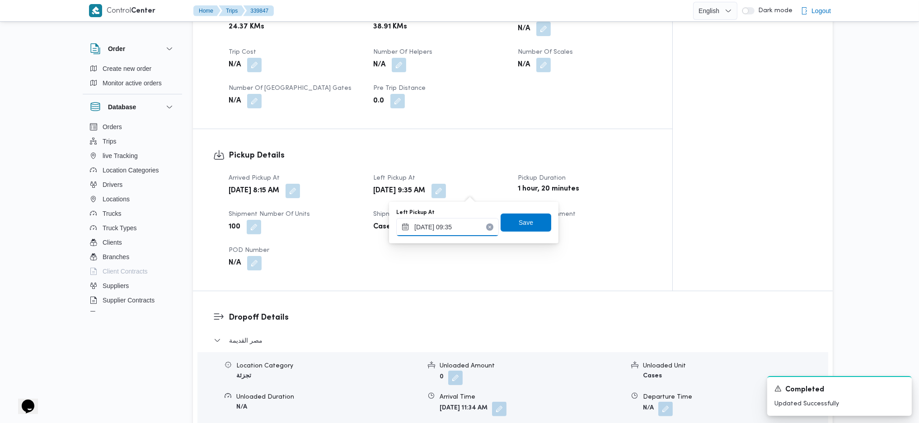
click at [458, 233] on input "[DATE] 09:35" at bounding box center [447, 227] width 103 height 18
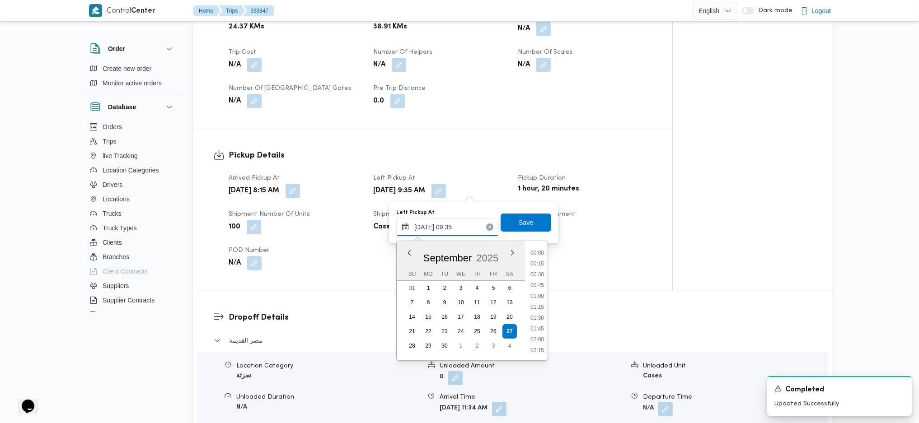
scroll to position [358, 0]
click at [539, 318] on li "09:45" at bounding box center [537, 317] width 21 height 9
type input "[DATE] 09:45"
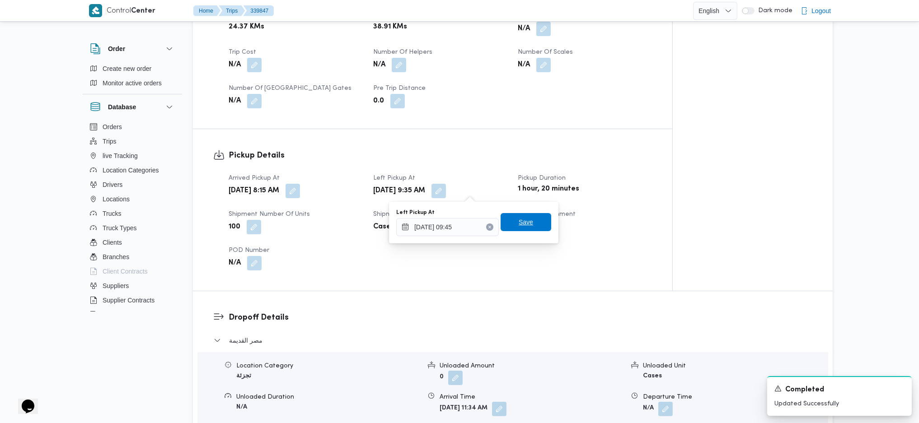
click at [516, 214] on span "Save" at bounding box center [526, 222] width 51 height 18
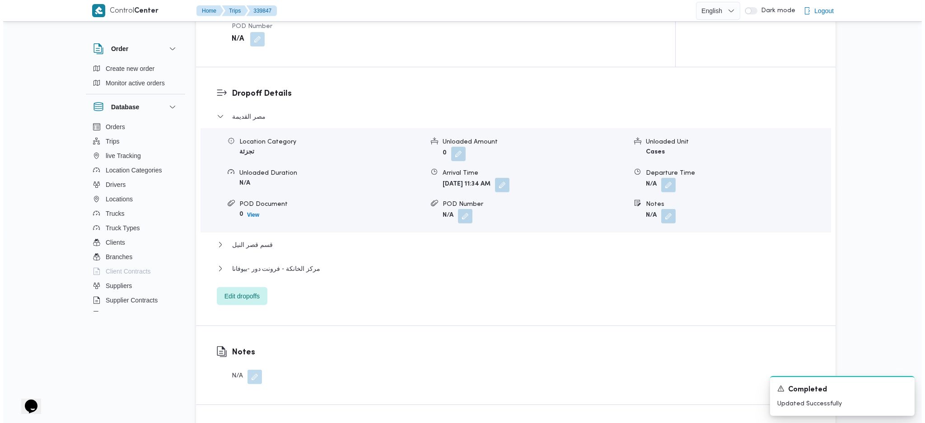
scroll to position [698, 0]
click at [227, 291] on span "Edit dropoffs" at bounding box center [238, 294] width 35 height 11
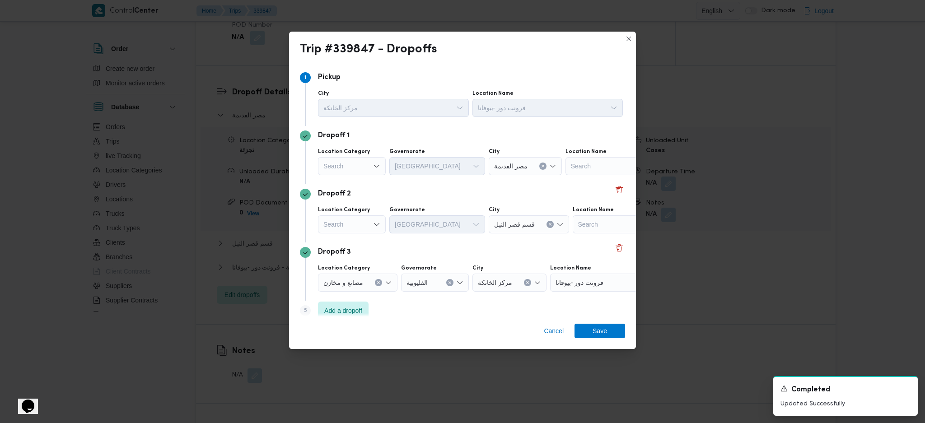
click at [361, 169] on div "Search" at bounding box center [352, 166] width 68 height 18
click at [342, 234] on span "تجزئة" at bounding box center [357, 235] width 46 height 11
click at [361, 223] on div "Search" at bounding box center [352, 224] width 68 height 18
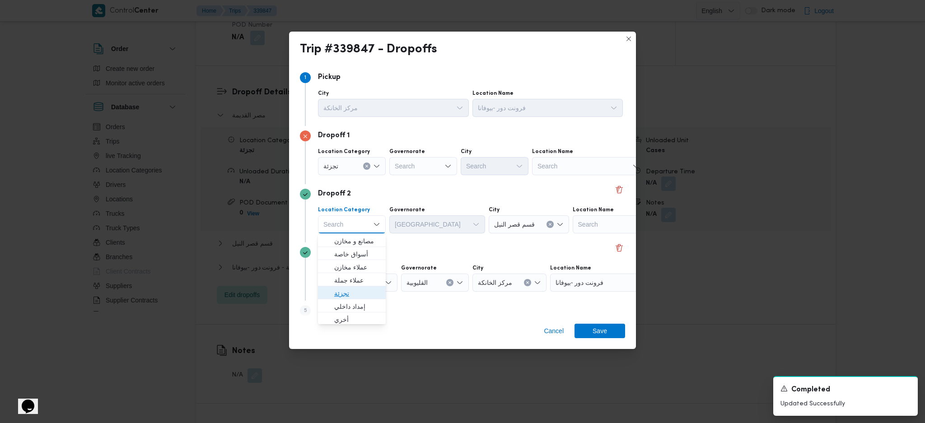
click at [353, 291] on span "تجزئة" at bounding box center [357, 293] width 46 height 11
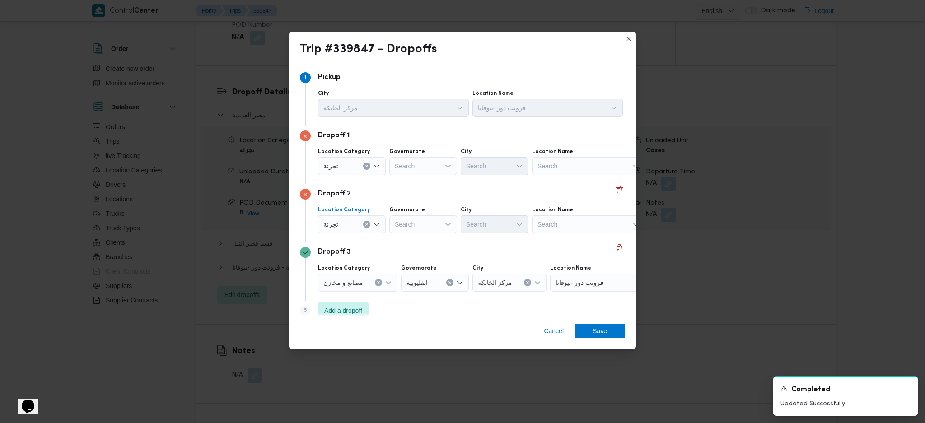
click at [430, 166] on div "Search" at bounding box center [423, 166] width 68 height 18
type input "جيز"
click at [405, 216] on div "Search" at bounding box center [423, 224] width 68 height 18
type input "جيز"
click at [452, 161] on div "جيز جيز" at bounding box center [423, 166] width 68 height 18
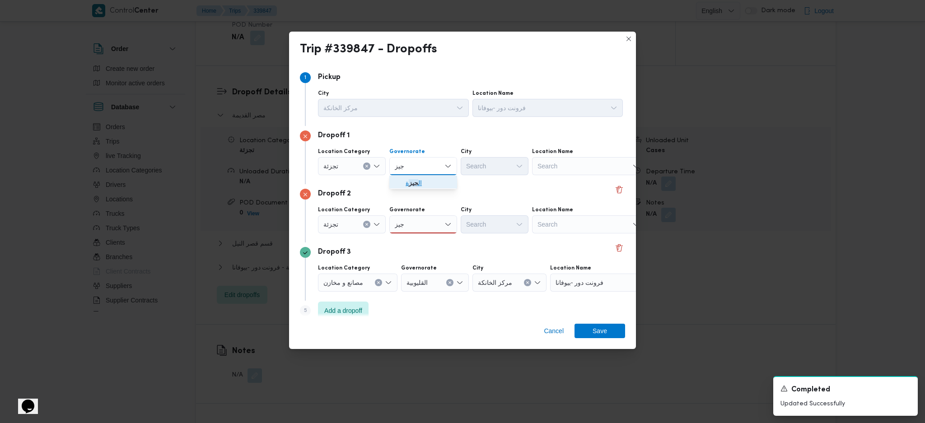
click at [428, 185] on span "ال جيز ة" at bounding box center [429, 183] width 46 height 11
click at [497, 162] on div "Search" at bounding box center [495, 166] width 68 height 18
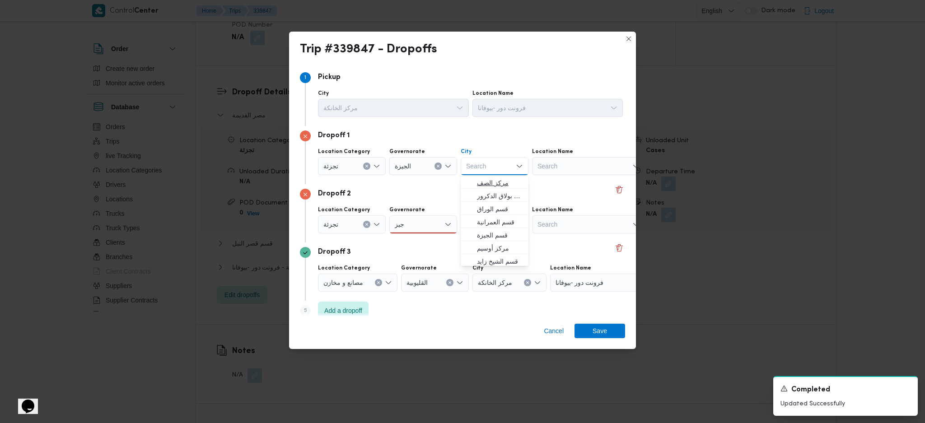
scroll to position [239, 0]
click at [502, 219] on span "قسم الدقي" at bounding box center [500, 219] width 46 height 11
click at [424, 225] on div "جيز جيز" at bounding box center [423, 224] width 68 height 18
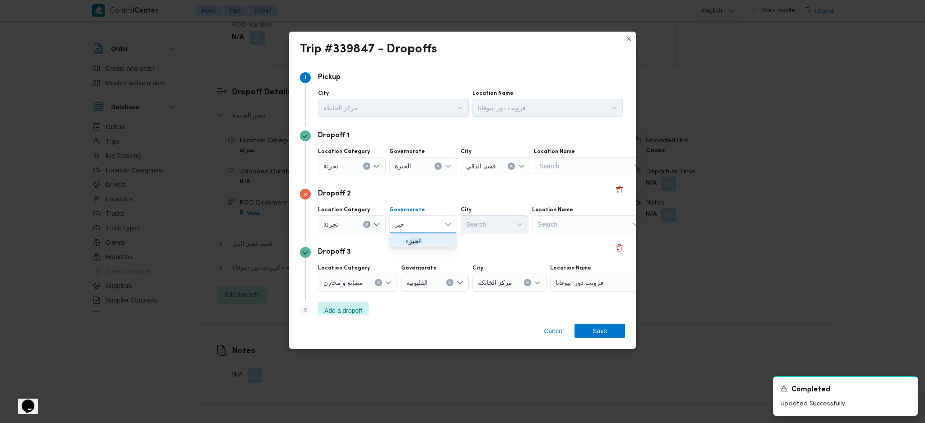
click at [426, 239] on span "ال جيز ة" at bounding box center [429, 241] width 46 height 11
click at [473, 223] on div "Search" at bounding box center [495, 224] width 68 height 18
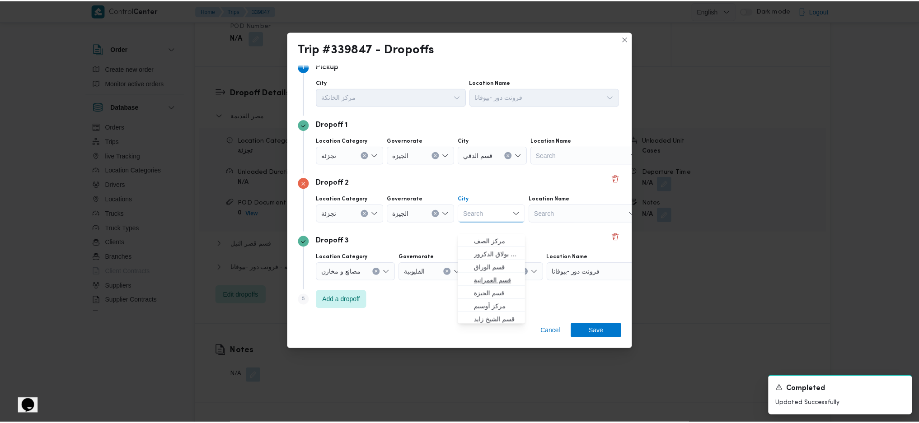
scroll to position [239, 0]
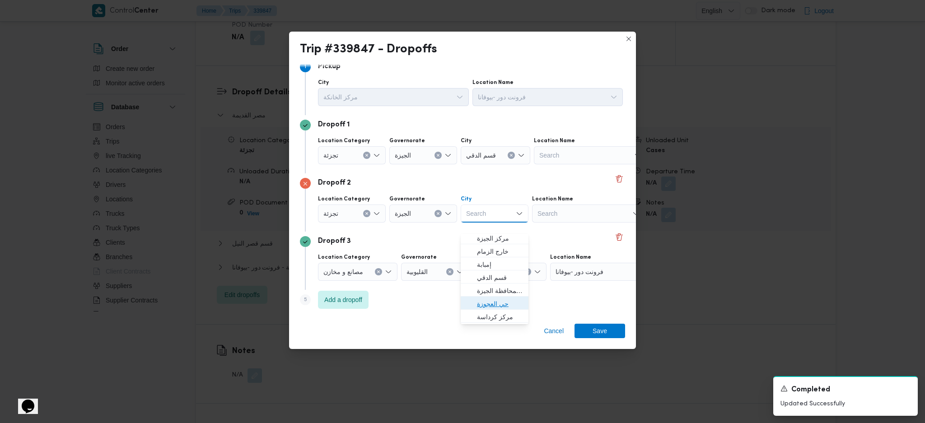
click at [495, 301] on span "حي العجوزة" at bounding box center [500, 304] width 46 height 11
click at [594, 328] on span "Save" at bounding box center [600, 331] width 51 height 14
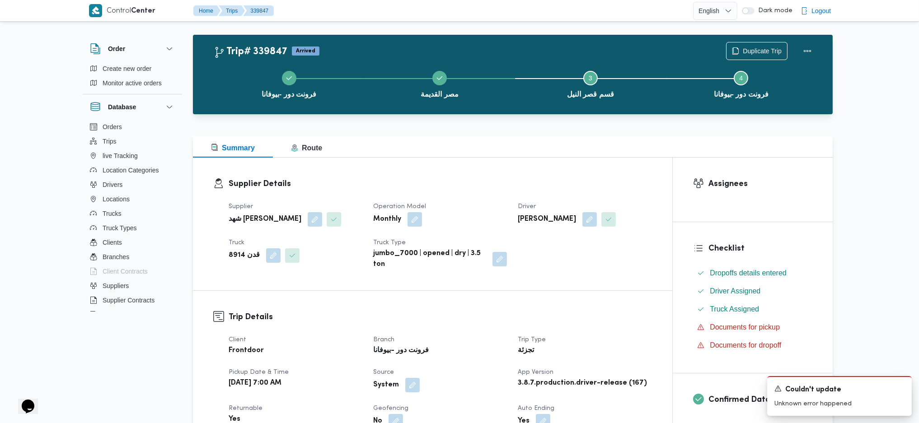
scroll to position [0, 0]
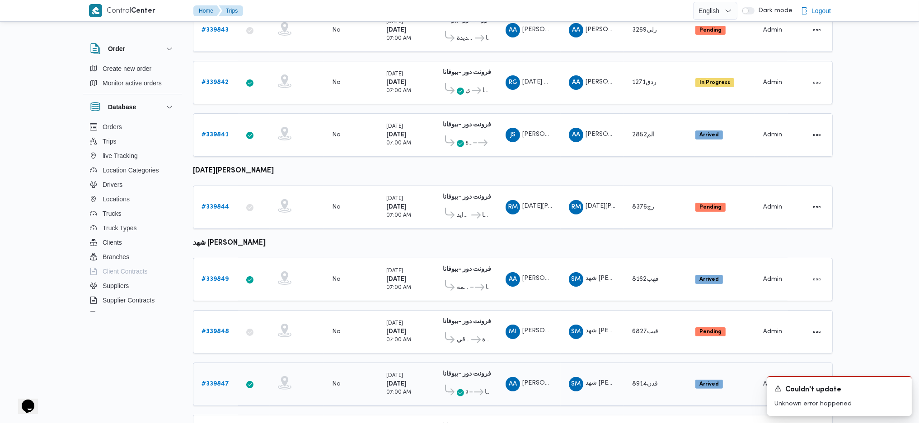
scroll to position [537, 0]
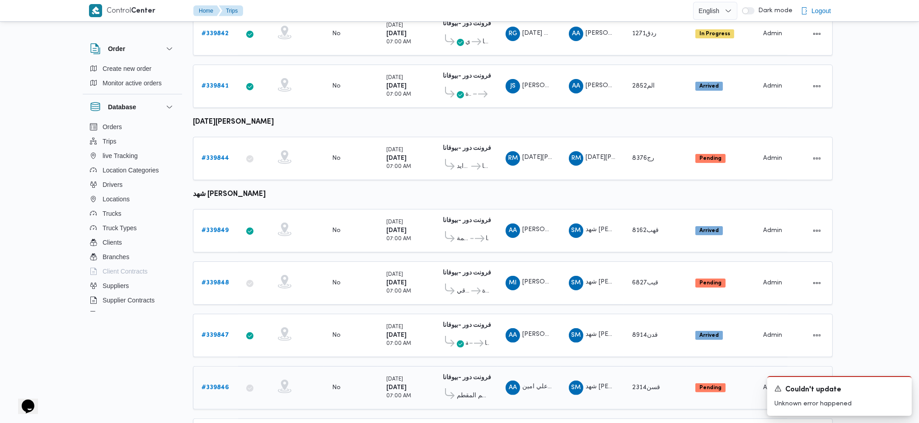
click at [220, 385] on b "# 339846" at bounding box center [215, 388] width 28 height 6
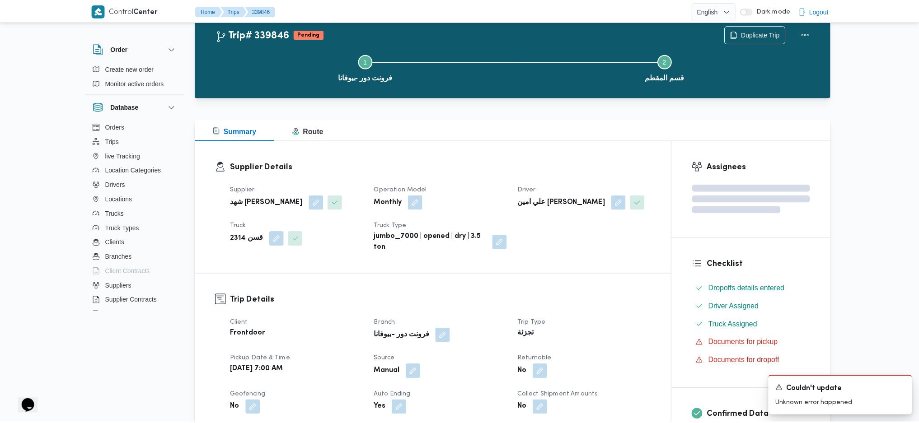
scroll to position [537, 0]
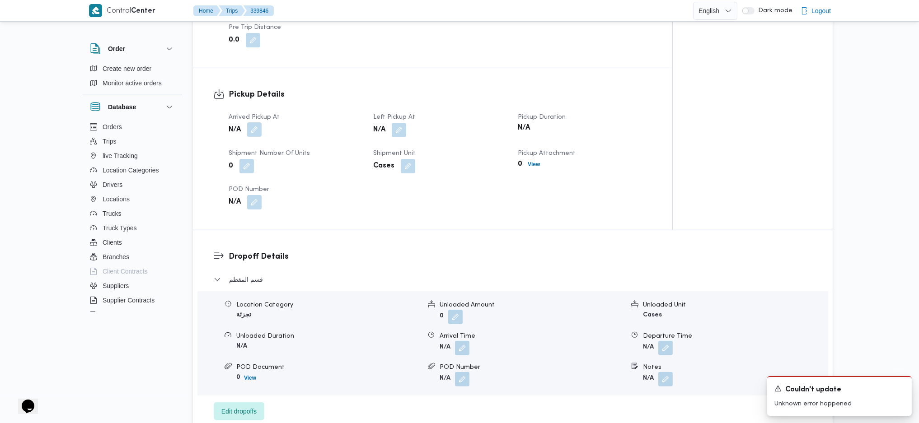
drag, startPoint x: 248, startPoint y: 128, endPoint x: 252, endPoint y: 133, distance: 5.9
click at [249, 128] on button "button" at bounding box center [254, 129] width 14 height 14
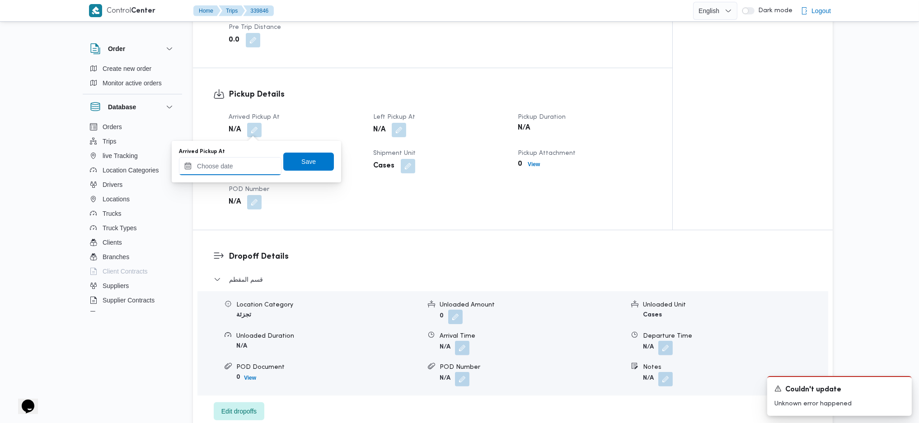
click at [239, 164] on input "Arrived Pickup At" at bounding box center [230, 166] width 103 height 18
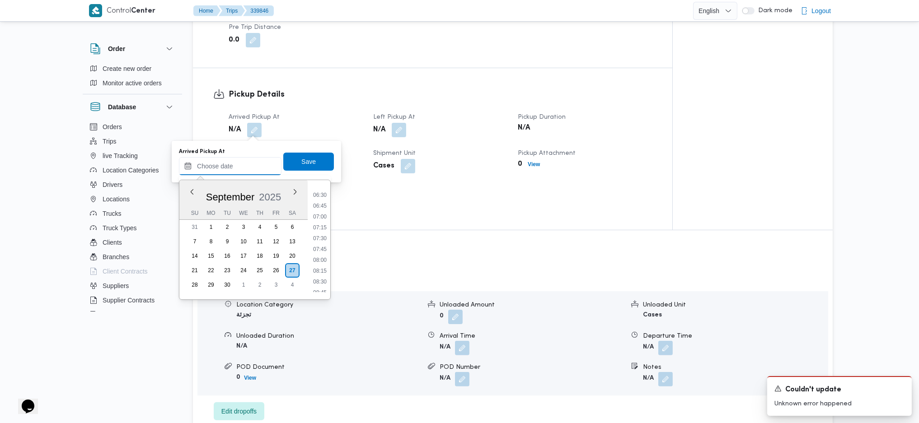
scroll to position [277, 0]
click at [320, 217] on li "07:00" at bounding box center [319, 218] width 21 height 9
type input "[DATE] 07:00"
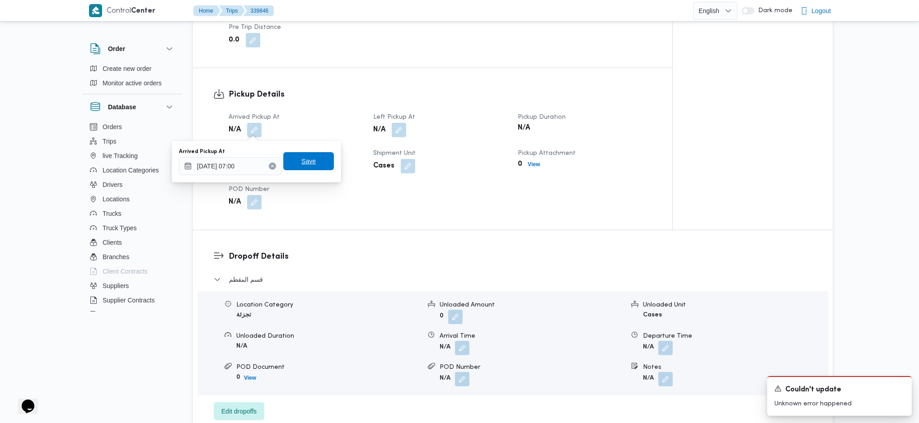
click at [307, 154] on span "Save" at bounding box center [308, 161] width 51 height 18
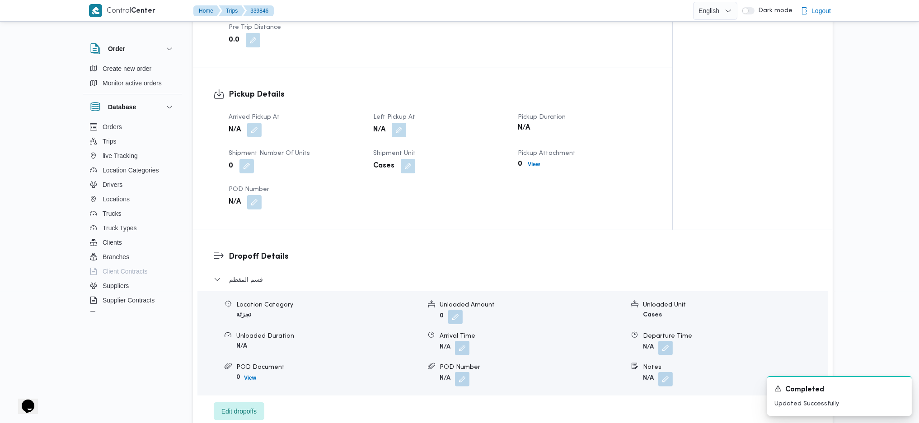
click at [397, 137] on button "button" at bounding box center [399, 130] width 14 height 14
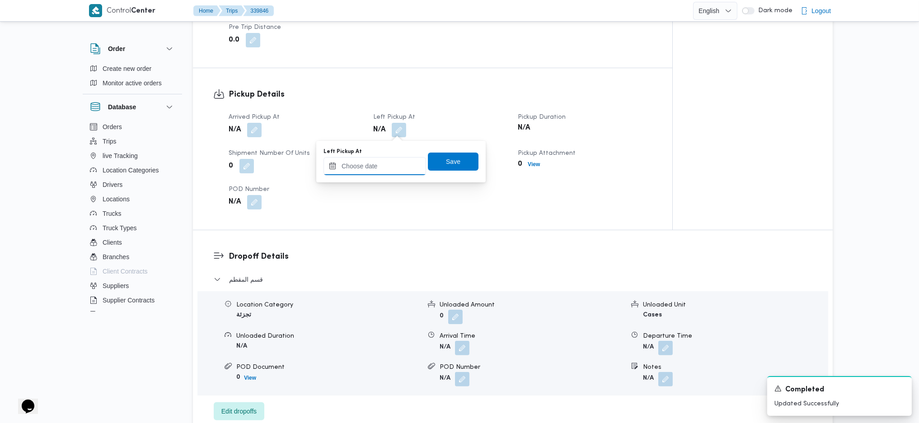
click at [376, 165] on input "Left Pickup At" at bounding box center [374, 166] width 103 height 18
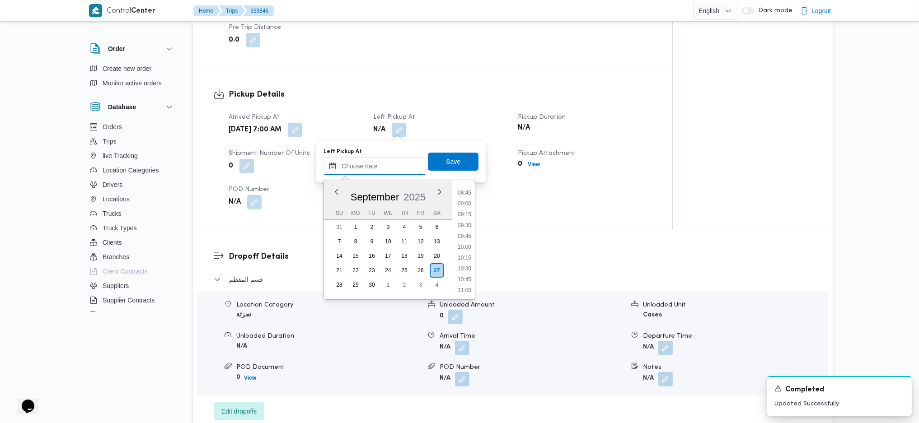
scroll to position [378, 0]
click at [467, 227] on li "09:30" at bounding box center [464, 225] width 21 height 9
type input "[DATE] 09:30"
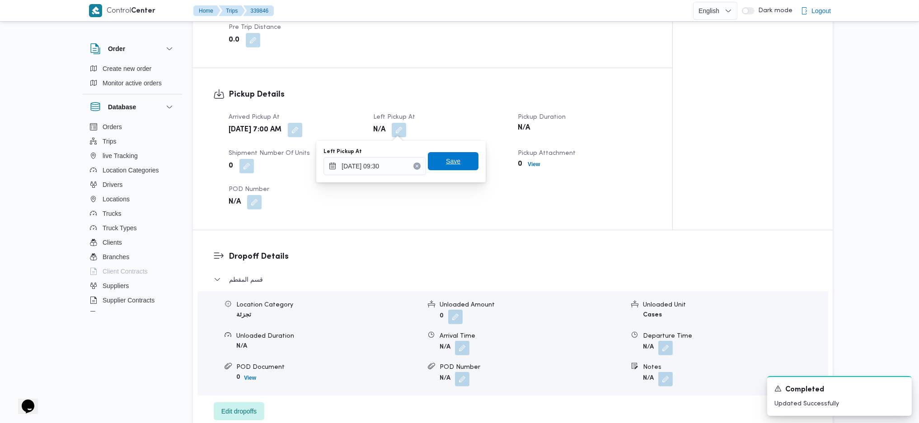
click at [450, 163] on span "Save" at bounding box center [453, 161] width 14 height 11
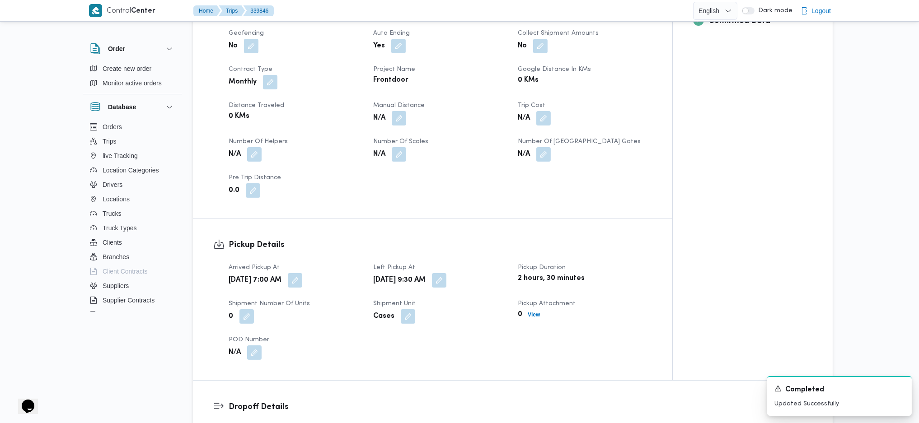
scroll to position [294, 0]
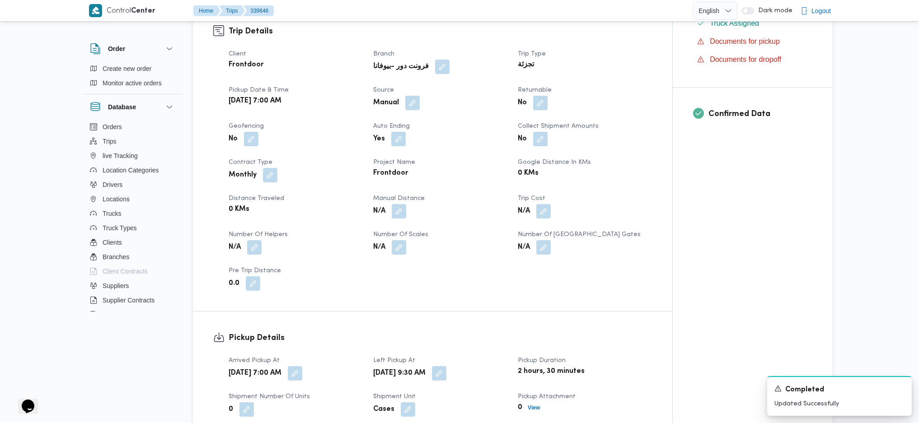
click at [550, 97] on div "No" at bounding box center [585, 103] width 136 height 16
click at [536, 104] on button "button" at bounding box center [540, 102] width 14 height 14
click at [502, 129] on label "Is the trip will return to pickup after finish?" at bounding box center [515, 130] width 139 height 11
checkbox input "true"
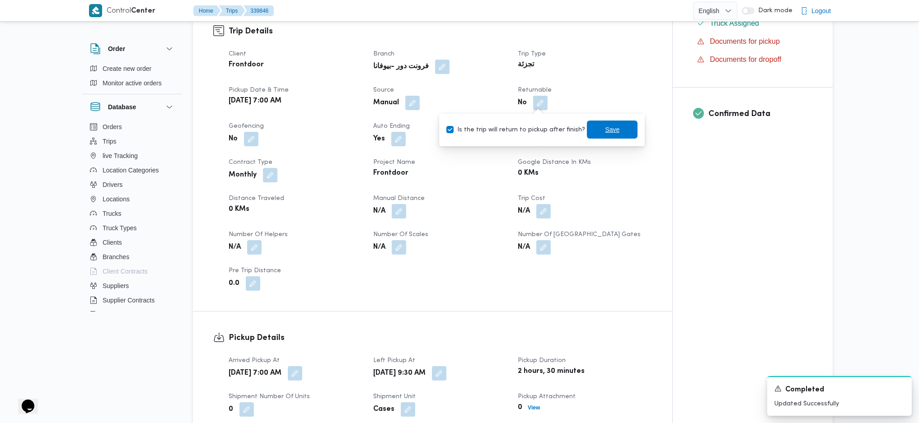
click at [607, 137] on span "Save" at bounding box center [612, 130] width 51 height 18
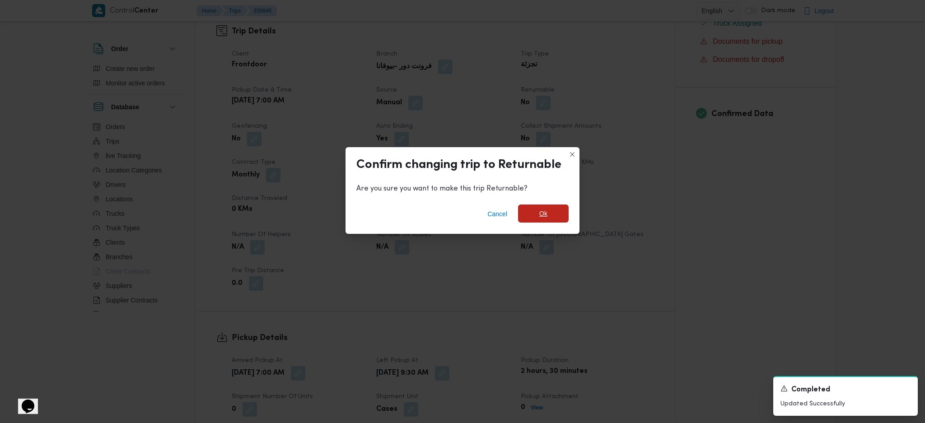
click at [532, 209] on span "Ok" at bounding box center [543, 214] width 51 height 18
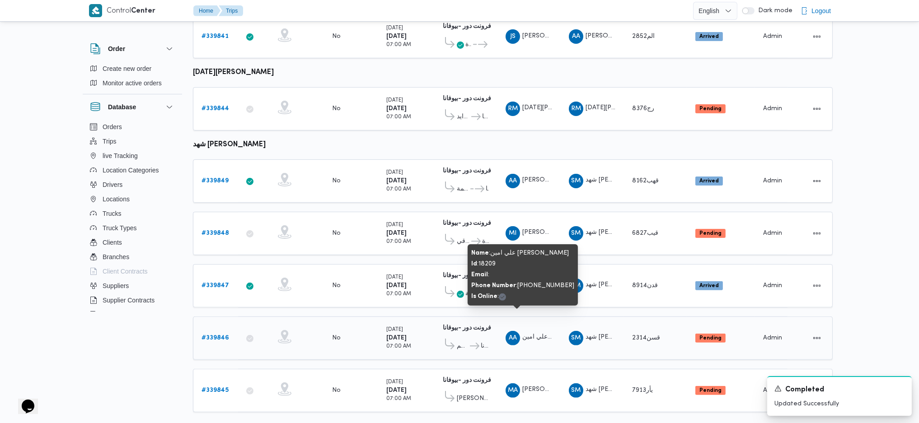
scroll to position [586, 0]
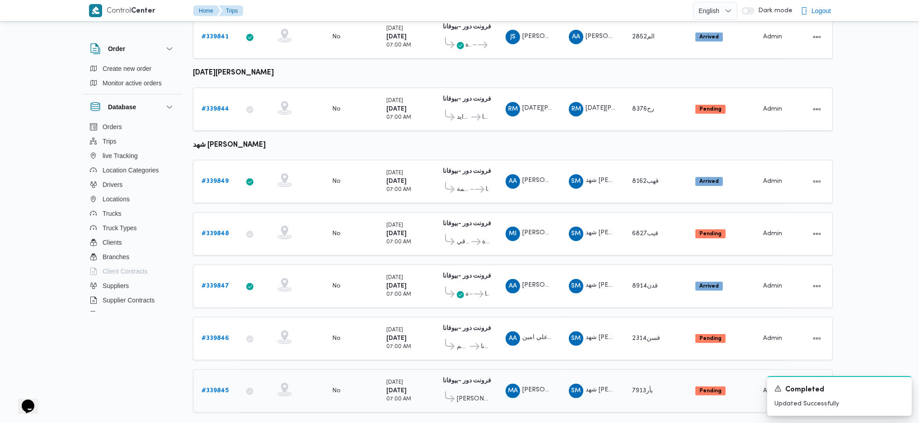
click at [214, 388] on b "# 339845" at bounding box center [214, 391] width 27 height 6
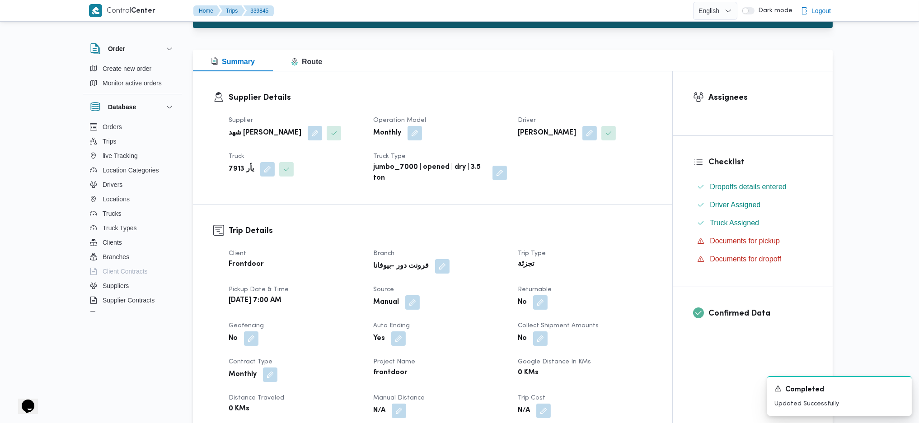
scroll to position [98, 0]
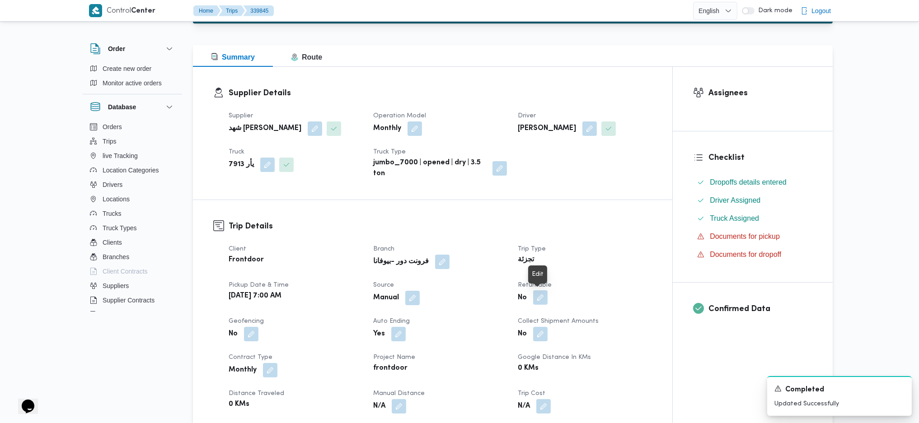
click at [540, 304] on button "button" at bounding box center [540, 297] width 14 height 14
click at [508, 324] on label "Is the trip will return to pickup after finish?" at bounding box center [515, 325] width 139 height 11
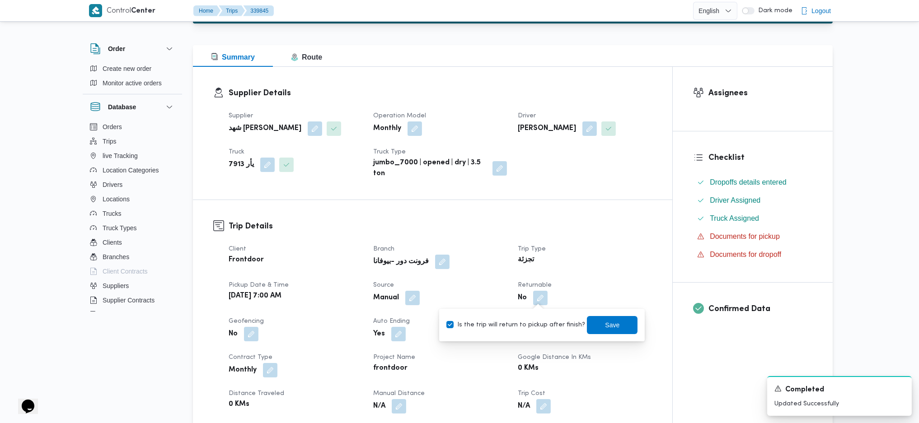
checkbox input "true"
drag, startPoint x: 580, startPoint y: 324, endPoint x: 585, endPoint y: 323, distance: 5.0
click at [583, 323] on div "Is the trip will return to pickup after finish? Save" at bounding box center [541, 325] width 193 height 20
click at [587, 323] on span "Save" at bounding box center [612, 325] width 51 height 18
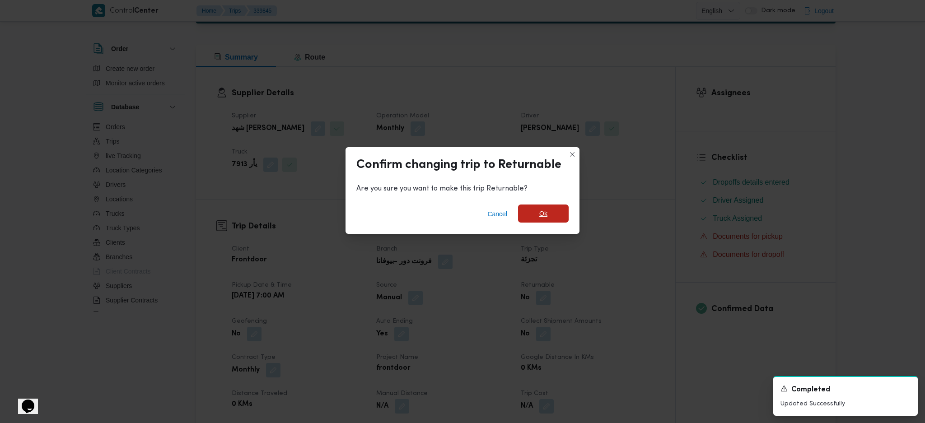
click at [539, 216] on span "Ok" at bounding box center [543, 213] width 8 height 11
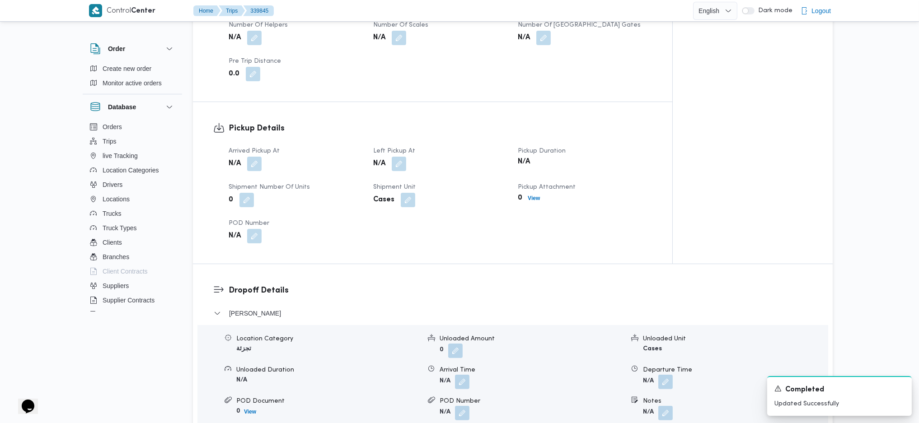
scroll to position [506, 0]
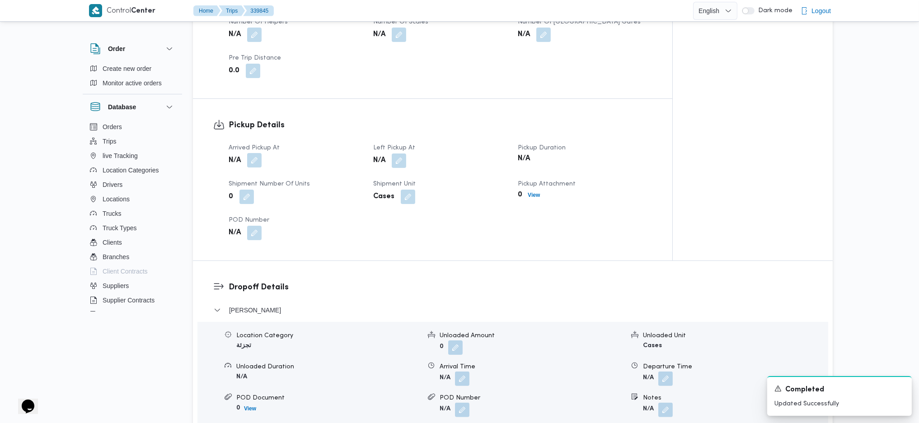
click at [257, 162] on button "button" at bounding box center [254, 160] width 14 height 14
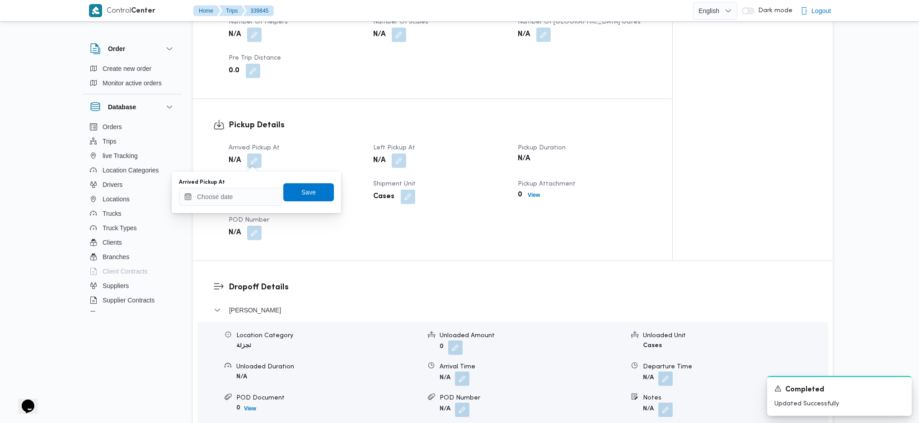
drag, startPoint x: 236, startPoint y: 184, endPoint x: 225, endPoint y: 195, distance: 15.7
click at [228, 192] on div "Arrived Pickup At" at bounding box center [230, 192] width 103 height 27
click at [224, 195] on input "Arrived Pickup At" at bounding box center [230, 197] width 103 height 18
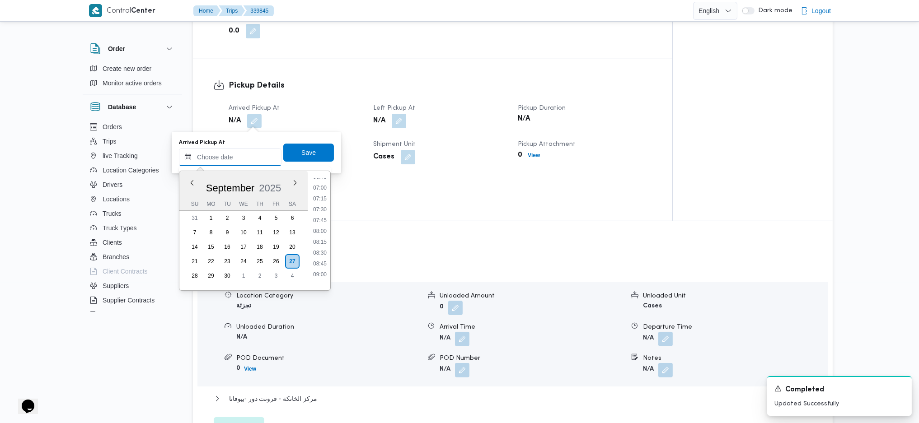
scroll to position [301, 0]
click at [318, 181] on li "07:00" at bounding box center [319, 185] width 21 height 9
type input "[DATE] 07:00"
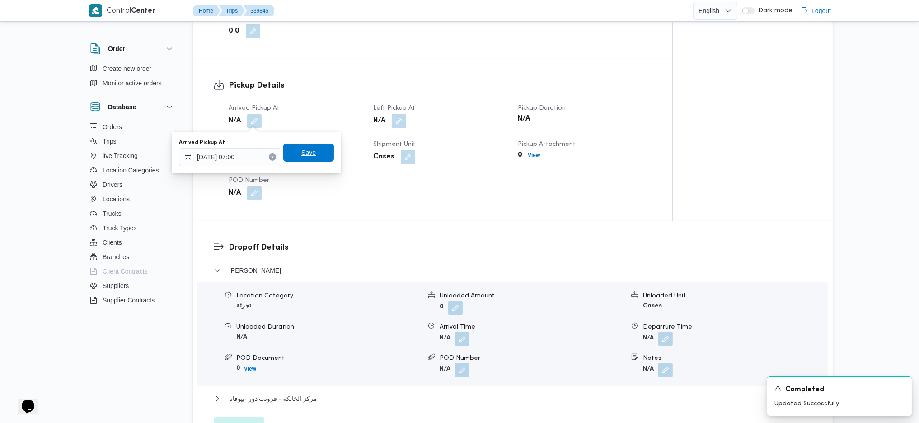
click at [302, 149] on span "Save" at bounding box center [308, 152] width 14 height 11
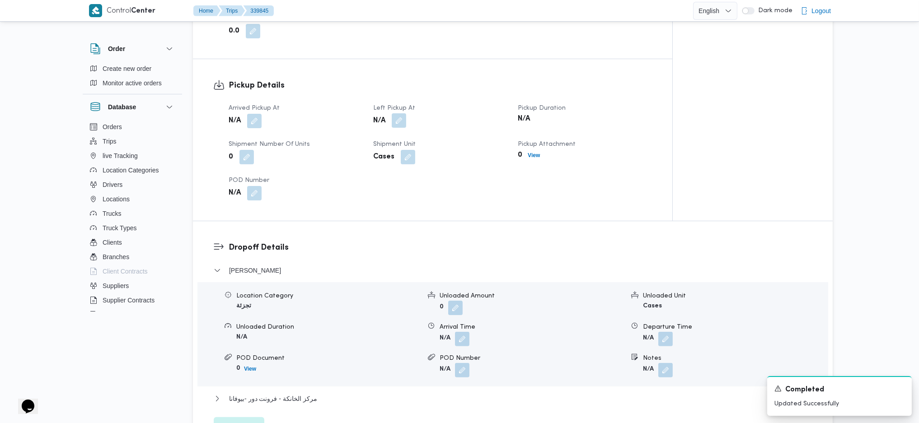
drag, startPoint x: 400, startPoint y: 122, endPoint x: 402, endPoint y: 127, distance: 4.7
click at [402, 123] on button "button" at bounding box center [399, 120] width 14 height 14
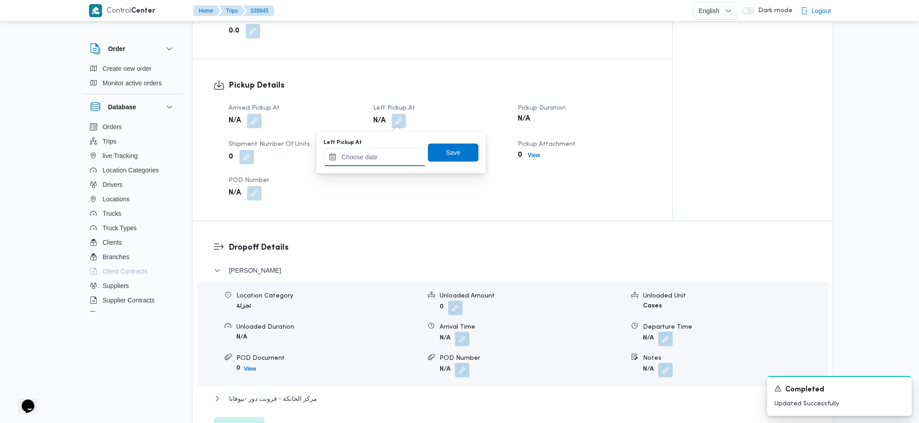
click at [384, 165] on input "Left Pickup At" at bounding box center [374, 157] width 103 height 18
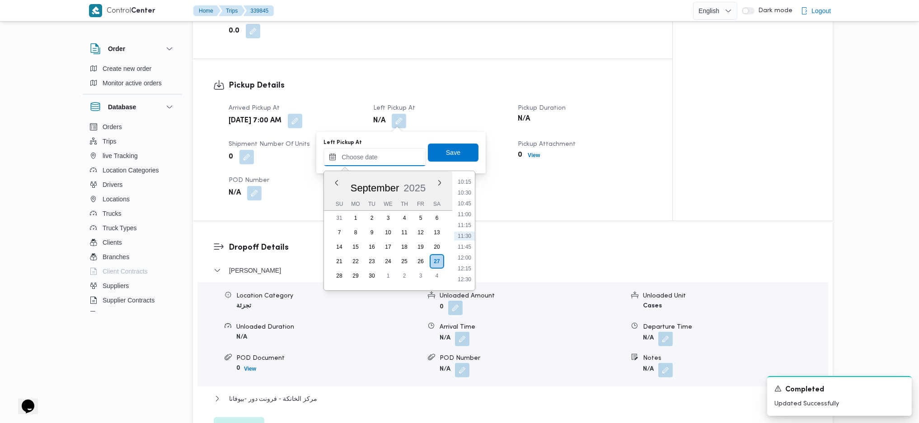
click at [391, 160] on input "Left Pickup At" at bounding box center [374, 157] width 103 height 18
click at [465, 234] on li "09:30" at bounding box center [464, 235] width 21 height 9
type input "[DATE] 09:30"
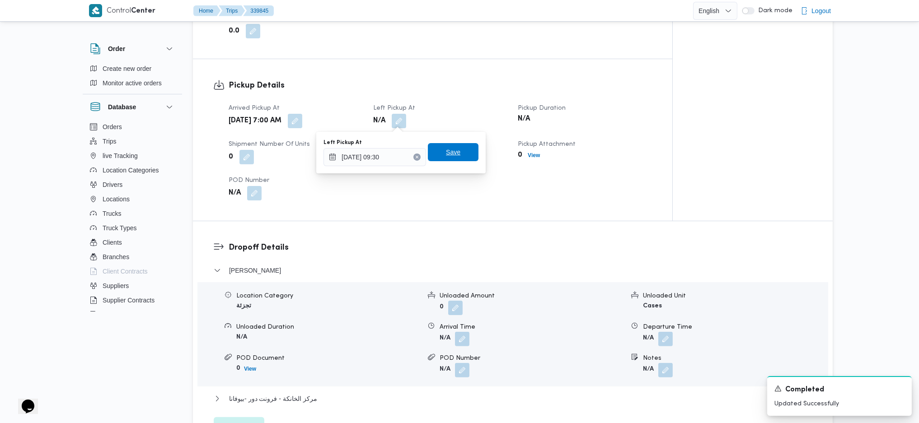
click at [451, 149] on span "Save" at bounding box center [453, 152] width 14 height 11
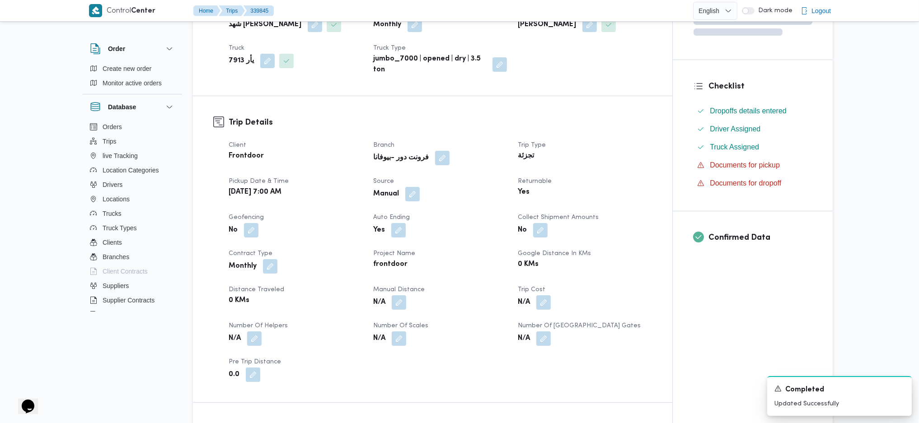
scroll to position [0, 0]
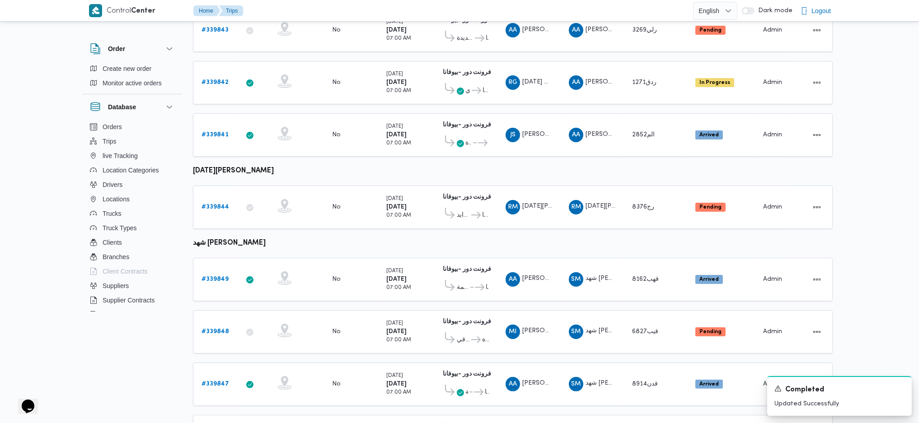
scroll to position [537, 0]
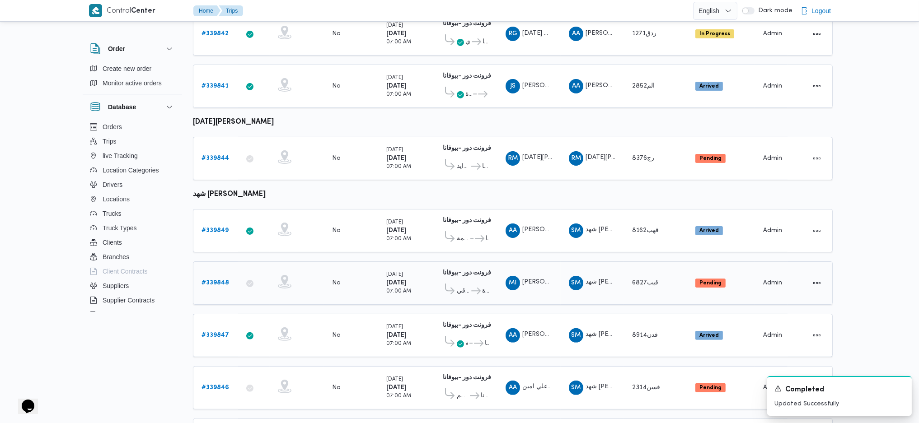
click at [215, 280] on b "# 339848" at bounding box center [215, 283] width 28 height 6
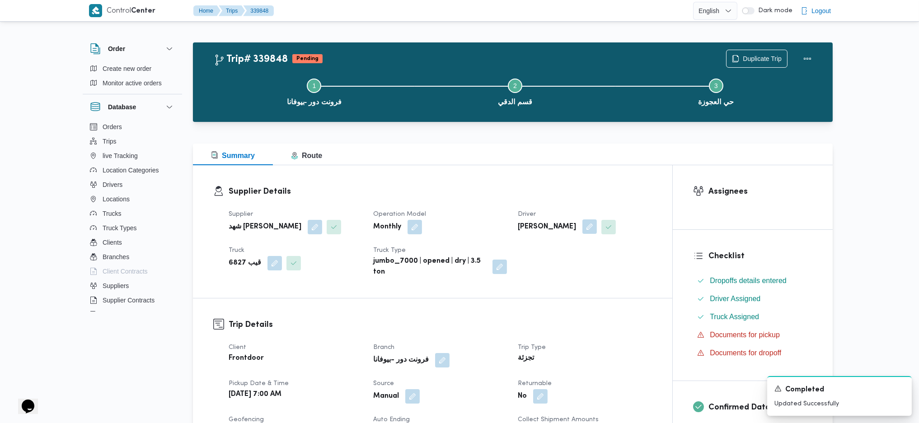
drag, startPoint x: 593, startPoint y: 222, endPoint x: 593, endPoint y: 227, distance: 5.4
click at [593, 225] on button "button" at bounding box center [589, 227] width 14 height 14
click at [577, 266] on span "[PERSON_NAME]" at bounding box center [552, 263] width 52 height 10
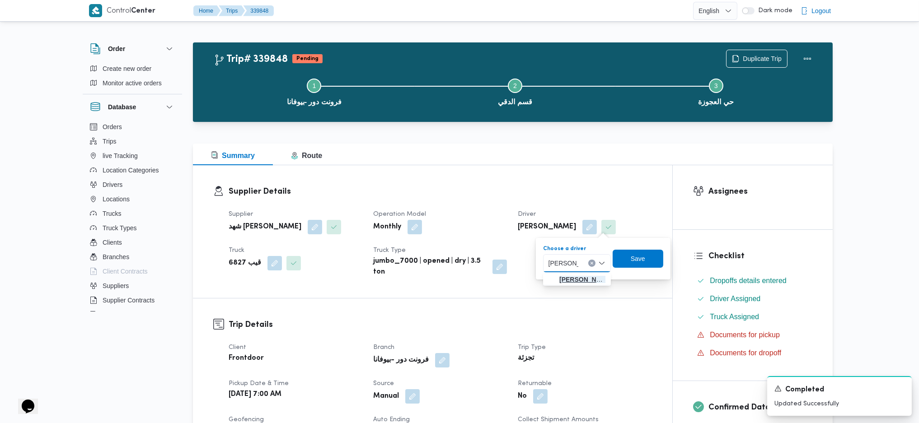
type input "[PERSON_NAME]"
click at [580, 281] on span "[PERSON_NAME]" at bounding box center [582, 279] width 46 height 11
click at [659, 256] on span "Save" at bounding box center [633, 258] width 51 height 18
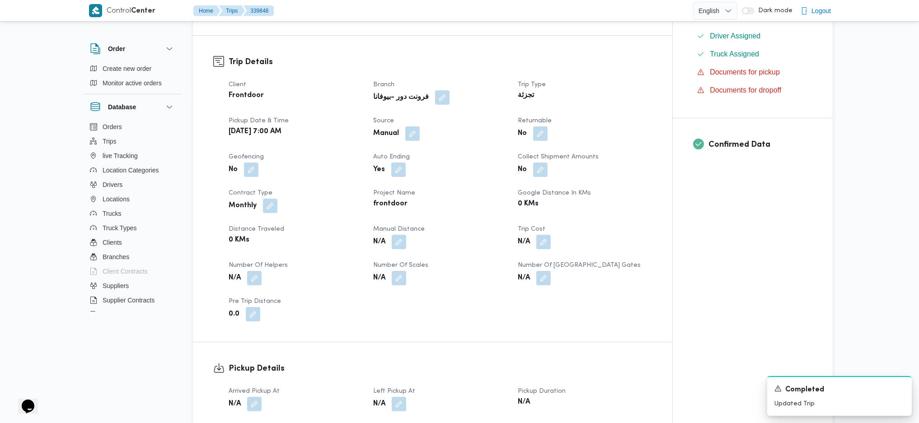
scroll to position [264, 0]
click at [540, 136] on button "button" at bounding box center [540, 132] width 14 height 14
click at [504, 171] on div "You are in a dialog. To close this dialog, hit escape. Is the trip will return …" at bounding box center [542, 160] width 206 height 33
click at [521, 162] on label "Is the trip will return to pickup after finish?" at bounding box center [515, 160] width 139 height 11
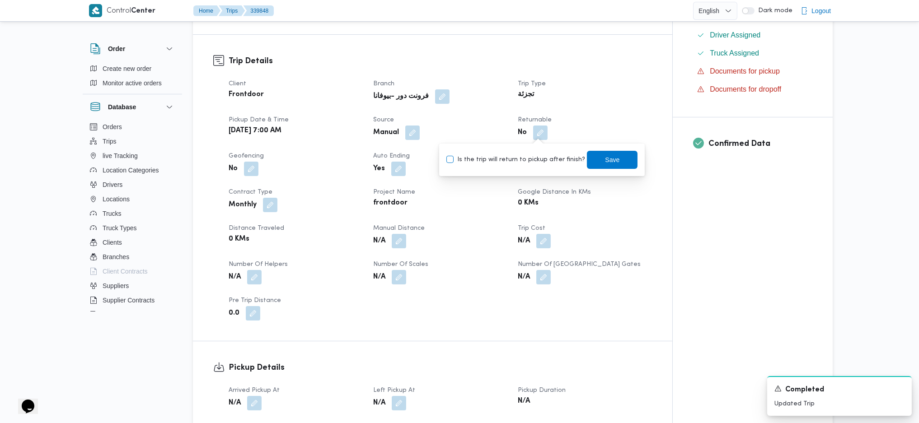
checkbox input "true"
click at [608, 156] on span "Save" at bounding box center [612, 159] width 14 height 11
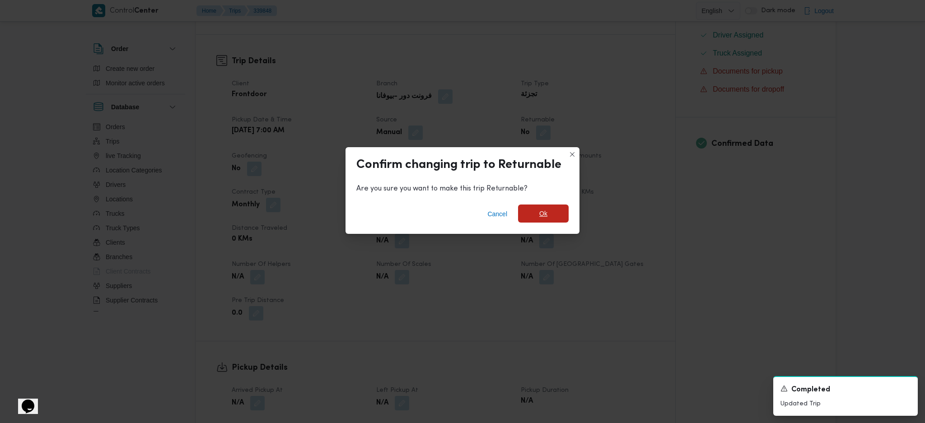
click at [543, 214] on span "Ok" at bounding box center [543, 213] width 8 height 11
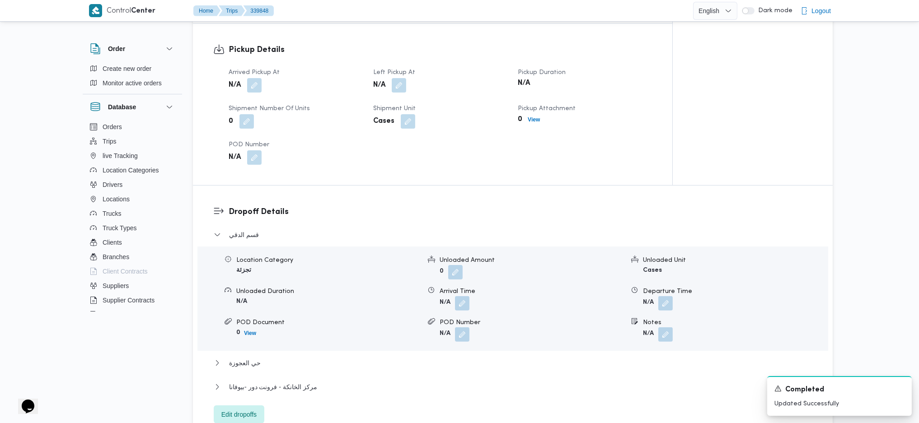
scroll to position [576, 0]
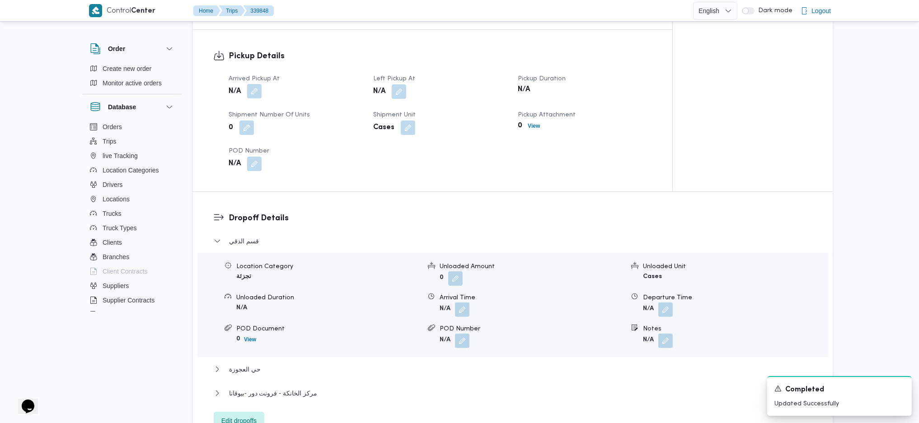
click at [256, 96] on button "button" at bounding box center [254, 91] width 14 height 14
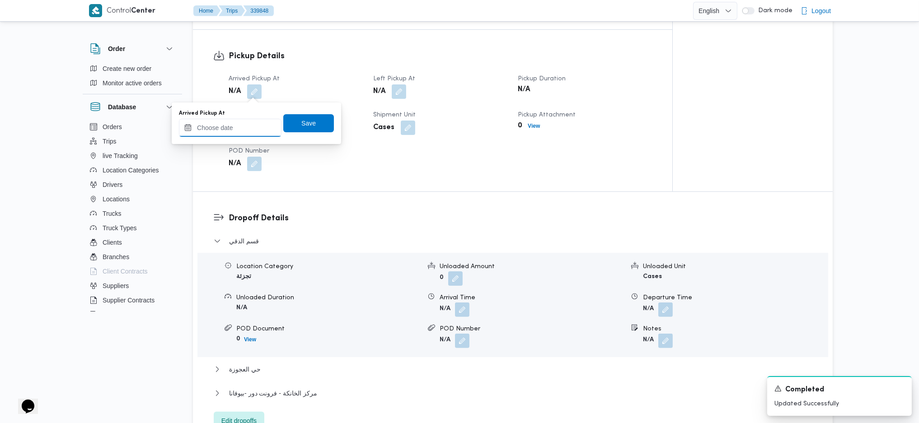
click at [234, 125] on input "Arrived Pickup At" at bounding box center [230, 128] width 103 height 18
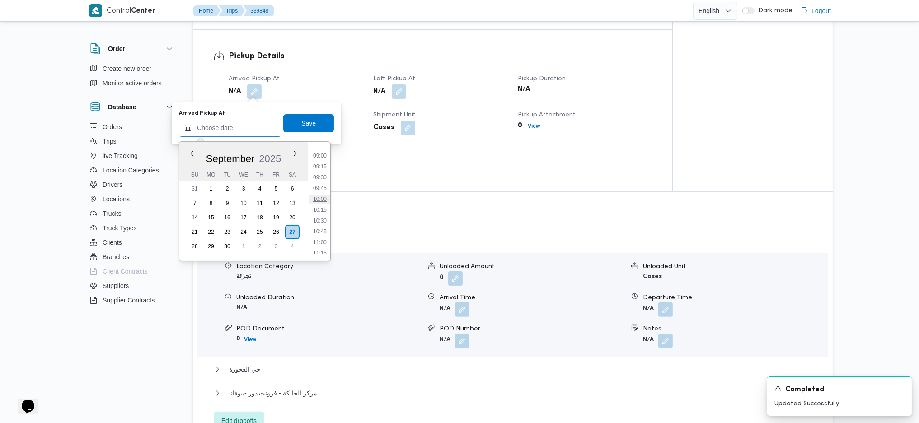
scroll to position [389, 0]
click at [323, 164] on li "09:15" at bounding box center [319, 165] width 21 height 9
type input "[DATE] 09:15"
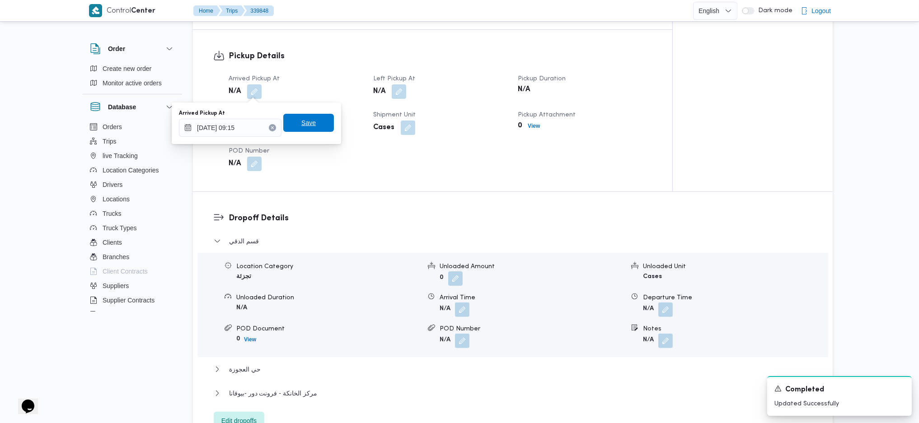
click at [305, 125] on span "Save" at bounding box center [308, 122] width 14 height 11
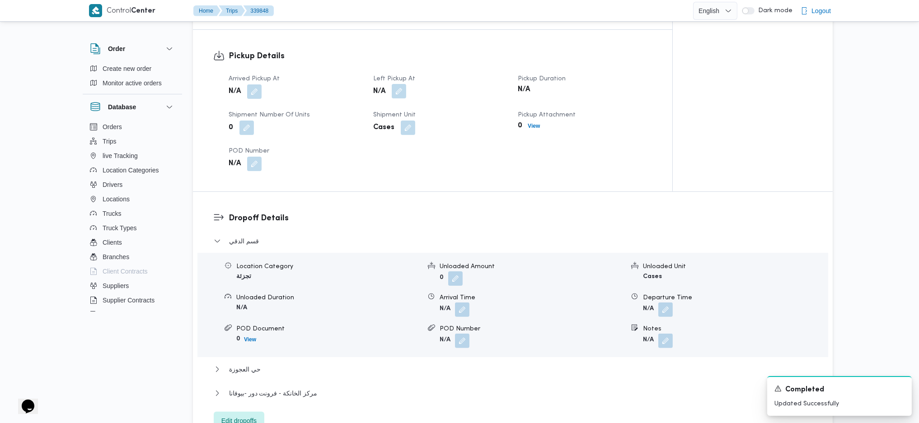
click at [397, 94] on button "button" at bounding box center [399, 91] width 14 height 14
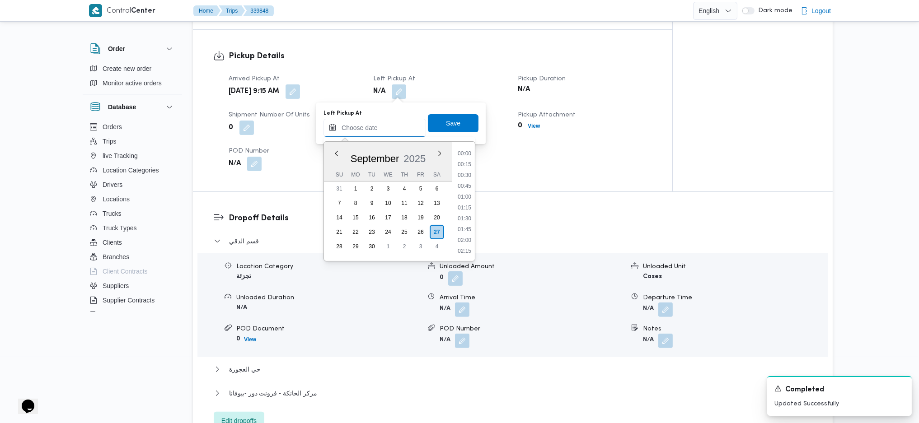
drag, startPoint x: 355, startPoint y: 129, endPoint x: 388, endPoint y: 136, distance: 33.3
click at [355, 129] on input "Left Pickup At" at bounding box center [374, 128] width 103 height 18
click at [469, 165] on li "10:00" at bounding box center [464, 165] width 21 height 9
type input "[DATE] 10:00"
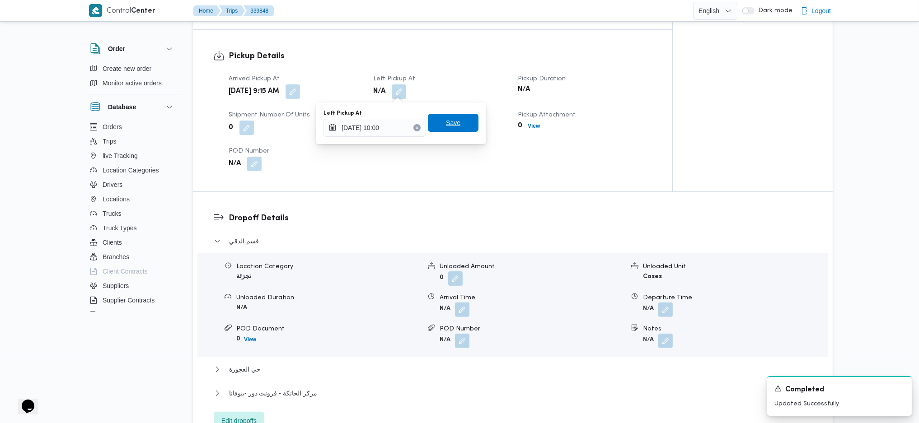
click at [452, 126] on span "Save" at bounding box center [453, 122] width 14 height 11
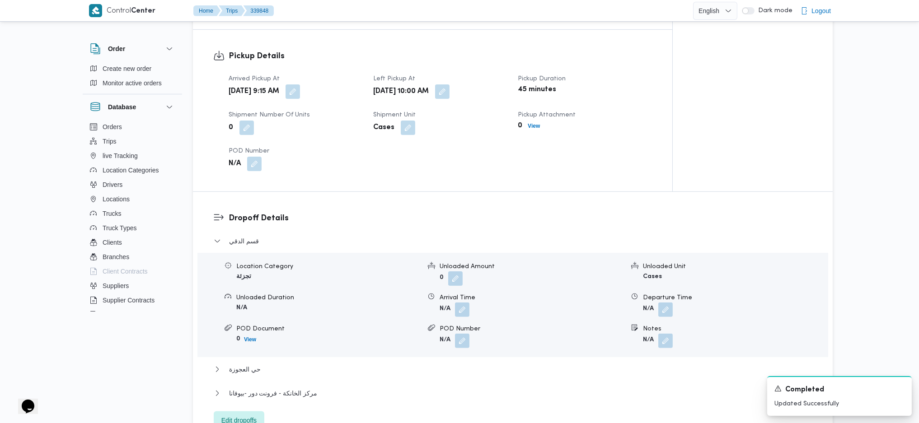
click at [241, 416] on span "Edit dropoffs" at bounding box center [238, 420] width 35 height 11
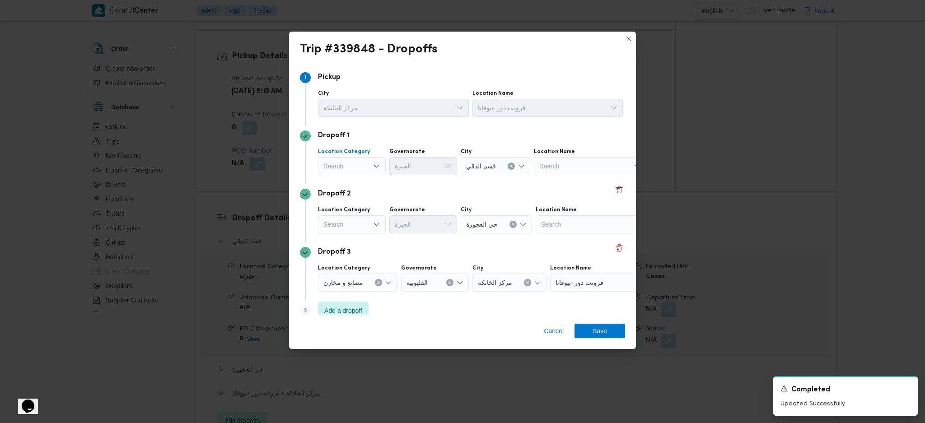
click at [365, 163] on div "Search" at bounding box center [352, 166] width 68 height 18
click at [351, 234] on span "تجزئة" at bounding box center [357, 235] width 46 height 11
click at [351, 231] on div "Search" at bounding box center [352, 224] width 68 height 18
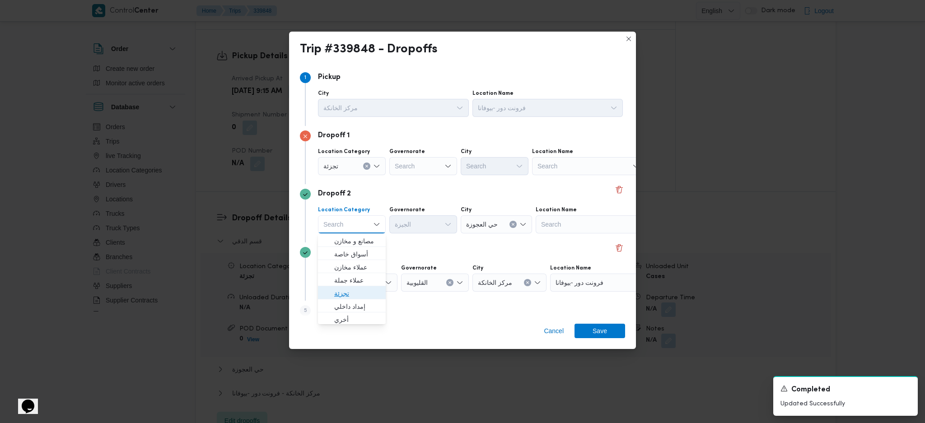
click at [343, 289] on span "تجزئة" at bounding box center [357, 293] width 46 height 11
click at [418, 163] on div "Search" at bounding box center [423, 166] width 68 height 18
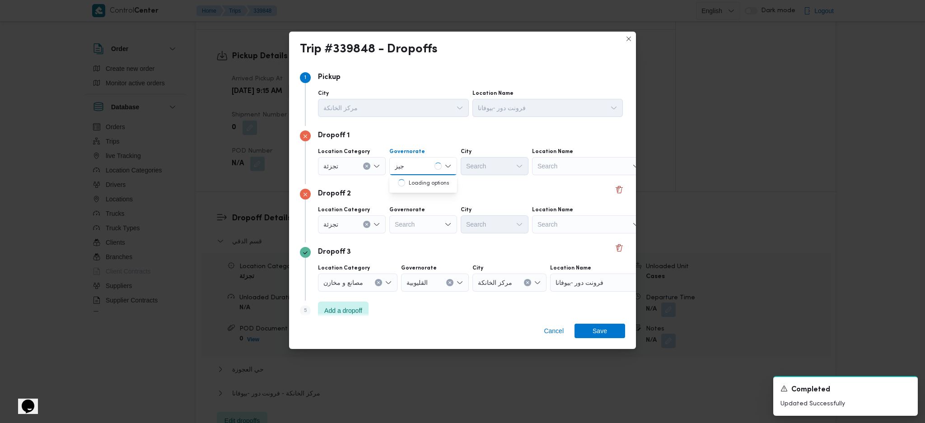
type input "جيز"
click at [413, 227] on div "Search" at bounding box center [423, 224] width 68 height 18
type input "جيز"
click at [409, 159] on div "جيز جيز" at bounding box center [401, 166] width 16 height 14
click at [424, 184] on span "الجيزة" at bounding box center [429, 183] width 46 height 11
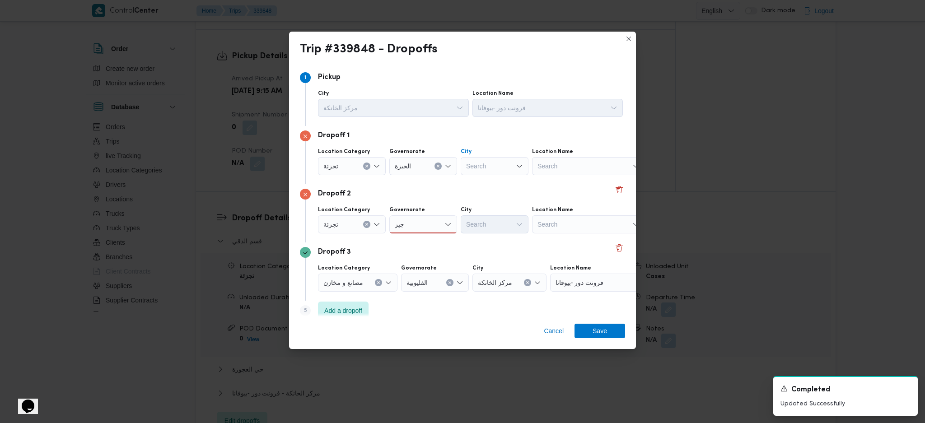
click at [499, 169] on div "Search" at bounding box center [495, 166] width 68 height 18
type input "فيص"
click at [473, 178] on span "فيص ل" at bounding box center [494, 183] width 61 height 14
click at [424, 228] on div "جيز جيز" at bounding box center [423, 224] width 68 height 18
click at [417, 241] on mark "جيز" at bounding box center [413, 241] width 9 height 7
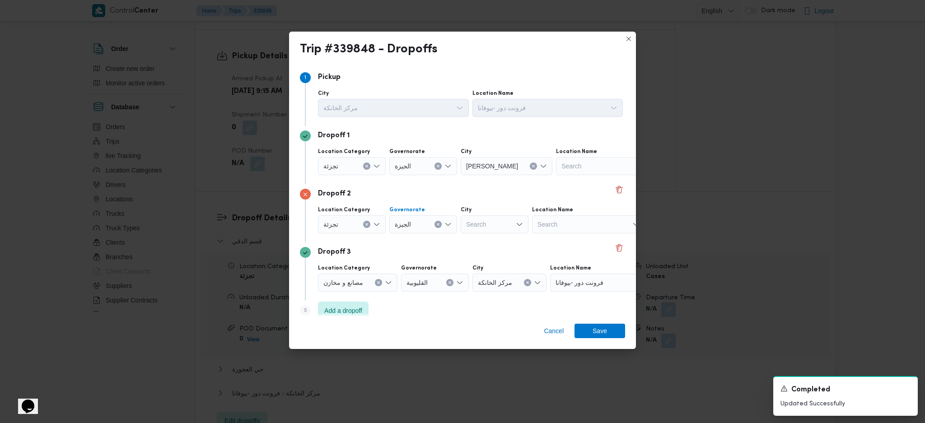
click at [492, 227] on div "Search" at bounding box center [495, 224] width 68 height 18
type input "هرم"
click at [468, 239] on icon "button" at bounding box center [469, 241] width 7 height 7
click at [603, 337] on span "Save" at bounding box center [600, 331] width 14 height 14
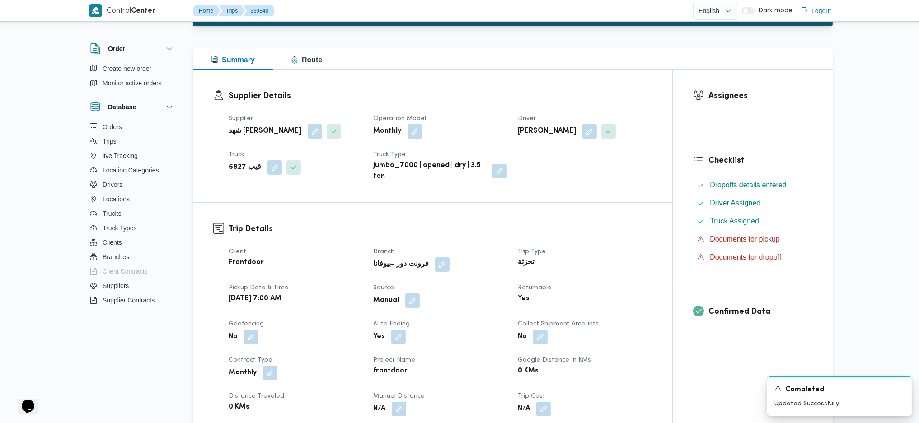
scroll to position [0, 0]
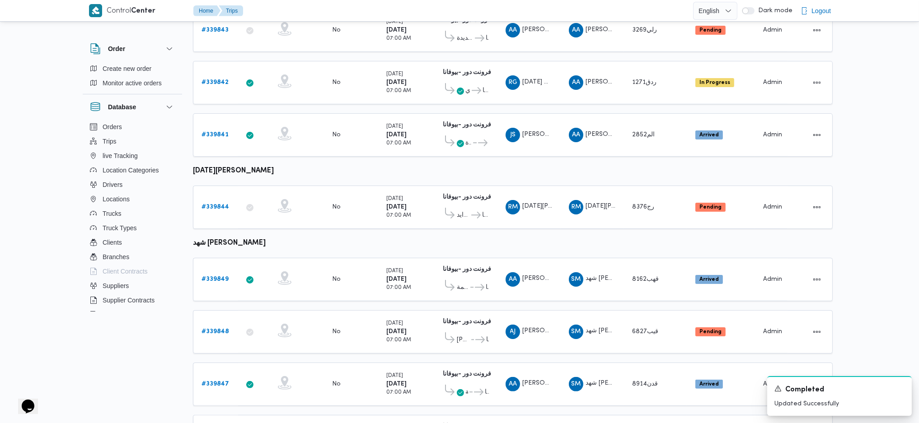
scroll to position [537, 0]
